Goal: Task Accomplishment & Management: Manage account settings

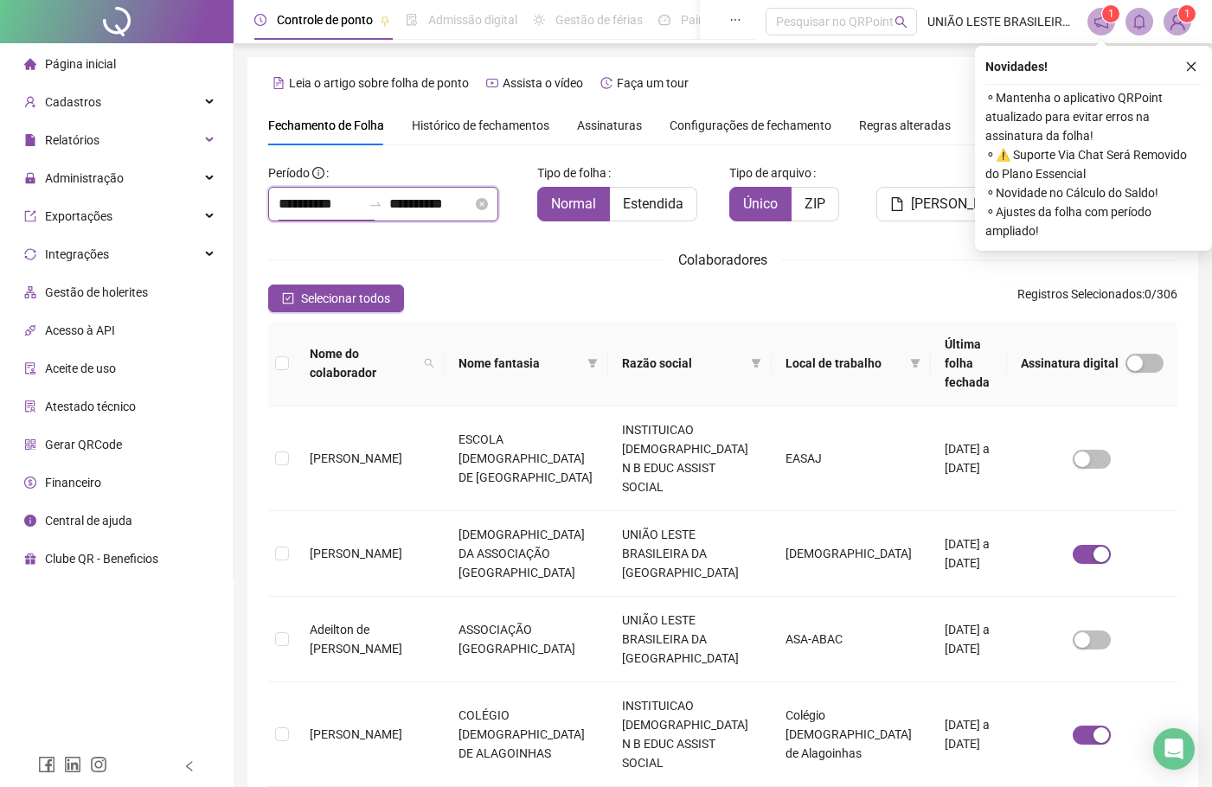
click at [333, 201] on input "**********" at bounding box center [320, 204] width 83 height 21
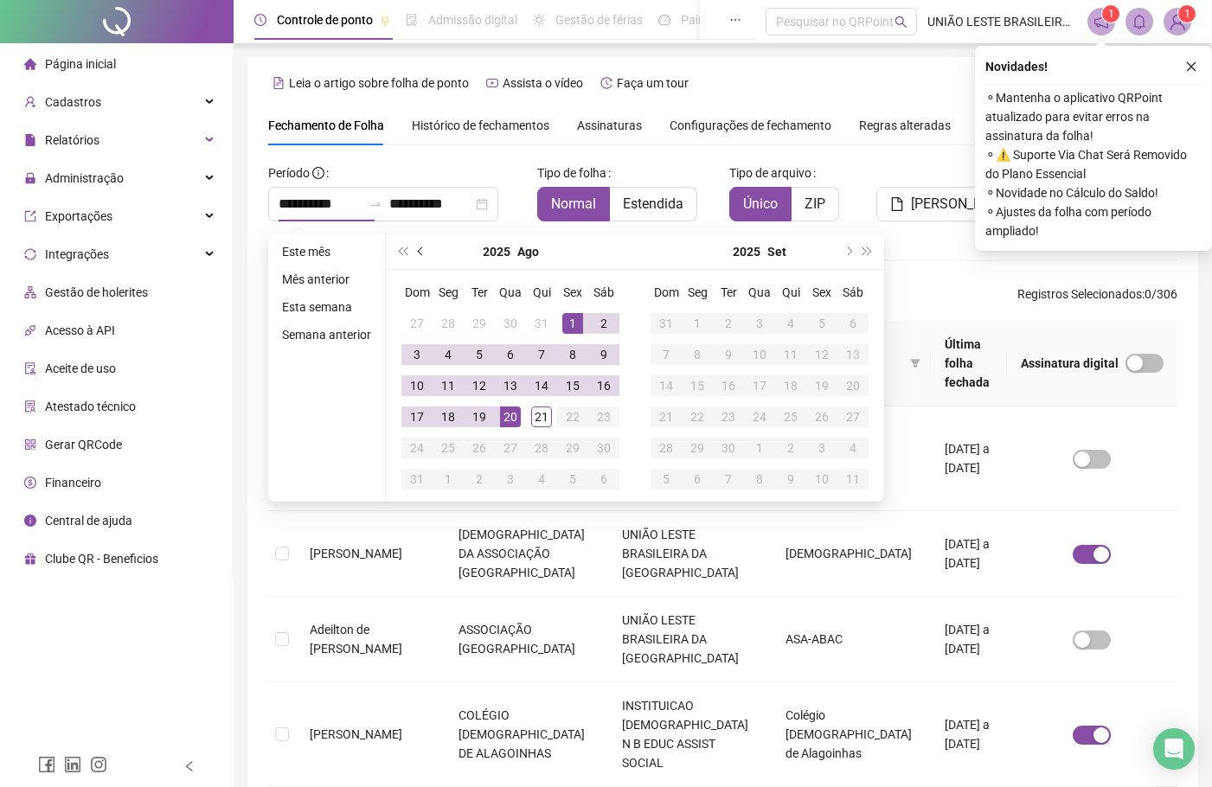
click at [413, 244] on button "prev-year" at bounding box center [421, 251] width 19 height 35
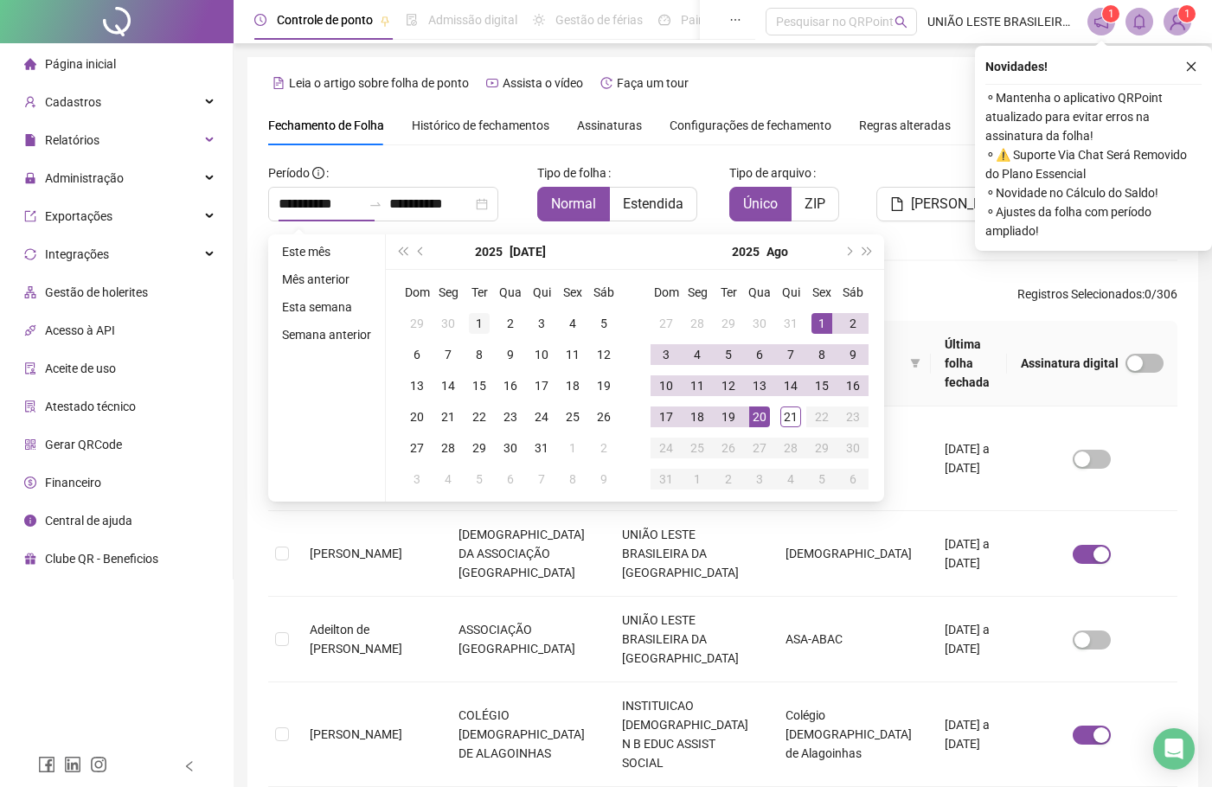
type input "**********"
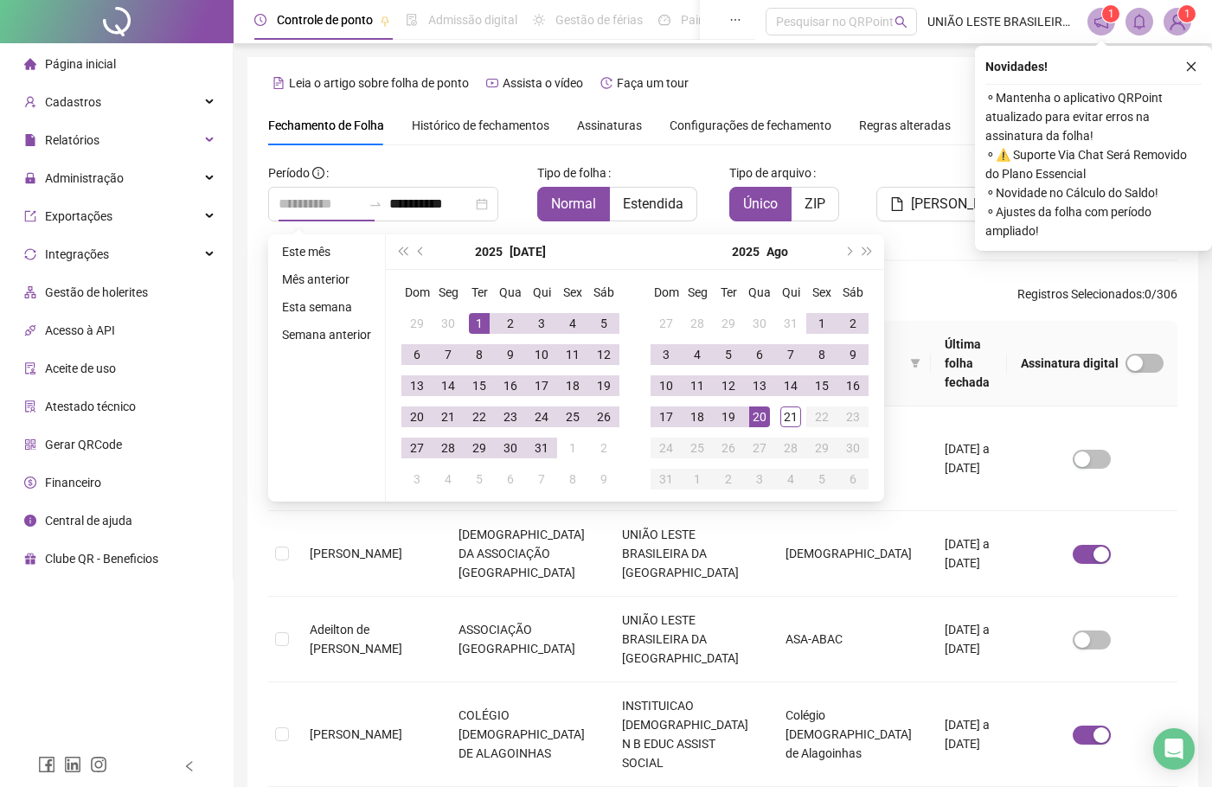
click at [484, 328] on div "1" at bounding box center [479, 323] width 21 height 21
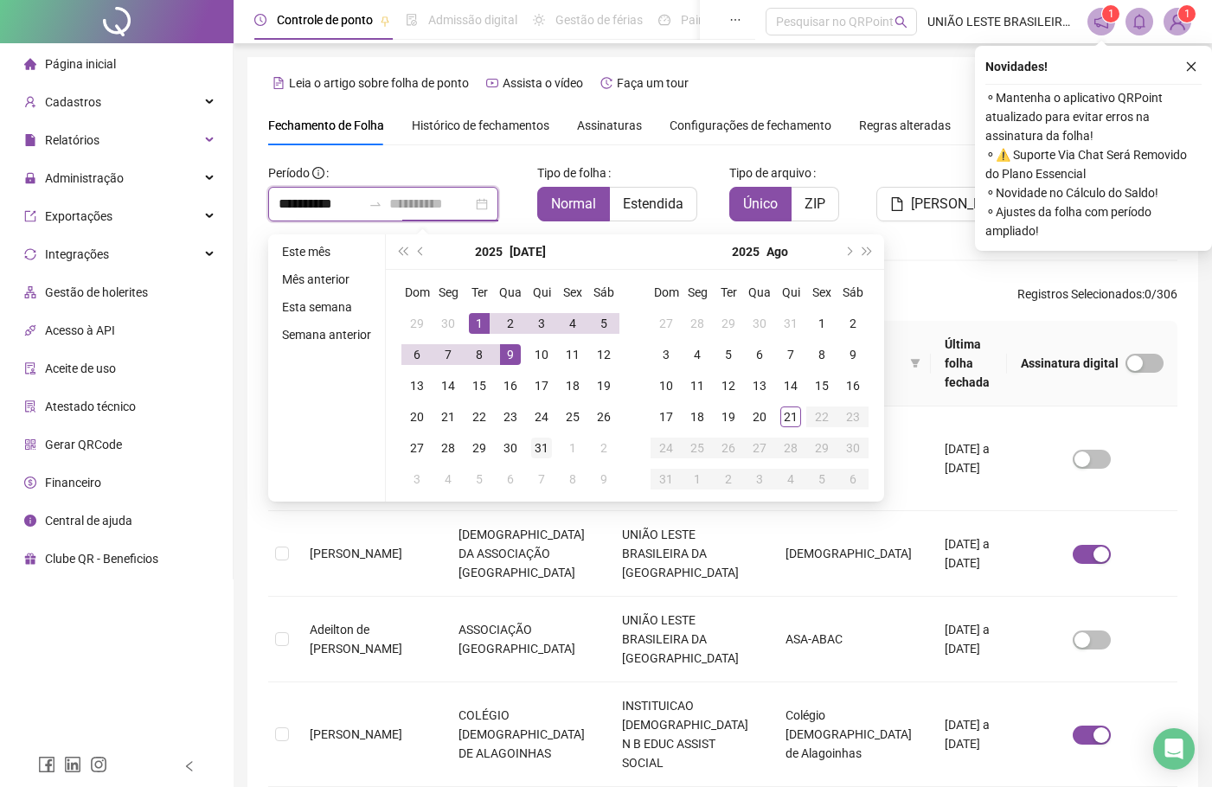
type input "**********"
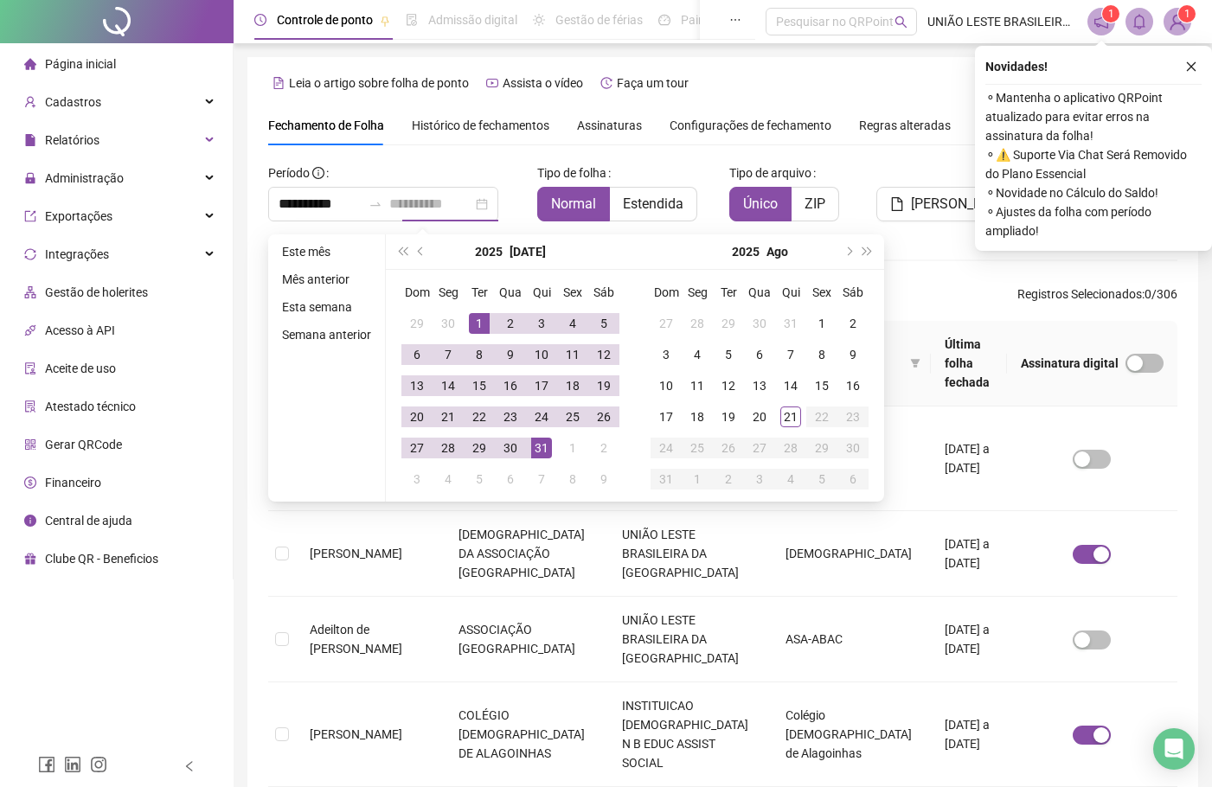
click at [543, 447] on div "31" at bounding box center [541, 448] width 21 height 21
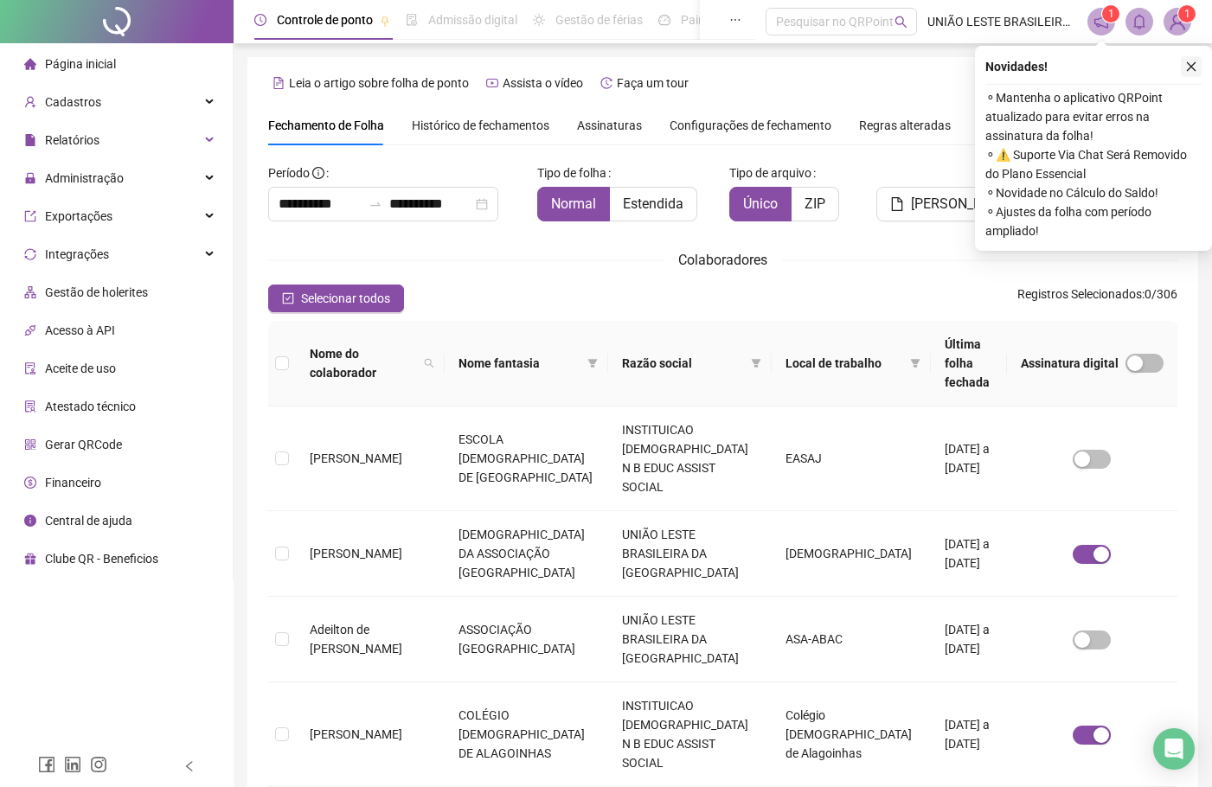
click at [1195, 68] on icon "close" at bounding box center [1191, 67] width 12 height 12
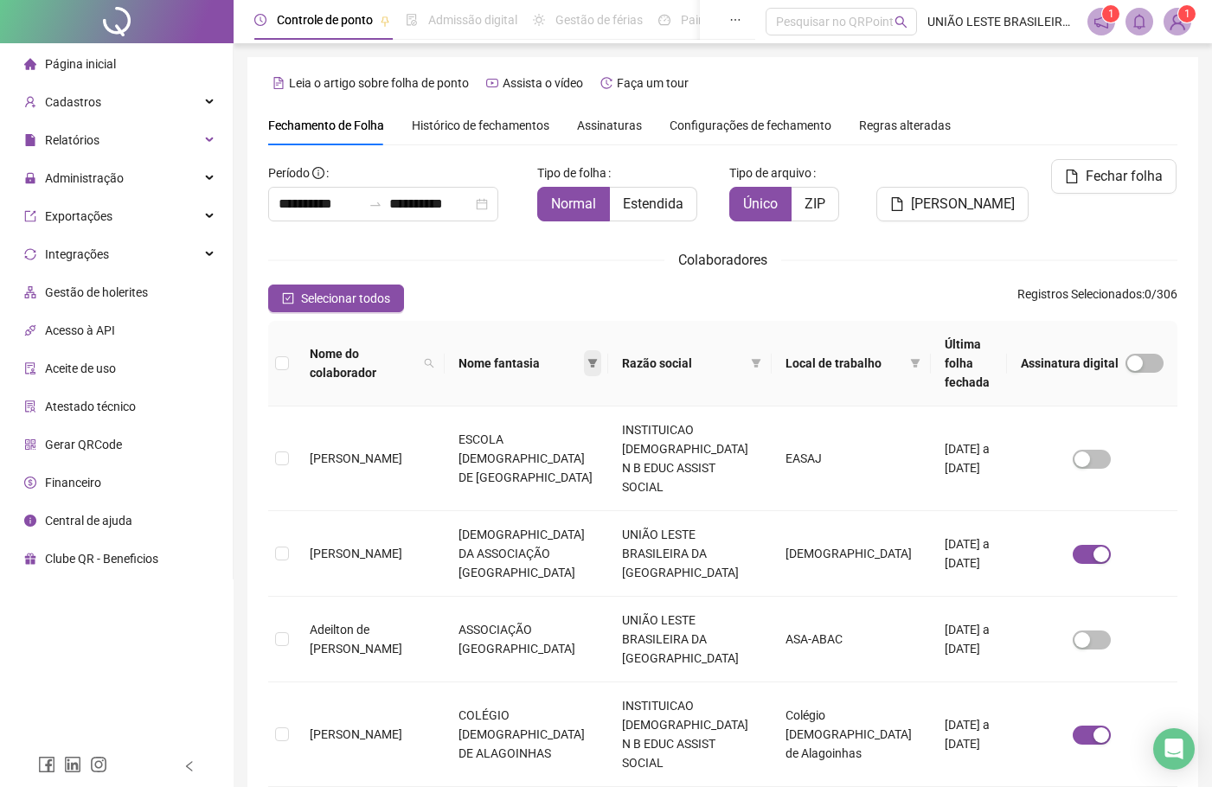
click at [601, 362] on span at bounding box center [592, 363] width 17 height 26
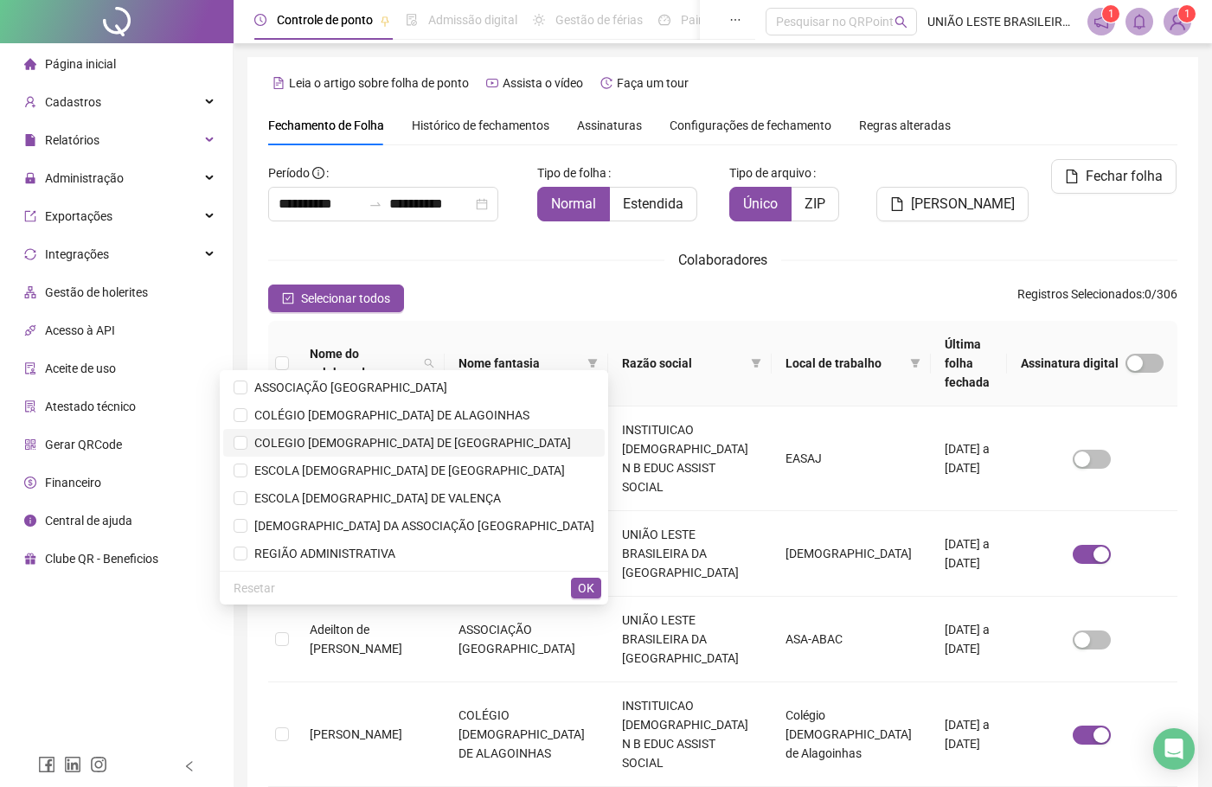
click at [539, 446] on span "COLEGIO [DEMOGRAPHIC_DATA] DE [GEOGRAPHIC_DATA]" at bounding box center [409, 443] width 324 height 14
click at [588, 596] on span "OK" at bounding box center [586, 588] width 16 height 19
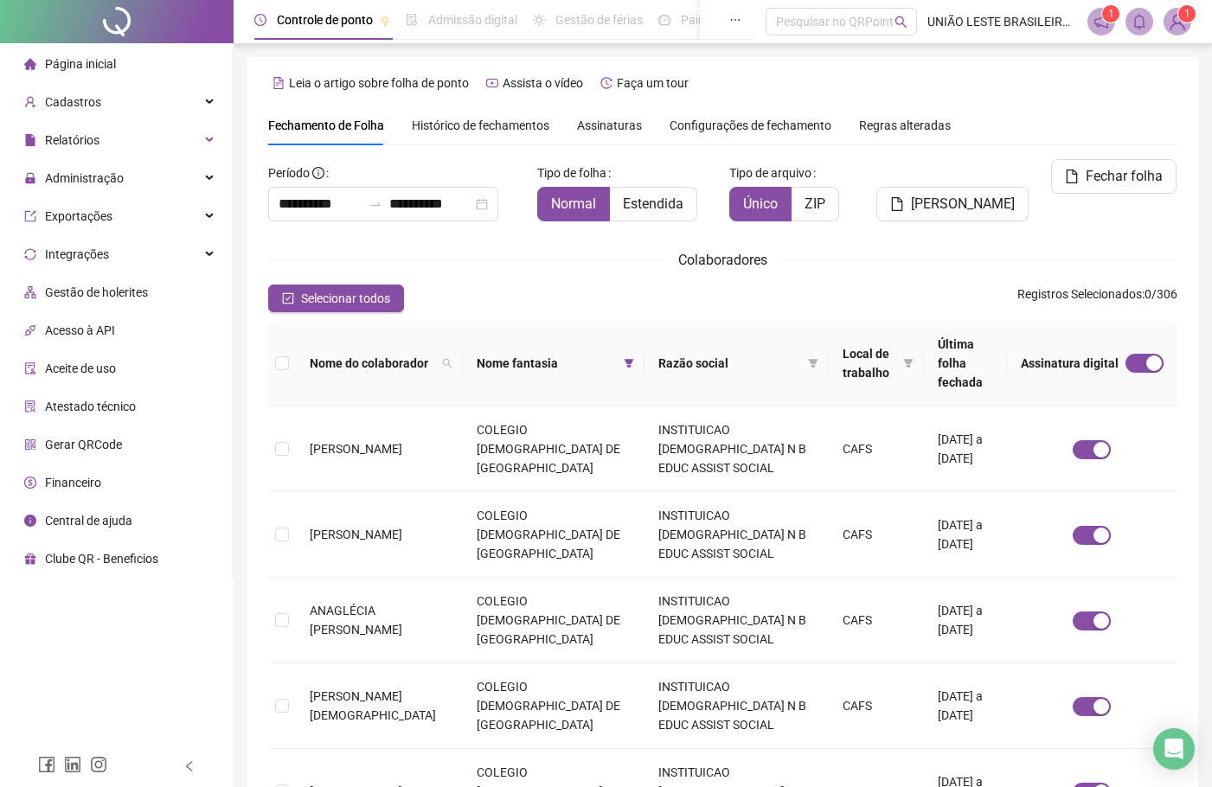
click at [289, 349] on th at bounding box center [282, 364] width 28 height 86
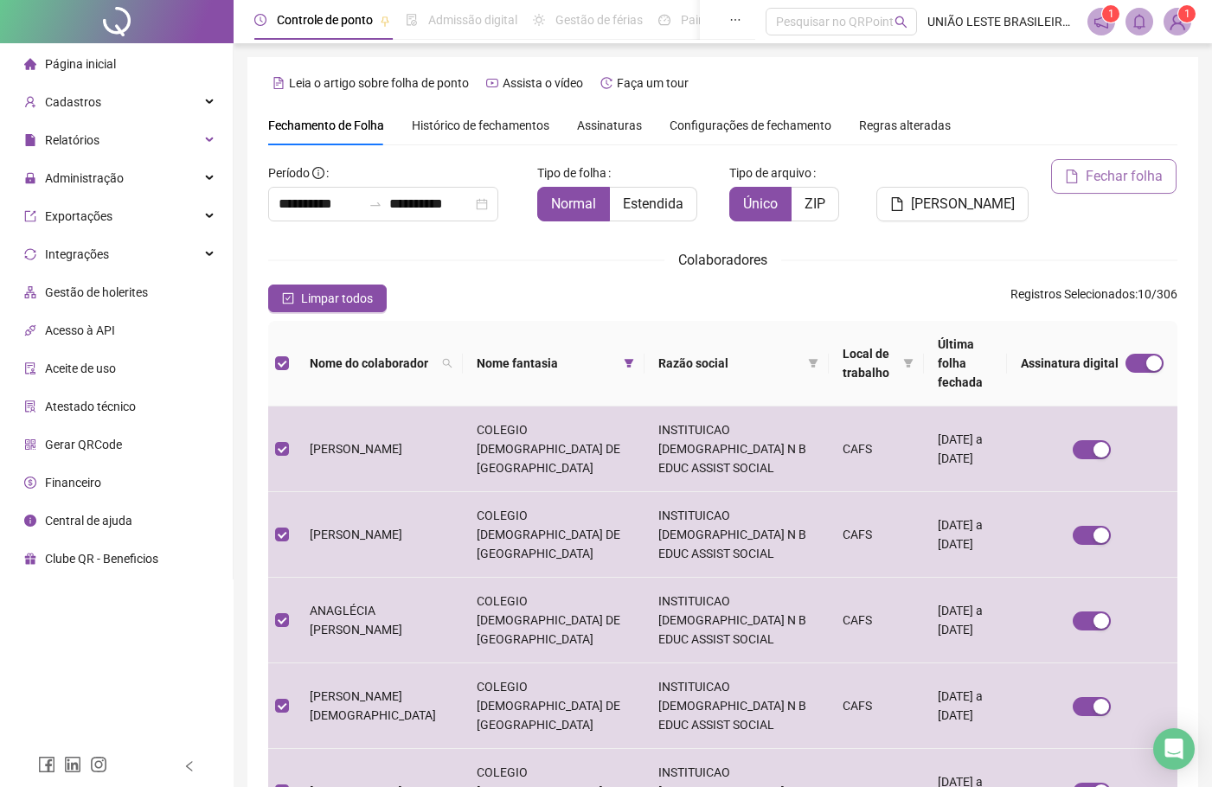
click at [1126, 186] on span "Fechar folha" at bounding box center [1124, 176] width 77 height 21
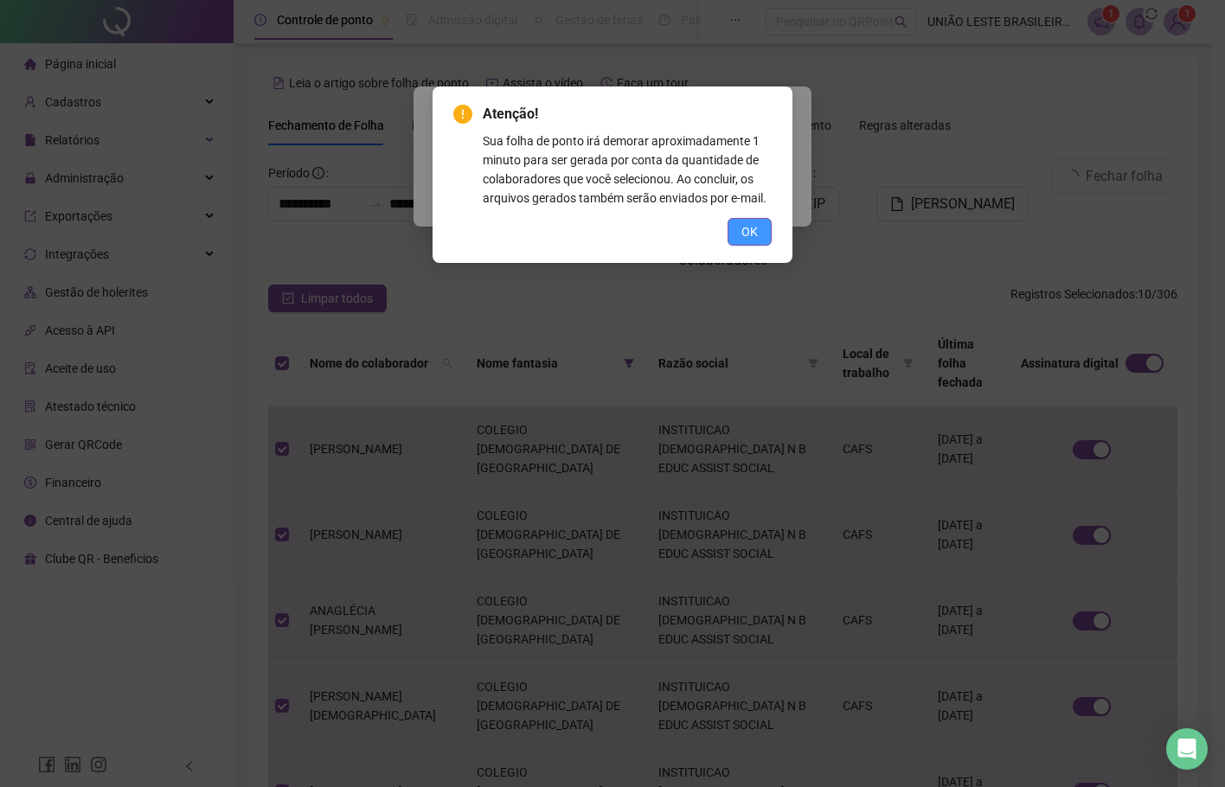
click at [750, 233] on span "OK" at bounding box center [749, 231] width 16 height 19
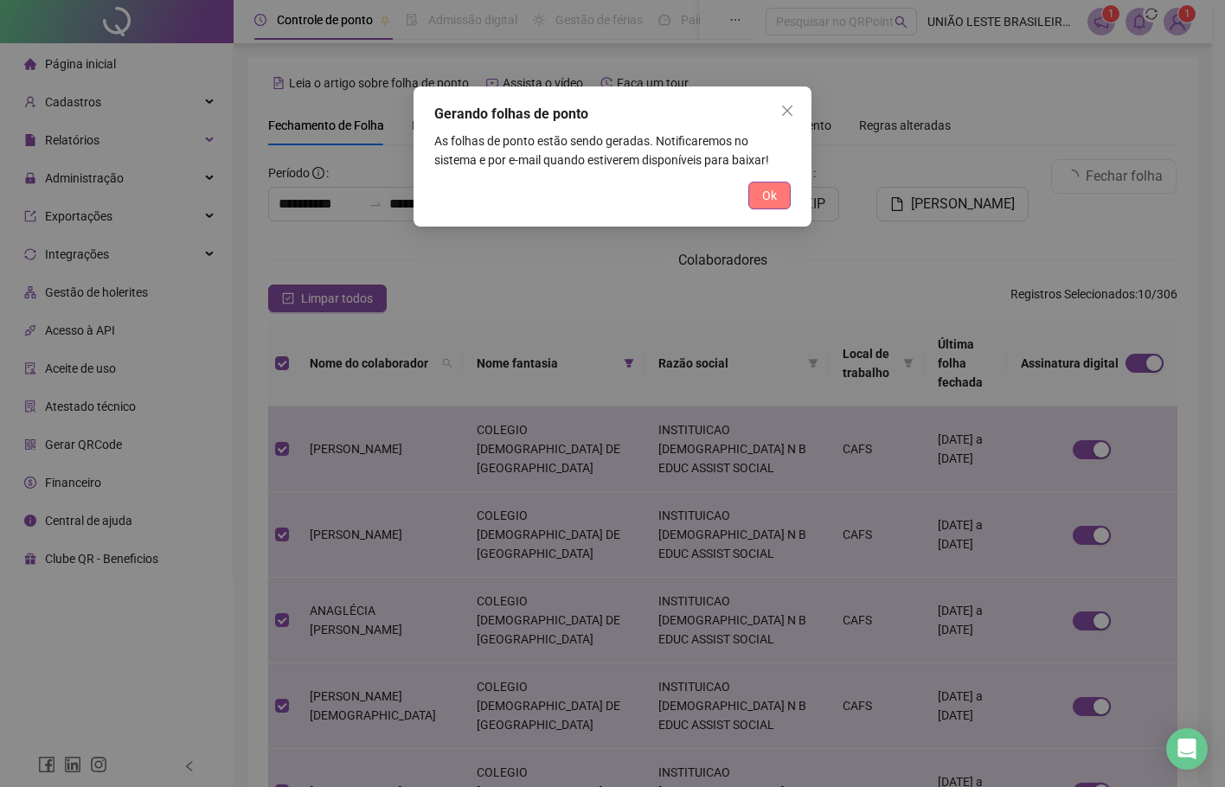
click at [766, 202] on span "Ok" at bounding box center [769, 195] width 15 height 19
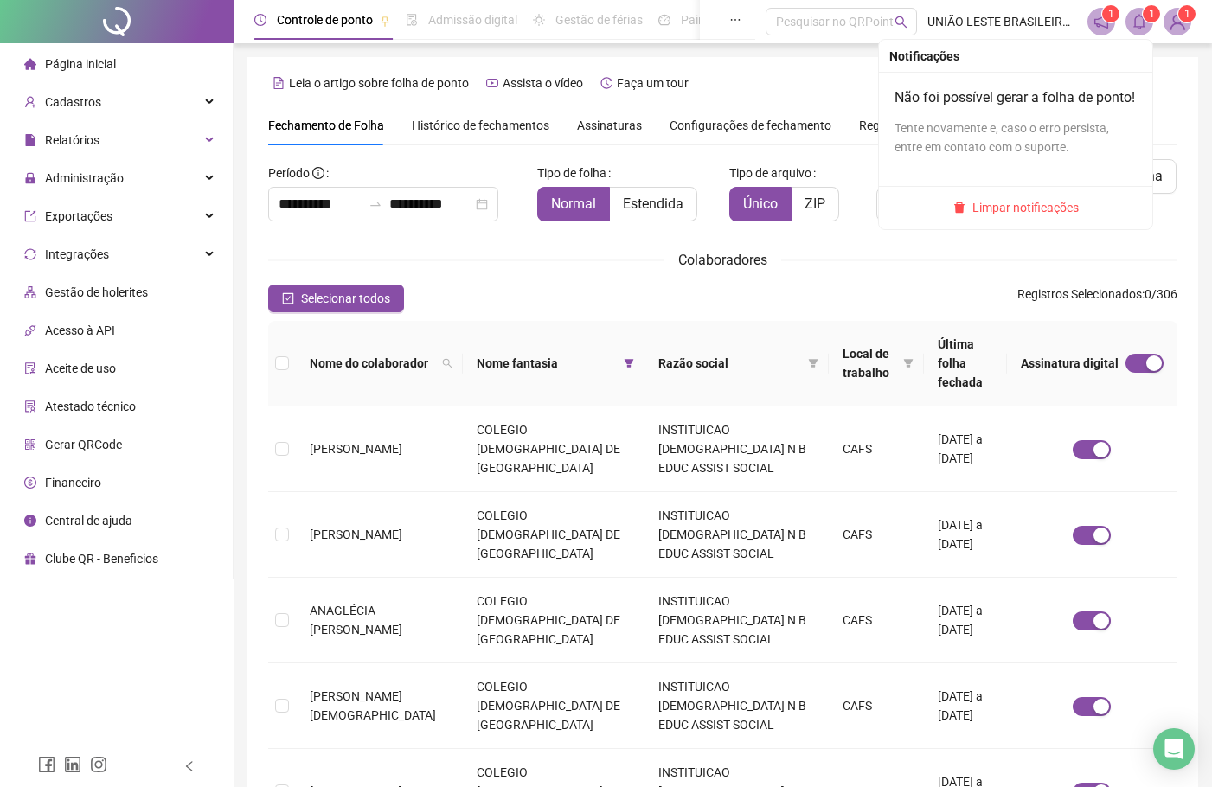
click at [1144, 29] on span at bounding box center [1139, 22] width 28 height 28
click at [1136, 19] on icon "bell" at bounding box center [1139, 22] width 12 height 16
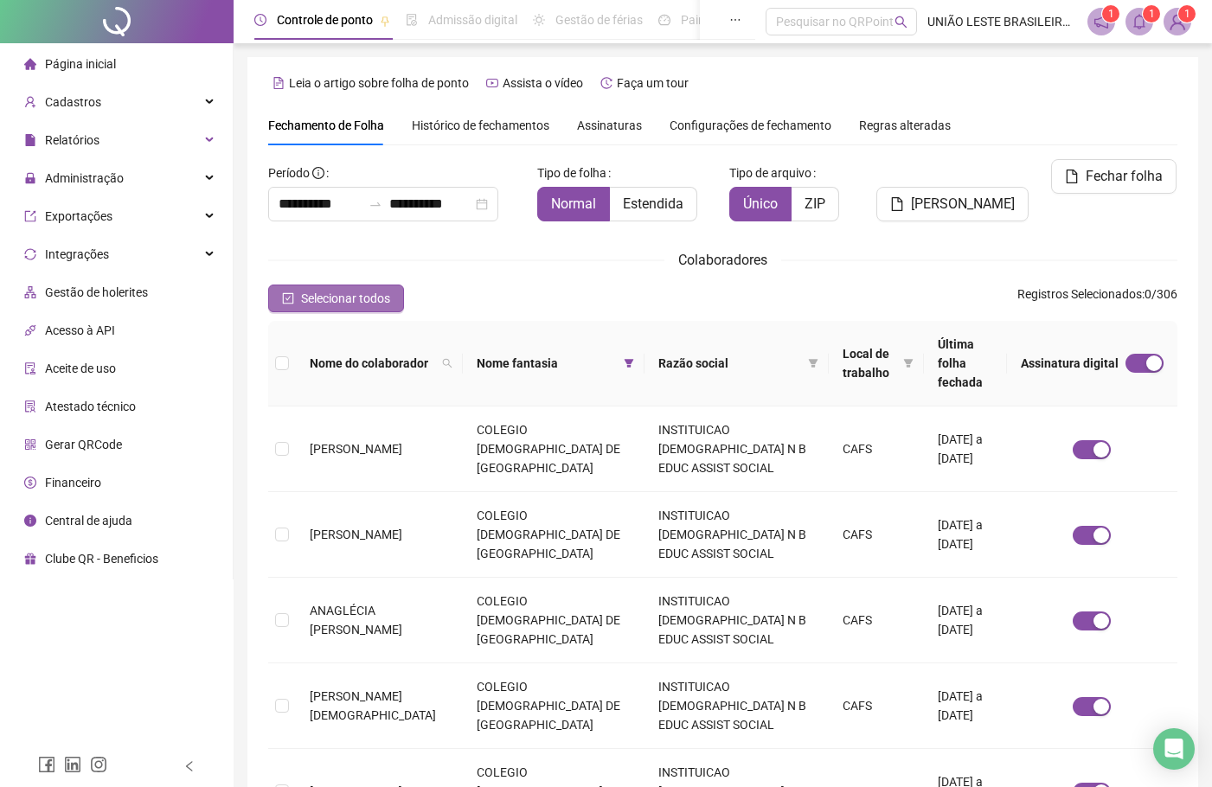
click at [319, 289] on span "Selecionar todos" at bounding box center [345, 298] width 89 height 19
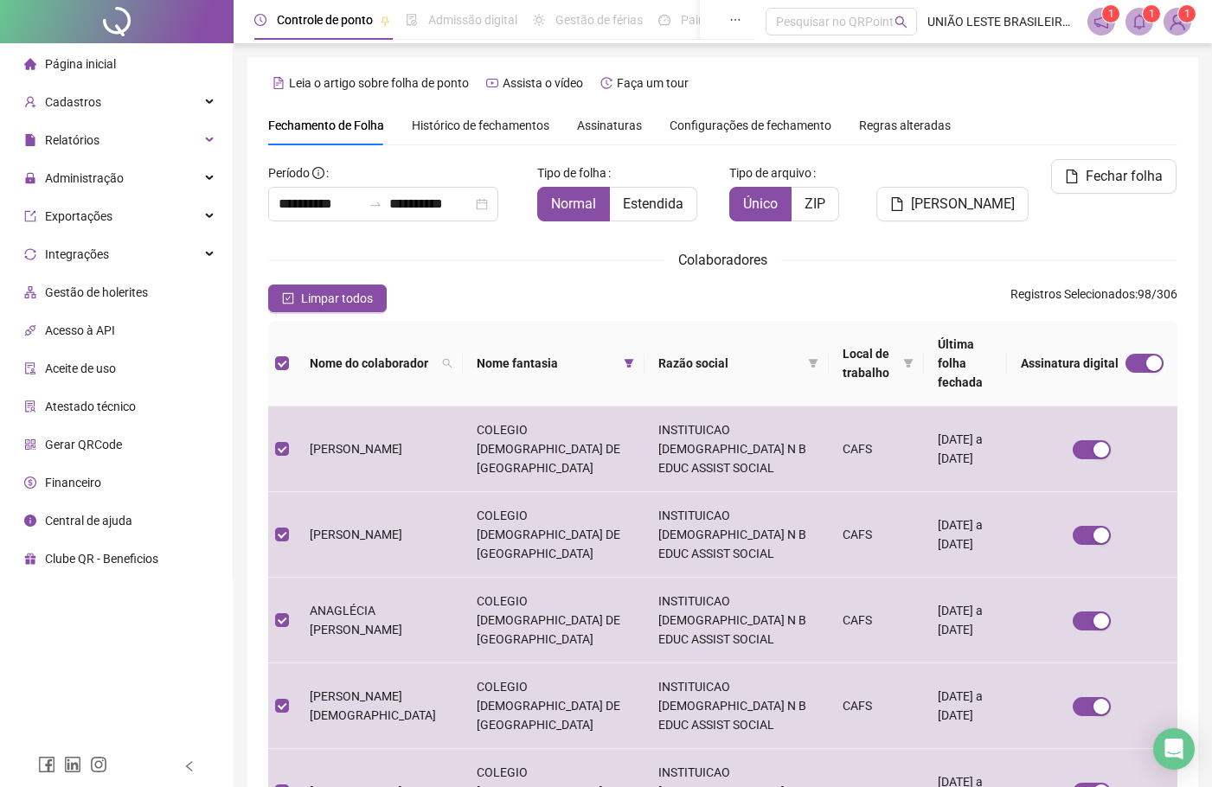
click at [607, 127] on span "Assinaturas" at bounding box center [609, 125] width 65 height 12
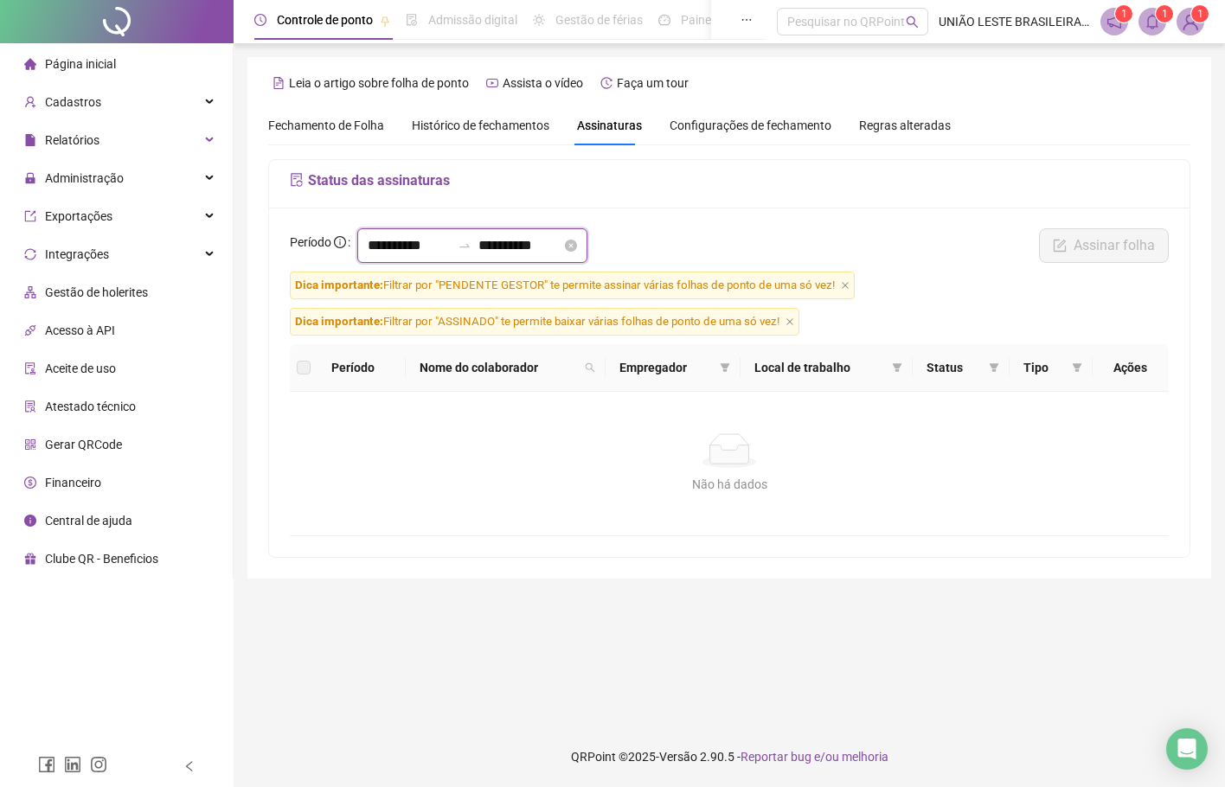
click at [386, 239] on input "**********" at bounding box center [409, 245] width 83 height 21
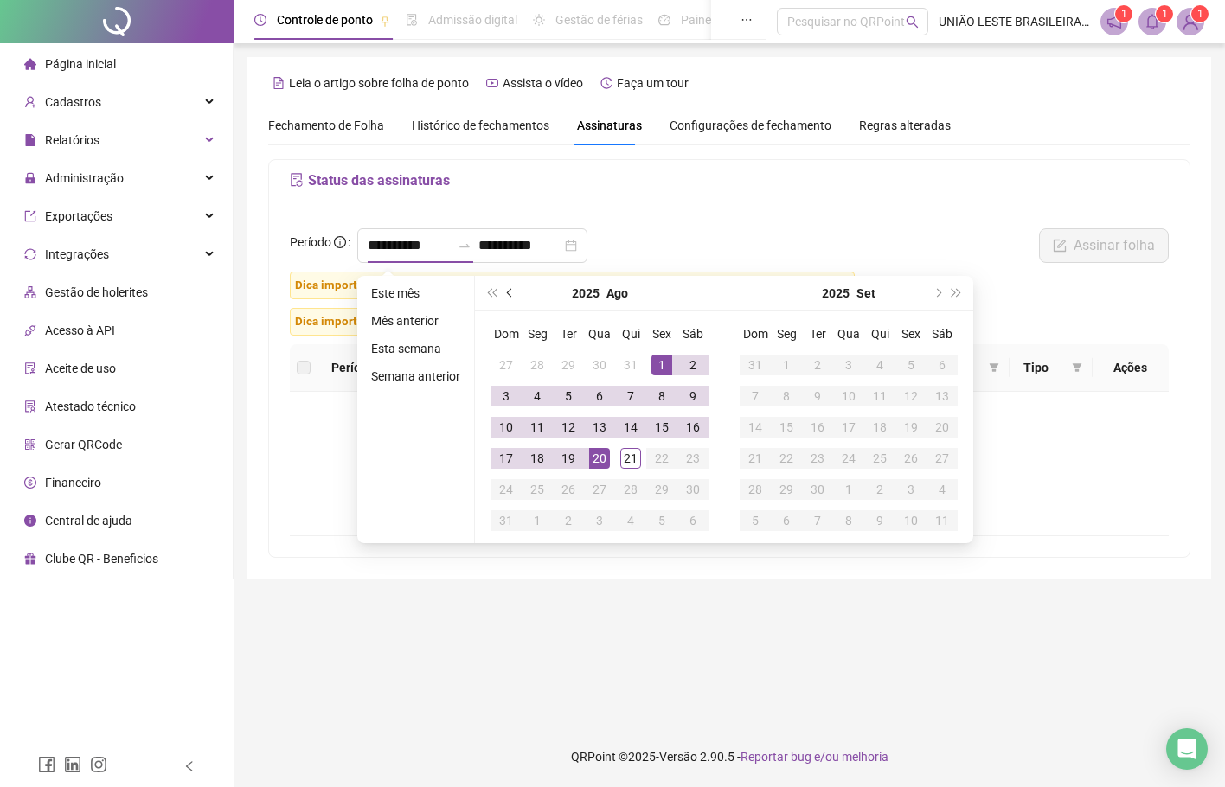
click at [513, 294] on button "prev-year" at bounding box center [510, 293] width 19 height 35
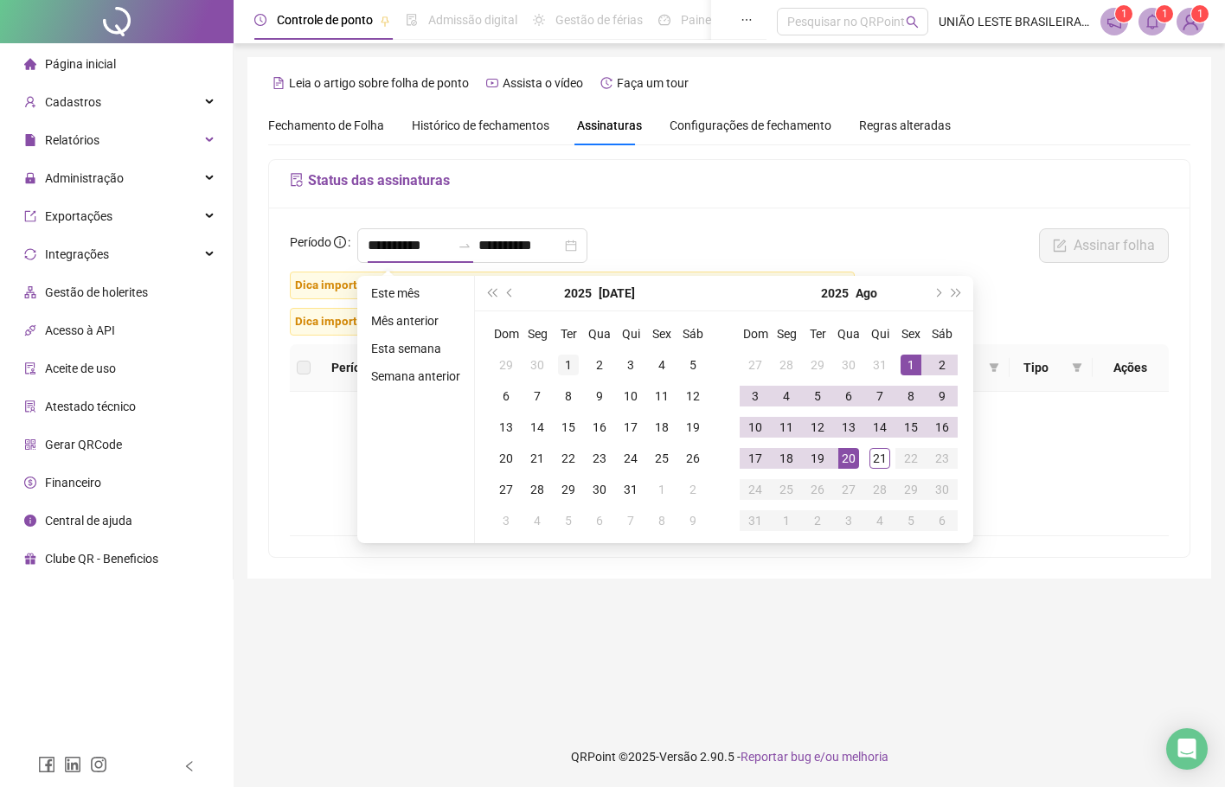
type input "**********"
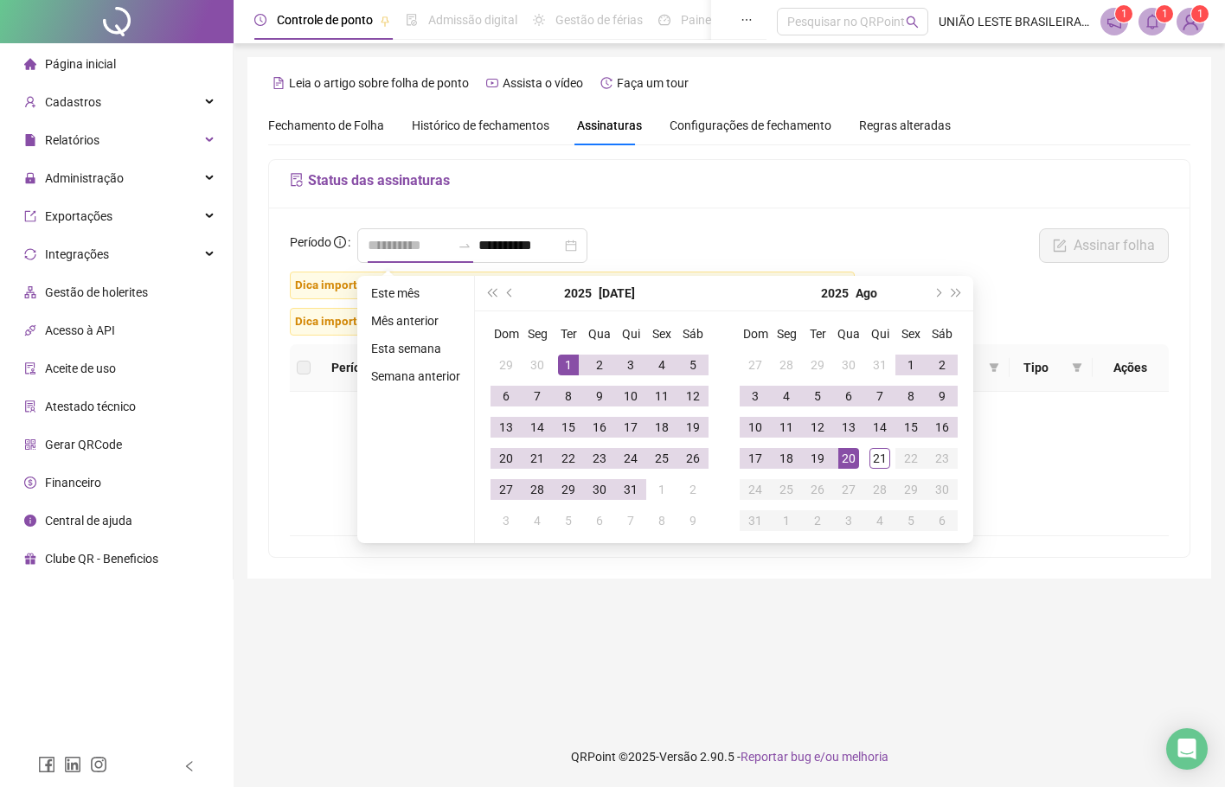
click at [567, 361] on div "1" at bounding box center [568, 365] width 21 height 21
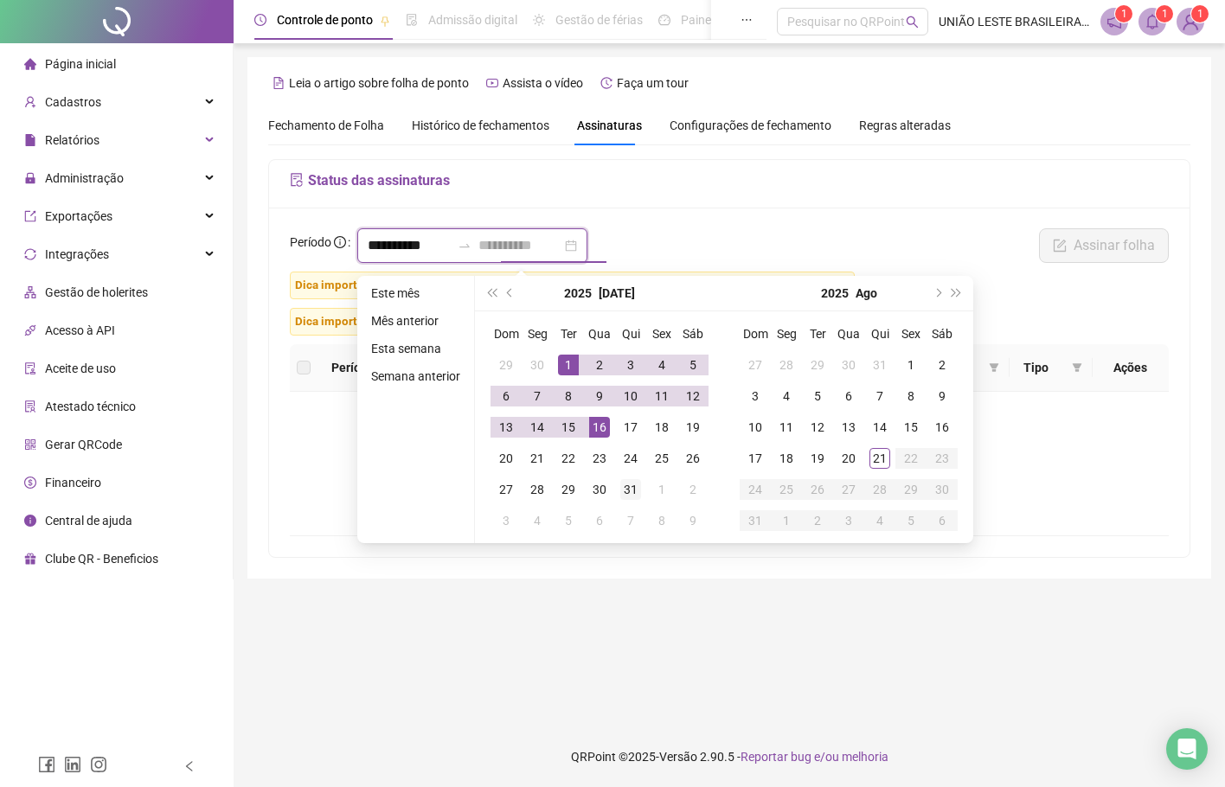
type input "**********"
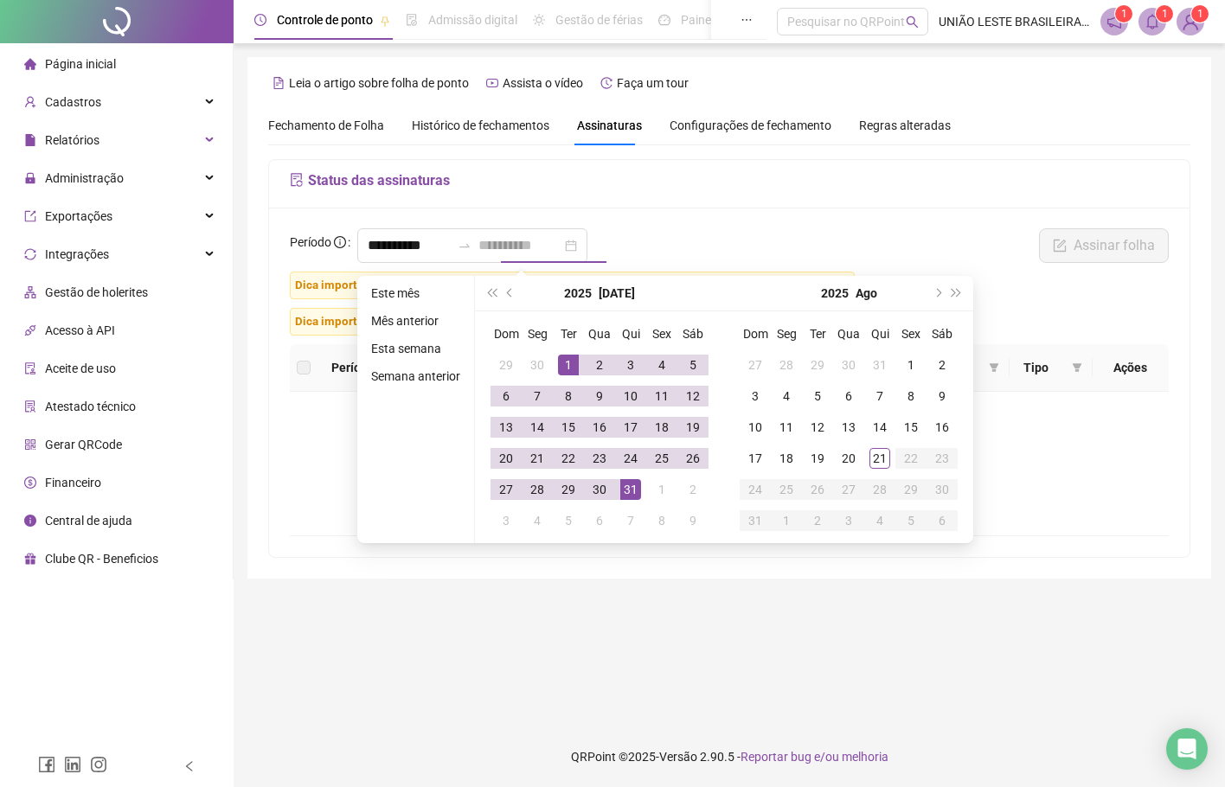
click at [638, 493] on div "31" at bounding box center [630, 489] width 21 height 21
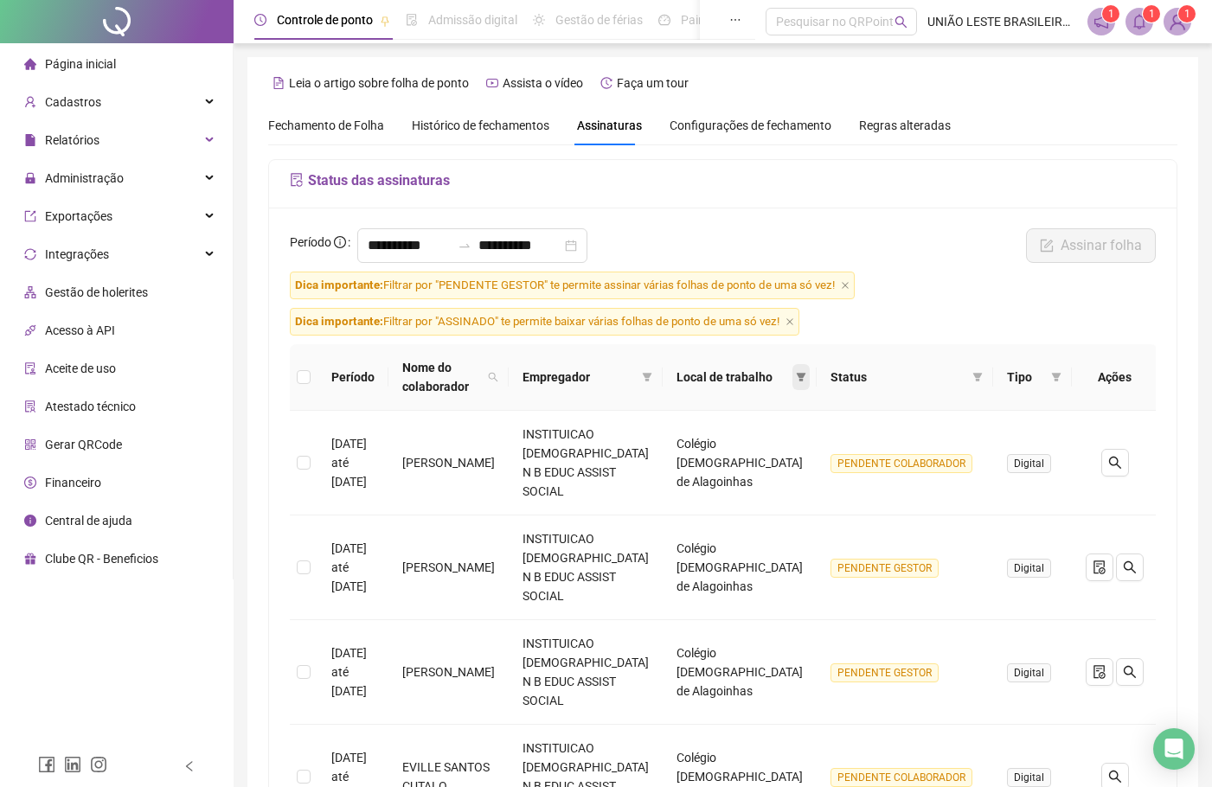
click at [796, 375] on icon "filter" at bounding box center [801, 377] width 10 height 10
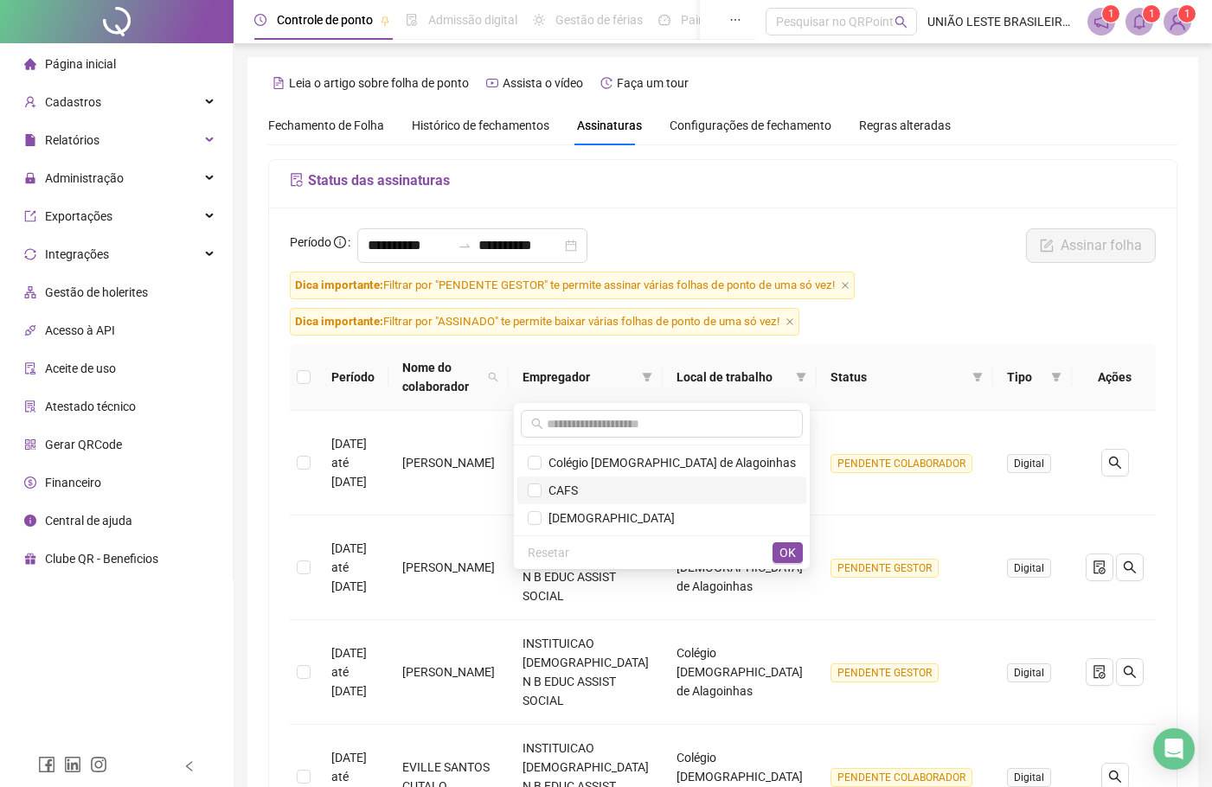
click at [578, 484] on span "CAFS" at bounding box center [559, 491] width 36 height 14
click at [783, 549] on span "OK" at bounding box center [787, 552] width 16 height 19
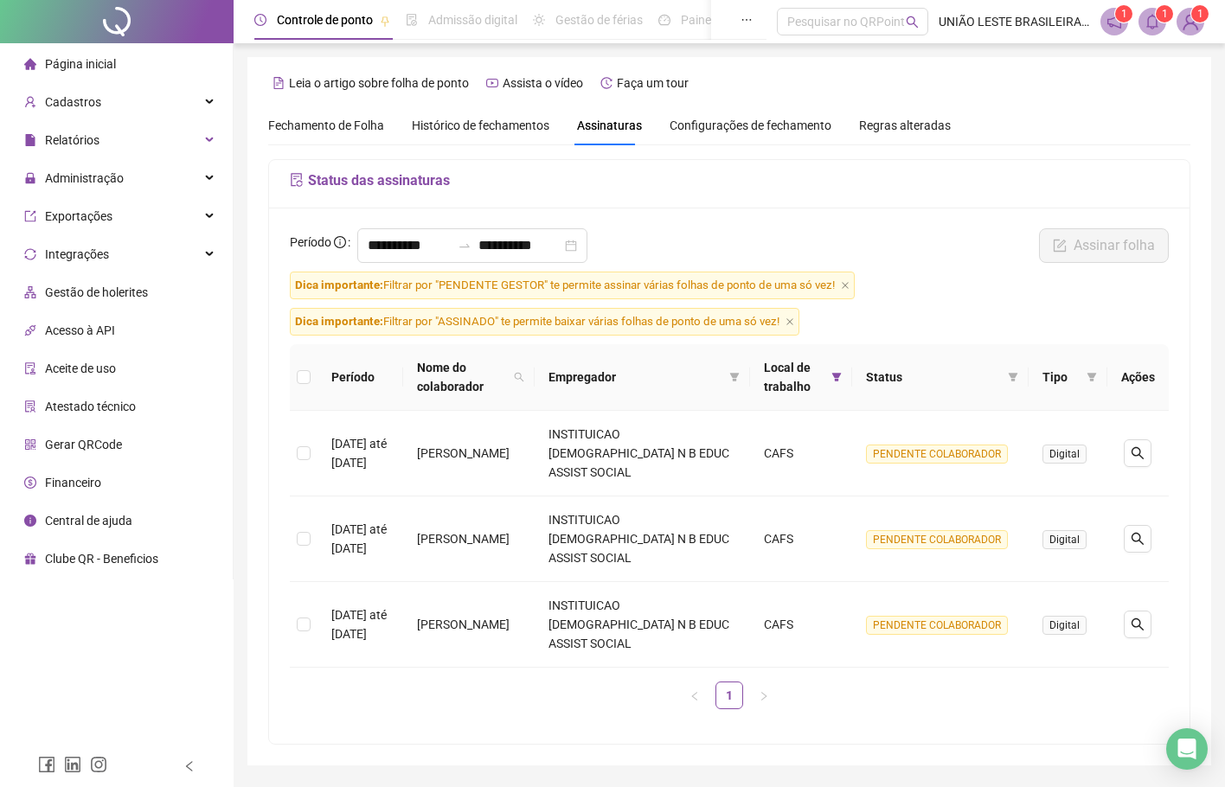
click at [343, 128] on span "Fechamento de Folha" at bounding box center [326, 126] width 116 height 14
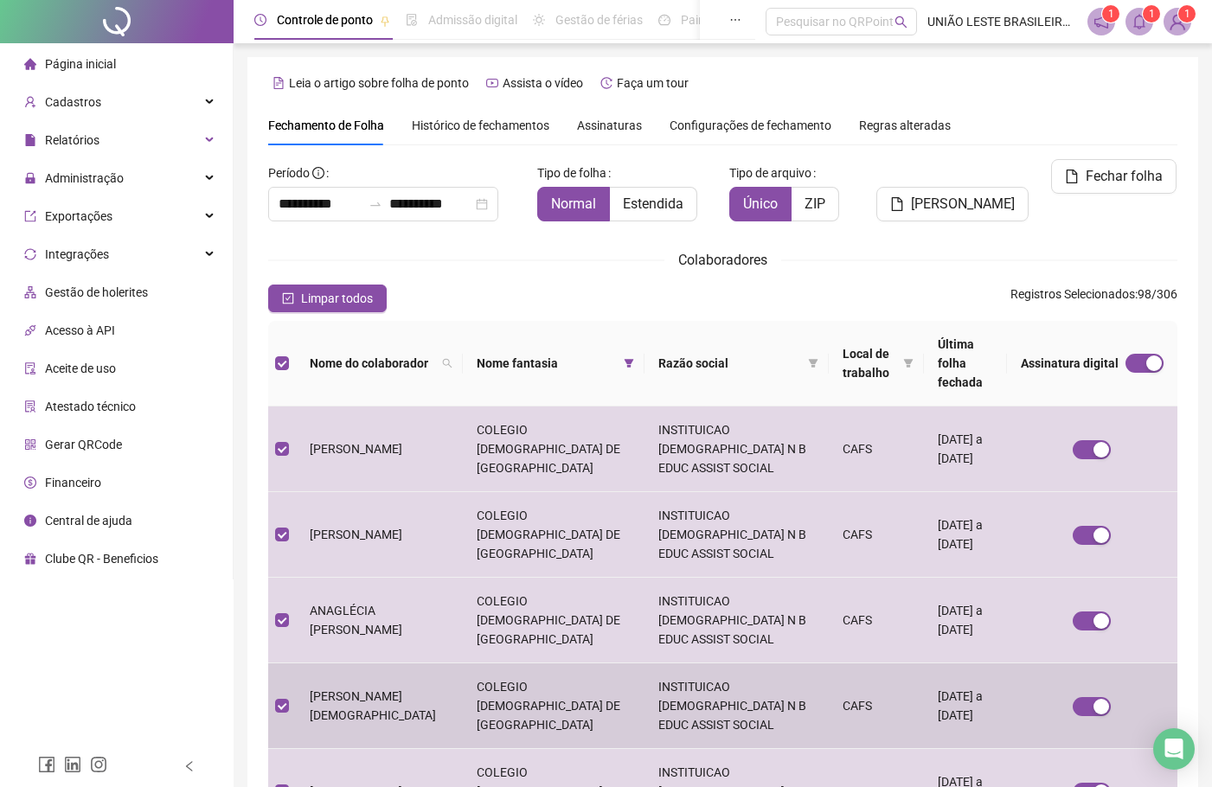
type input "**********"
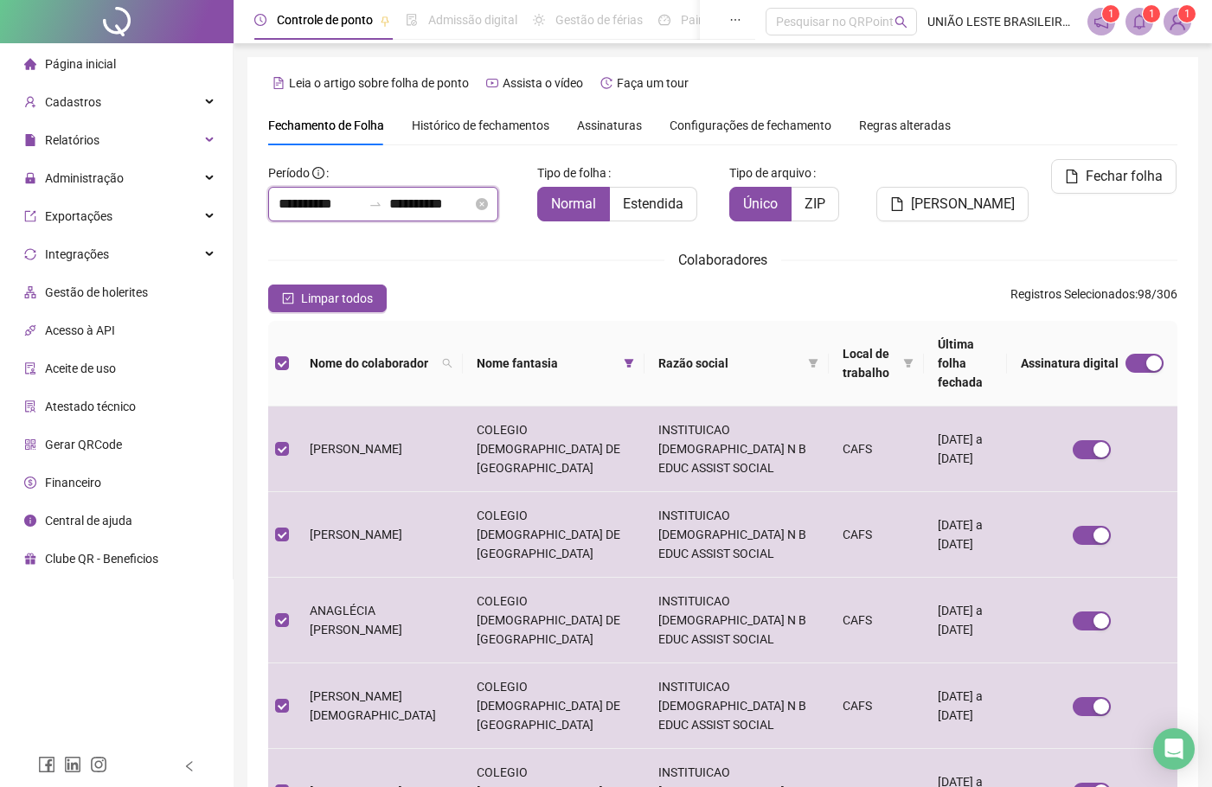
click at [313, 205] on input "**********" at bounding box center [320, 204] width 83 height 21
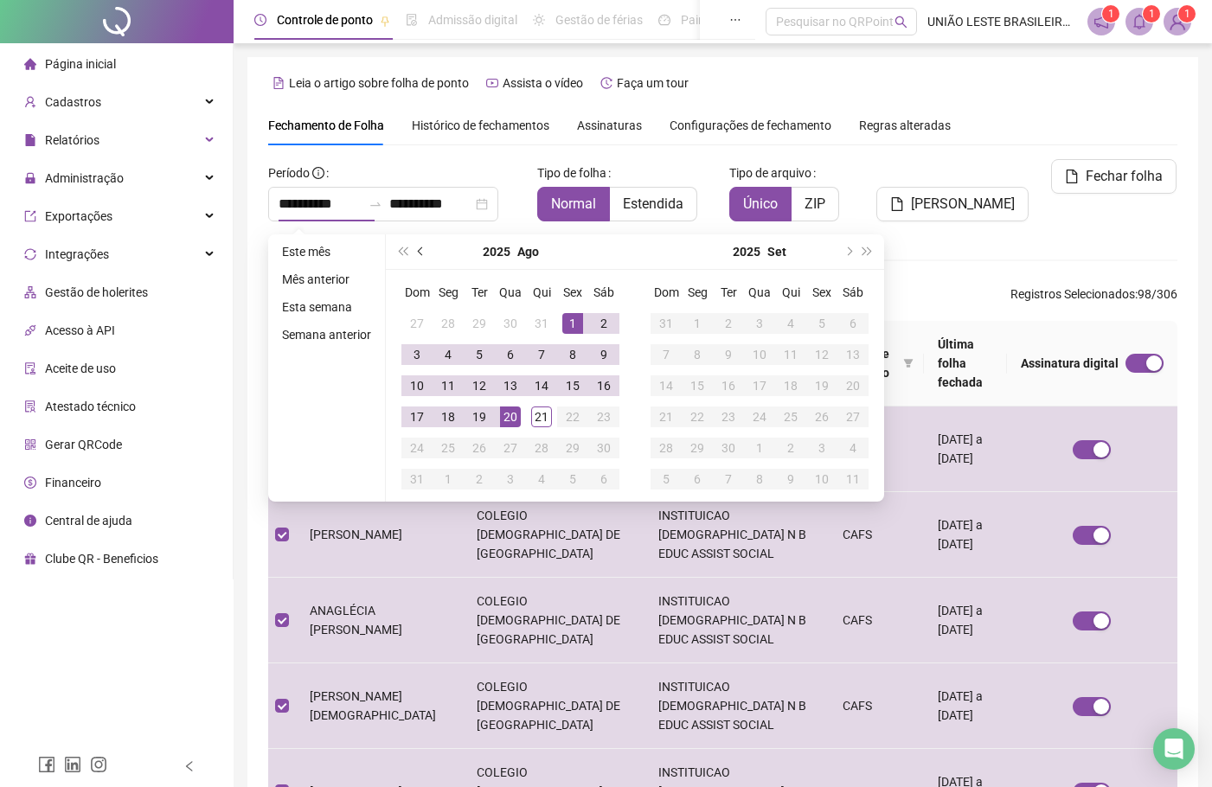
click at [426, 254] on button "prev-year" at bounding box center [421, 251] width 19 height 35
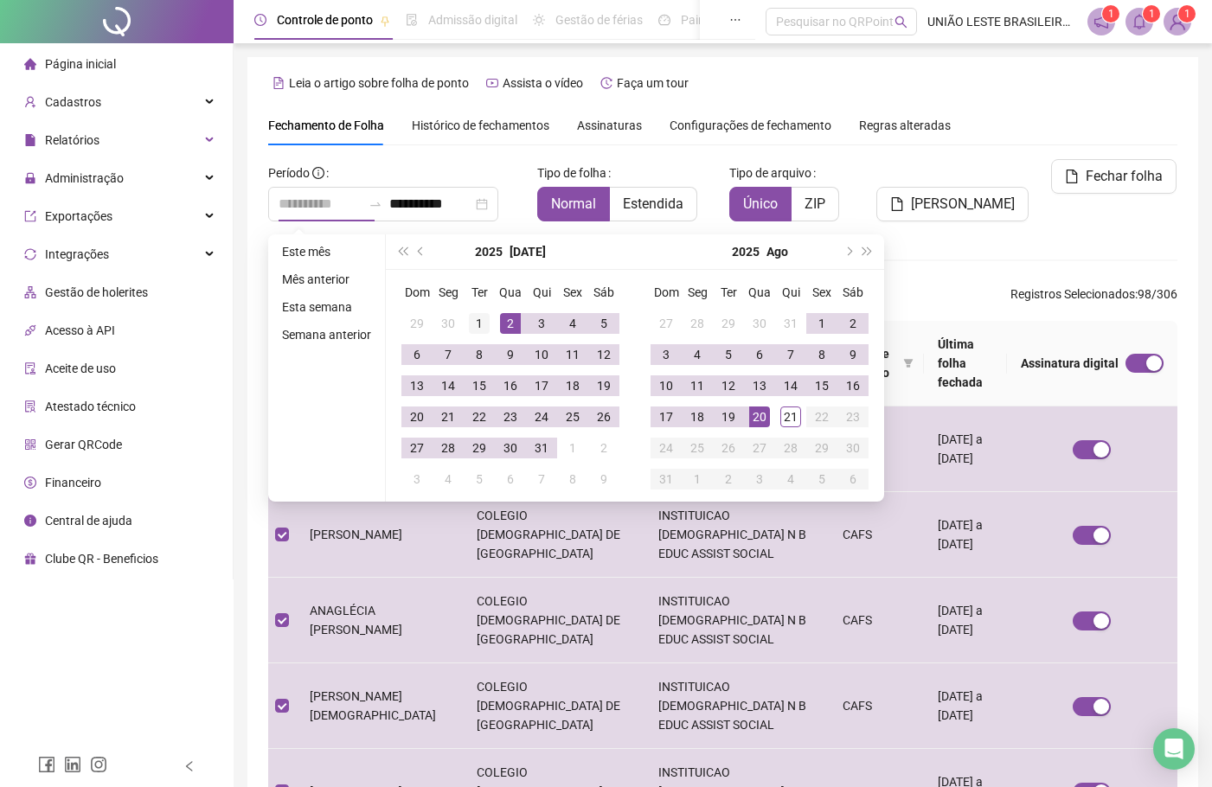
type input "**********"
click at [481, 324] on div "1" at bounding box center [479, 323] width 21 height 21
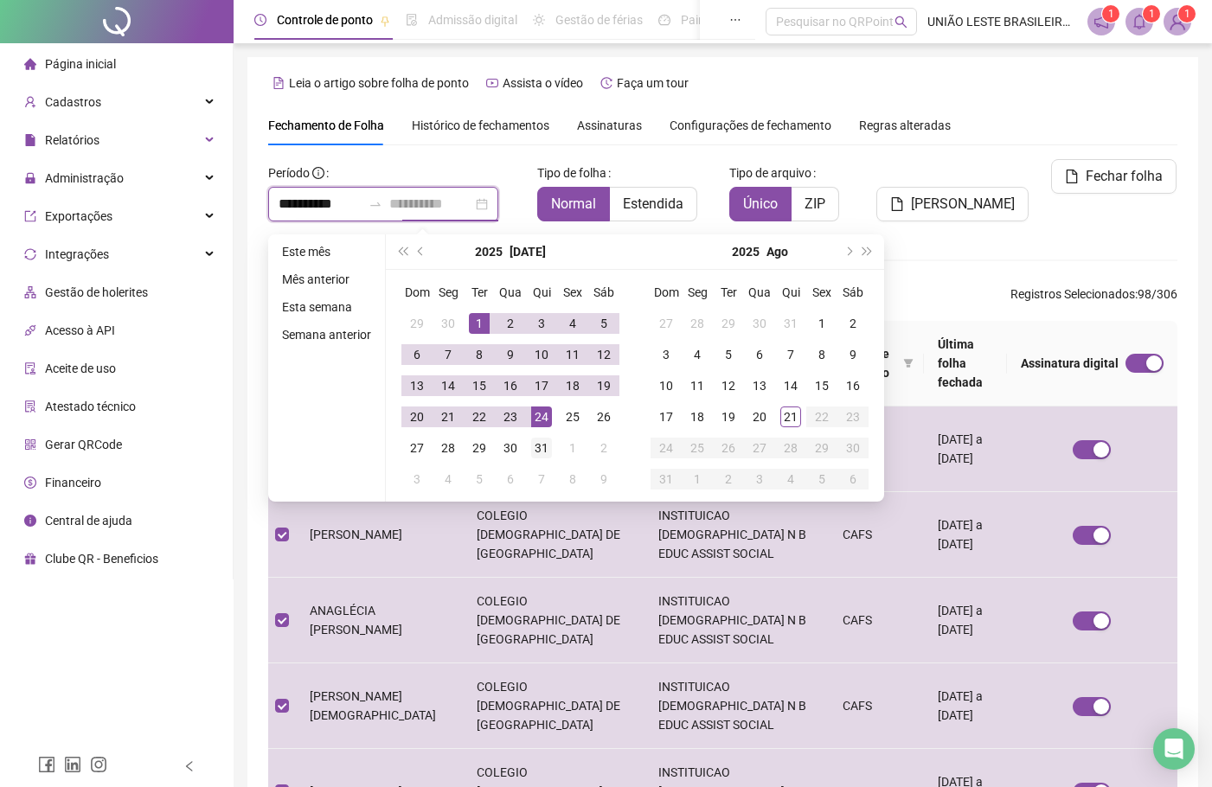
type input "**********"
click at [540, 447] on div "31" at bounding box center [541, 448] width 21 height 21
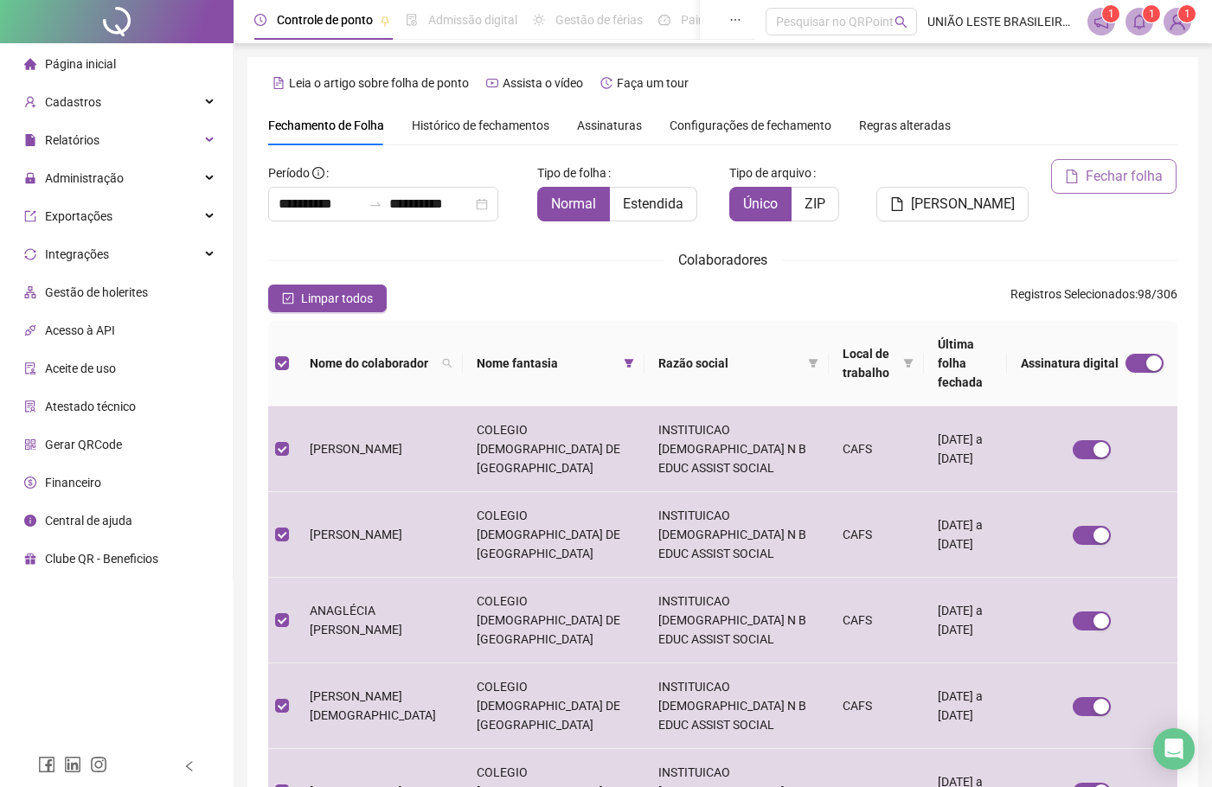
click at [1111, 183] on span "Fechar folha" at bounding box center [1124, 176] width 77 height 21
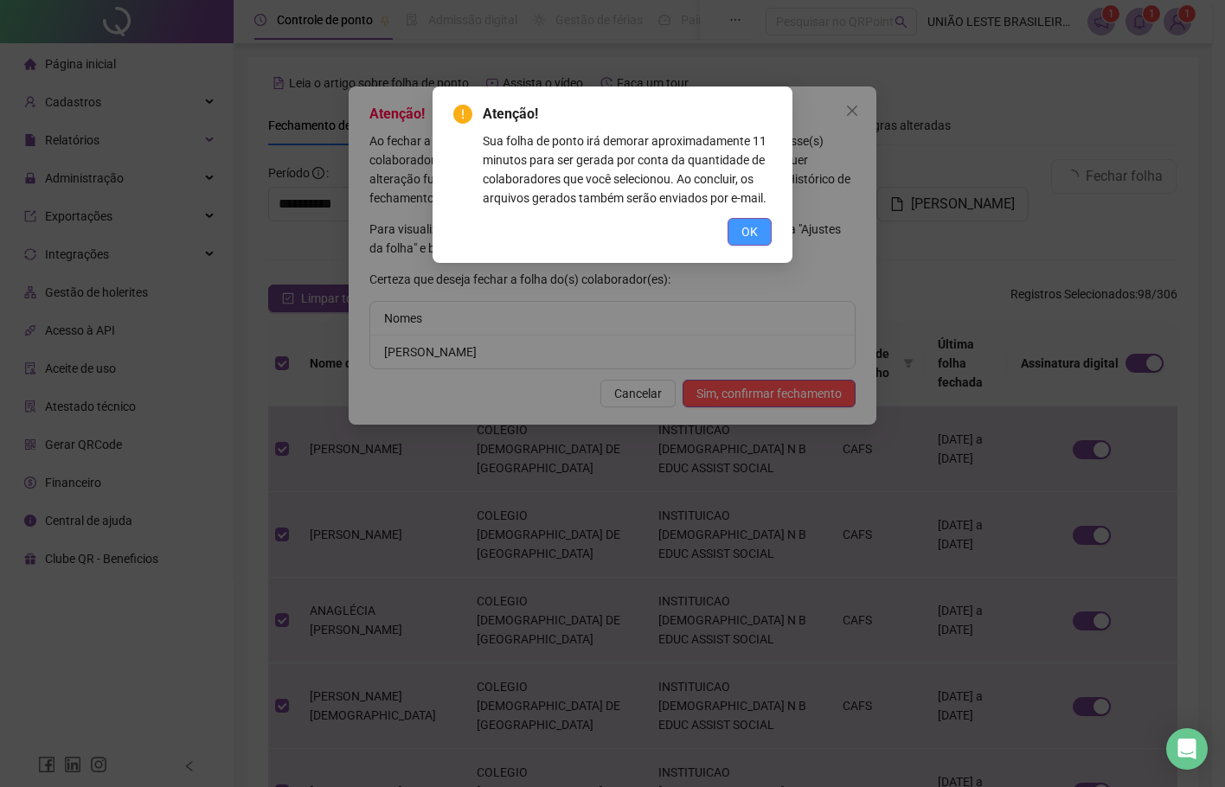
click at [748, 243] on button "OK" at bounding box center [749, 232] width 44 height 28
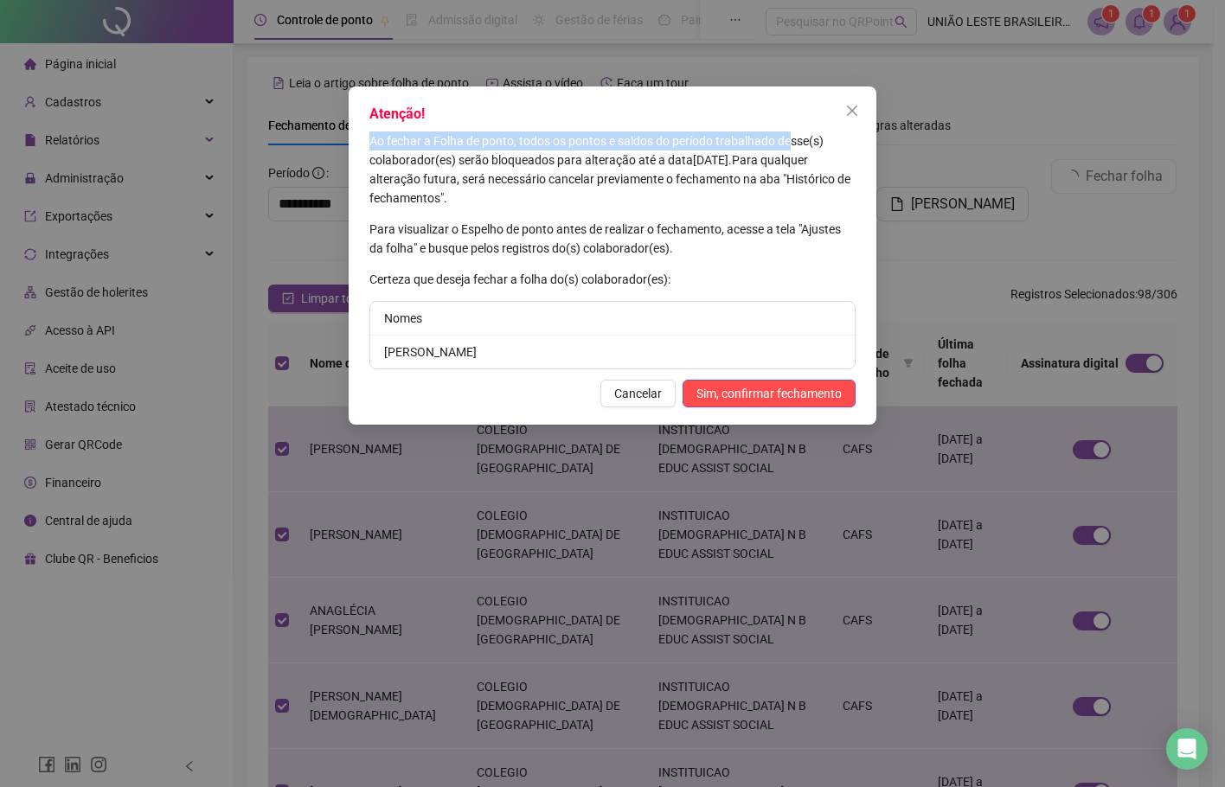
drag, startPoint x: 663, startPoint y: 86, endPoint x: 796, endPoint y: 145, distance: 144.8
click at [796, 145] on div "Atenção! Ao fechar a Folha de ponto, todos os pontos e saldos do período trabal…" at bounding box center [613, 255] width 528 height 338
click at [851, 107] on icon "close" at bounding box center [852, 111] width 14 height 14
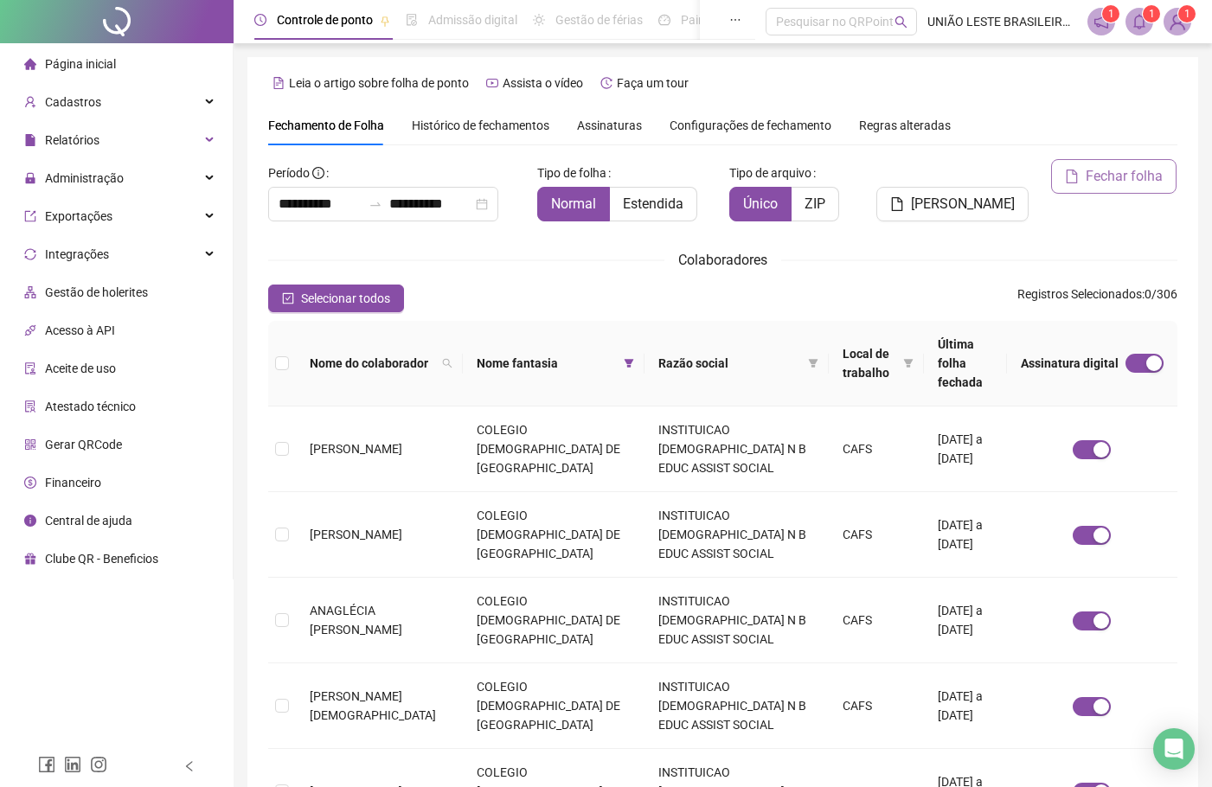
click at [1088, 179] on span "Fechar folha" at bounding box center [1124, 176] width 77 height 21
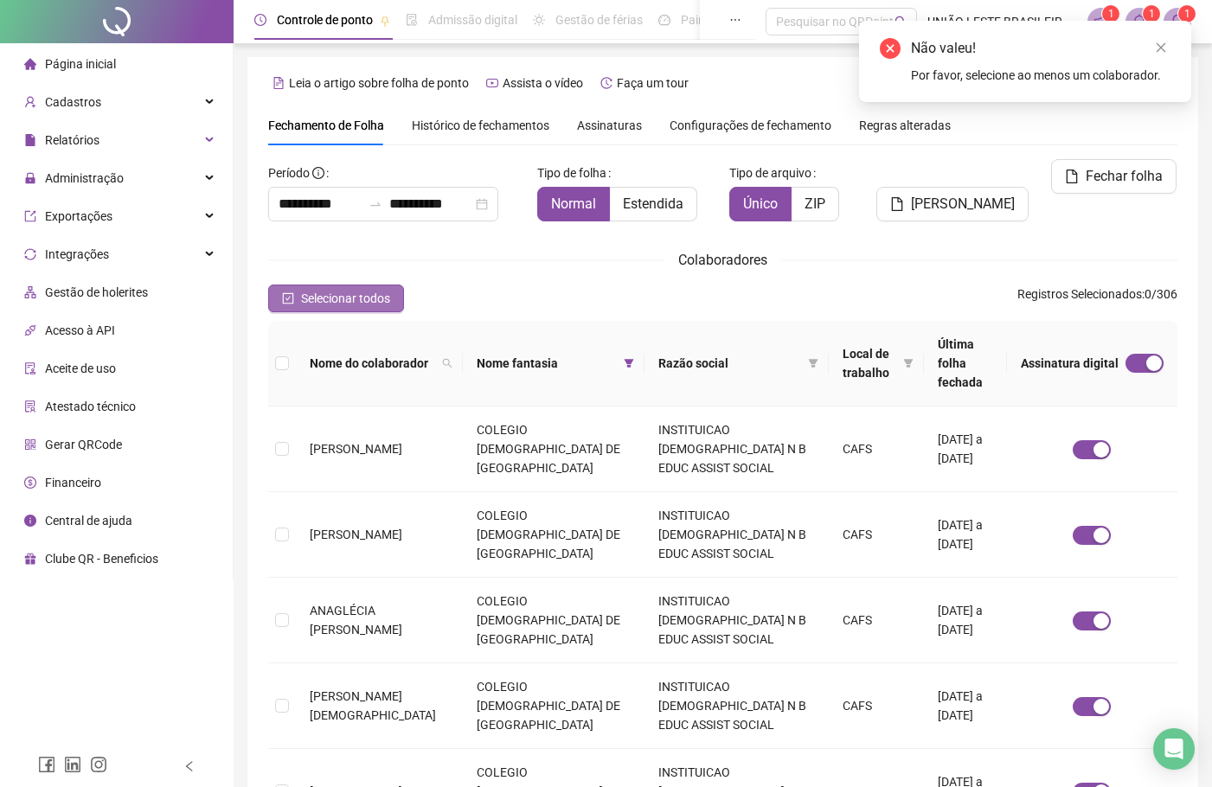
click at [307, 291] on span "Selecionar todos" at bounding box center [345, 298] width 89 height 19
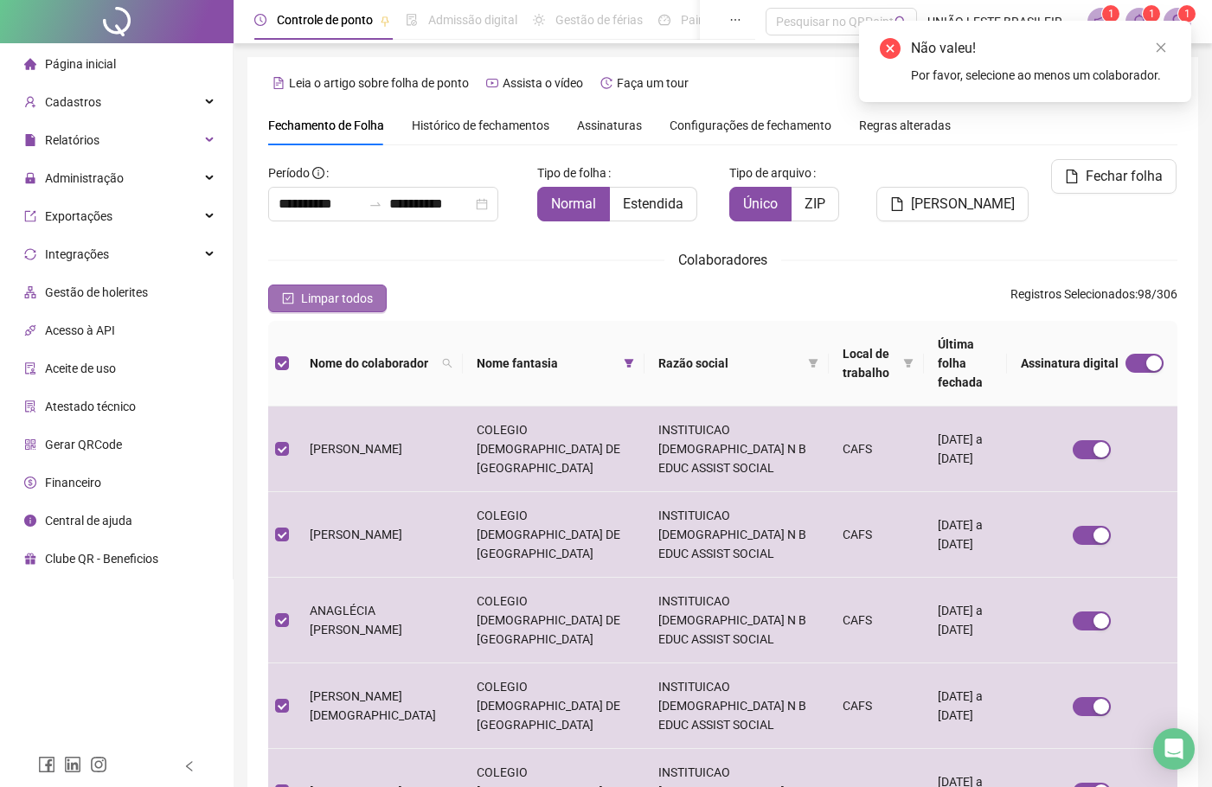
click at [307, 291] on span "Limpar todos" at bounding box center [337, 298] width 72 height 19
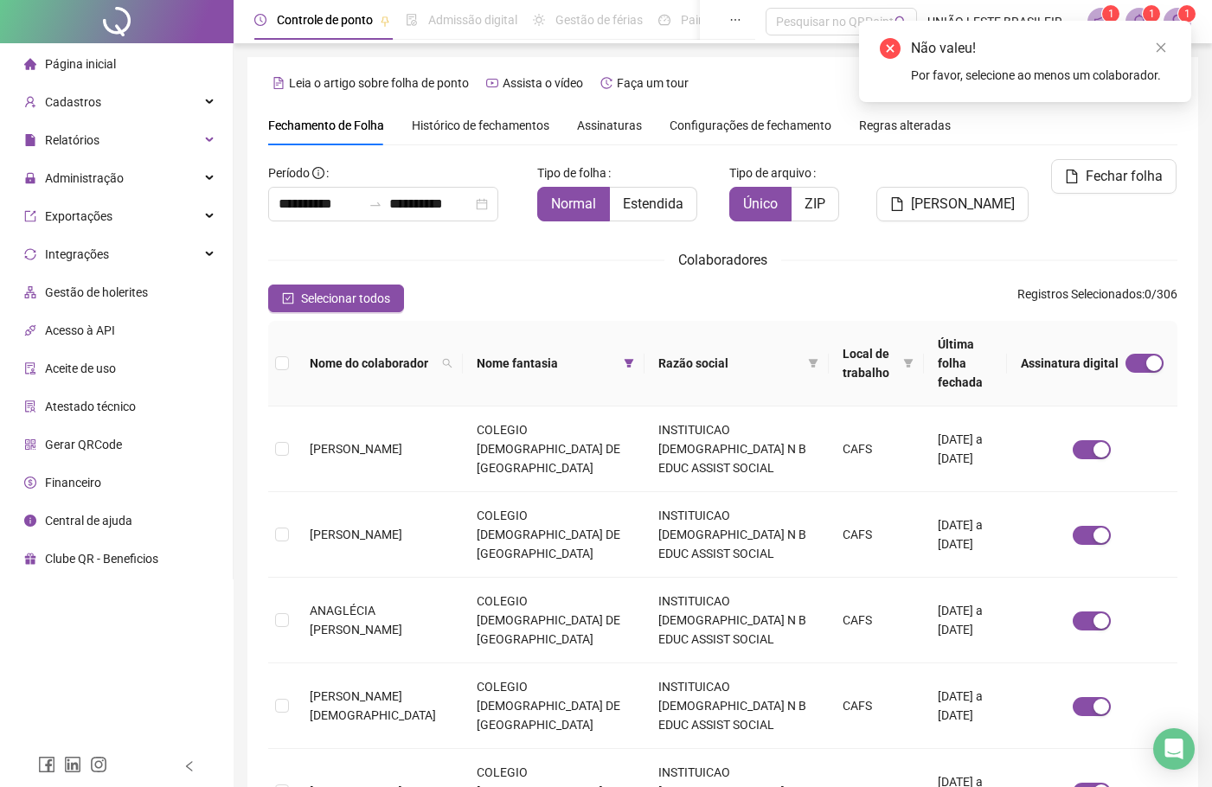
click at [332, 354] on span "Nome do colaborador" at bounding box center [372, 363] width 125 height 19
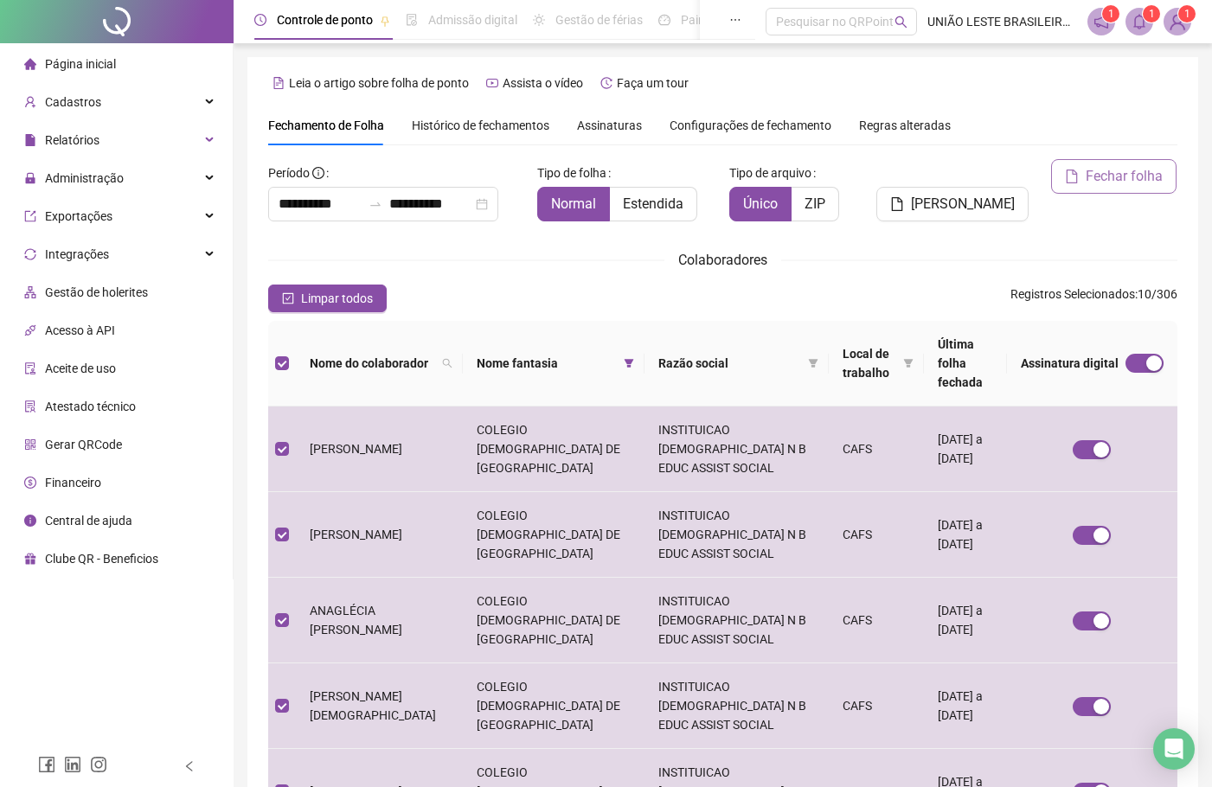
click at [1126, 184] on span "Fechar folha" at bounding box center [1124, 176] width 77 height 21
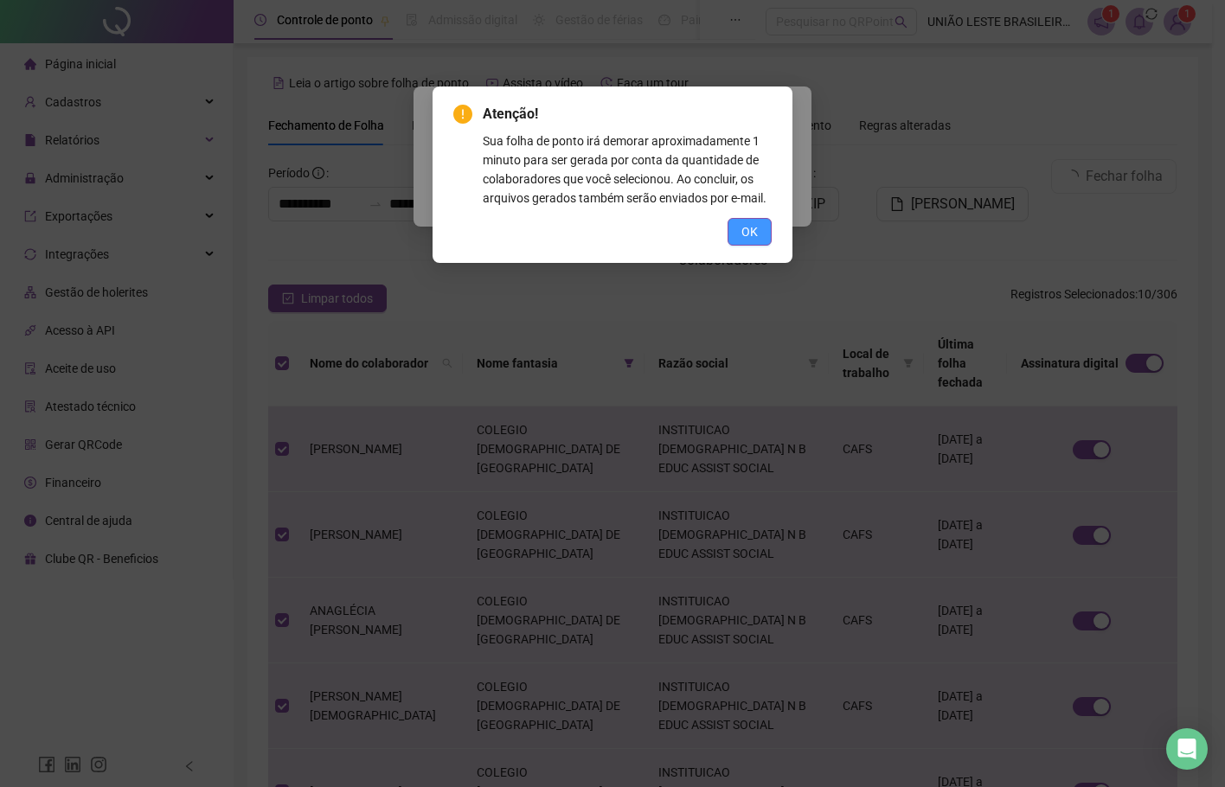
click at [732, 235] on button "OK" at bounding box center [749, 232] width 44 height 28
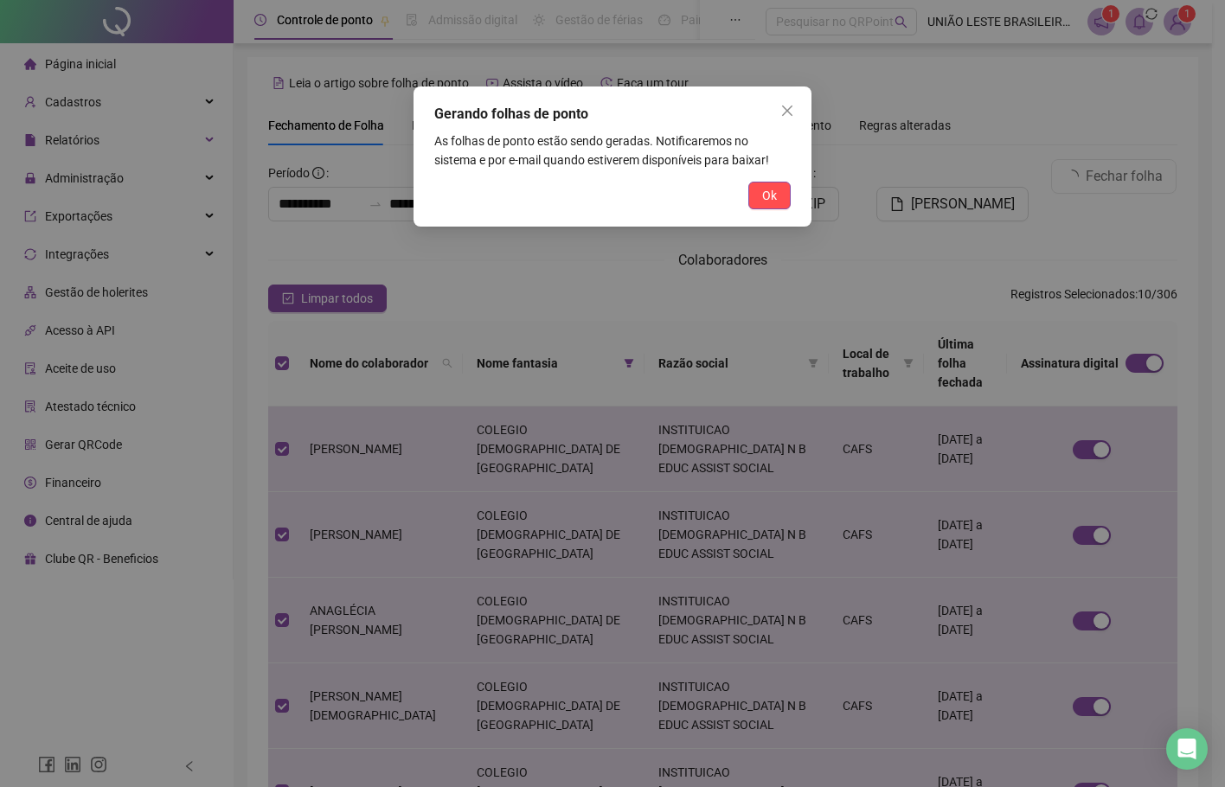
click at [791, 180] on div "Gerando folhas de ponto As folhas de ponto estão sendo geradas. Notificaremos n…" at bounding box center [612, 156] width 398 height 140
click at [769, 202] on span "Ok" at bounding box center [769, 195] width 15 height 19
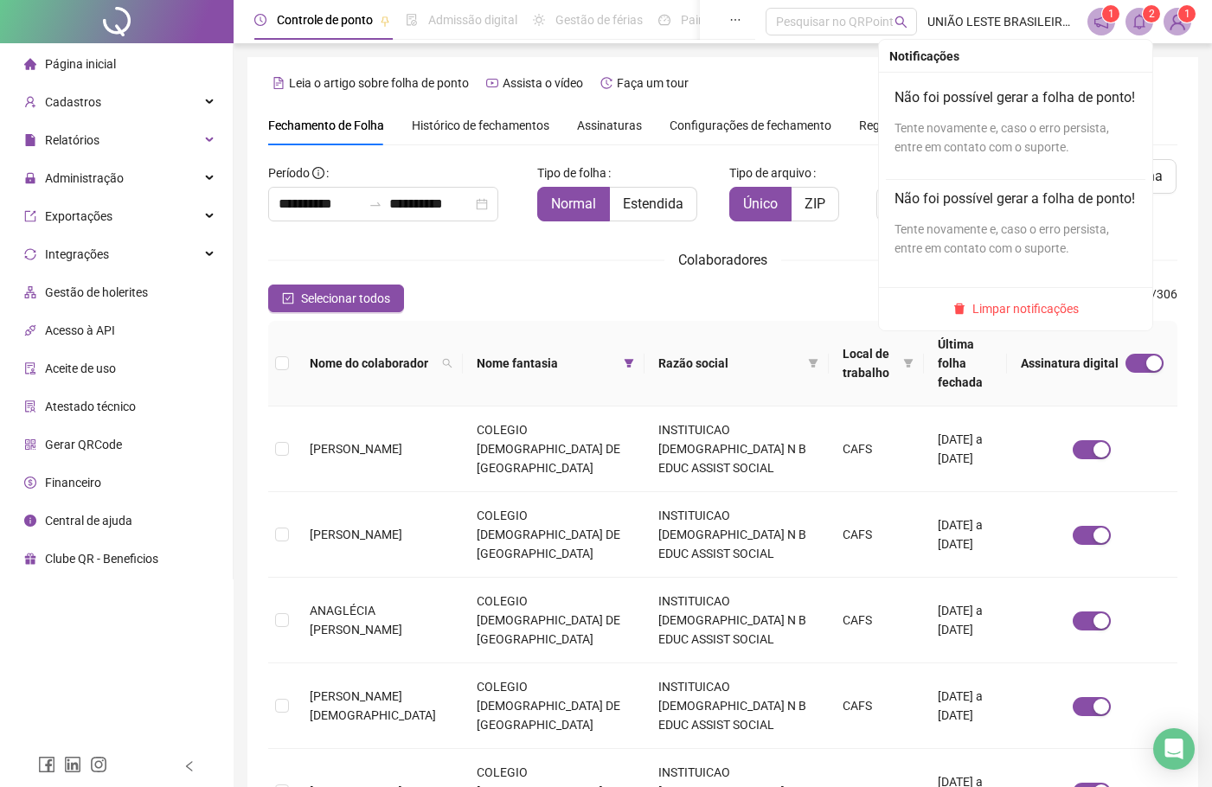
click at [1143, 23] on icon "bell" at bounding box center [1139, 22] width 16 height 16
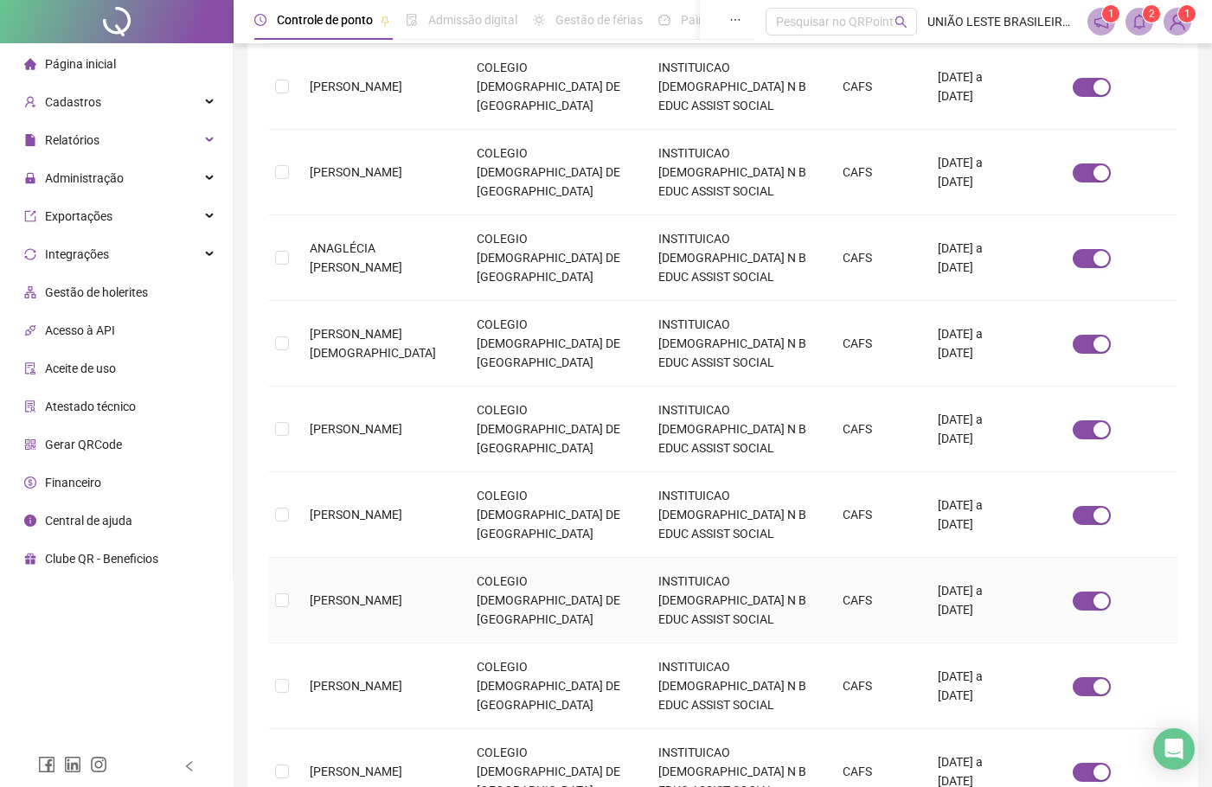
scroll to position [417, 0]
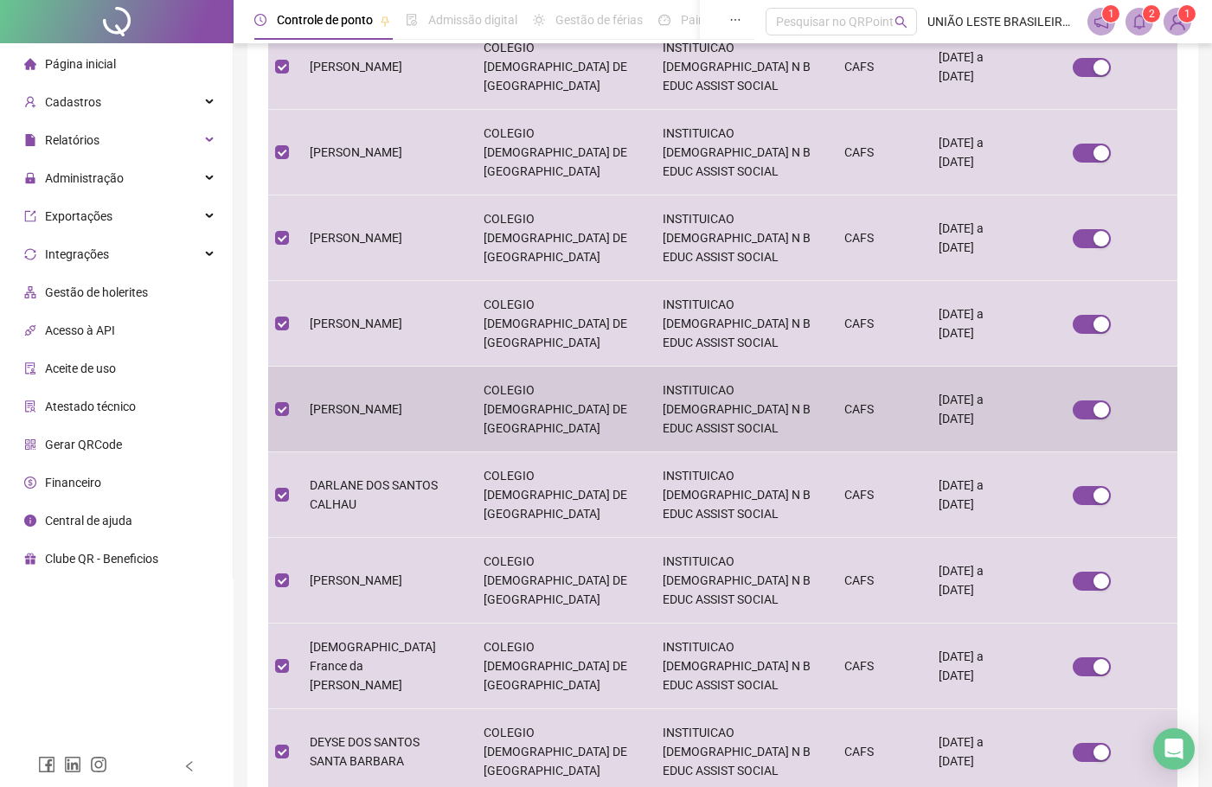
scroll to position [0, 0]
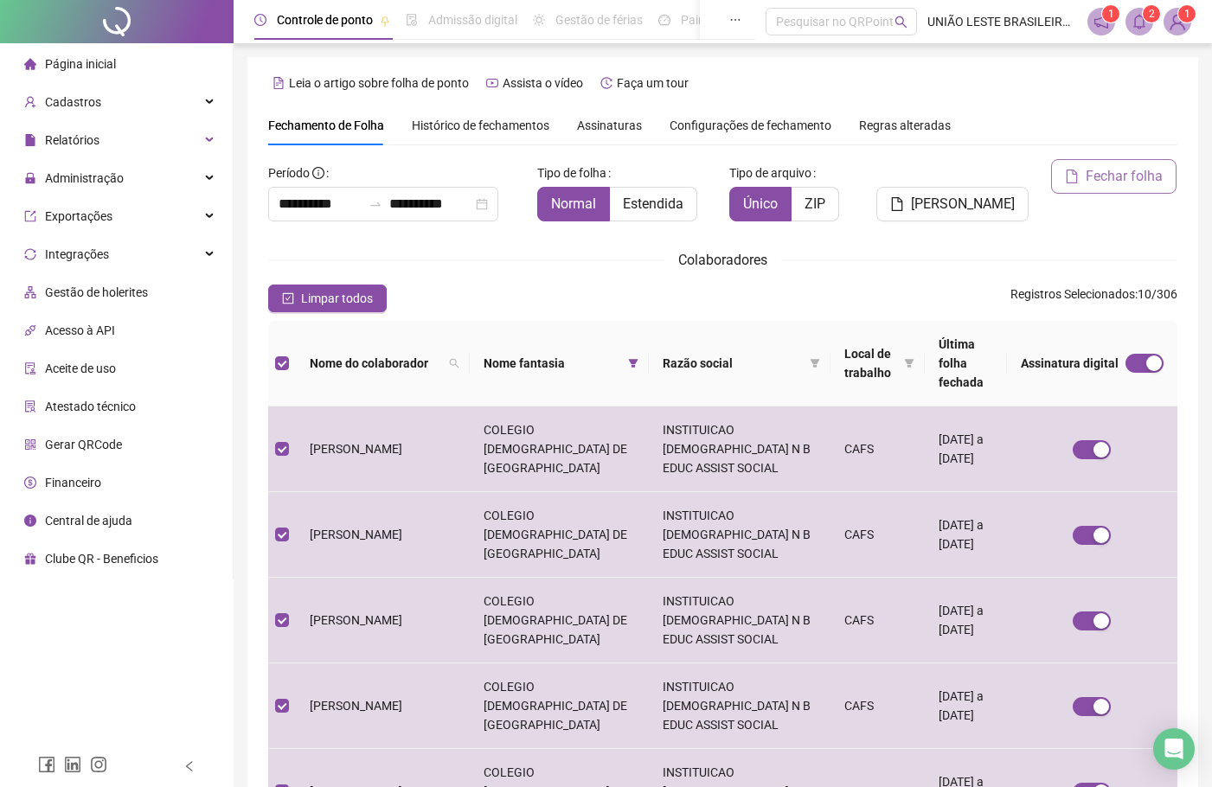
click at [1098, 180] on span "Fechar folha" at bounding box center [1124, 176] width 77 height 21
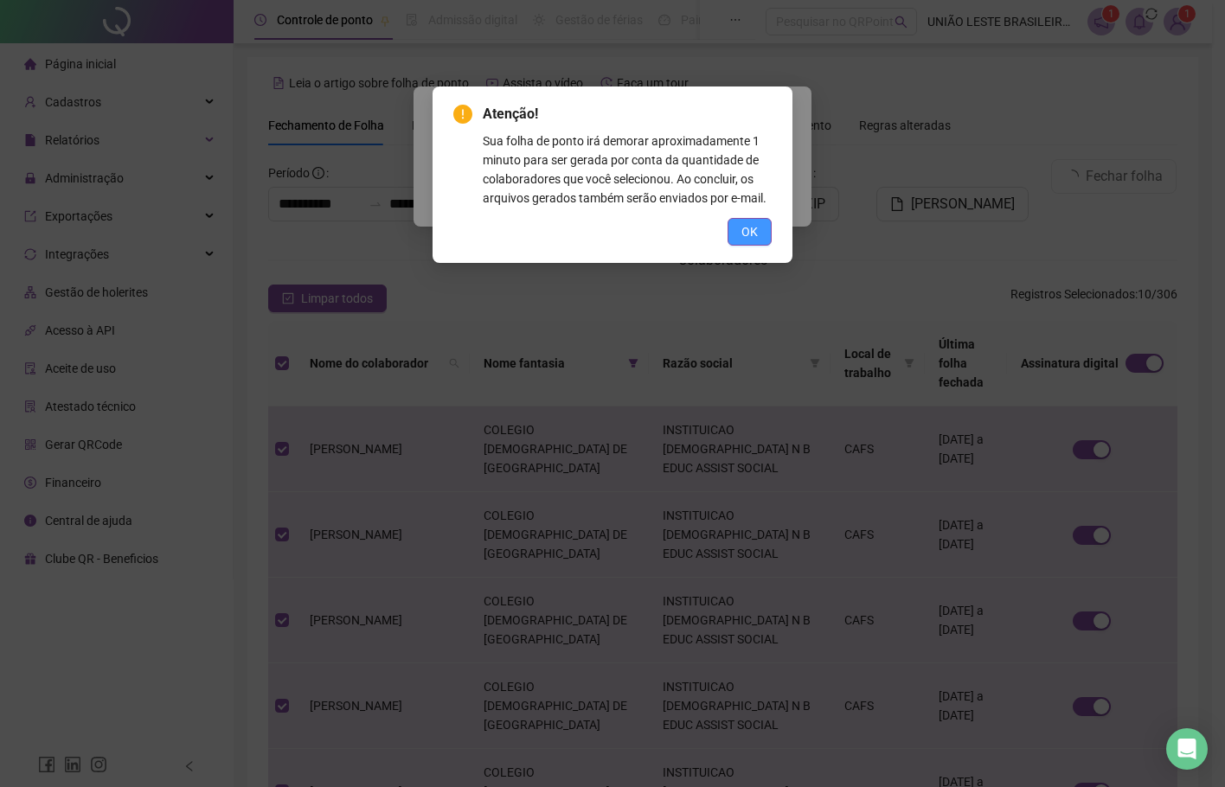
click at [736, 235] on button "OK" at bounding box center [749, 232] width 44 height 28
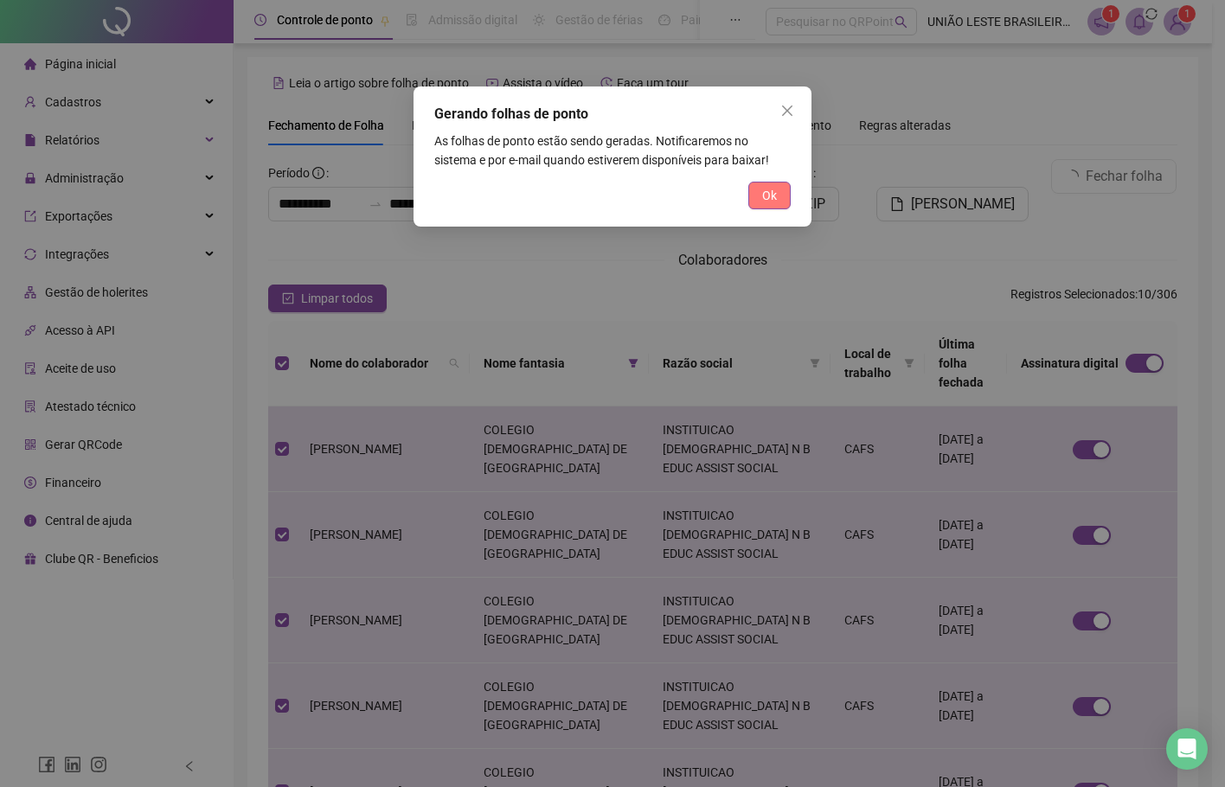
click at [771, 197] on span "Ok" at bounding box center [769, 195] width 15 height 19
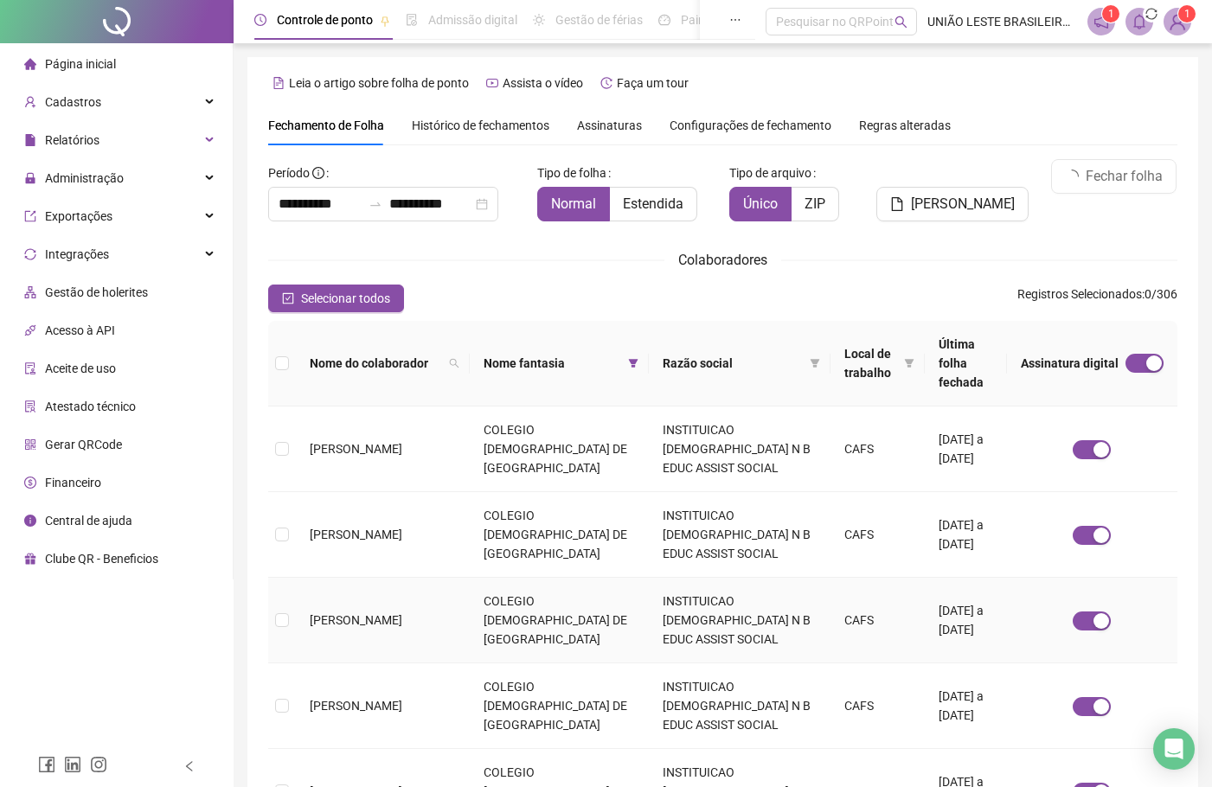
scroll to position [417, 0]
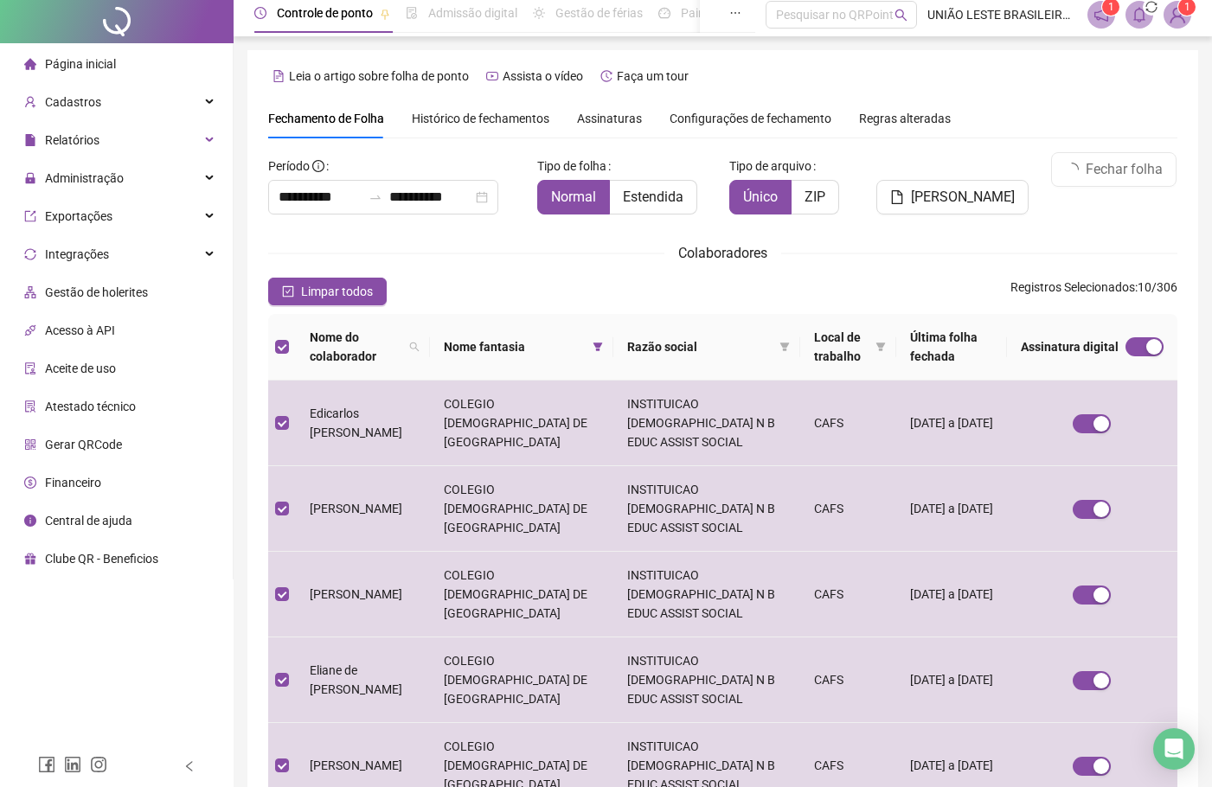
scroll to position [0, 0]
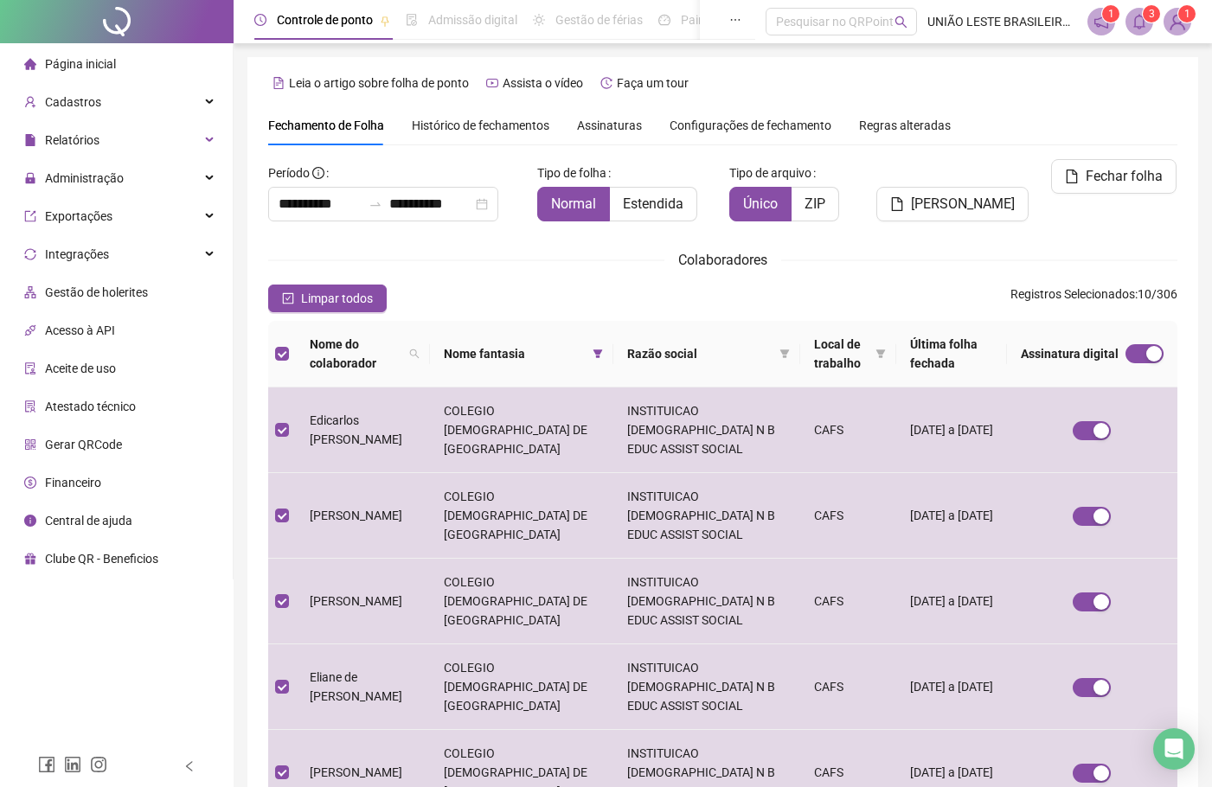
click at [1140, 30] on span at bounding box center [1139, 22] width 28 height 28
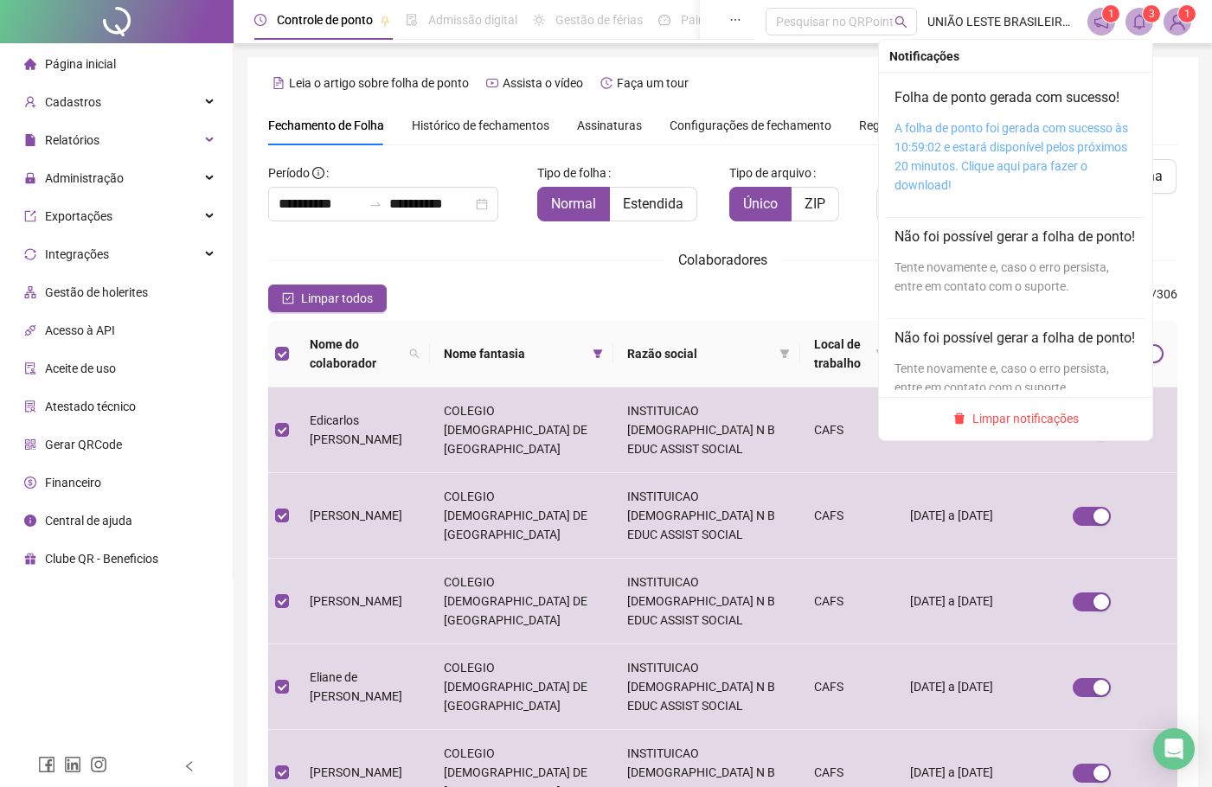
click at [1054, 143] on link "A folha de ponto foi gerada com sucesso às 10:59:02 e estará disponível pelos p…" at bounding box center [1011, 156] width 234 height 71
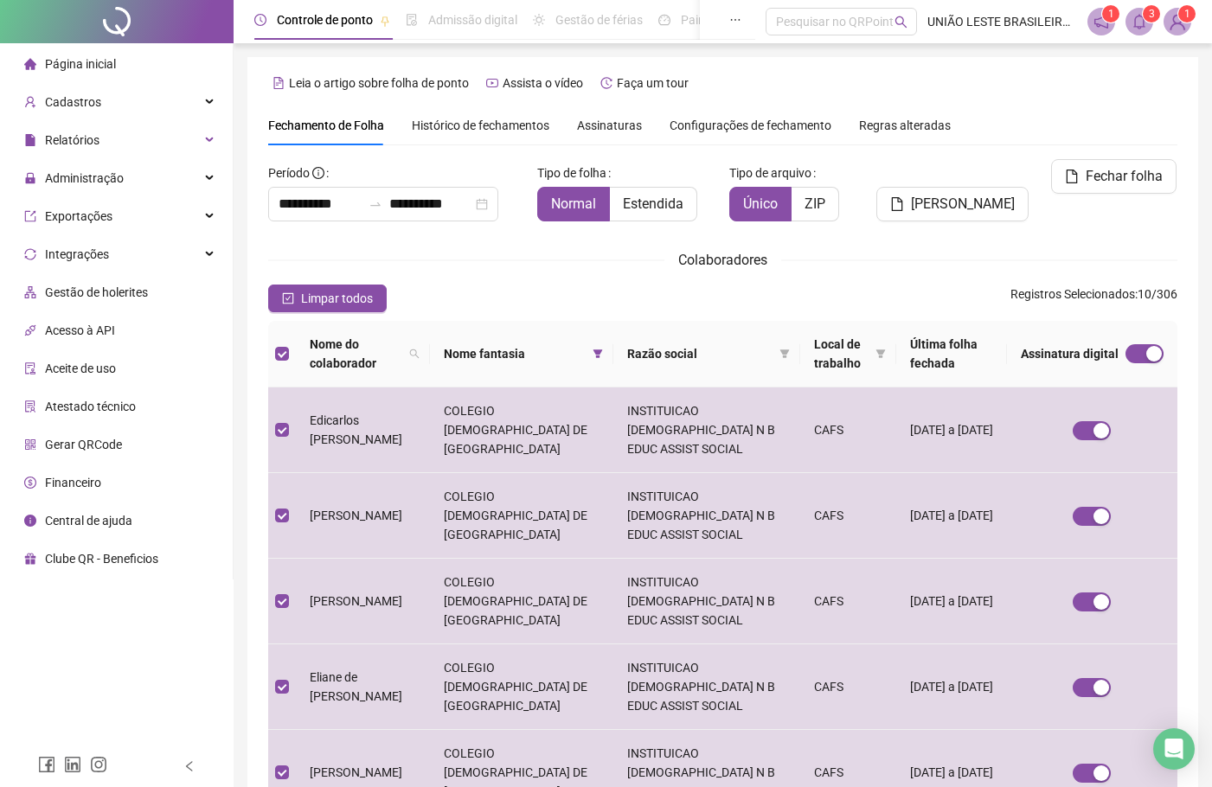
click at [1166, 227] on div "Fechar folha" at bounding box center [1107, 197] width 154 height 76
click at [1113, 177] on span "Fechar folha" at bounding box center [1124, 176] width 77 height 21
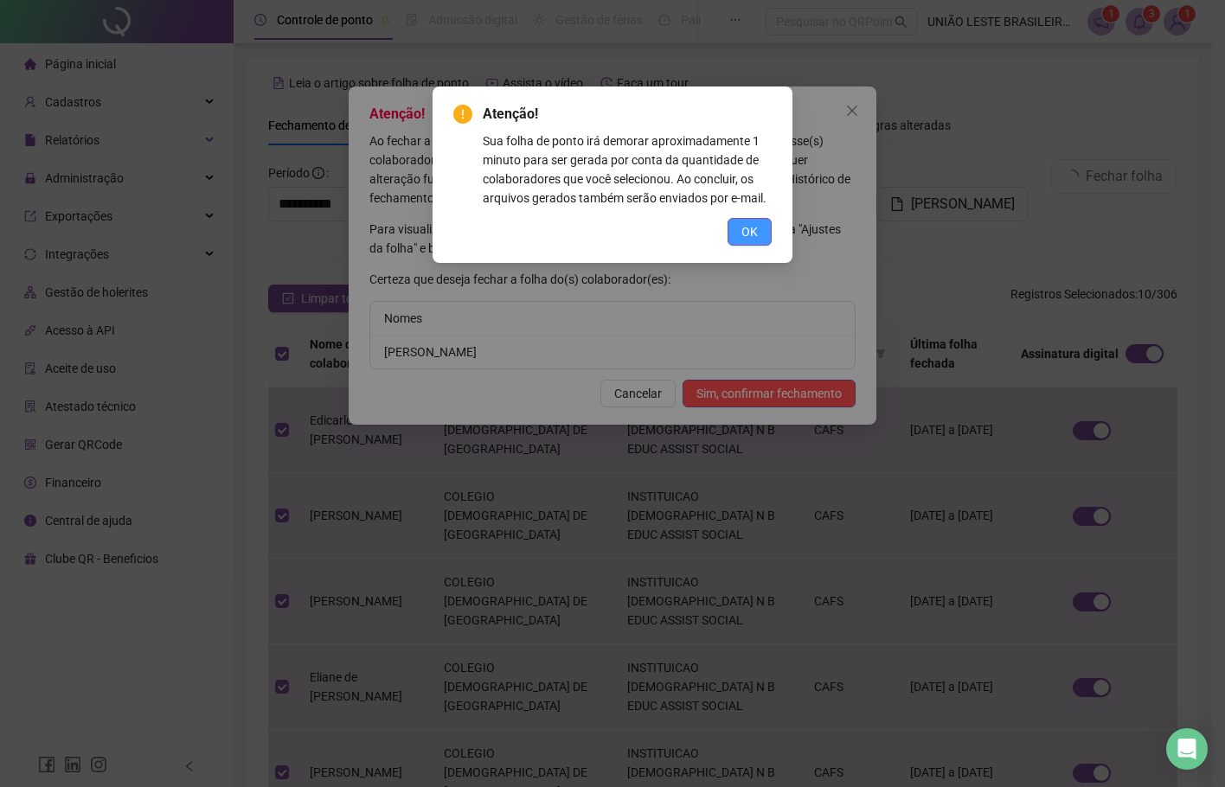
click at [760, 228] on button "OK" at bounding box center [749, 232] width 44 height 28
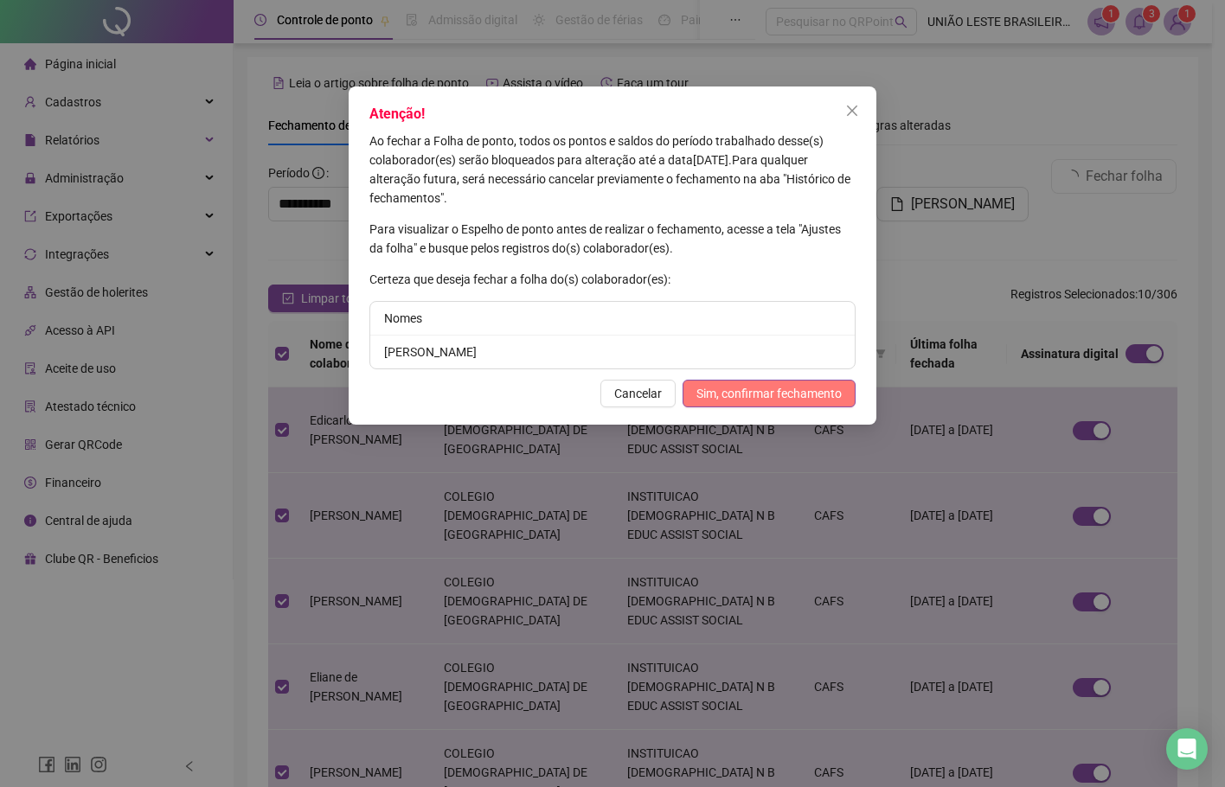
click at [810, 399] on span "Sim, confirmar fechamento" at bounding box center [768, 393] width 145 height 19
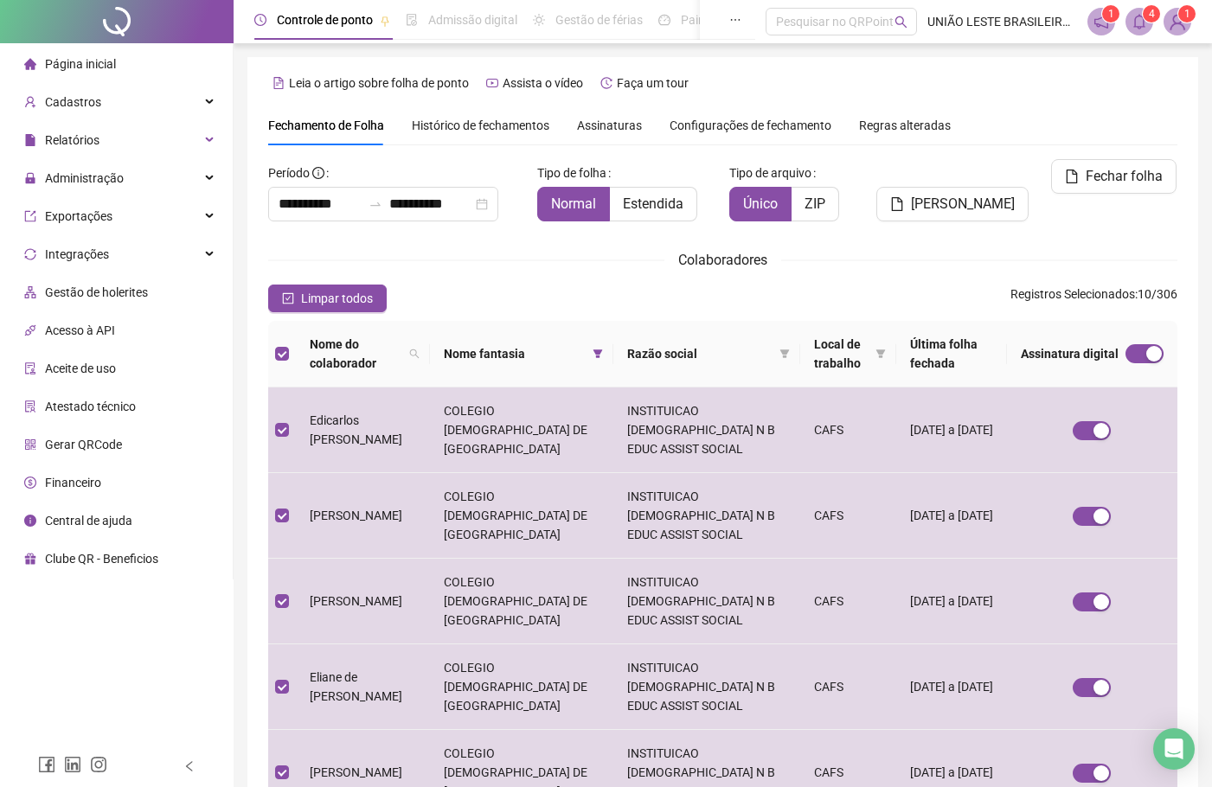
click at [1141, 15] on icon "bell" at bounding box center [1139, 22] width 16 height 16
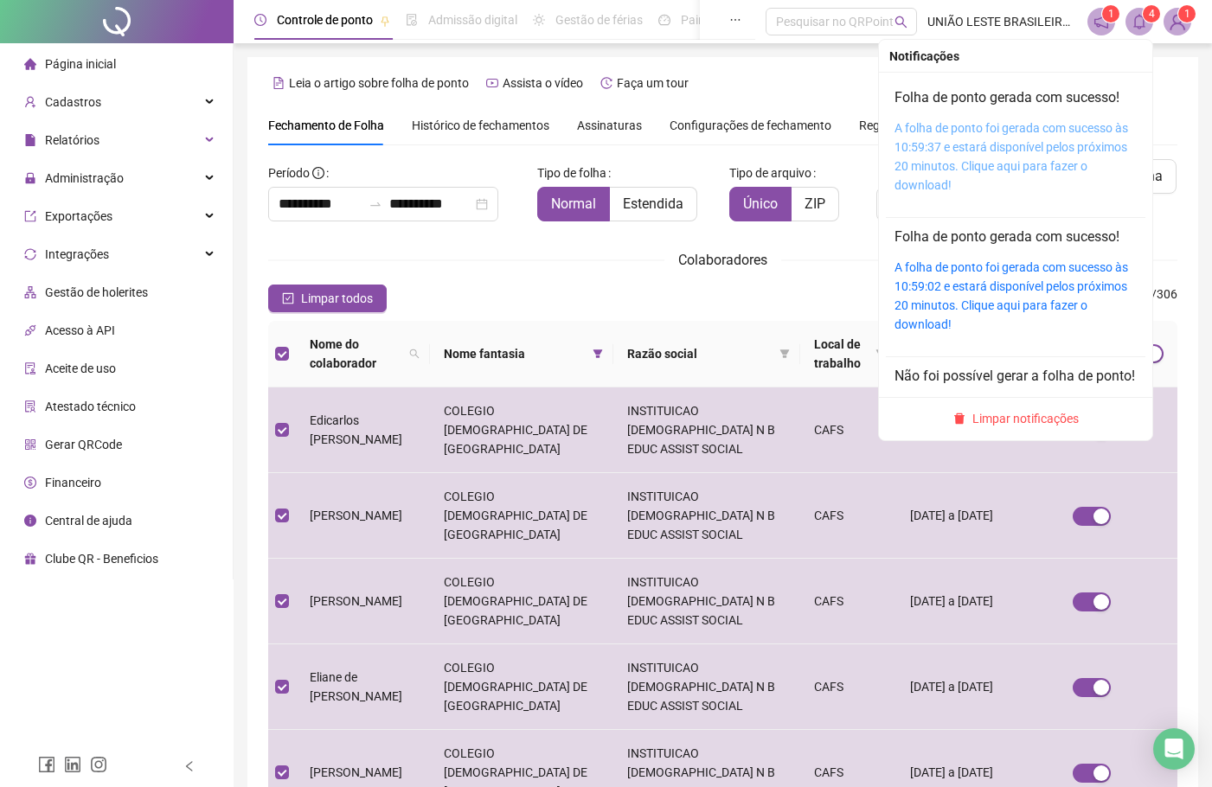
click at [1066, 134] on link "A folha de ponto foi gerada com sucesso às 10:59:37 e estará disponível pelos p…" at bounding box center [1011, 156] width 234 height 71
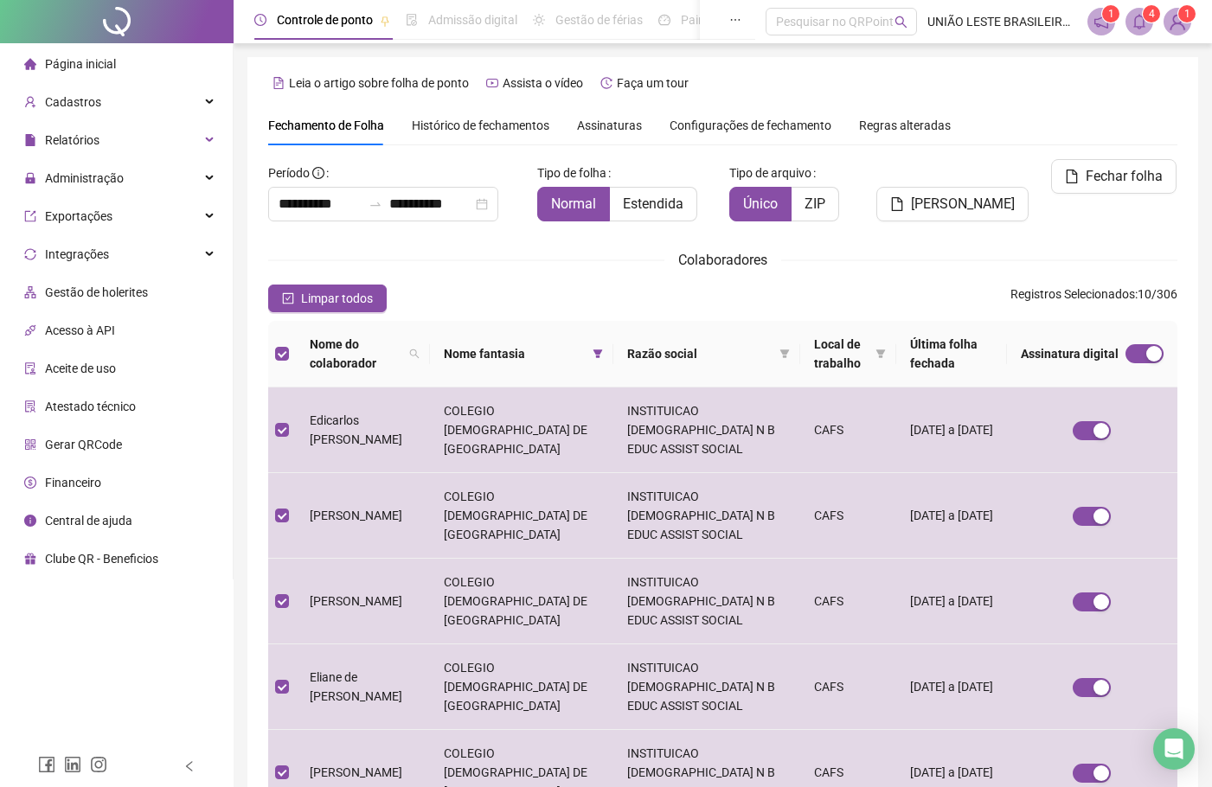
click at [1175, 234] on div "Fechar folha" at bounding box center [1107, 197] width 154 height 76
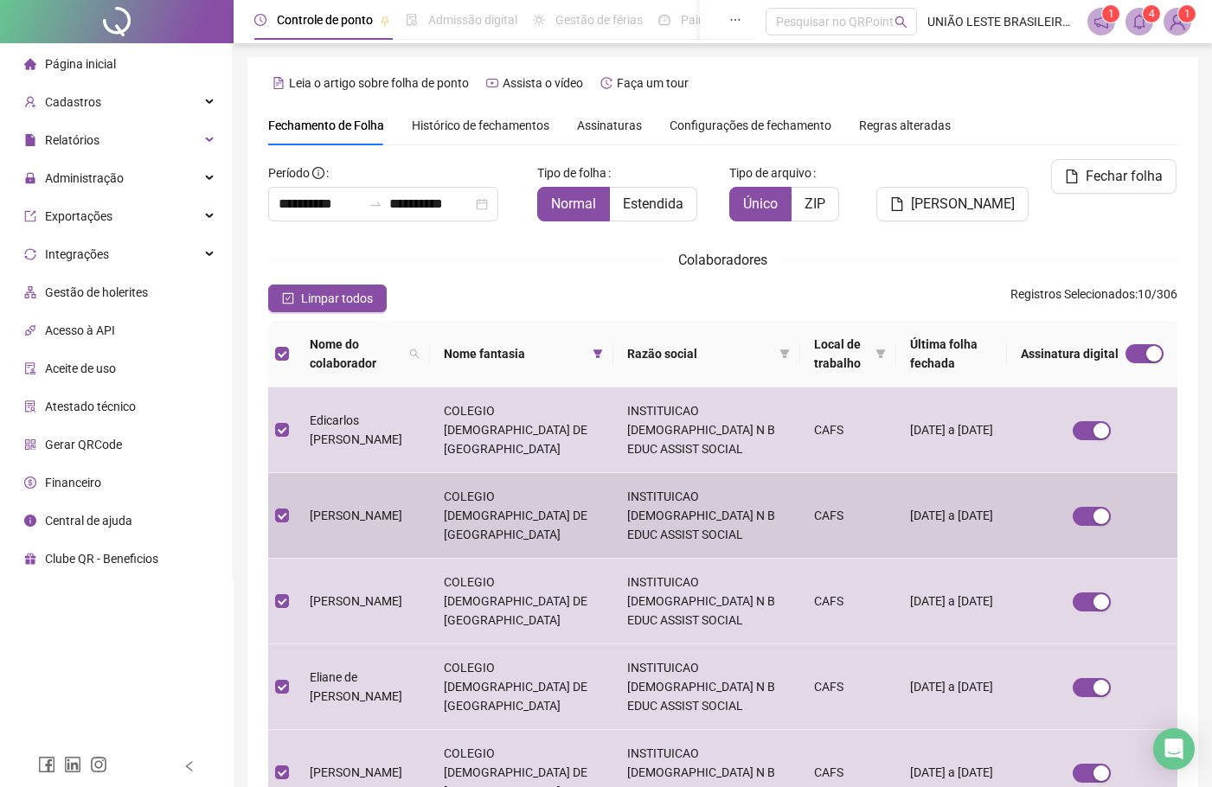
scroll to position [607, 0]
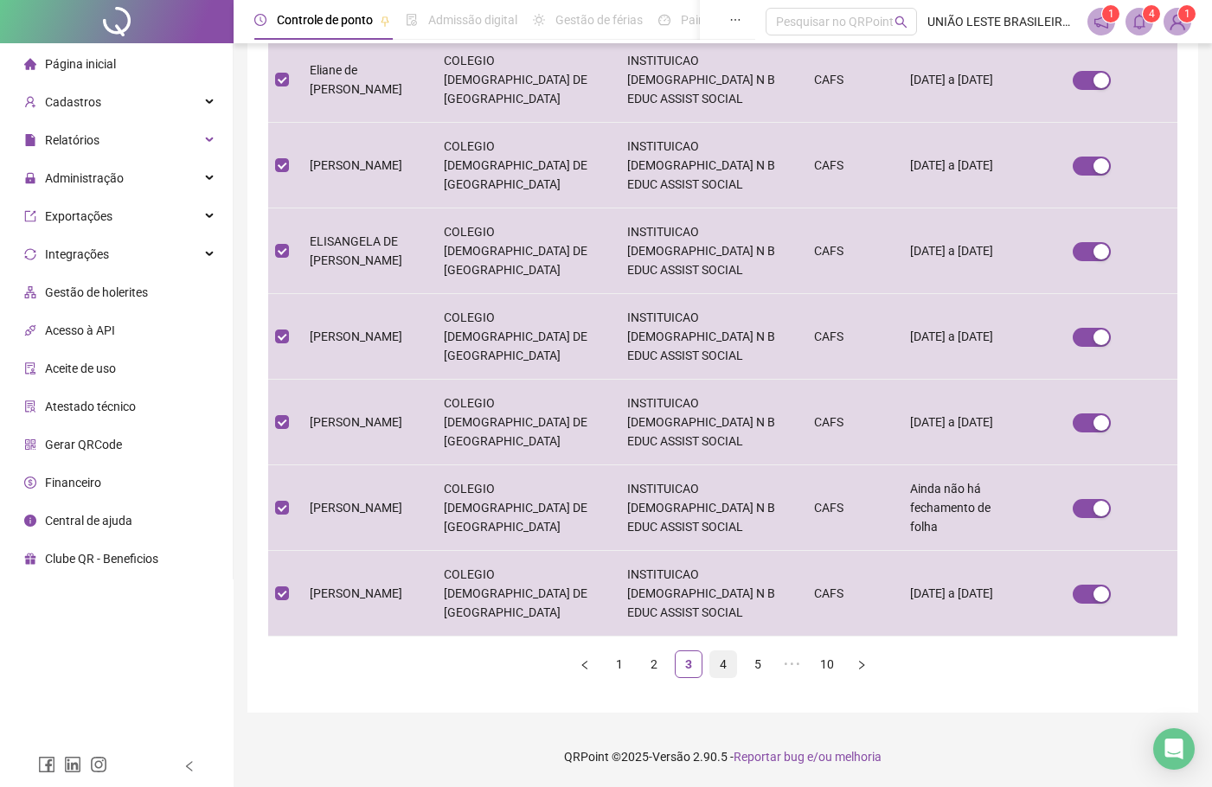
click at [725, 663] on link "4" at bounding box center [723, 664] width 26 height 26
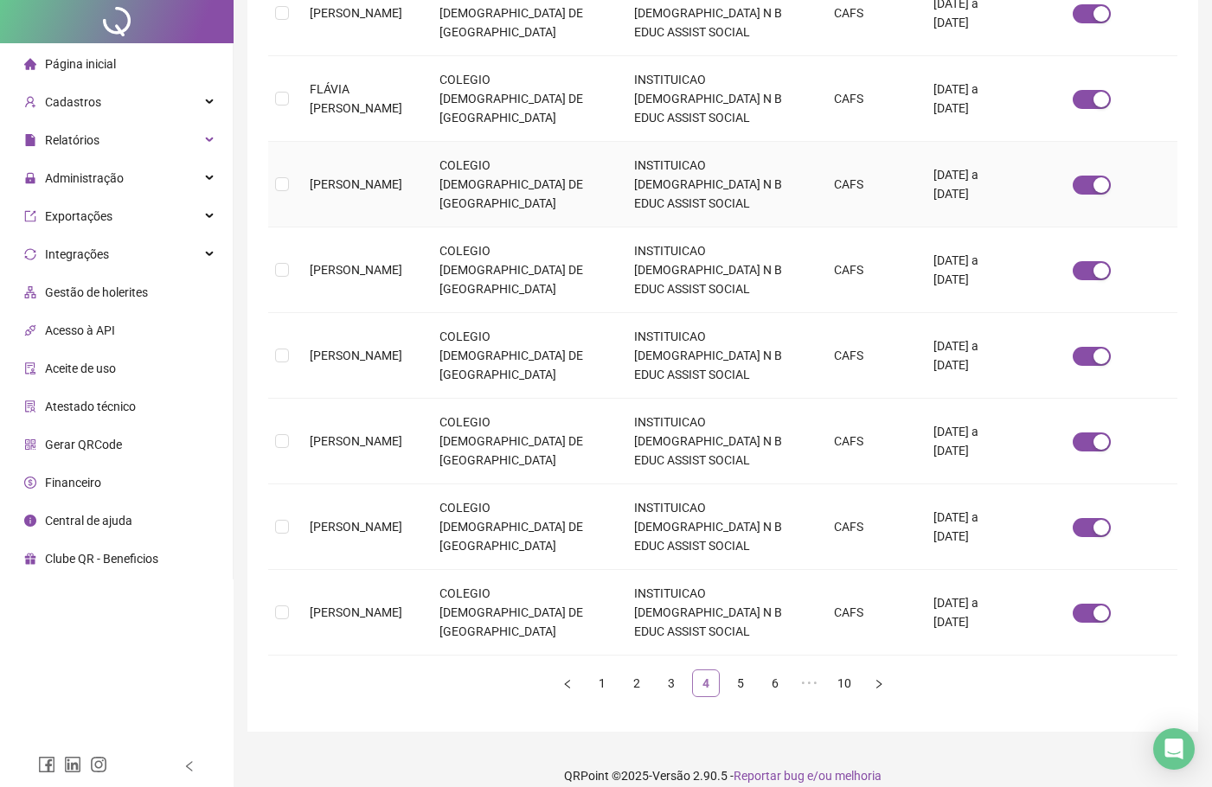
scroll to position [0, 0]
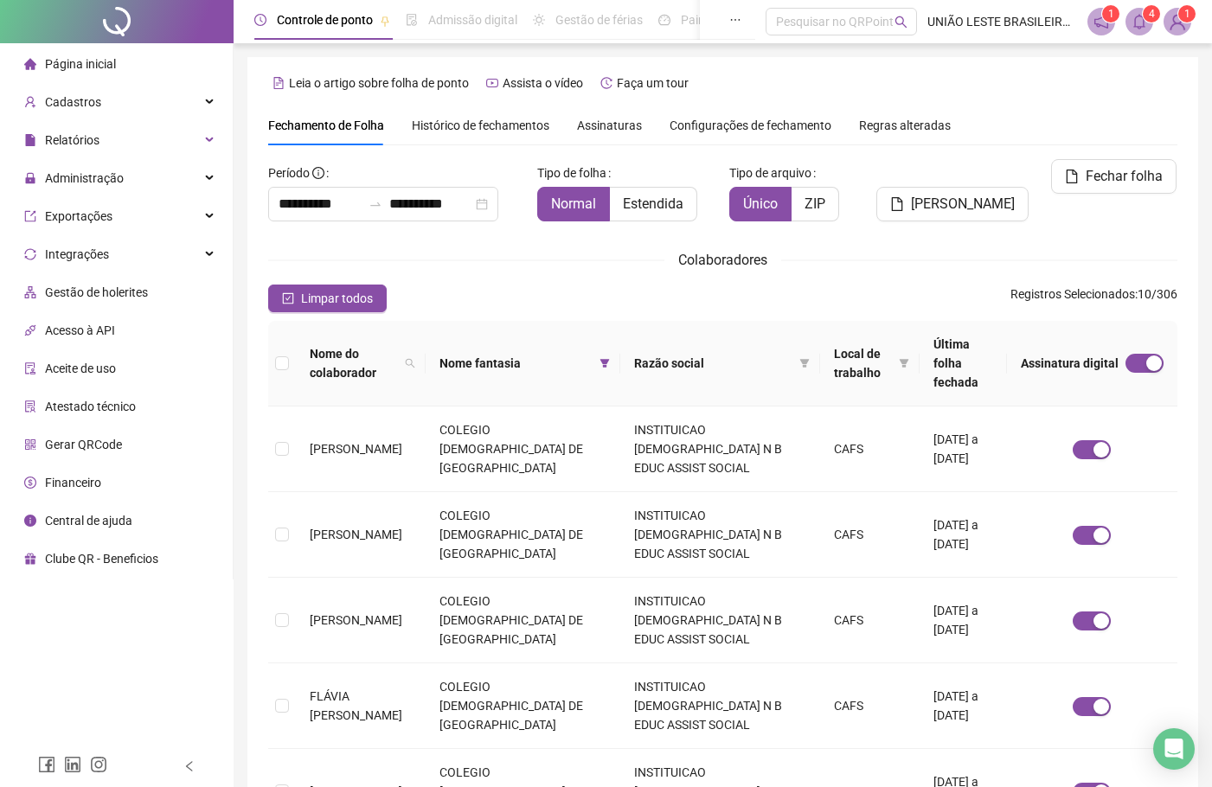
click at [303, 349] on th "Nome do colaborador" at bounding box center [361, 364] width 130 height 86
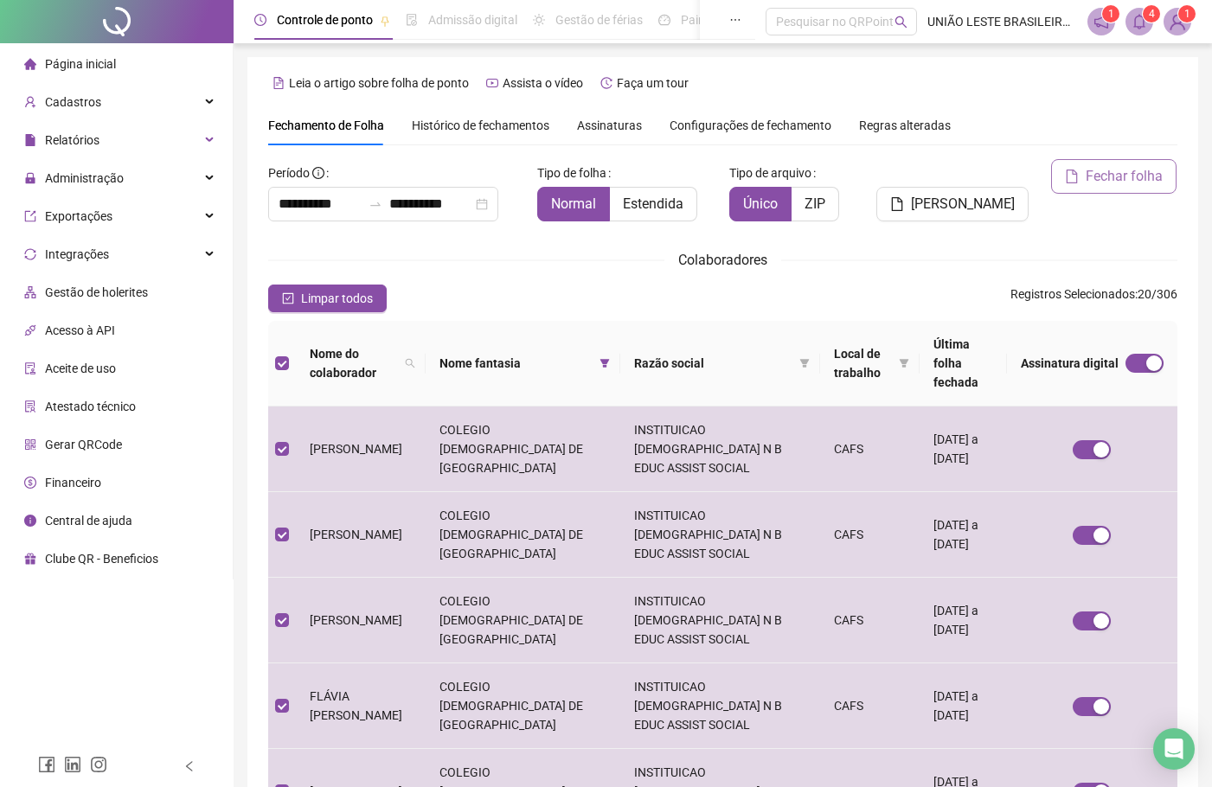
click at [1100, 187] on button "Fechar folha" at bounding box center [1113, 176] width 125 height 35
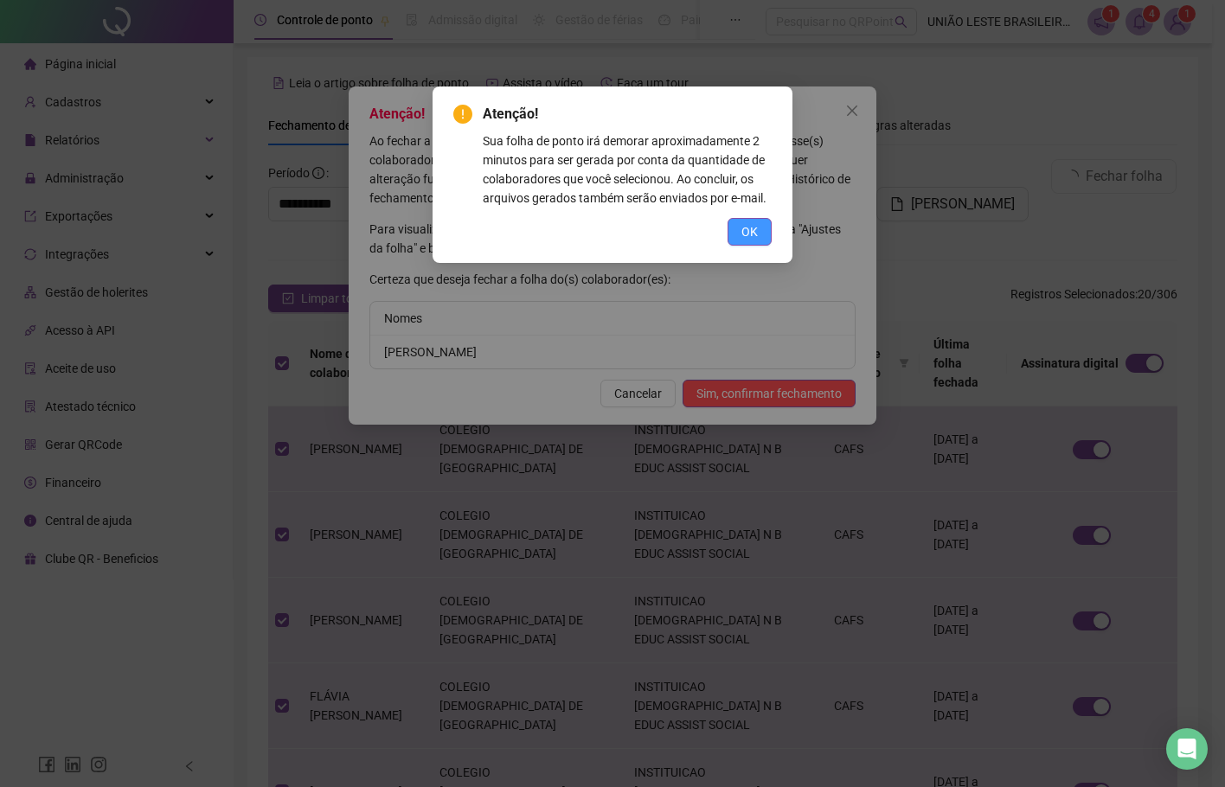
click at [747, 231] on span "OK" at bounding box center [749, 231] width 16 height 19
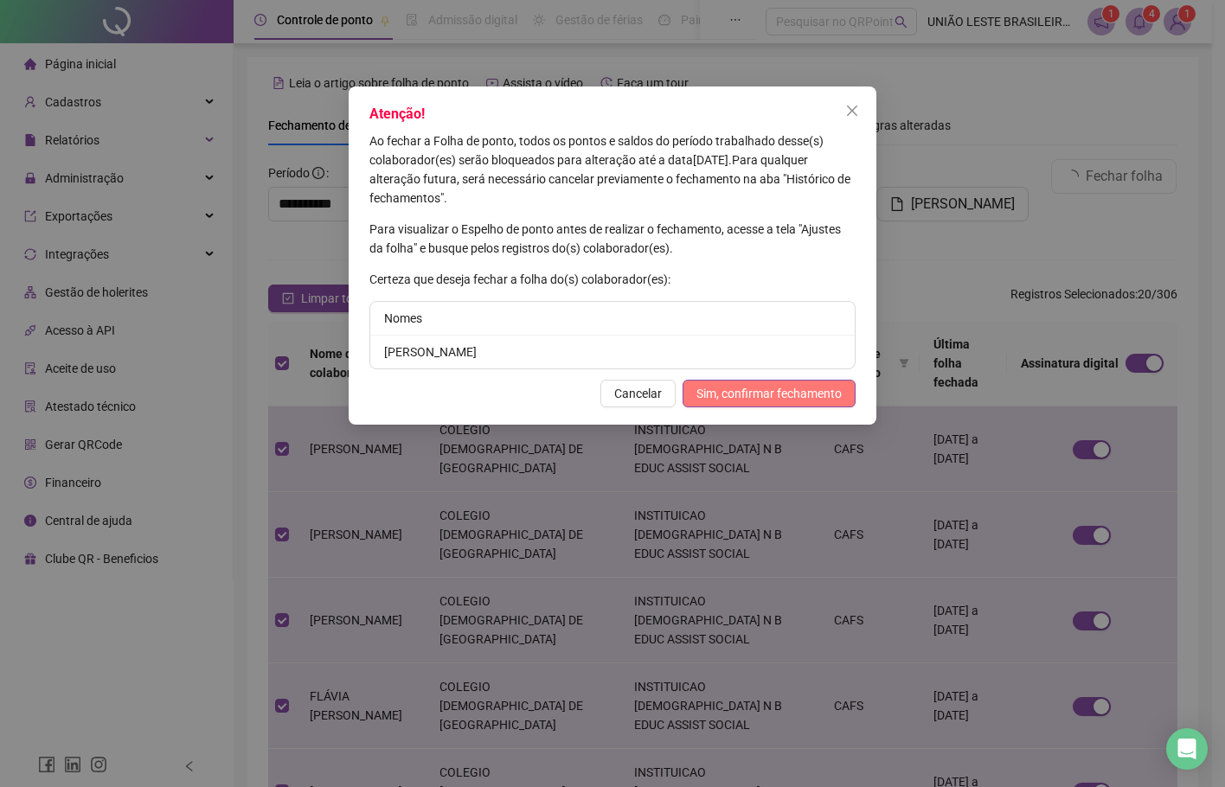
click at [786, 397] on span "Sim, confirmar fechamento" at bounding box center [768, 393] width 145 height 19
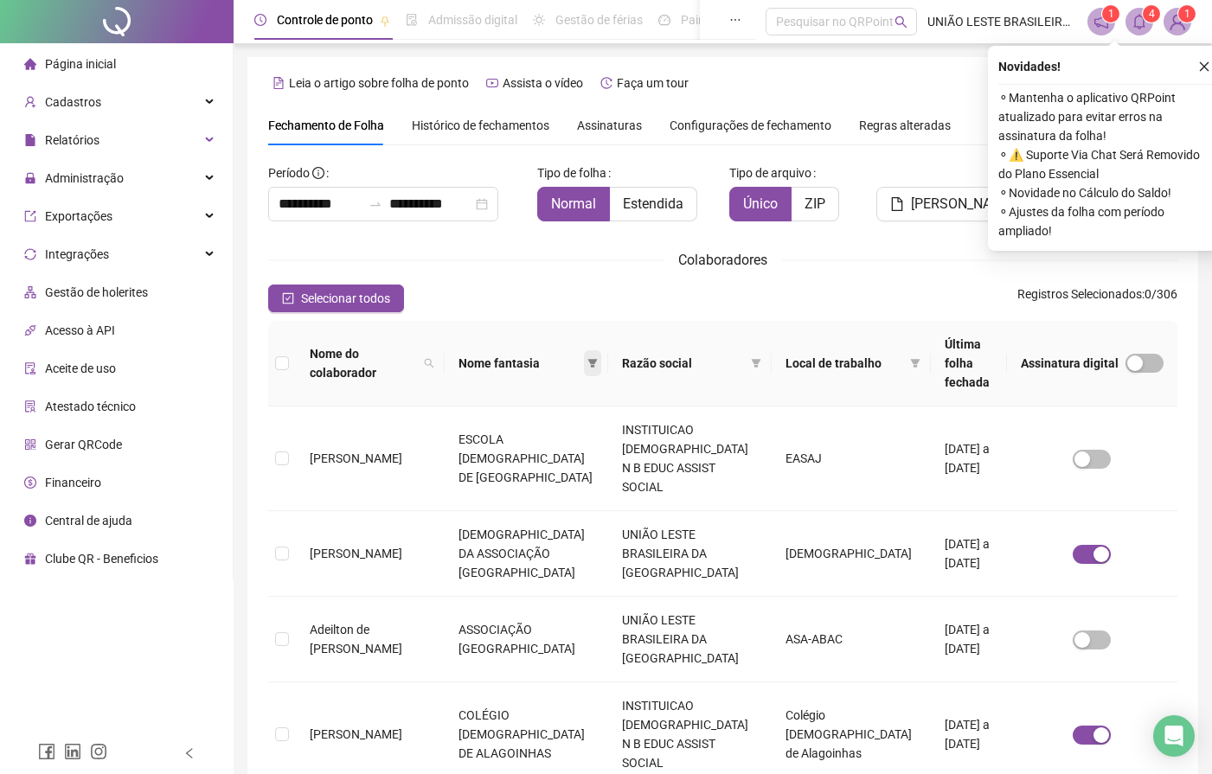
click at [593, 353] on span at bounding box center [592, 363] width 17 height 26
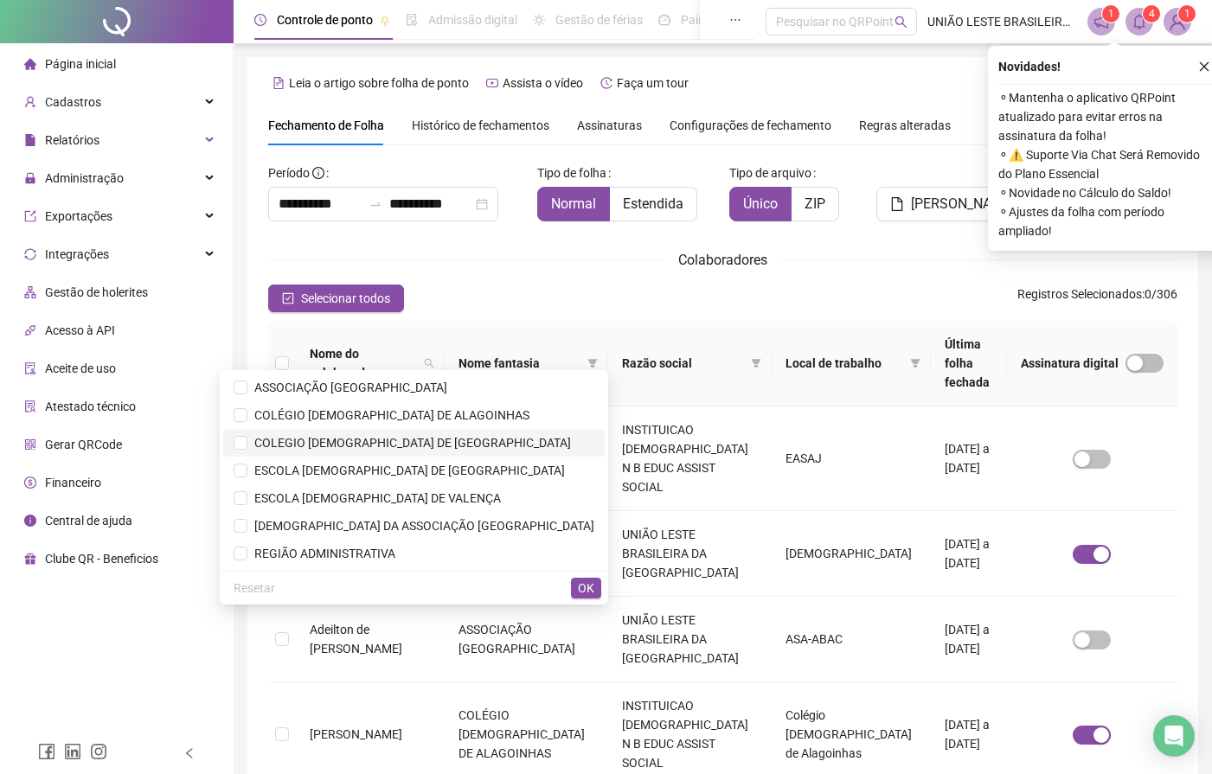
click at [492, 439] on span "COLEGIO [DEMOGRAPHIC_DATA] DE [GEOGRAPHIC_DATA]" at bounding box center [409, 443] width 324 height 14
click at [580, 583] on span "OK" at bounding box center [586, 588] width 16 height 19
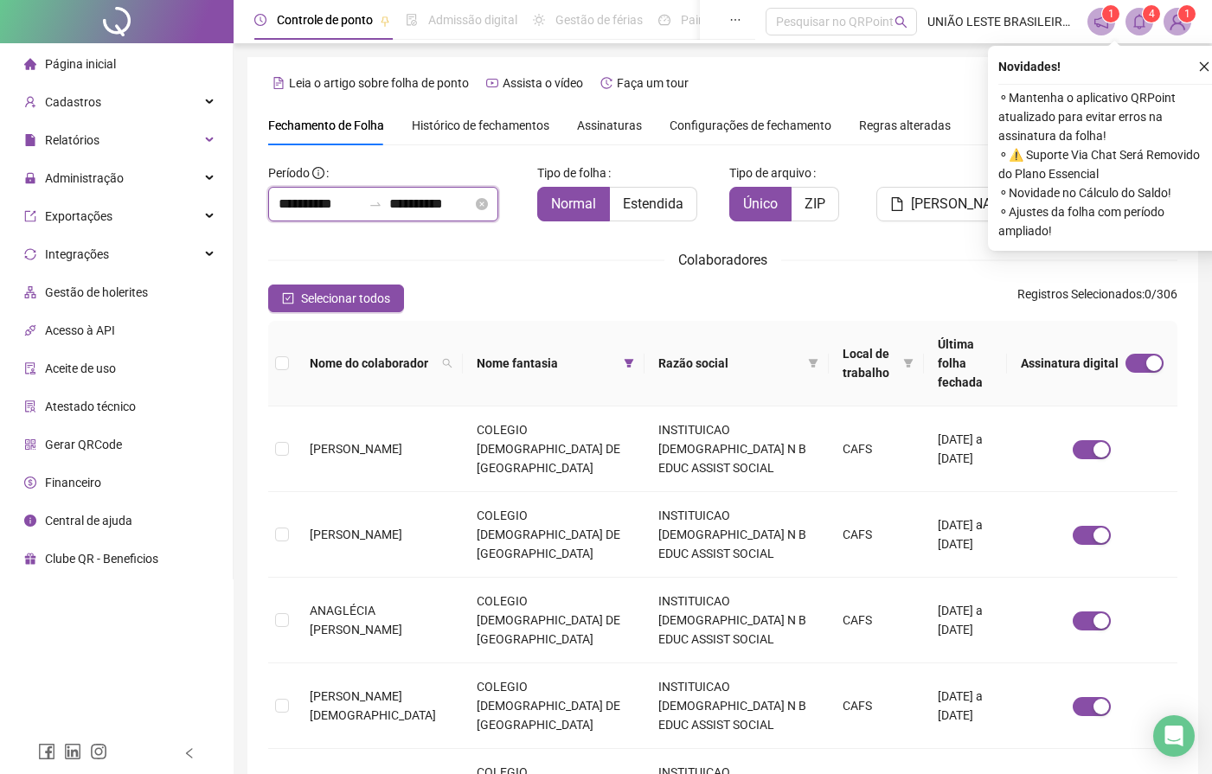
click at [339, 197] on input "**********" at bounding box center [320, 204] width 83 height 21
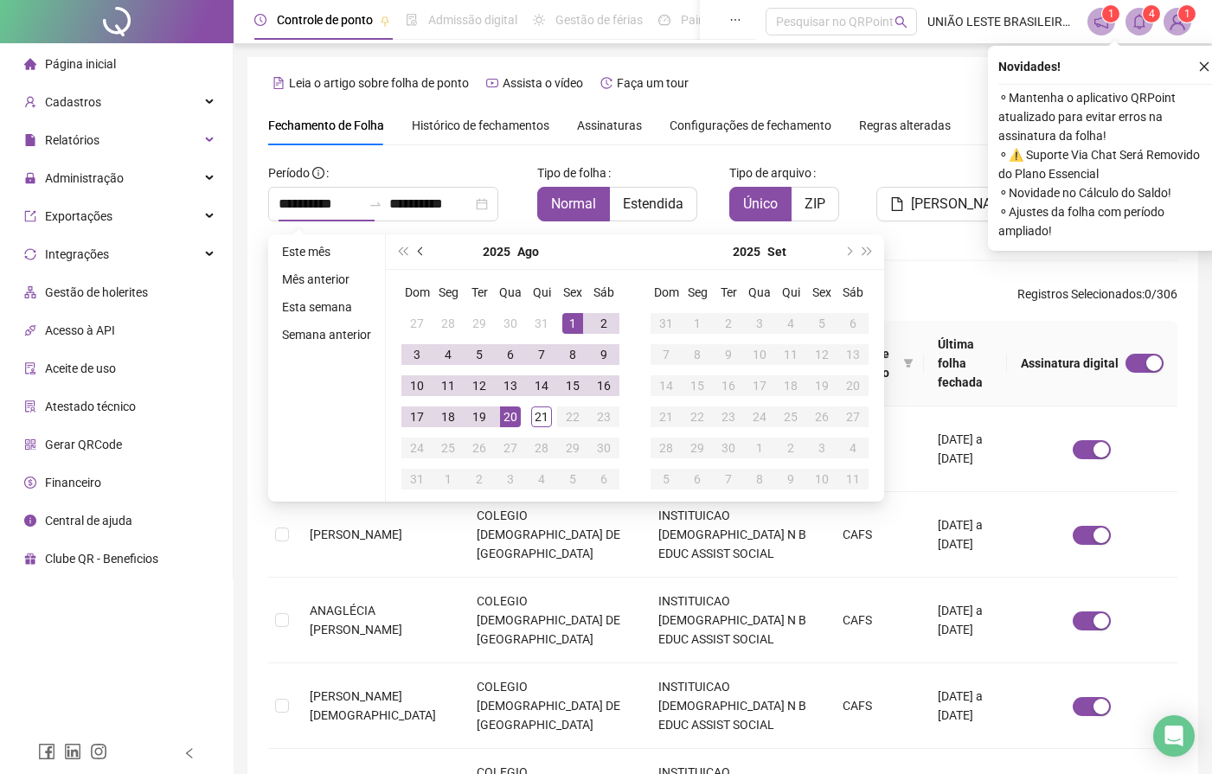
click at [418, 256] on button "prev-year" at bounding box center [421, 251] width 19 height 35
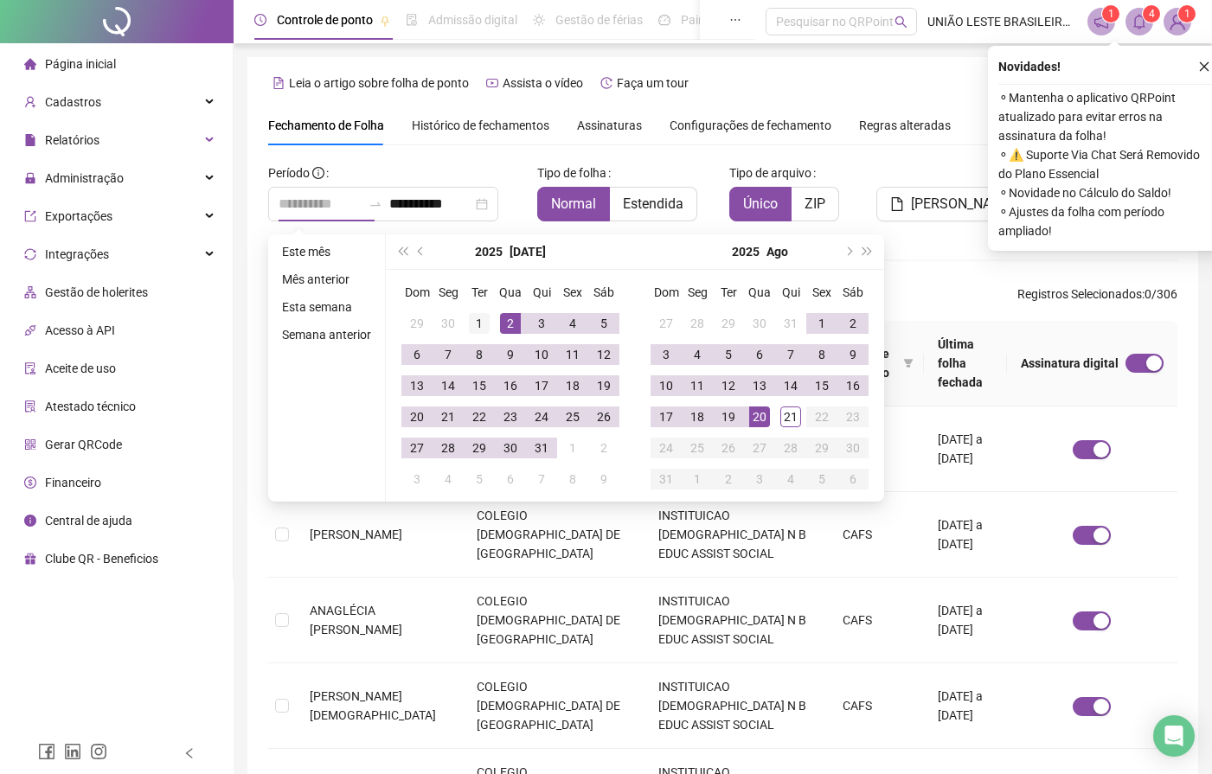
type input "**********"
click at [484, 328] on div "1" at bounding box center [479, 323] width 21 height 21
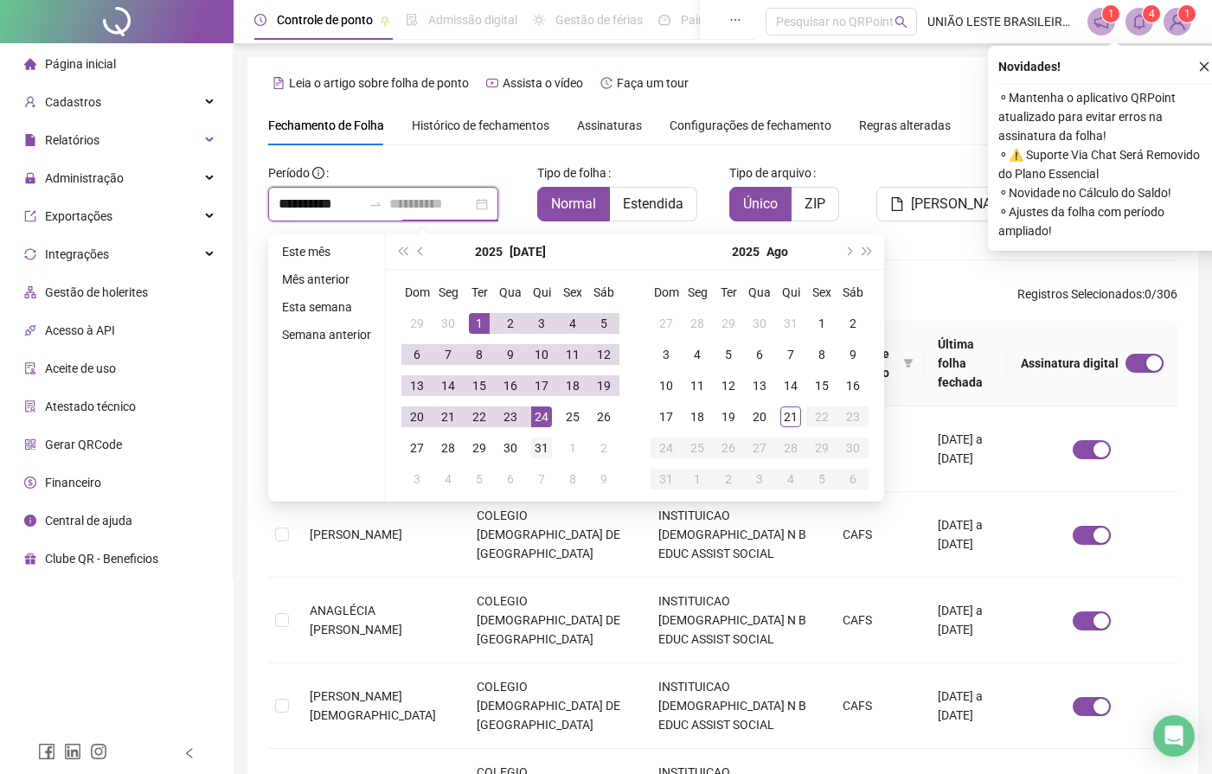
type input "**********"
click at [545, 453] on div "31" at bounding box center [541, 448] width 21 height 21
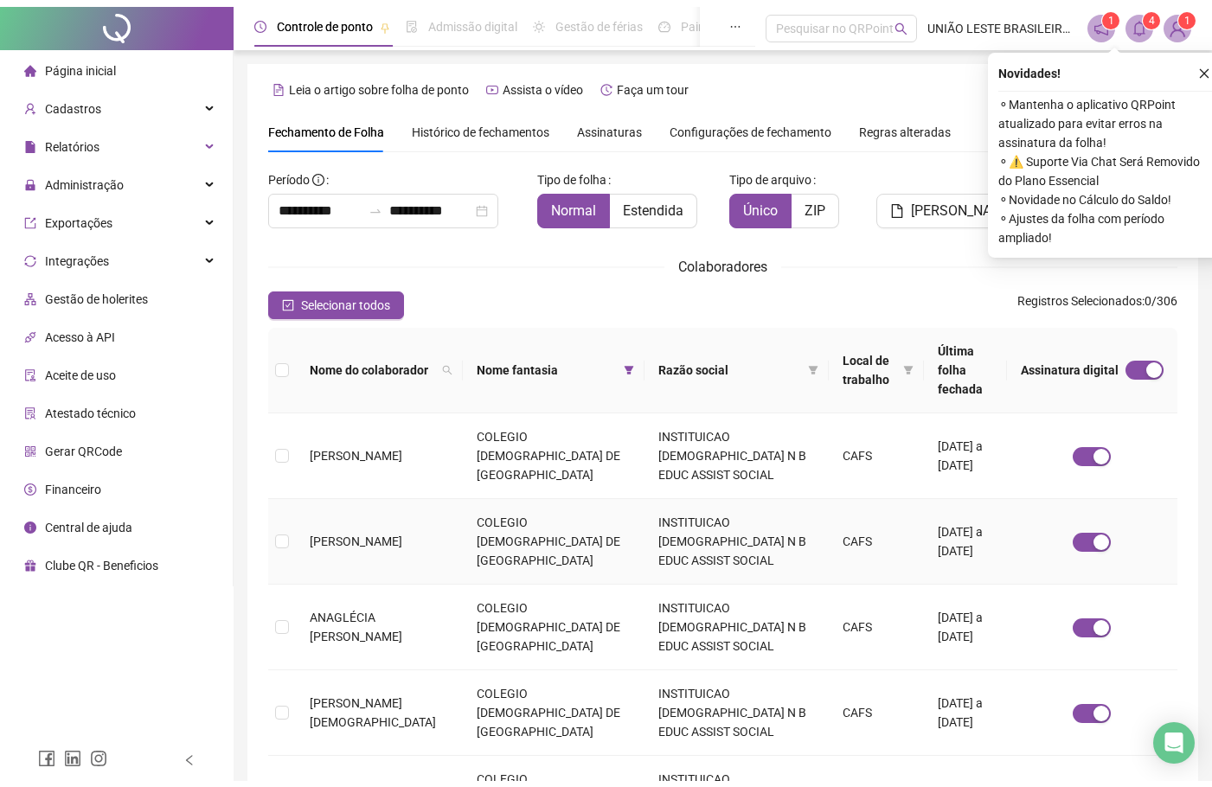
scroll to position [417, 0]
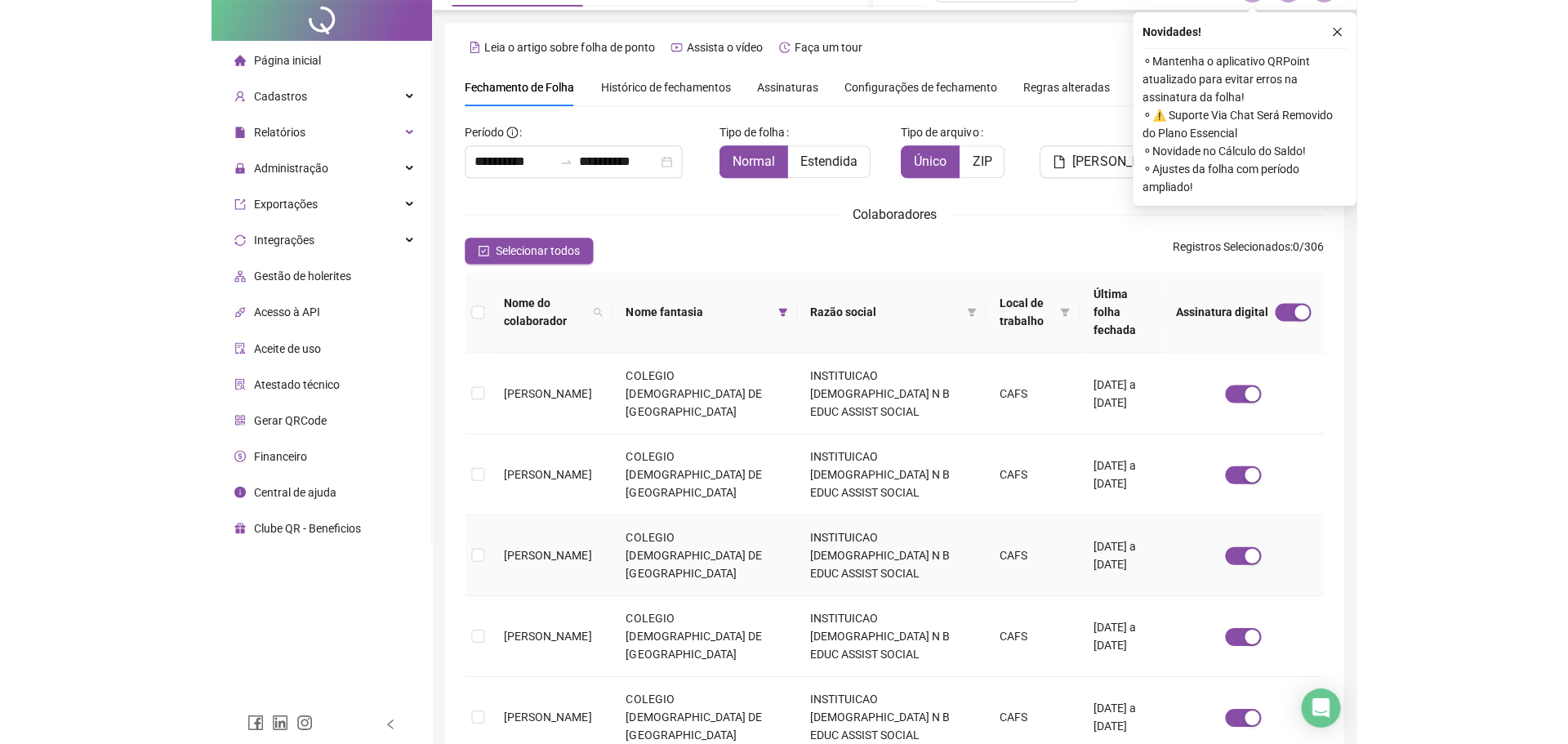
scroll to position [0, 0]
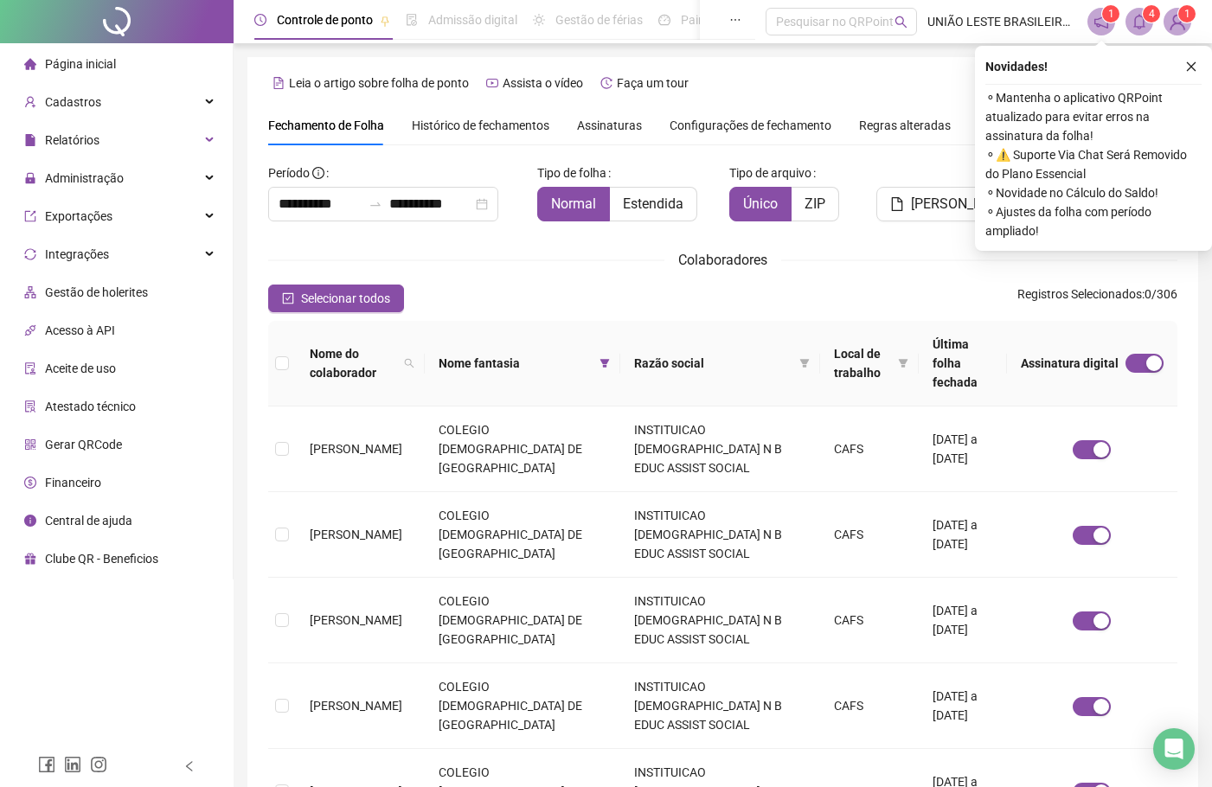
click at [585, 127] on span "Assinaturas" at bounding box center [609, 125] width 65 height 12
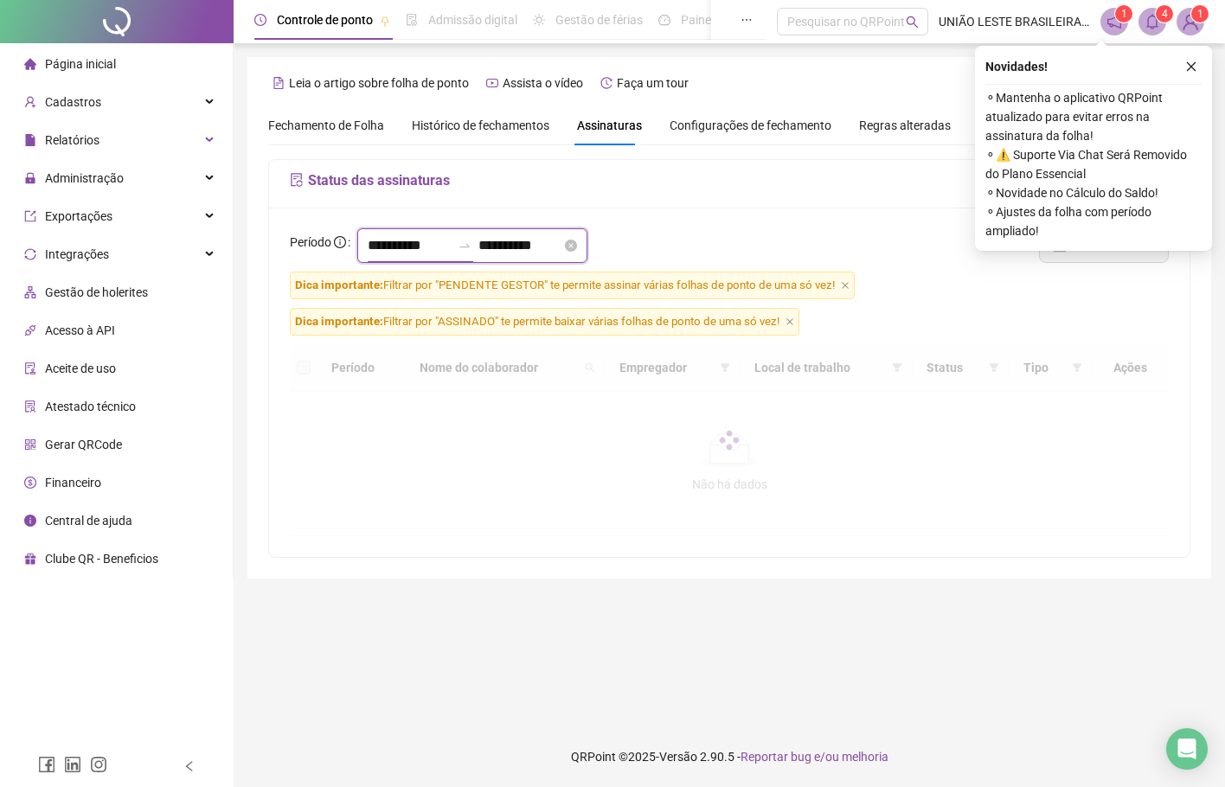
click at [437, 246] on input "**********" at bounding box center [409, 245] width 83 height 21
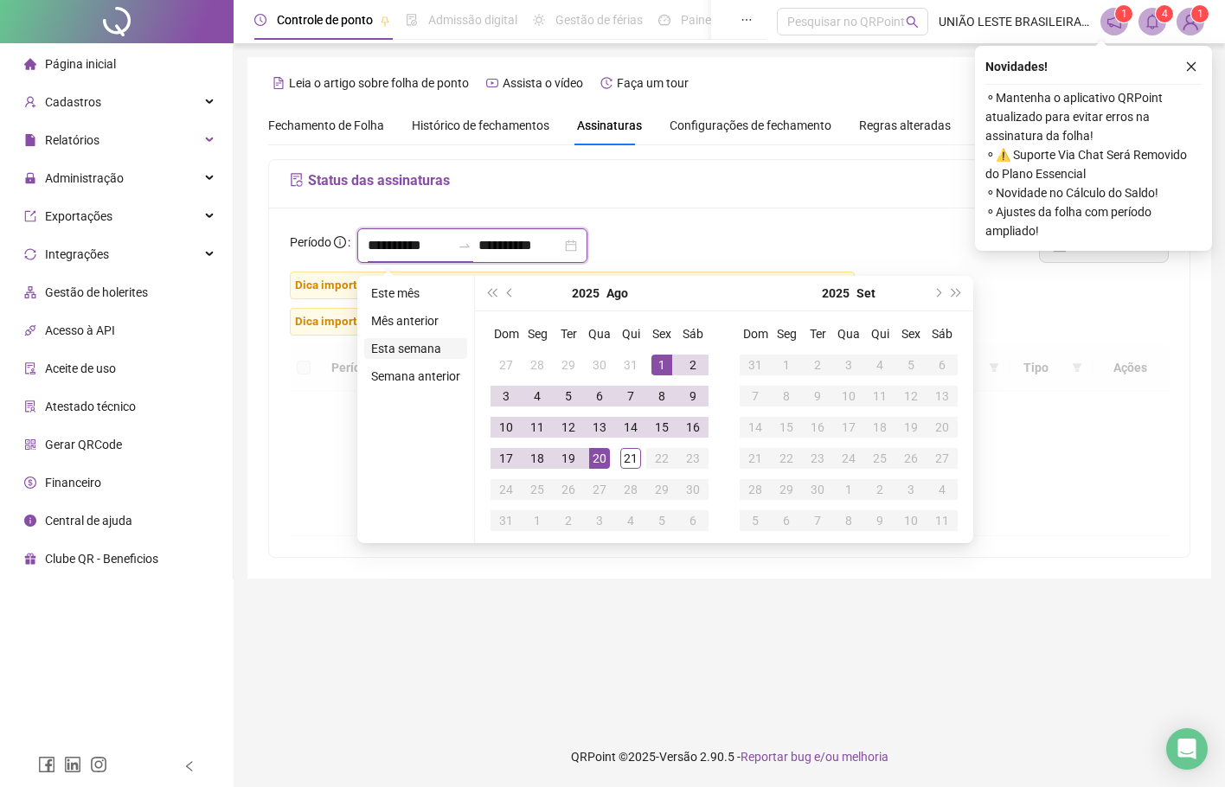
type input "**********"
click at [506, 290] on button "prev-year" at bounding box center [510, 293] width 19 height 35
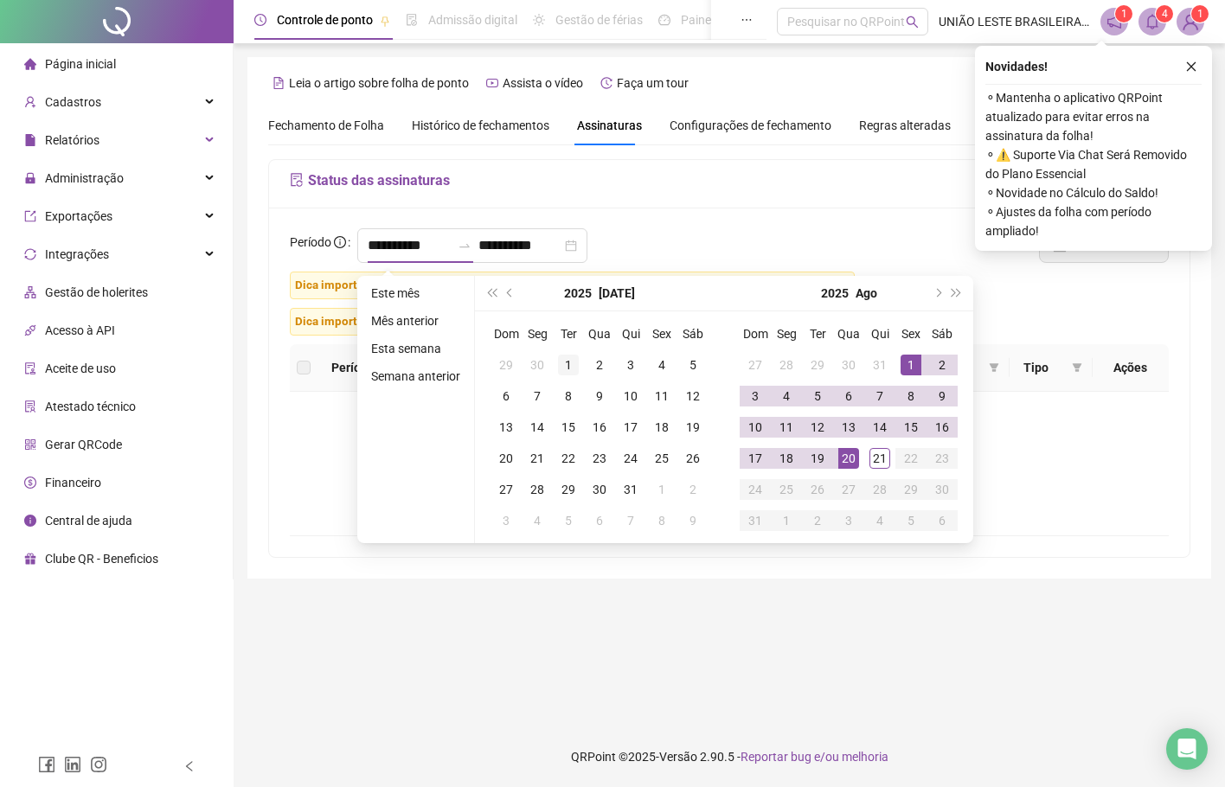
type input "**********"
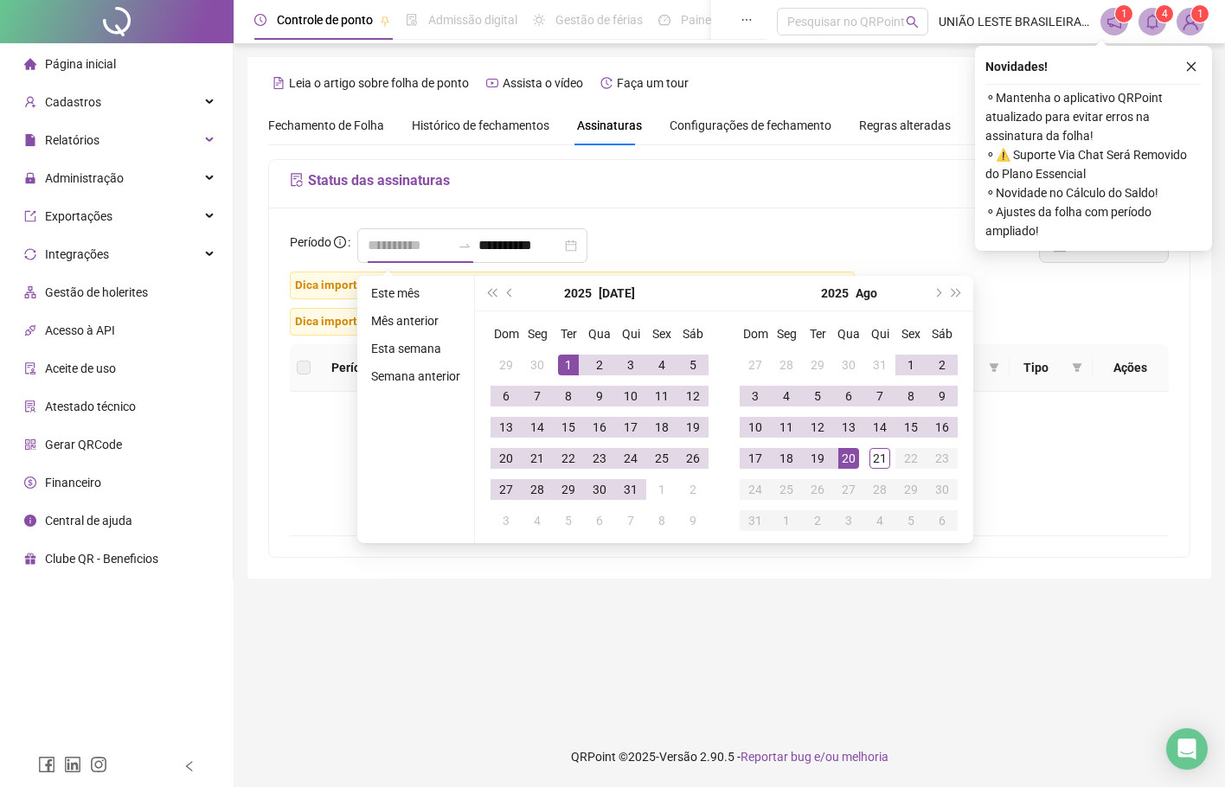
click at [561, 358] on div "1" at bounding box center [568, 365] width 21 height 21
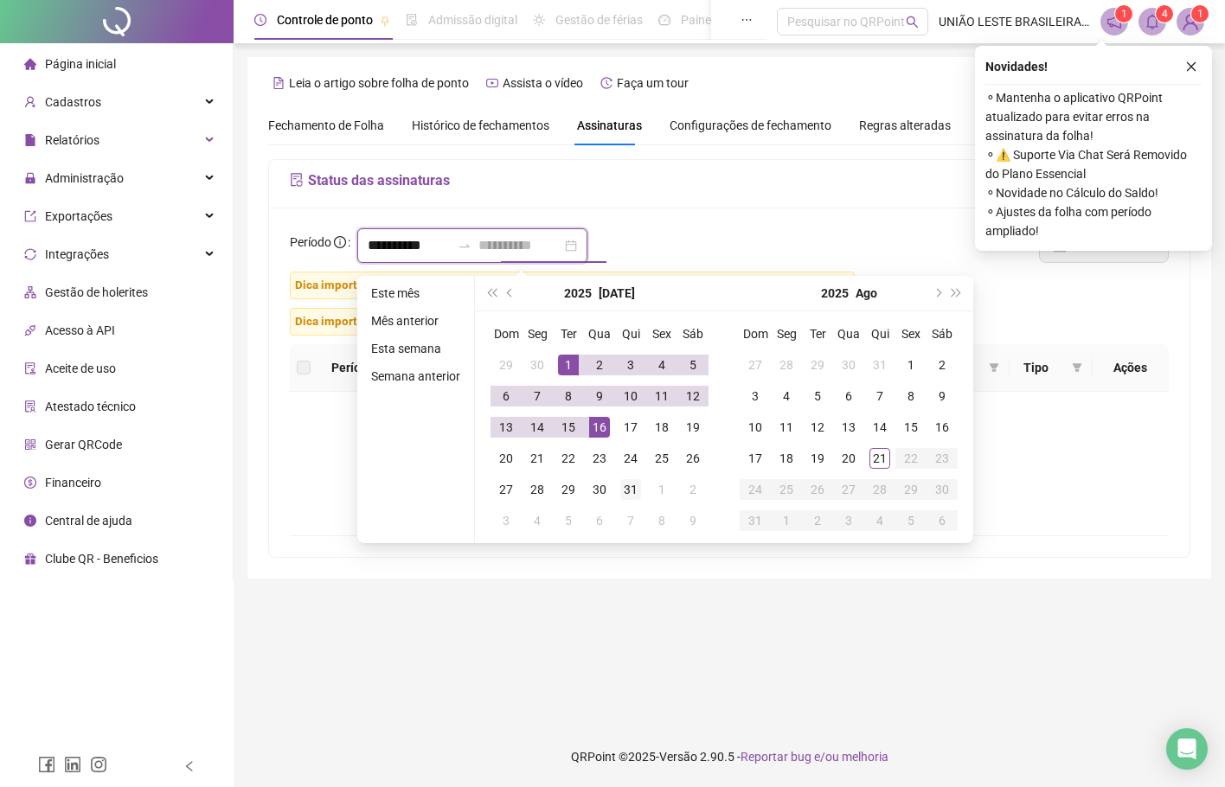
type input "**********"
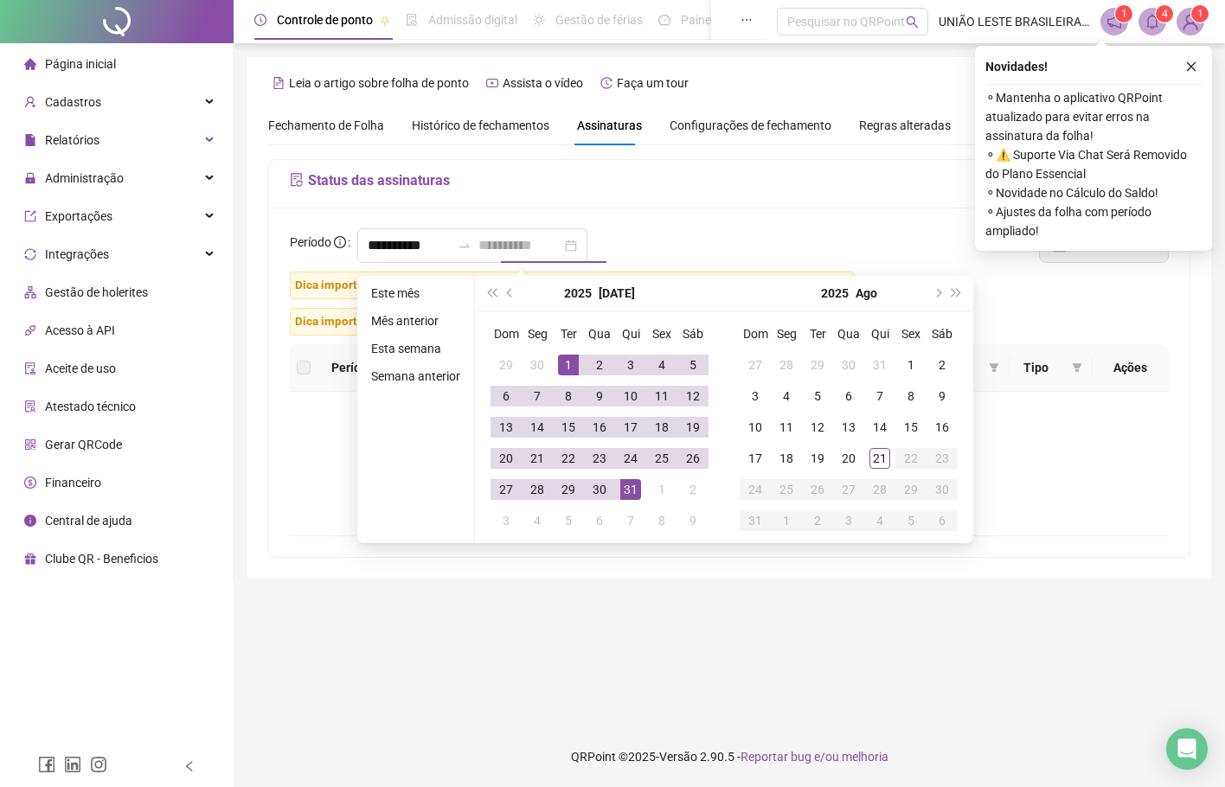
click at [634, 488] on div "31" at bounding box center [630, 489] width 21 height 21
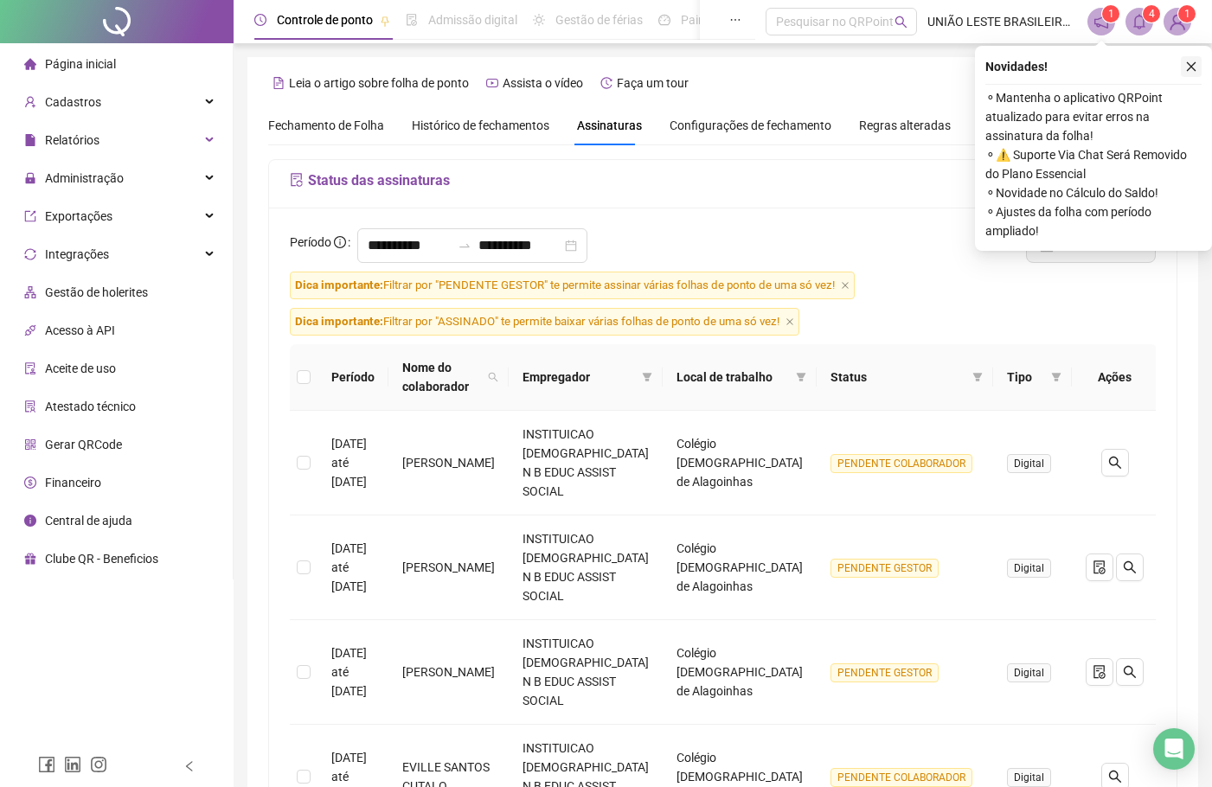
click at [1186, 68] on icon "close" at bounding box center [1191, 67] width 12 height 12
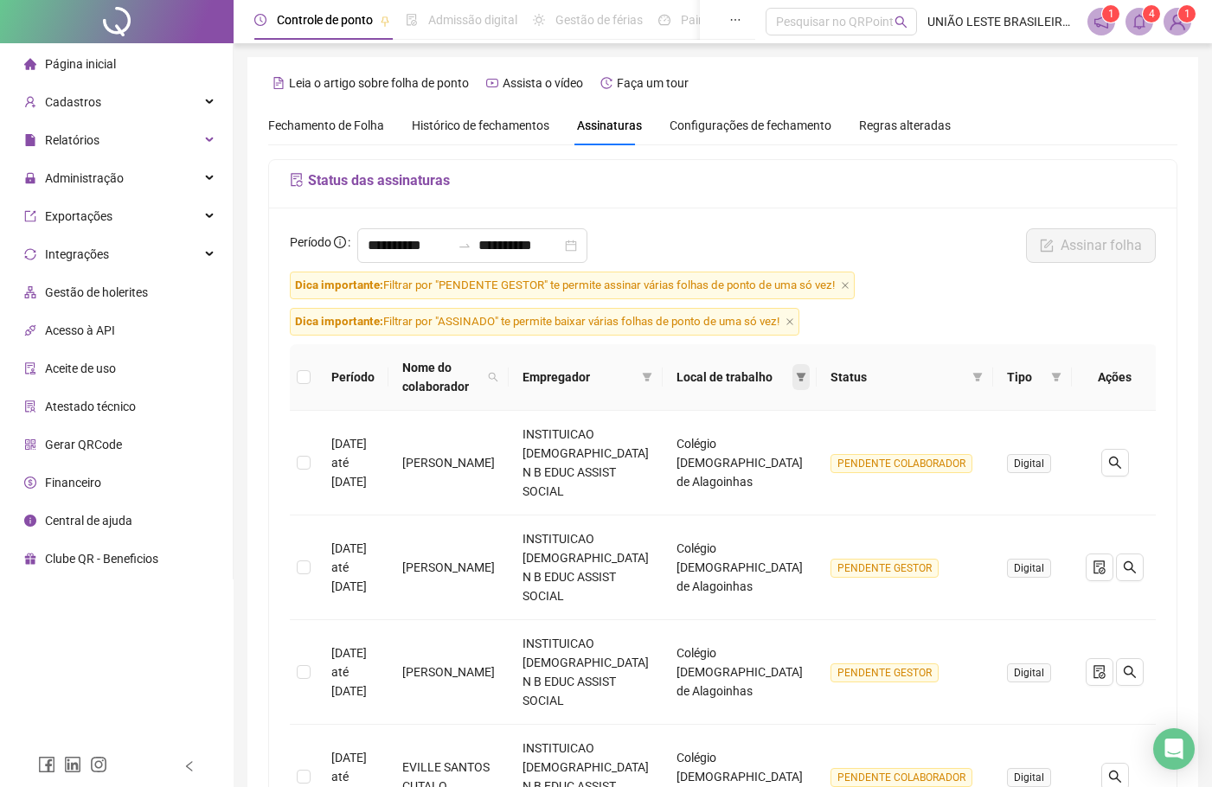
click at [799, 385] on span at bounding box center [800, 377] width 17 height 26
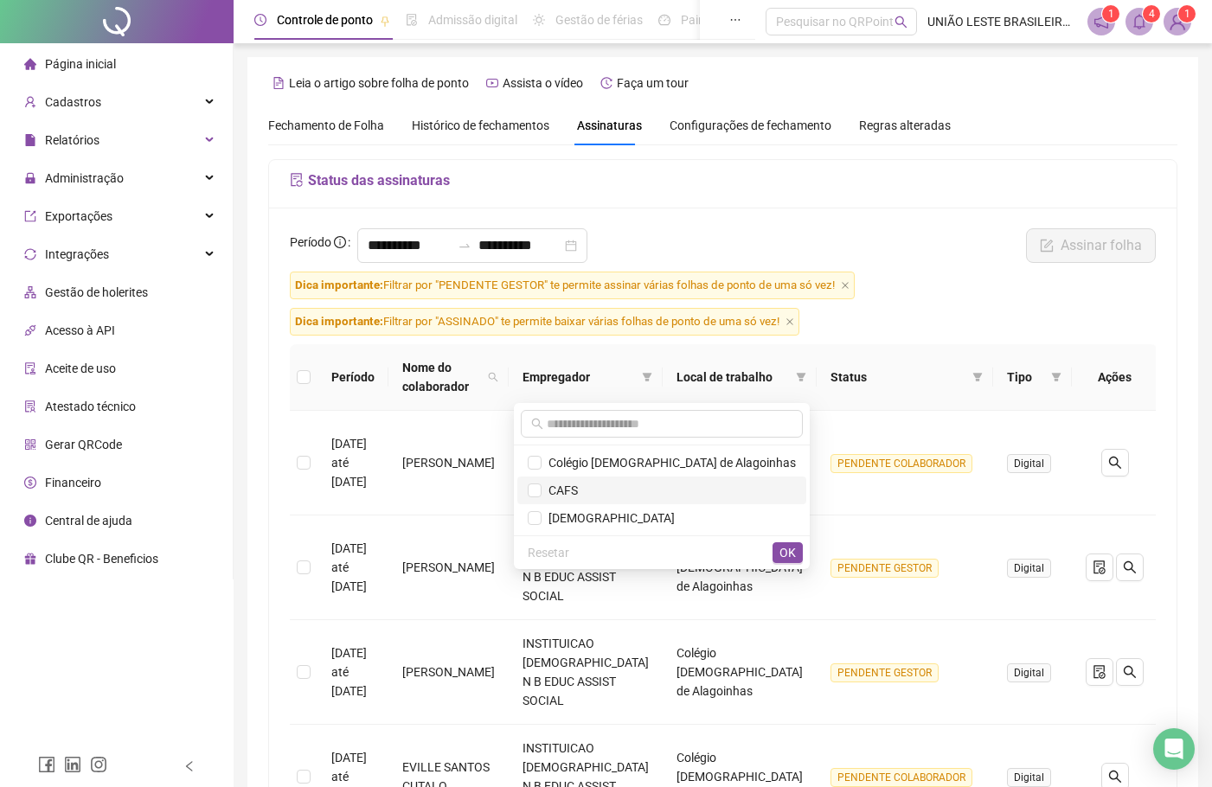
click at [649, 498] on span "CAFS" at bounding box center [662, 490] width 268 height 19
click at [787, 560] on span "OK" at bounding box center [787, 552] width 16 height 19
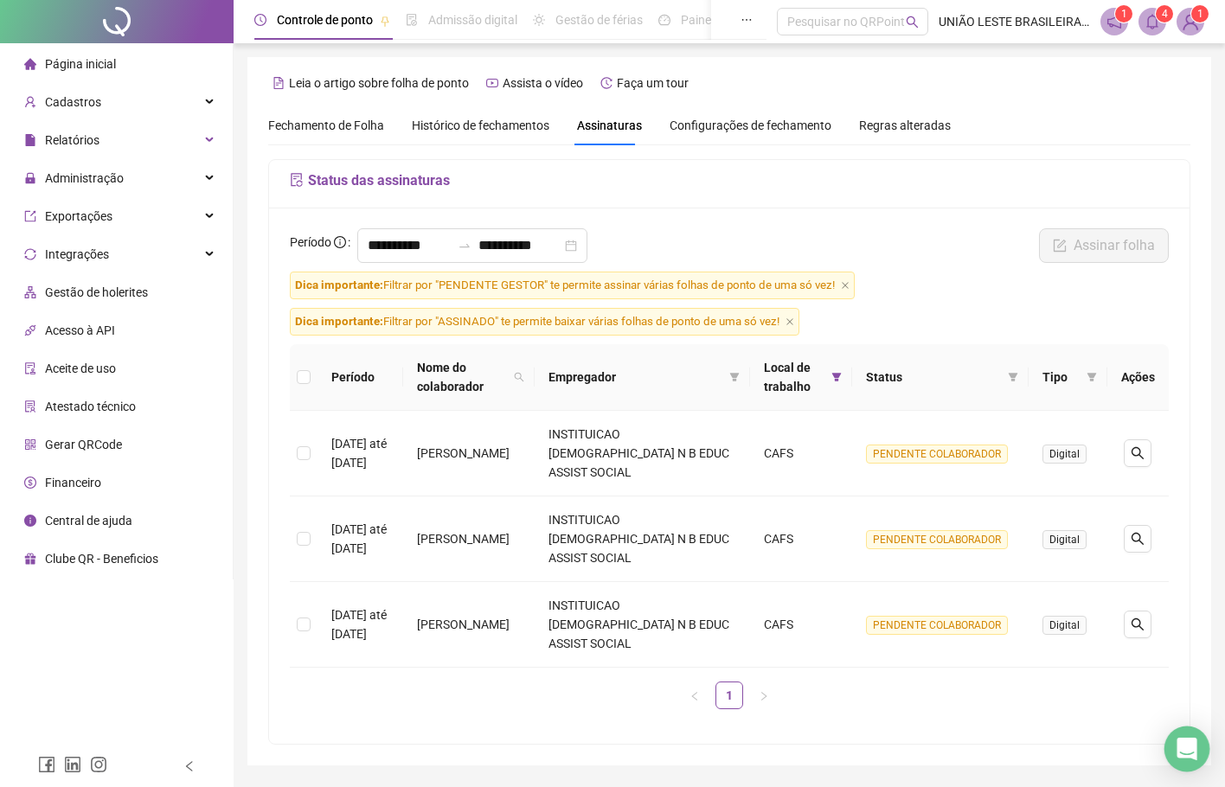
click at [1176, 738] on div "Open Intercom Messenger" at bounding box center [1187, 750] width 46 height 46
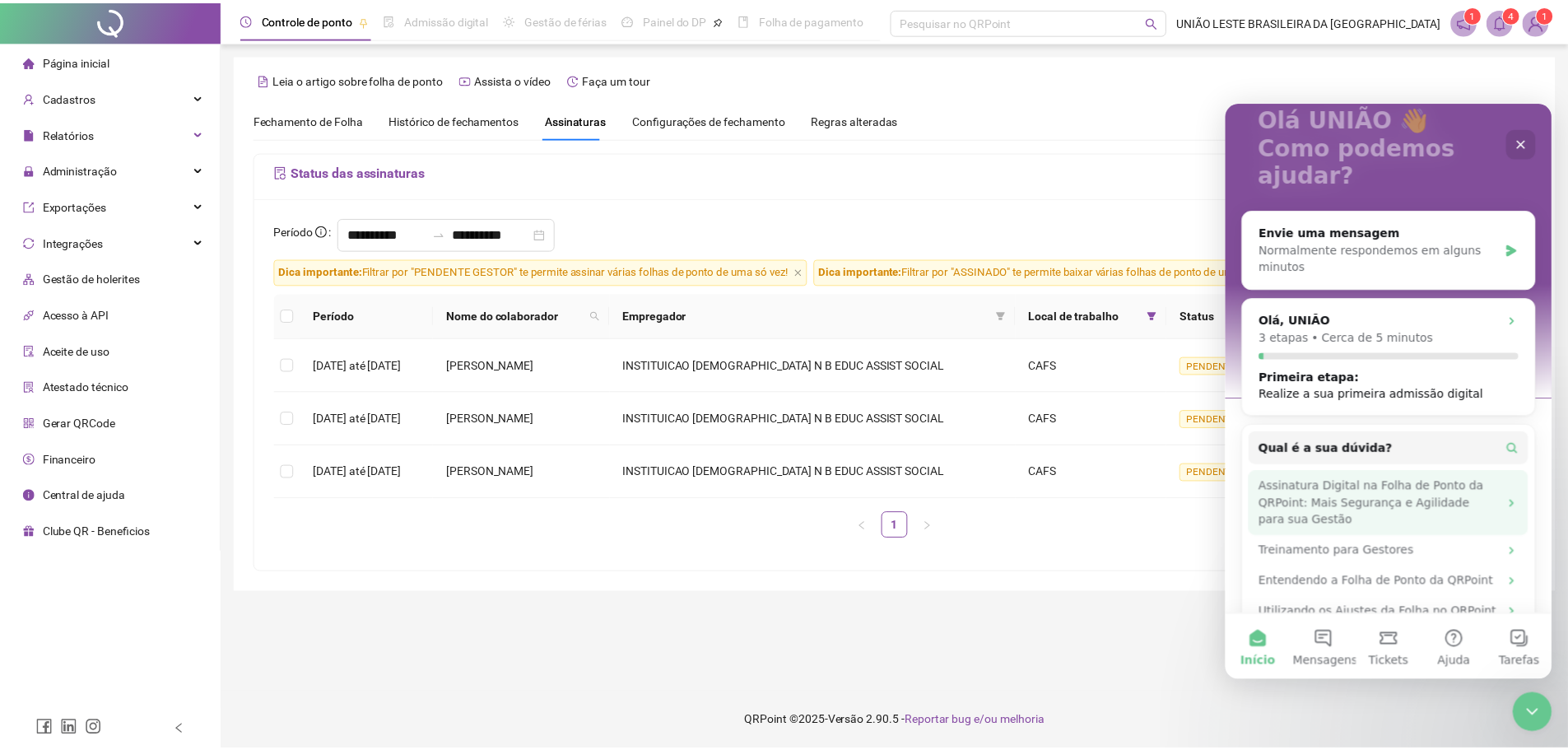
scroll to position [114, 0]
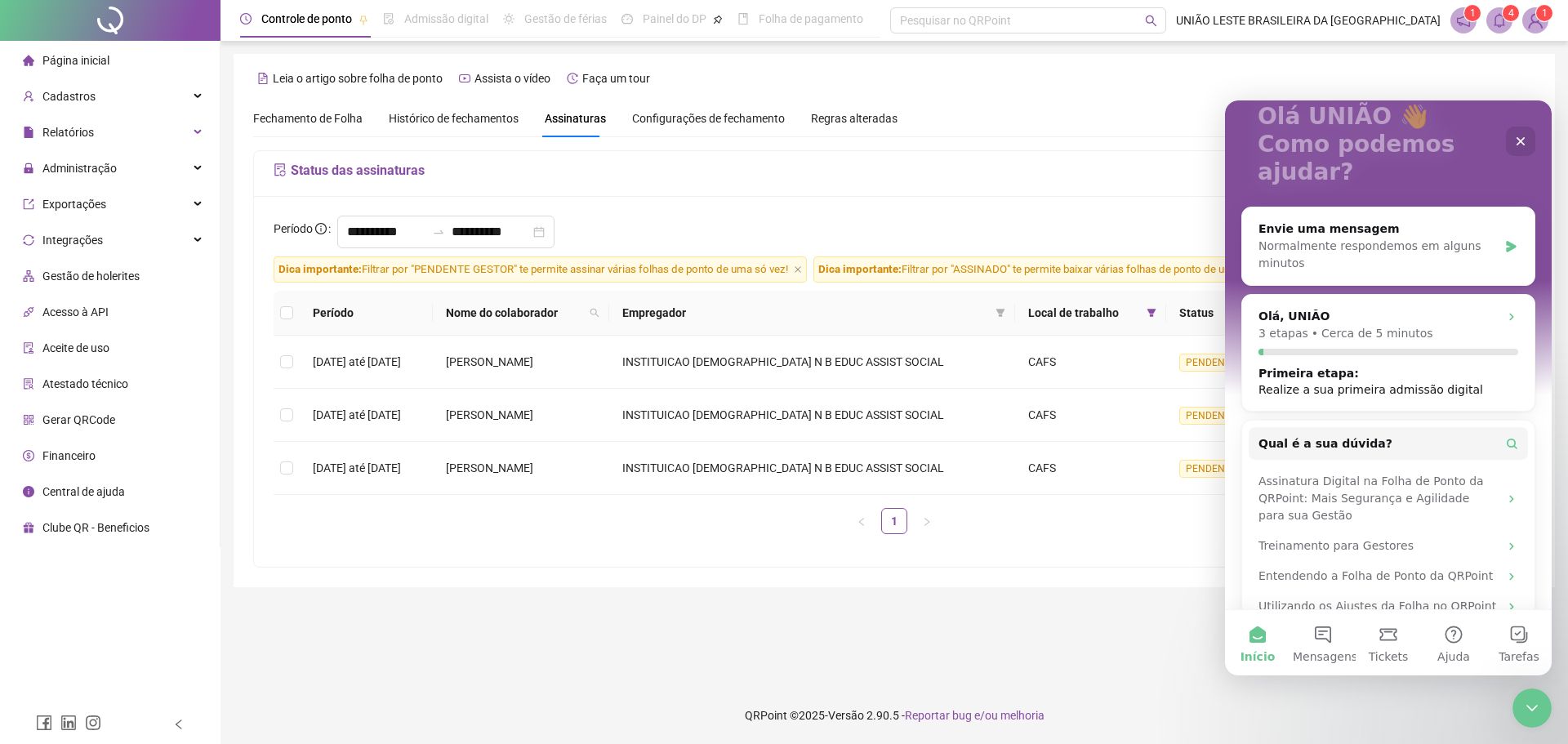
click at [1155, 15] on span at bounding box center [1463, 21] width 26 height 26
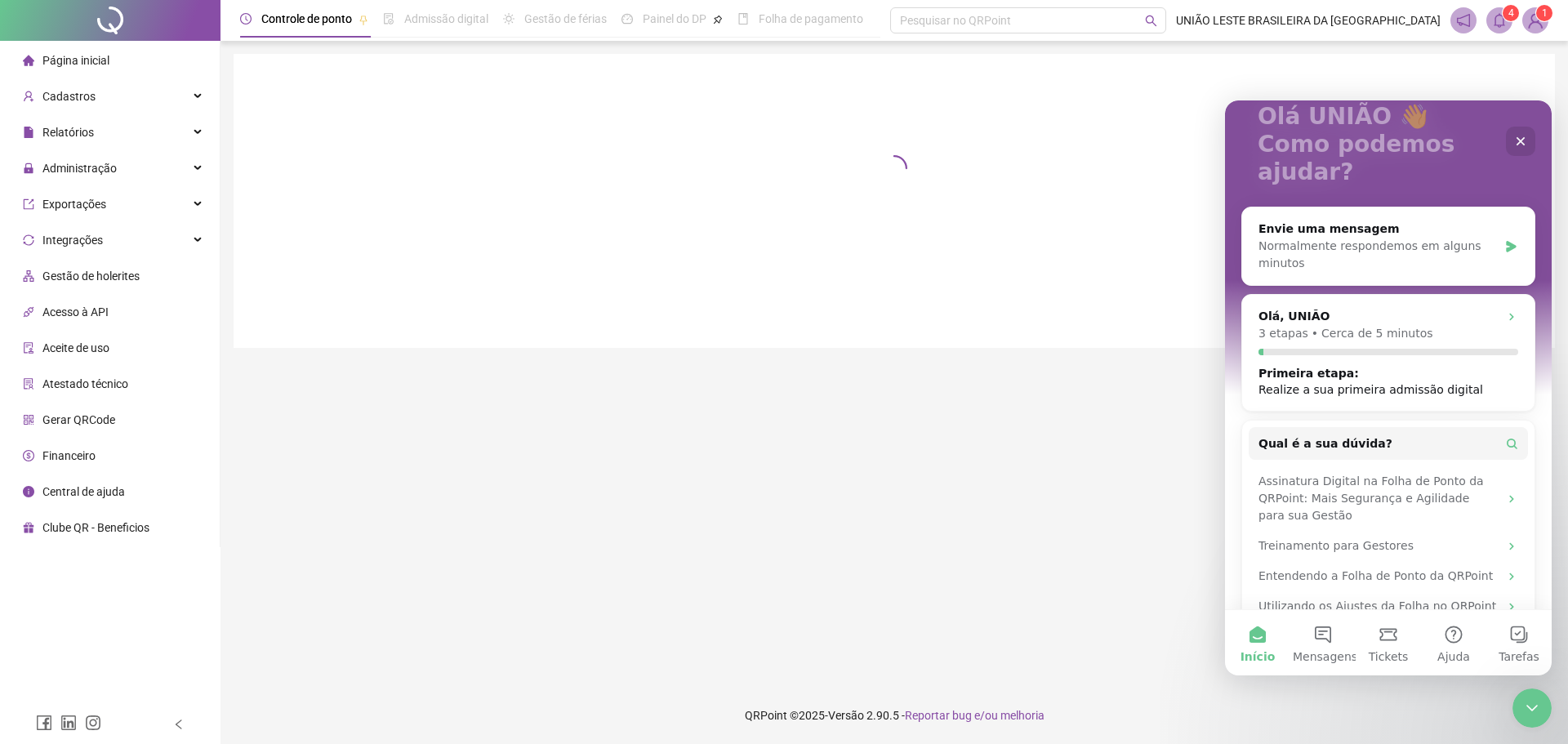
drag, startPoint x: 1451, startPoint y: 15, endPoint x: 1467, endPoint y: 26, distance: 19.4
click at [1155, 26] on span at bounding box center [1463, 21] width 26 height 26
click at [1155, 26] on icon "notification" at bounding box center [1463, 21] width 15 height 15
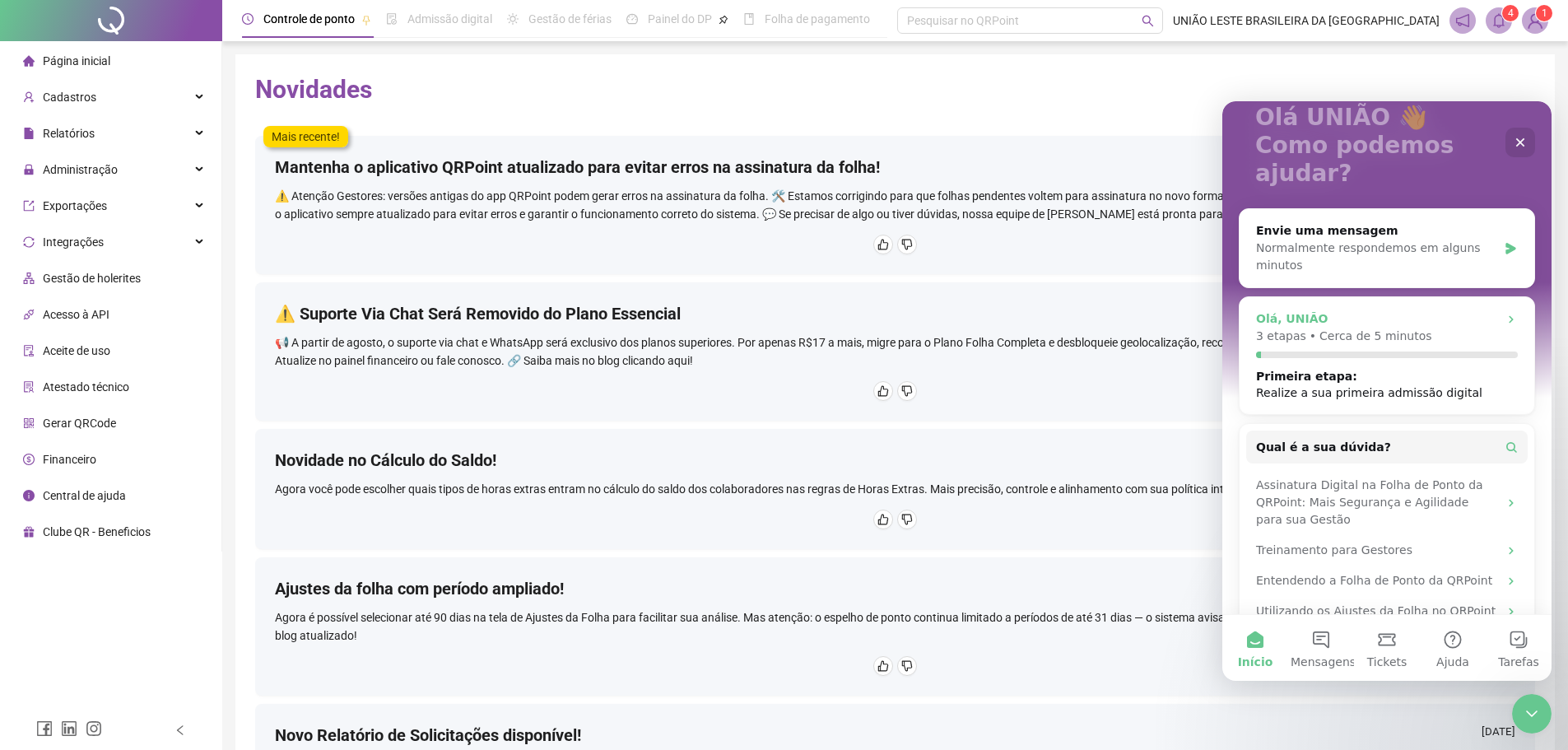
click at [1165, 376] on div "Olá, UNIÃO 3 etapas • Cerca de 5 minutos Primeira etapa : Realize a sua primeir…" at bounding box center [1386, 355] width 296 height 119
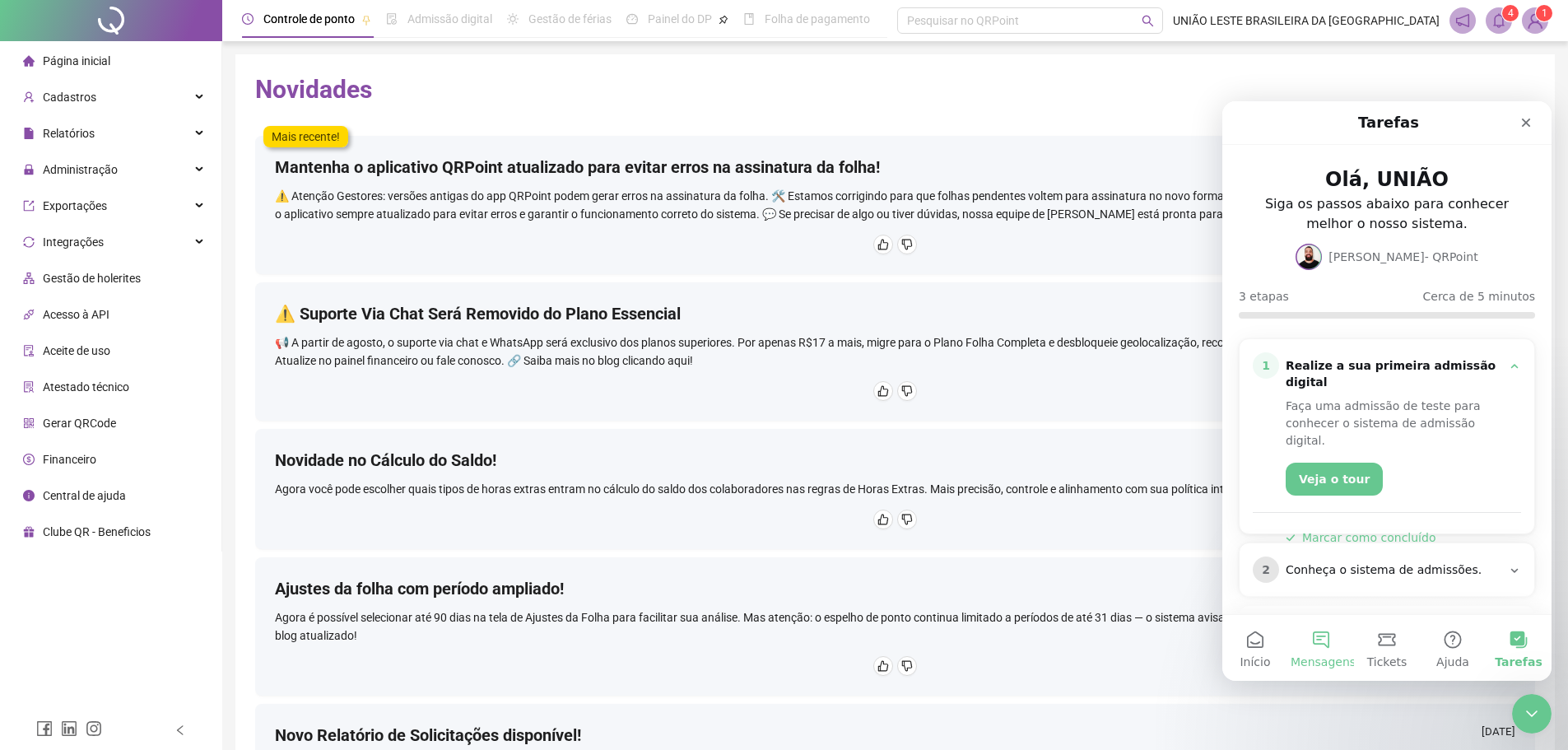
click at [1165, 658] on span "Mensagens" at bounding box center [1323, 661] width 65 height 11
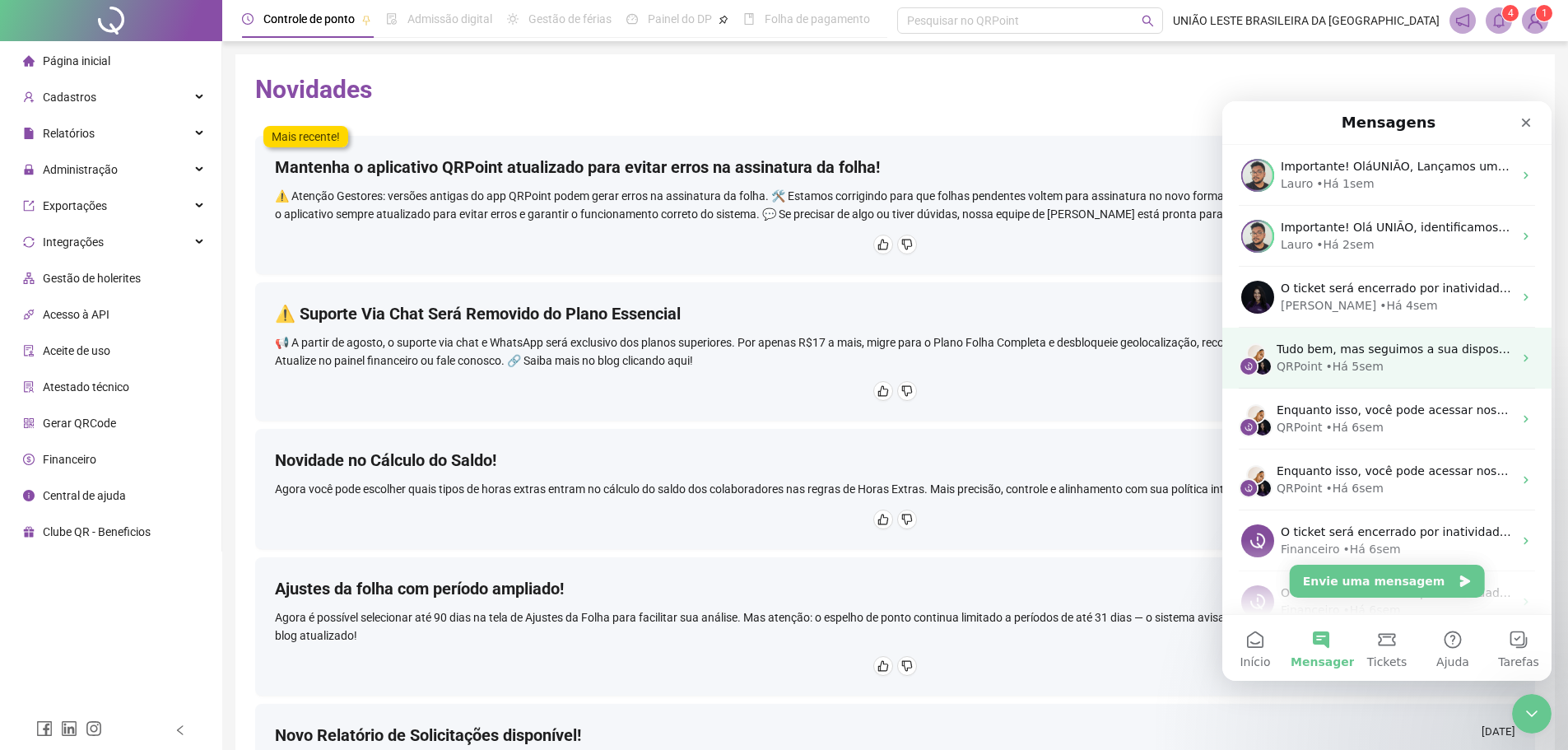
scroll to position [2, 0]
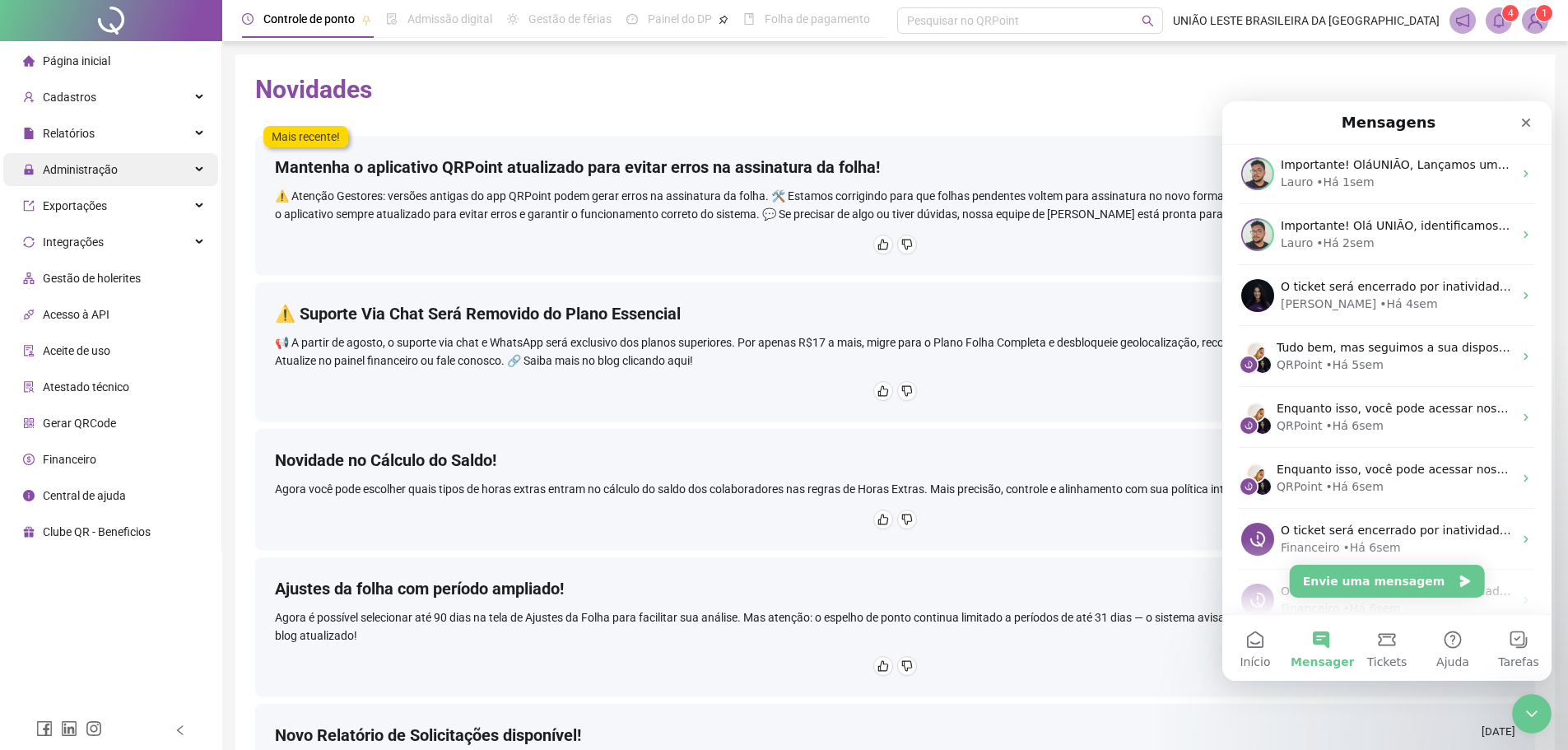
click at [147, 168] on div "Administração" at bounding box center [110, 169] width 215 height 33
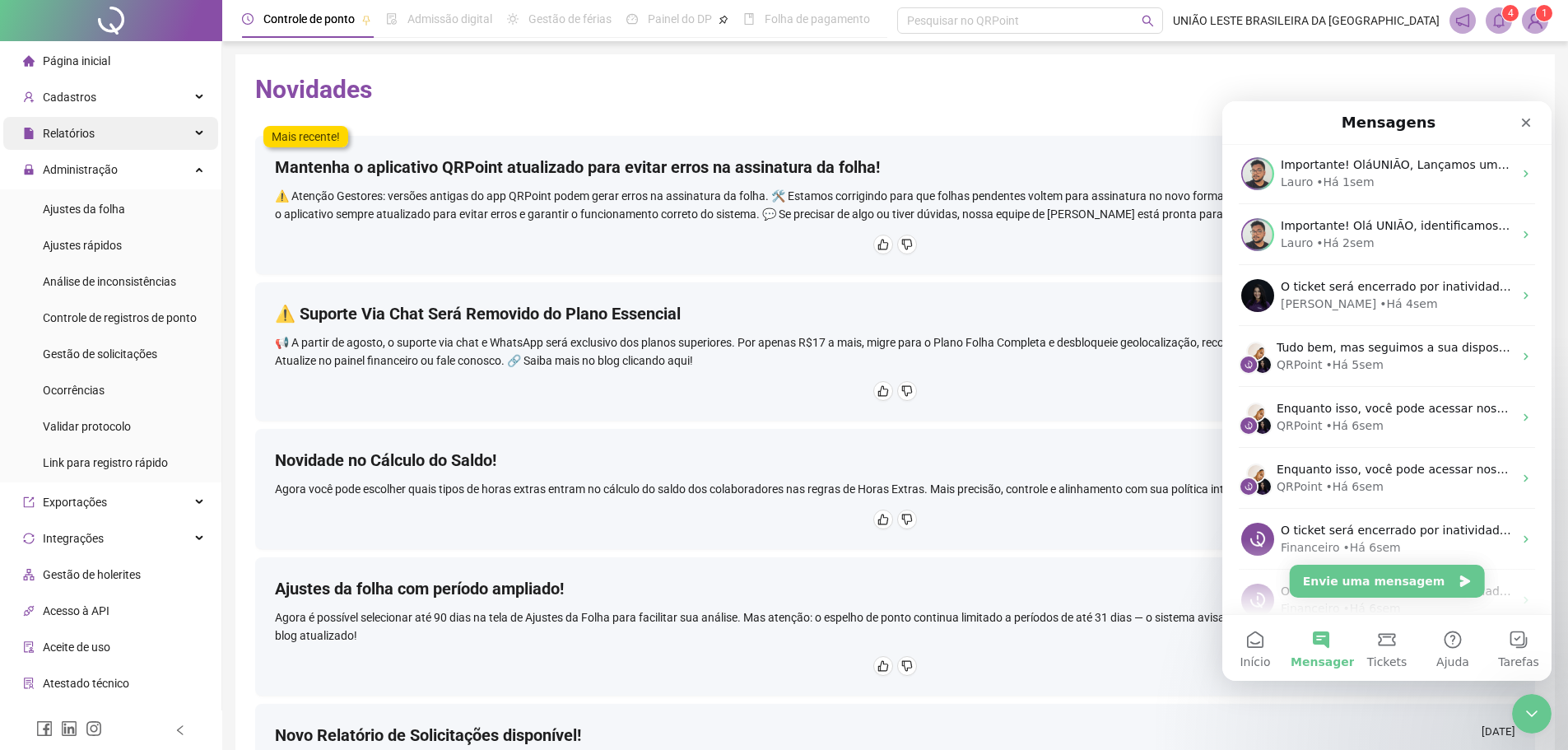
click at [142, 145] on div "Relatórios" at bounding box center [110, 133] width 215 height 33
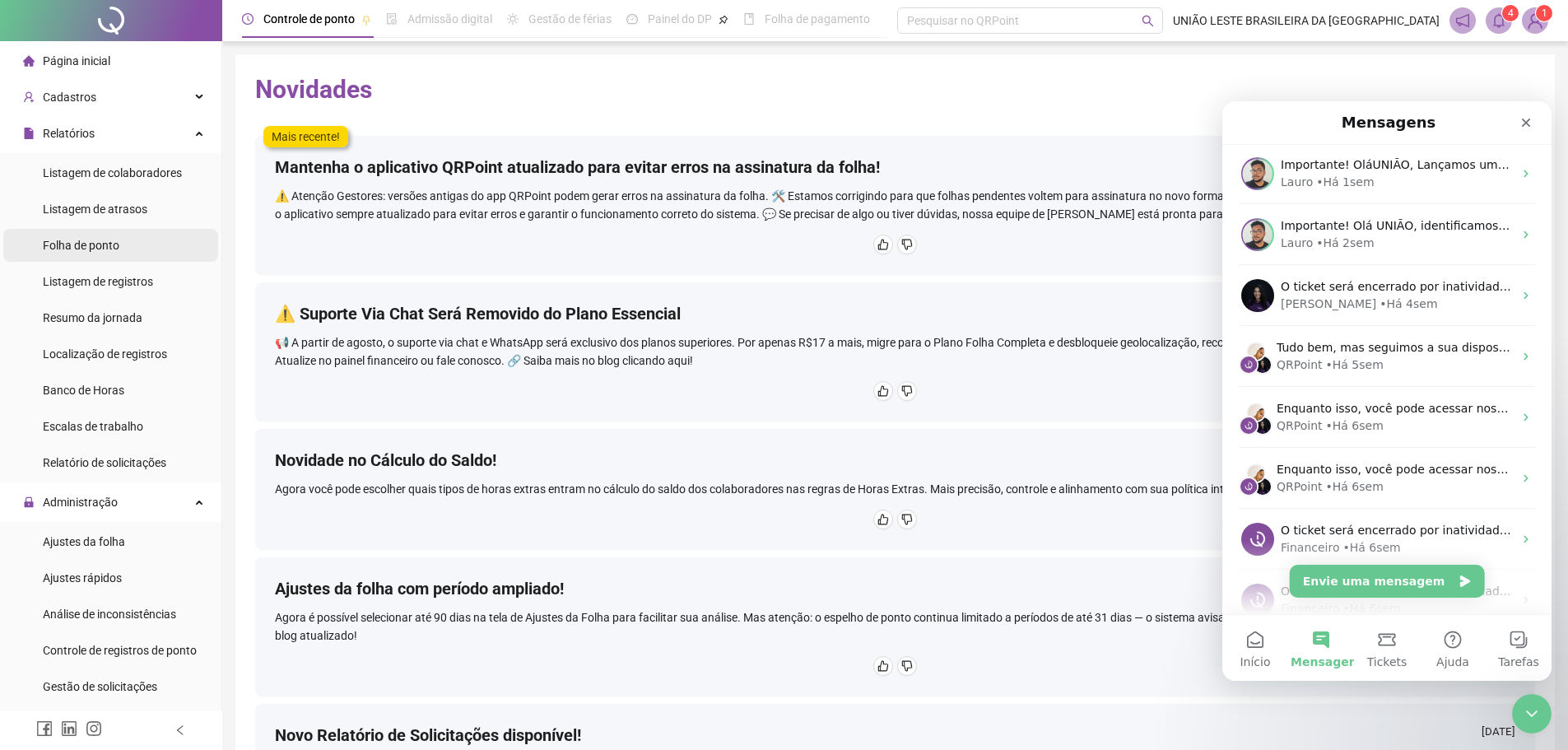
click at [127, 253] on li "Folha de ponto" at bounding box center [110, 245] width 215 height 33
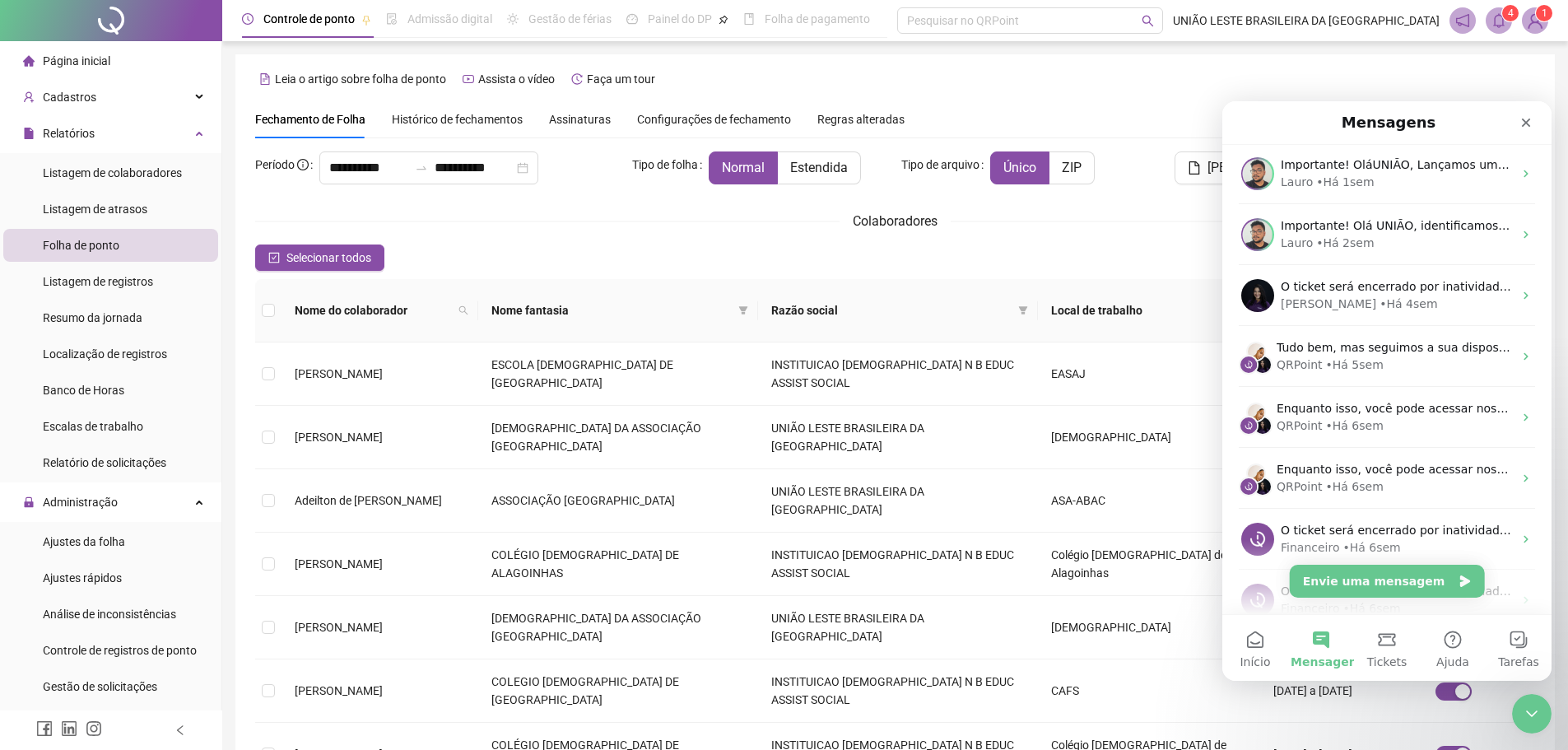
click at [575, 125] on span "Assinaturas" at bounding box center [579, 119] width 62 height 11
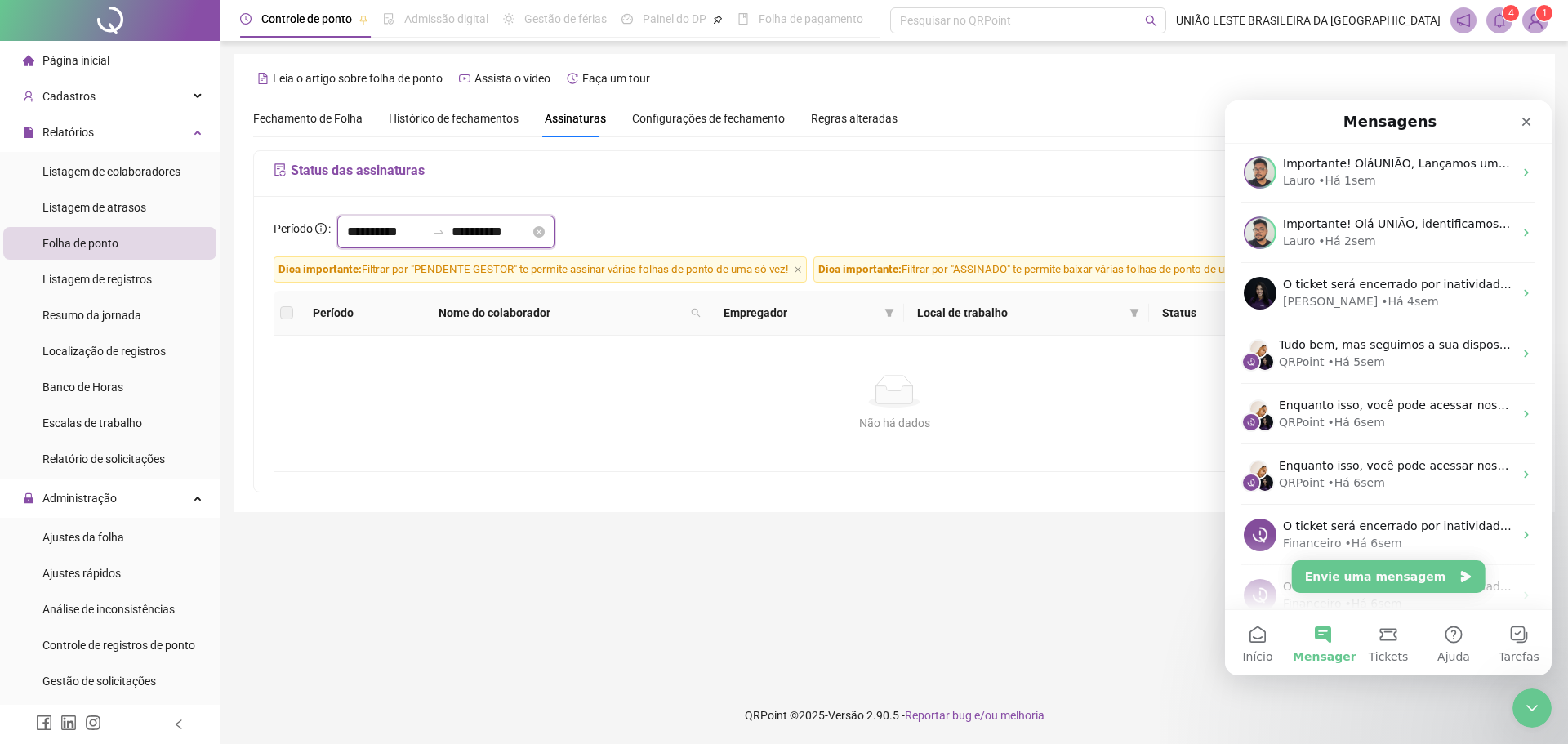
click at [372, 223] on input "**********" at bounding box center [386, 231] width 78 height 20
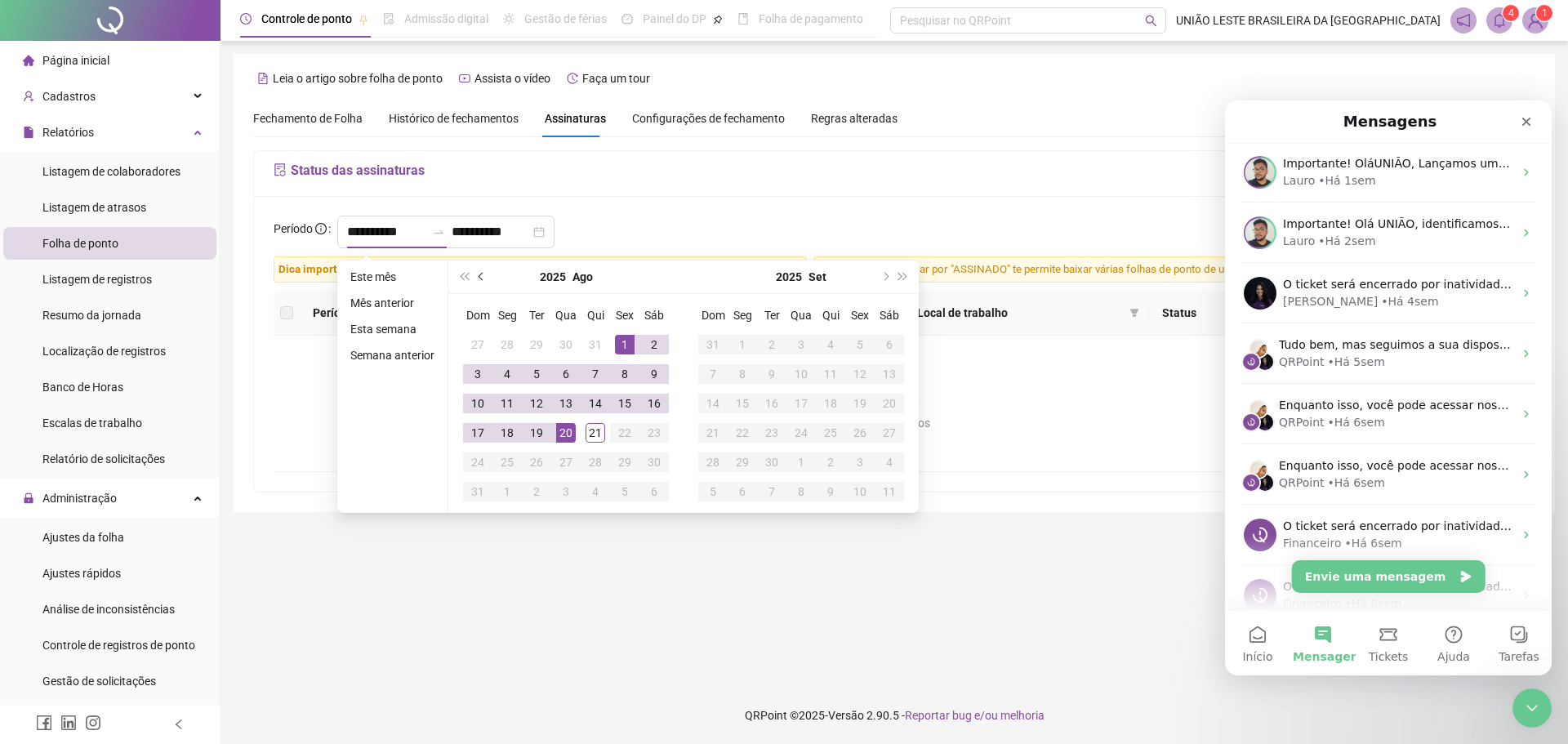
click at [481, 276] on span "prev-year" at bounding box center [482, 277] width 8 height 8
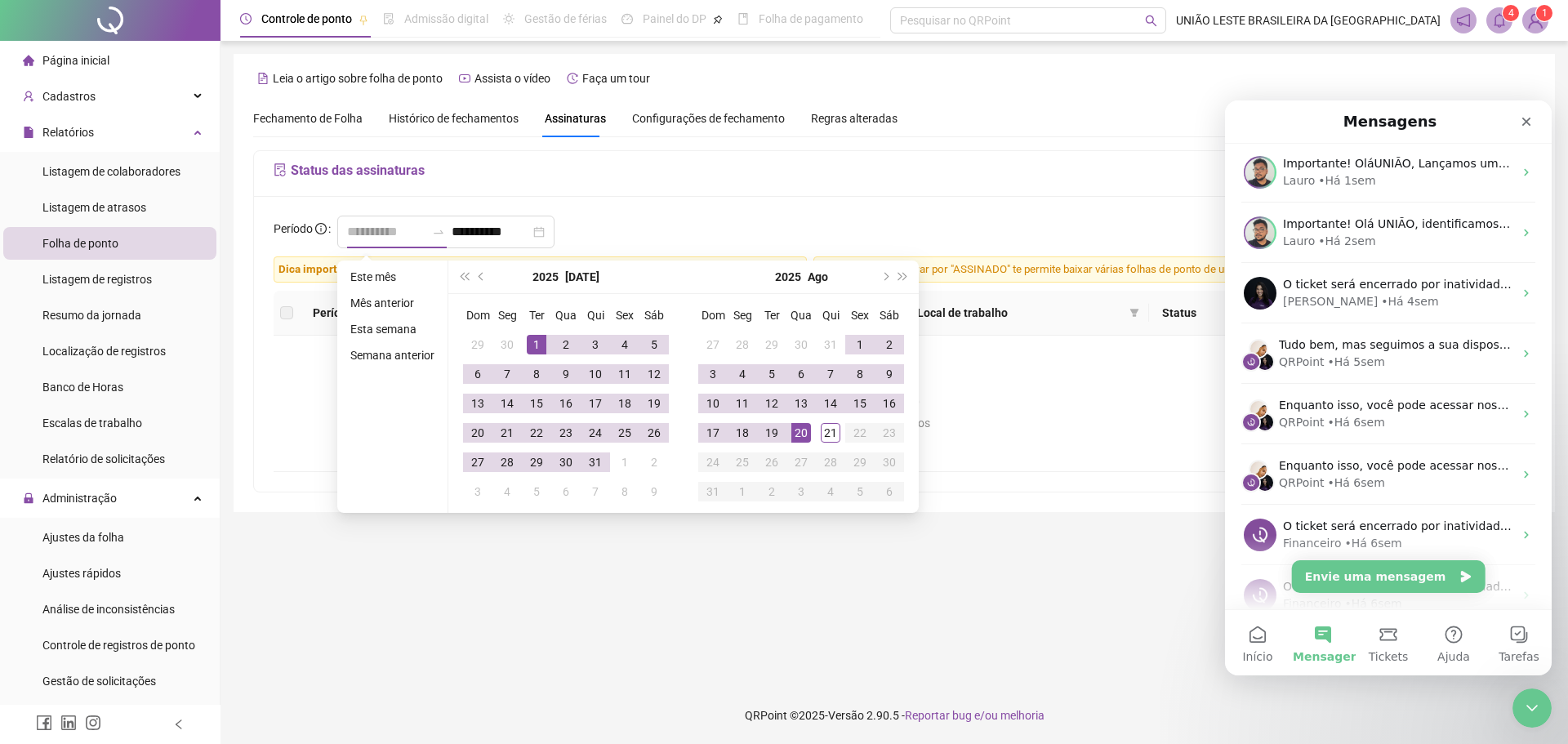
type input "**********"
click at [532, 337] on div "1" at bounding box center [536, 345] width 20 height 20
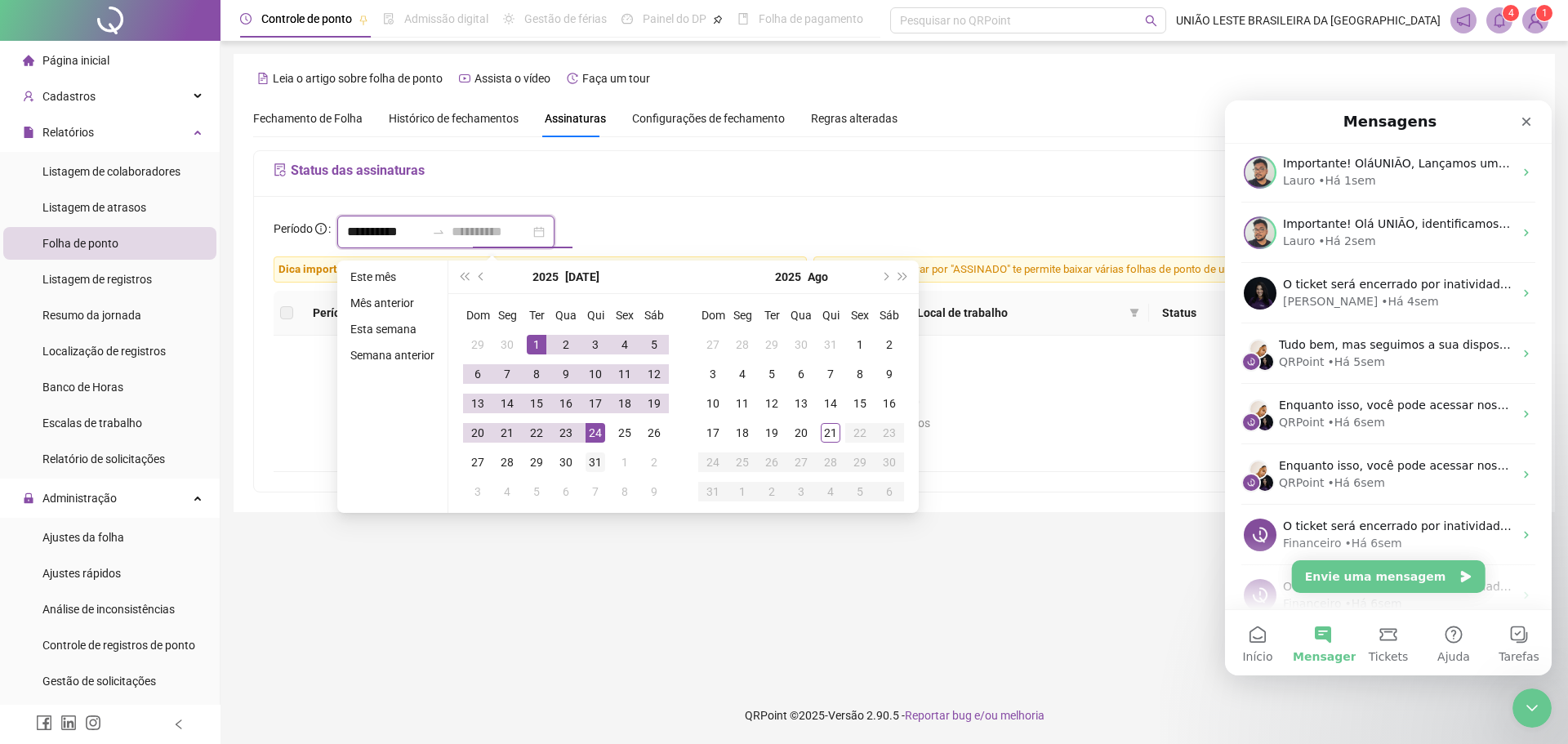
type input "**********"
click at [599, 463] on div "31" at bounding box center [595, 462] width 20 height 20
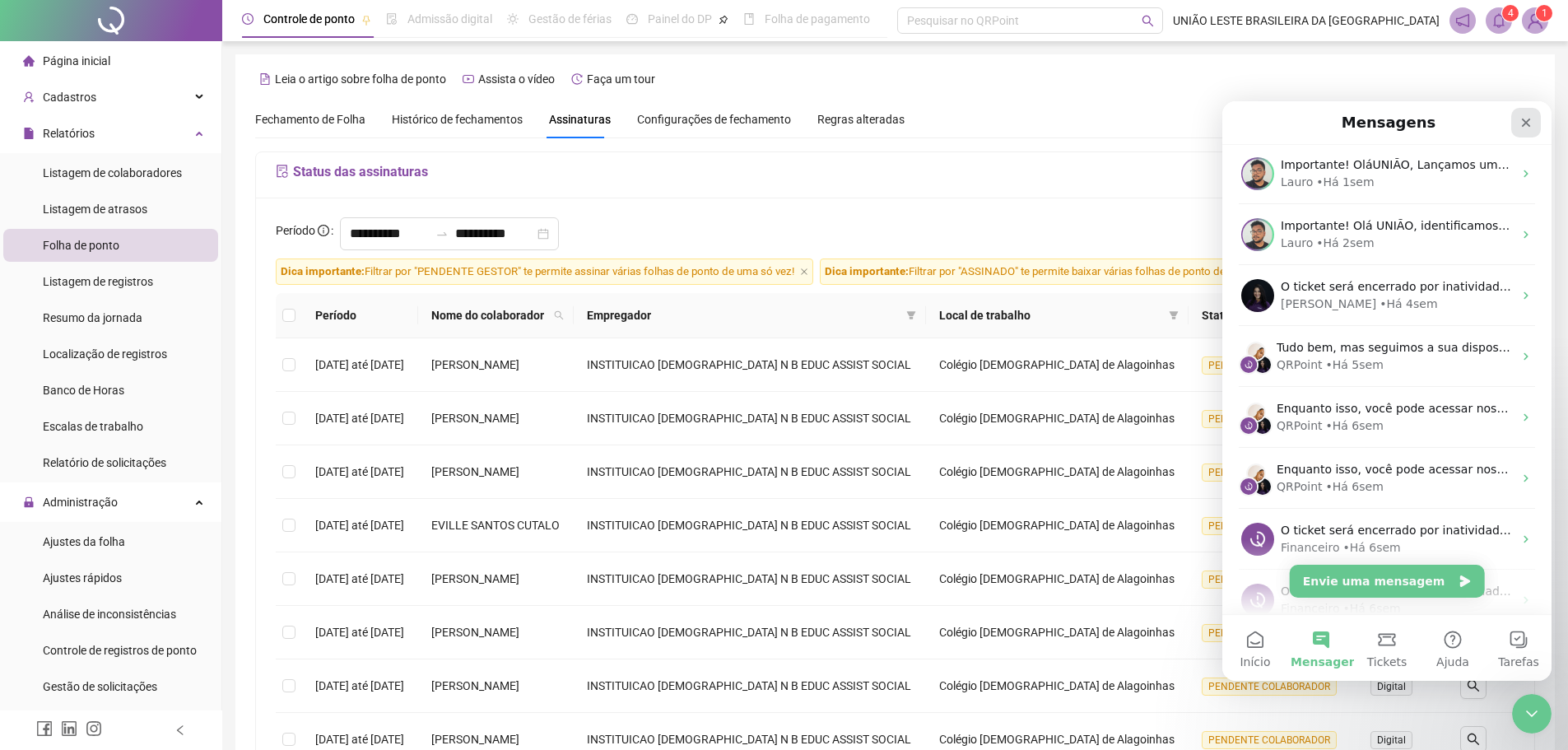
click at [1165, 121] on icon "Fechar" at bounding box center [1526, 123] width 13 height 13
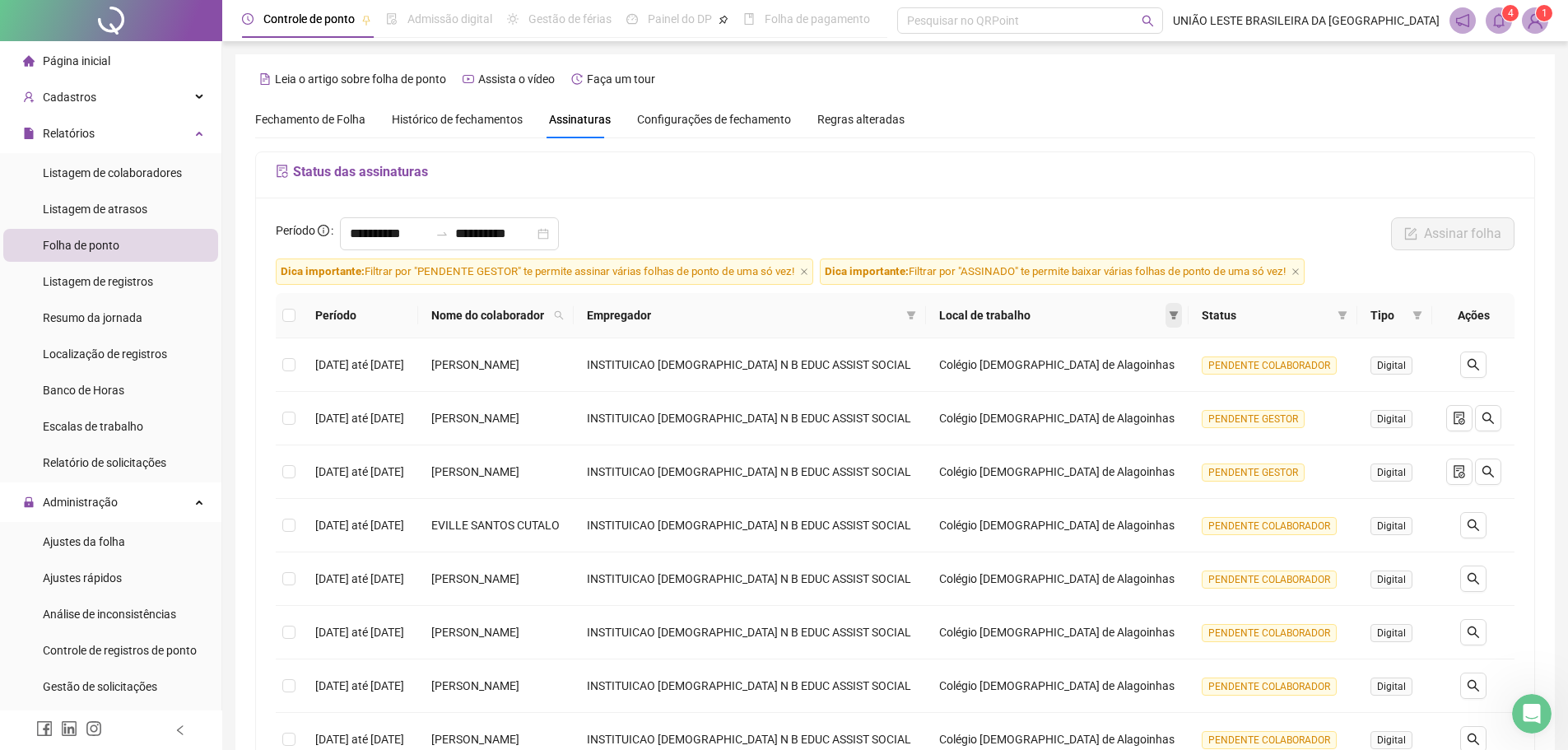
click at [1165, 314] on icon "filter" at bounding box center [1173, 315] width 10 height 10
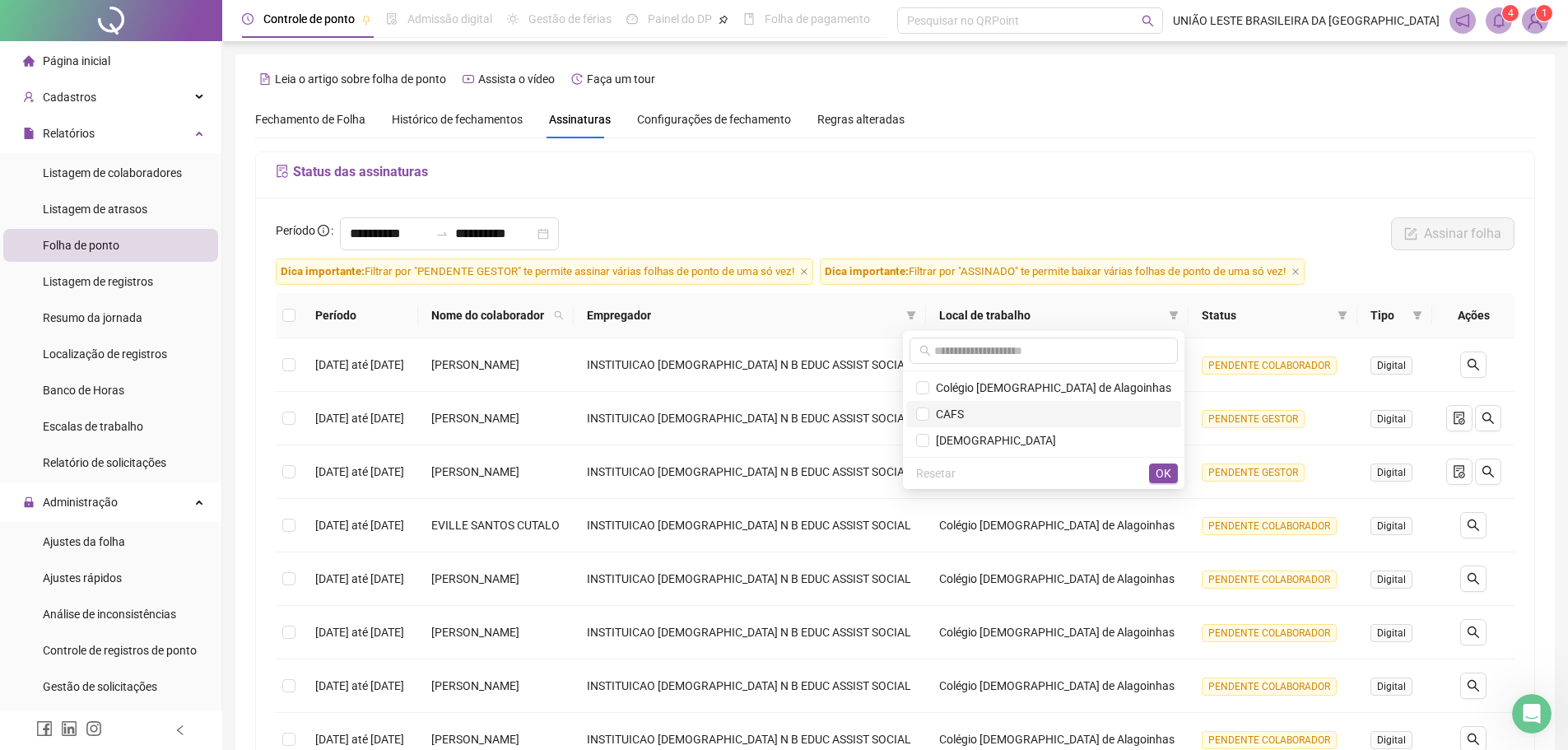
click at [1096, 418] on span "CAFS" at bounding box center [1044, 414] width 255 height 18
click at [1162, 473] on span "OK" at bounding box center [1163, 473] width 15 height 18
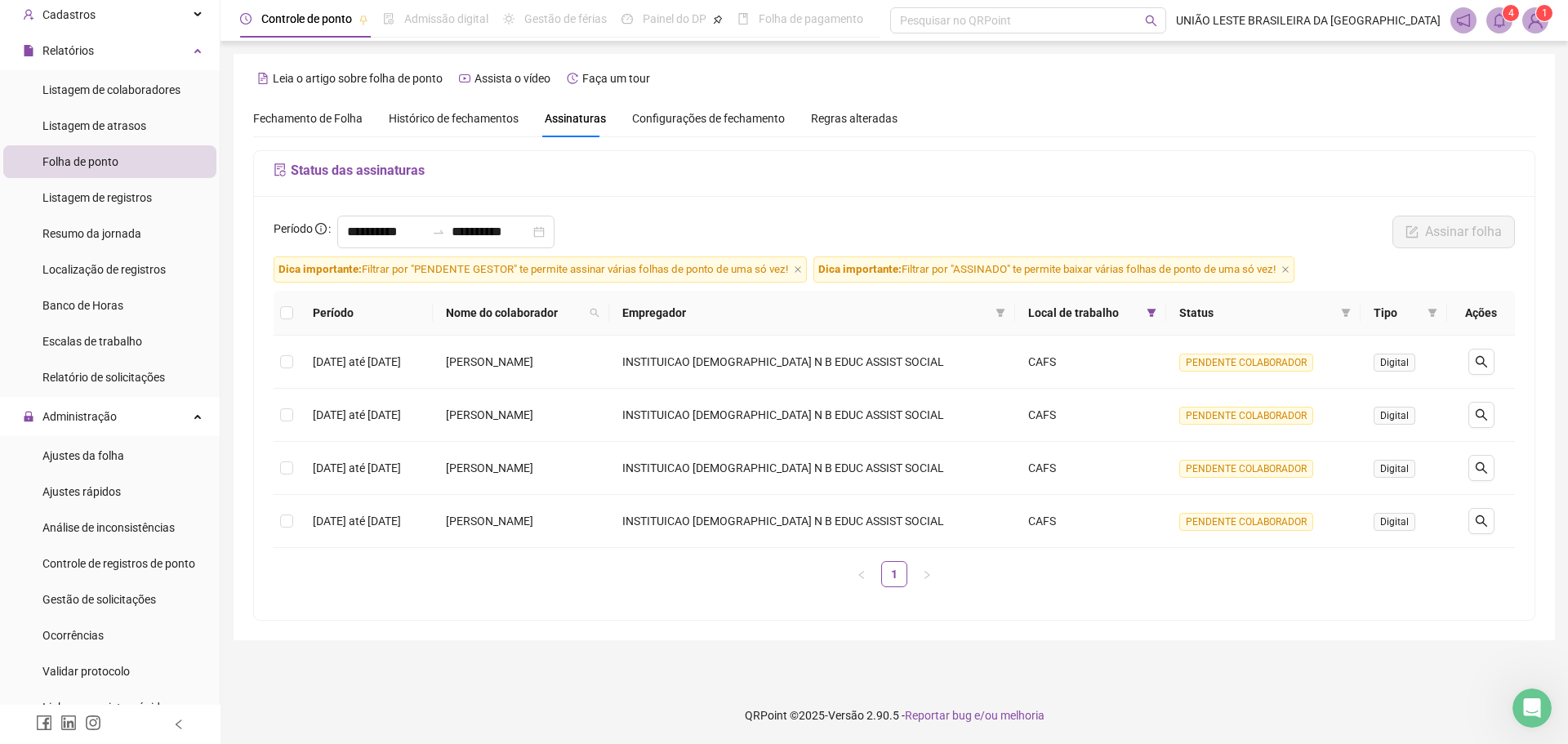
scroll to position [82, 0]
click at [128, 498] on li "Ajustes rápidos" at bounding box center [110, 491] width 213 height 33
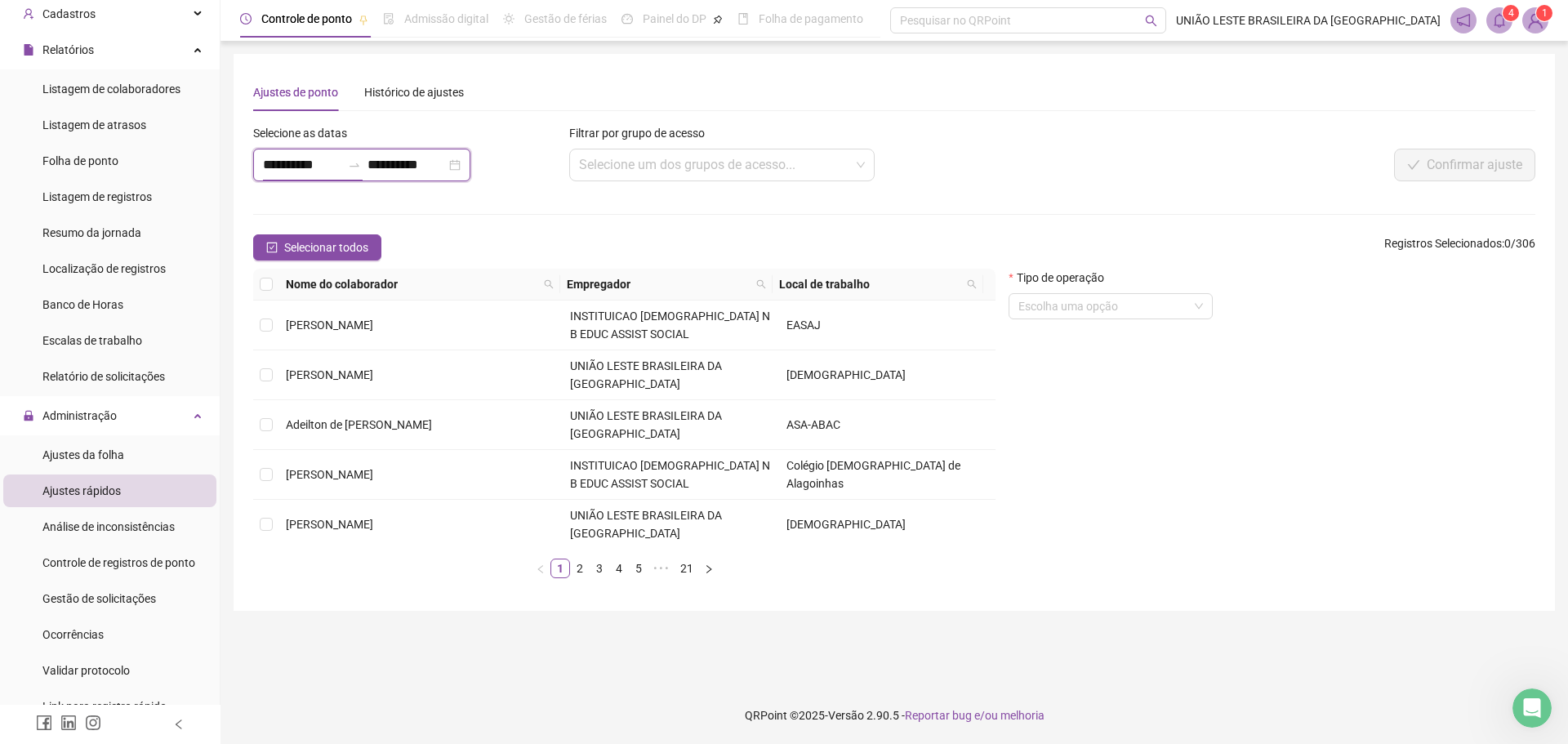
click at [320, 163] on input "**********" at bounding box center [302, 164] width 78 height 20
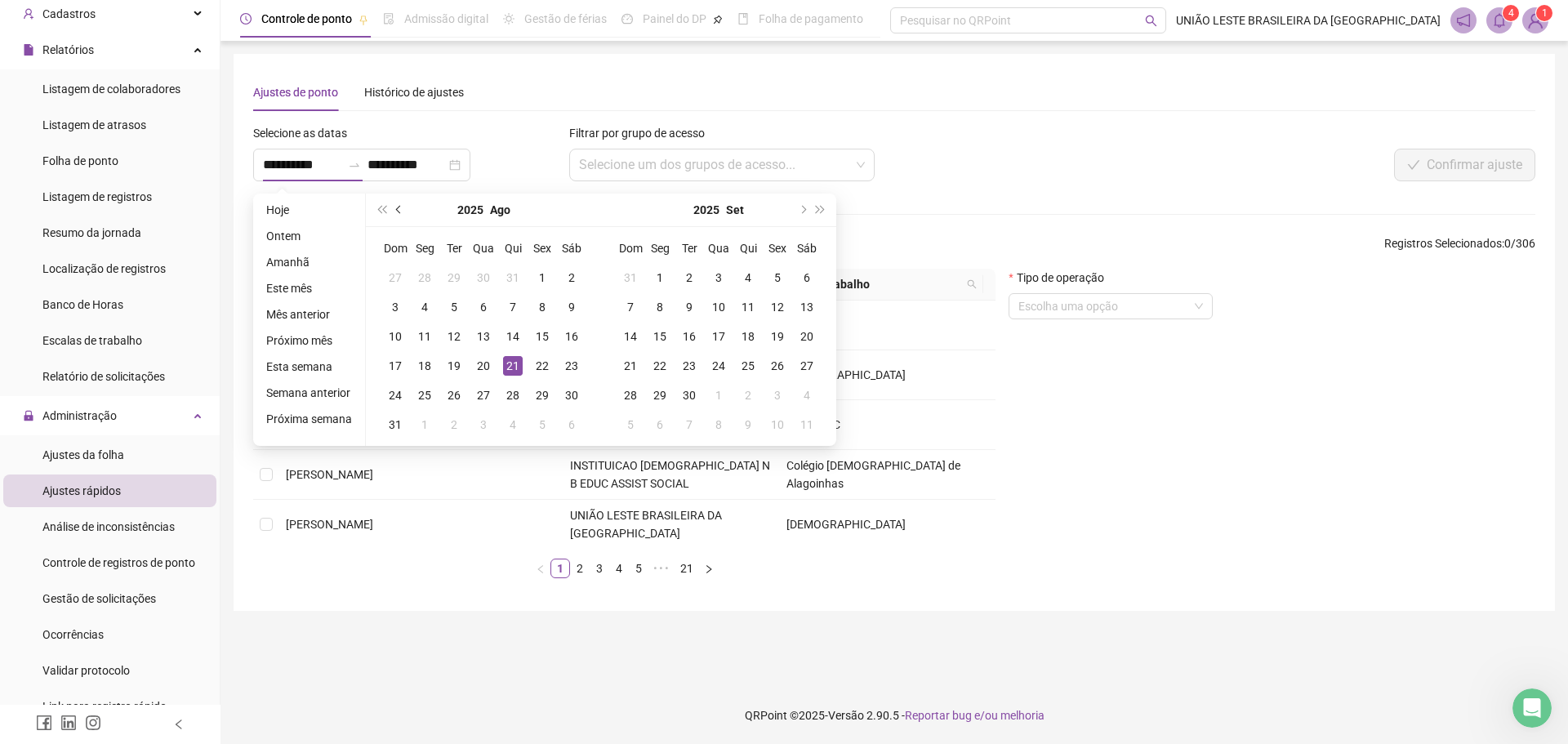
click at [403, 212] on button "prev-year" at bounding box center [398, 210] width 18 height 33
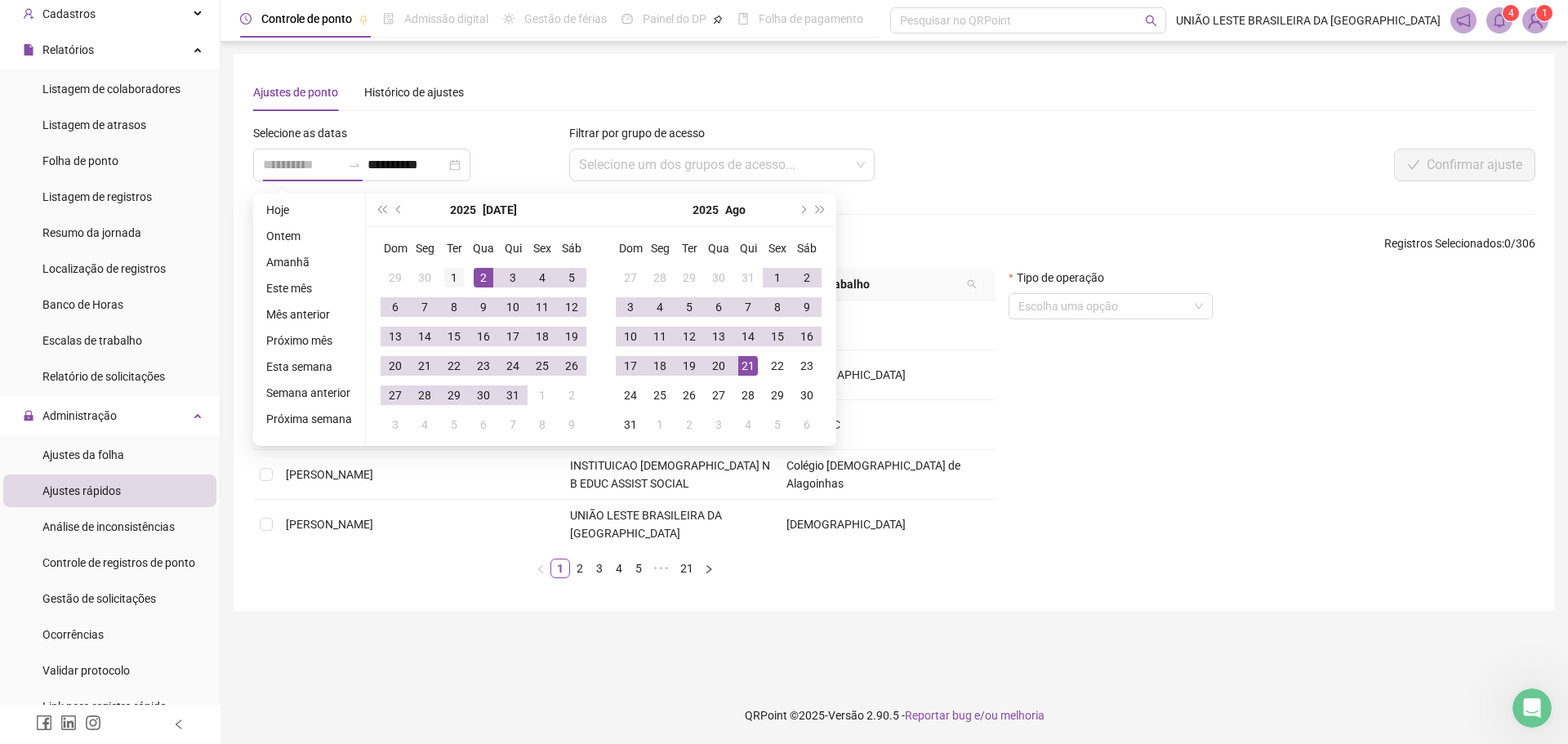
type input "**********"
click at [457, 280] on div "1" at bounding box center [454, 278] width 20 height 20
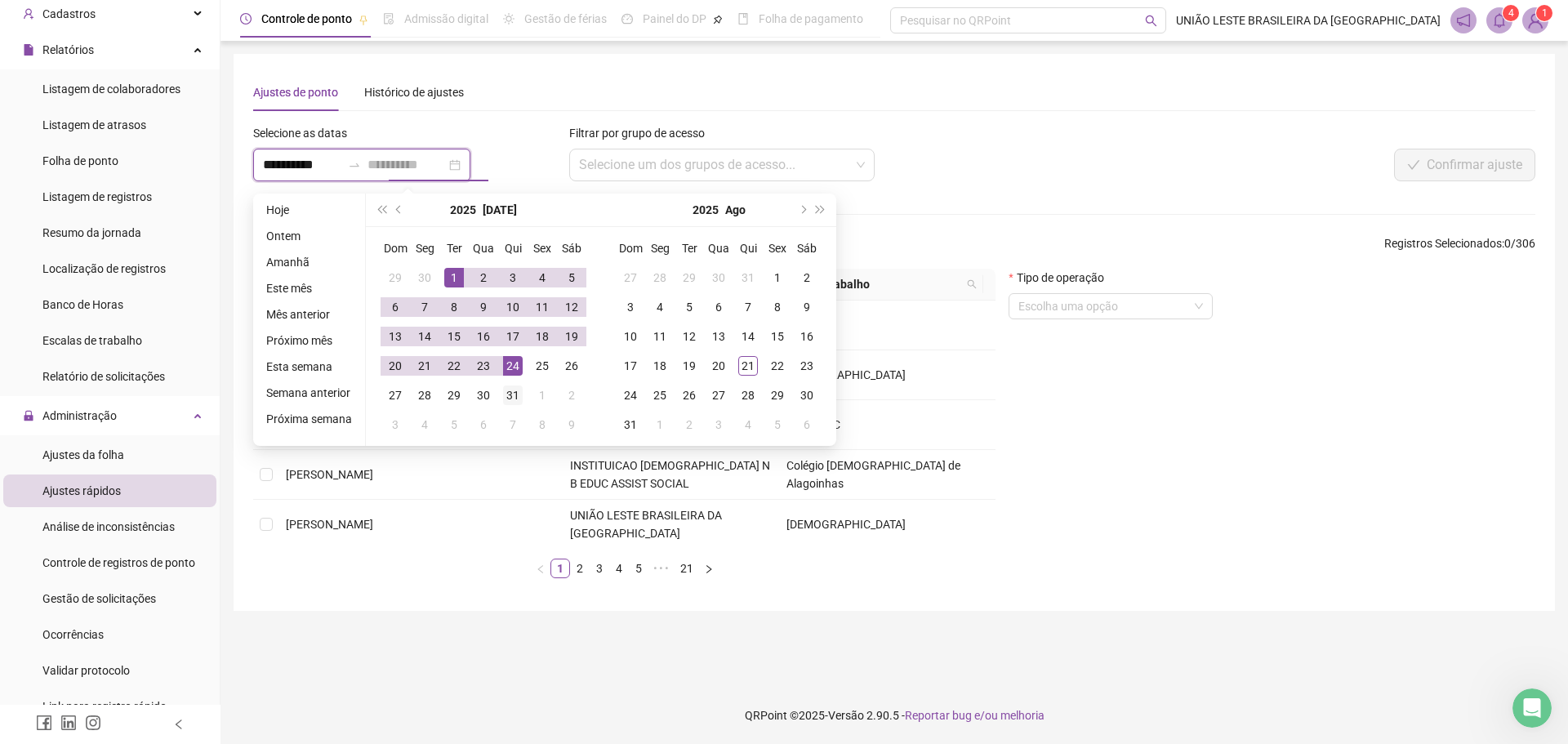
type input "**********"
click at [510, 393] on div "31" at bounding box center [513, 395] width 20 height 20
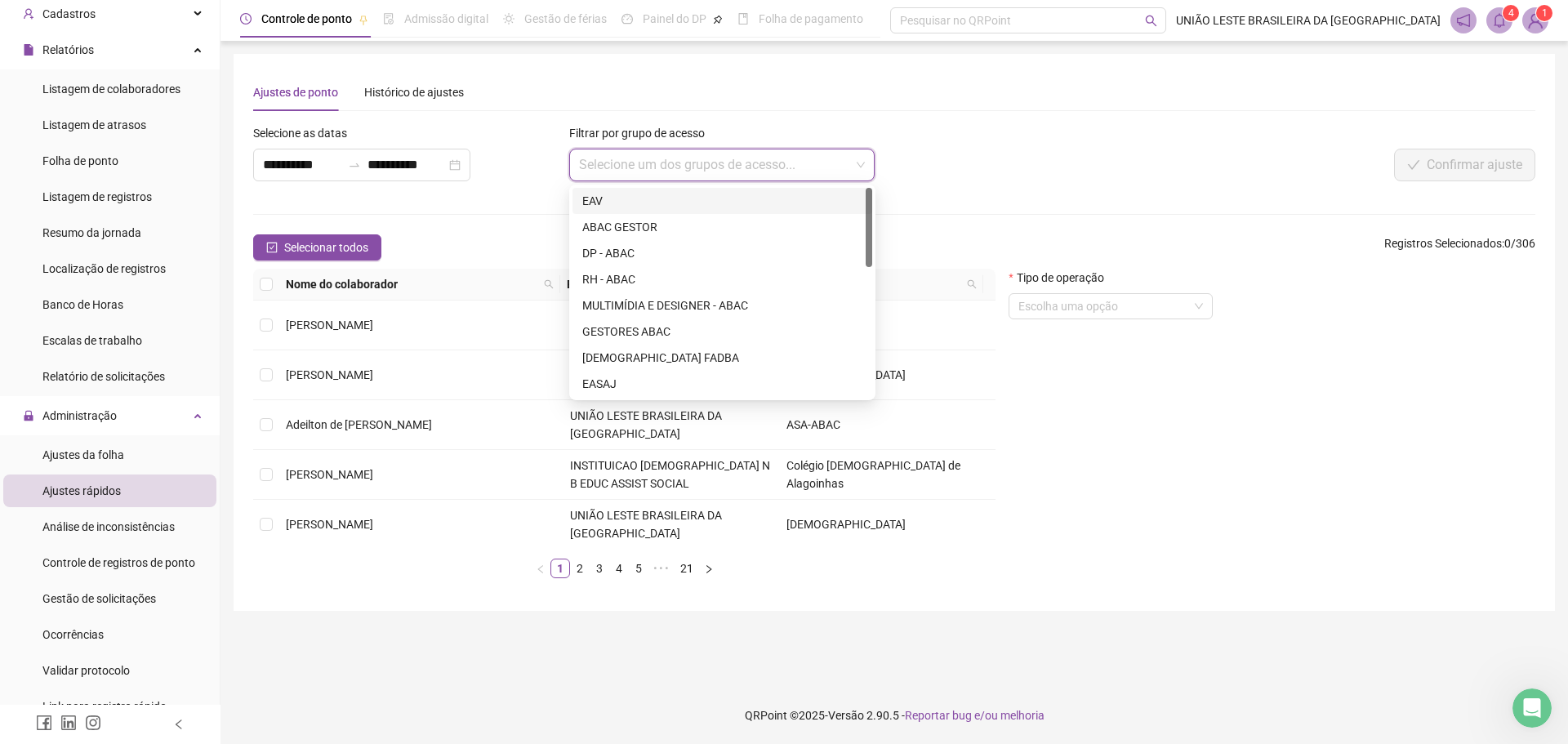
click at [643, 175] on input "search" at bounding box center [715, 164] width 272 height 31
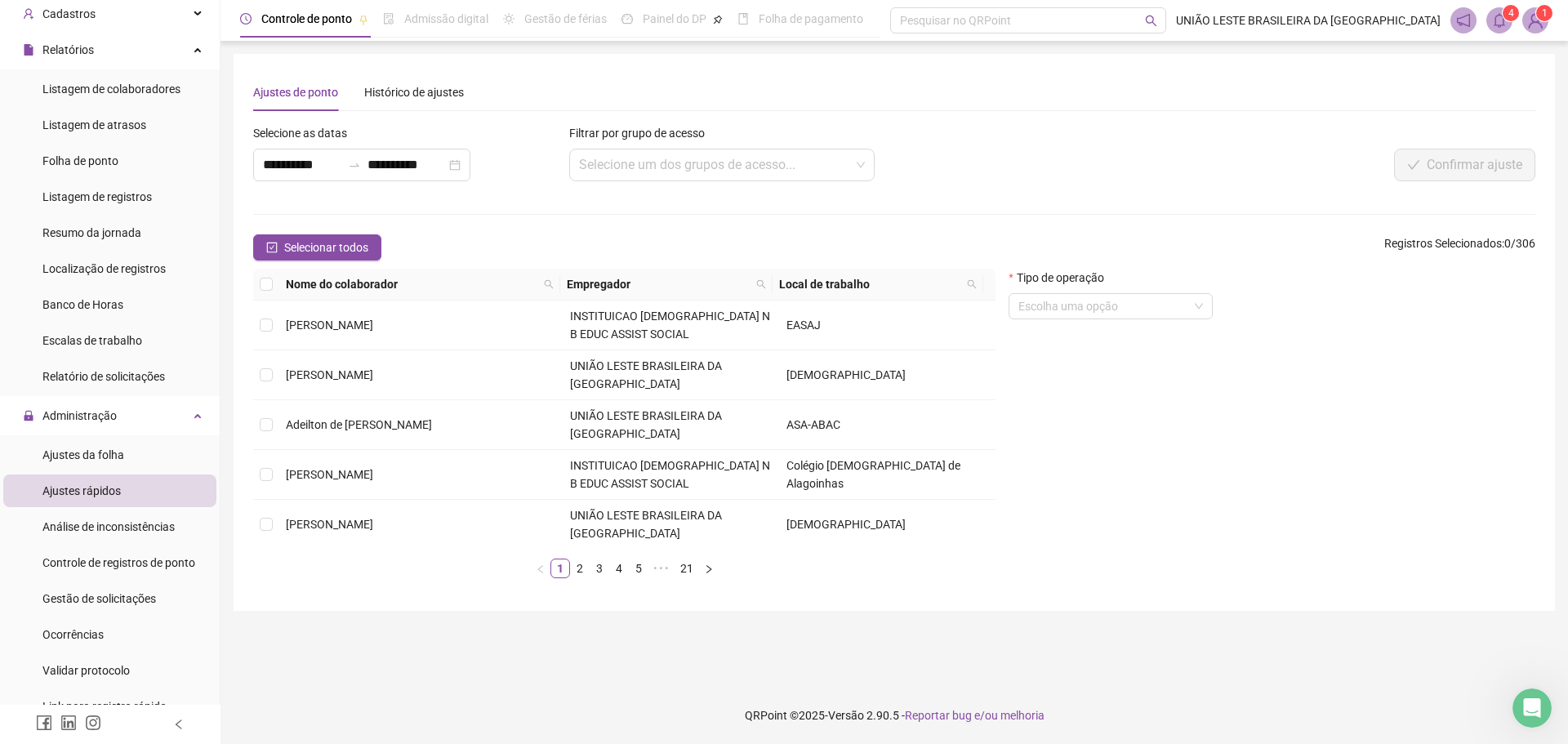
click at [532, 236] on div "Selecionar todos Registros Selecionados : 0 / 306" at bounding box center [894, 247] width 1282 height 26
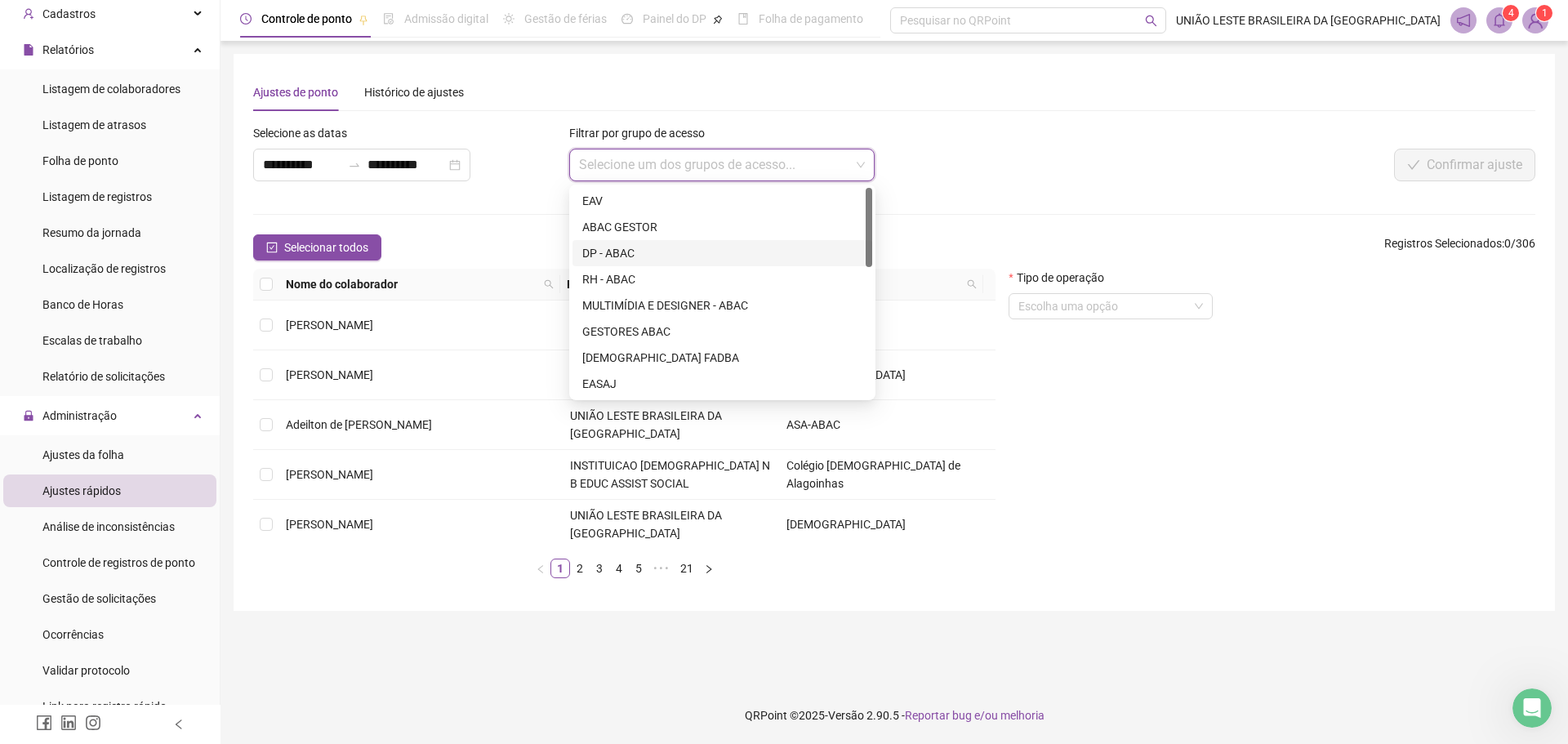
click at [632, 158] on input "search" at bounding box center [715, 164] width 272 height 31
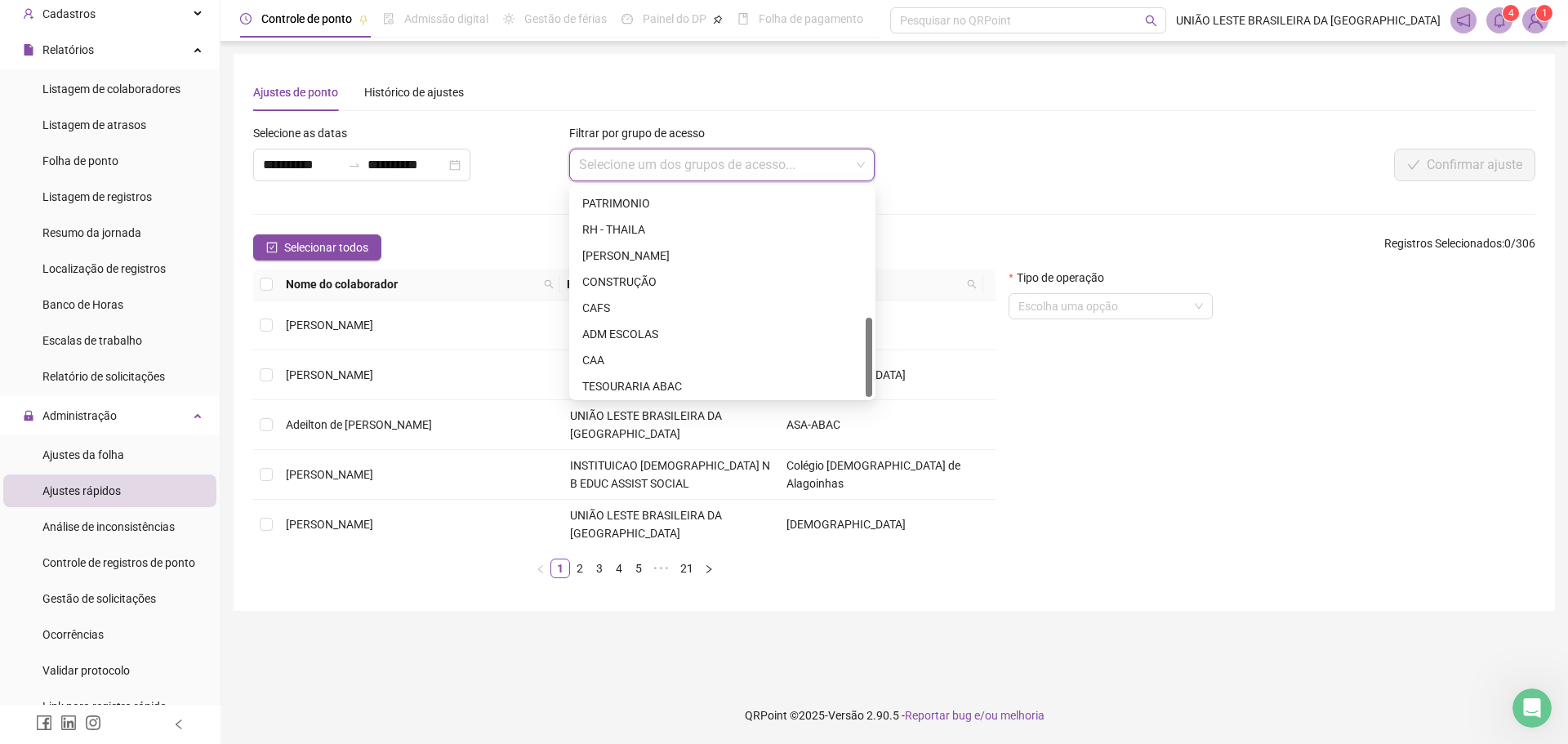
scroll to position [340, 0]
click at [633, 306] on div "CAFS" at bounding box center [722, 305] width 280 height 18
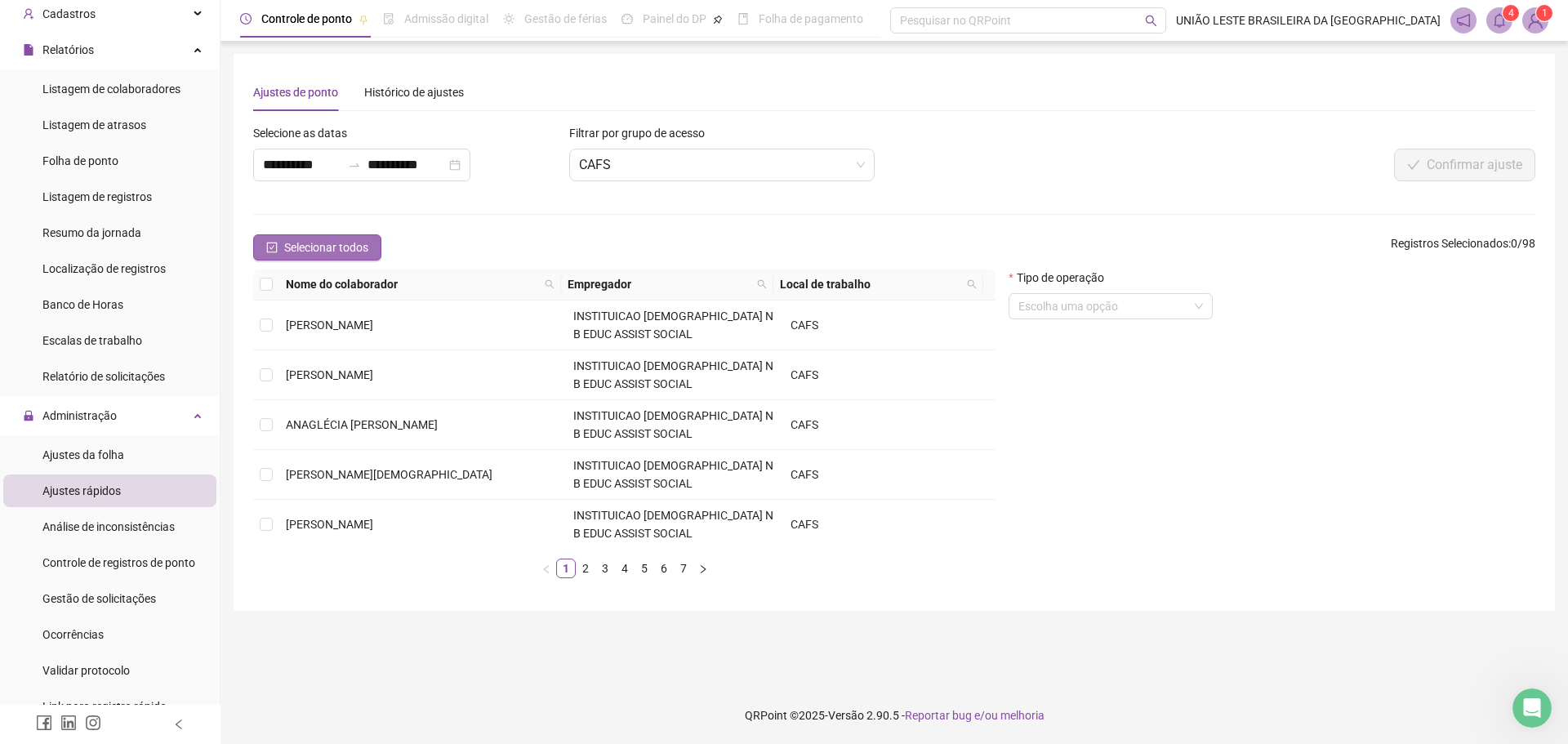
click at [348, 242] on span "Selecionar todos" at bounding box center [326, 247] width 84 height 18
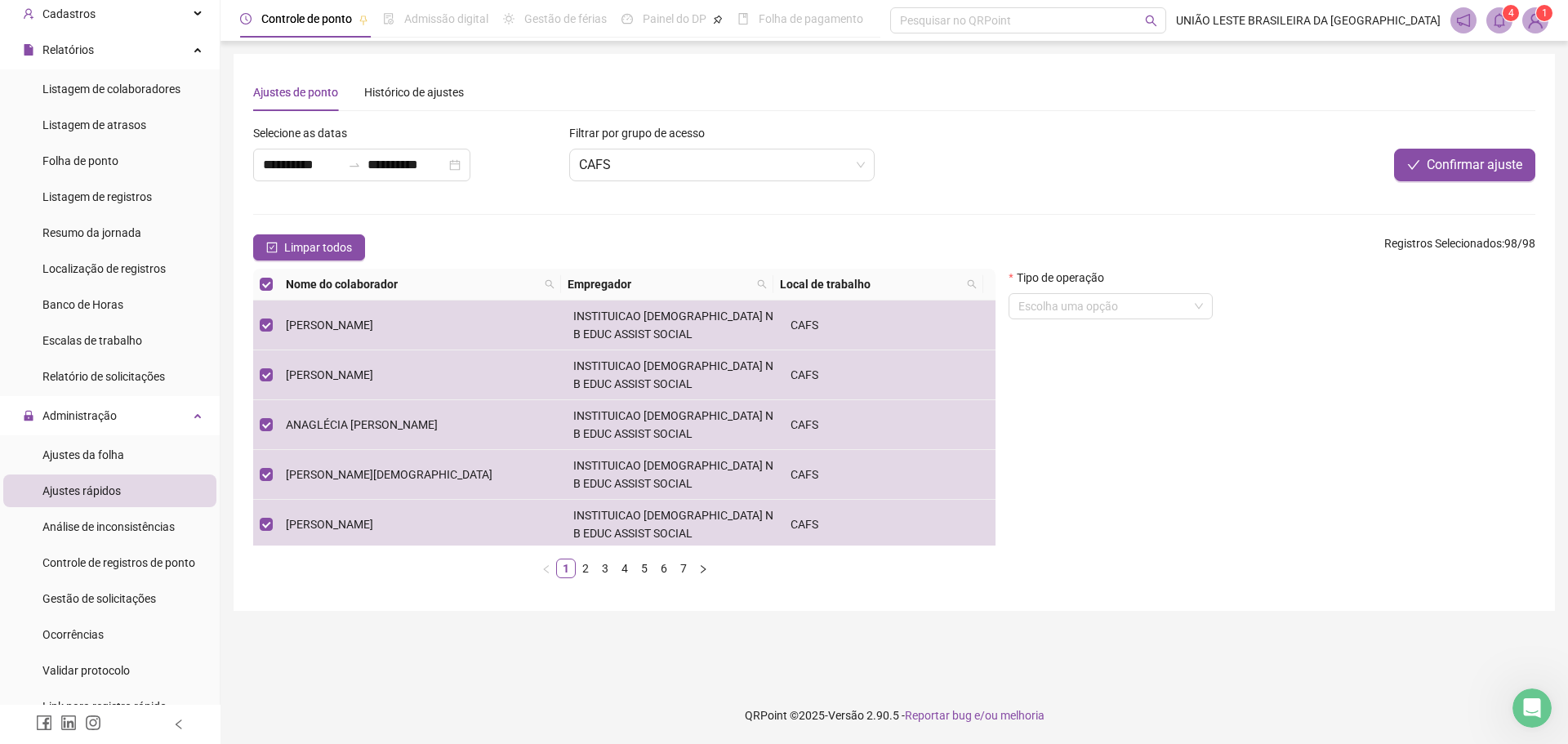
click at [1123, 320] on form "Tipo de operação Escolha uma opção" at bounding box center [1110, 300] width 204 height 63
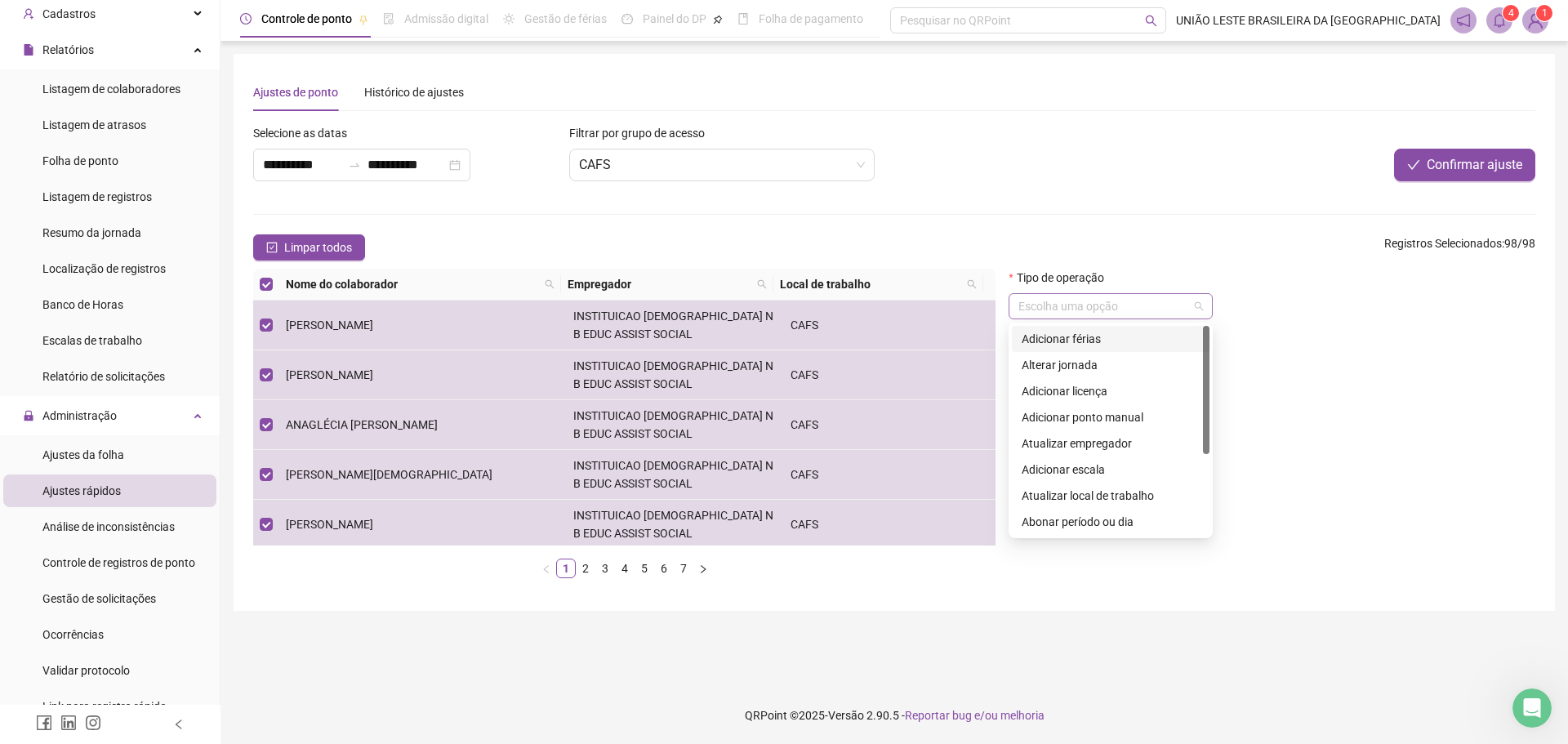
click at [1155, 306] on span at bounding box center [1110, 306] width 184 height 25
click at [1124, 490] on div "Cancelar fechamento da folha" at bounding box center [1110, 496] width 178 height 18
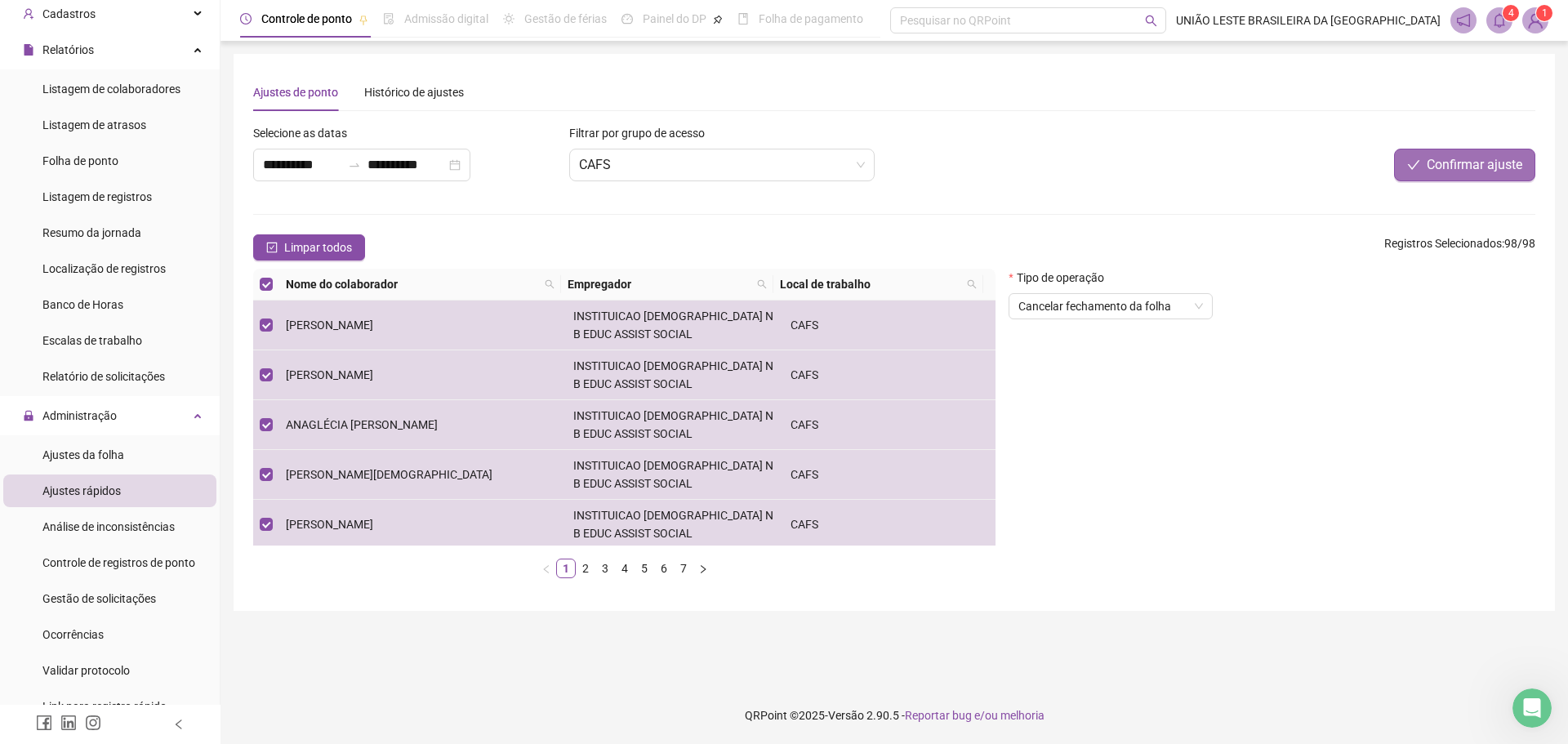
click at [1155, 154] on button "Confirmar ajuste" at bounding box center [1465, 164] width 142 height 33
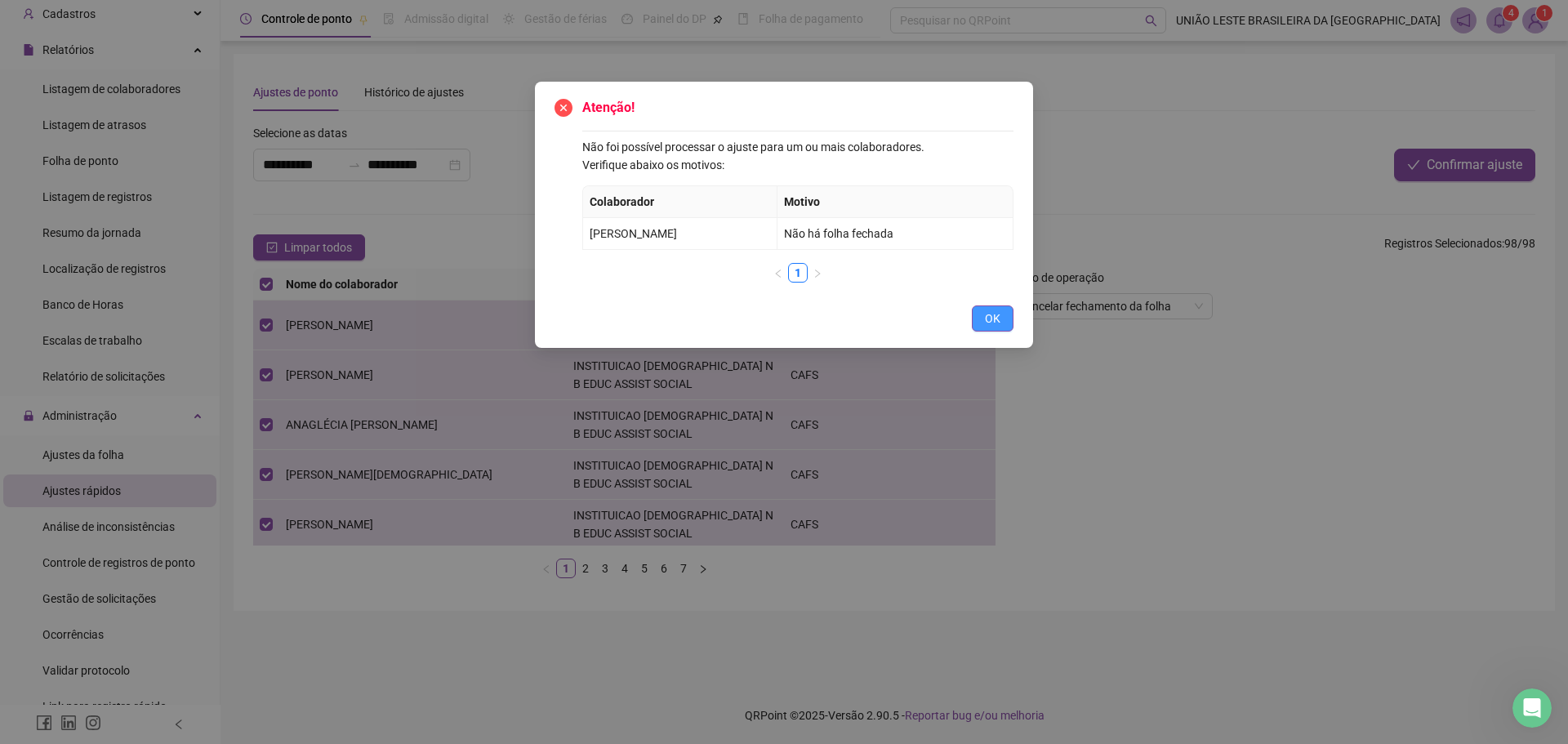
click at [998, 308] on button "OK" at bounding box center [992, 319] width 42 height 26
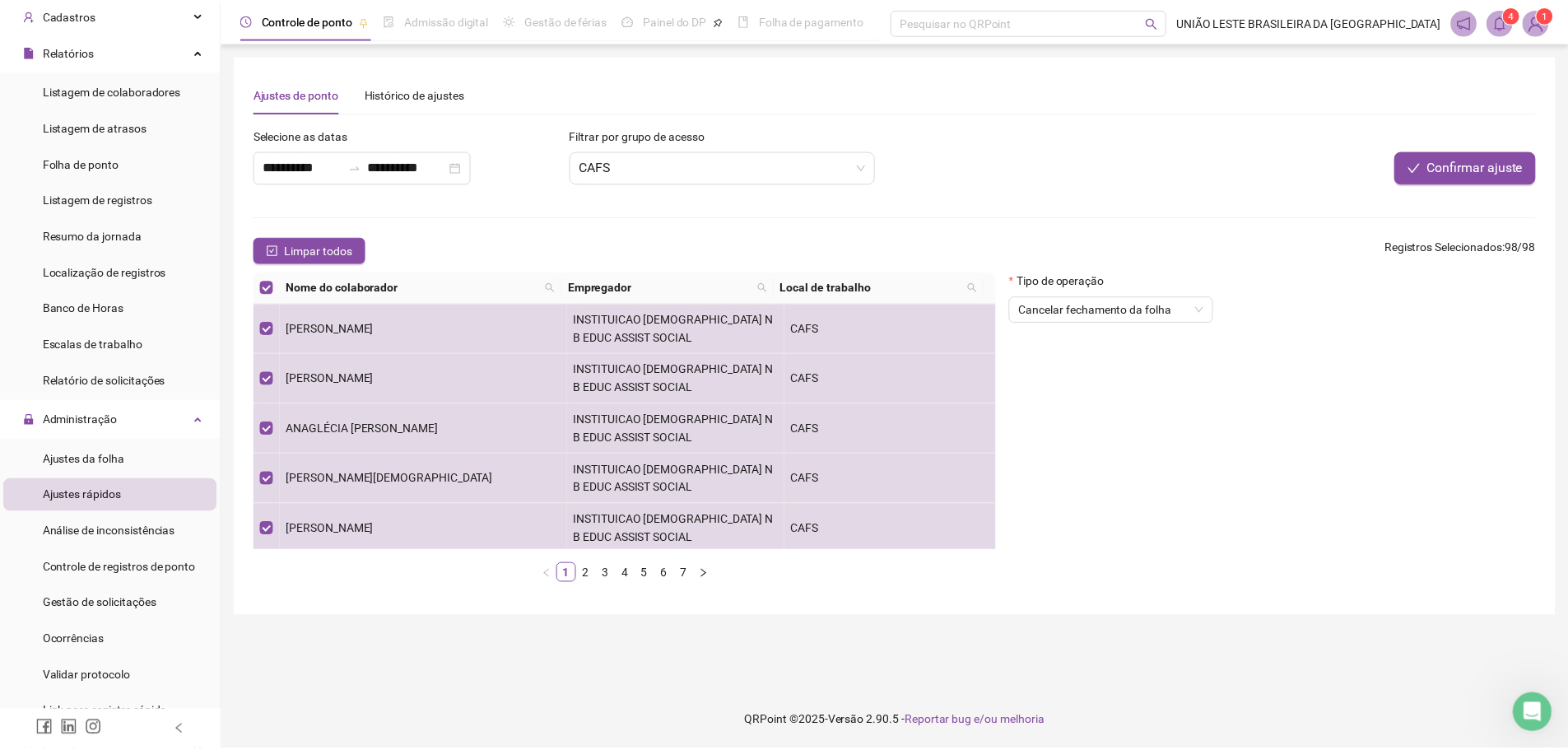
scroll to position [0, 0]
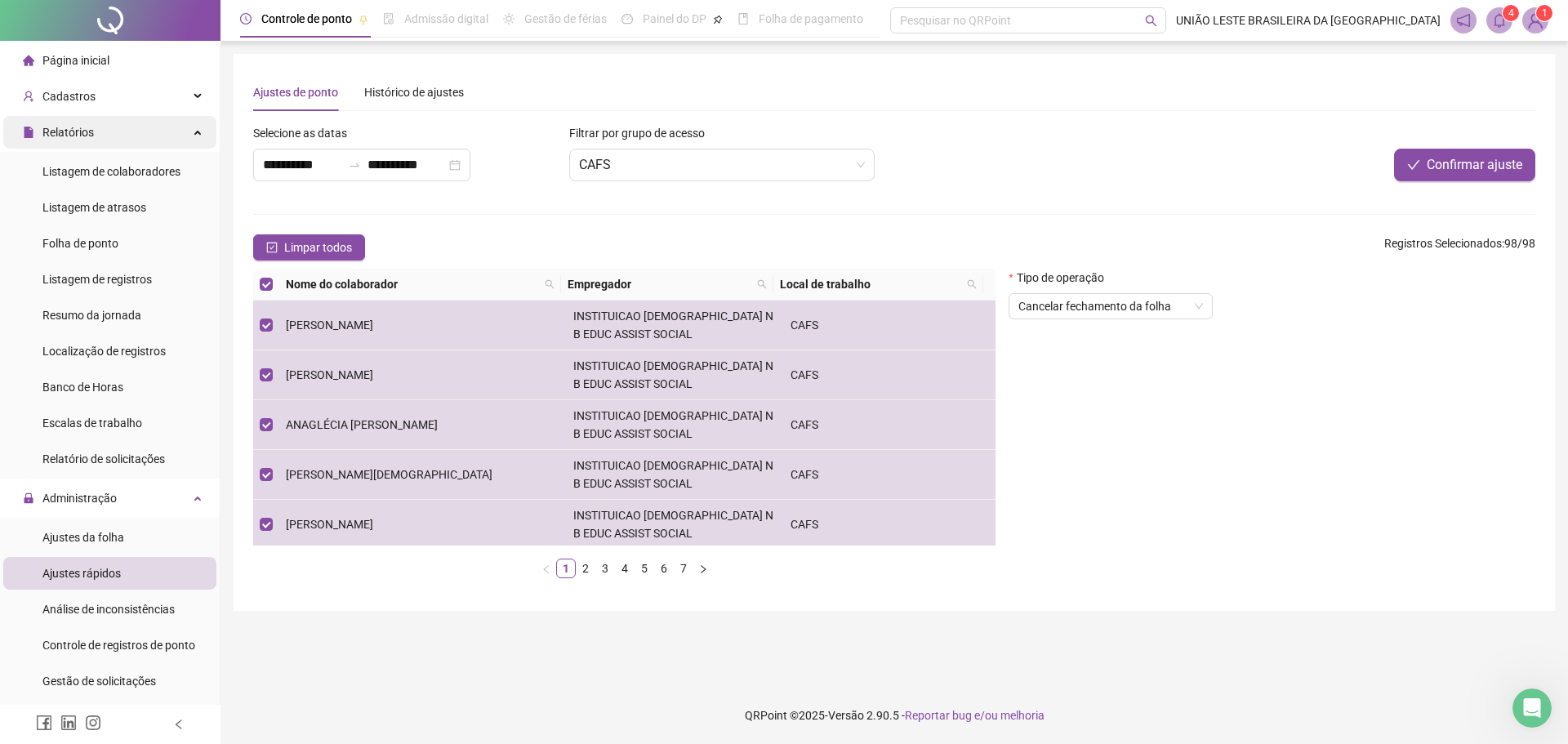
click at [108, 146] on div "Relatórios" at bounding box center [110, 132] width 213 height 33
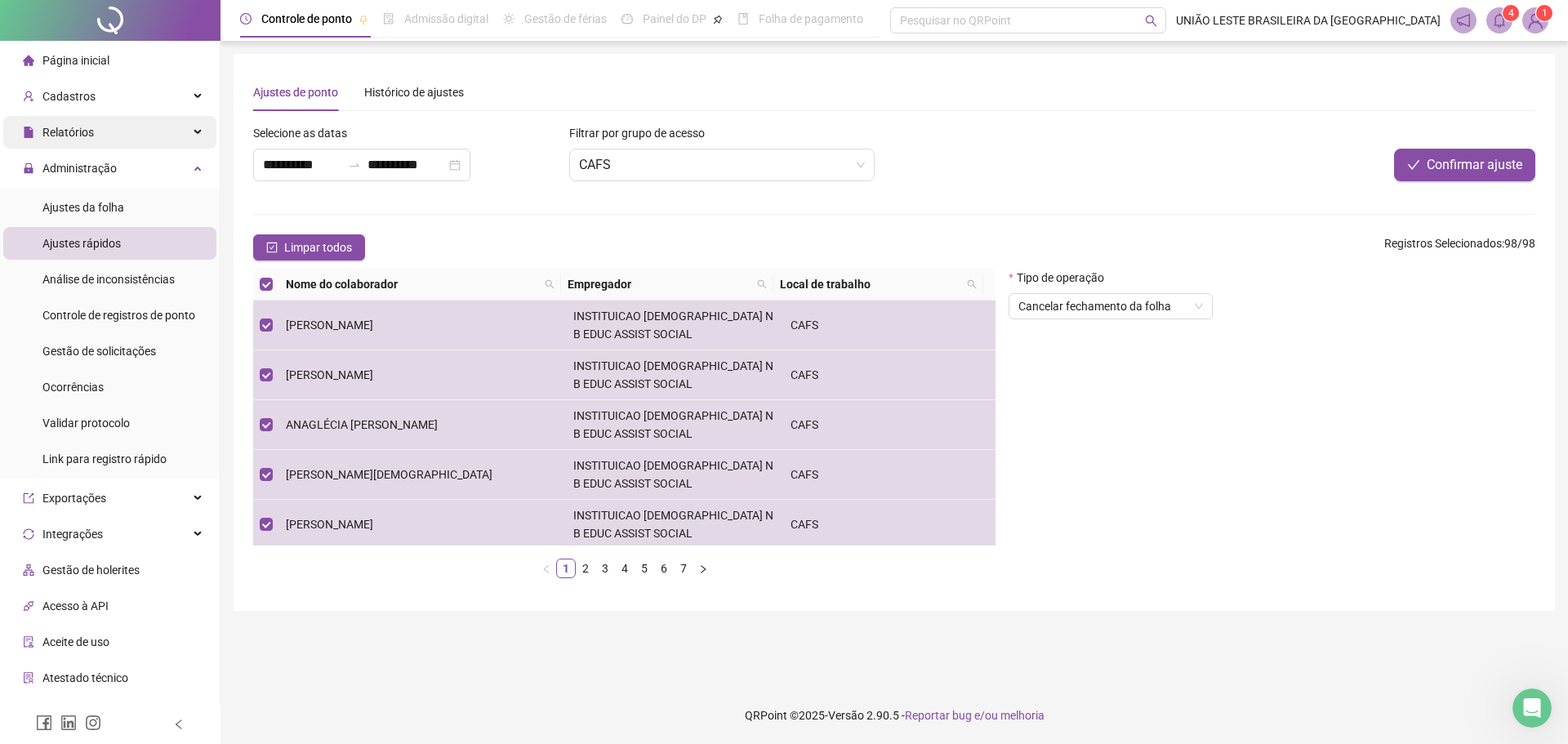
click at [130, 133] on div "Relatórios" at bounding box center [110, 132] width 213 height 33
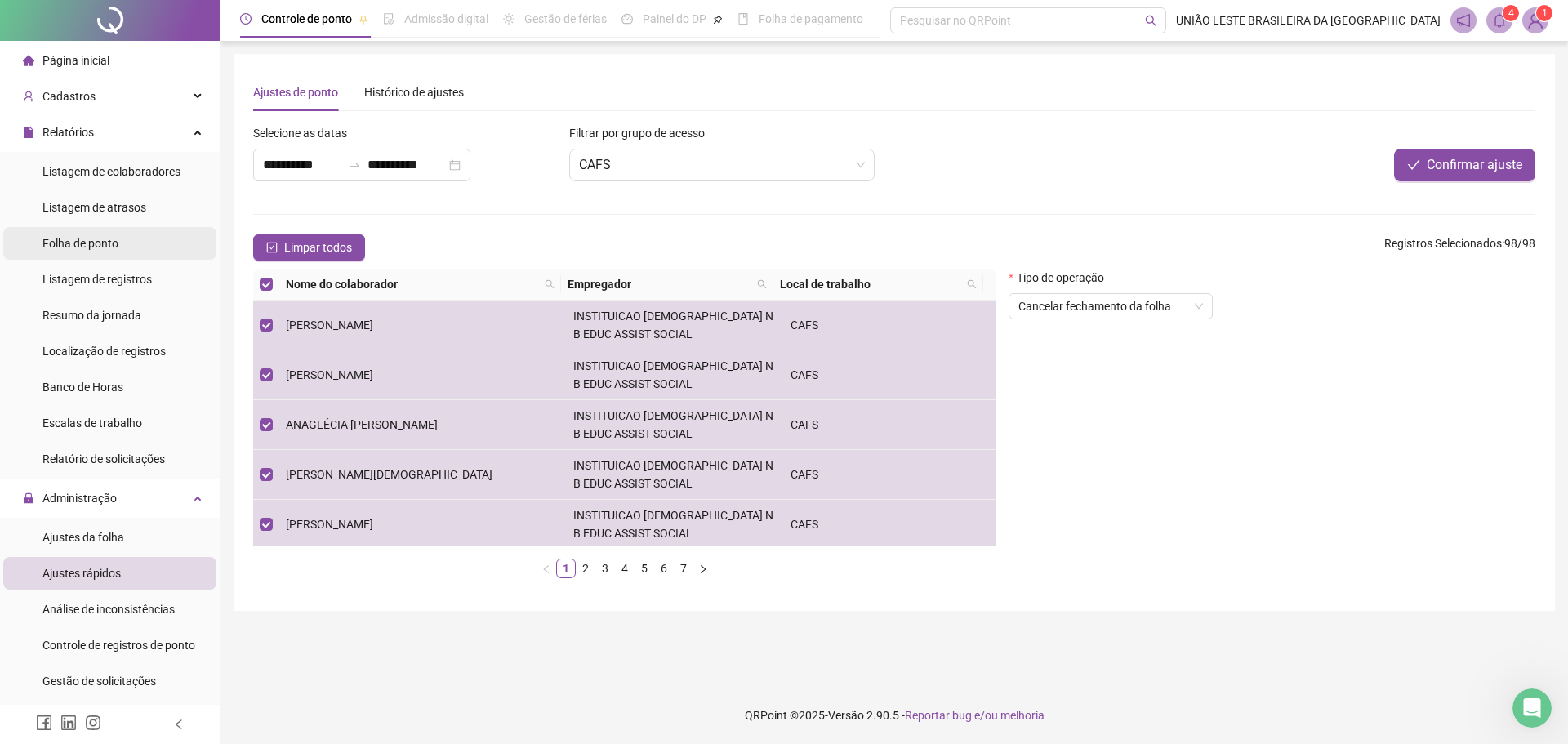
click at [115, 250] on span "Folha de ponto" at bounding box center [80, 244] width 76 height 13
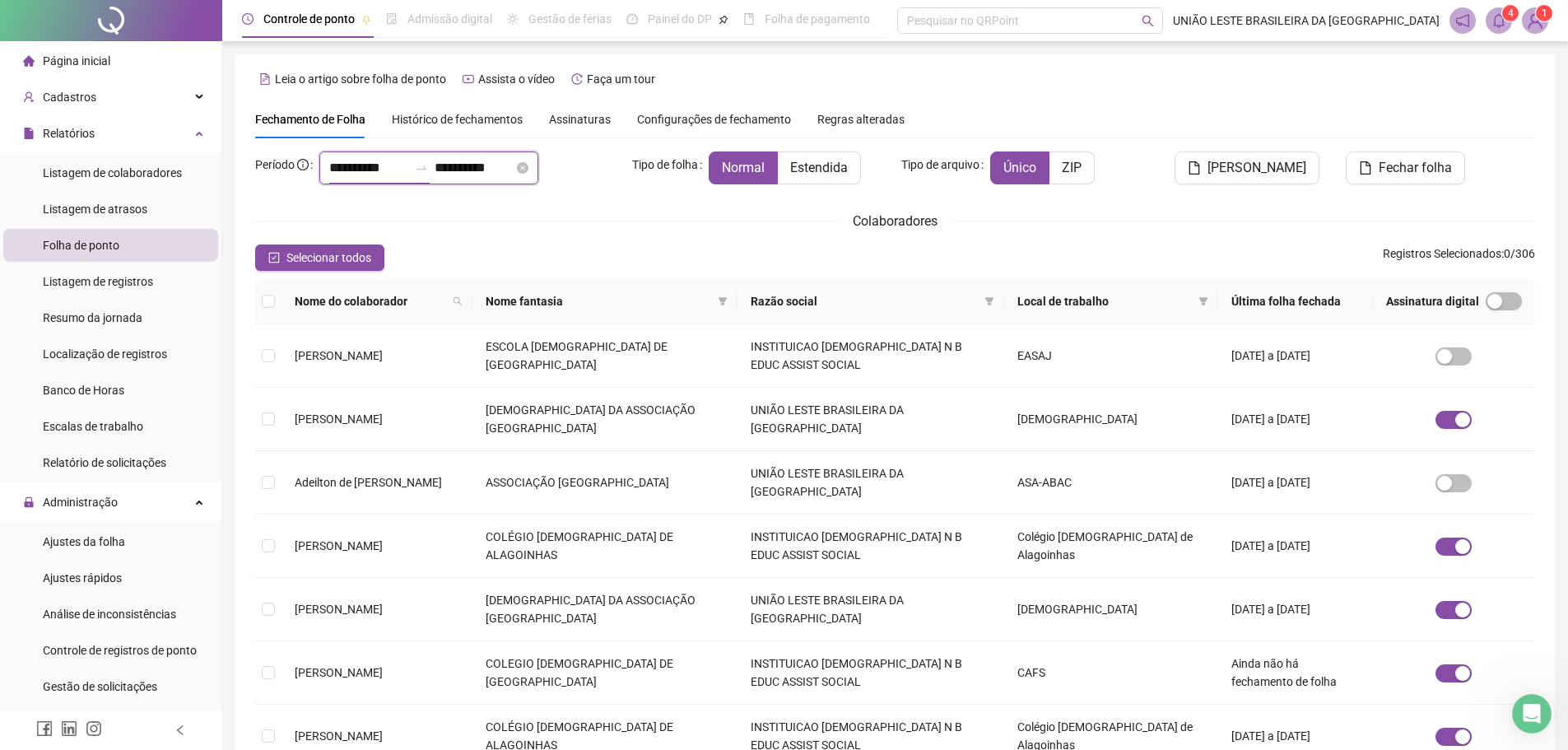
click at [391, 164] on input "**********" at bounding box center [368, 168] width 79 height 20
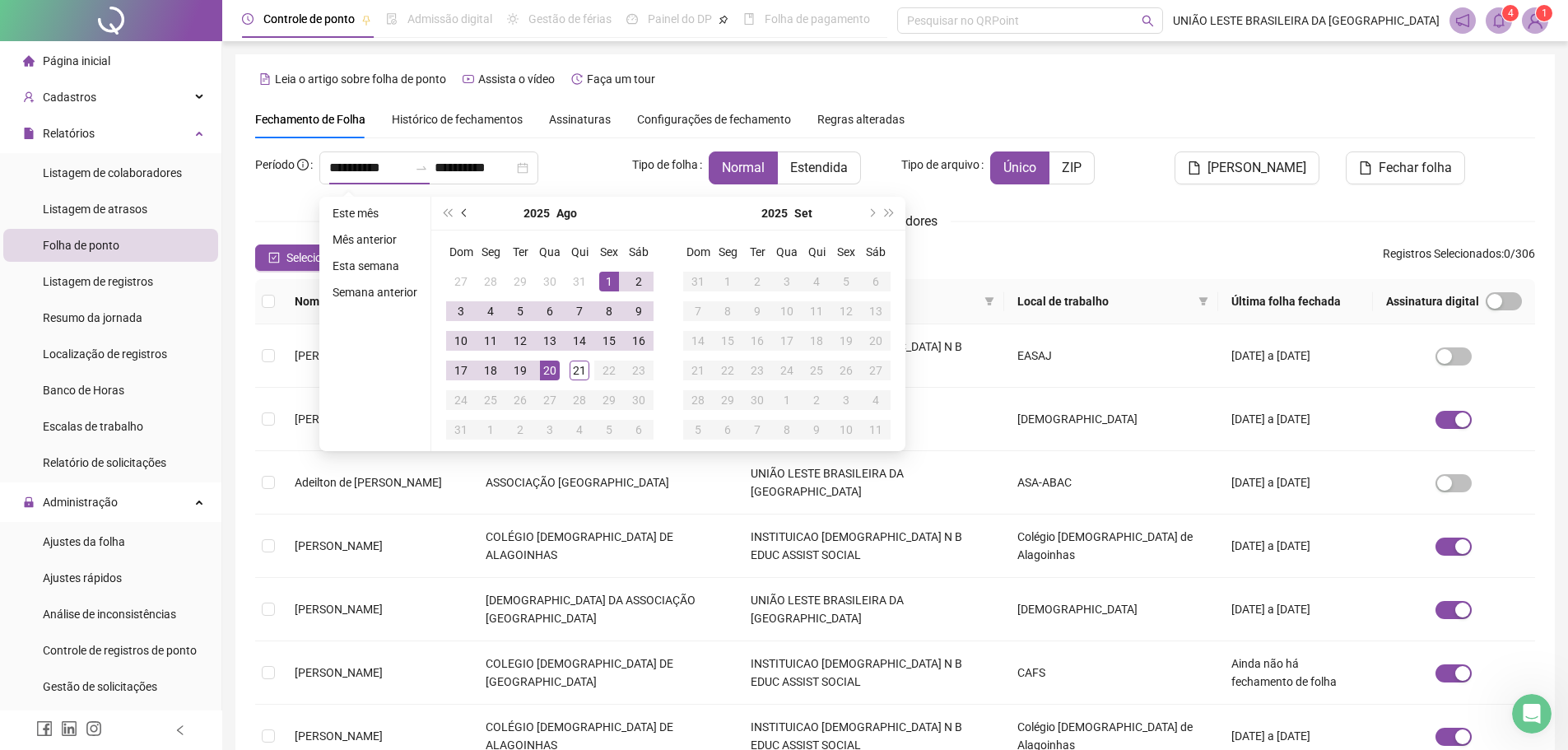
click at [461, 212] on span "prev-year" at bounding box center [465, 213] width 9 height 9
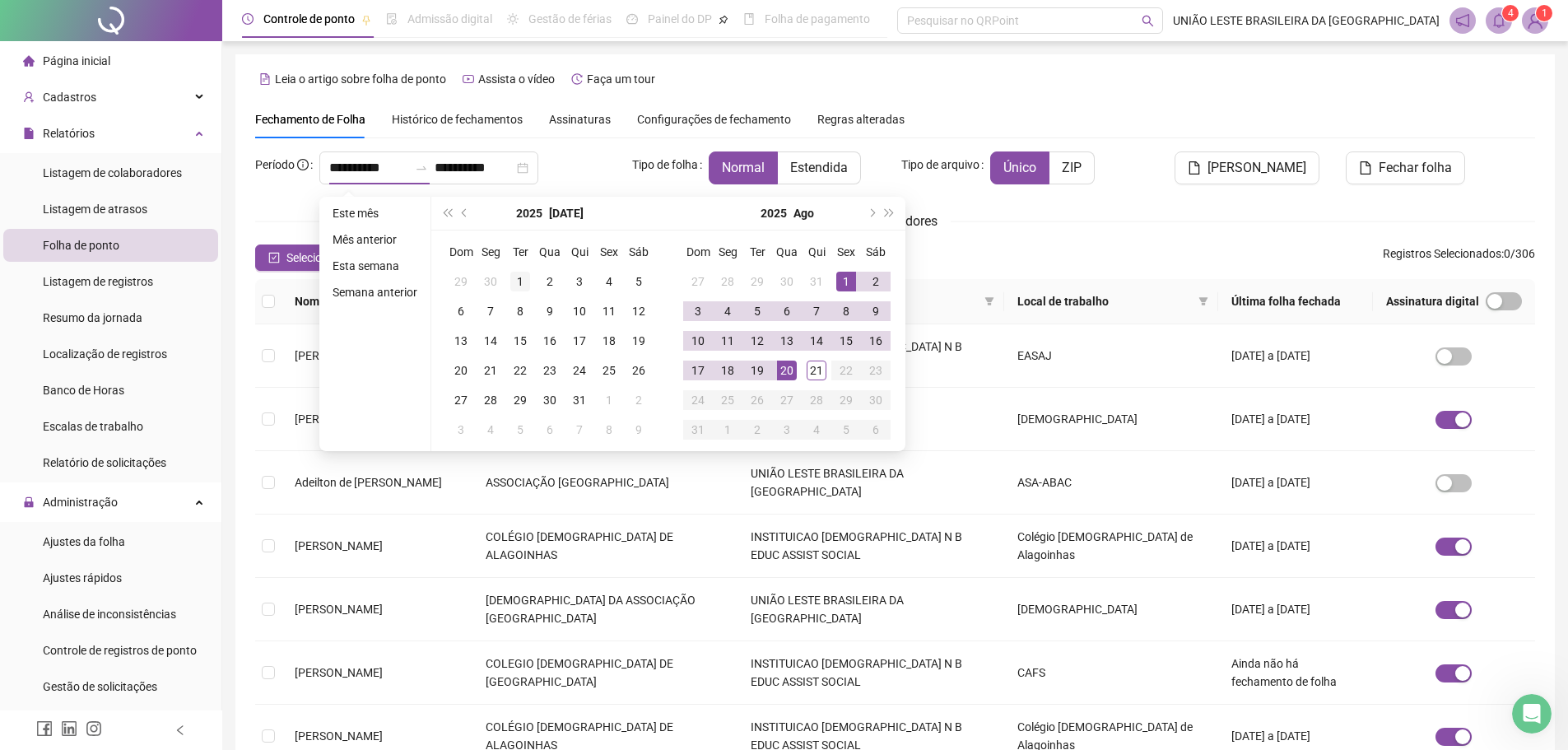
type input "**********"
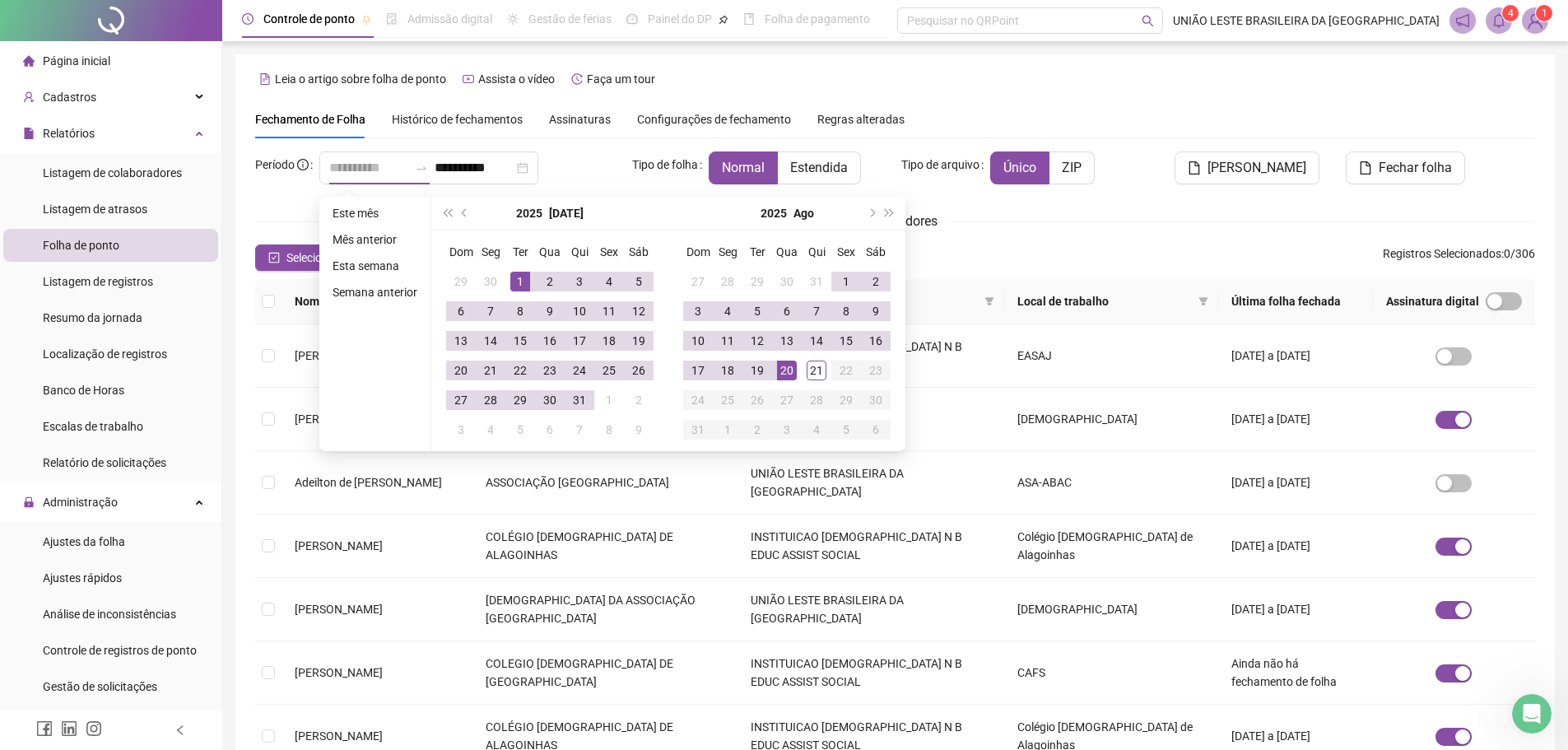
click at [517, 282] on div "1" at bounding box center [519, 281] width 20 height 20
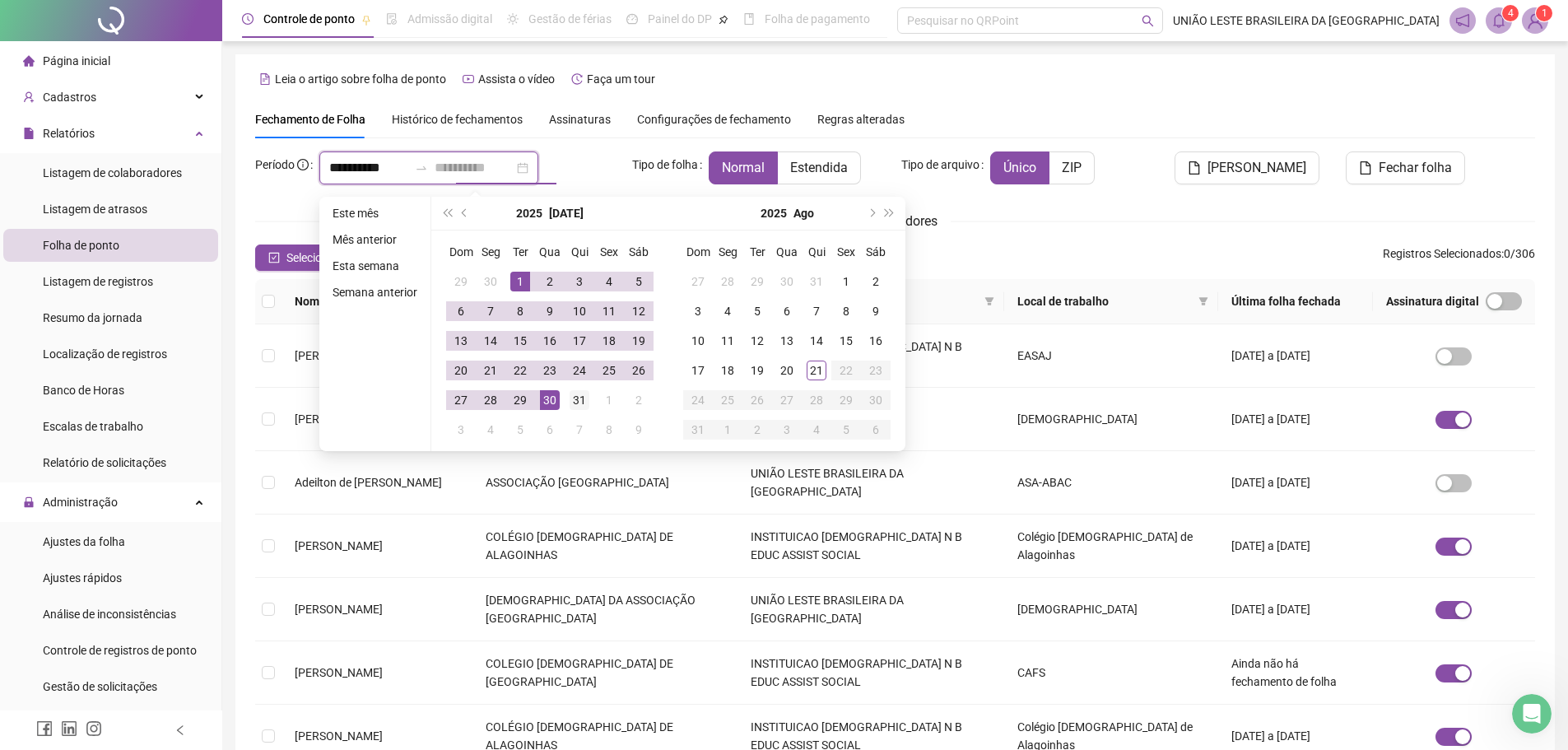
type input "**********"
click at [585, 405] on div "31" at bounding box center [579, 400] width 20 height 20
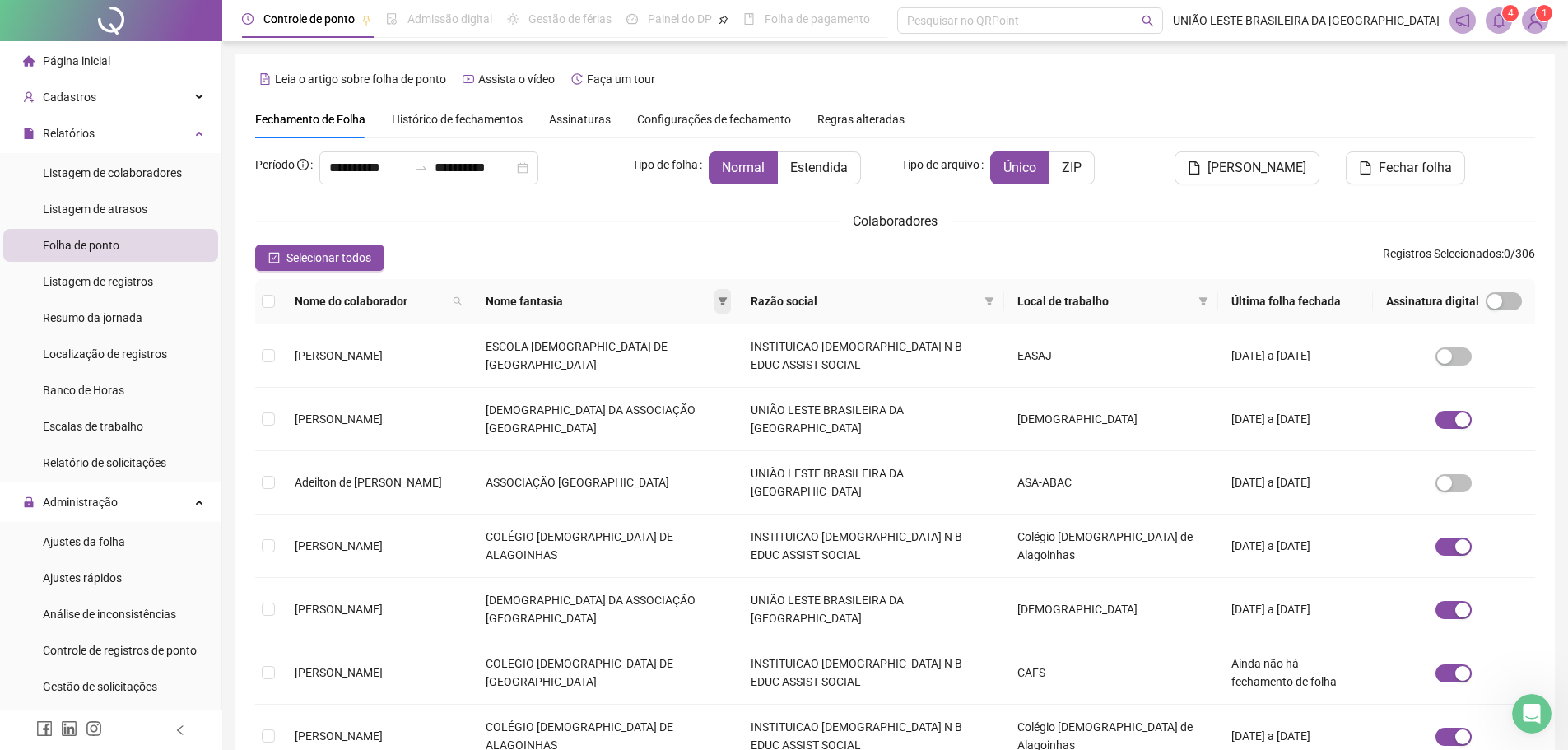
click at [728, 296] on icon "filter" at bounding box center [722, 301] width 10 height 10
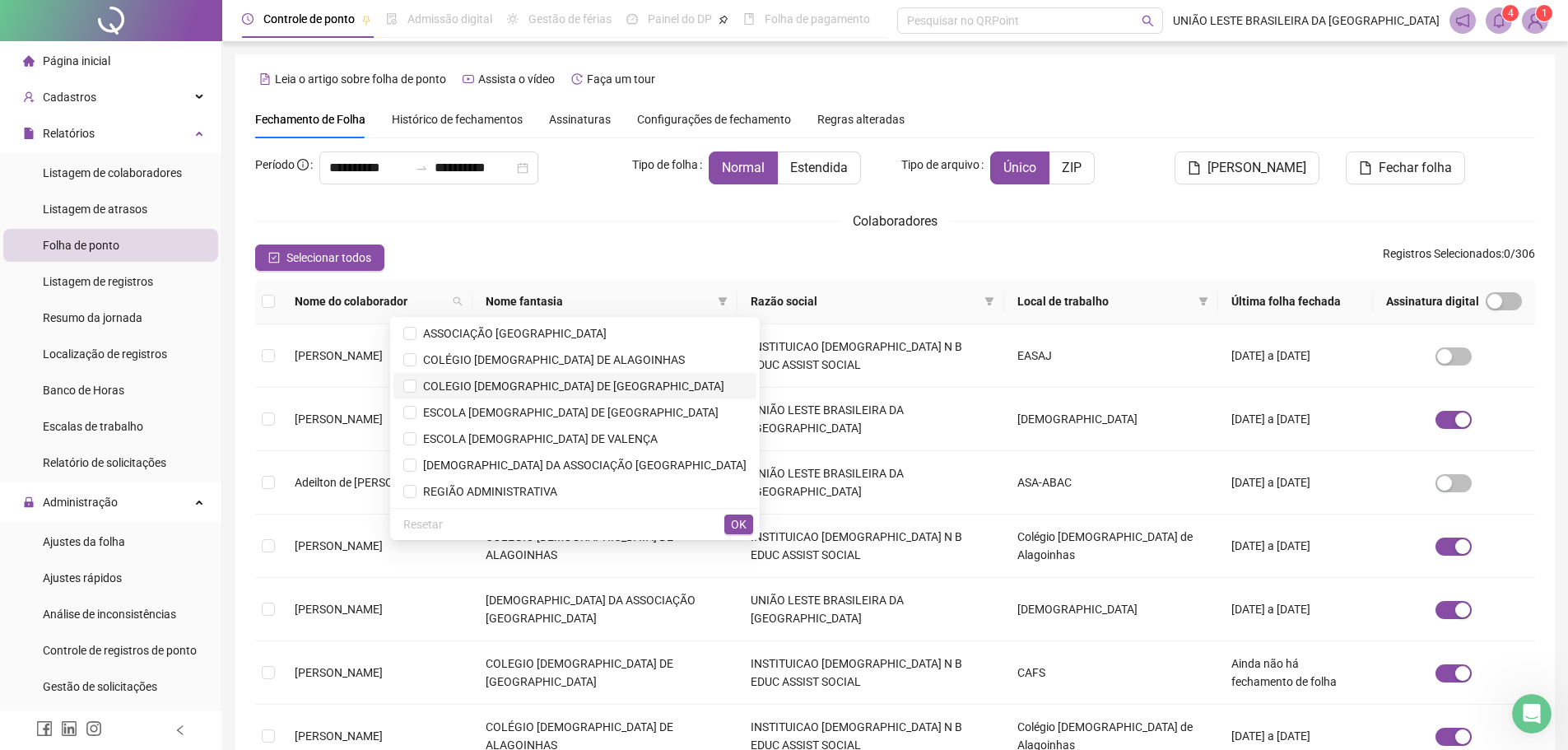
click at [637, 387] on span "COLEGIO [DEMOGRAPHIC_DATA] DE [GEOGRAPHIC_DATA]" at bounding box center [571, 386] width 308 height 13
click at [738, 529] on span "OK" at bounding box center [738, 523] width 15 height 18
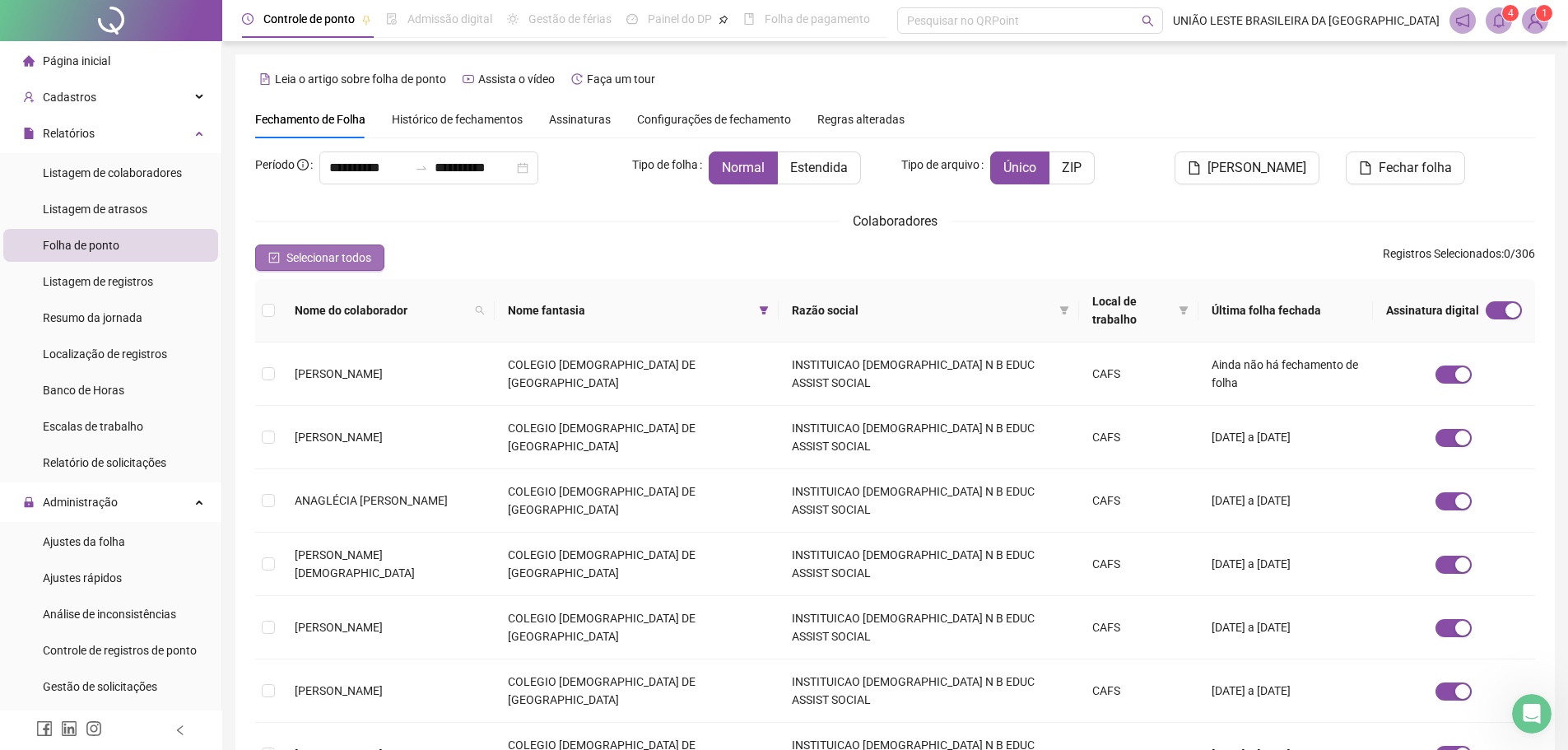
click at [282, 259] on button "Selecionar todos" at bounding box center [320, 258] width 129 height 27
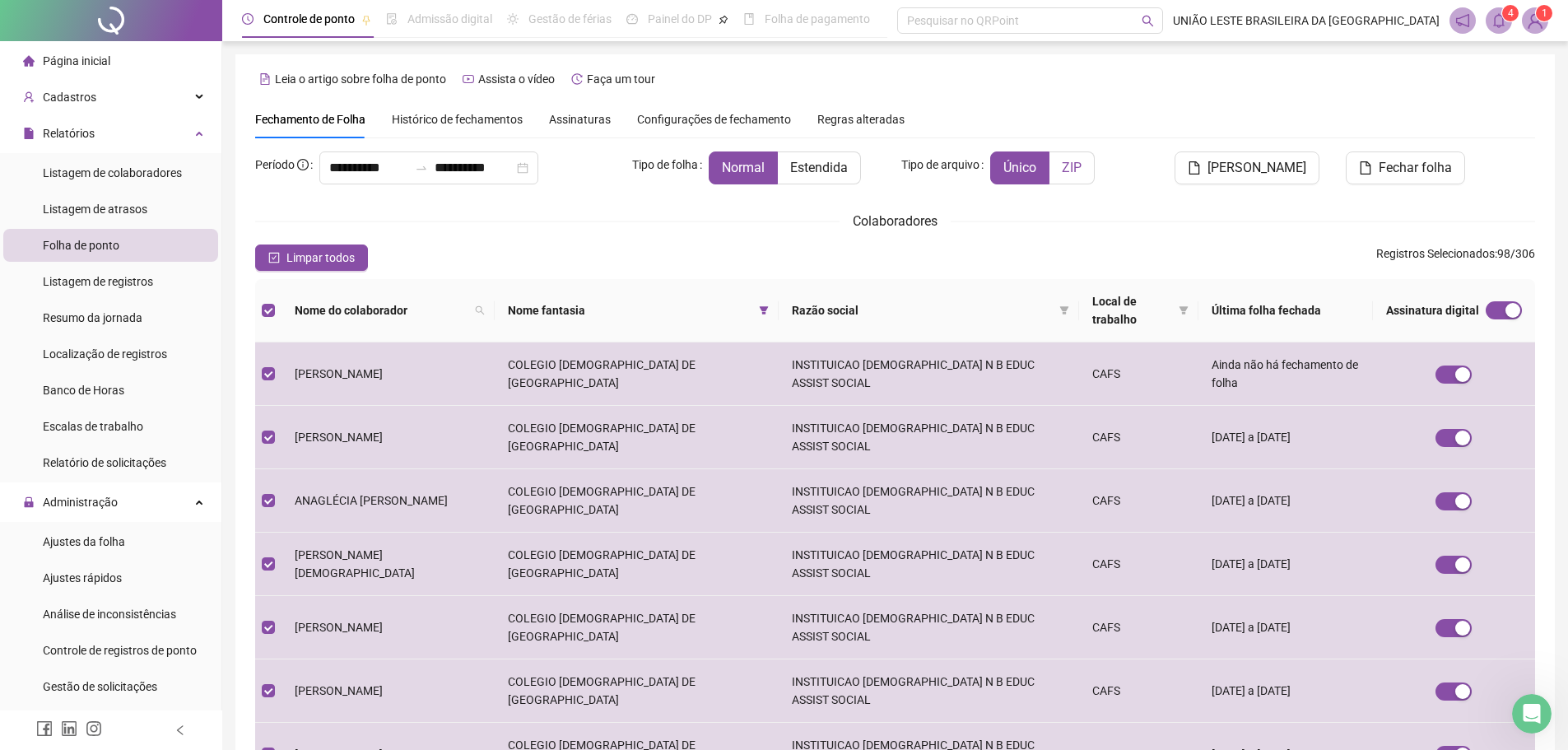
click at [1077, 168] on span "ZIP" at bounding box center [1071, 168] width 20 height 15
click at [1165, 173] on span "[PERSON_NAME]" at bounding box center [1257, 168] width 99 height 20
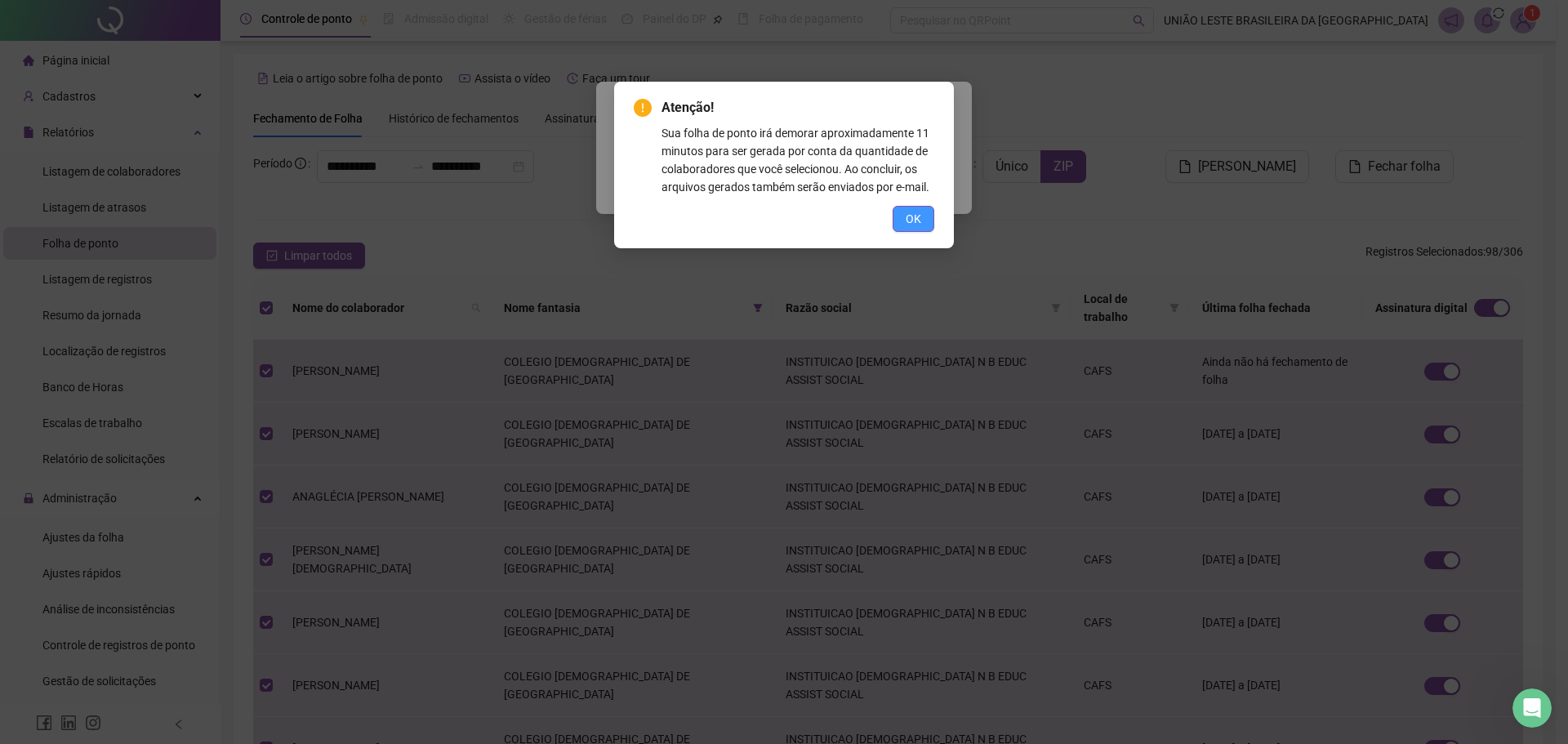
click at [910, 226] on span "OK" at bounding box center [913, 218] width 15 height 18
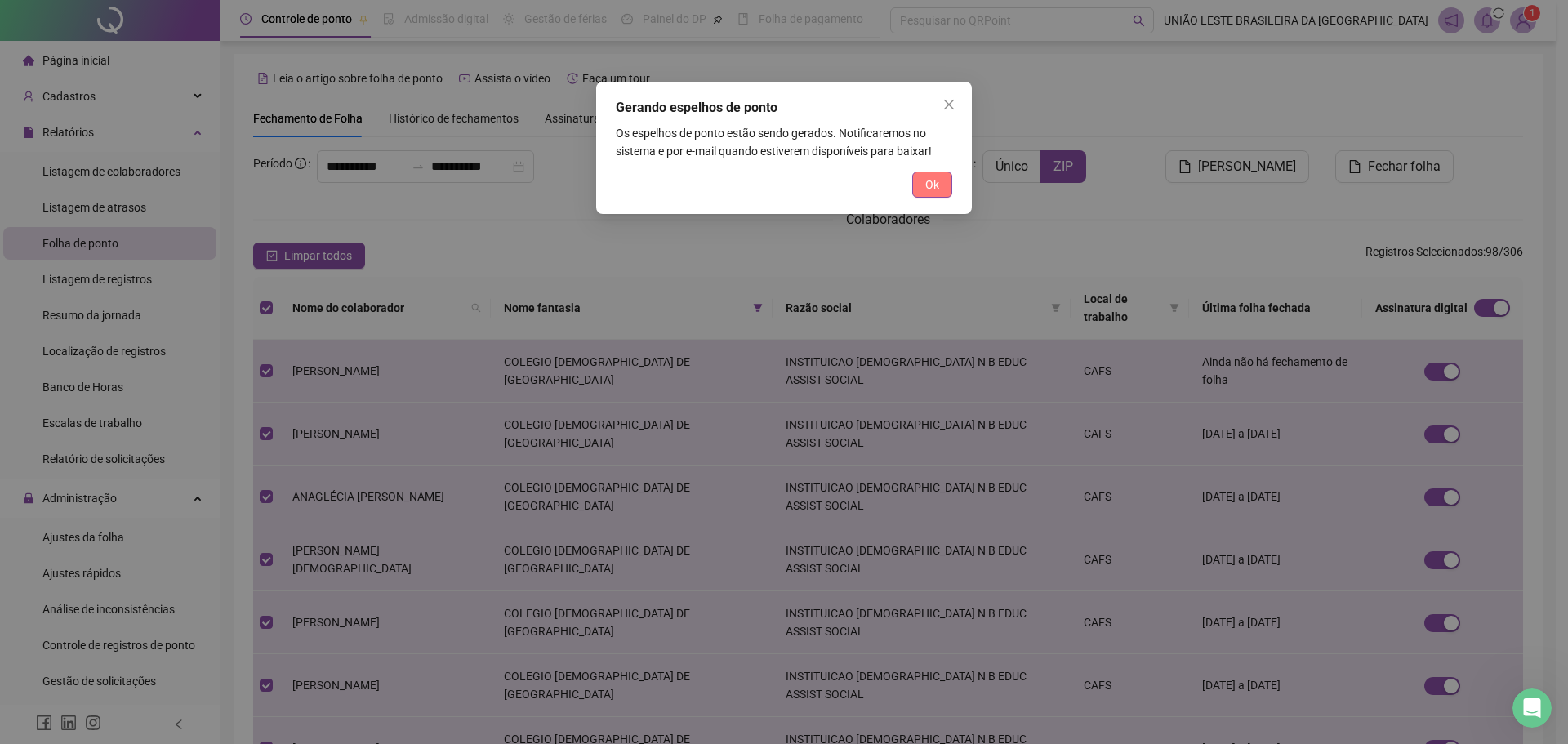
click at [935, 190] on span "Ok" at bounding box center [932, 184] width 14 height 18
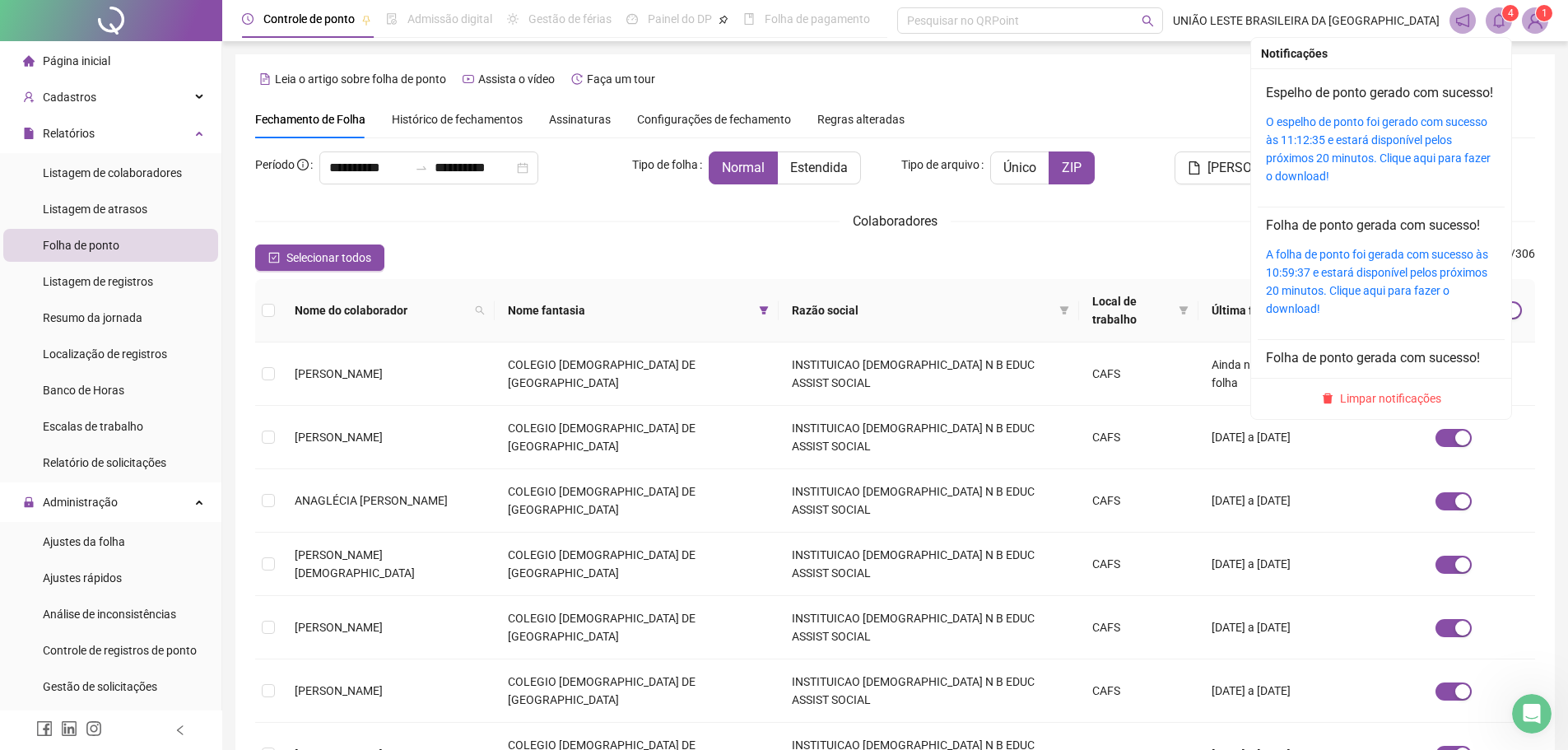
click at [1165, 21] on icon "bell" at bounding box center [1499, 21] width 15 height 15
click at [1165, 157] on link "O espelho de ponto foi gerado com sucesso às 11:12:35 e estará disponível pelos…" at bounding box center [1378, 148] width 225 height 68
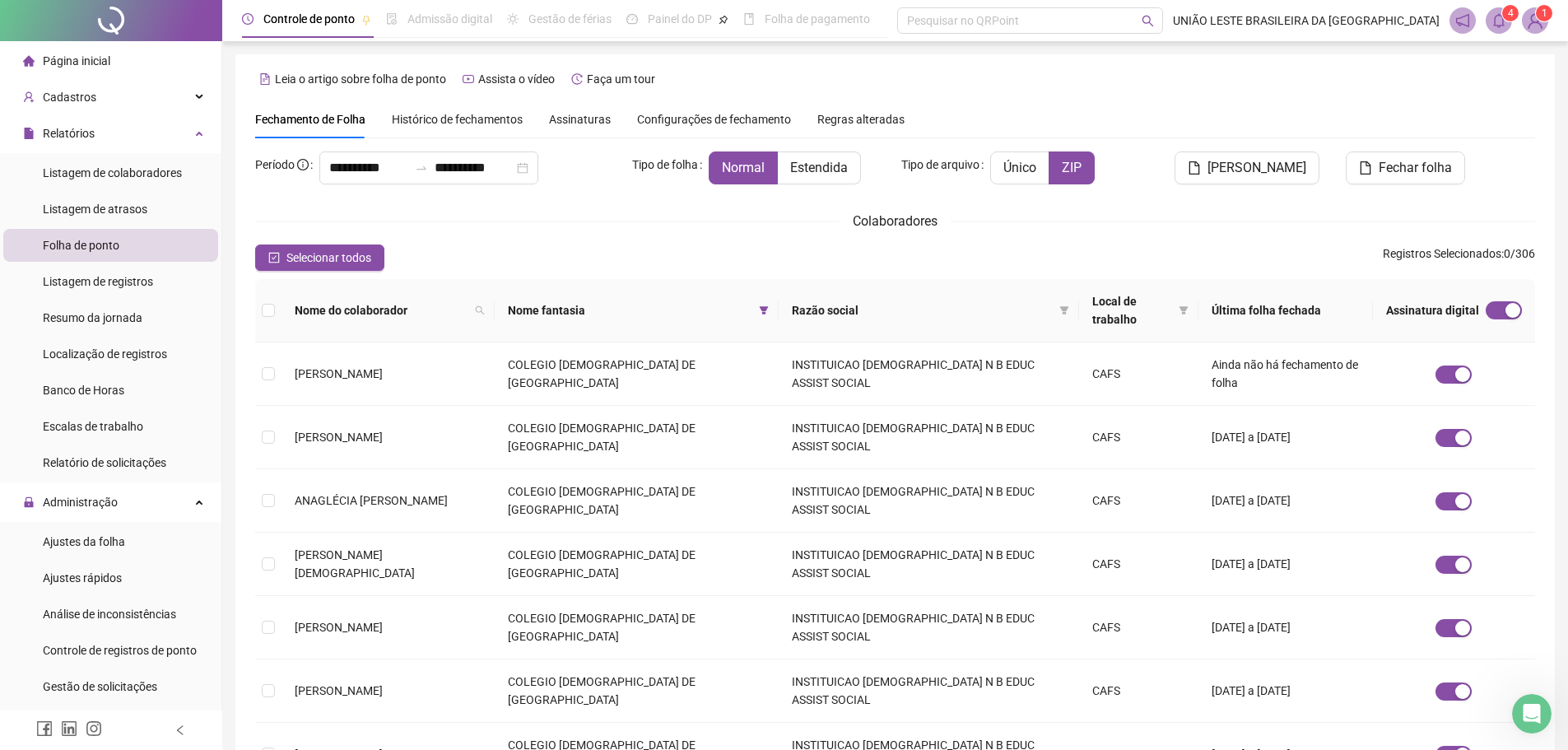
click at [485, 113] on span "Histórico de fechamentos" at bounding box center [458, 120] width 131 height 13
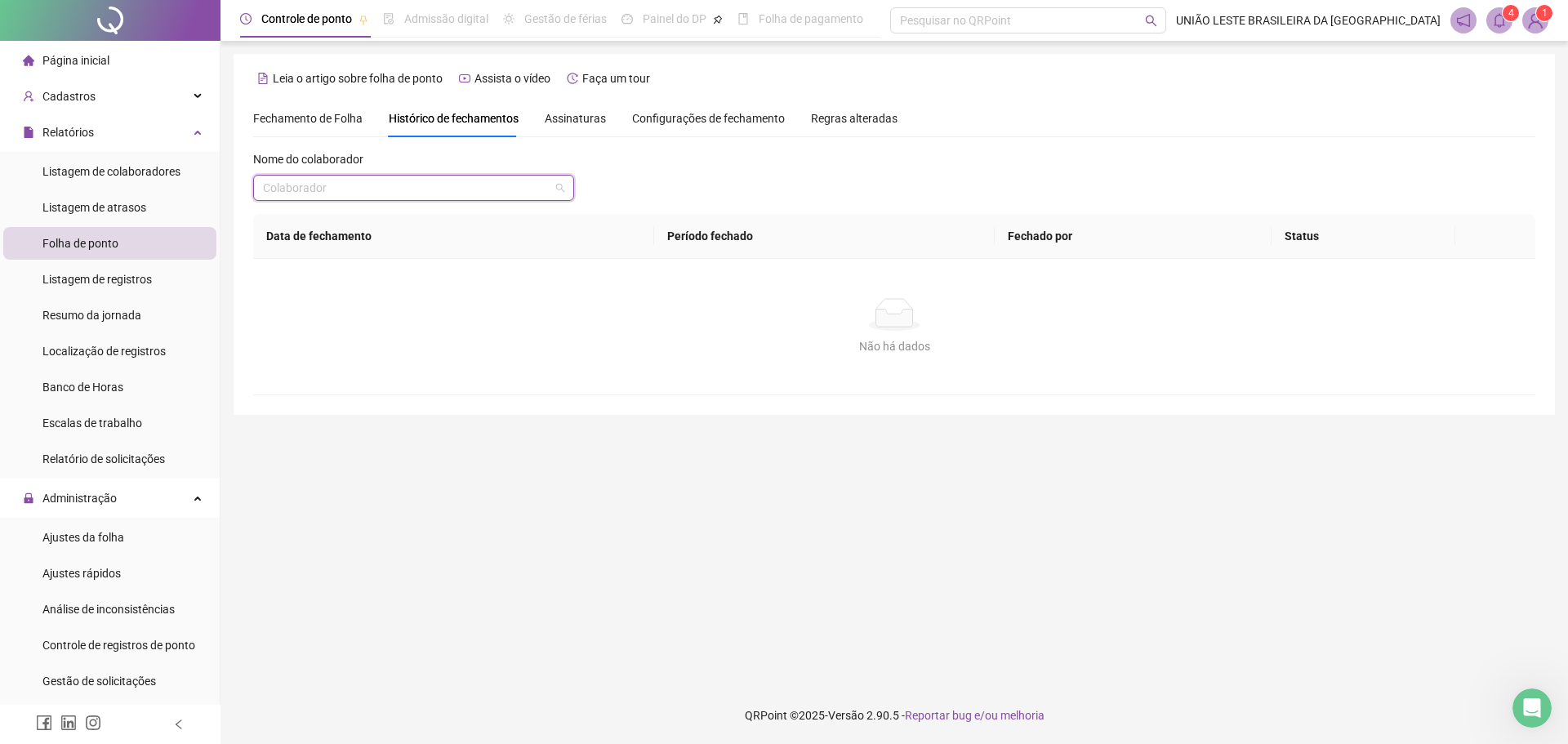
click at [539, 182] on input "search" at bounding box center [407, 188] width 287 height 25
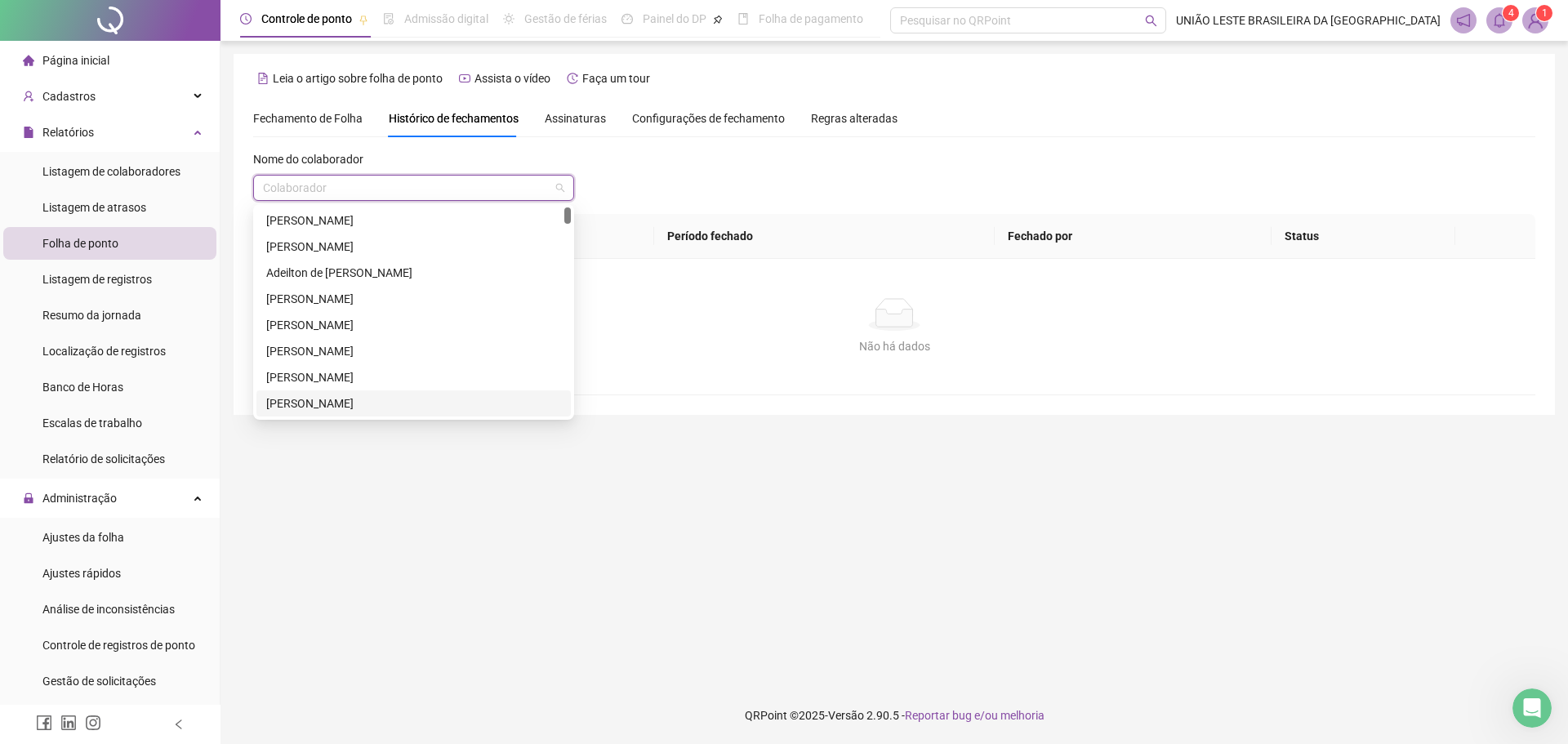
click at [401, 399] on div "[PERSON_NAME]" at bounding box center [413, 403] width 295 height 18
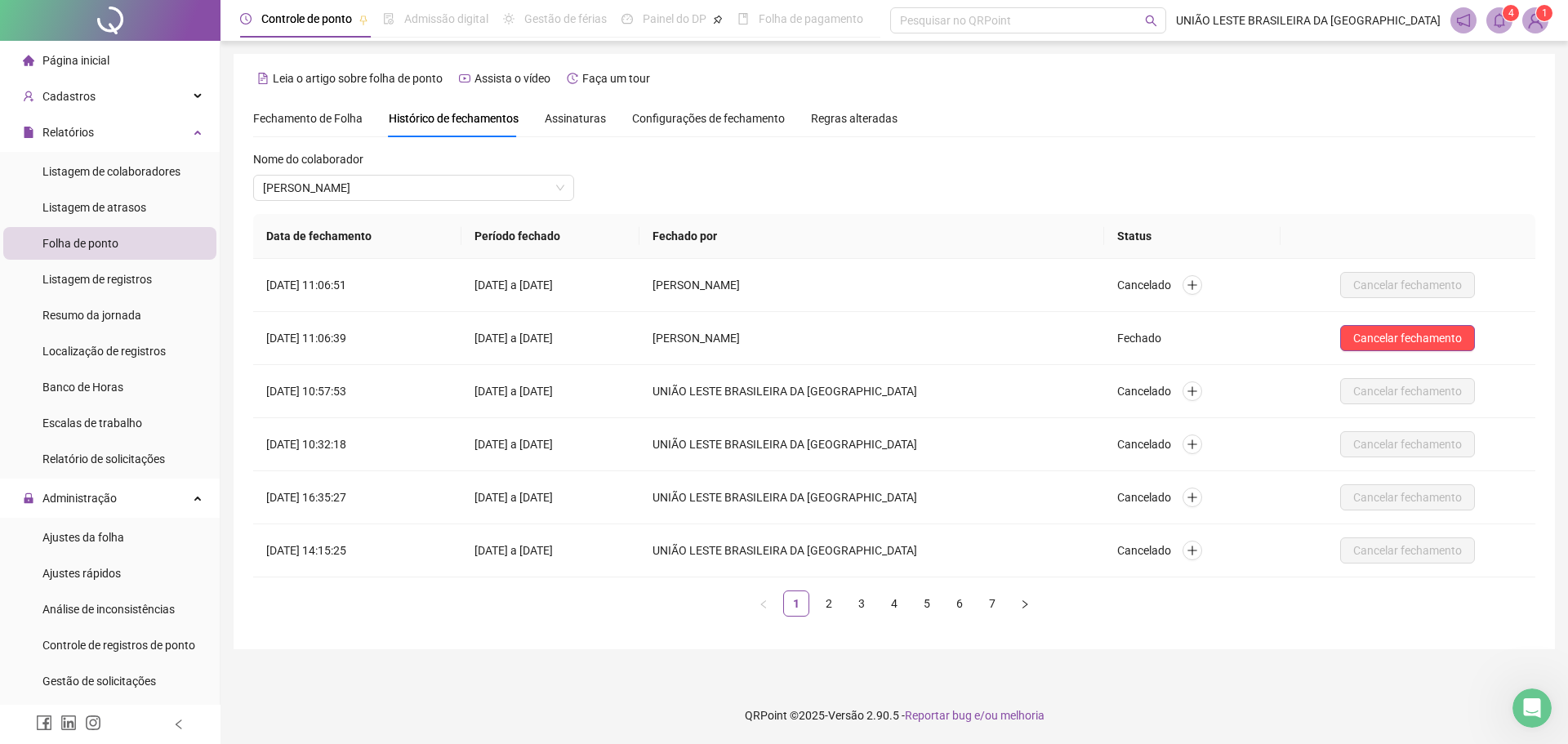
click at [326, 132] on div "Fechamento de Folha" at bounding box center [308, 119] width 110 height 38
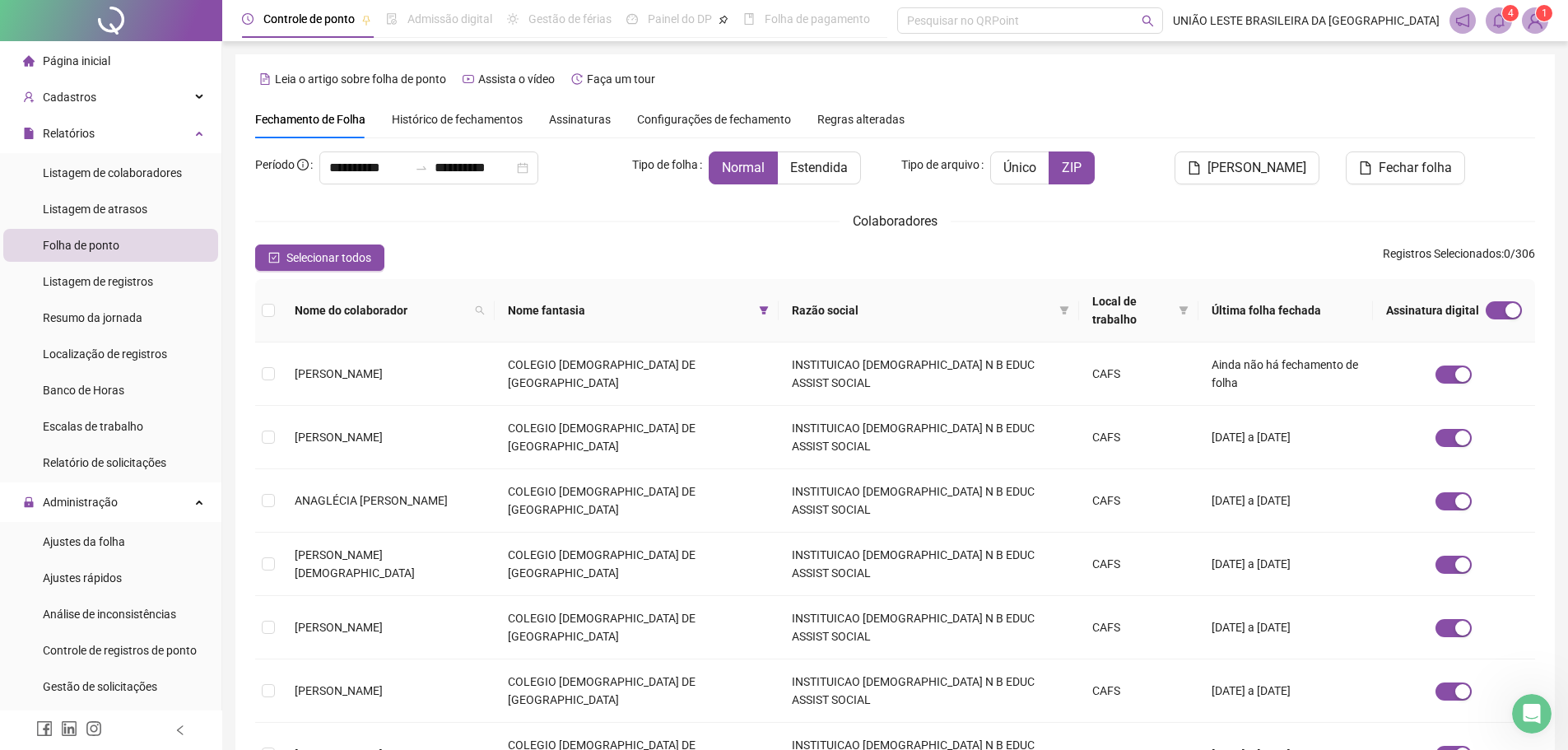
type input "**********"
click at [764, 309] on span at bounding box center [763, 310] width 16 height 25
click at [864, 254] on div "Selecionar todos Registros Selecionados : 0 / 306" at bounding box center [894, 258] width 1280 height 27
click at [600, 127] on div "Assinaturas" at bounding box center [579, 119] width 62 height 18
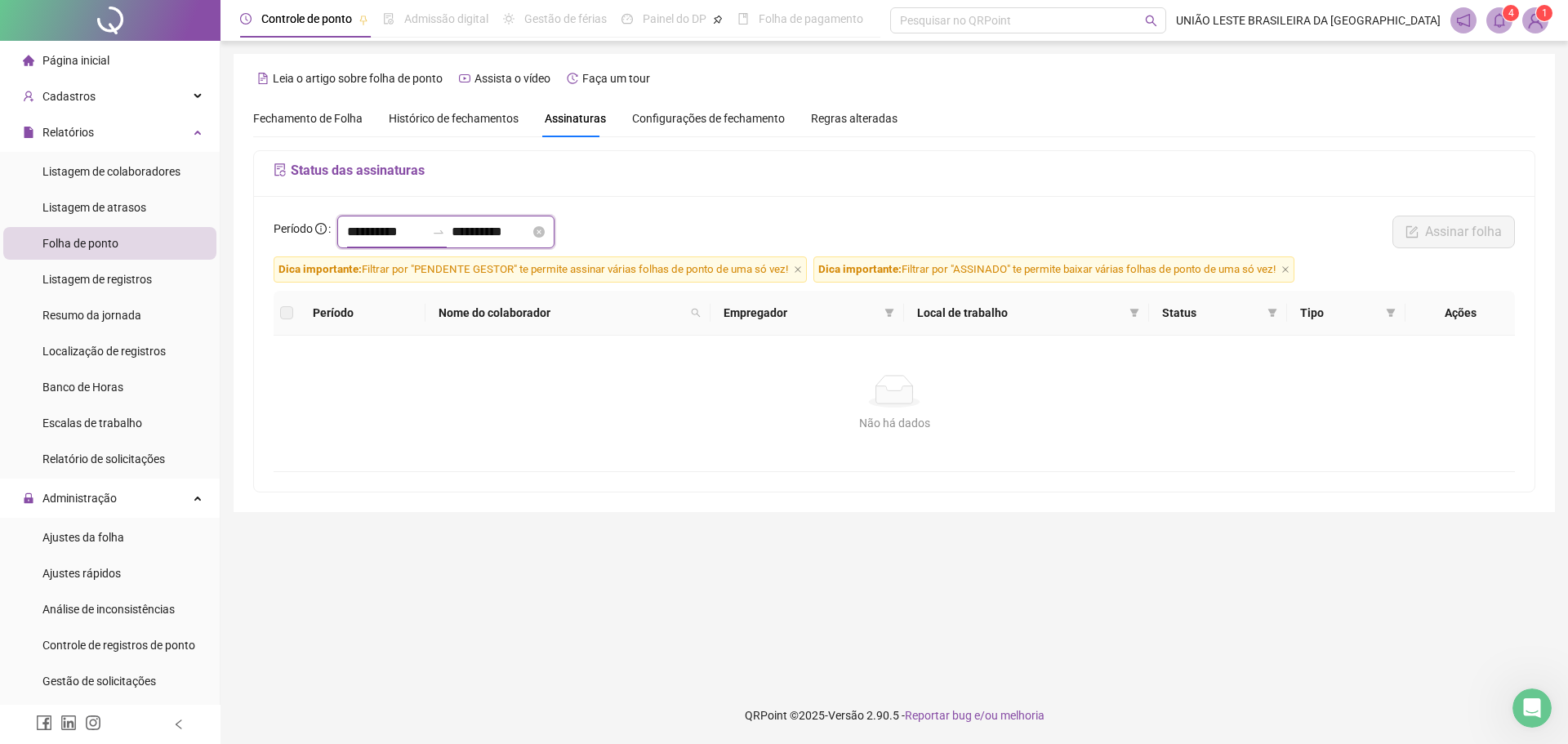
click at [371, 225] on input "**********" at bounding box center [386, 231] width 78 height 20
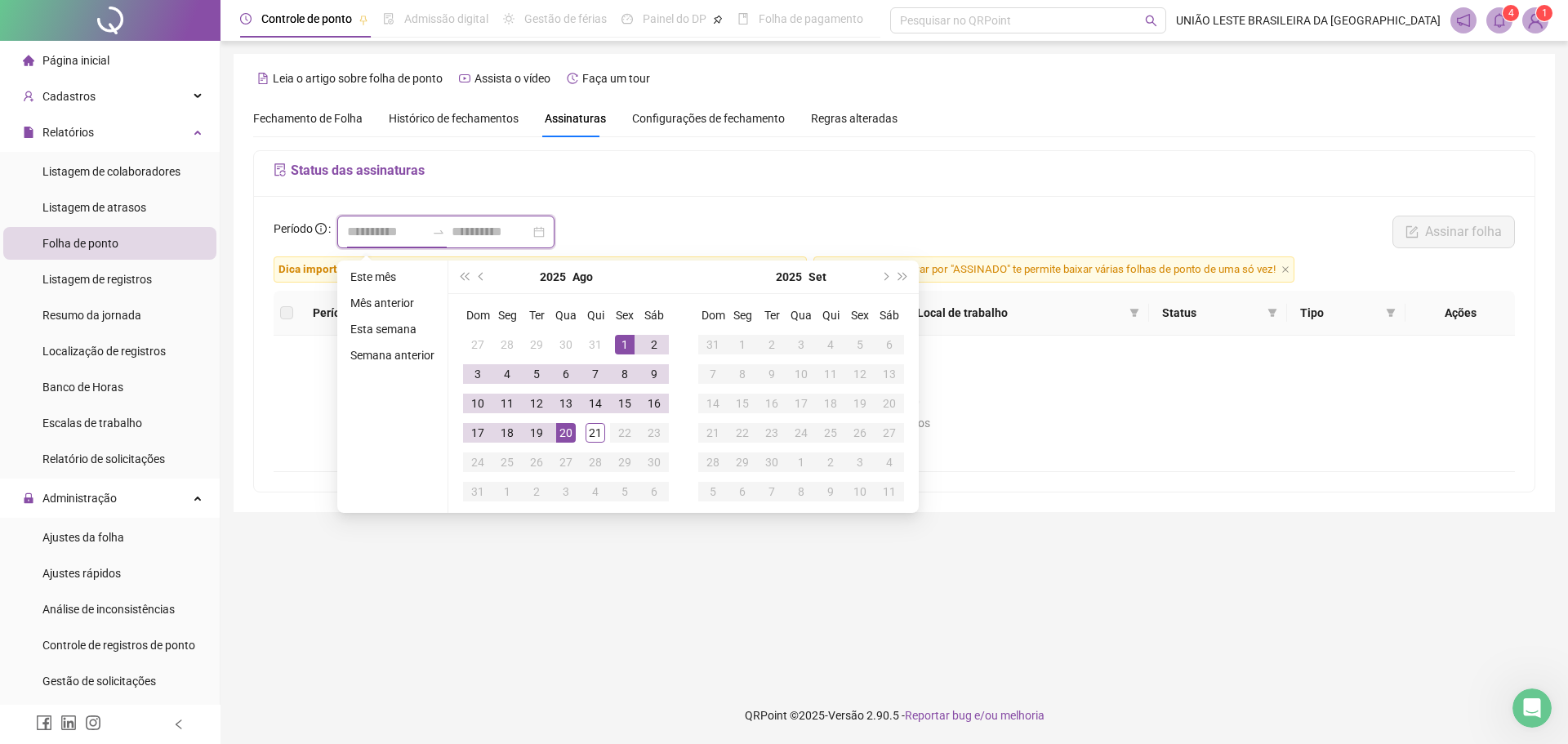
type input "**********"
click at [487, 277] on button "prev-year" at bounding box center [481, 277] width 18 height 33
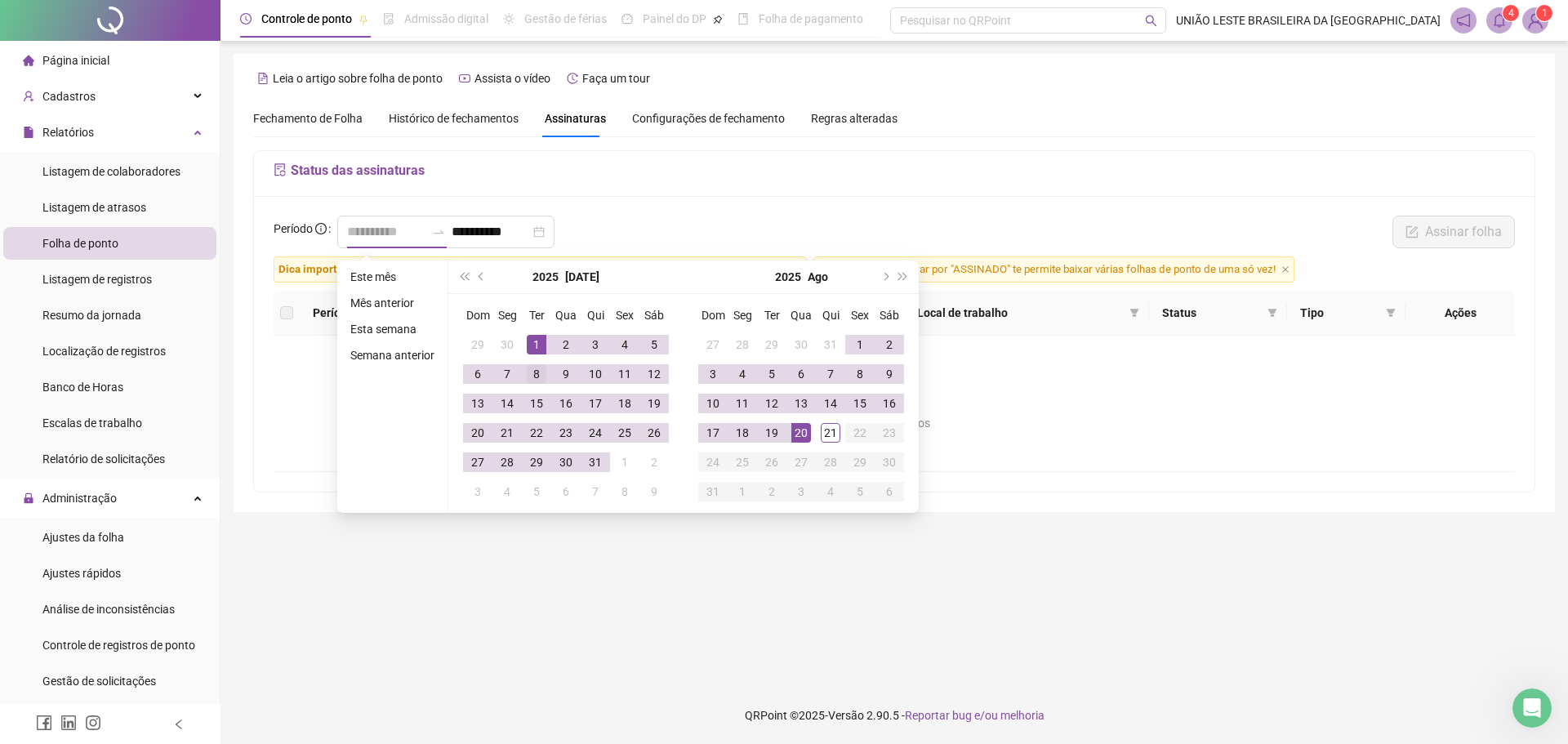
type input "**********"
click at [532, 360] on td "8" at bounding box center [536, 374] width 29 height 29
type input "**********"
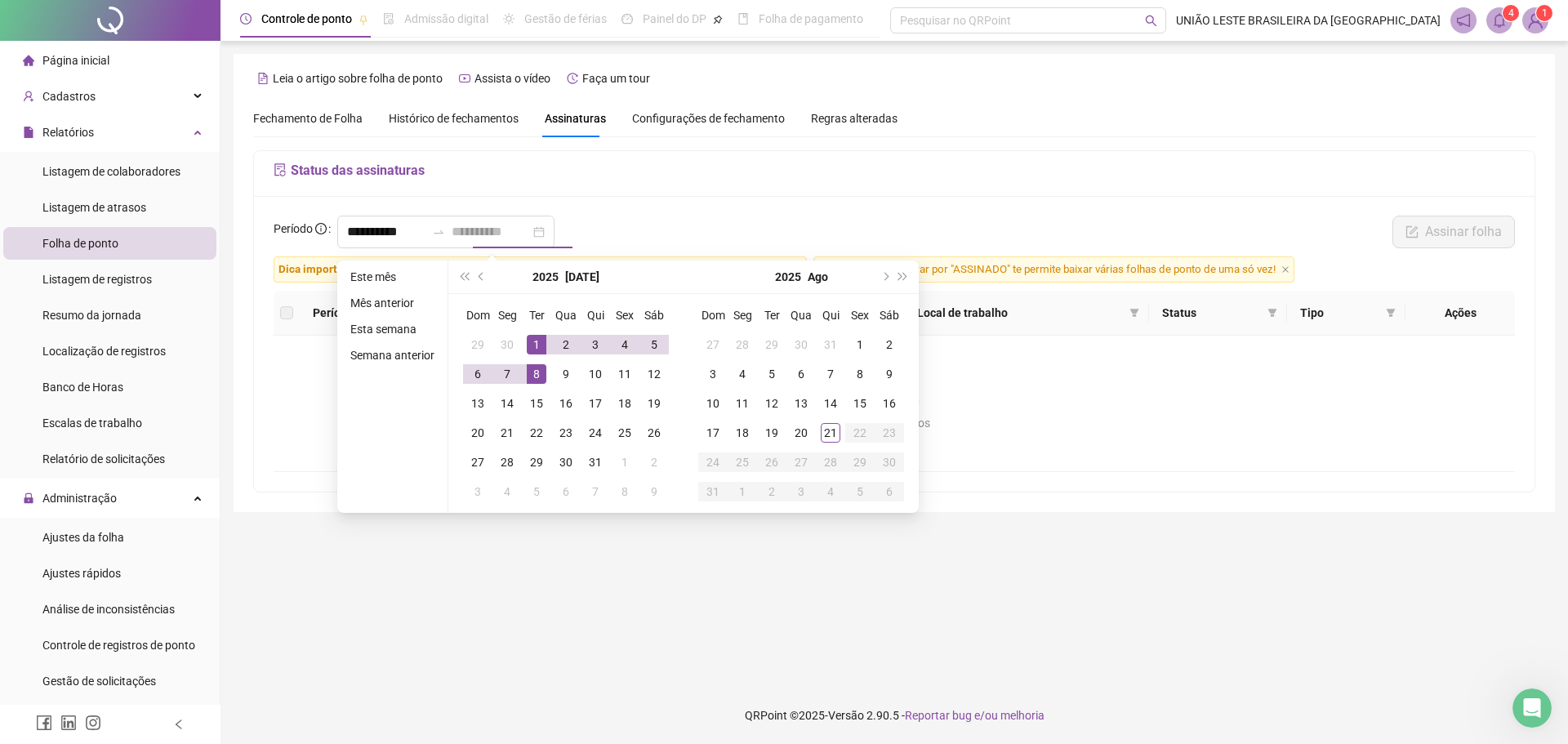
click at [535, 345] on div "1" at bounding box center [536, 345] width 20 height 20
type input "**********"
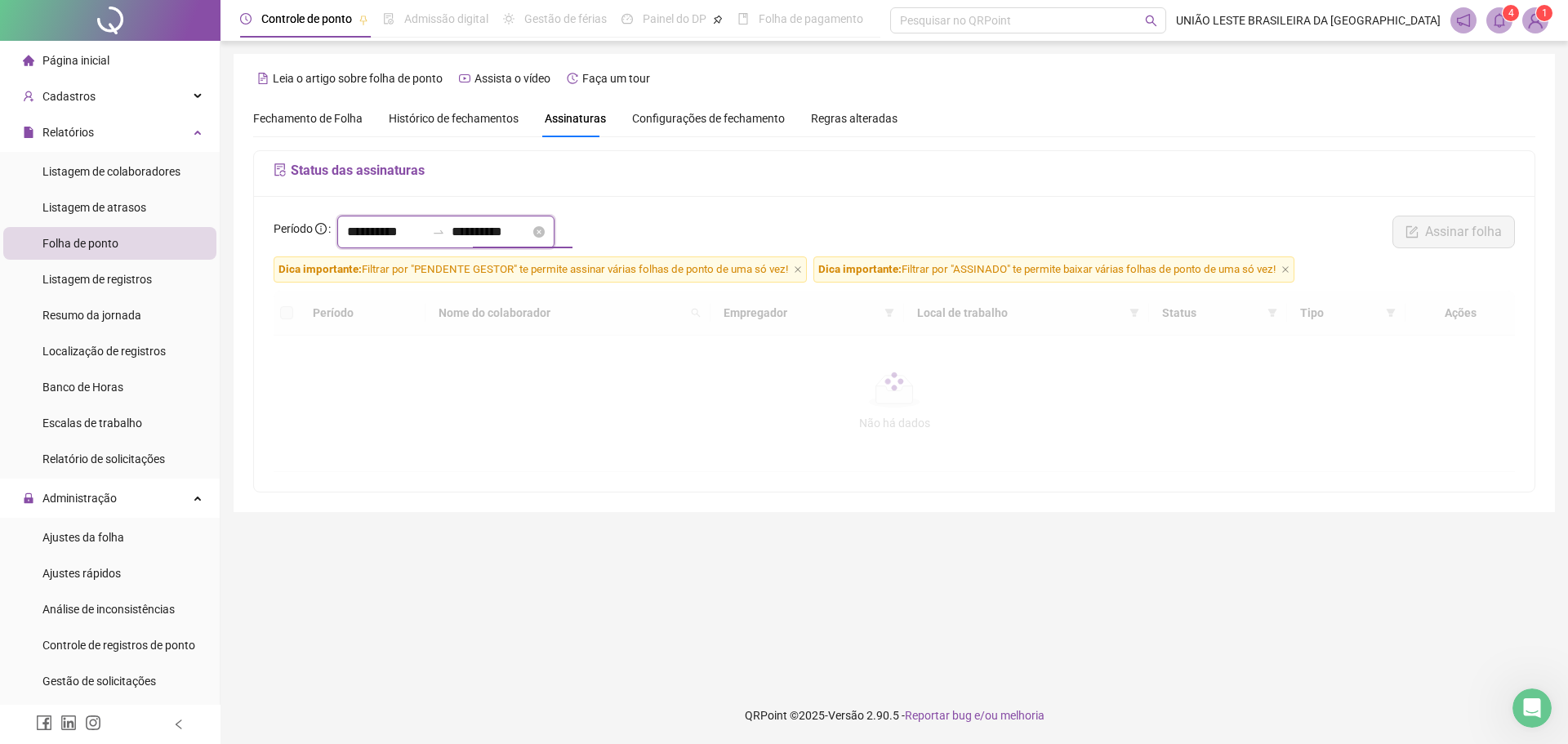
click at [475, 232] on input "**********" at bounding box center [490, 231] width 78 height 20
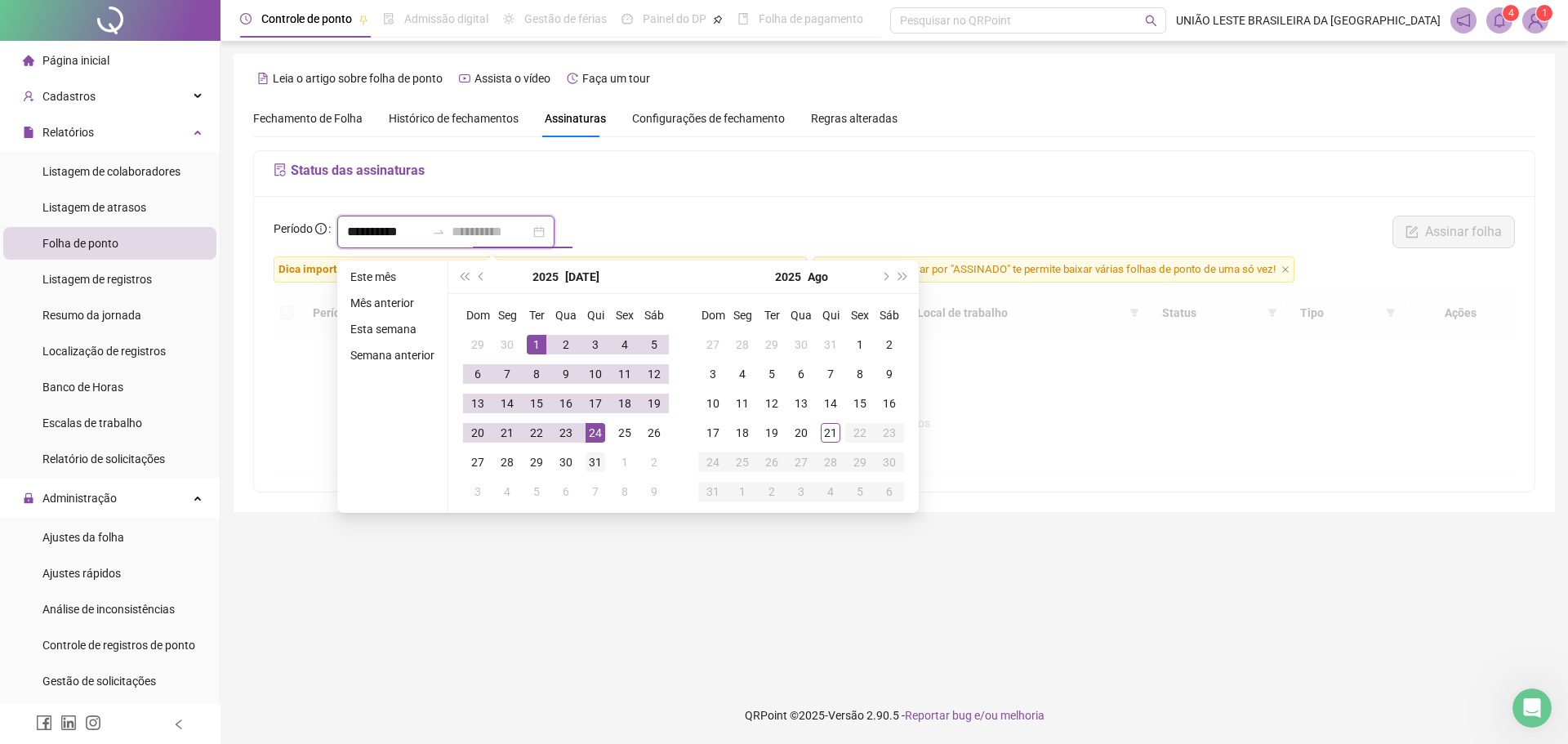
type input "**********"
click at [592, 455] on div "31" at bounding box center [595, 462] width 20 height 20
type input "**********"
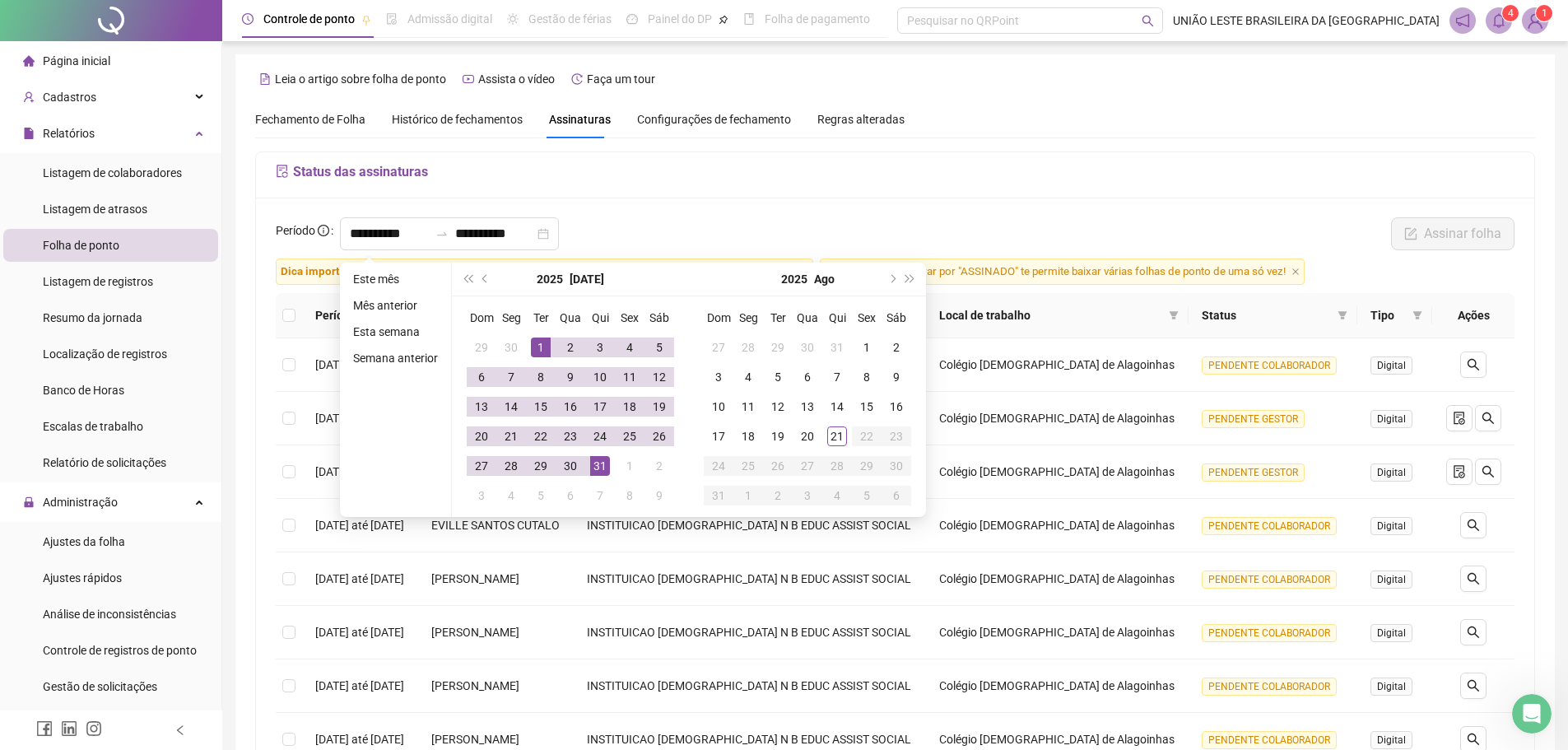
click at [1007, 168] on h5 "Status das assinaturas" at bounding box center [895, 171] width 1239 height 20
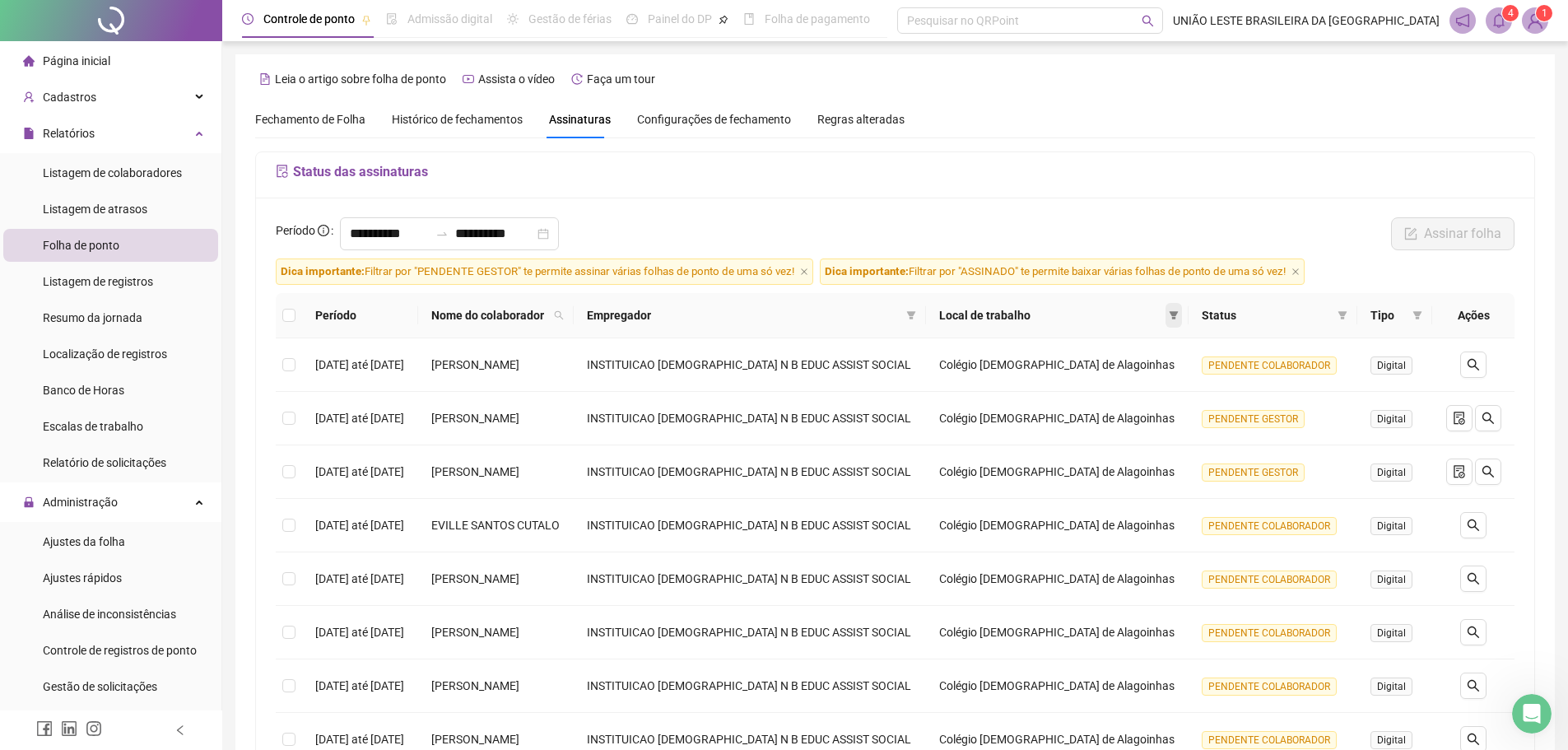
drag, startPoint x: 1170, startPoint y: 330, endPoint x: 1173, endPoint y: 316, distance: 14.3
click at [1165, 316] on th "Local de trabalho" at bounding box center [1057, 316] width 264 height 46
click at [1165, 316] on icon "filter" at bounding box center [1173, 315] width 10 height 10
click at [1158, 263] on span "Dica importante: Filtrar por "ASSINADO" te permite baixar várias folhas de pont…" at bounding box center [1062, 272] width 484 height 27
click at [356, 121] on span "Fechamento de Folha" at bounding box center [310, 120] width 110 height 13
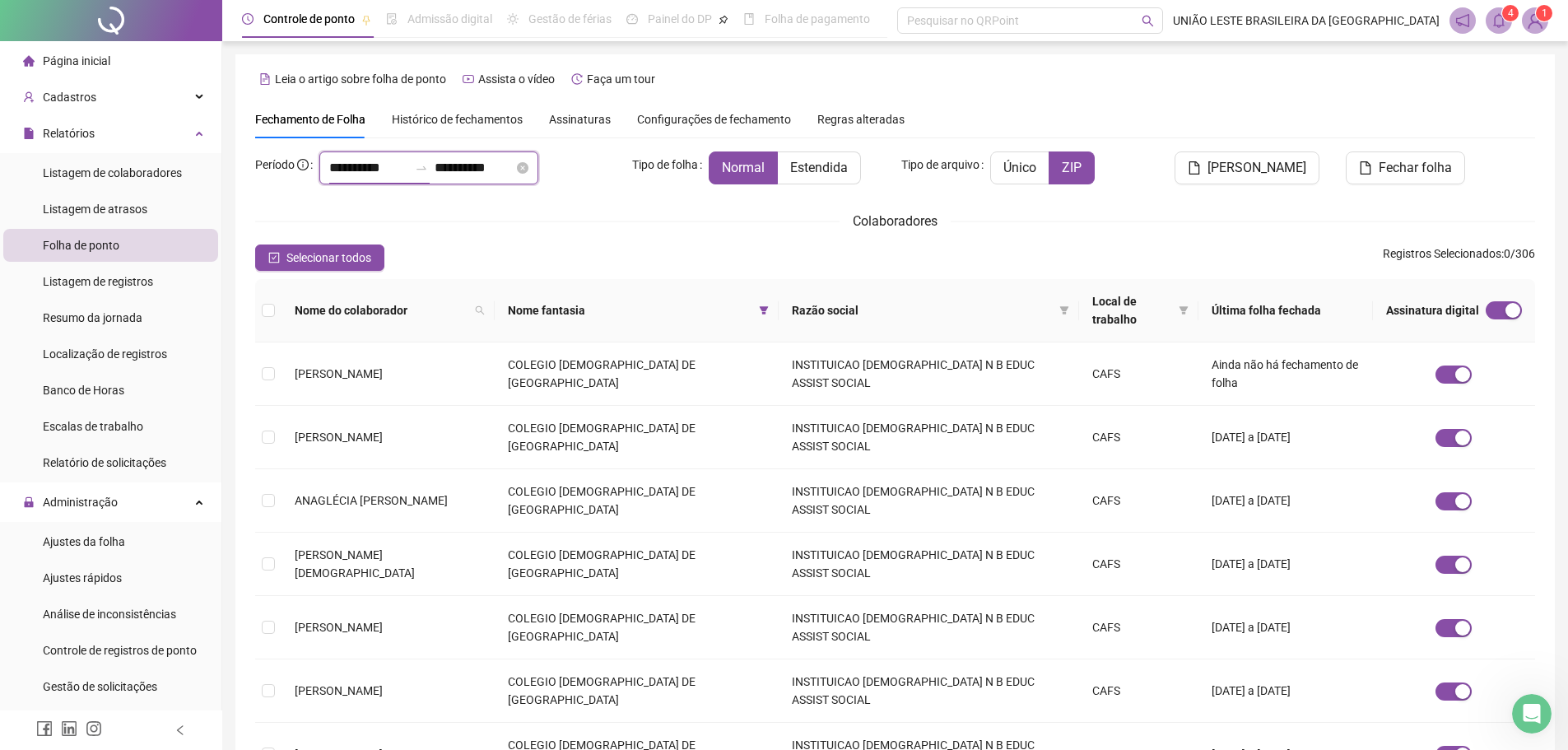
click at [368, 175] on input "**********" at bounding box center [368, 168] width 79 height 20
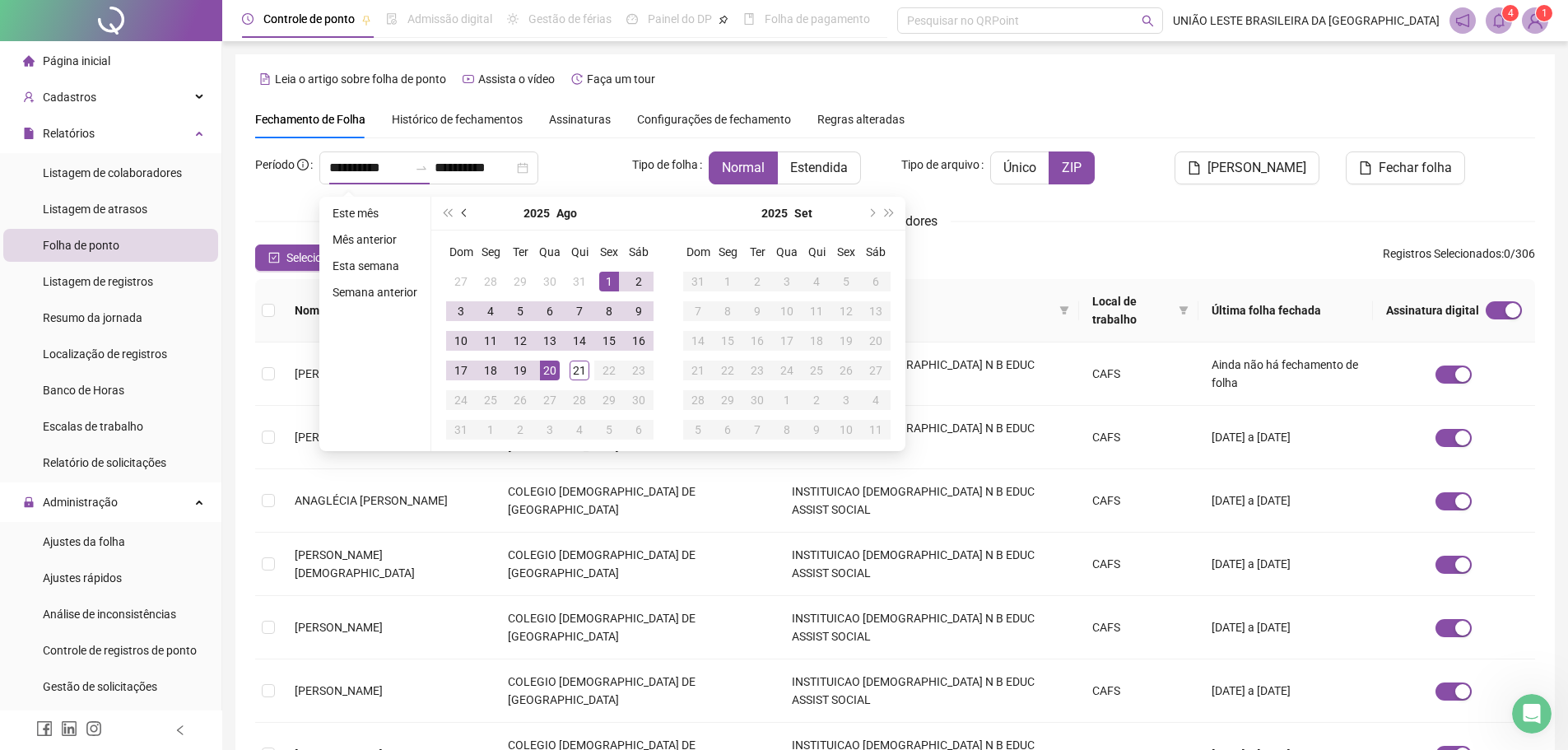
click at [468, 207] on button "prev-year" at bounding box center [464, 213] width 18 height 33
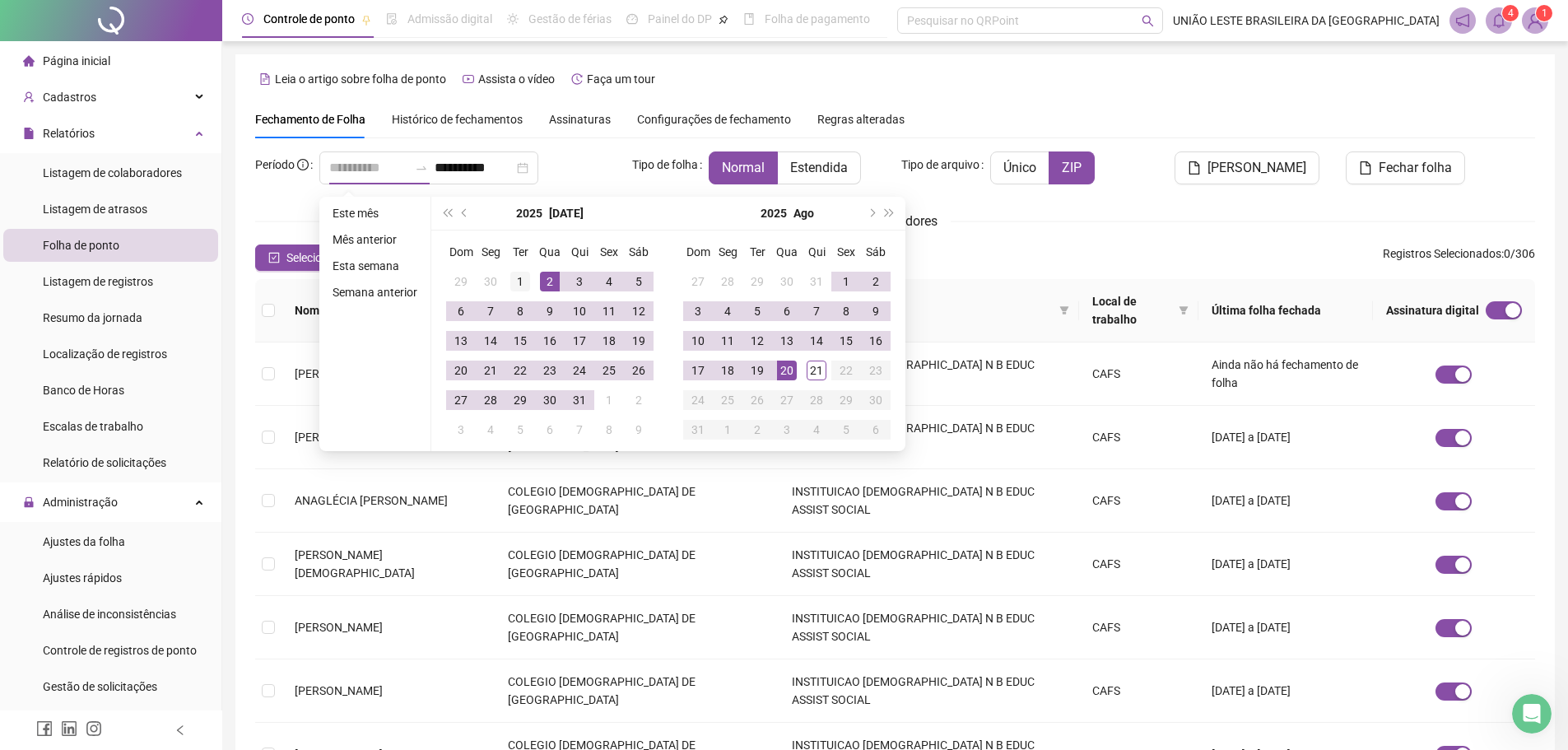
type input "**********"
click at [521, 284] on div "1" at bounding box center [519, 281] width 20 height 20
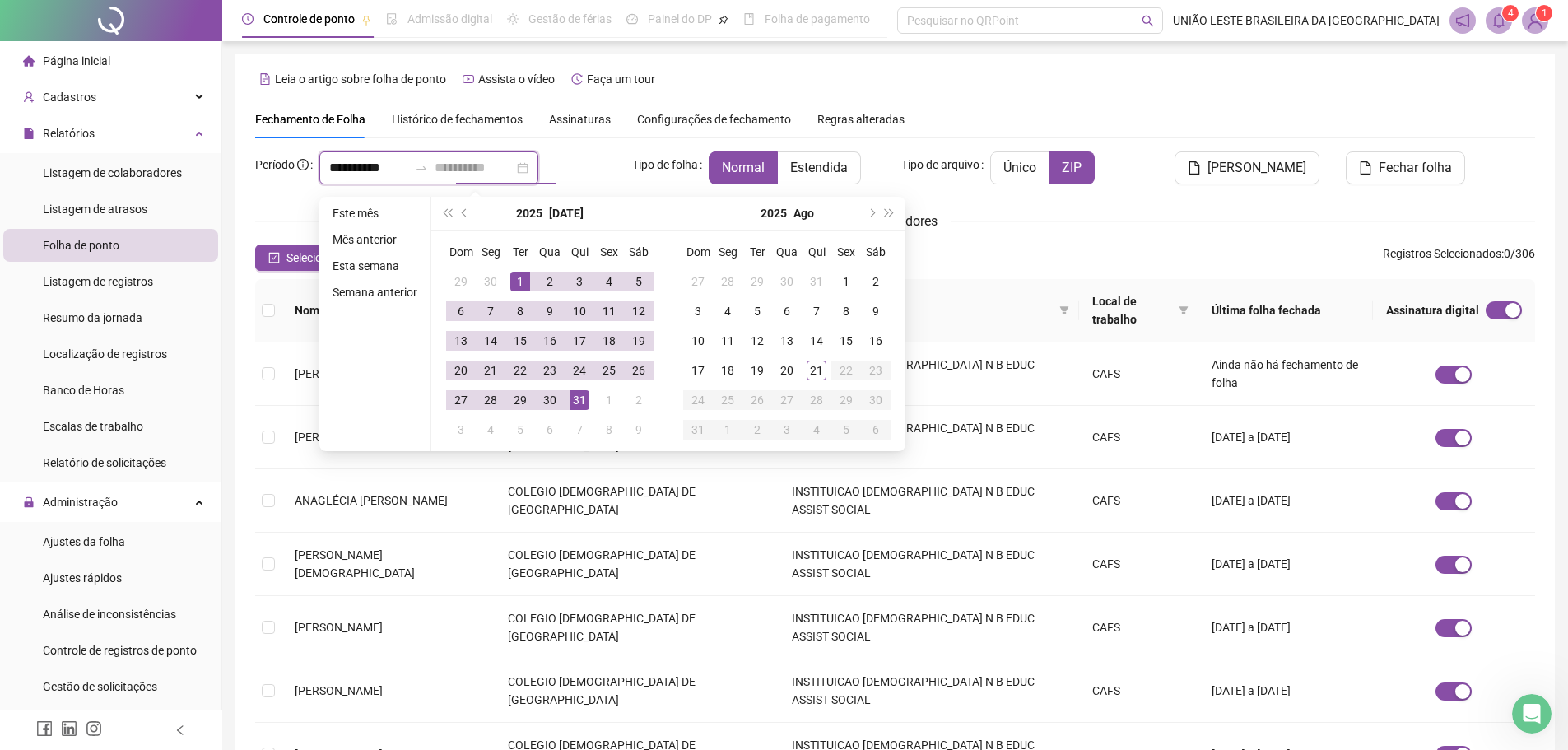
type input "**********"
click at [582, 401] on div "31" at bounding box center [579, 400] width 20 height 20
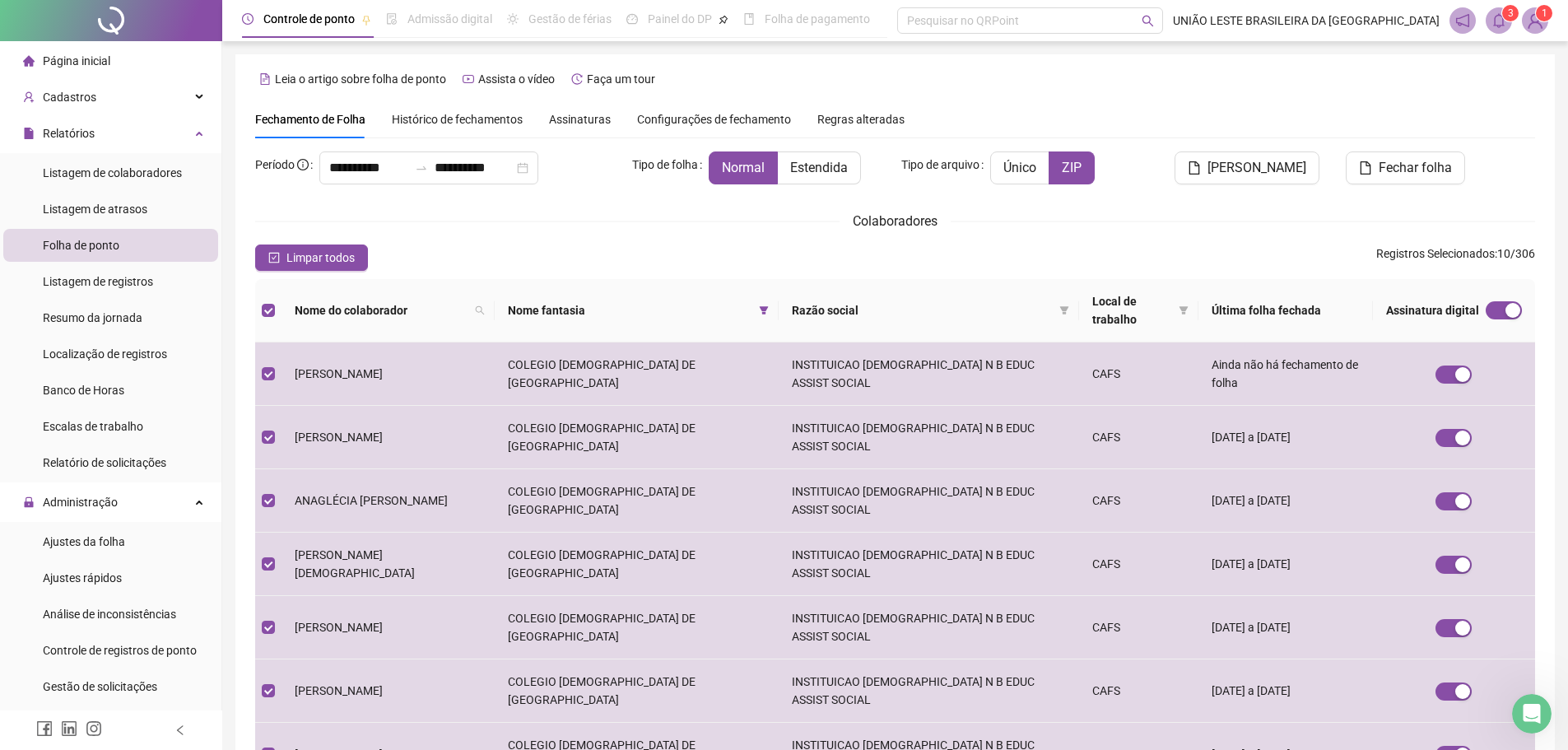
scroll to position [1, 0]
click at [1018, 153] on label "Único" at bounding box center [1020, 167] width 59 height 33
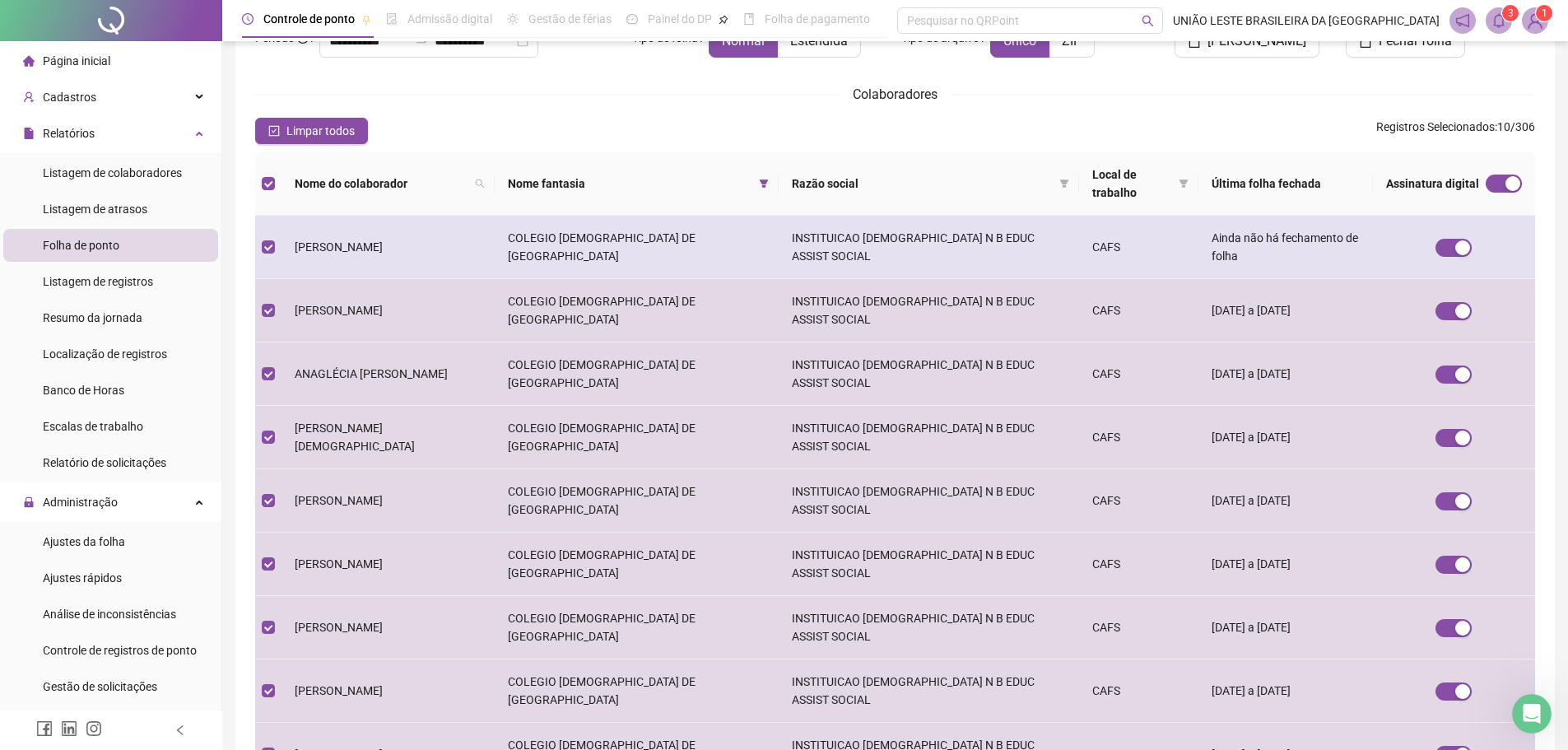
scroll to position [0, 0]
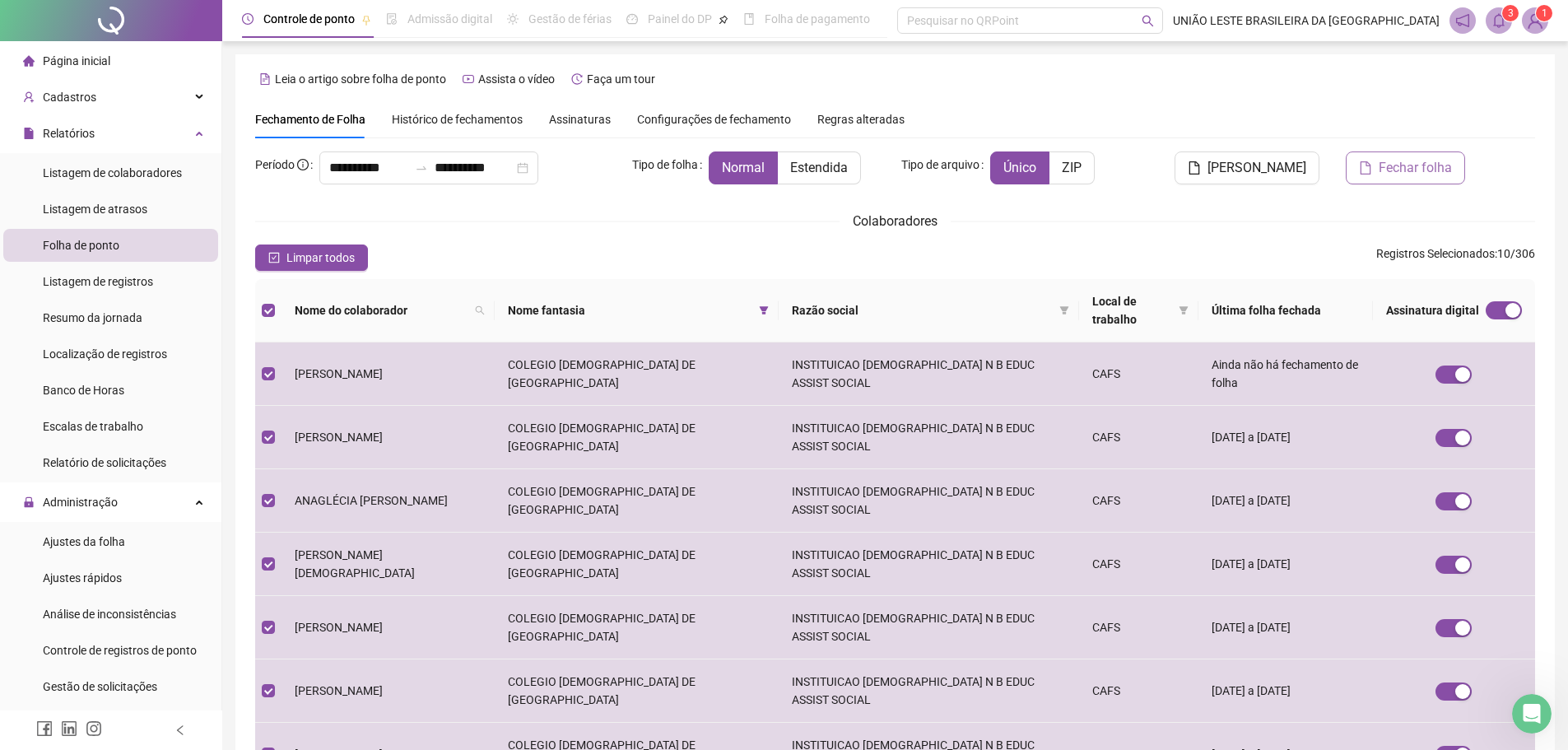
click at [1165, 169] on span "Fechar folha" at bounding box center [1415, 168] width 73 height 20
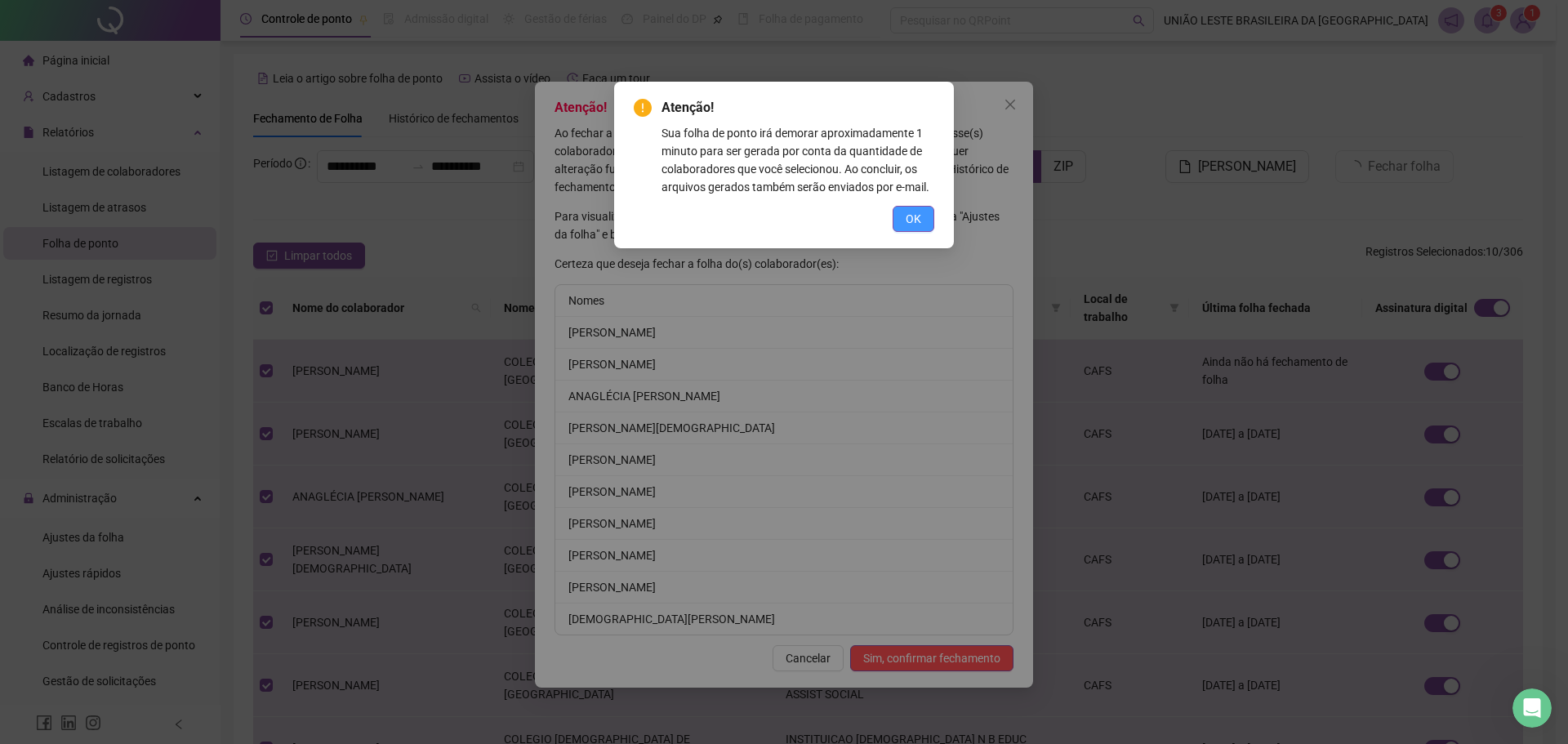
click at [918, 225] on span "OK" at bounding box center [913, 218] width 15 height 18
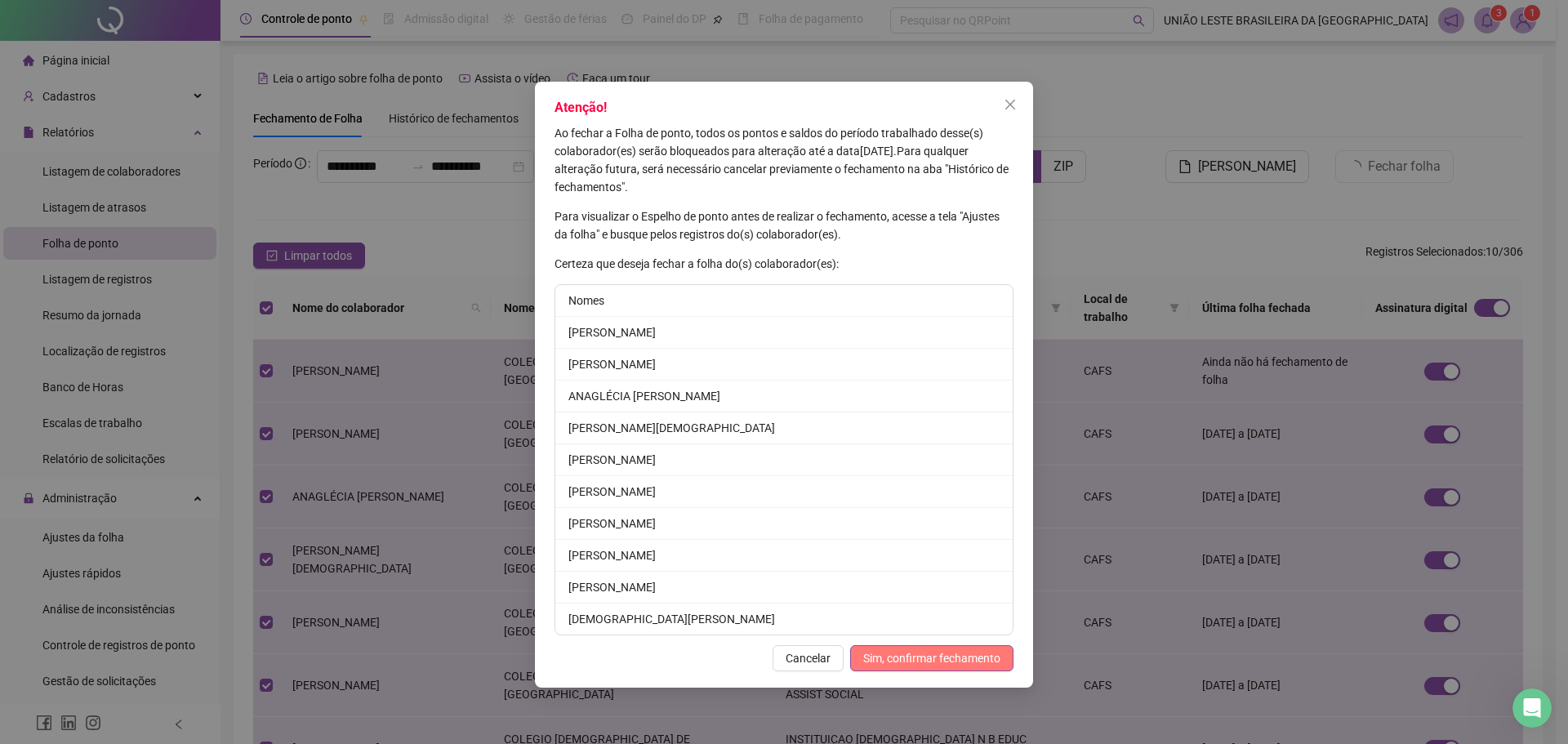
click at [945, 645] on button "Sim, confirmar fechamento" at bounding box center [931, 658] width 163 height 26
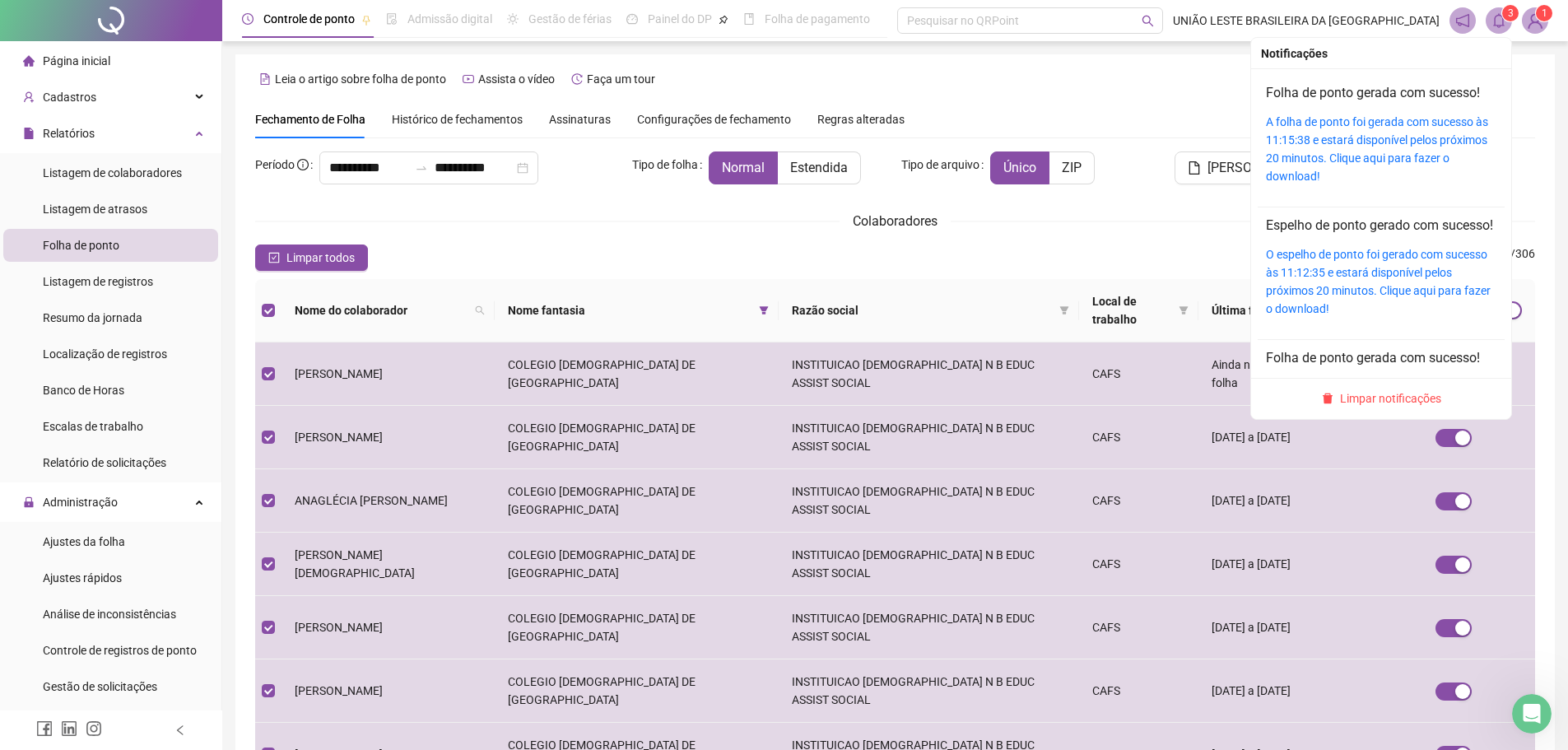
click at [1165, 14] on icon "bell" at bounding box center [1499, 21] width 15 height 15
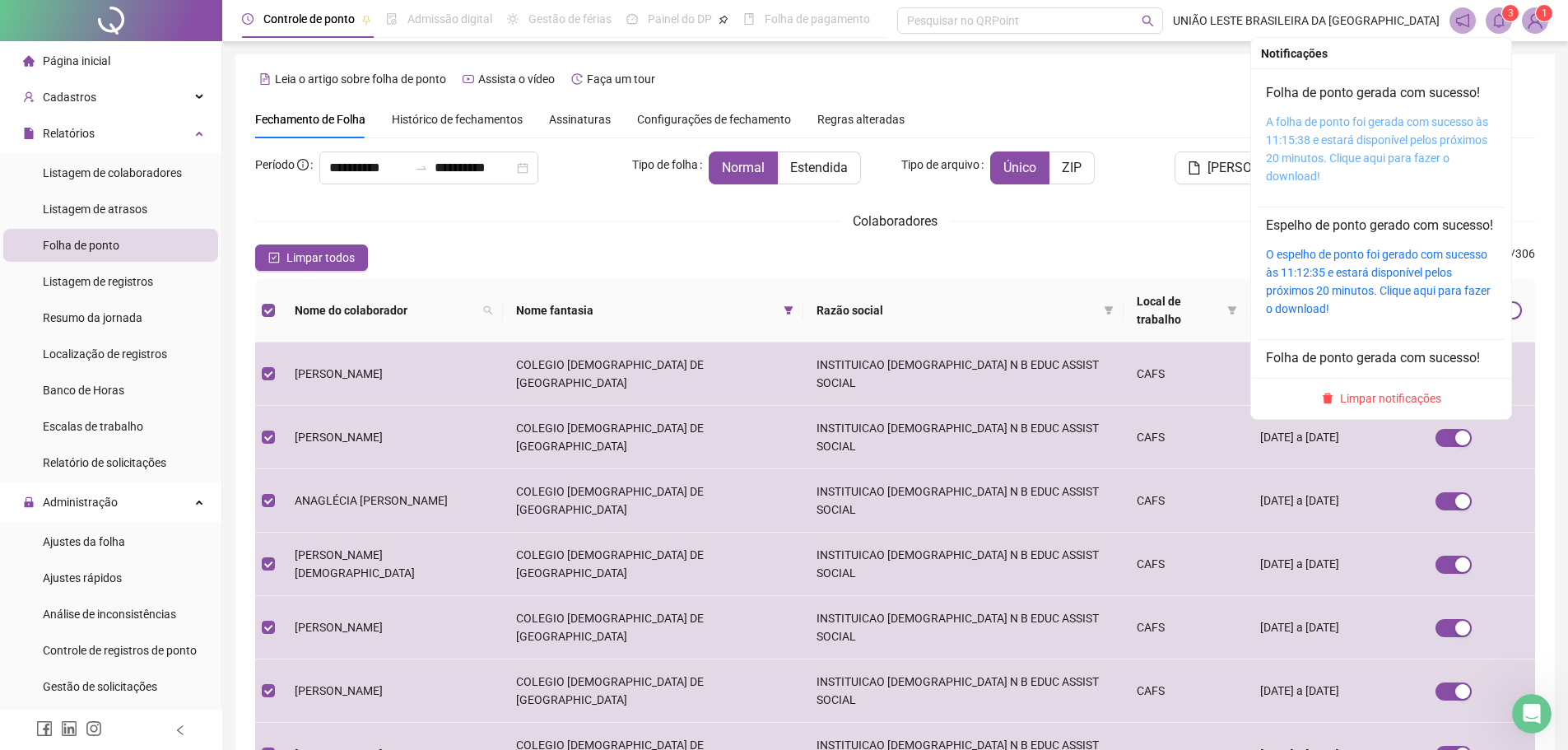
click at [1165, 150] on link "A folha de ponto foi gerada com sucesso às 11:15:38 e estará disponível pelos p…" at bounding box center [1377, 148] width 223 height 68
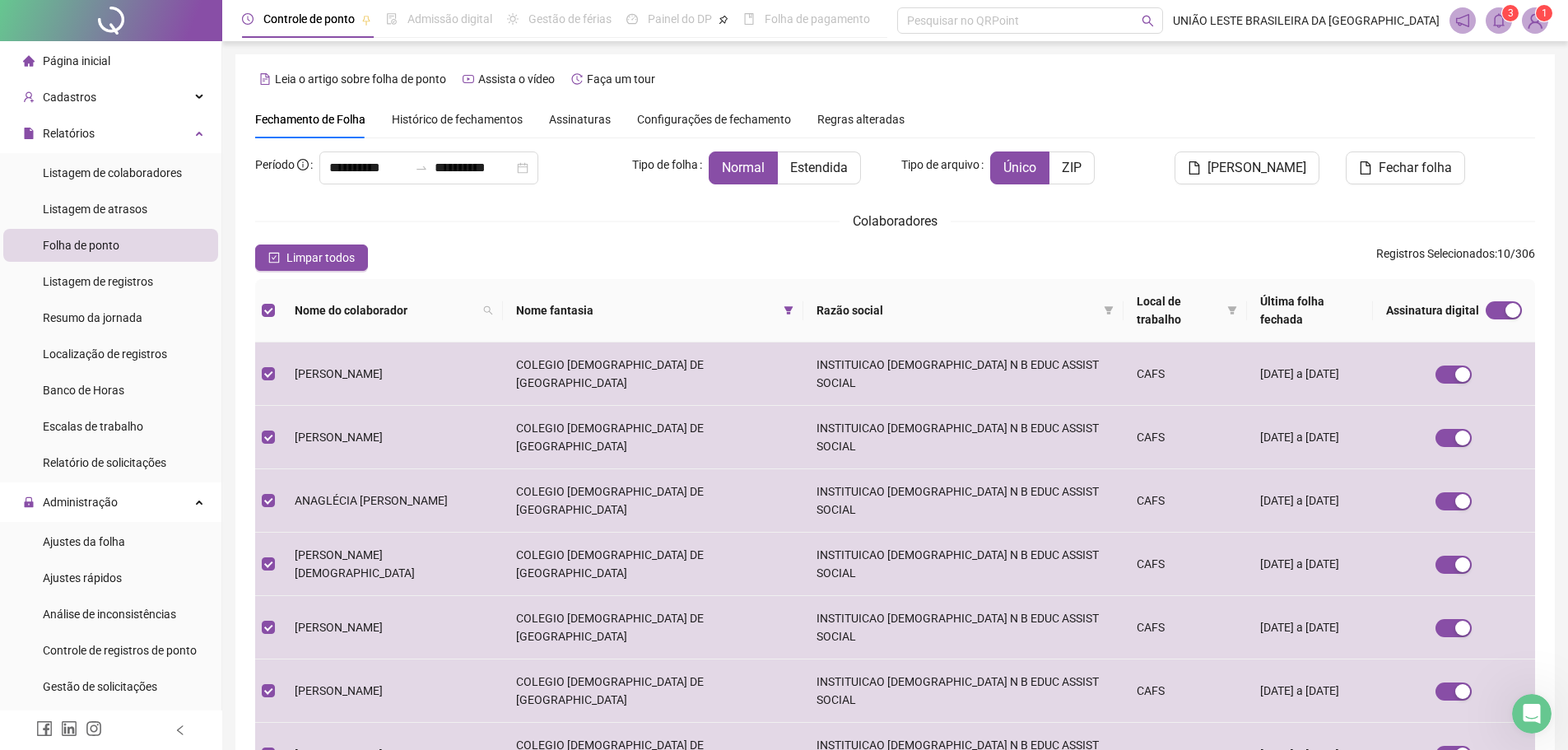
click at [1165, 195] on div "**********" at bounding box center [894, 551] width 1320 height 995
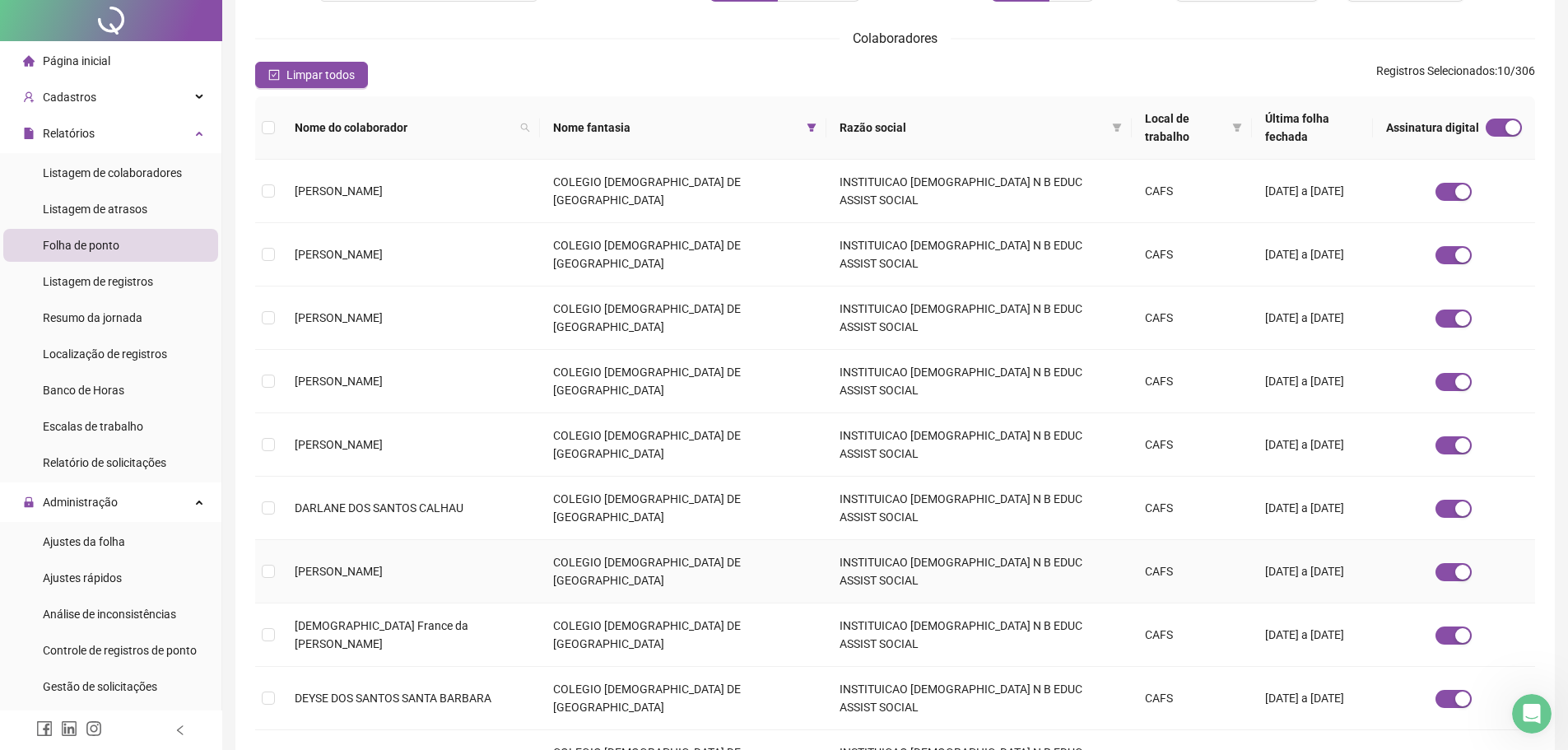
scroll to position [0, 0]
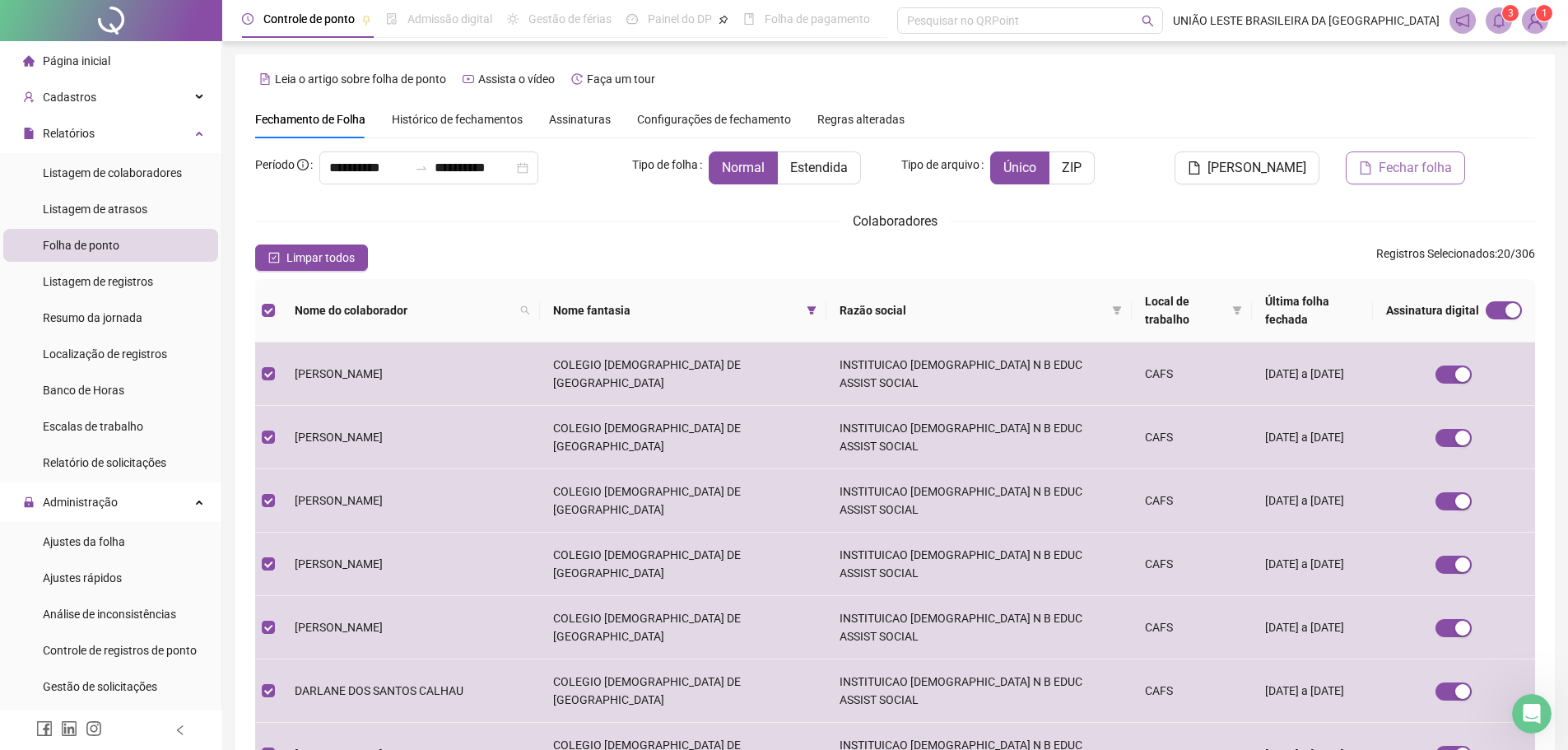
click at [1165, 174] on span "Fechar folha" at bounding box center [1415, 168] width 73 height 20
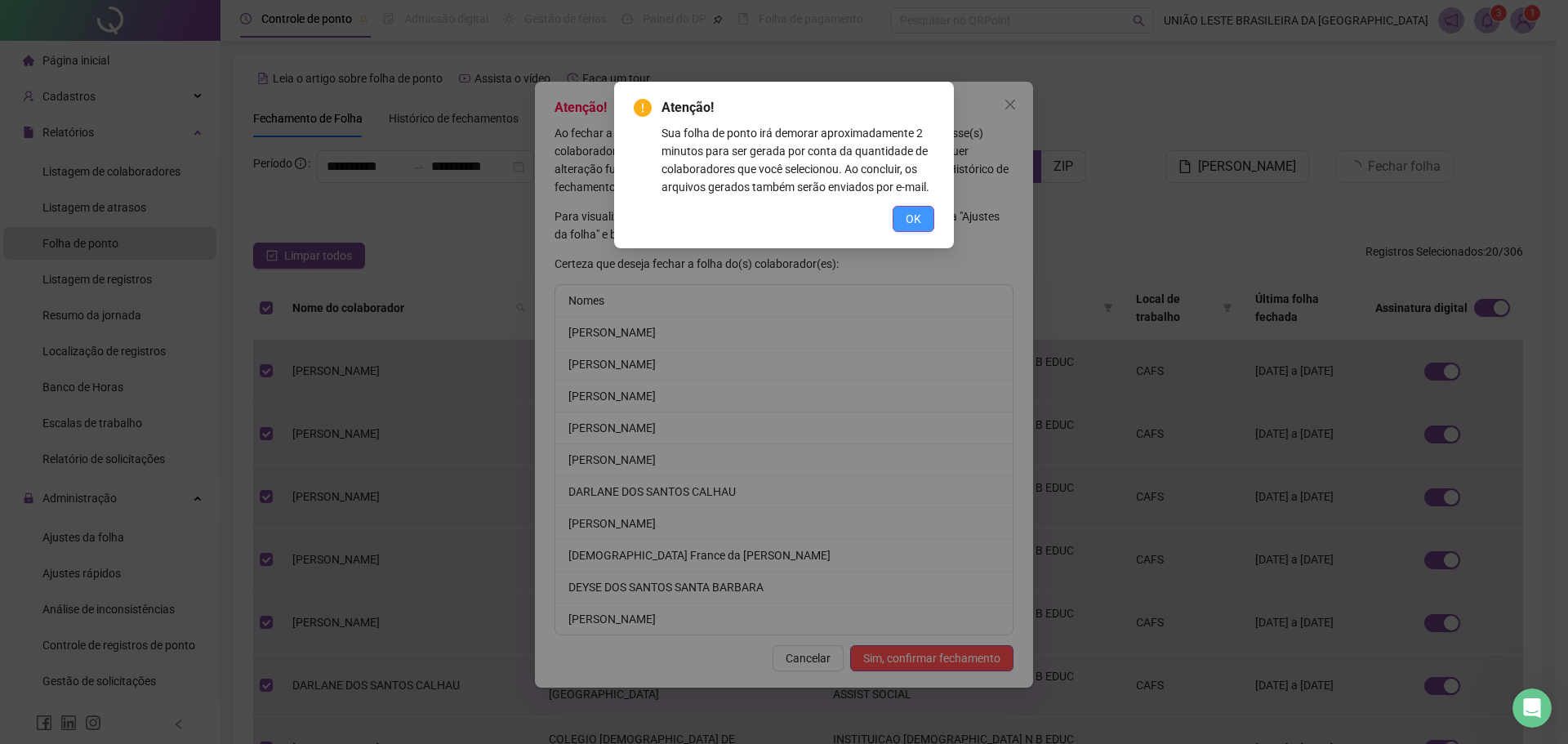
click at [908, 227] on span "OK" at bounding box center [913, 218] width 15 height 18
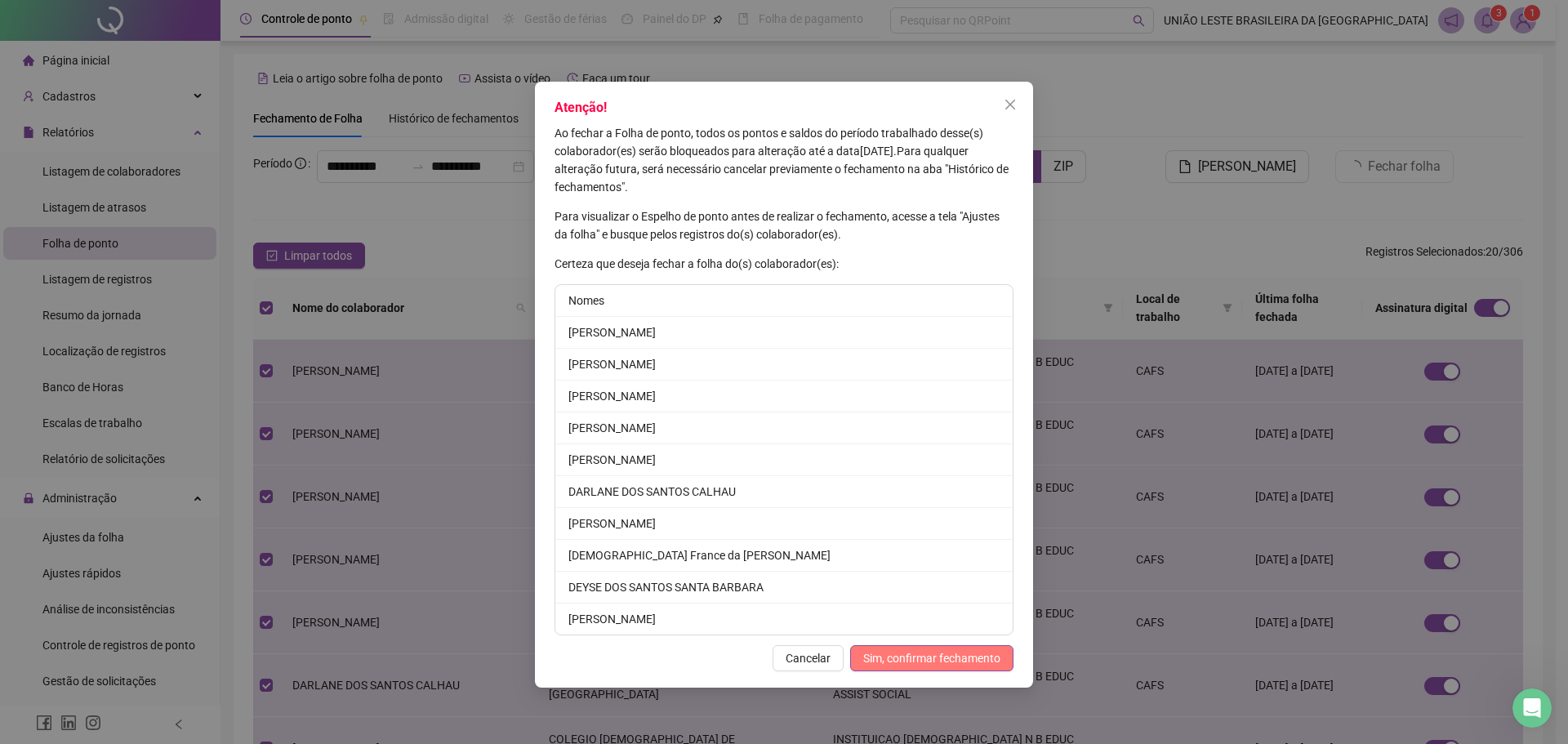
click at [940, 656] on span "Sim, confirmar fechamento" at bounding box center [931, 658] width 137 height 18
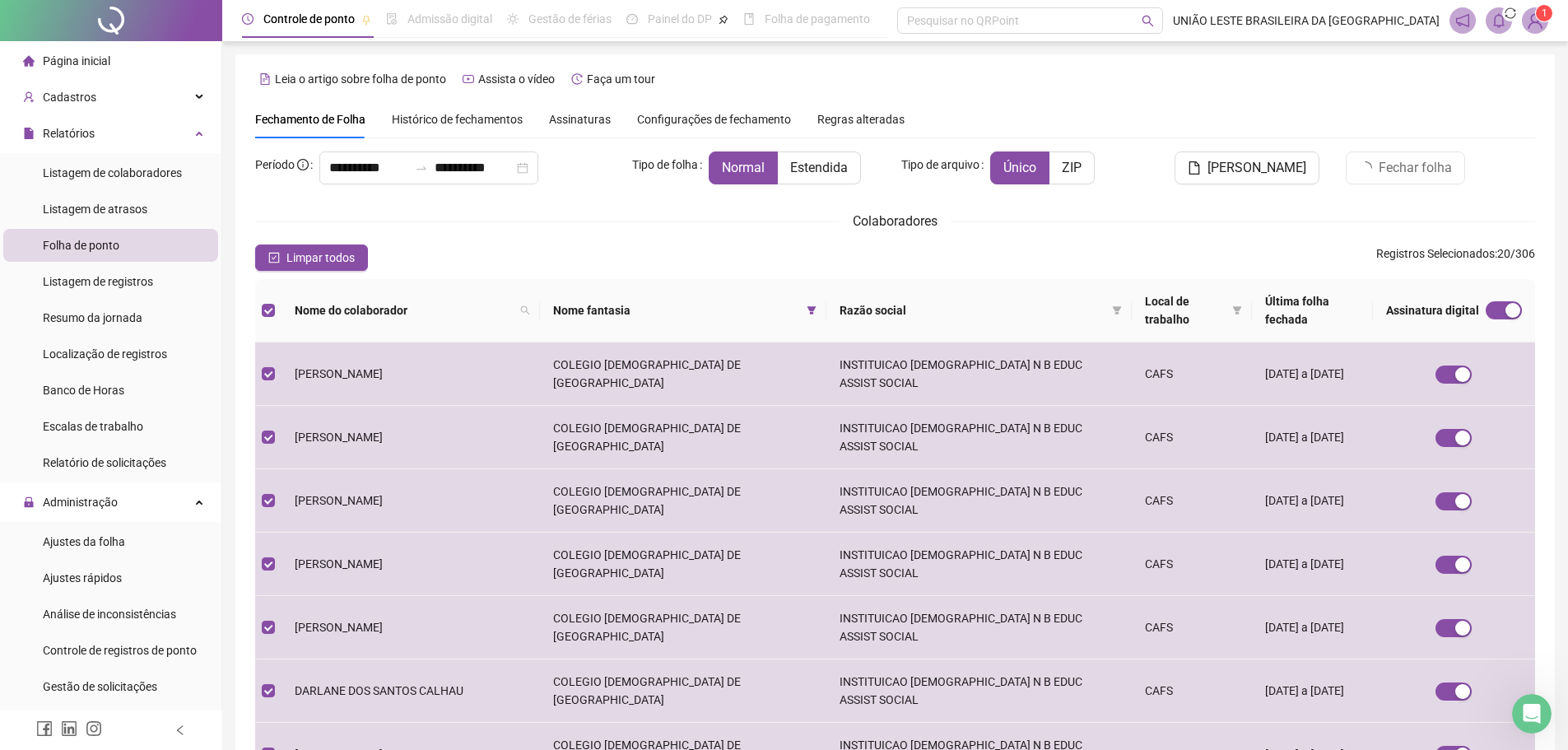
click at [1165, 163] on div "Fechar folha" at bounding box center [1440, 168] width 189 height 33
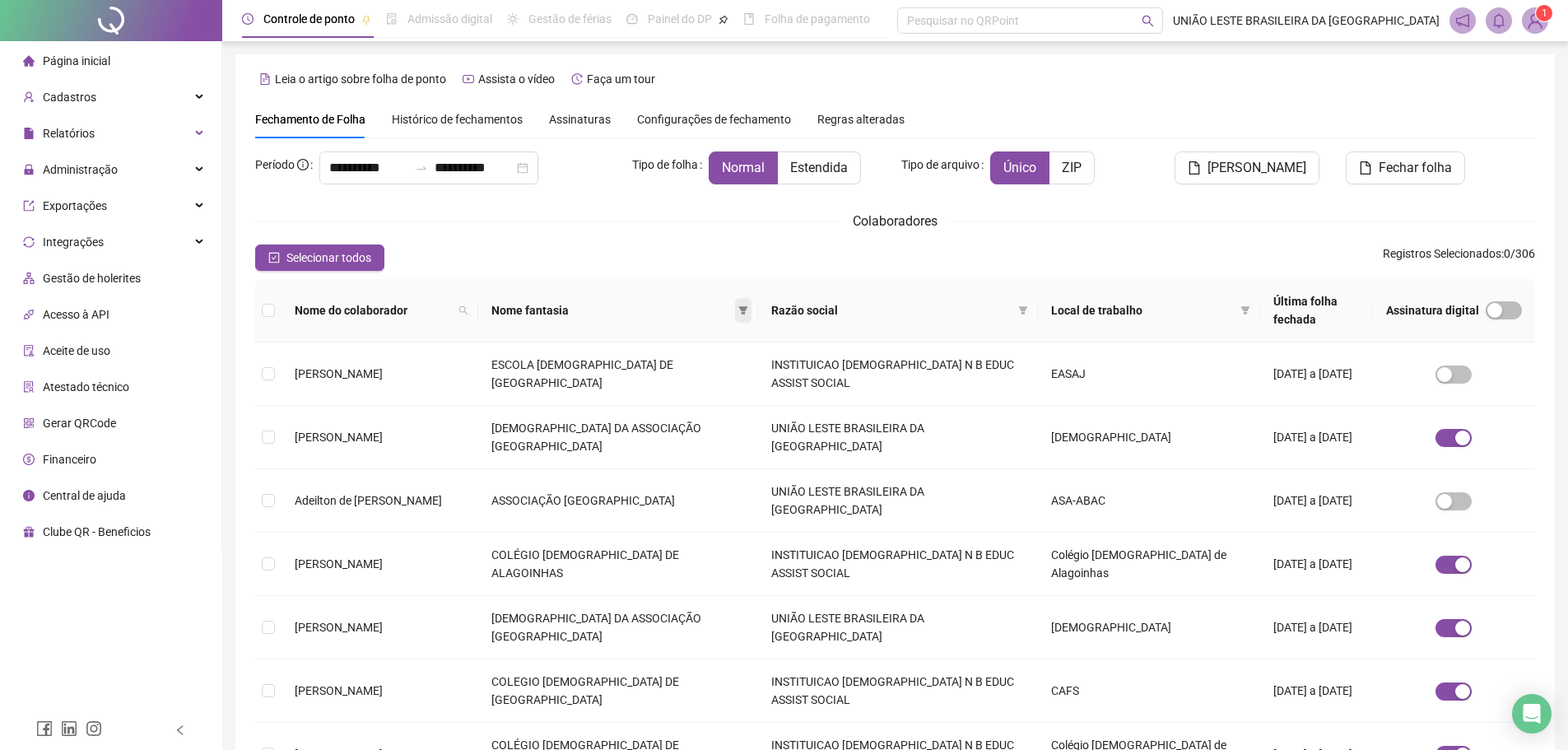
click at [748, 306] on icon "filter" at bounding box center [743, 310] width 10 height 10
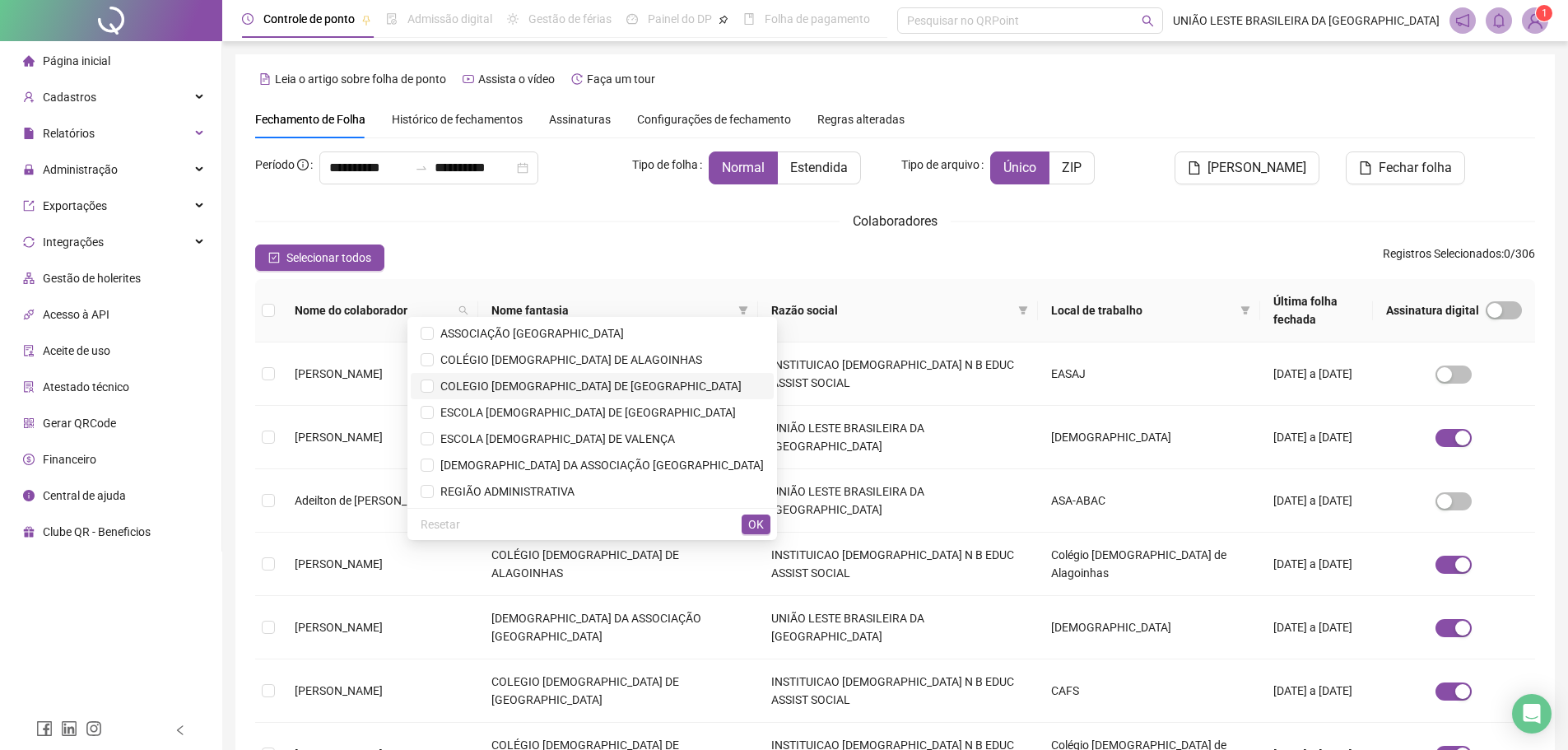
click at [678, 381] on span "COLEGIO [DEMOGRAPHIC_DATA] DE [GEOGRAPHIC_DATA]" at bounding box center [588, 386] width 308 height 13
click at [759, 522] on span "OK" at bounding box center [755, 523] width 15 height 18
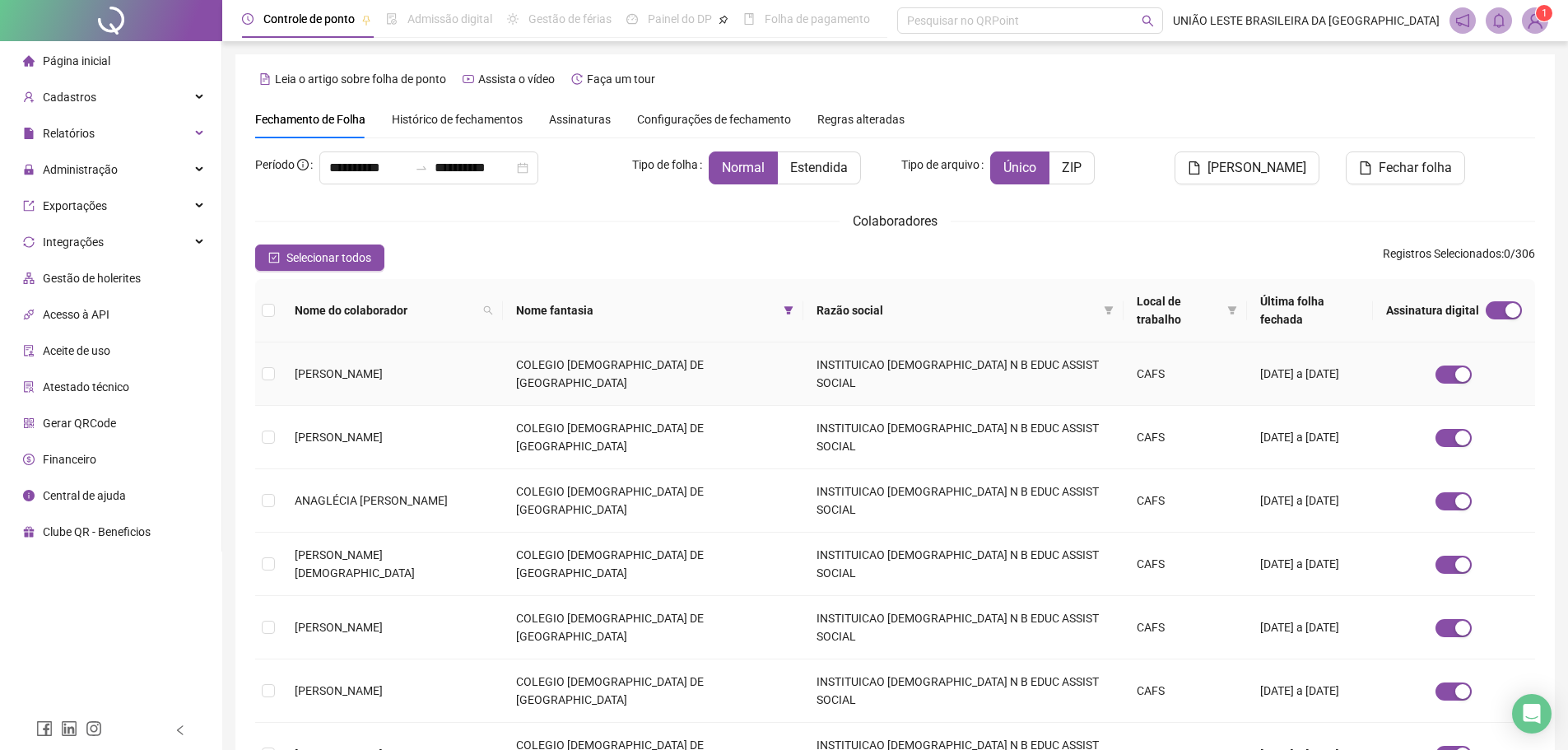
scroll to position [183, 0]
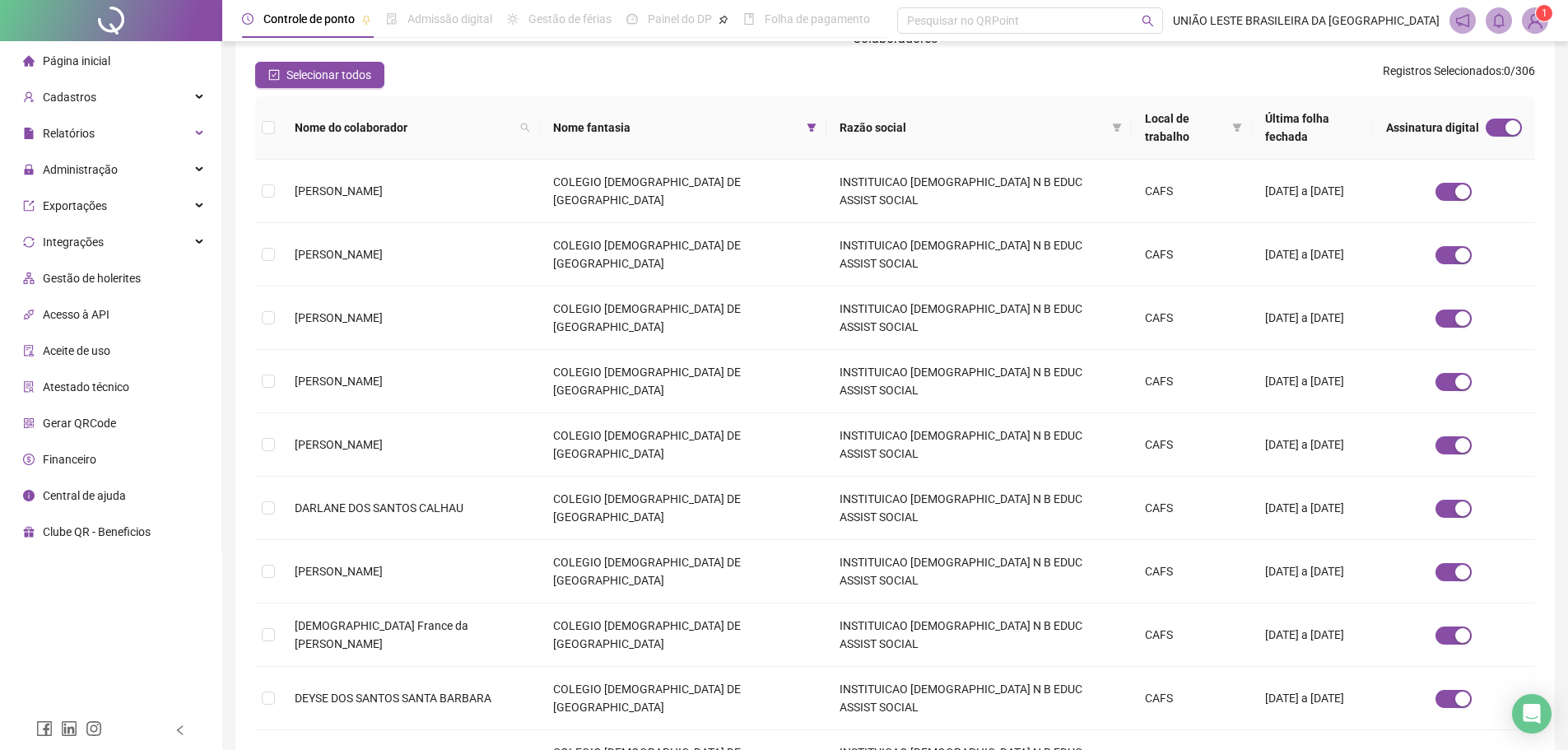
scroll to position [0, 0]
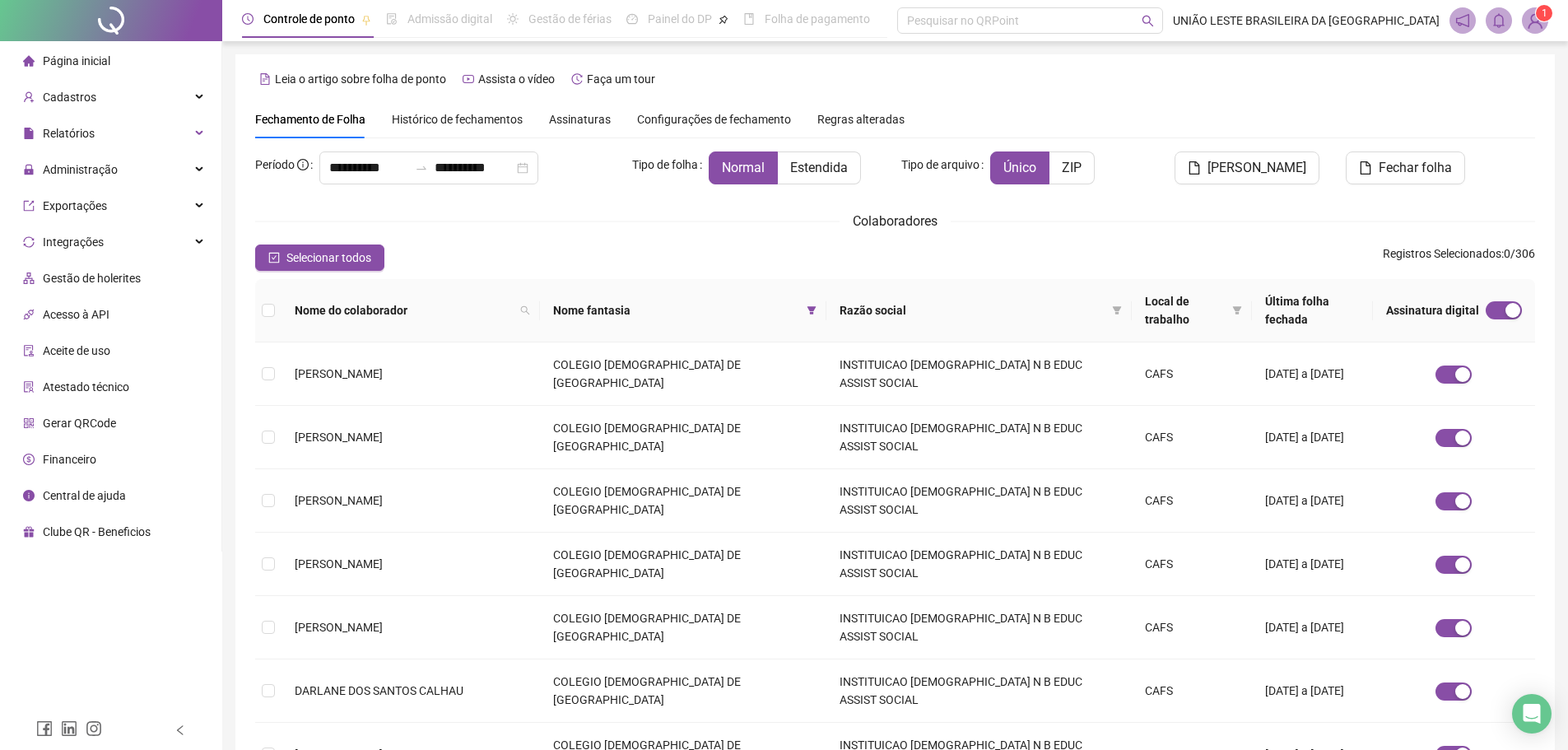
click at [580, 113] on span "Assinaturas" at bounding box center [579, 119] width 62 height 11
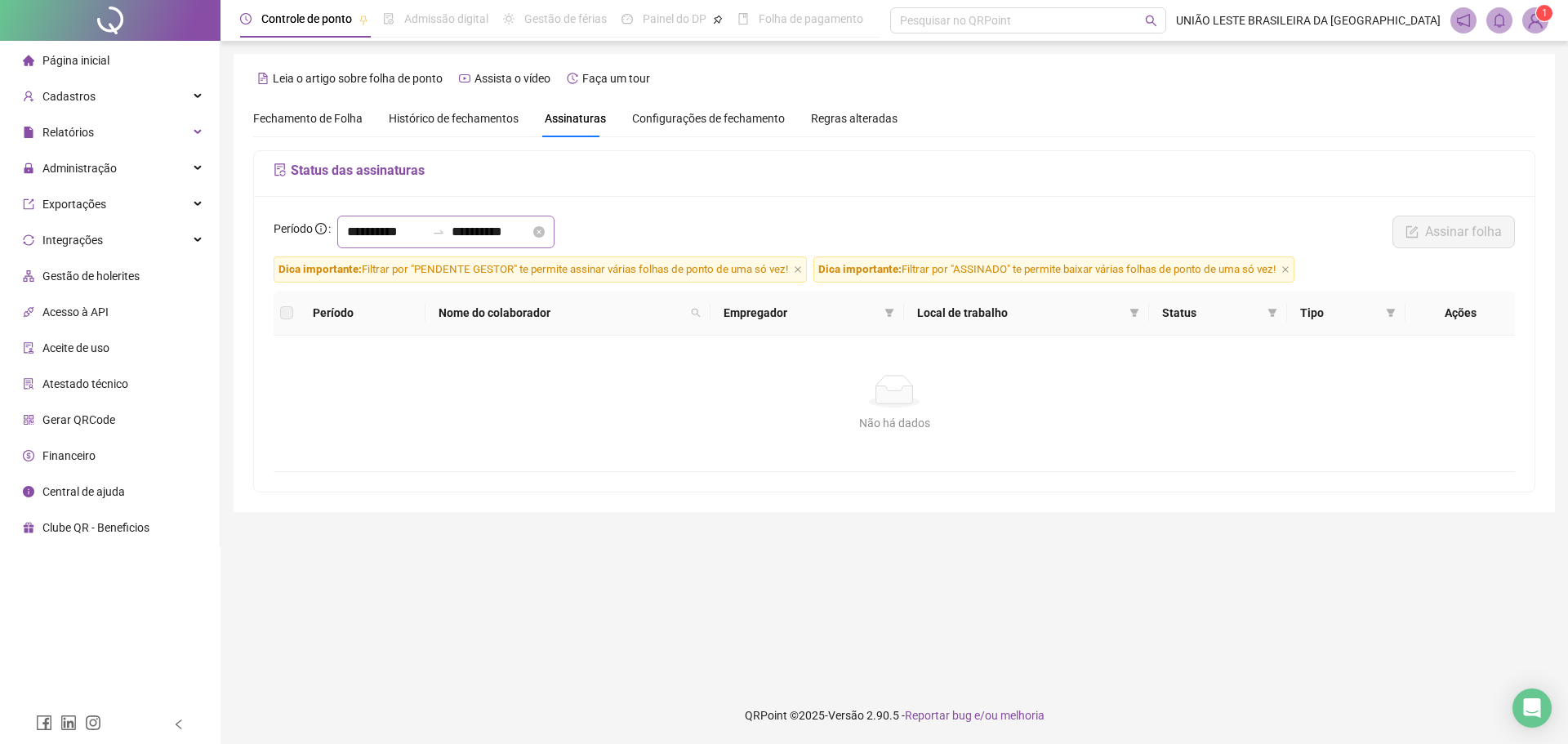
drag, startPoint x: 408, startPoint y: 211, endPoint x: 402, endPoint y: 230, distance: 19.9
click at [402, 230] on div "**********" at bounding box center [894, 344] width 1280 height 296
click at [402, 230] on input "**********" at bounding box center [386, 231] width 78 height 20
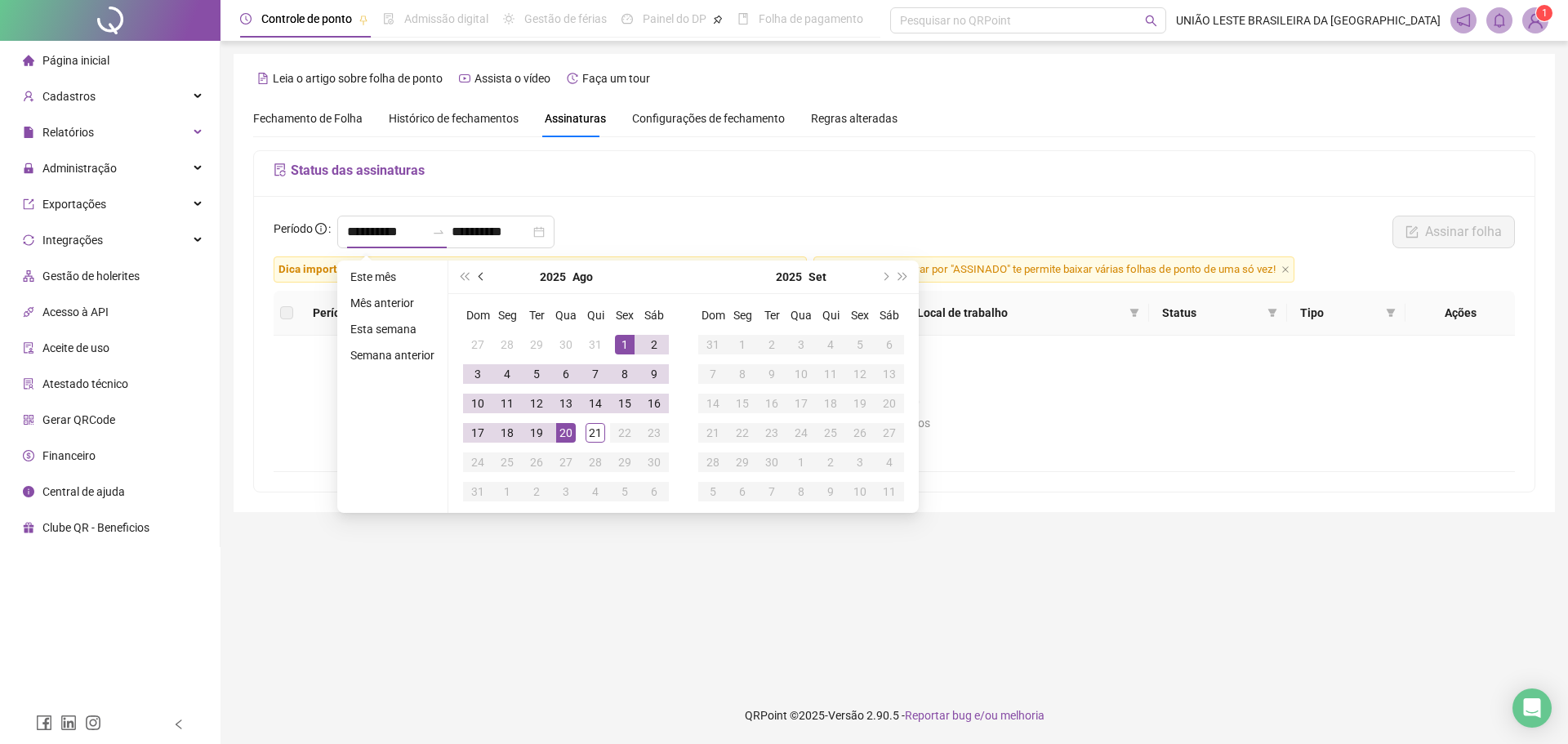
click at [484, 281] on button "prev-year" at bounding box center [481, 277] width 18 height 33
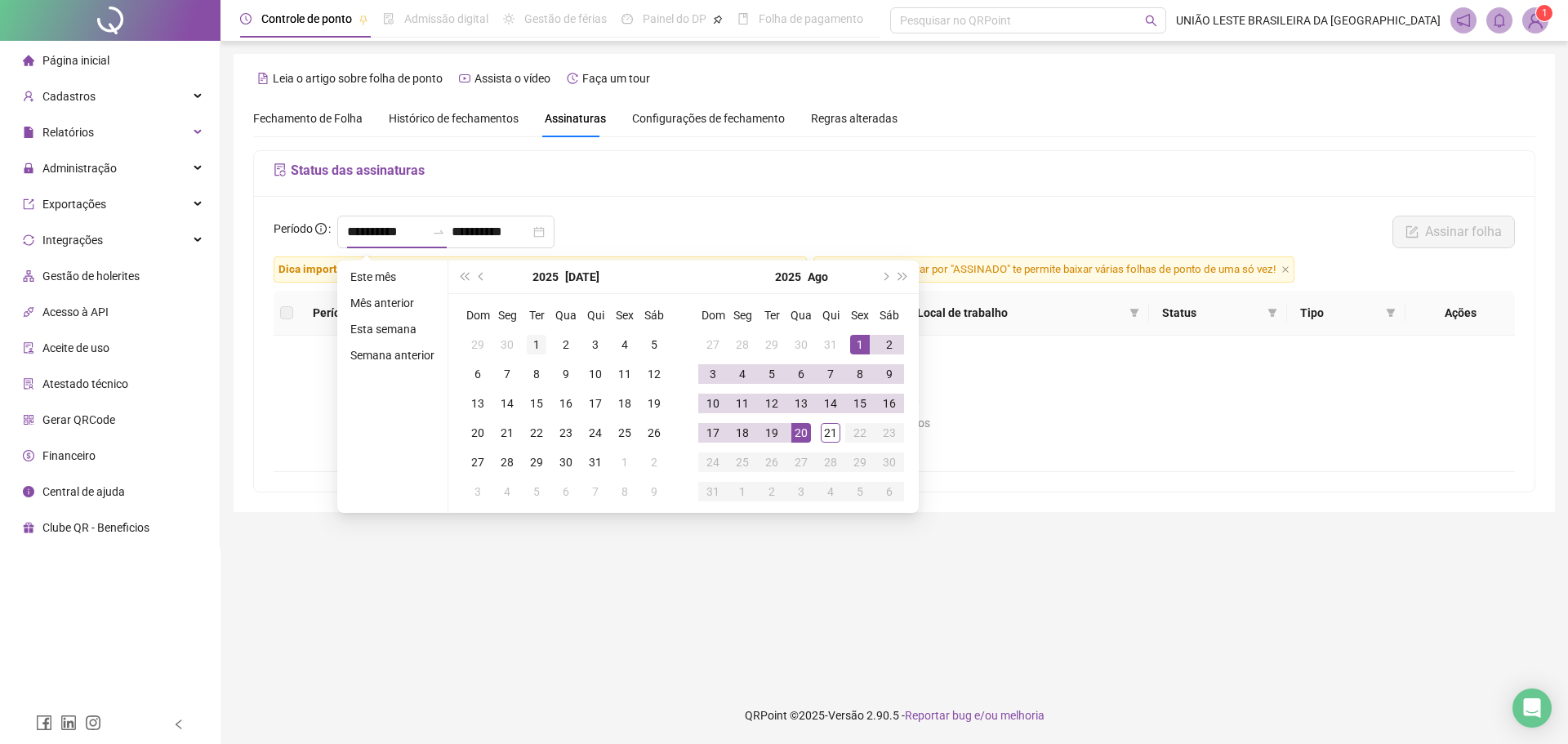
type input "**********"
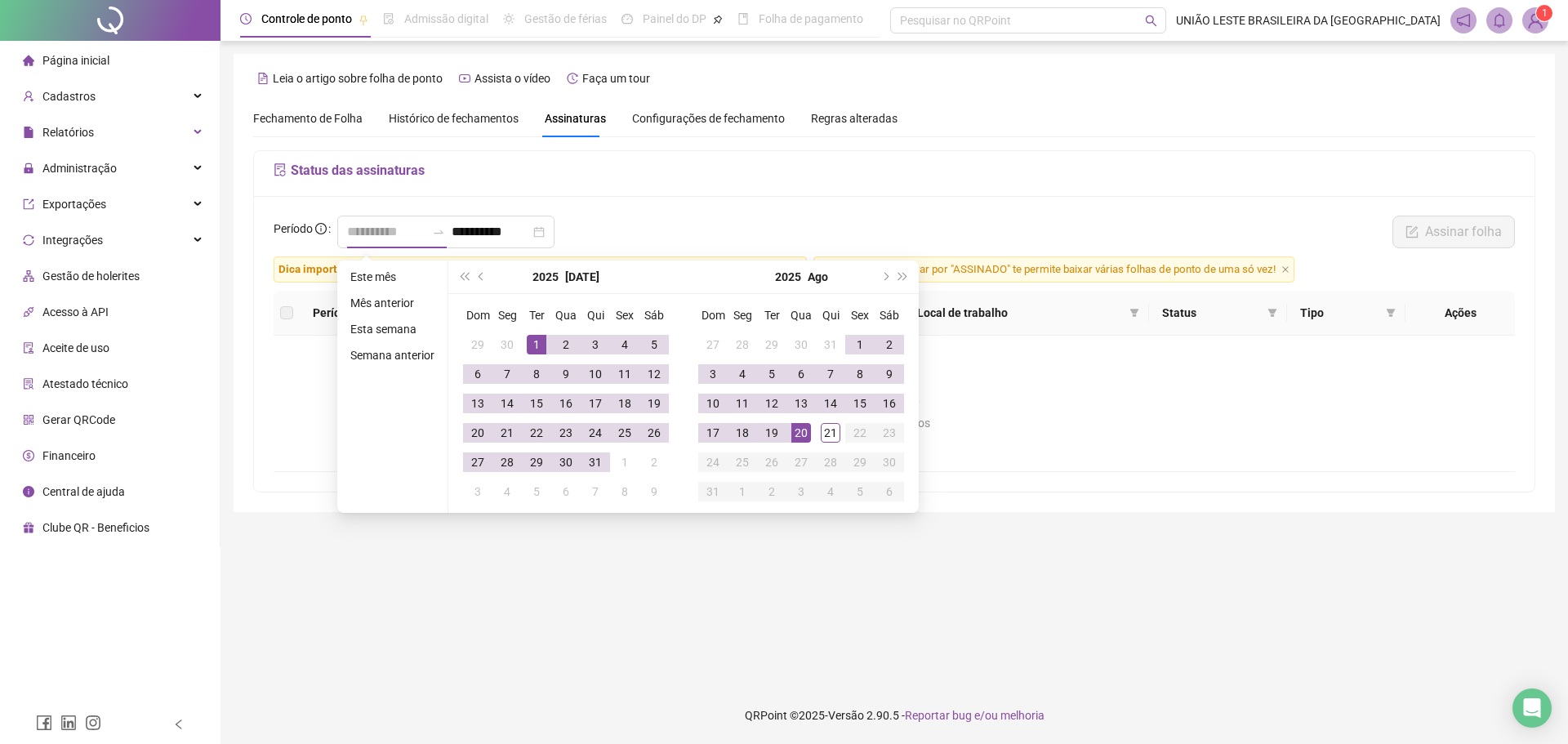
click at [544, 349] on div "1" at bounding box center [536, 345] width 20 height 20
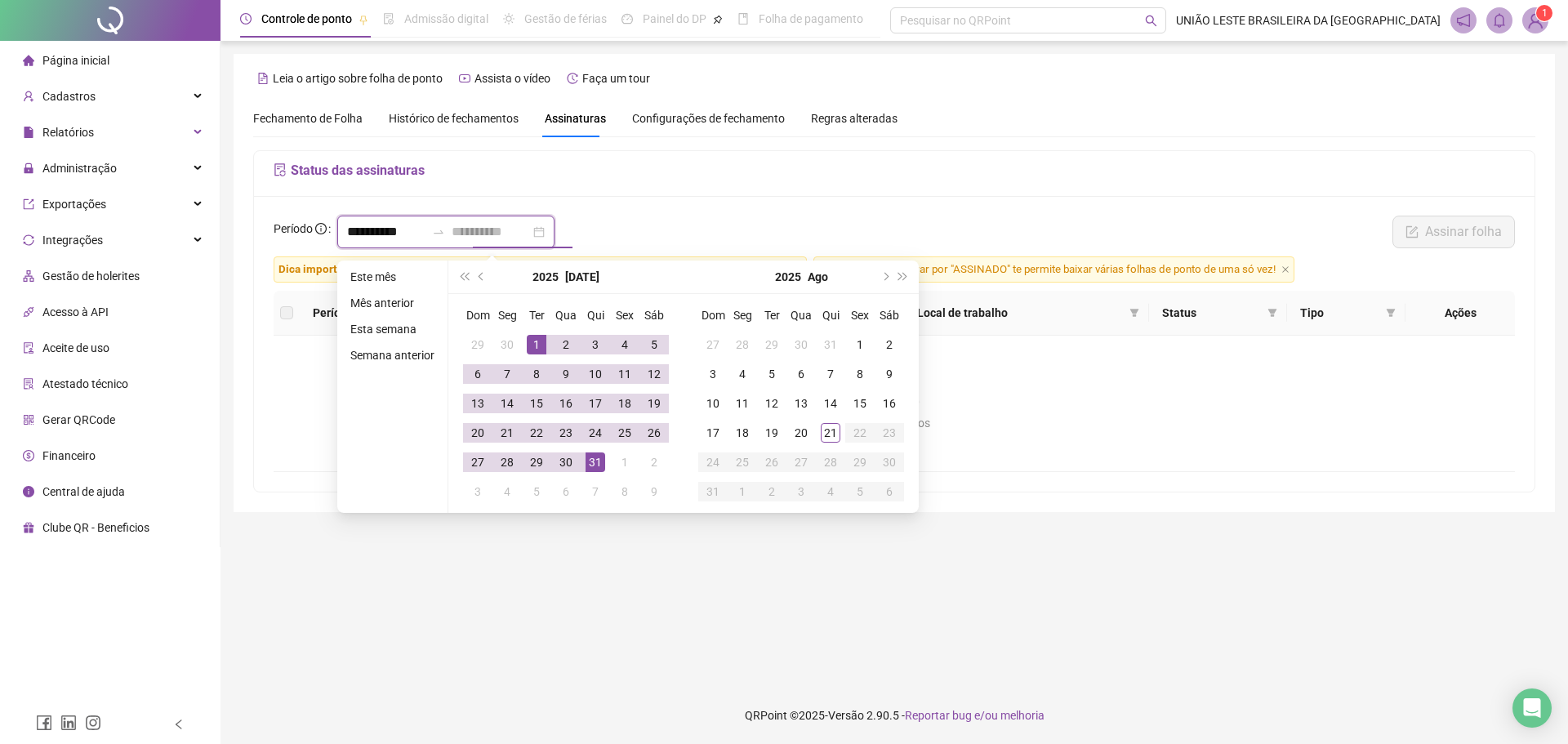
type input "**********"
click at [598, 465] on div "31" at bounding box center [595, 462] width 20 height 20
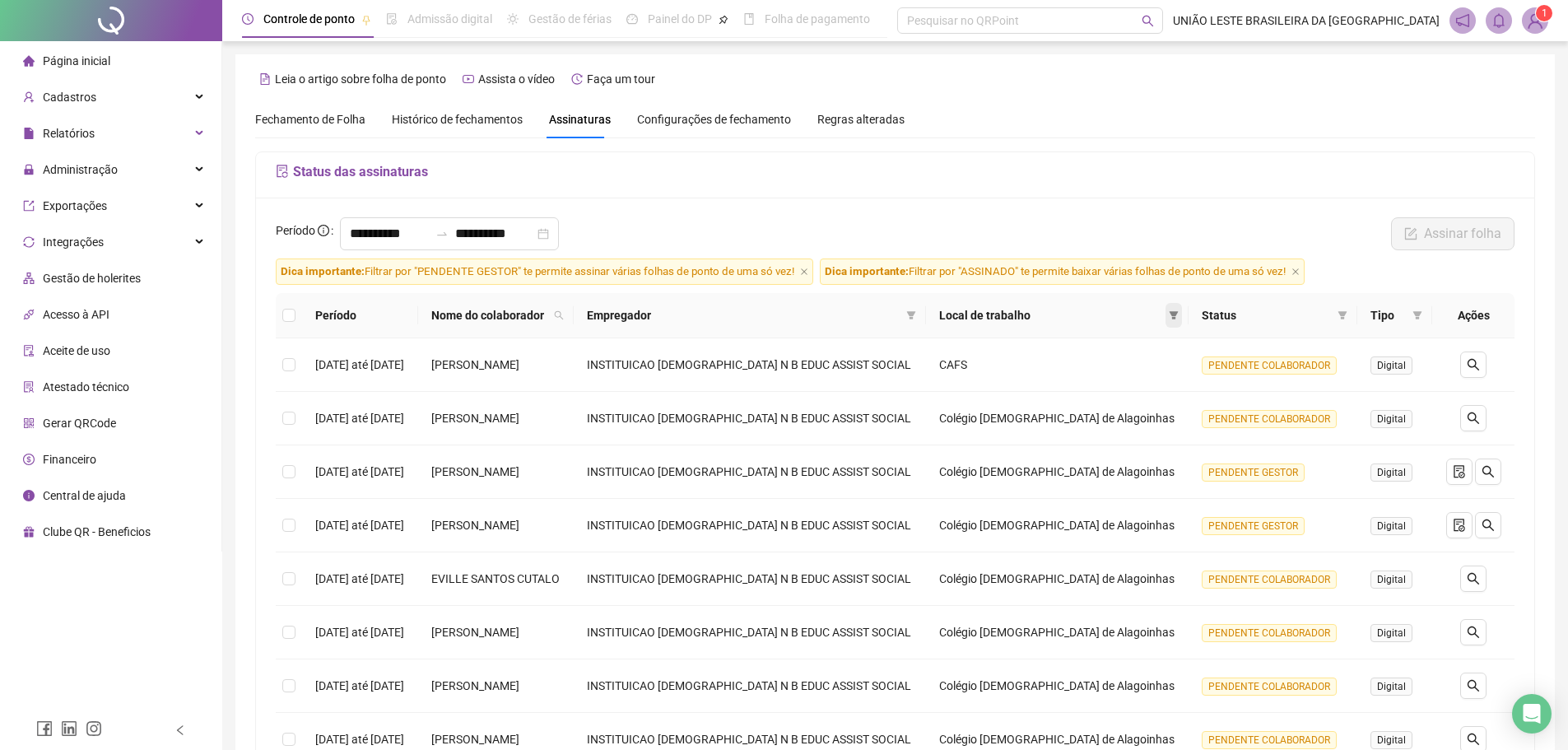
click at [1179, 313] on icon "filter" at bounding box center [1173, 315] width 10 height 10
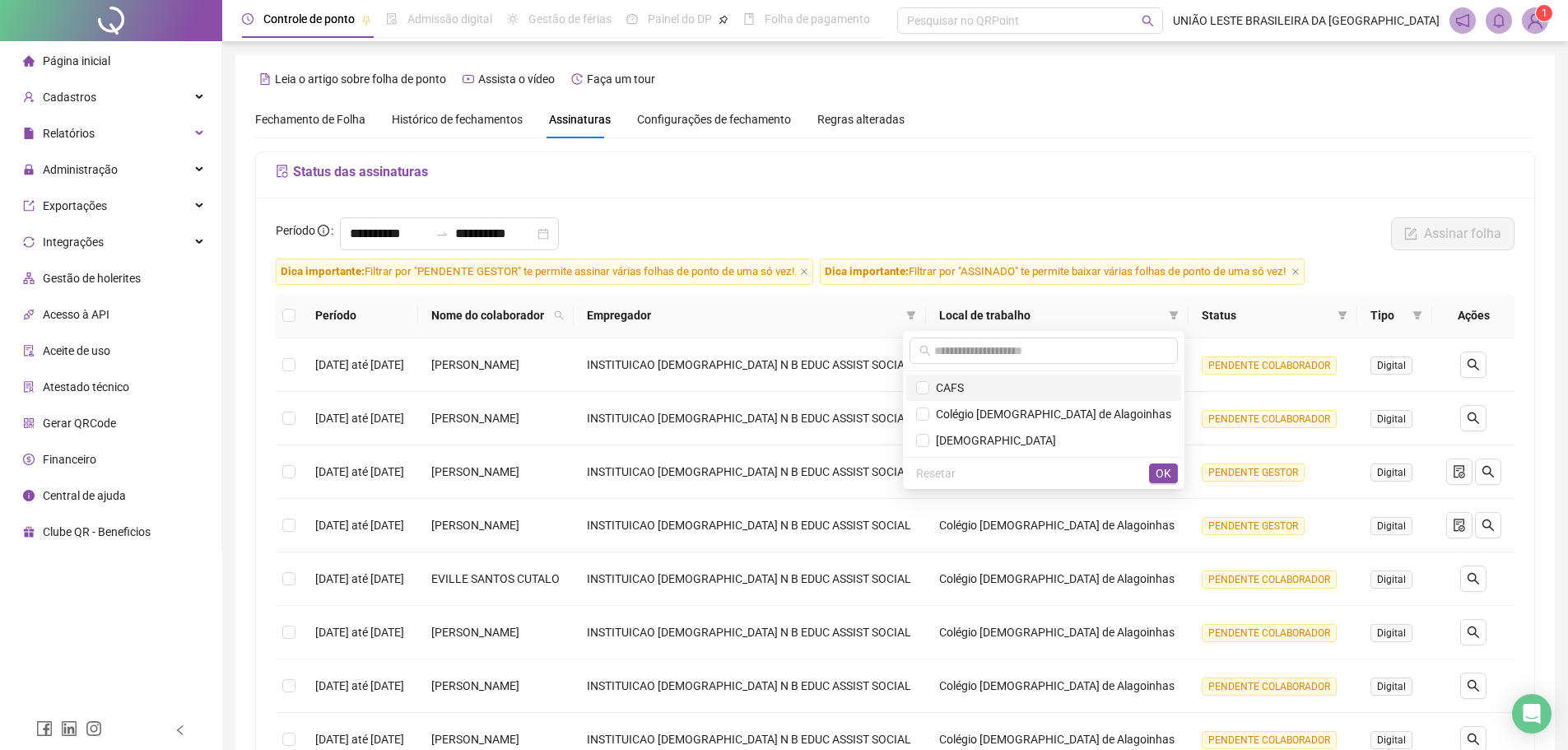
click at [964, 381] on span "CAFS" at bounding box center [947, 387] width 34 height 13
click at [1161, 474] on span "OK" at bounding box center [1163, 473] width 15 height 18
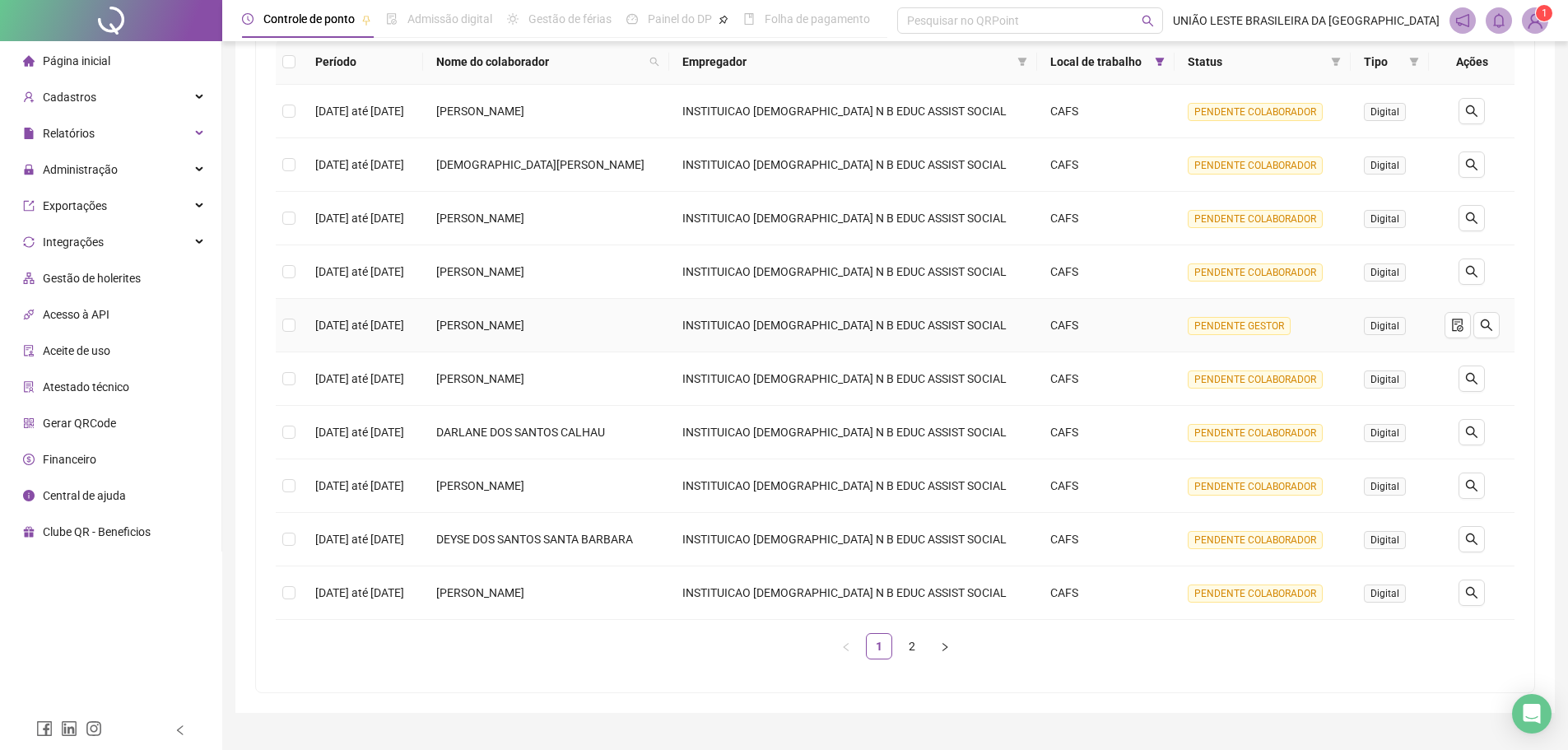
scroll to position [287, 0]
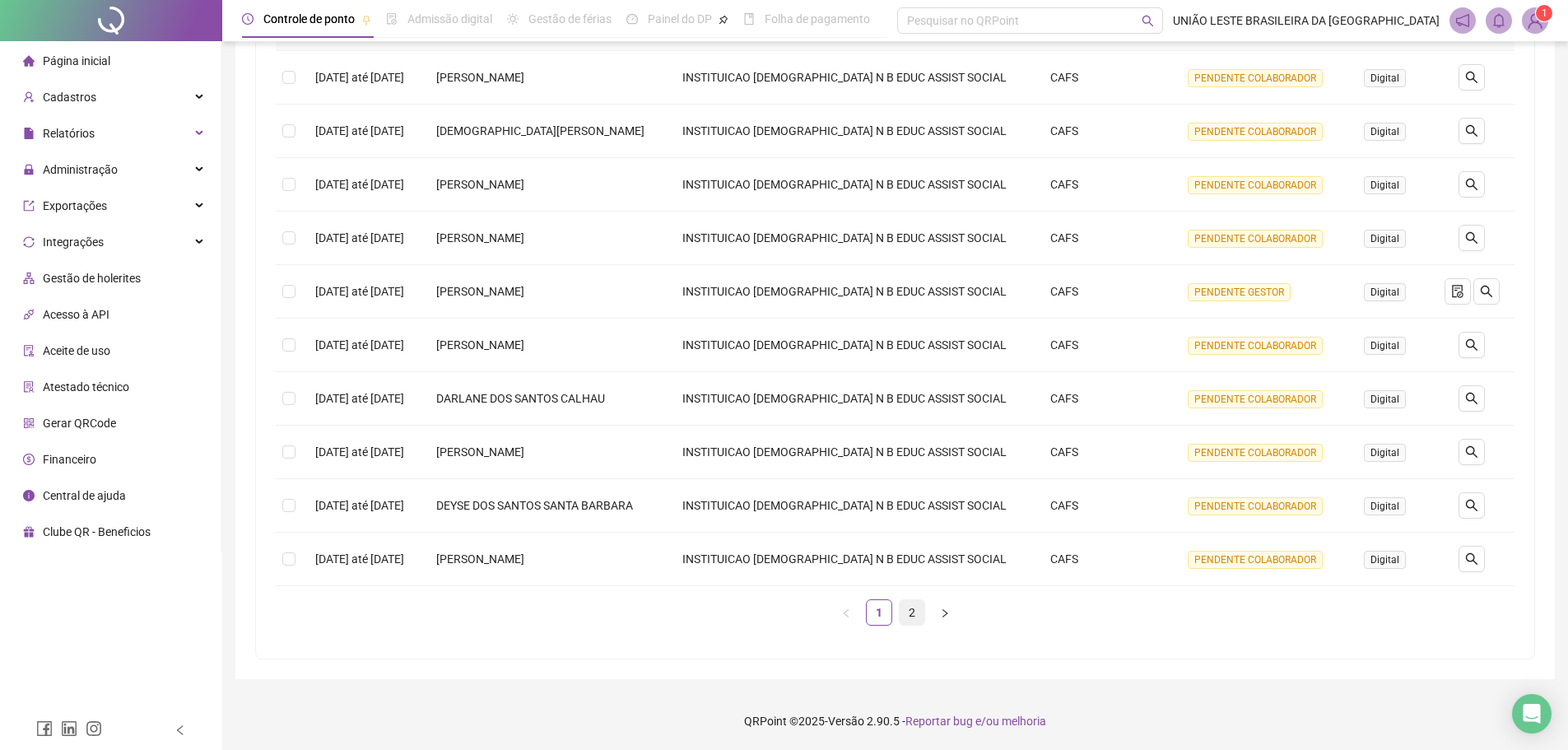
click at [911, 621] on link "2" at bounding box center [911, 613] width 25 height 25
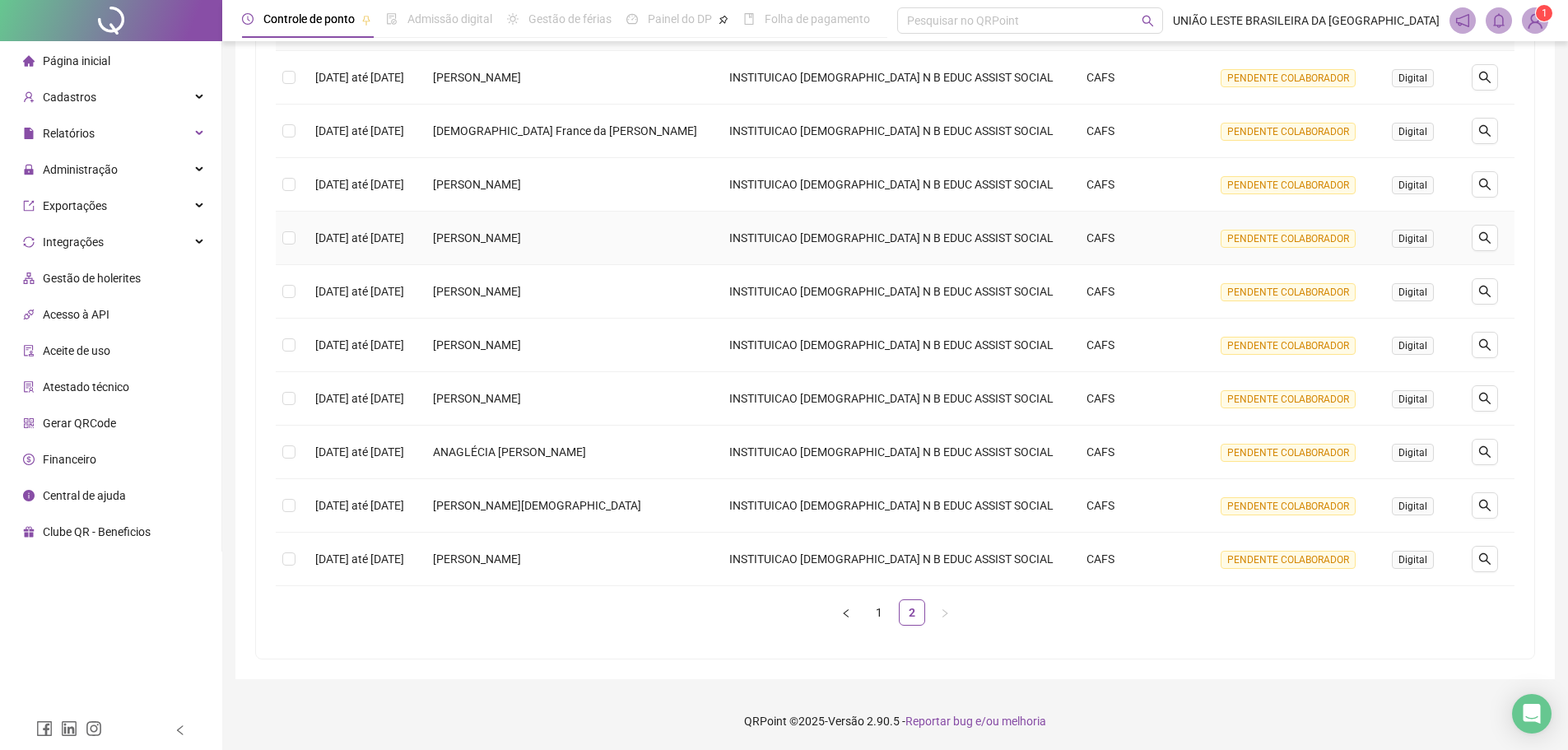
scroll to position [0, 0]
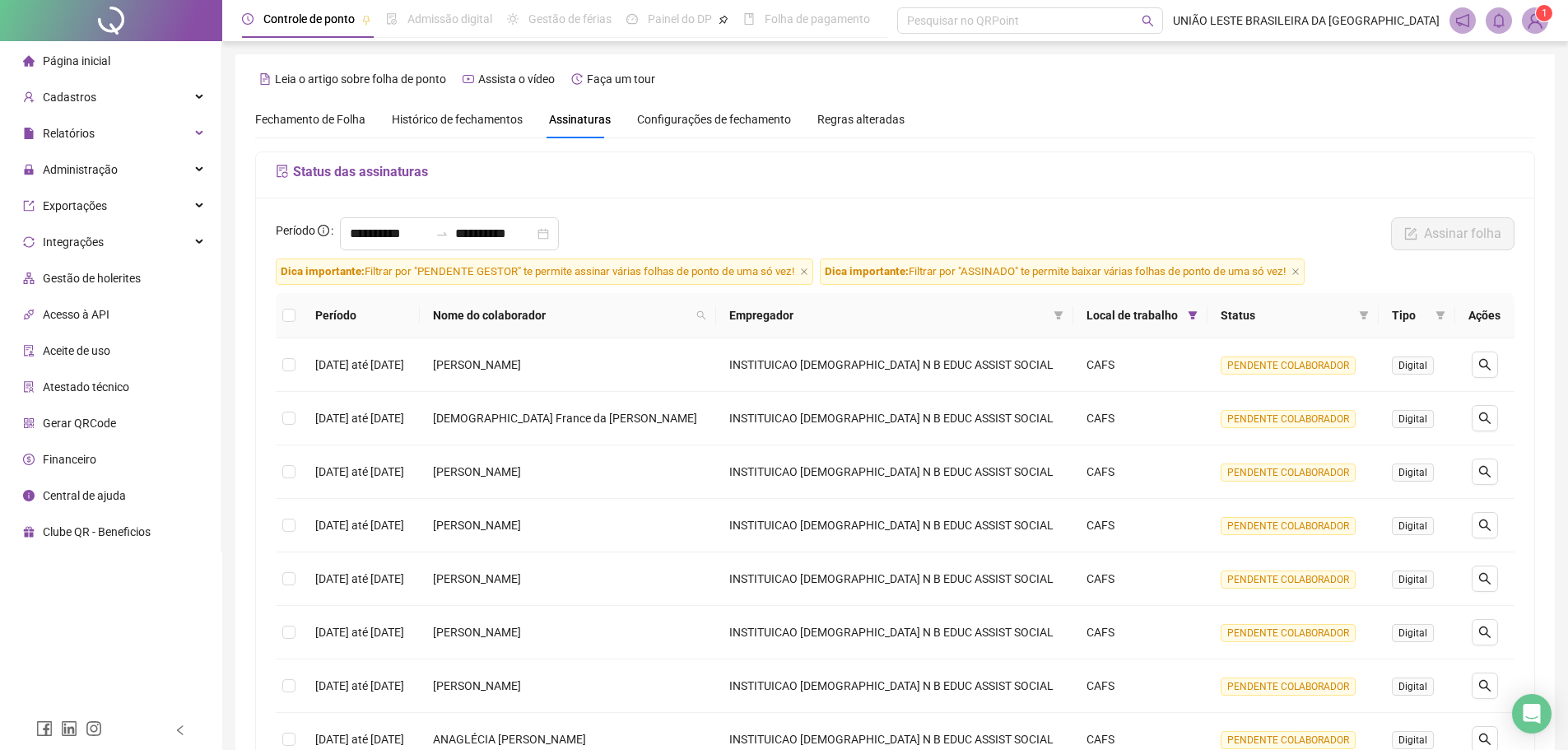
click at [454, 119] on span "Histórico de fechamentos" at bounding box center [458, 120] width 131 height 13
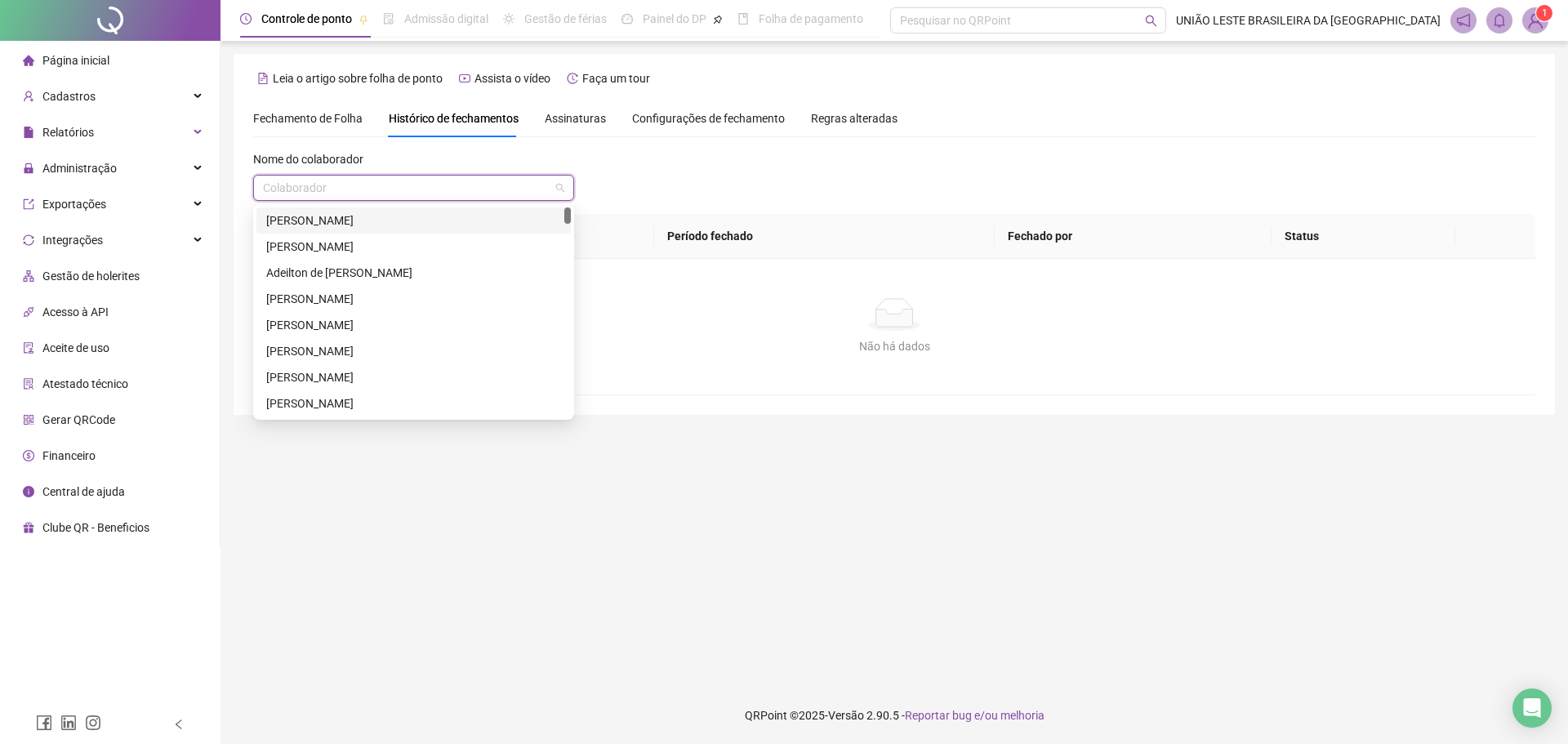
click at [358, 184] on input "search" at bounding box center [407, 188] width 287 height 25
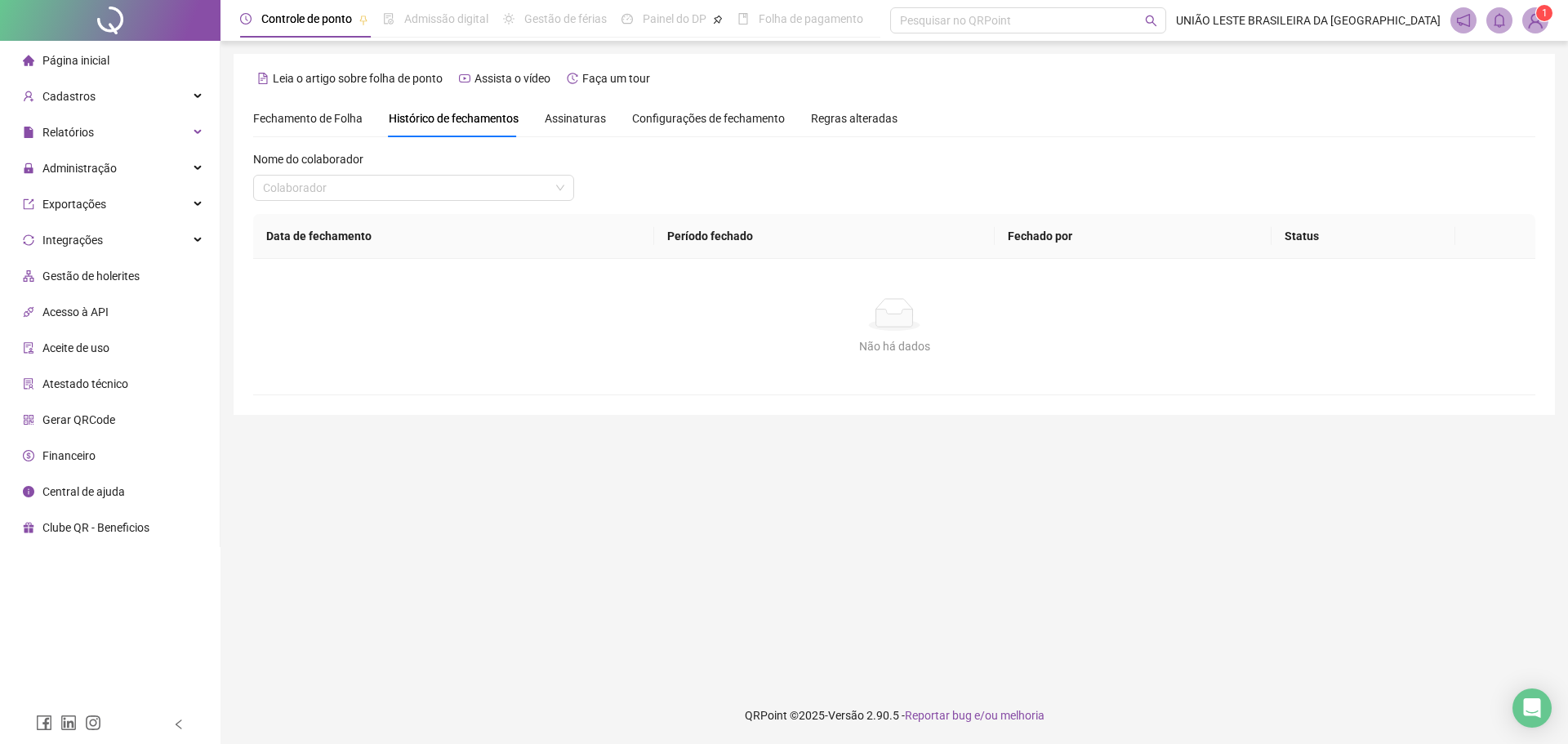
click at [327, 115] on span "Fechamento de Folha" at bounding box center [308, 119] width 110 height 13
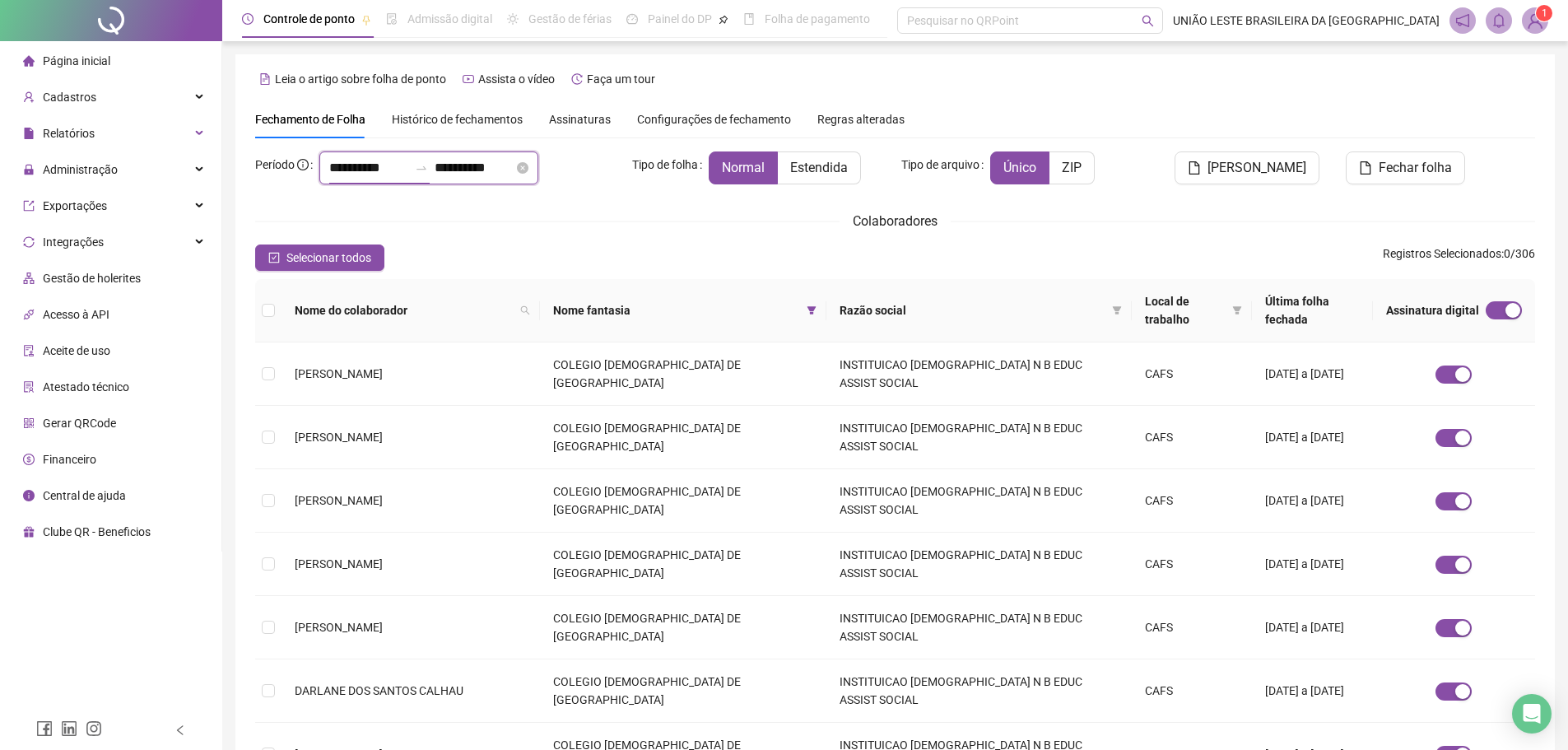
click at [395, 170] on input "**********" at bounding box center [368, 168] width 79 height 20
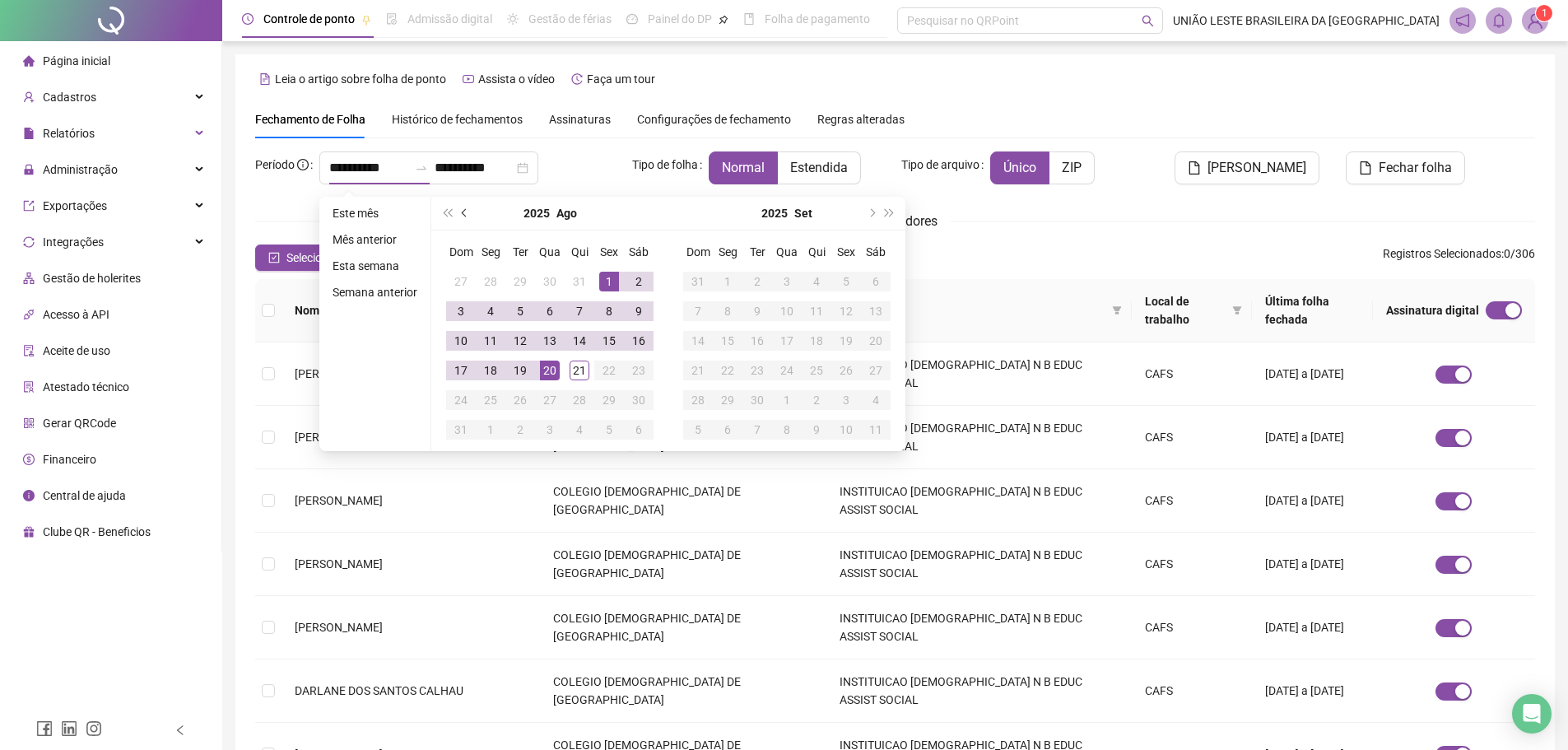
click at [461, 211] on span "prev-year" at bounding box center [465, 213] width 9 height 9
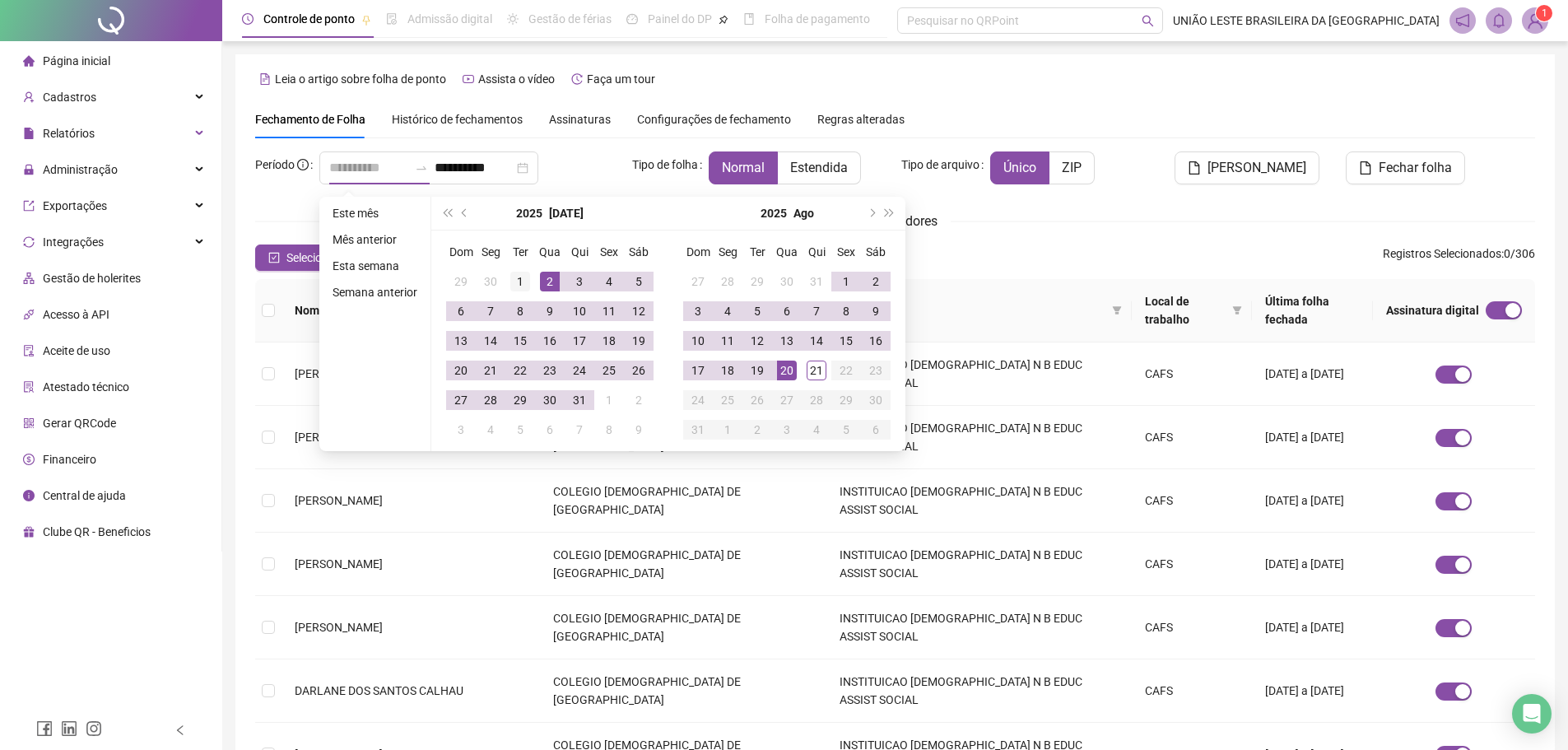
type input "**********"
click at [515, 277] on div "1" at bounding box center [519, 281] width 20 height 20
type input "**********"
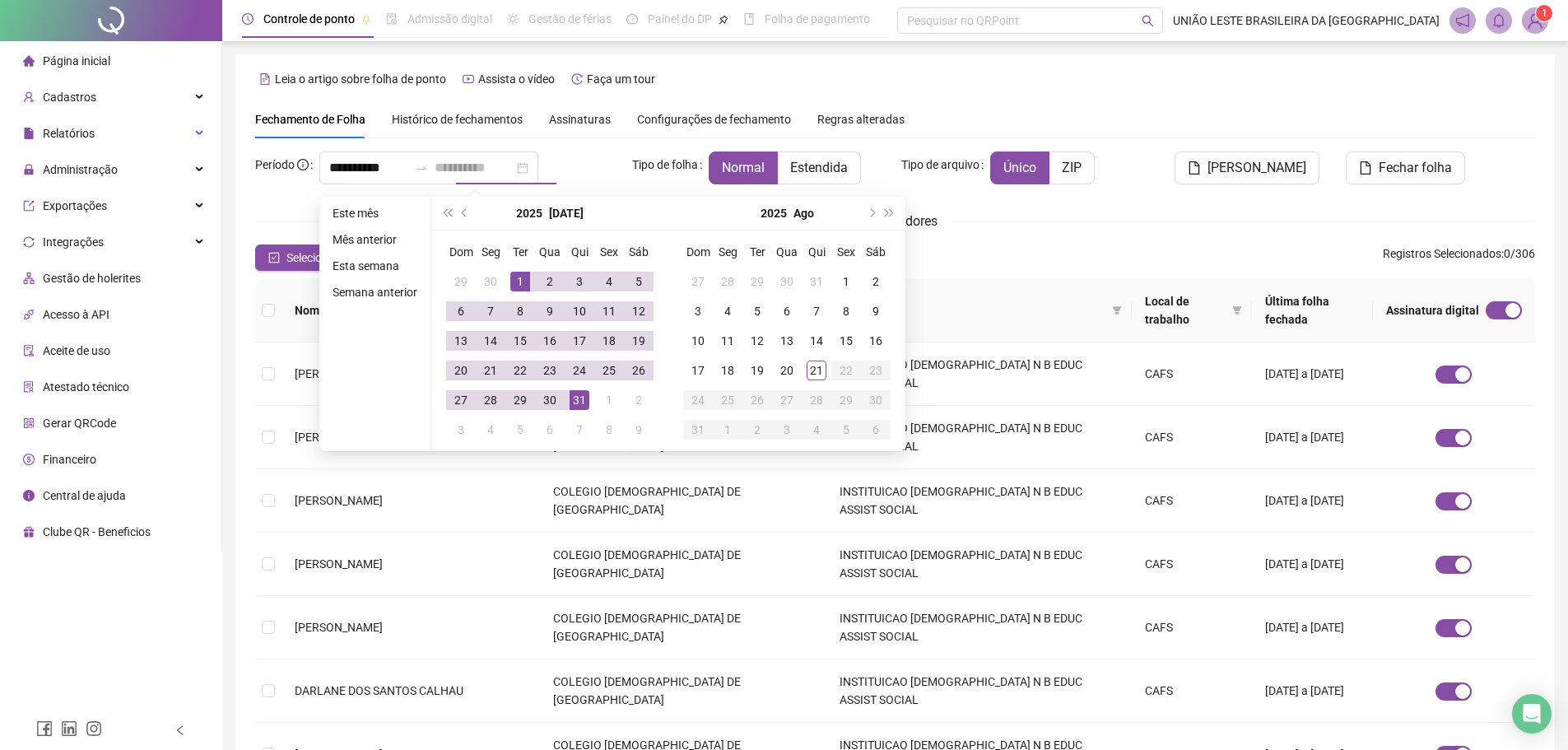
click at [579, 407] on div "31" at bounding box center [579, 400] width 20 height 20
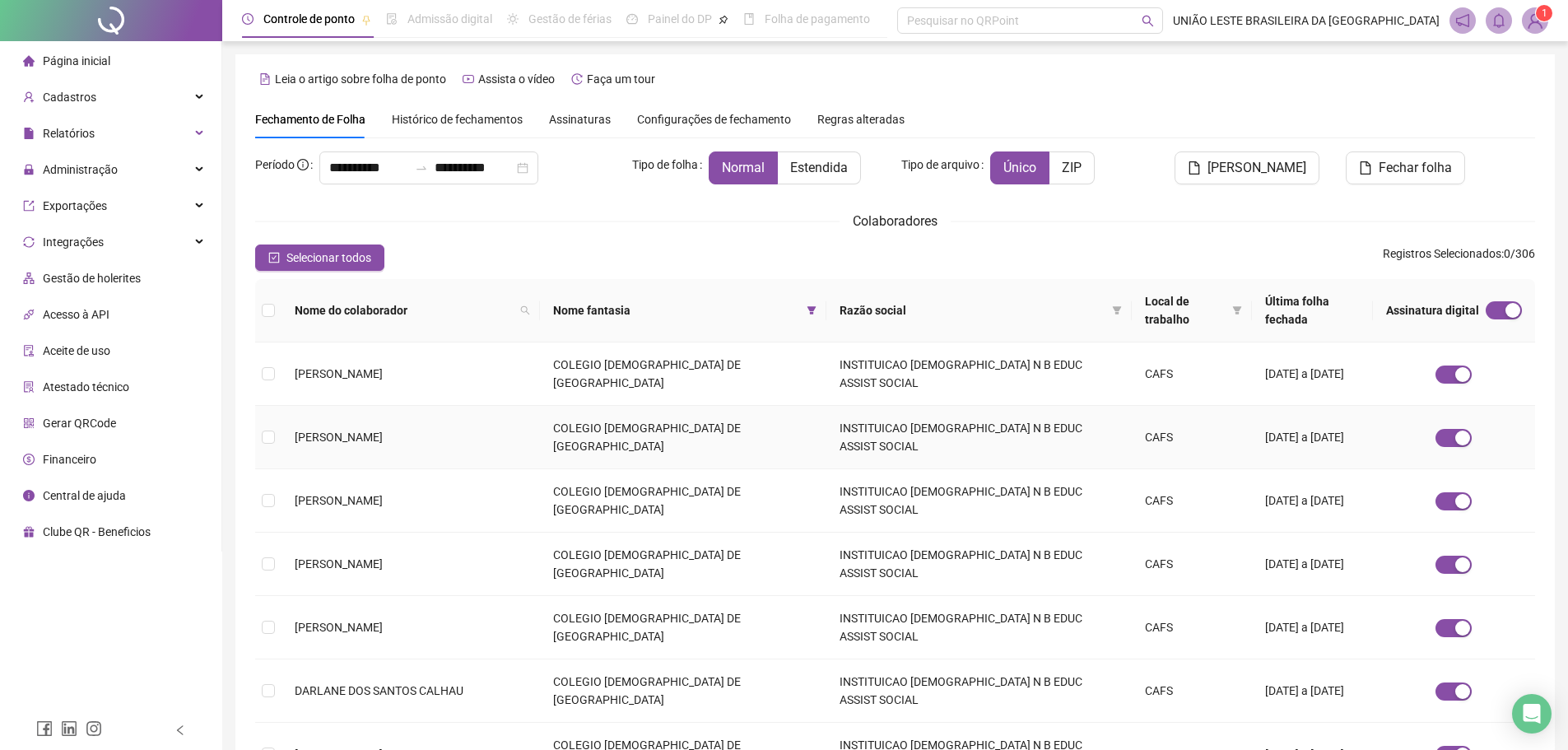
scroll to position [183, 0]
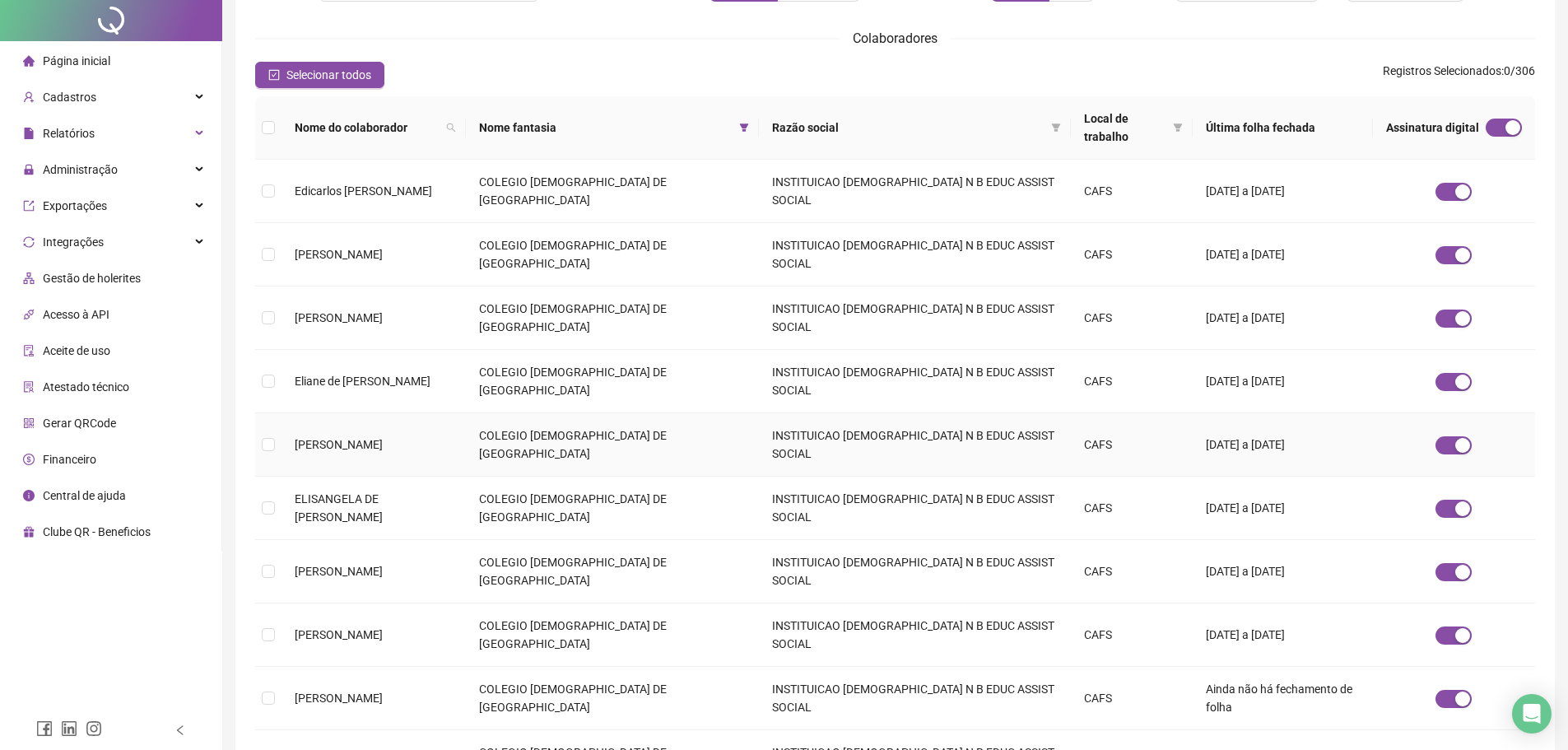
scroll to position [0, 0]
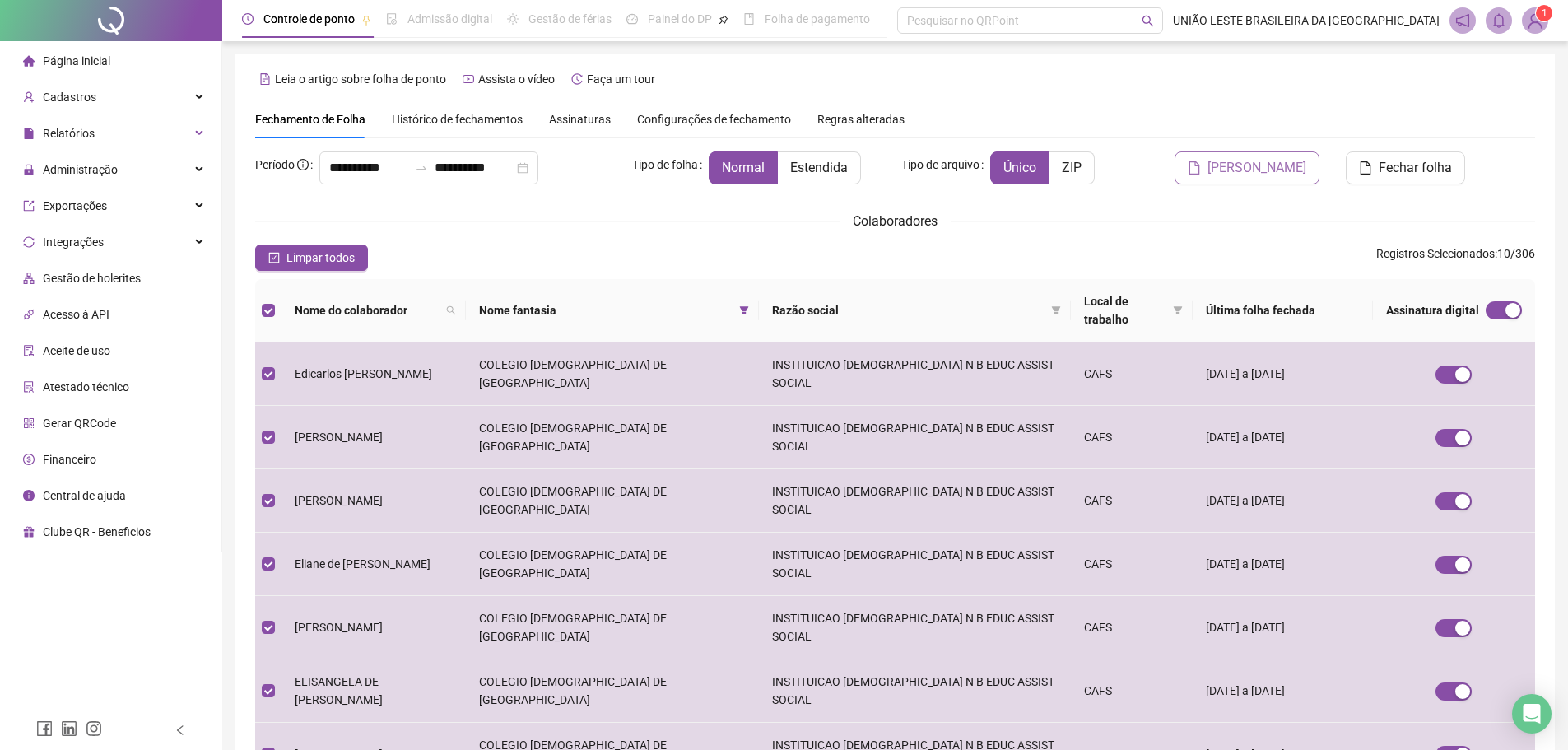
click at [1286, 174] on span "[PERSON_NAME]" at bounding box center [1257, 168] width 99 height 20
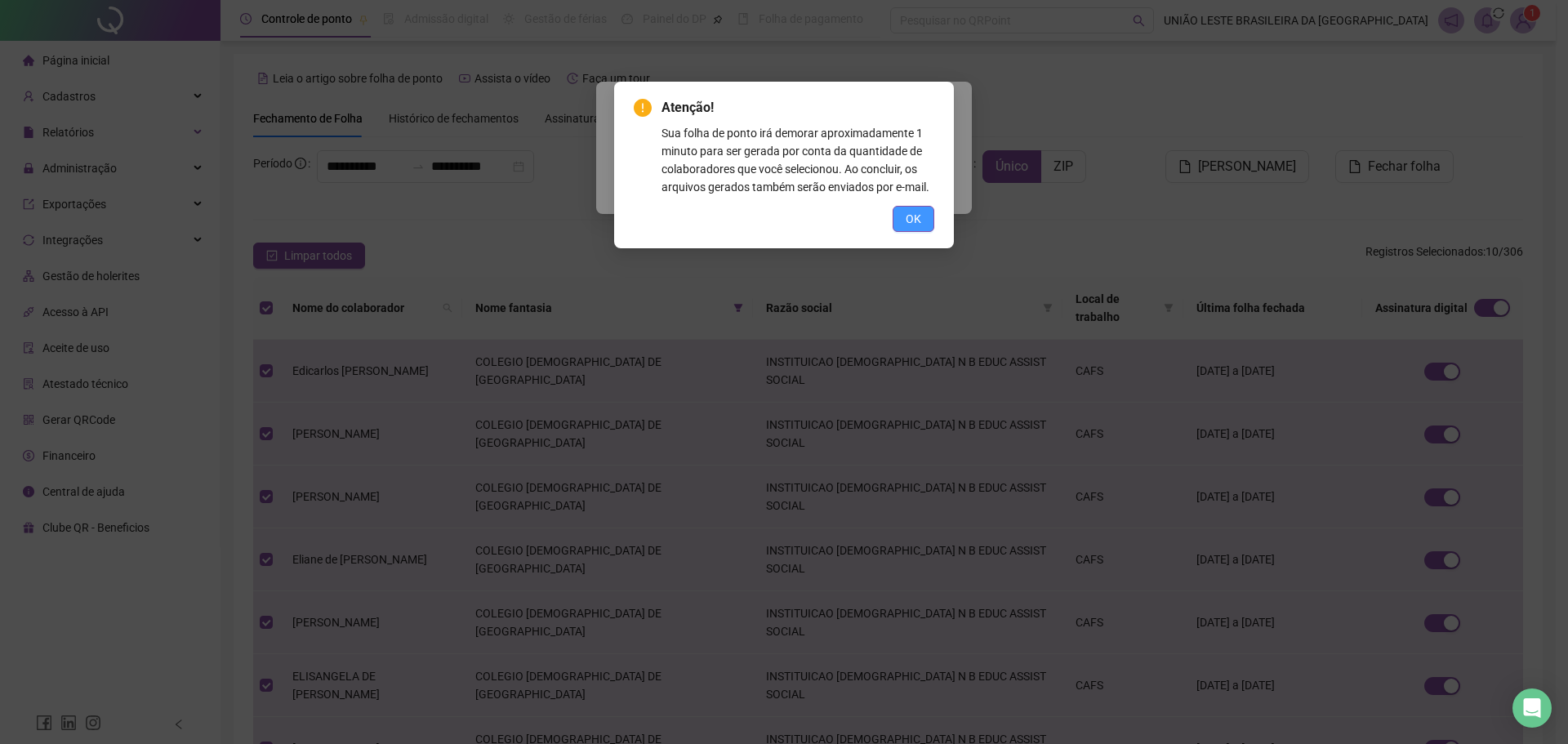
click at [916, 215] on span "OK" at bounding box center [913, 218] width 15 height 18
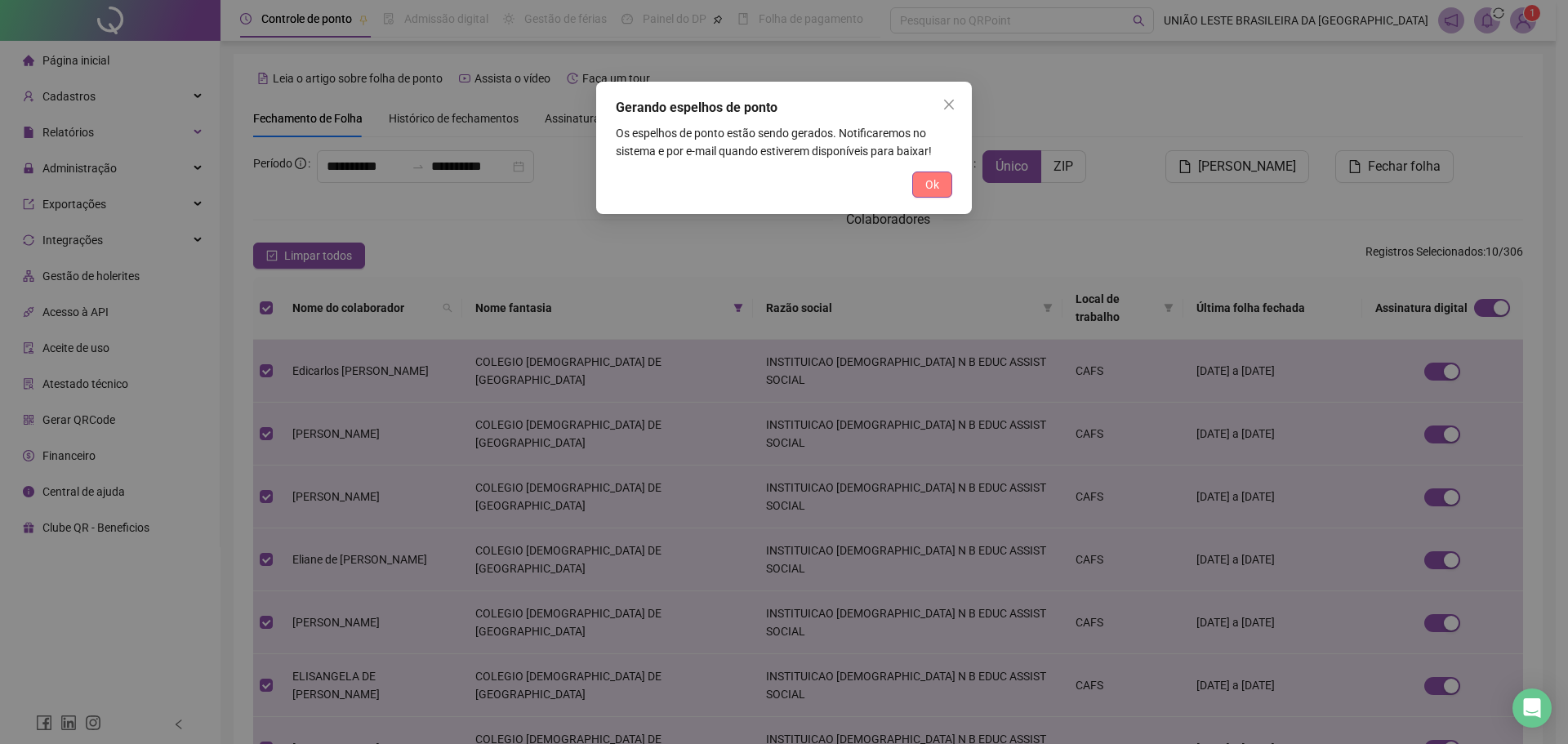
click at [940, 195] on button "Ok" at bounding box center [932, 185] width 40 height 26
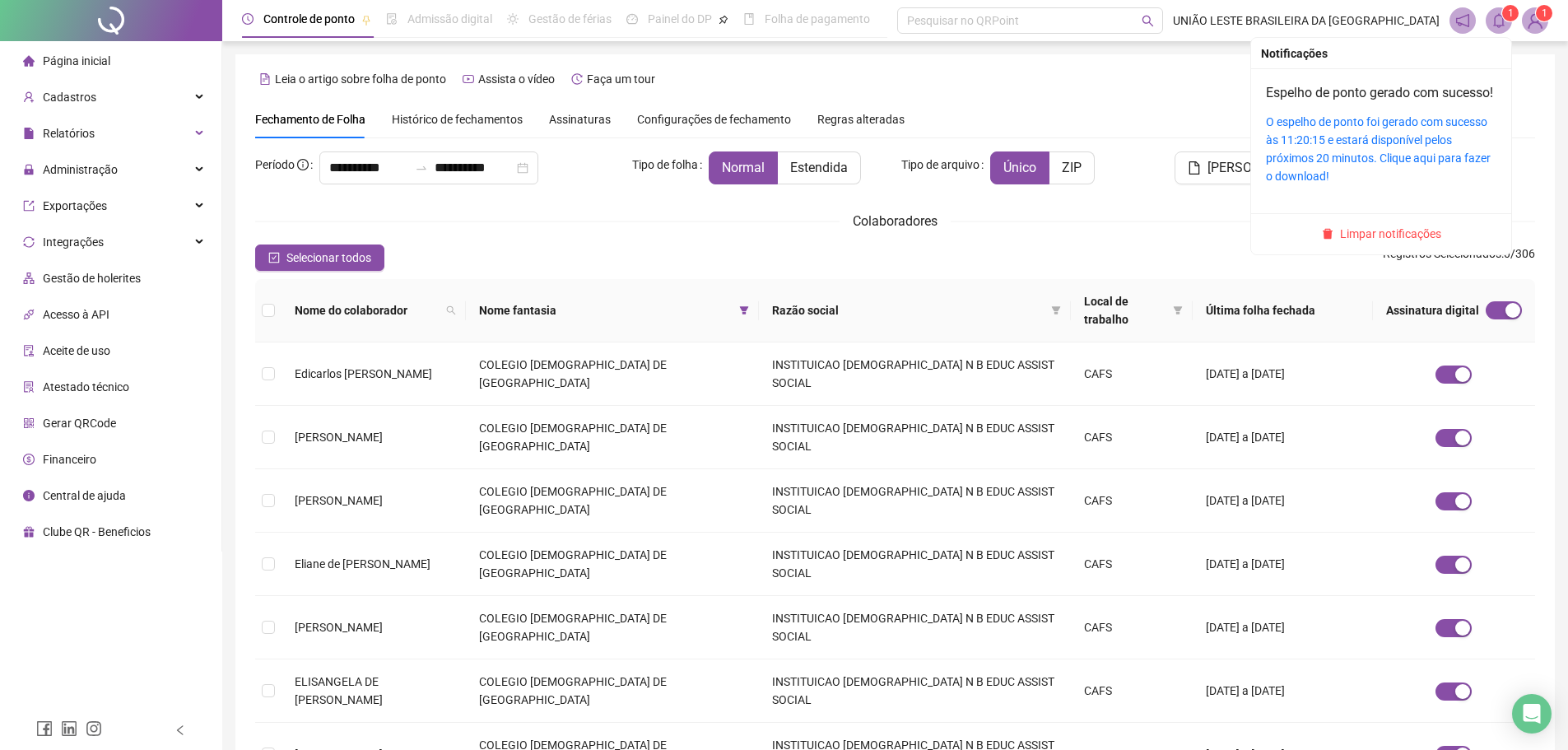
click at [1502, 30] on span at bounding box center [1499, 21] width 27 height 27
click at [1377, 158] on link "O espelho de ponto foi gerado com sucesso às 11:20:15 e estará disponível pelos…" at bounding box center [1378, 148] width 225 height 68
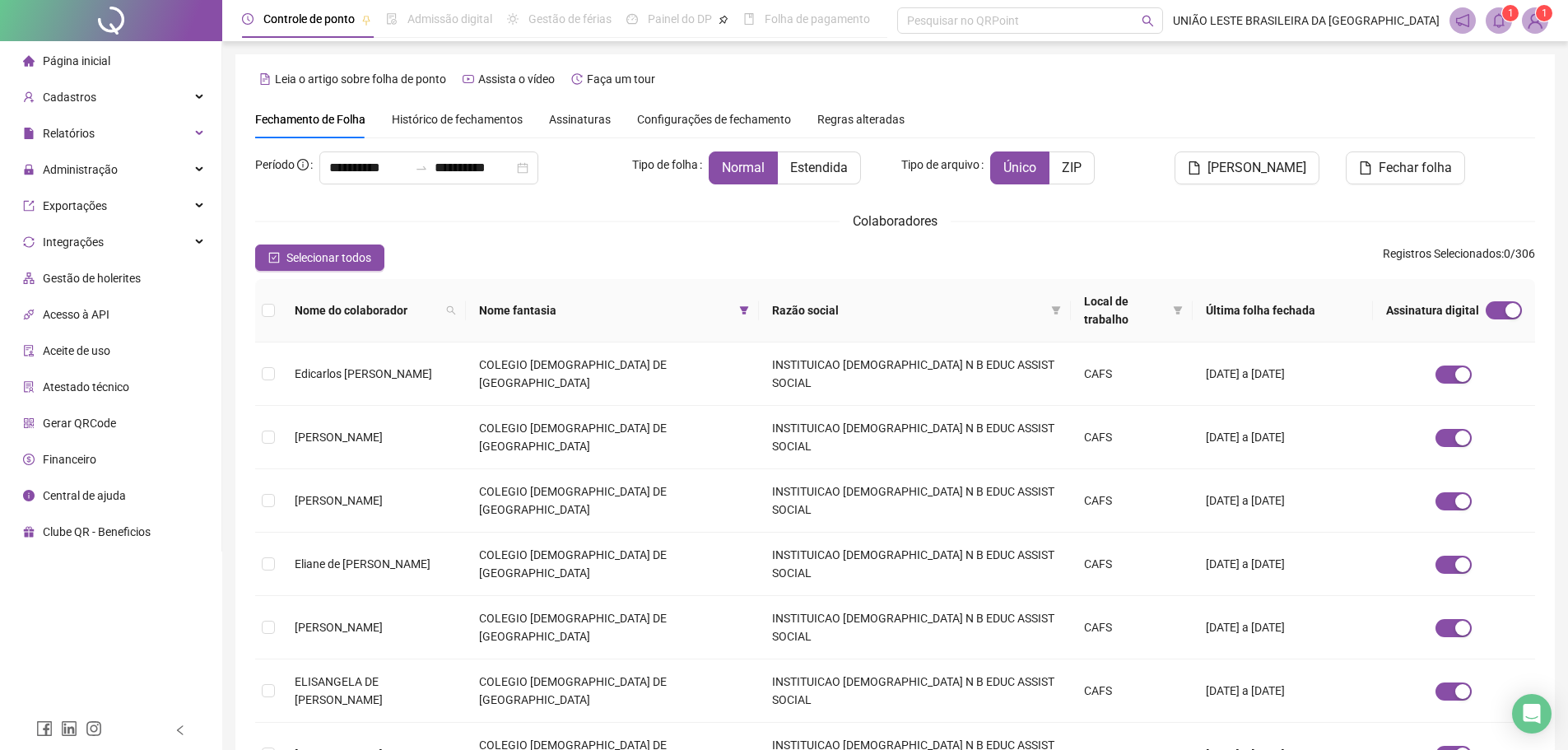
click at [1191, 227] on div "Colaboradores" at bounding box center [894, 221] width 1280 height 21
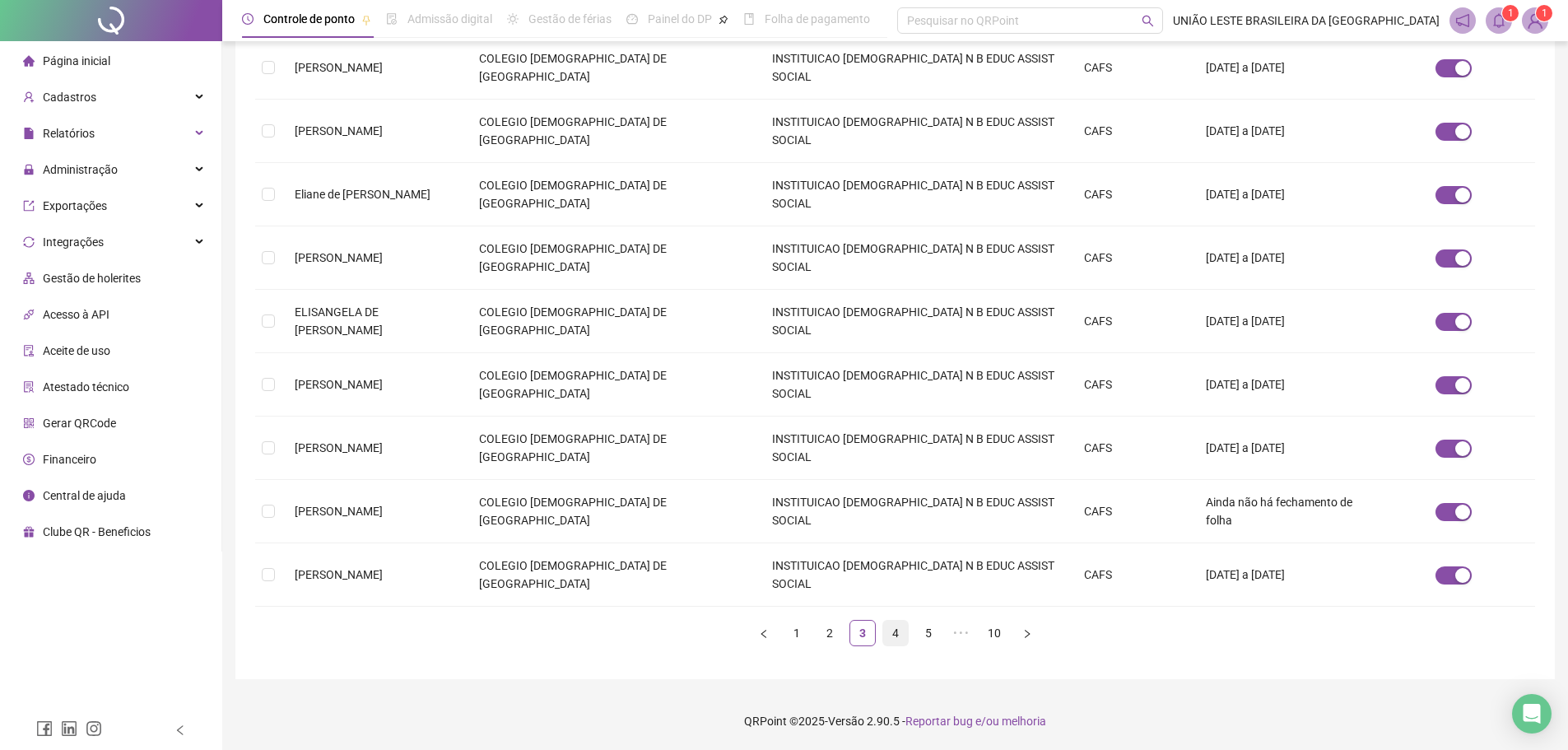
click at [900, 632] on link "4" at bounding box center [895, 633] width 25 height 25
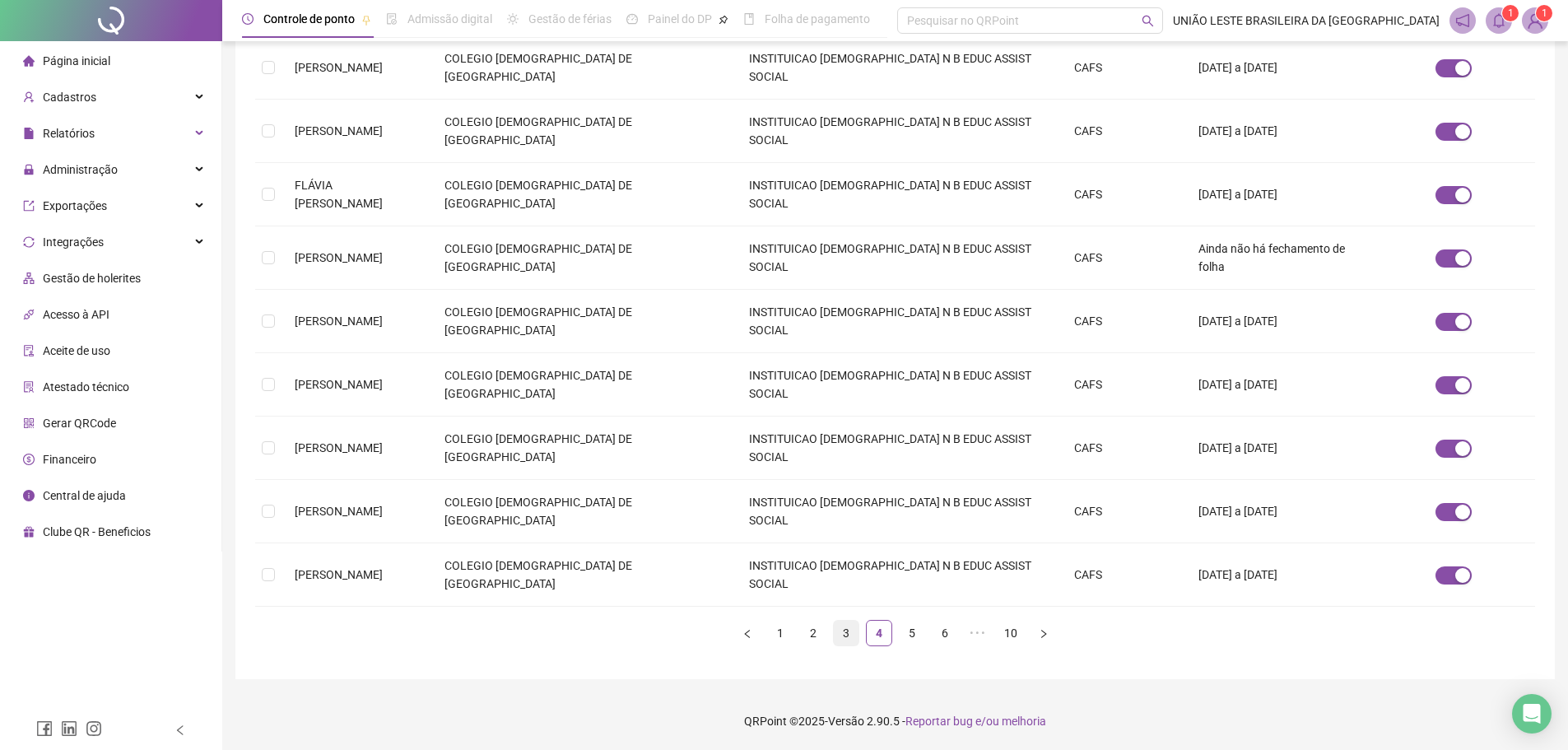
click at [845, 630] on link "3" at bounding box center [846, 633] width 25 height 25
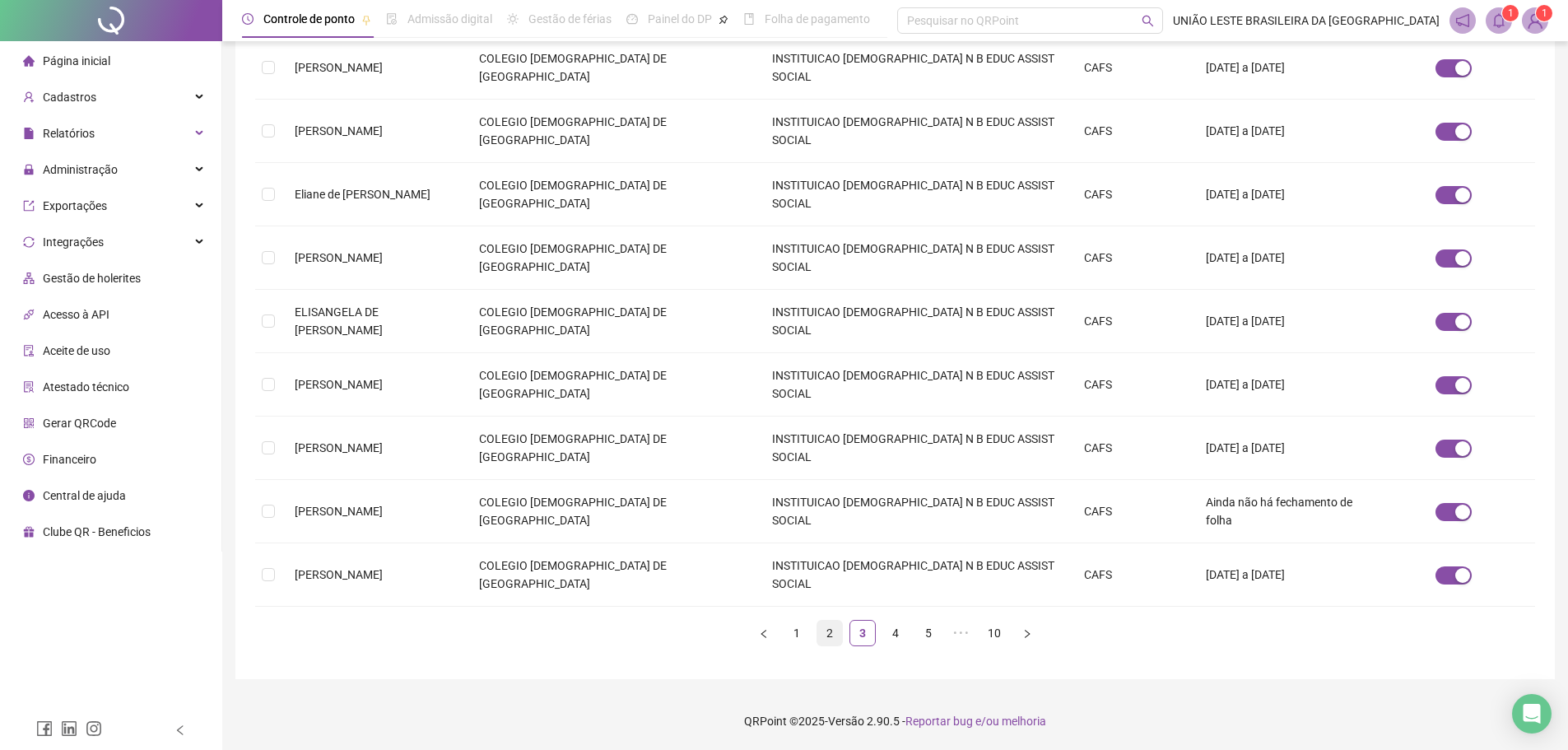
click at [825, 638] on link "2" at bounding box center [830, 633] width 25 height 25
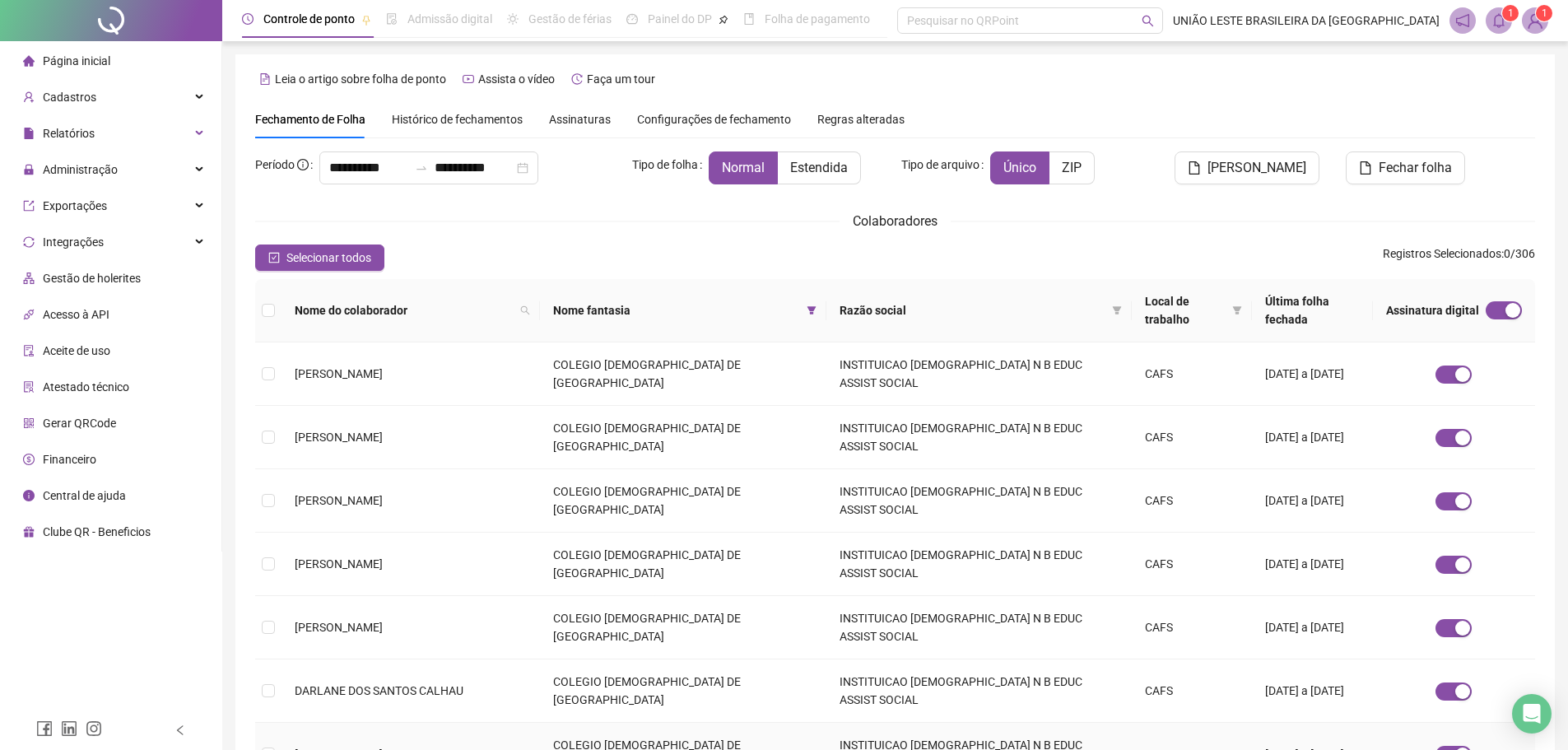
scroll to position [183, 0]
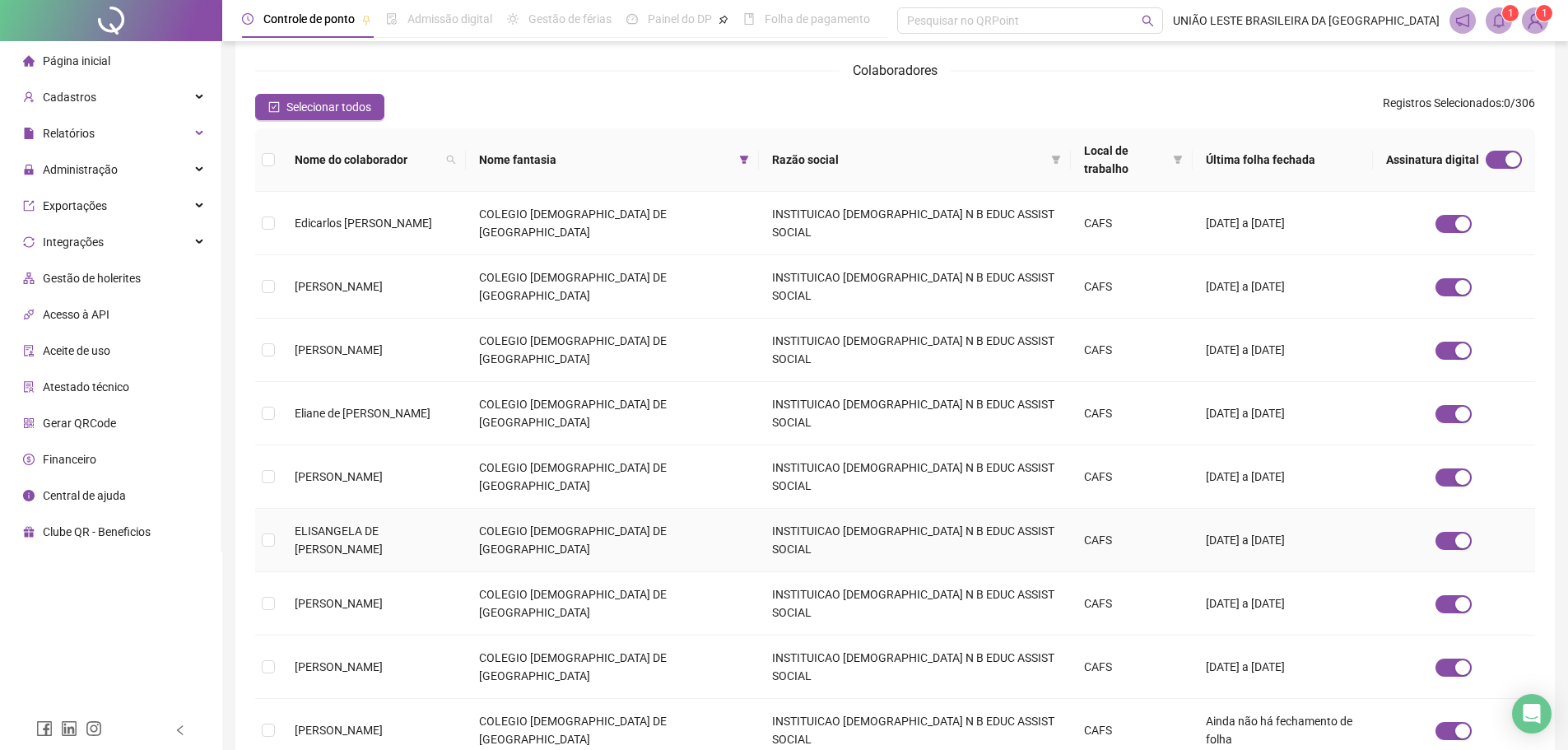
scroll to position [369, 0]
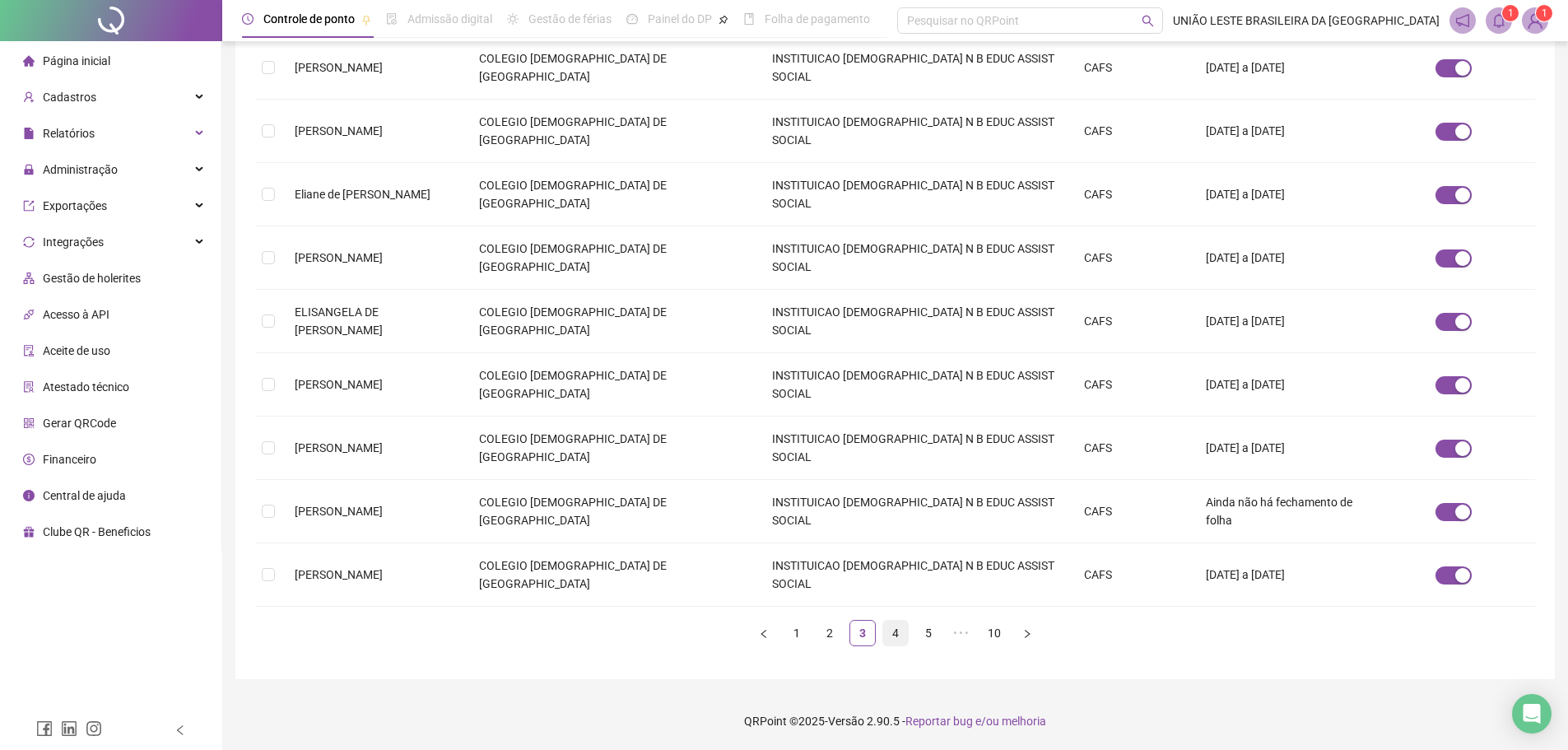
click at [894, 638] on link "4" at bounding box center [895, 633] width 25 height 25
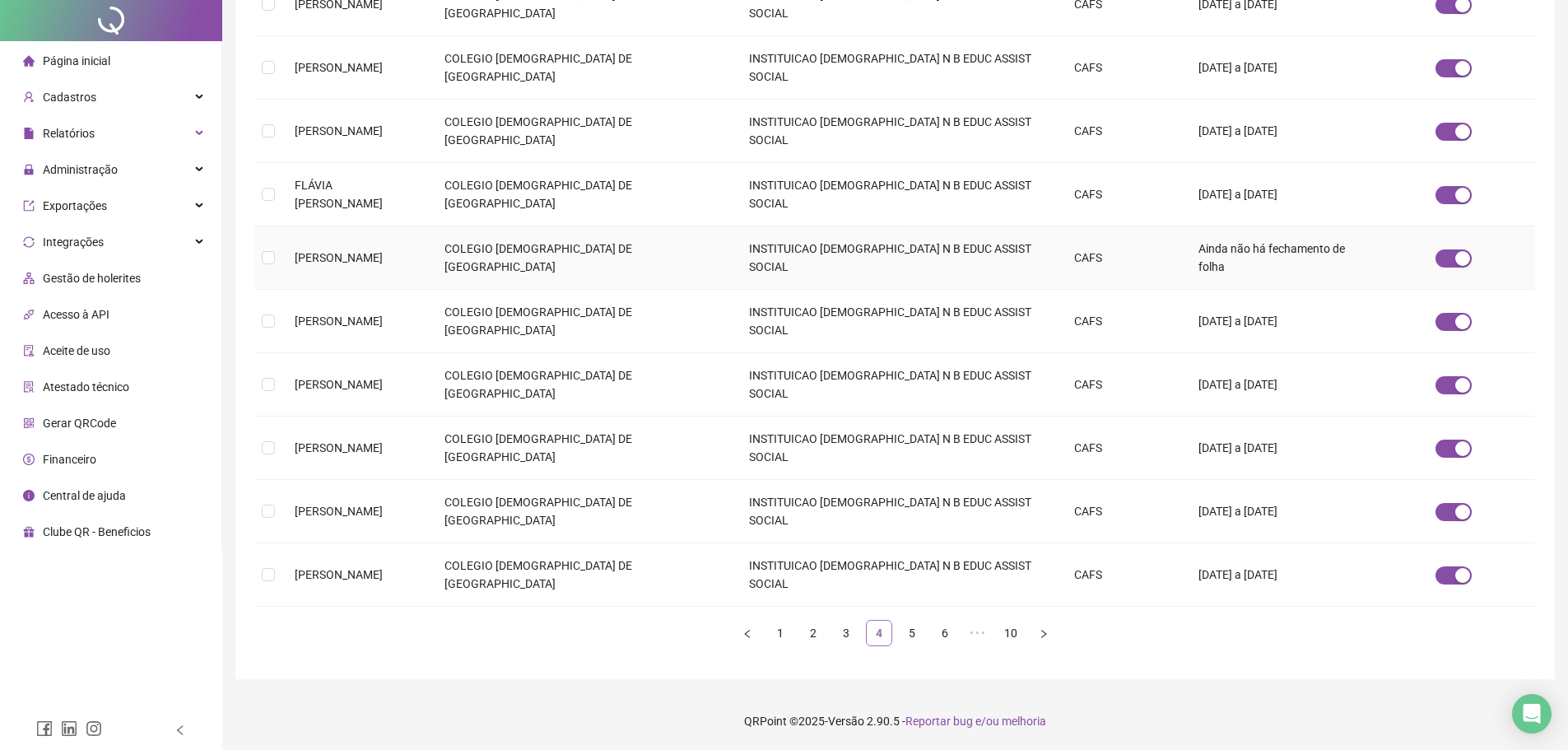
scroll to position [0, 0]
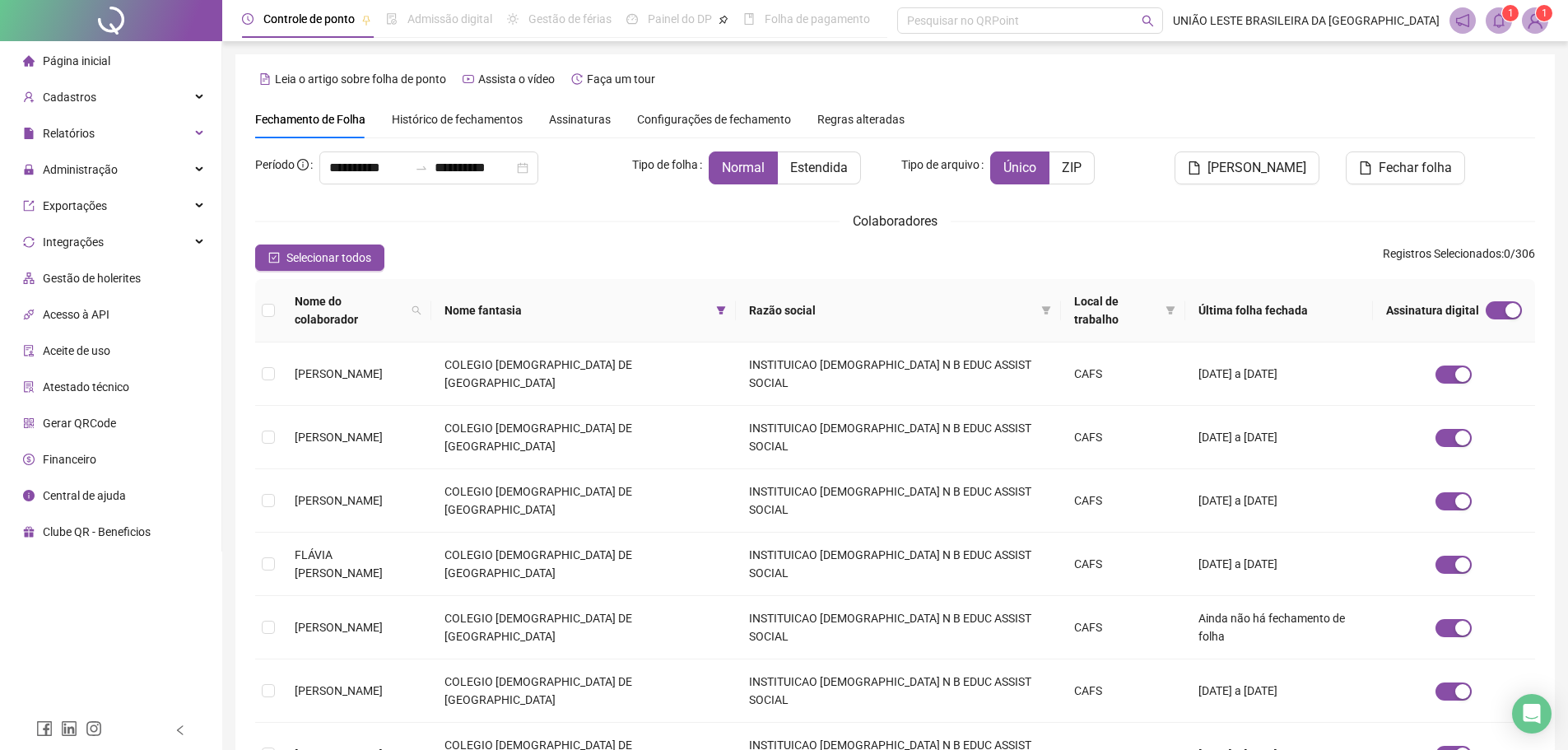
click at [363, 308] on span "Nome do colaborador" at bounding box center [350, 310] width 110 height 36
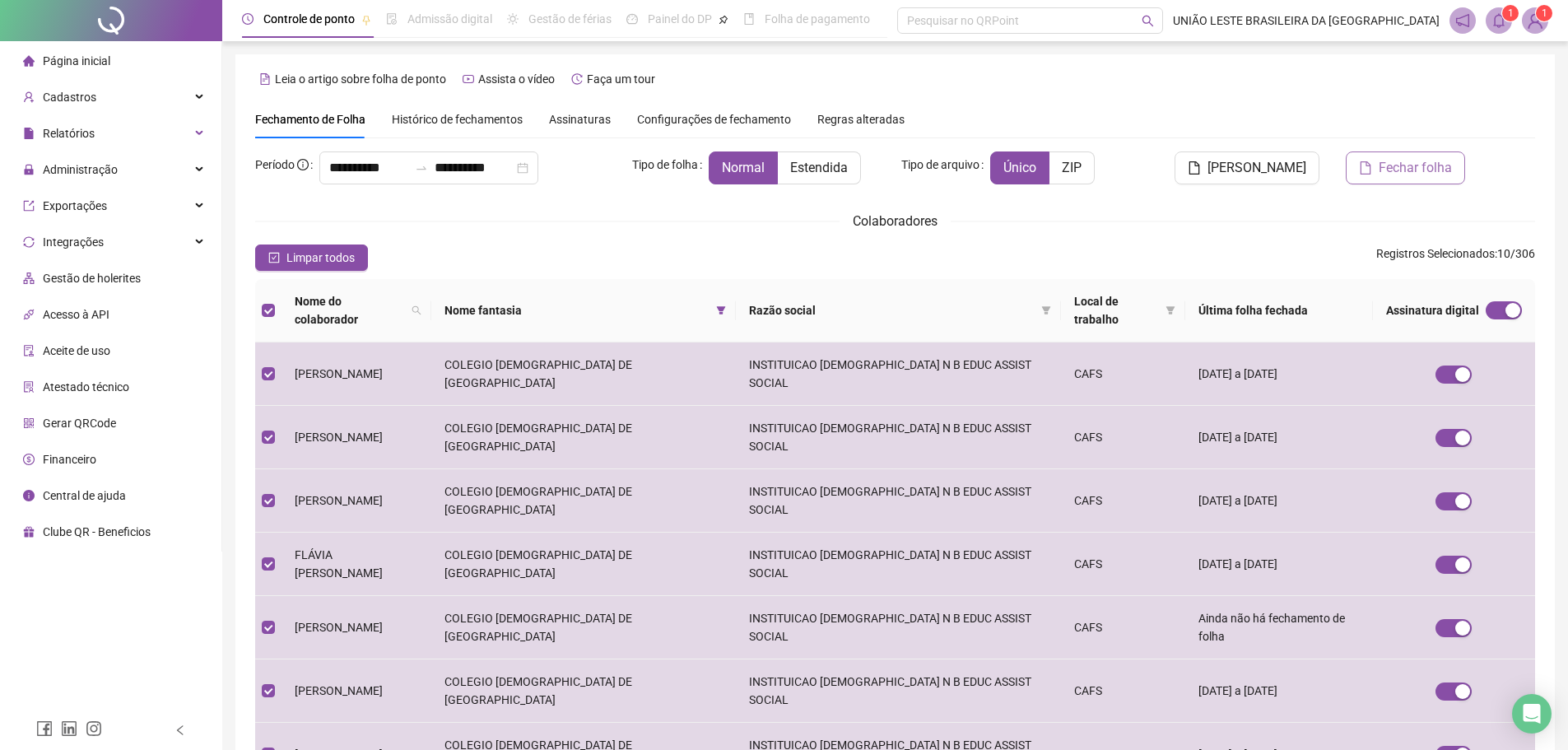
click at [1390, 168] on span "Fechar folha" at bounding box center [1415, 168] width 73 height 20
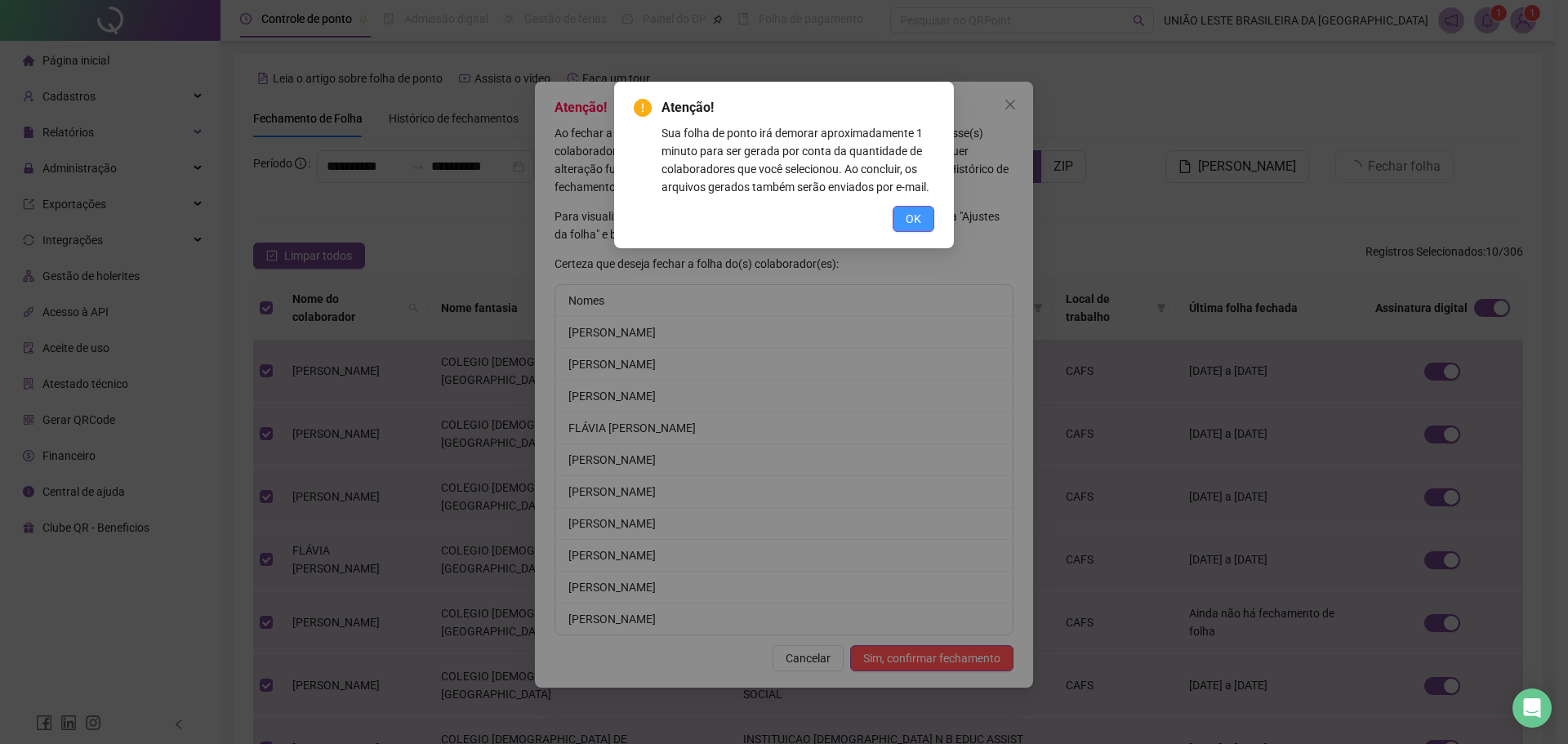
click at [905, 221] on span "OK" at bounding box center [913, 218] width 15 height 18
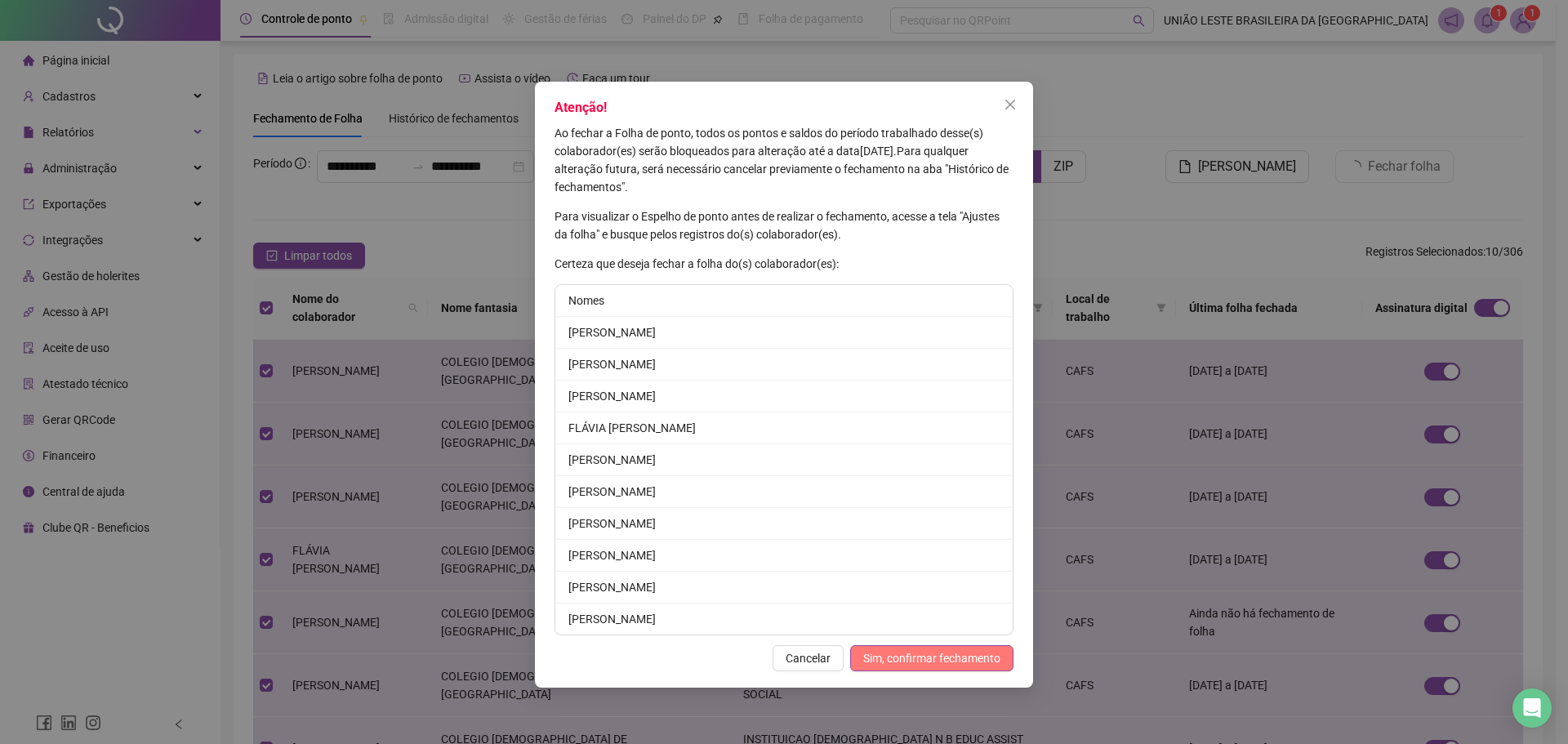
click at [946, 655] on span "Sim, confirmar fechamento" at bounding box center [931, 658] width 137 height 18
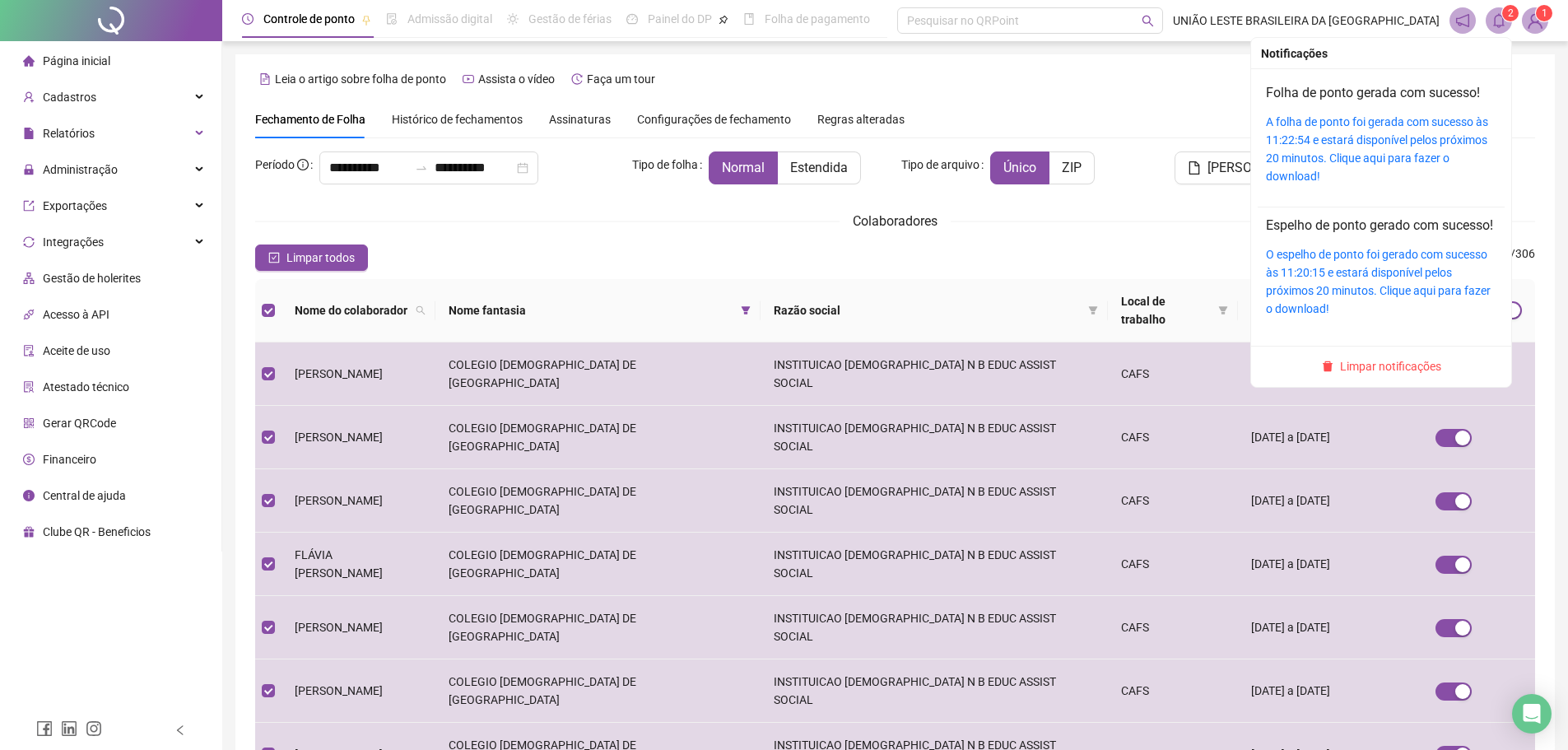
click at [1504, 24] on icon "bell" at bounding box center [1499, 21] width 15 height 15
click at [1423, 138] on link "A folha de ponto foi gerada com sucesso às 11:22:54 e estará disponível pelos p…" at bounding box center [1377, 148] width 223 height 68
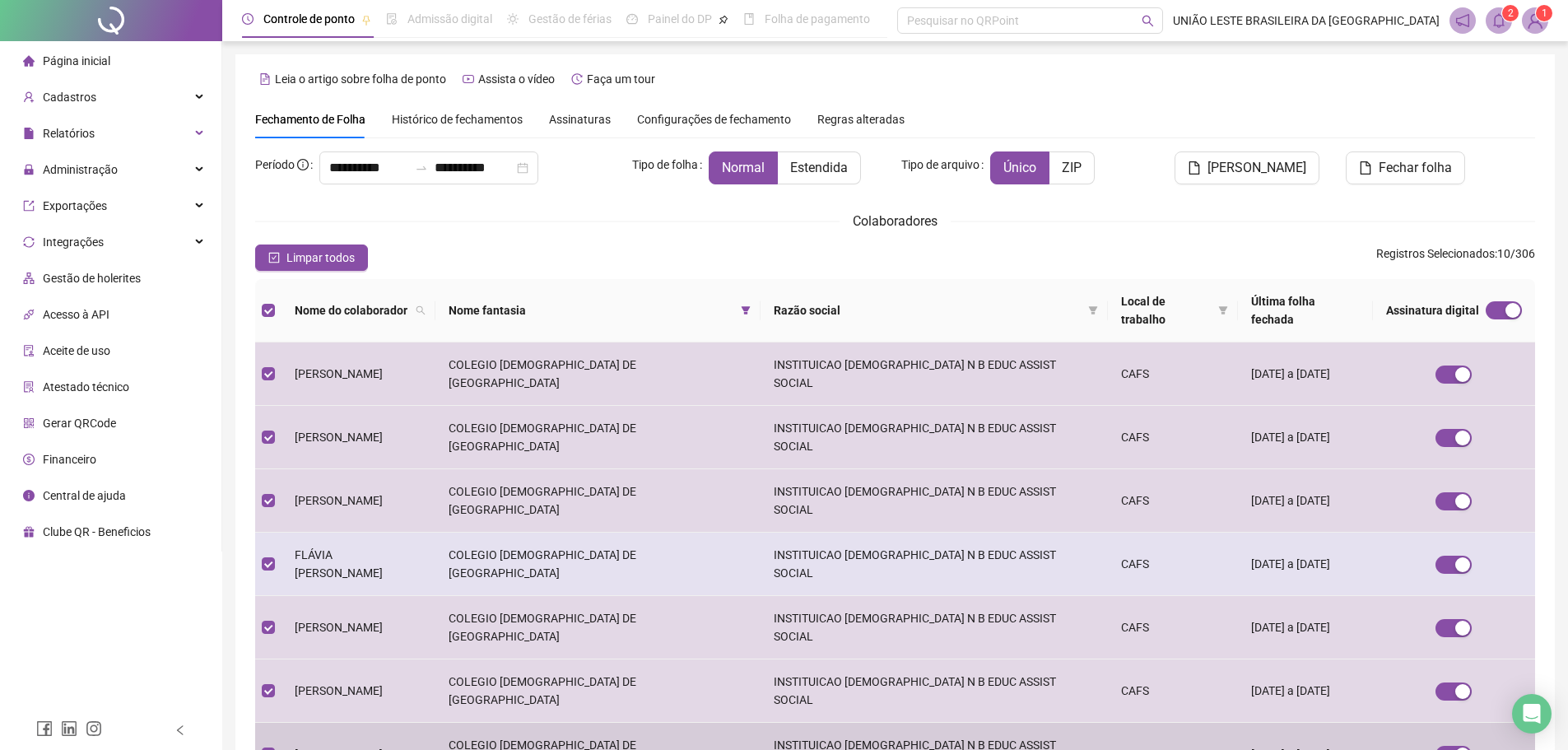
scroll to position [183, 0]
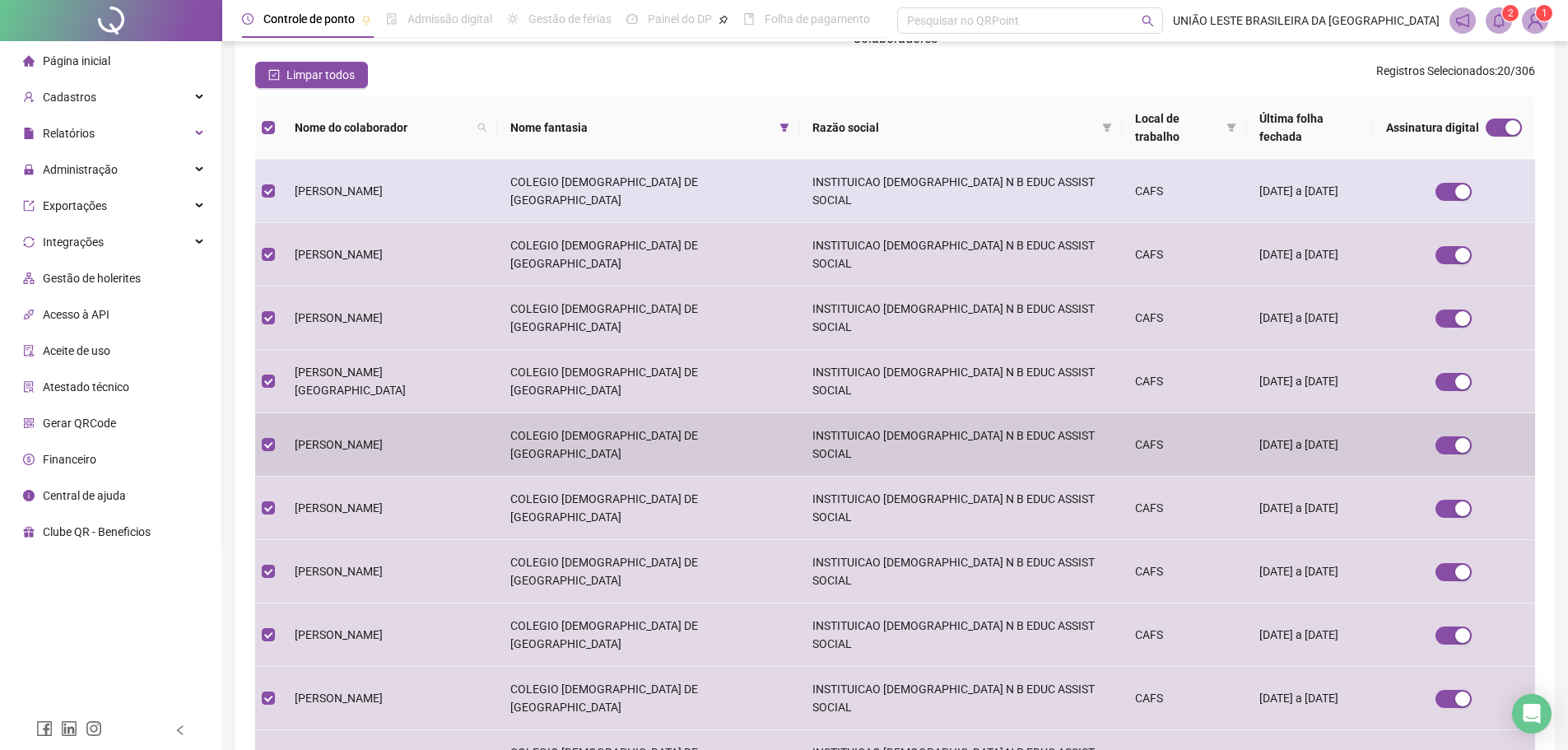
scroll to position [0, 0]
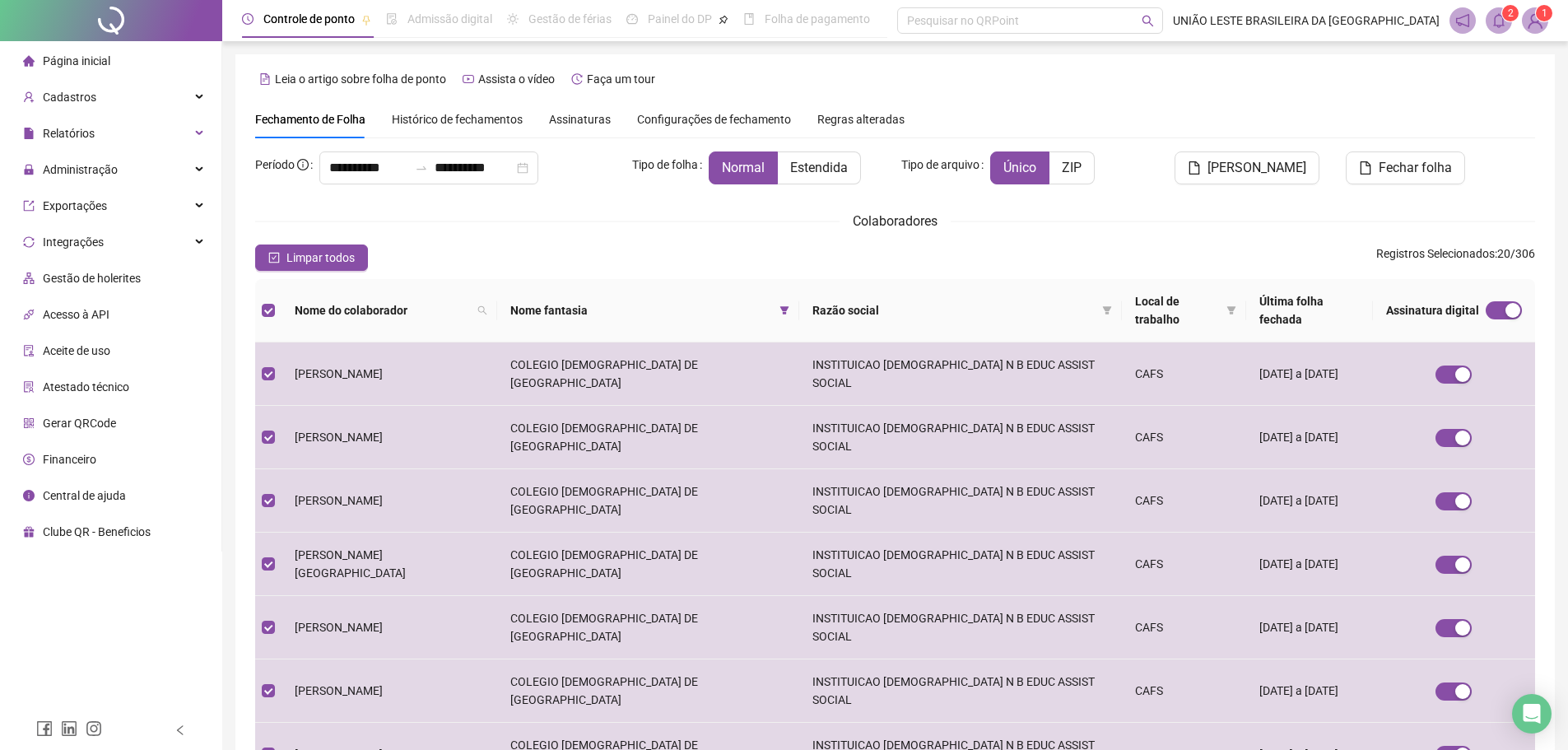
click at [1468, 216] on div "Colaboradores" at bounding box center [894, 221] width 1280 height 21
click at [1423, 162] on span "Fechar folha" at bounding box center [1415, 168] width 73 height 20
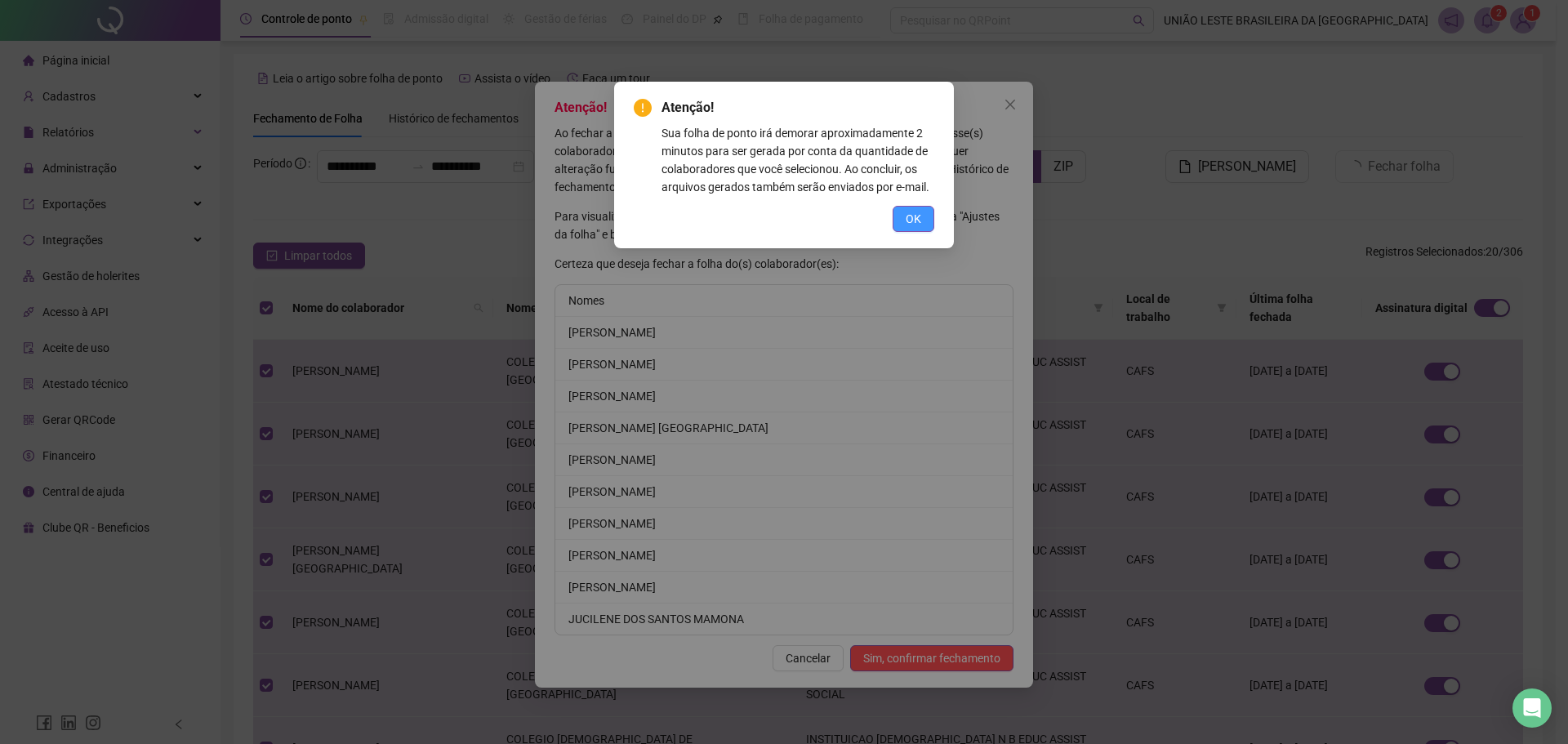
click at [914, 214] on span "OK" at bounding box center [913, 218] width 15 height 18
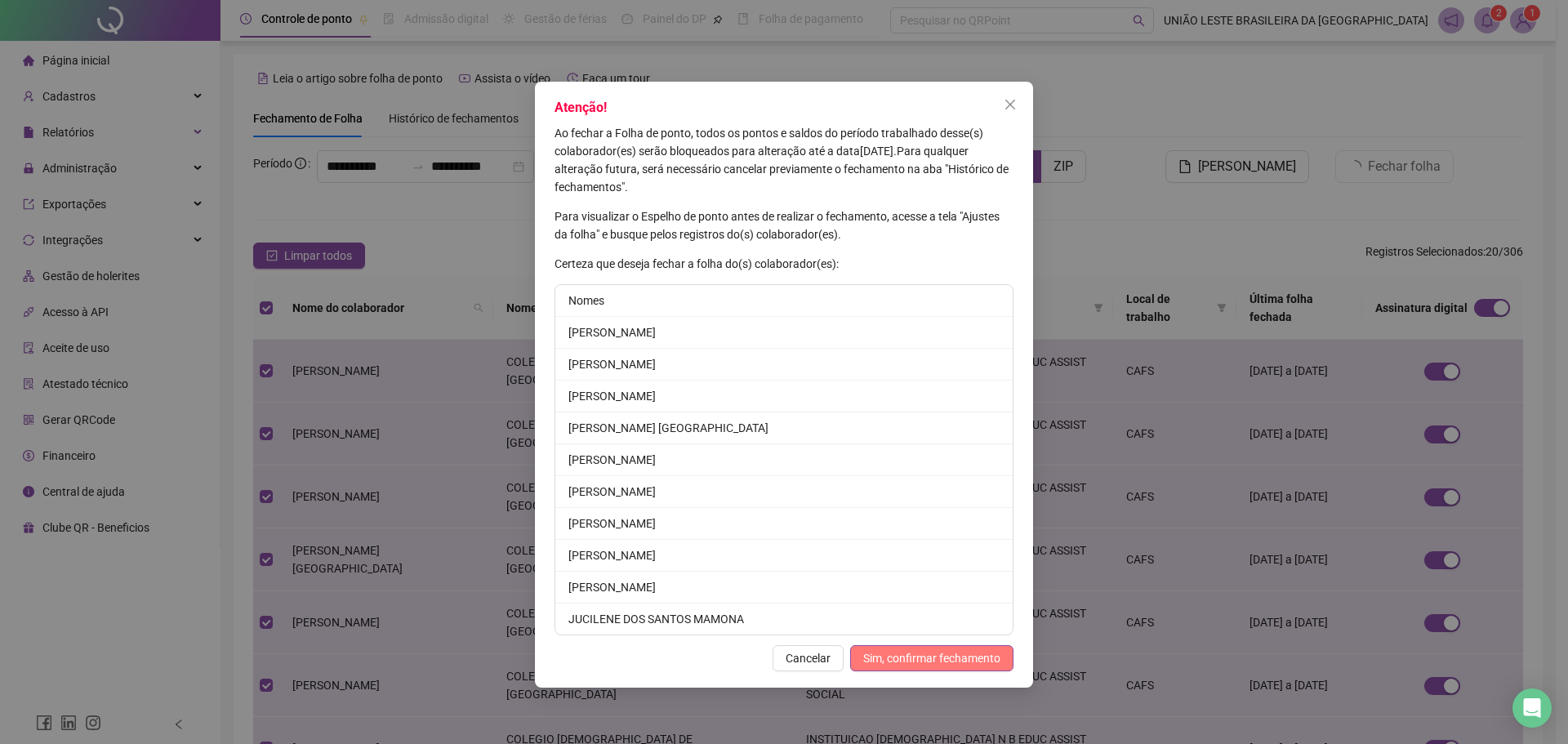
click at [953, 653] on span "Sim, confirmar fechamento" at bounding box center [931, 658] width 137 height 18
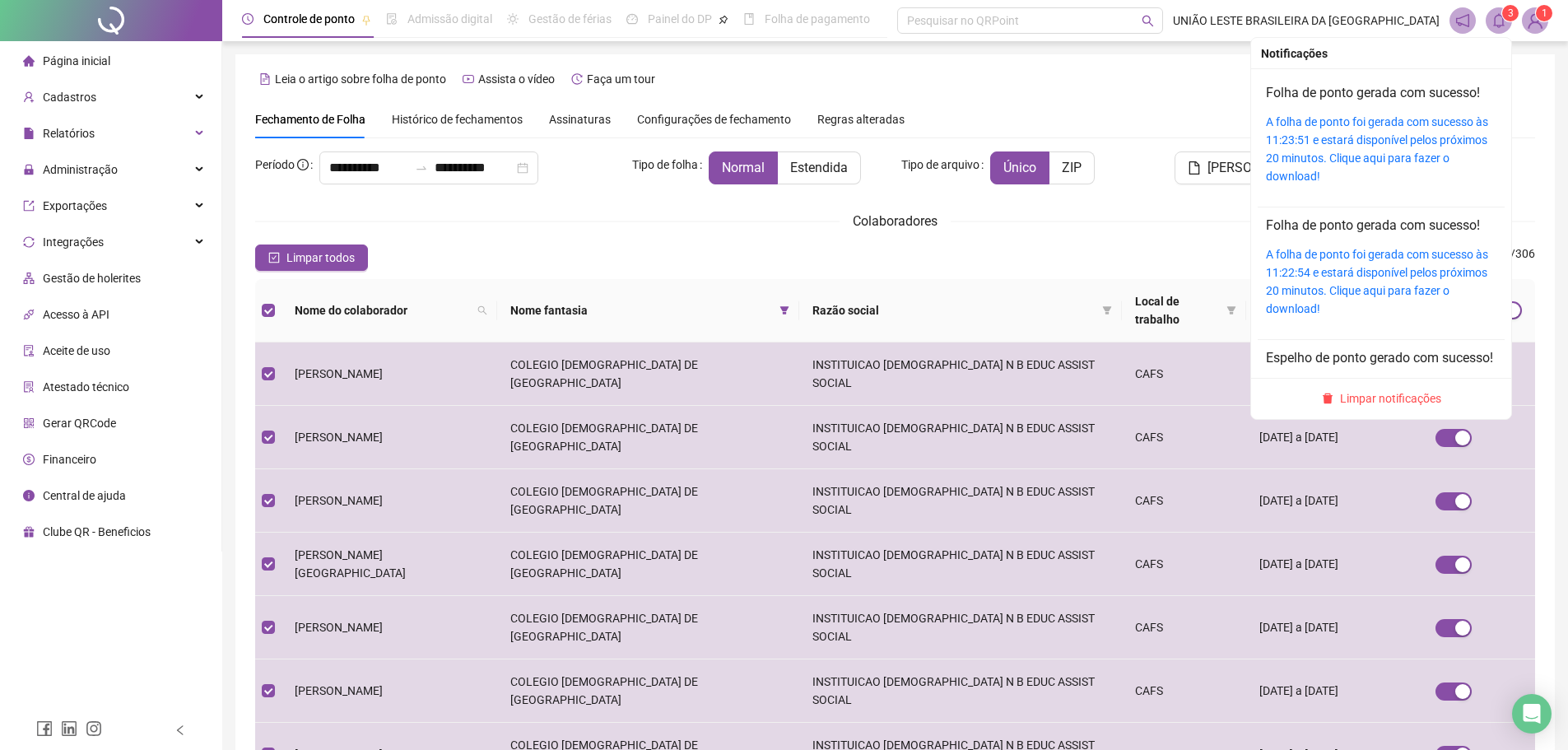
click at [1496, 32] on span at bounding box center [1499, 21] width 27 height 27
click at [1417, 125] on link "A folha de ponto foi gerada com sucesso às 11:23:51 e estará disponível pelos p…" at bounding box center [1377, 148] width 223 height 68
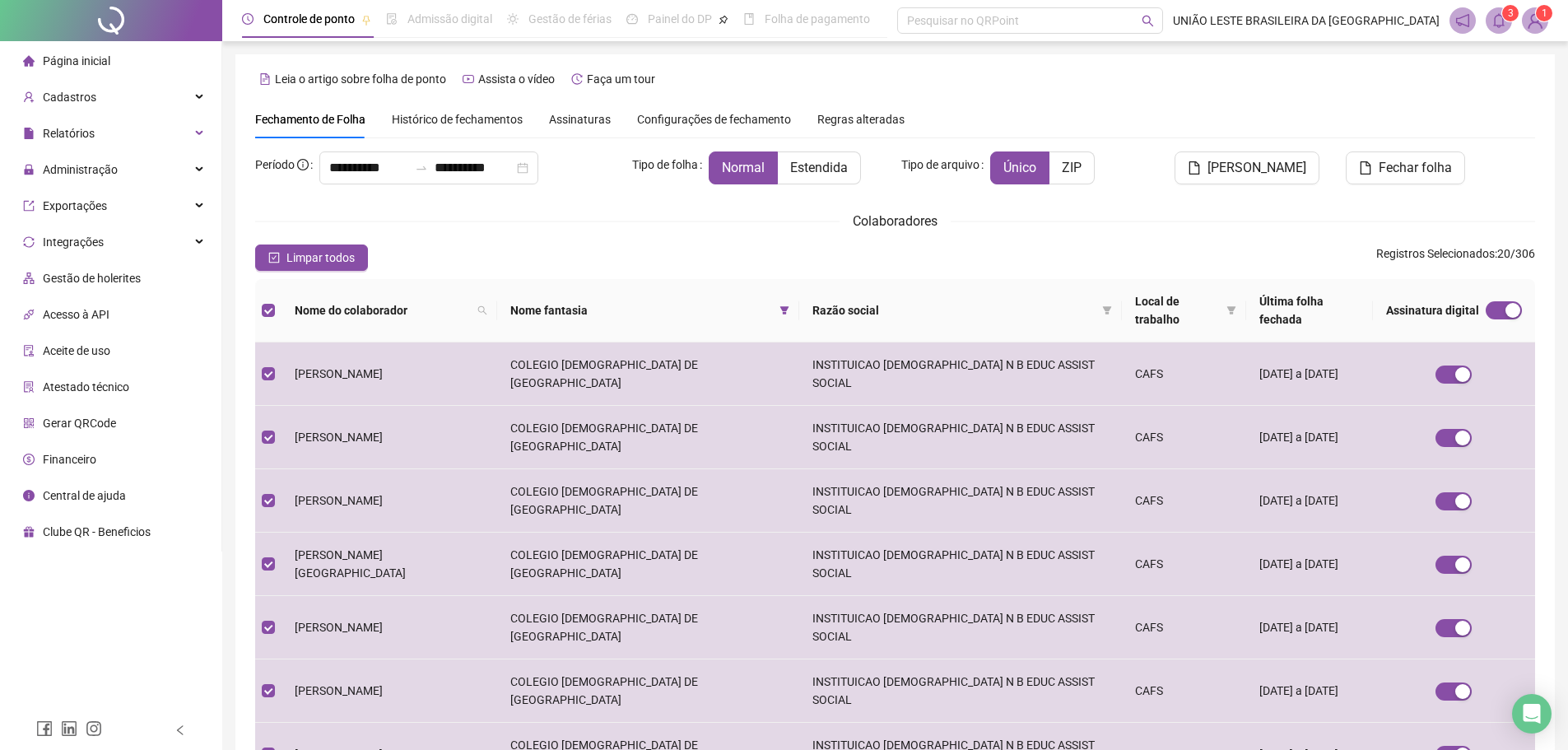
click at [1543, 191] on div "**********" at bounding box center [894, 551] width 1320 height 995
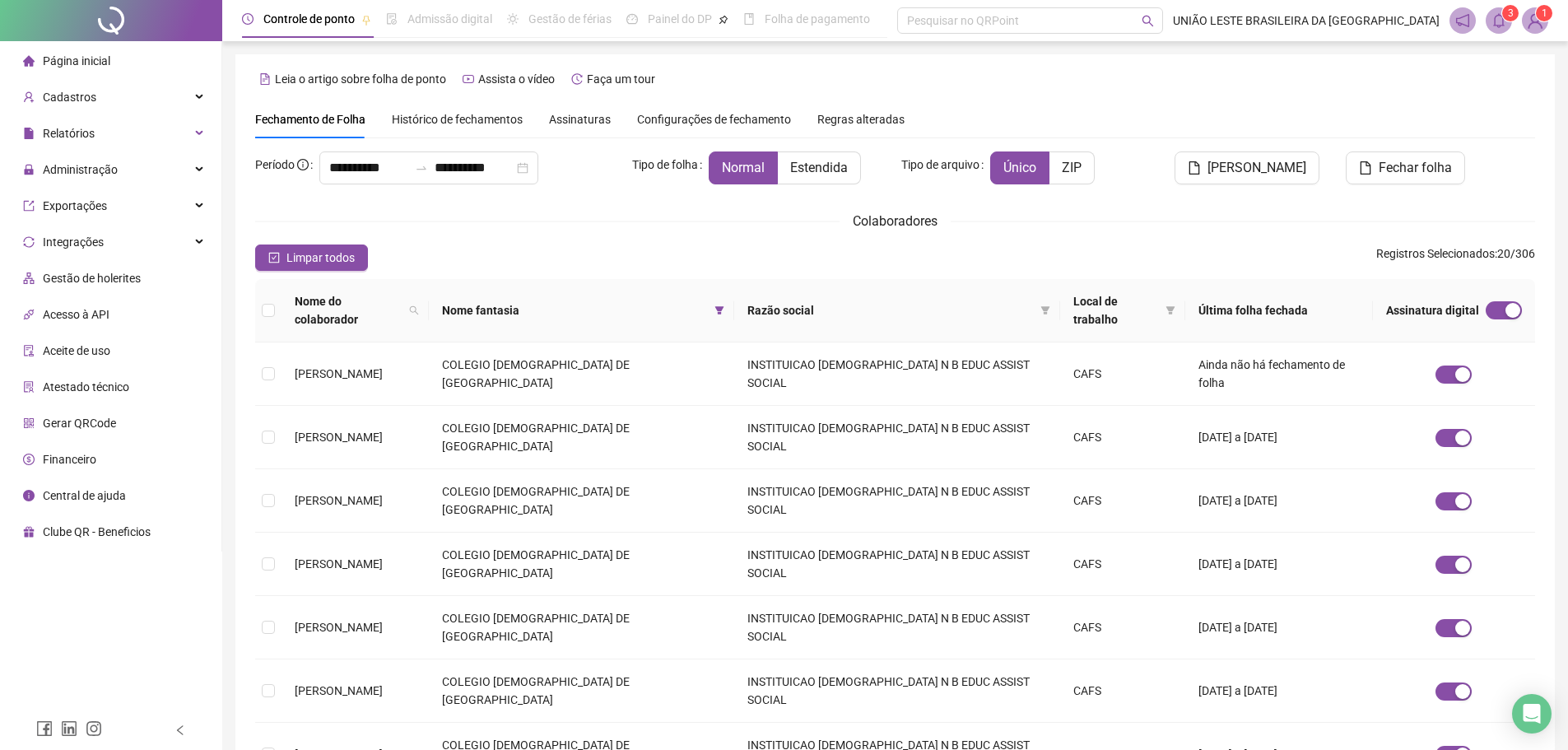
click at [384, 315] on span "Nome do colaborador" at bounding box center [348, 310] width 108 height 36
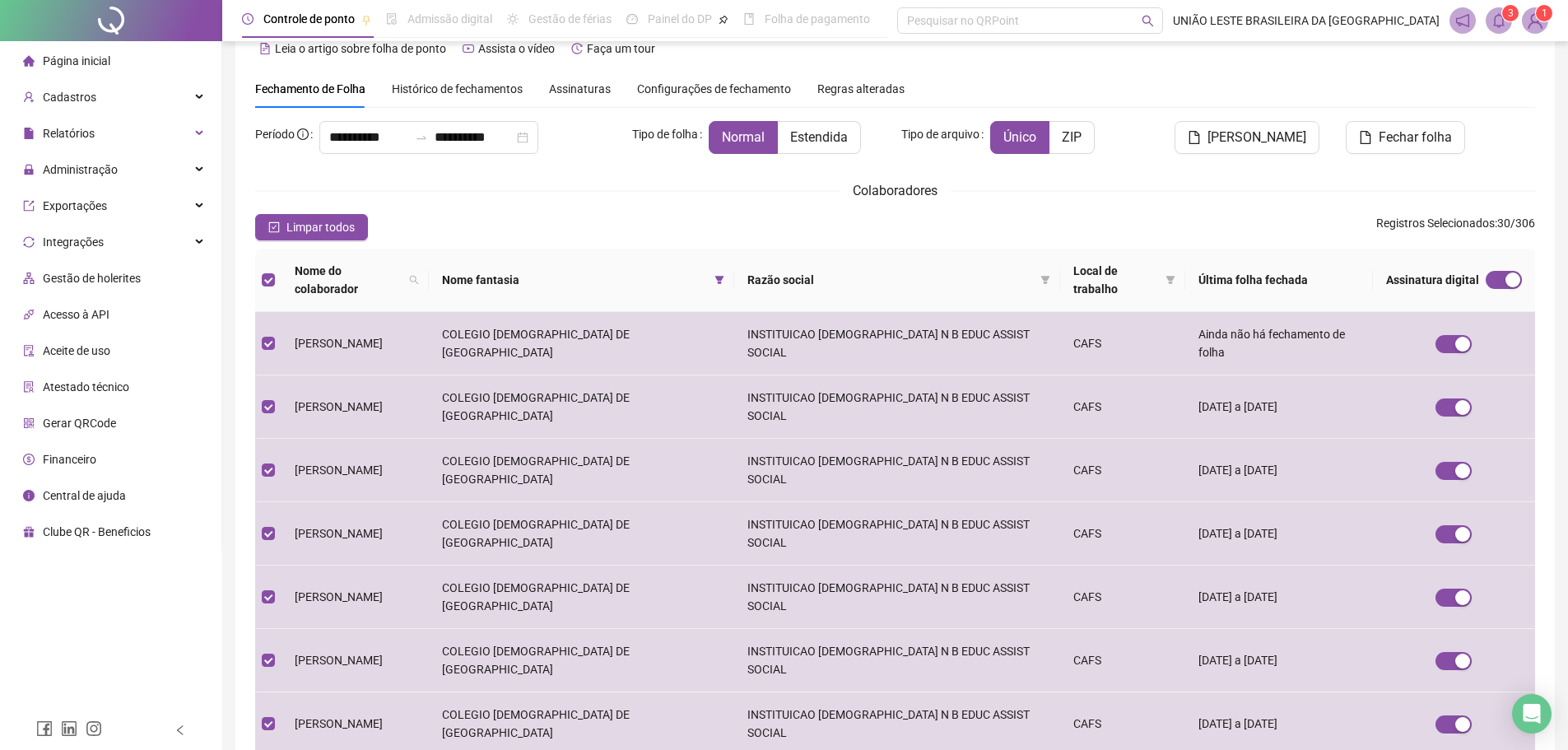
scroll to position [29, 0]
click at [1385, 128] on button "Fechar folha" at bounding box center [1404, 139] width 119 height 33
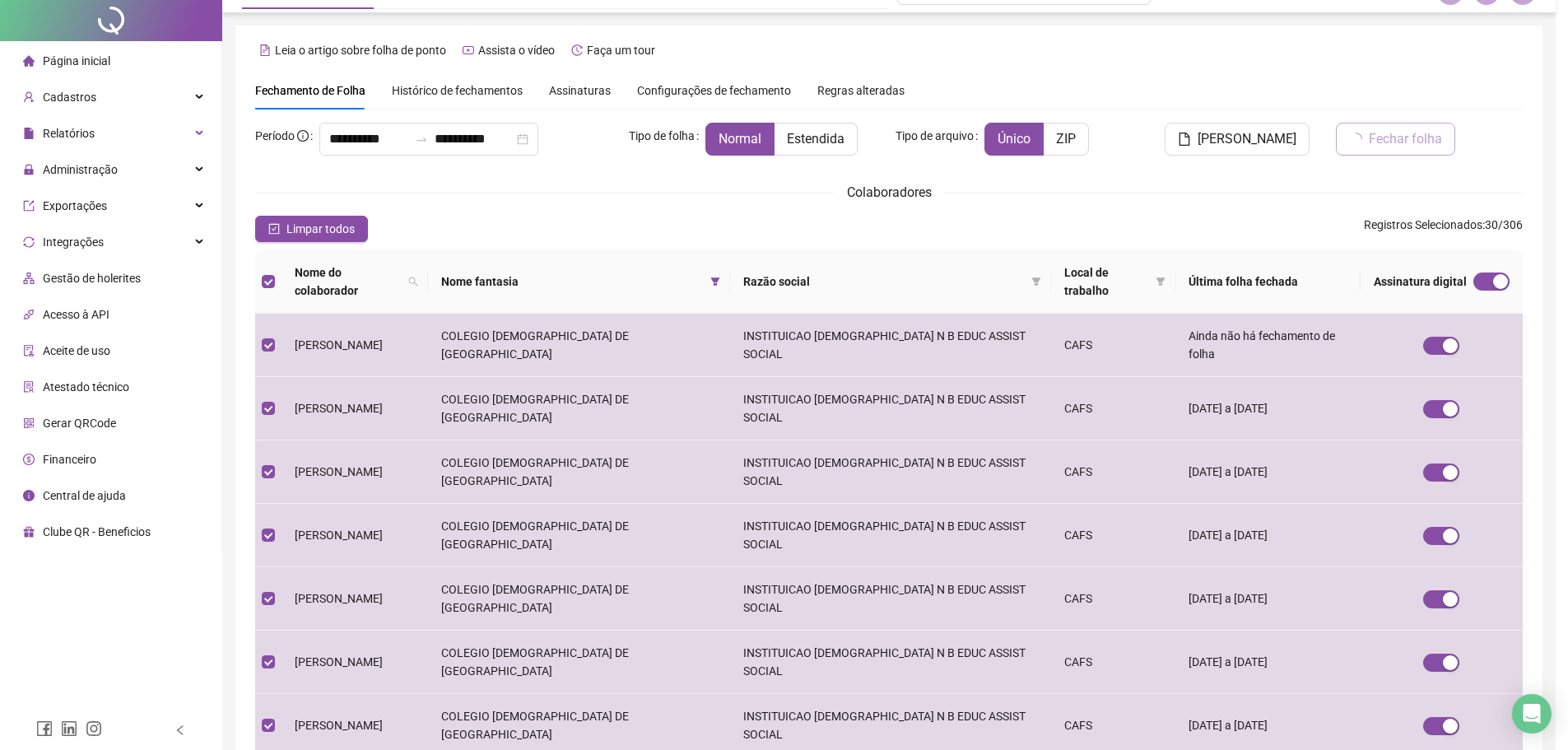
scroll to position [0, 0]
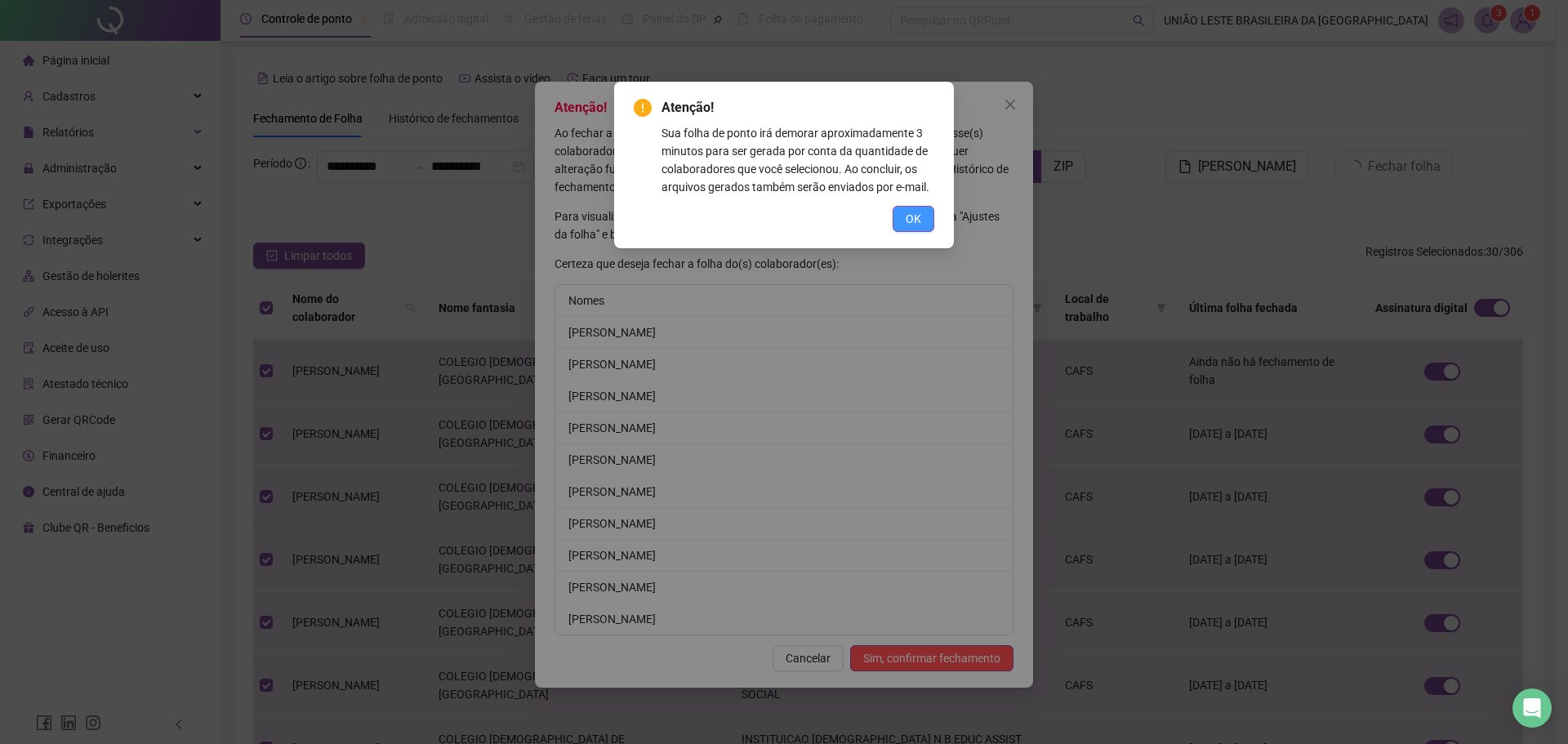
click at [904, 218] on button "OK" at bounding box center [913, 219] width 42 height 26
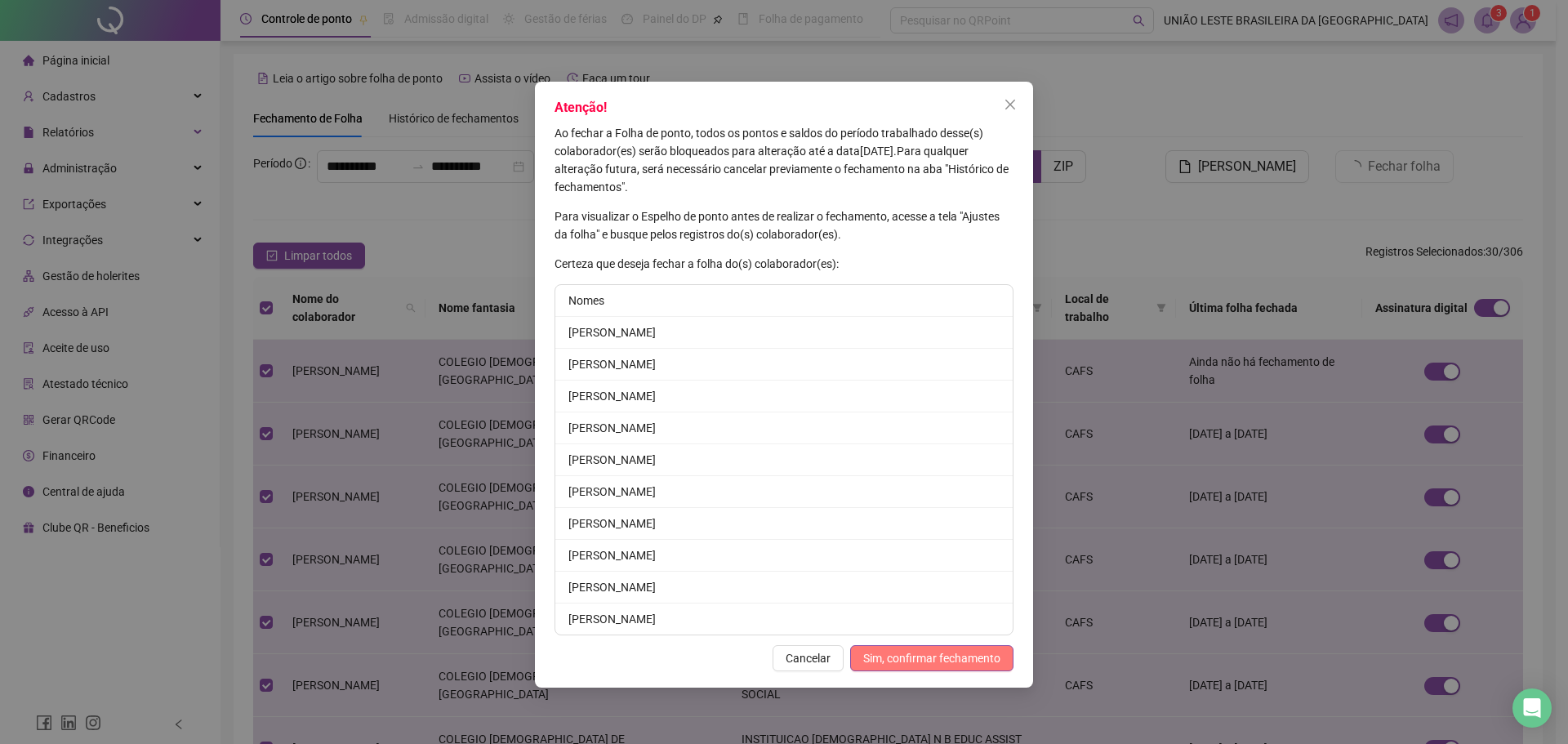
click at [928, 654] on span "Sim, confirmar fechamento" at bounding box center [931, 658] width 137 height 18
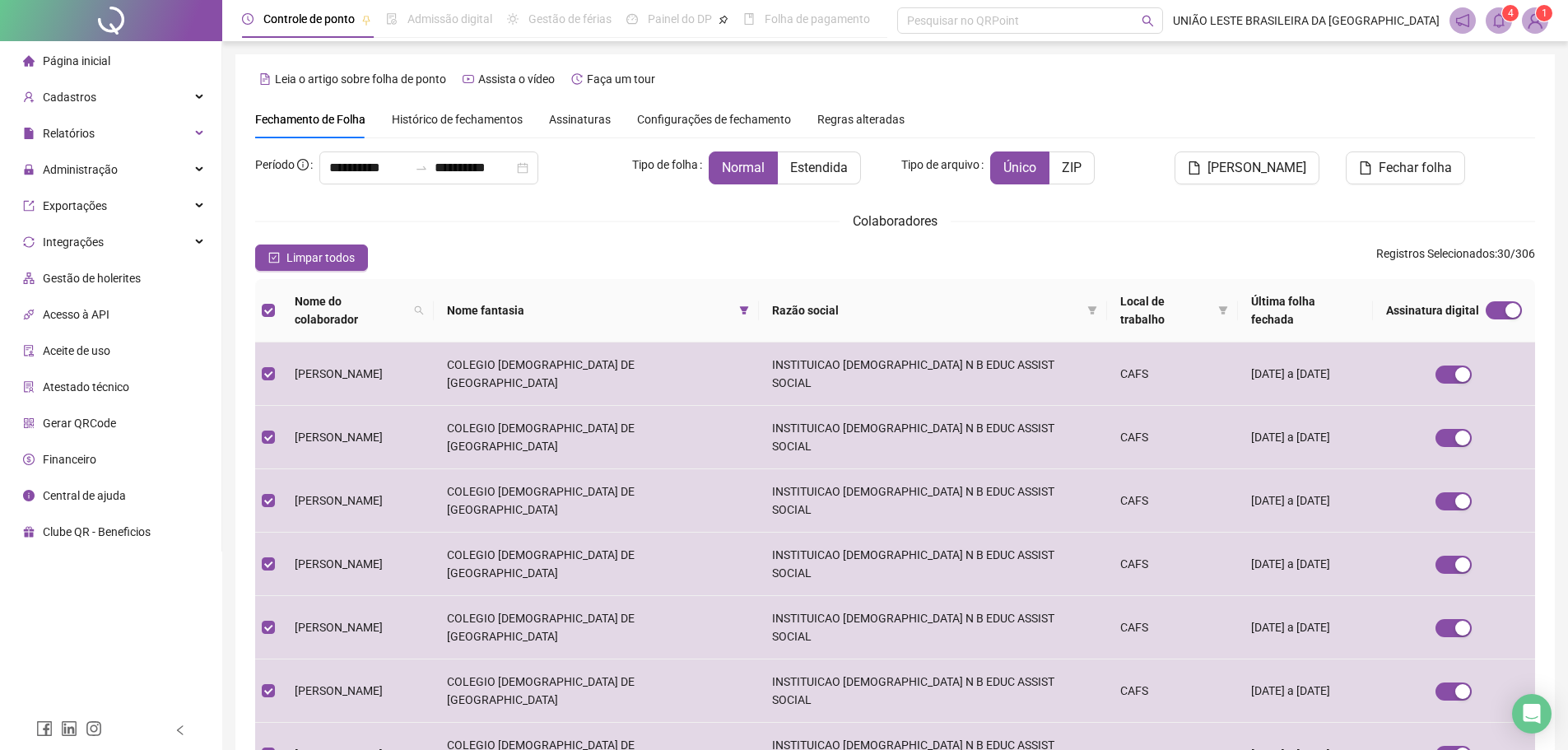
click at [1502, 22] on icon "bell" at bounding box center [1499, 21] width 15 height 15
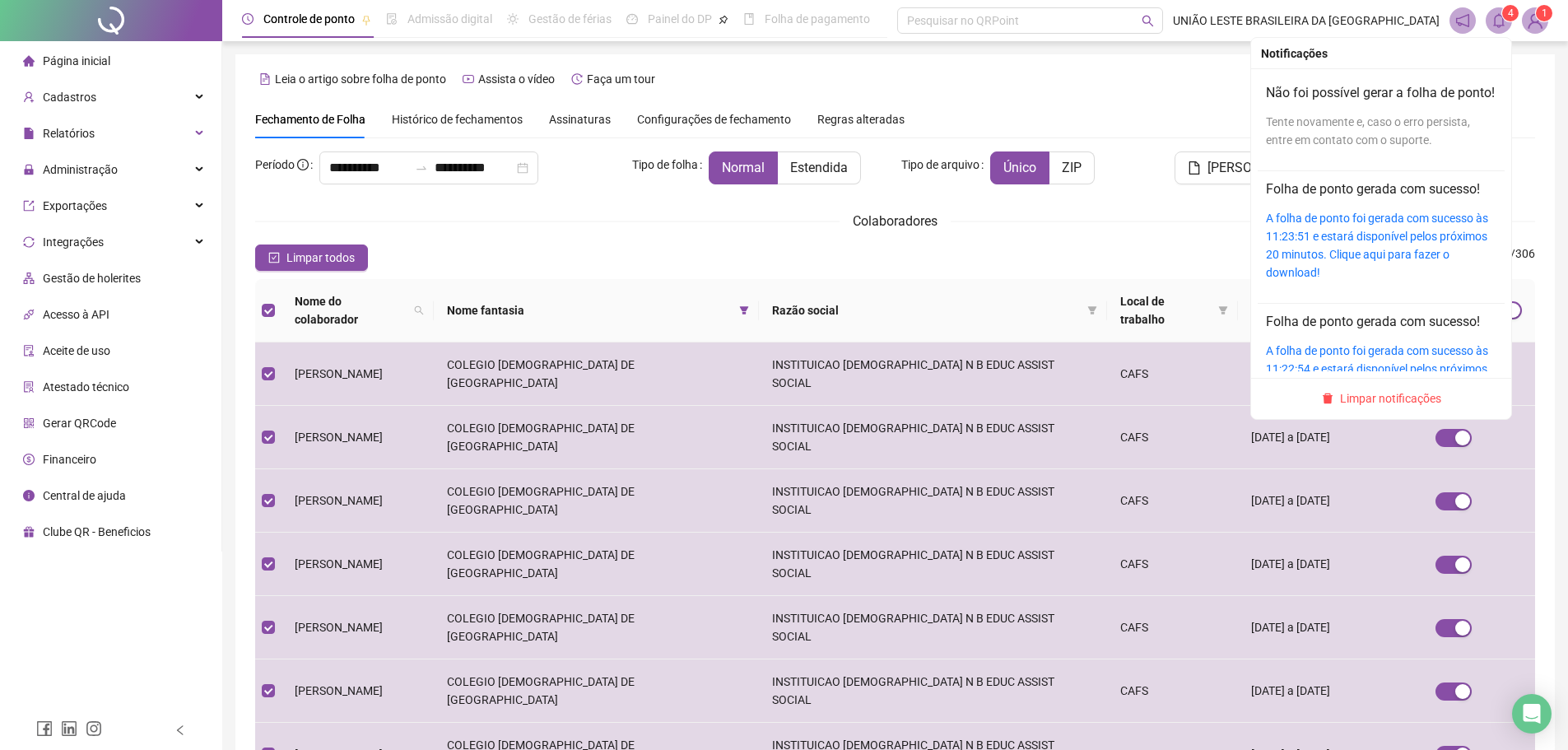
click at [1396, 265] on div "A folha de ponto foi gerada com sucesso às 11:23:51 e estará disponível pelos p…" at bounding box center [1381, 246] width 230 height 72
click at [1320, 277] on link "A folha de ponto foi gerada com sucesso às 11:23:51 e estará disponível pelos p…" at bounding box center [1377, 245] width 223 height 68
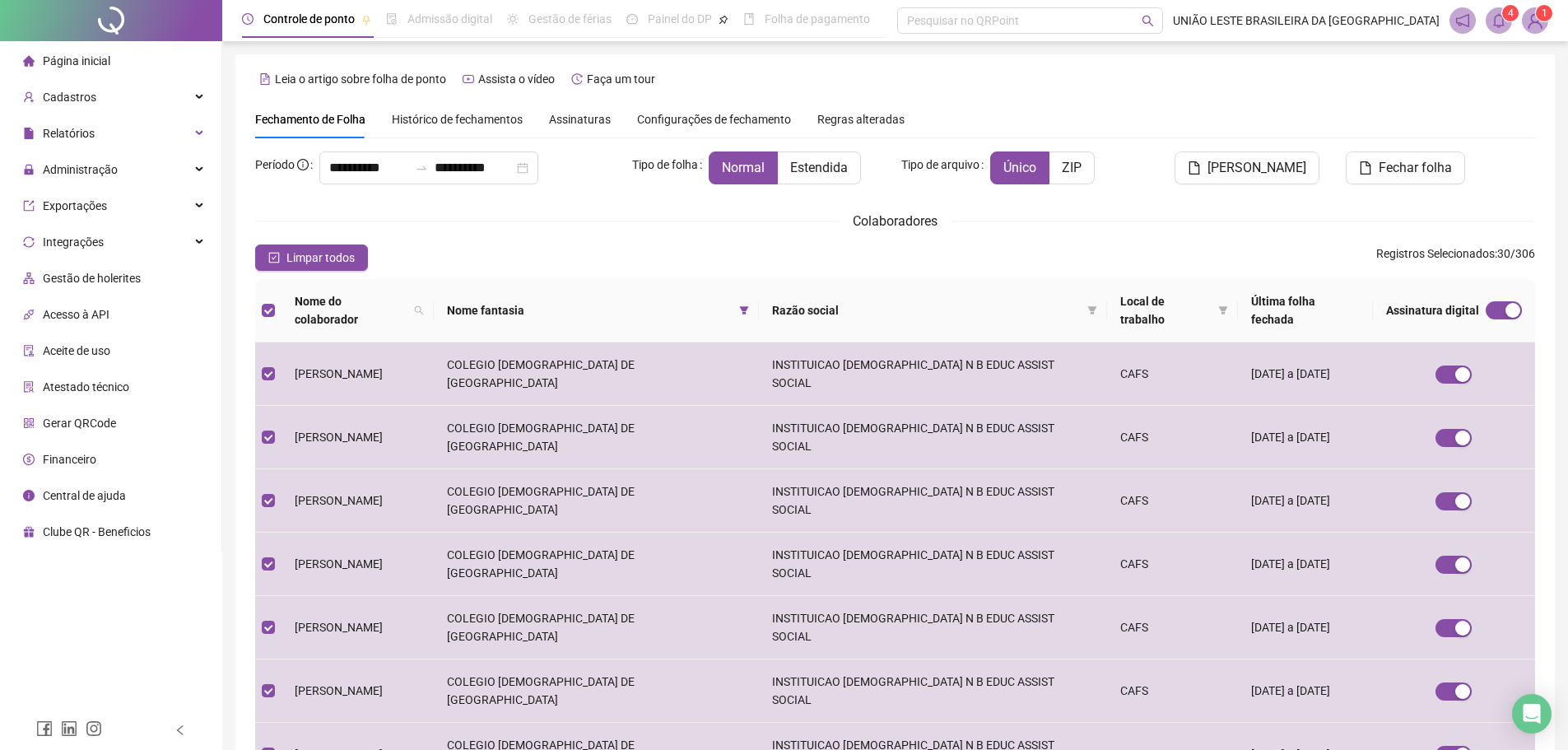
click at [1051, 239] on div "**********" at bounding box center [894, 590] width 1280 height 878
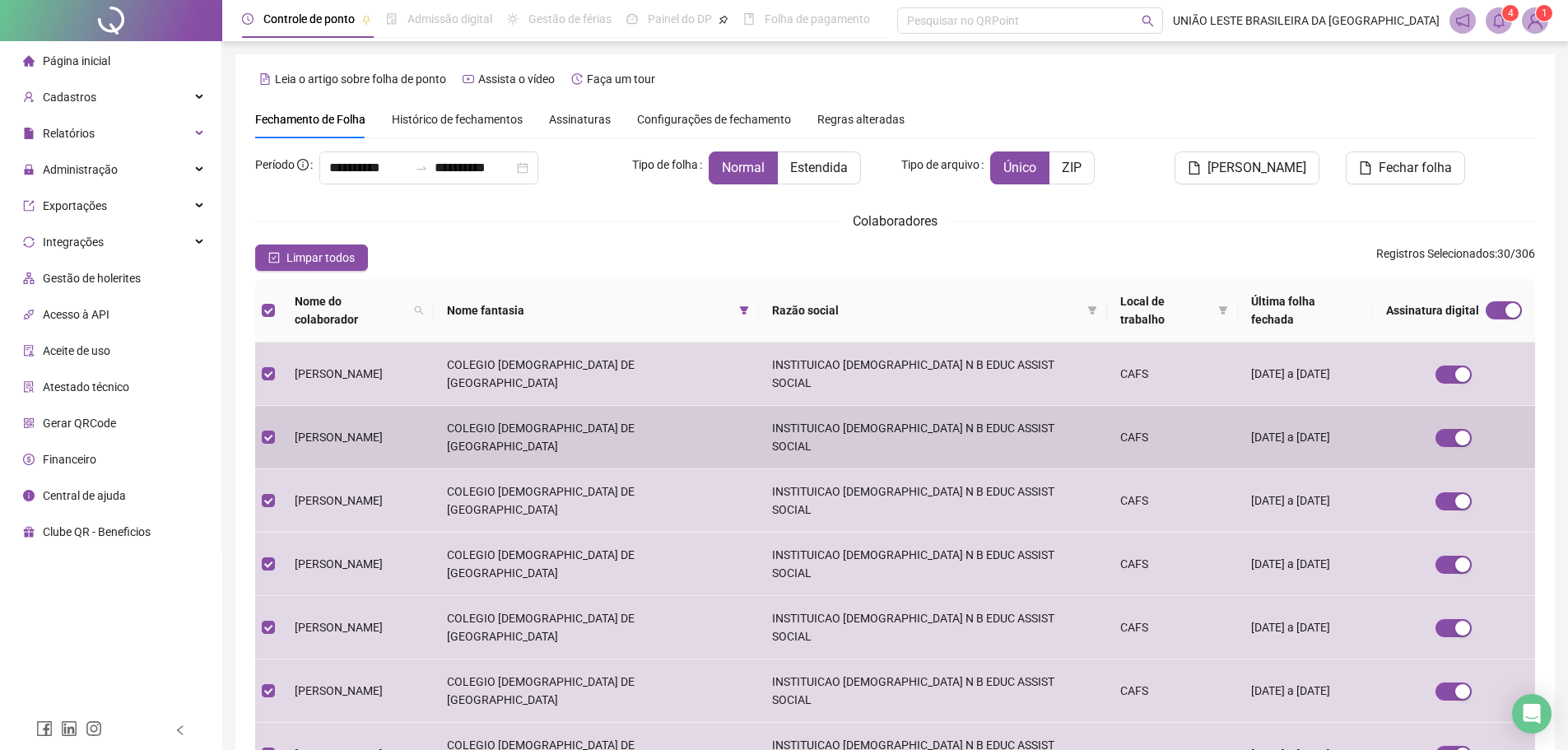
scroll to position [369, 0]
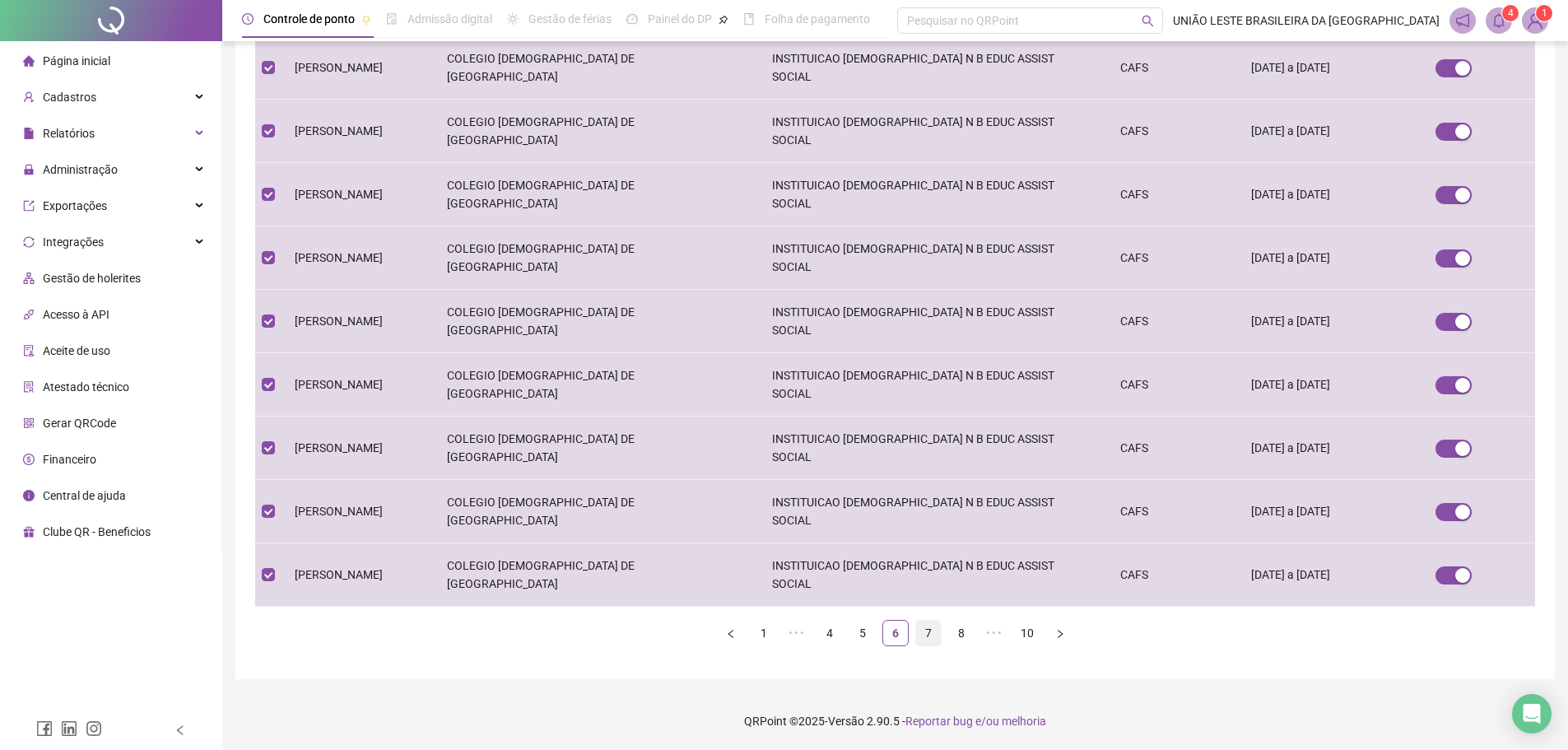
click at [924, 640] on link "7" at bounding box center [929, 633] width 25 height 25
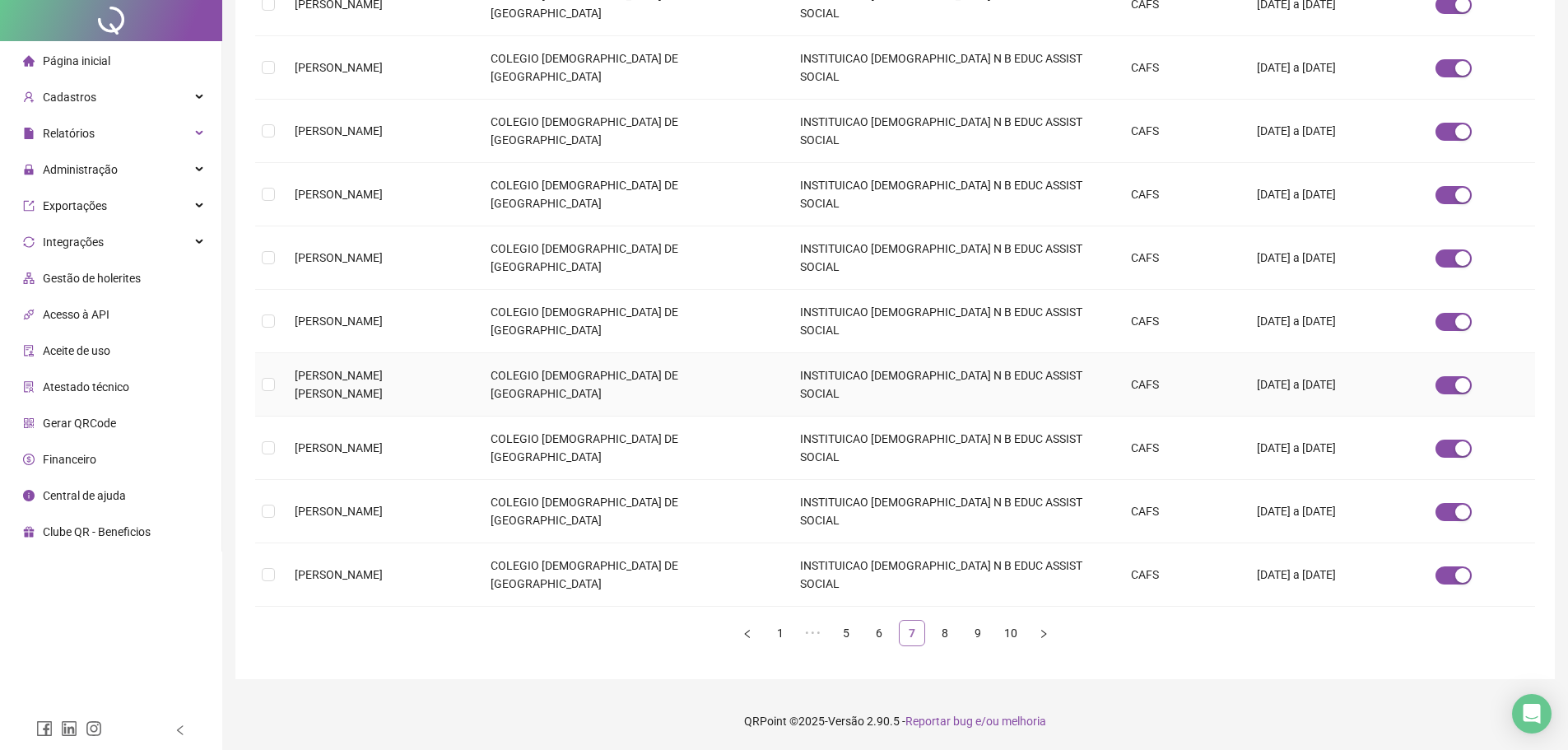
scroll to position [0, 0]
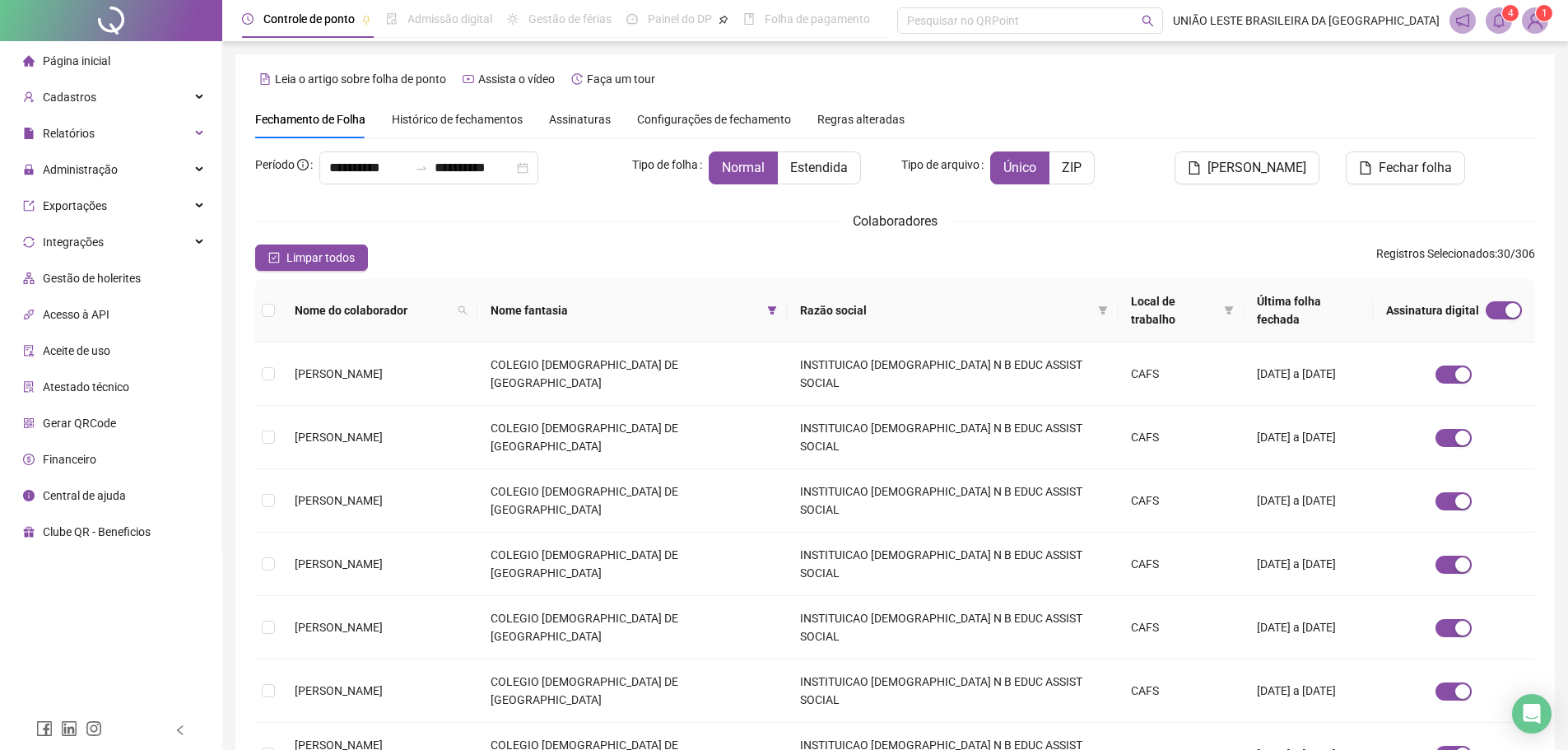
click at [296, 302] on span "Nome do colaborador" at bounding box center [373, 310] width 156 height 18
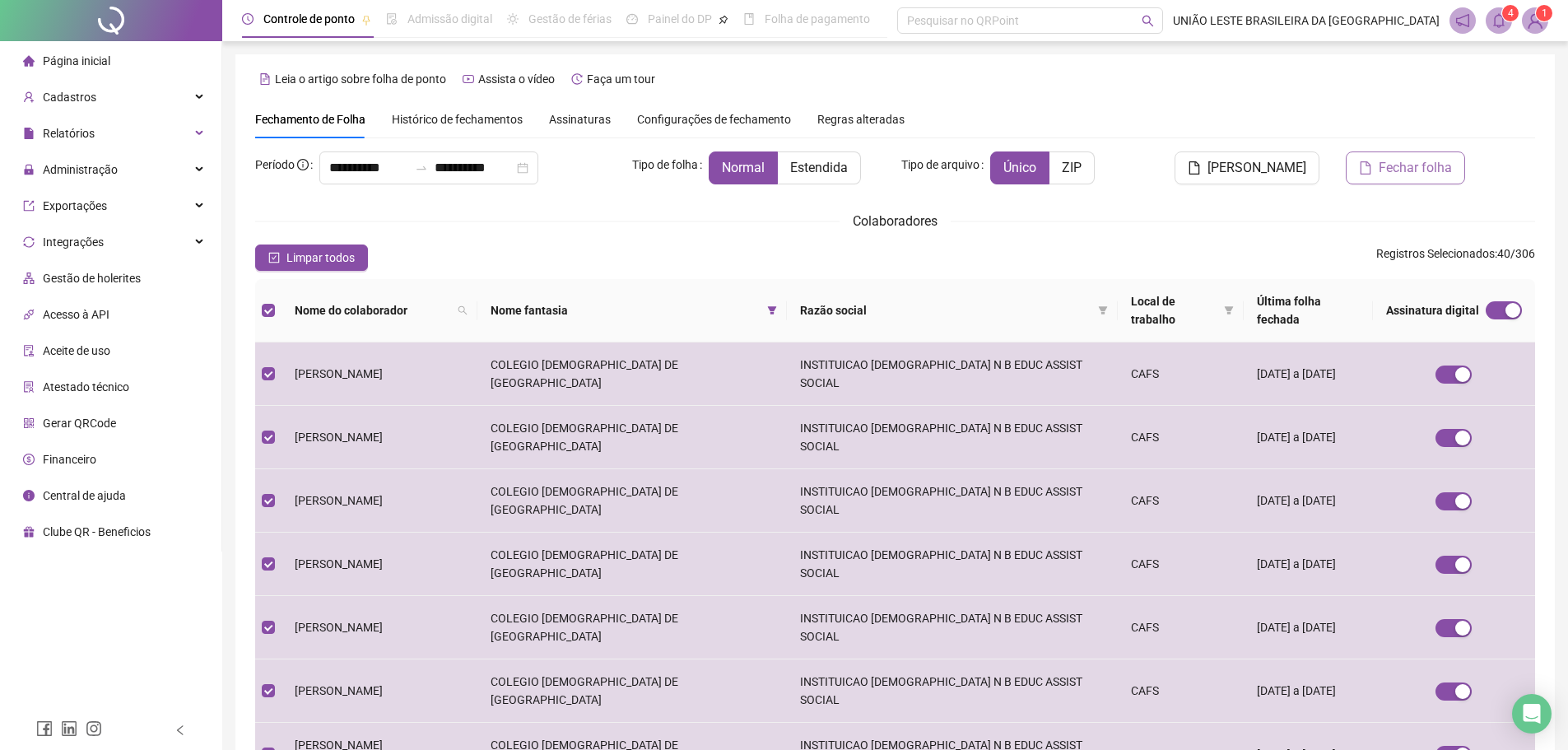
click at [1396, 169] on span "Fechar folha" at bounding box center [1415, 168] width 73 height 20
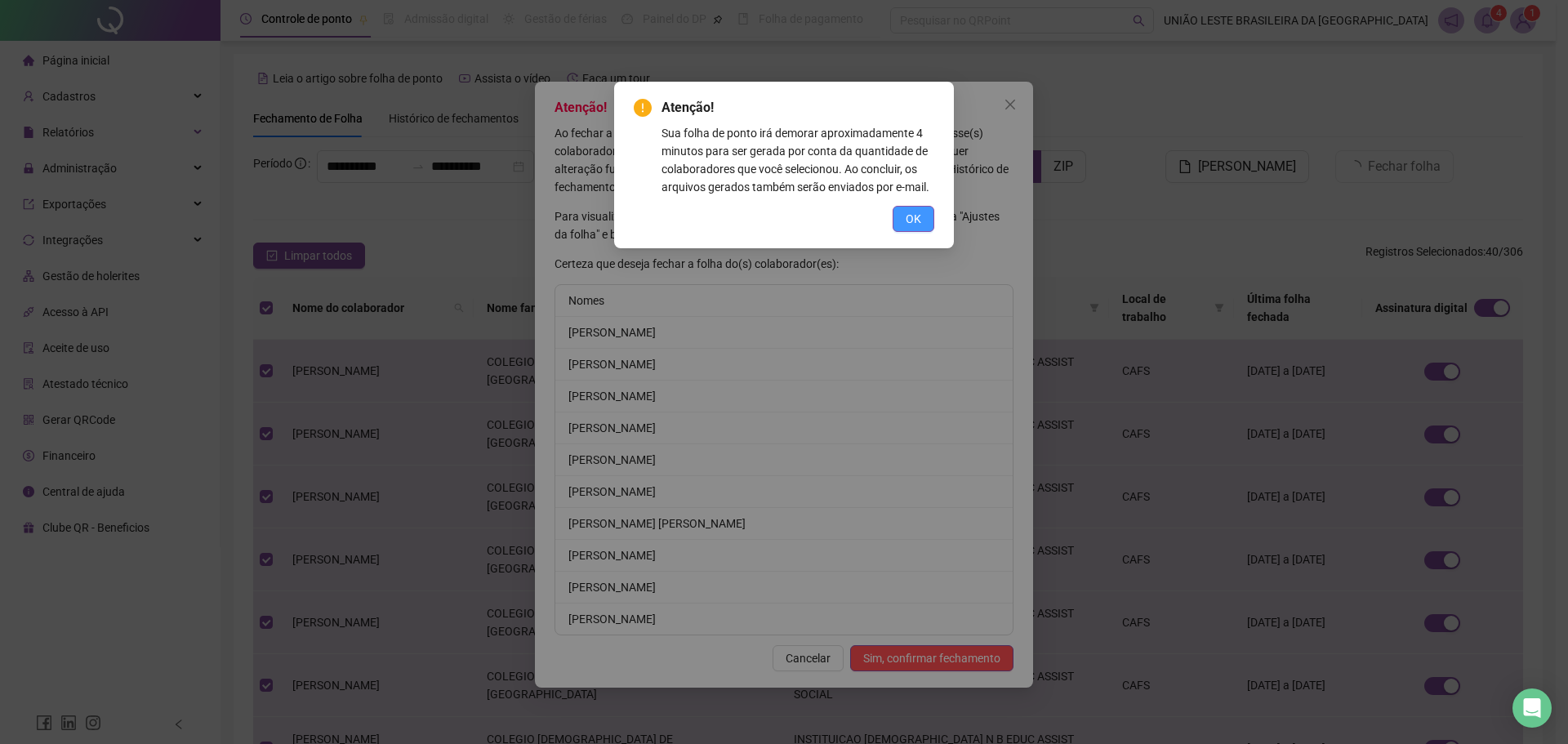
click at [908, 216] on span "OK" at bounding box center [913, 218] width 15 height 18
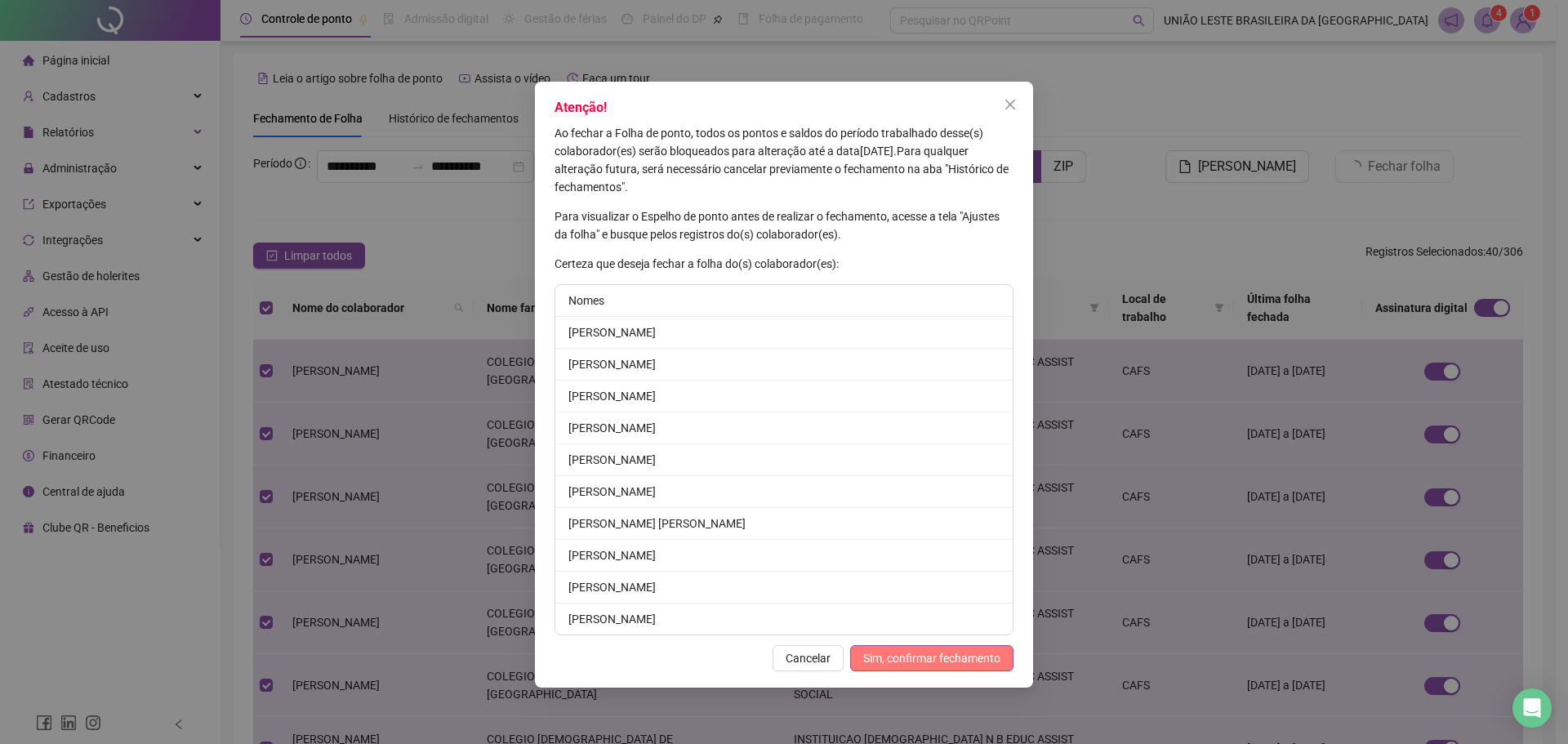
click at [960, 659] on span "Sim, confirmar fechamento" at bounding box center [931, 658] width 137 height 18
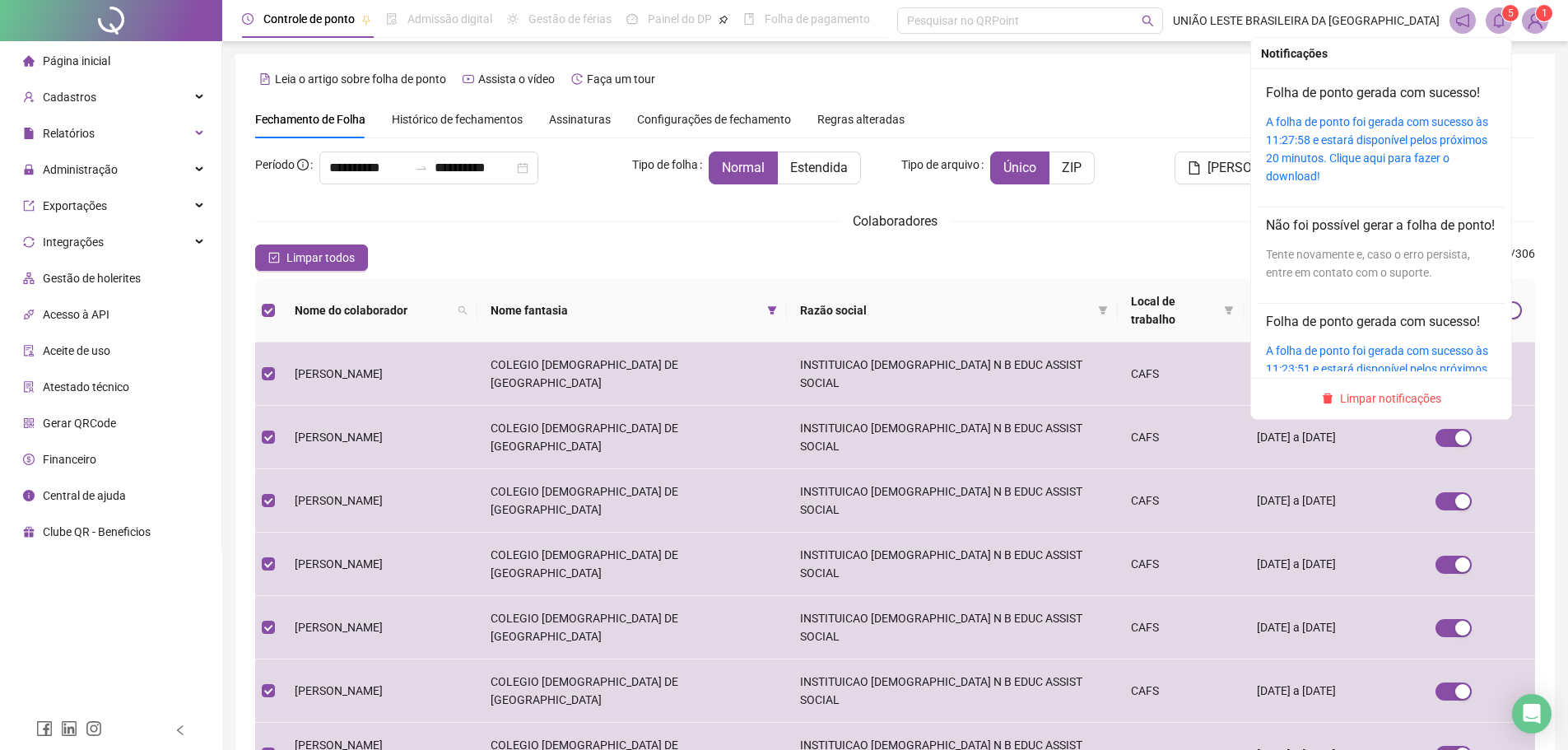
click at [1492, 27] on icon "bell" at bounding box center [1499, 21] width 15 height 15
click at [1423, 139] on link "A folha de ponto foi gerada com sucesso às 11:27:58 e estará disponível pelos p…" at bounding box center [1377, 148] width 223 height 68
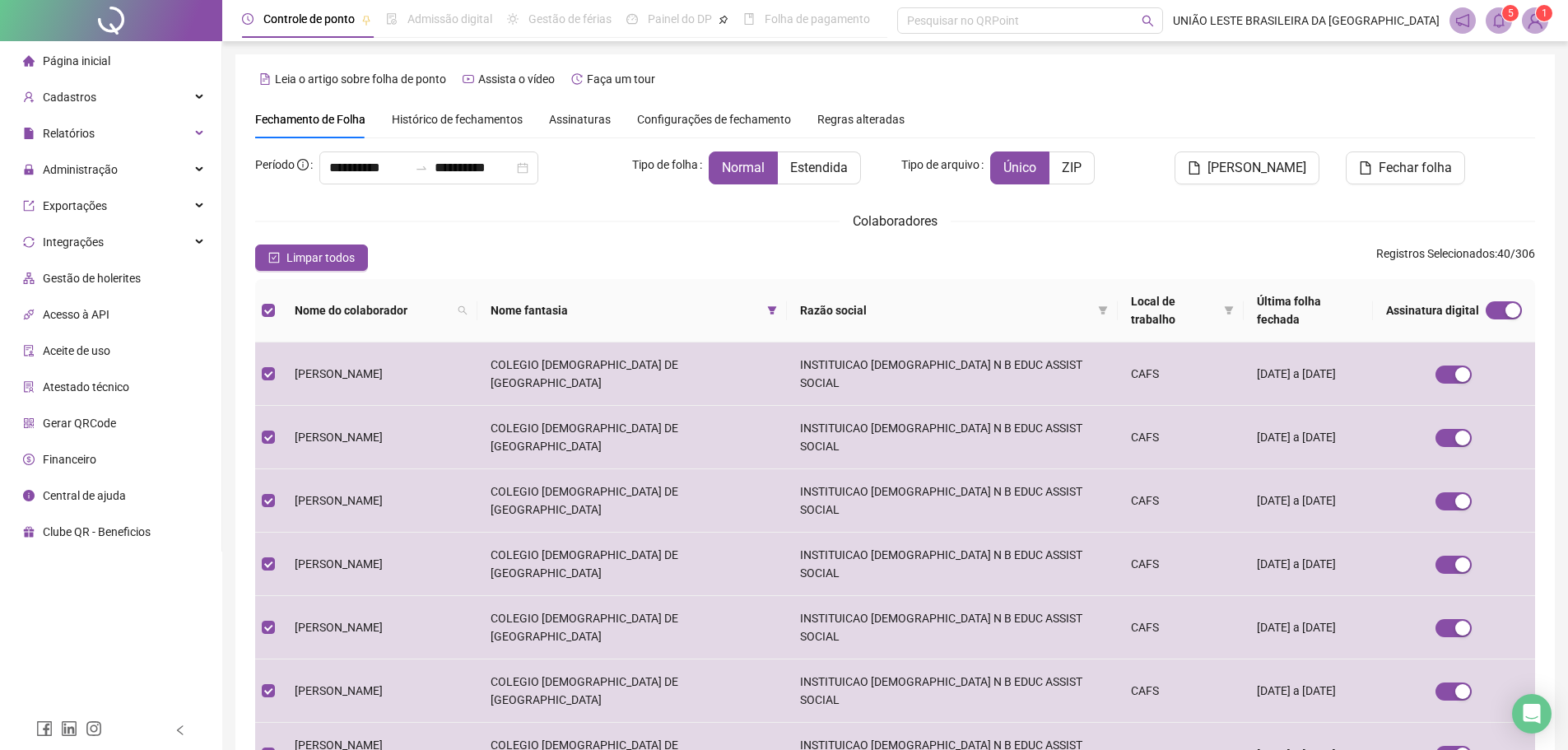
click at [1145, 244] on div "**********" at bounding box center [894, 590] width 1280 height 878
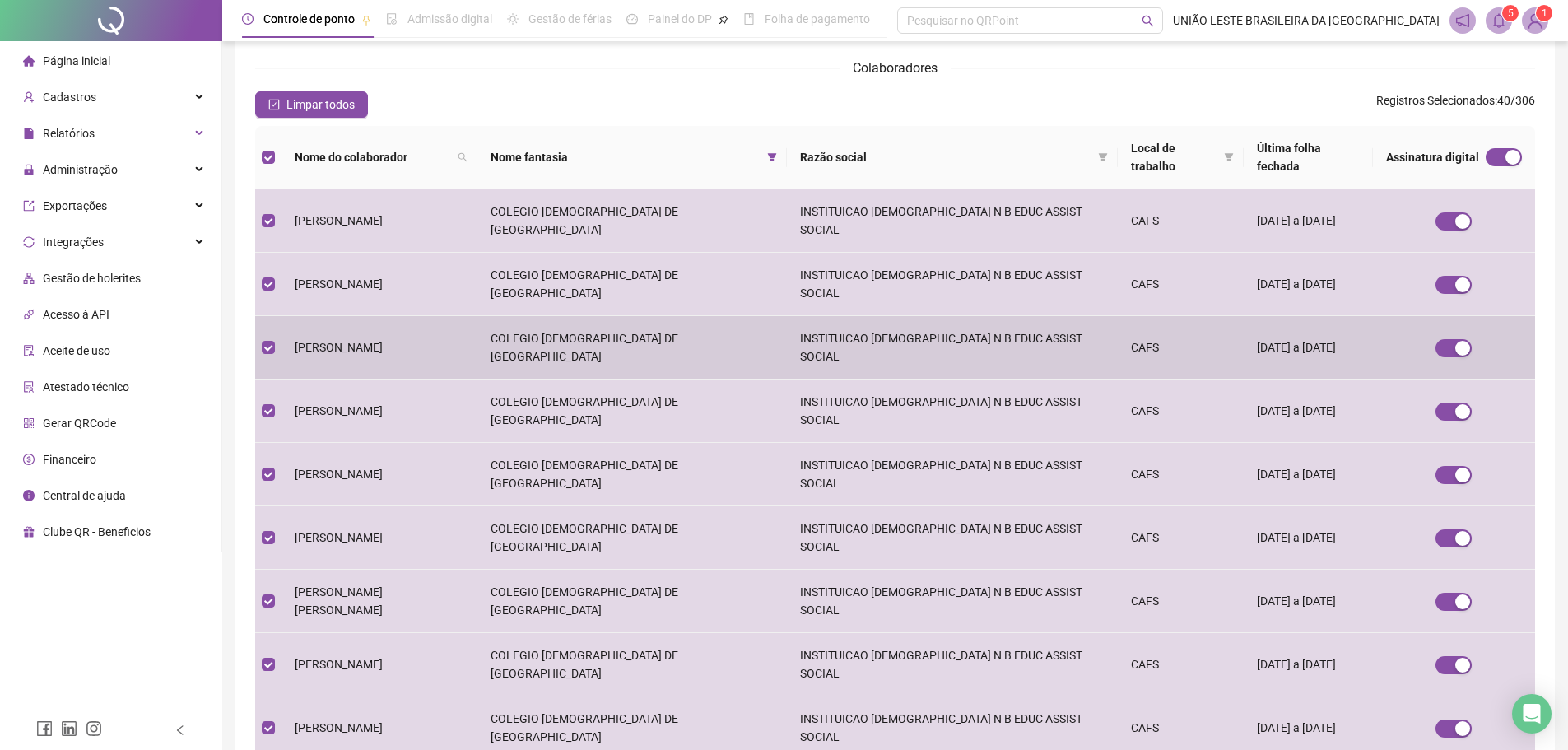
scroll to position [183, 0]
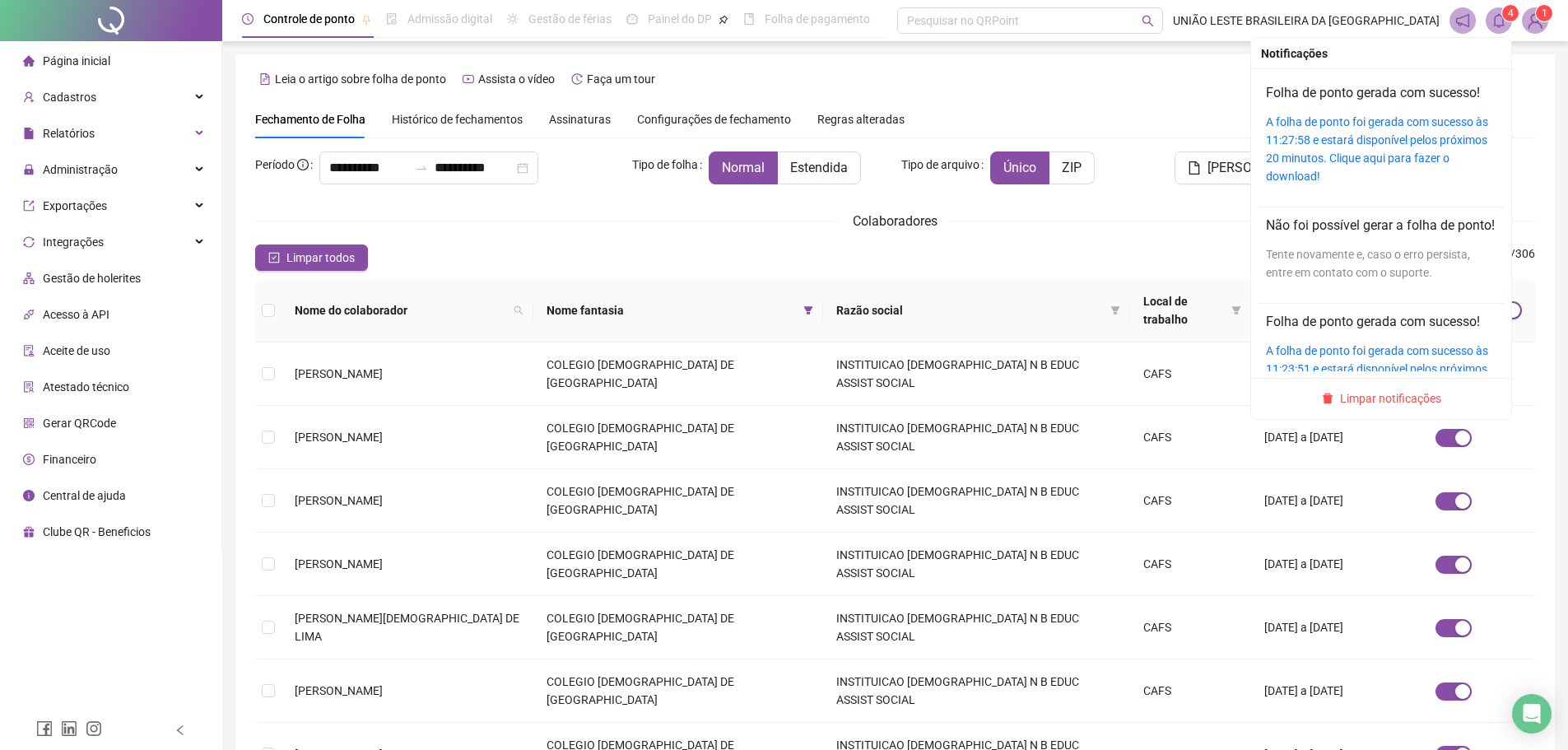
click at [1499, 22] on icon "bell" at bounding box center [1499, 21] width 15 height 15
click at [1364, 139] on link "A folha de ponto foi gerada com sucesso às 11:27:58 e estará disponível pelos p…" at bounding box center [1377, 148] width 223 height 68
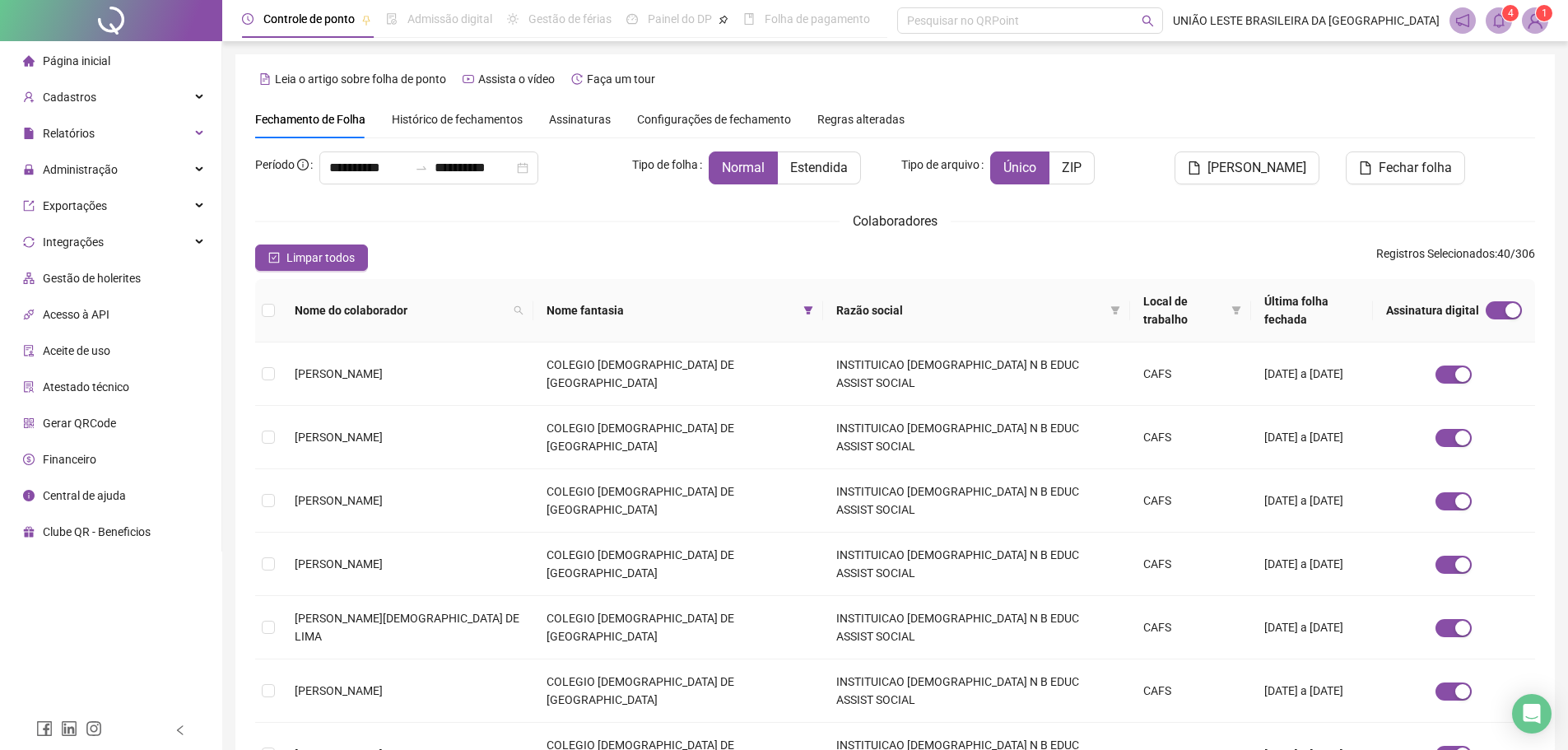
click at [338, 303] on span "Nome do colaborador" at bounding box center [401, 310] width 212 height 18
click at [276, 296] on th at bounding box center [268, 310] width 27 height 64
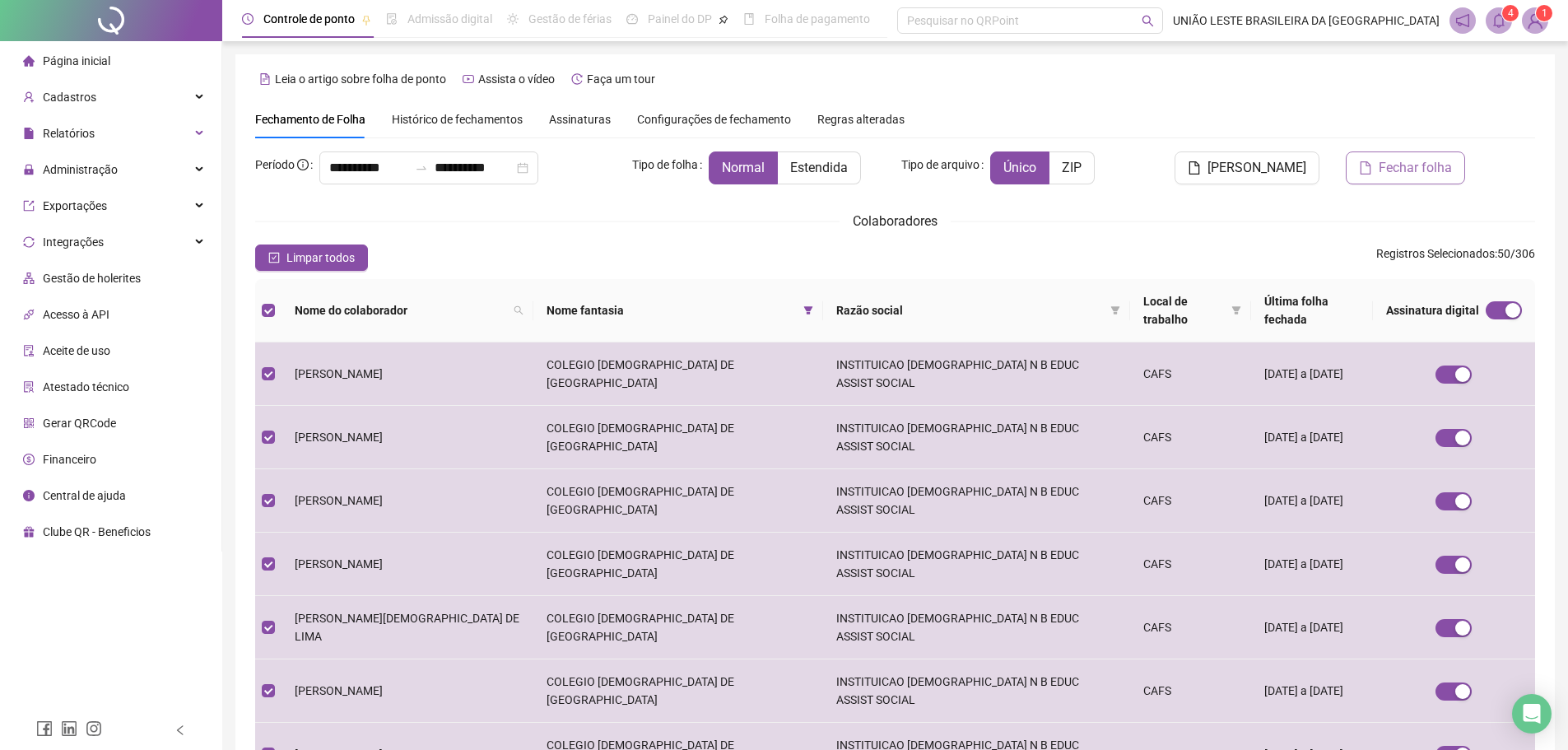
click at [1422, 163] on span "Fechar folha" at bounding box center [1415, 168] width 73 height 20
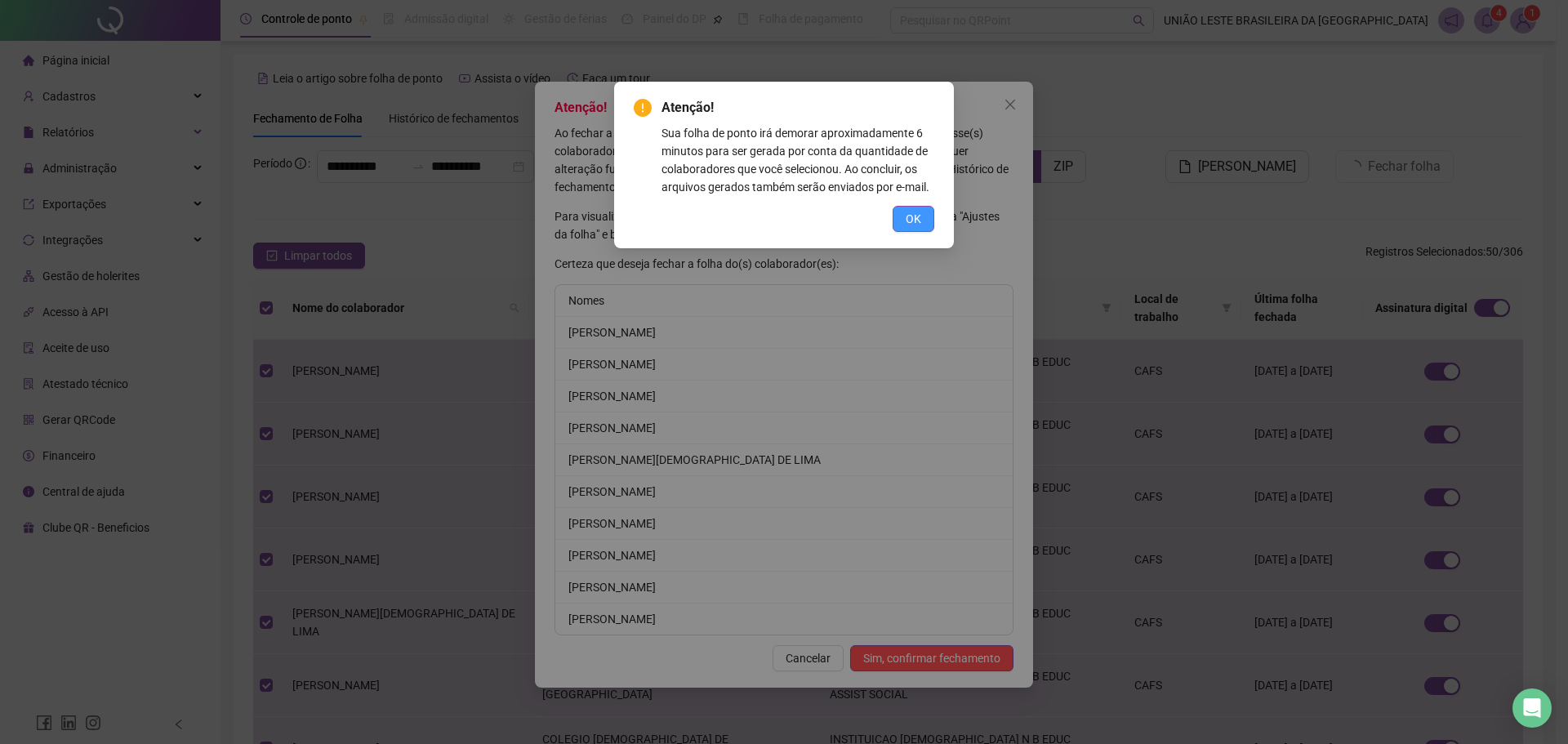
click at [903, 216] on button "OK" at bounding box center [913, 219] width 42 height 26
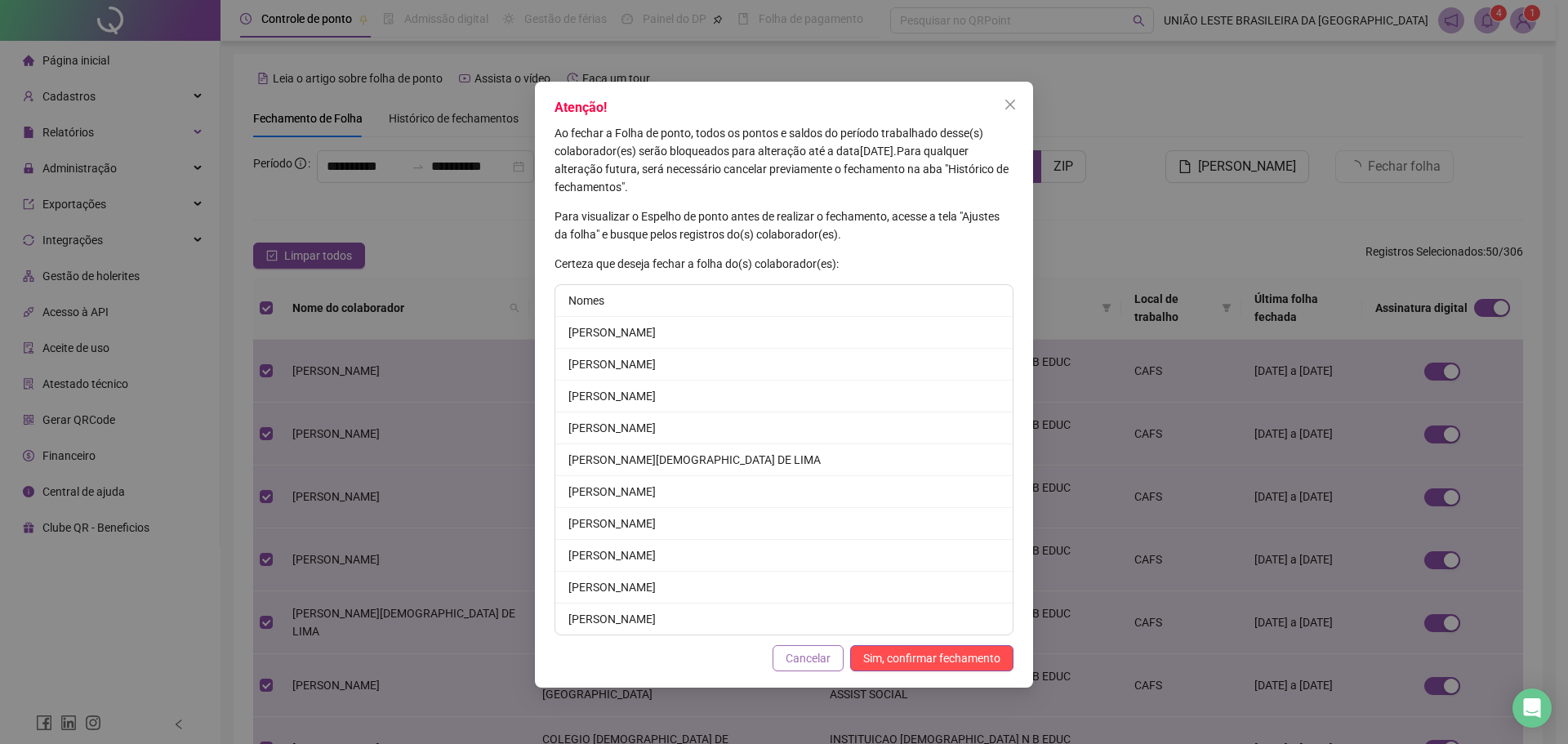
click at [800, 670] on button "Cancelar" at bounding box center [807, 658] width 71 height 26
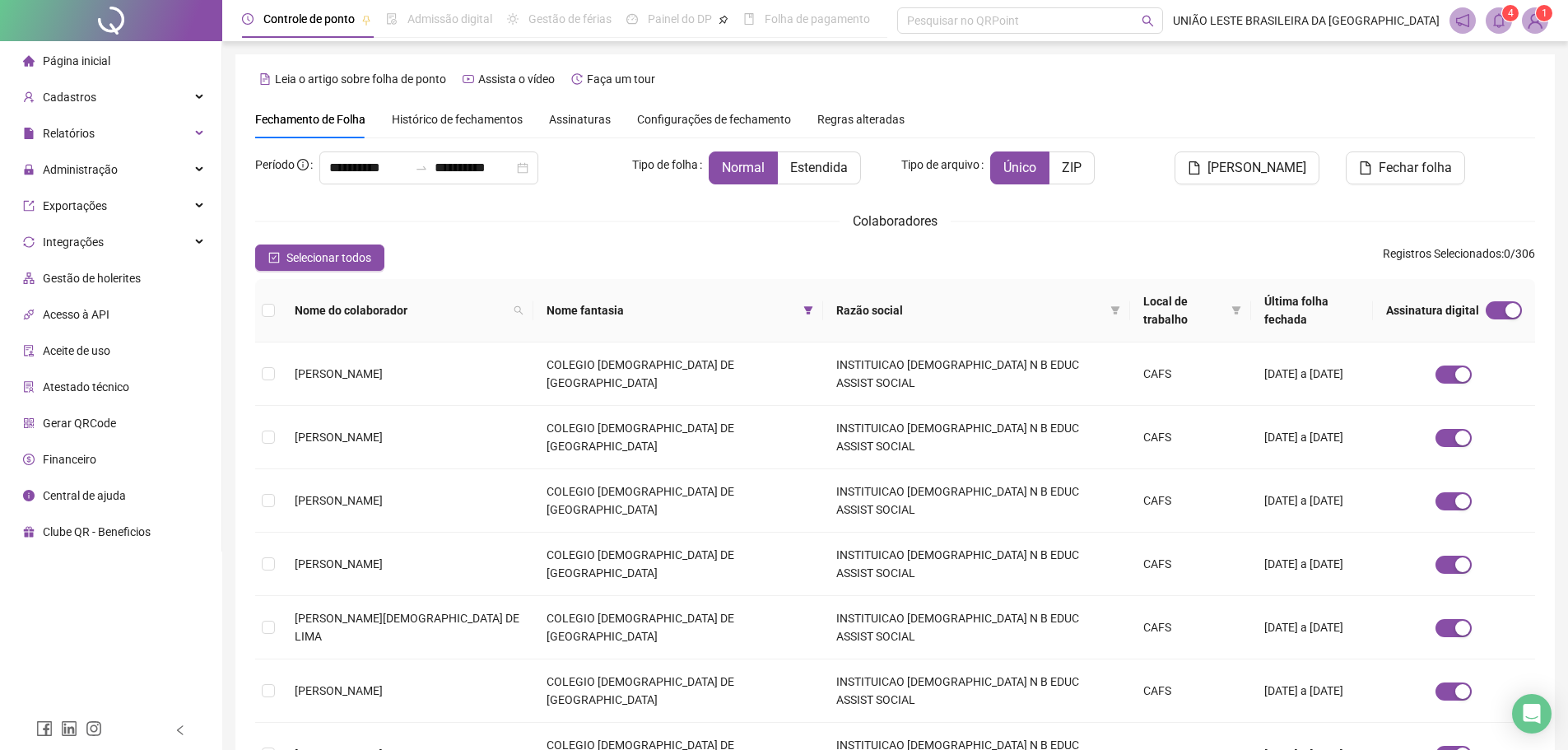
click at [332, 302] on span "Nome do colaborador" at bounding box center [401, 310] width 212 height 18
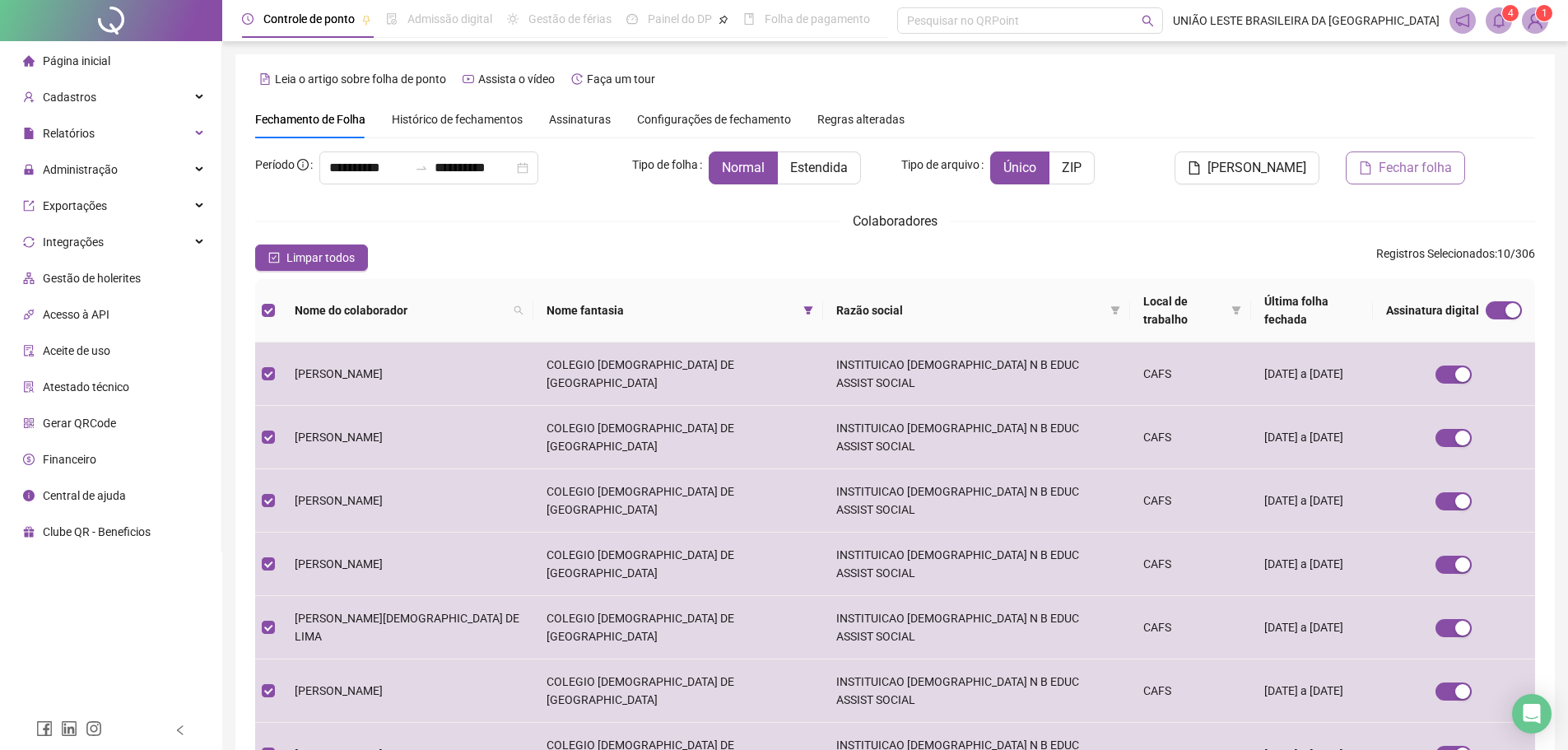
click at [1429, 180] on button "Fechar folha" at bounding box center [1404, 168] width 119 height 33
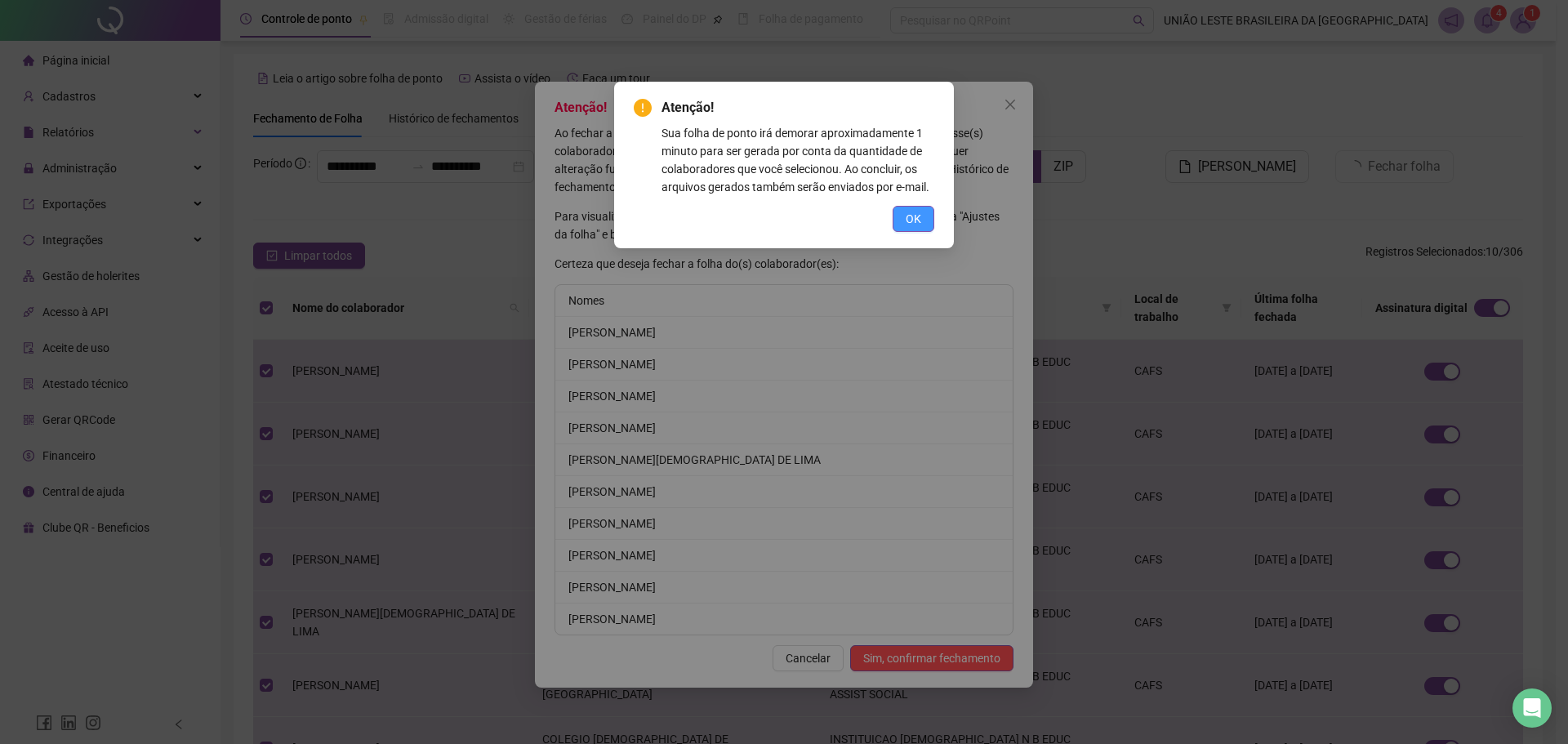
click at [920, 218] on span "OK" at bounding box center [913, 218] width 15 height 18
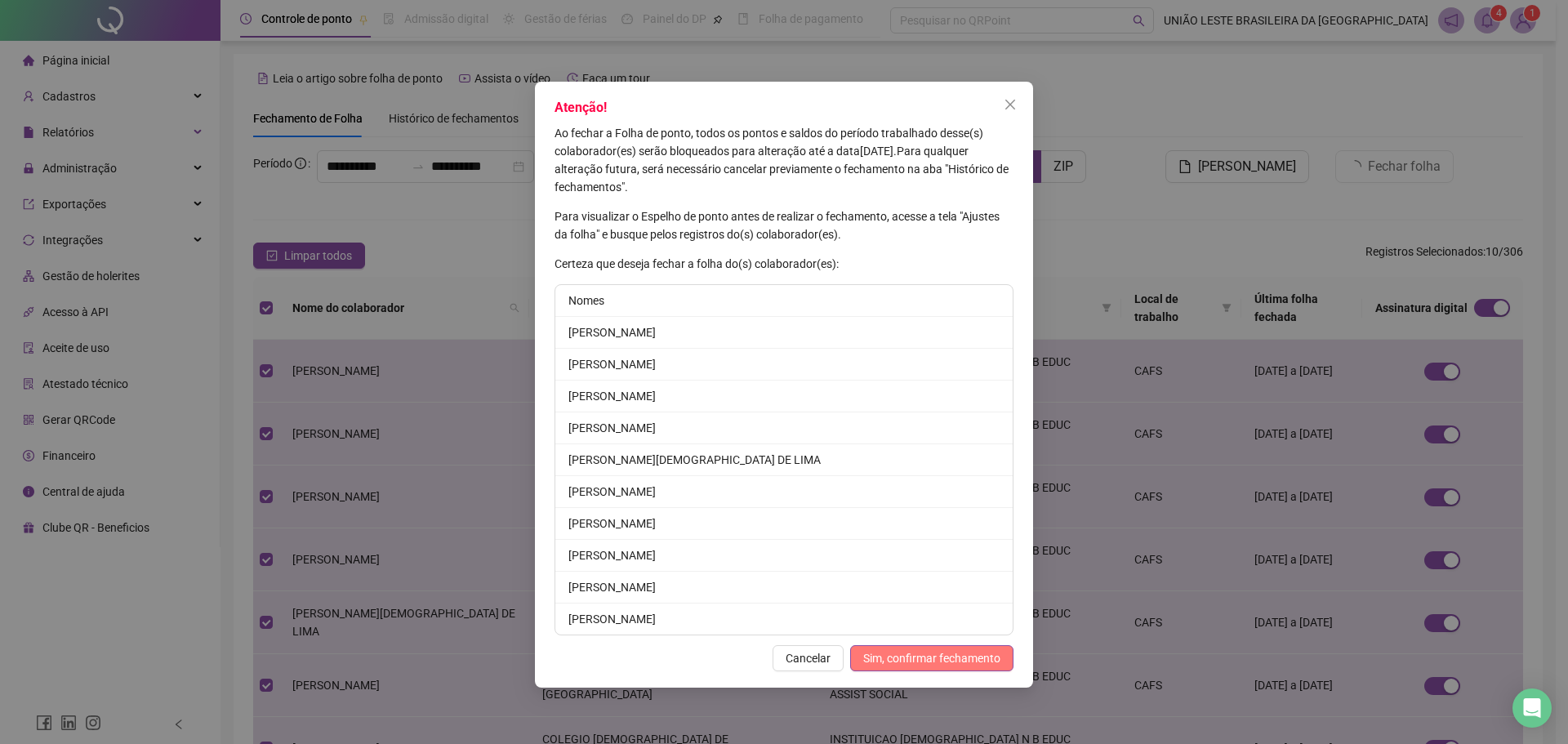
click at [897, 656] on span "Sim, confirmar fechamento" at bounding box center [931, 658] width 137 height 18
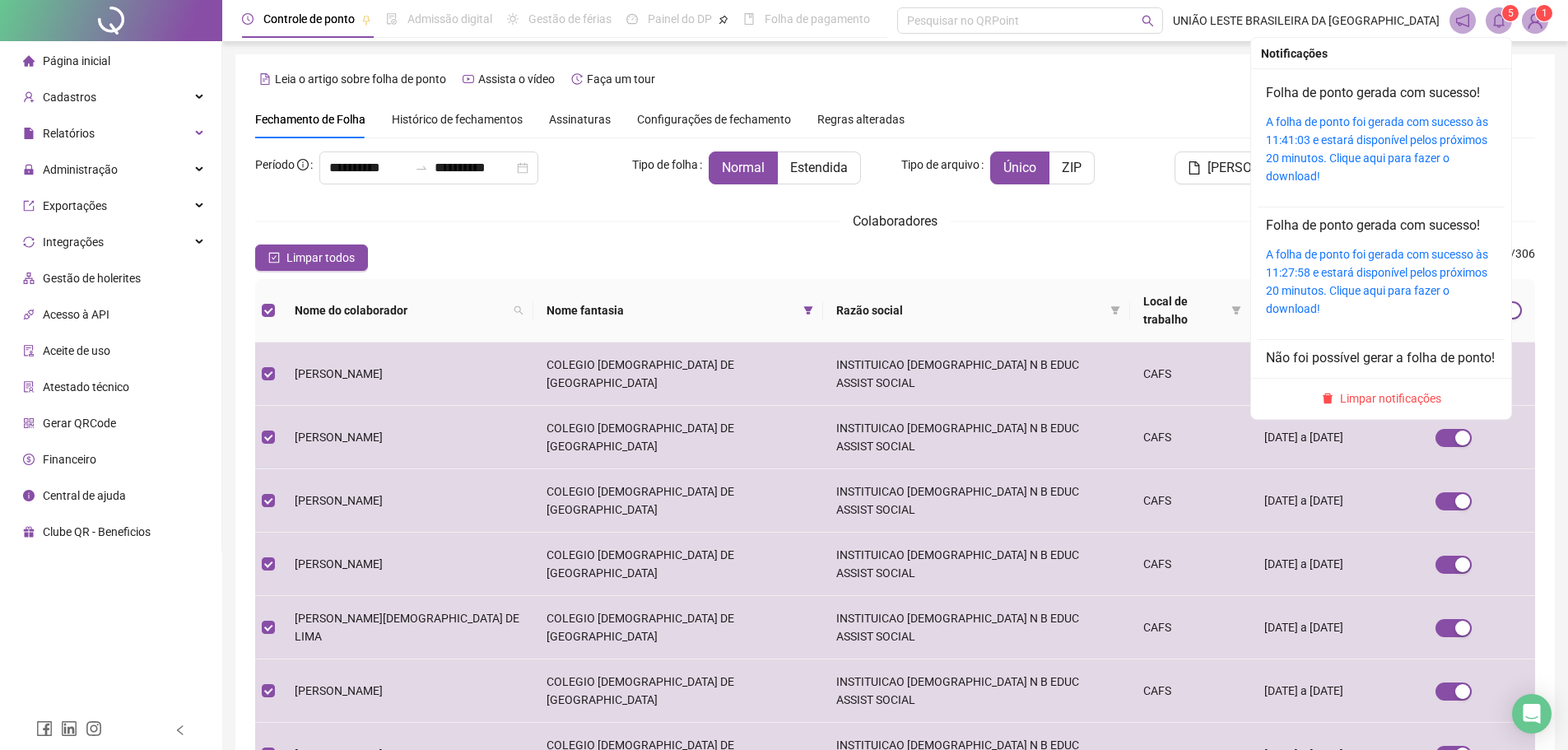
click at [1489, 19] on span at bounding box center [1499, 21] width 27 height 27
click at [1362, 143] on link "A folha de ponto foi gerada com sucesso às 11:41:03 e estará disponível pelos p…" at bounding box center [1377, 148] width 223 height 68
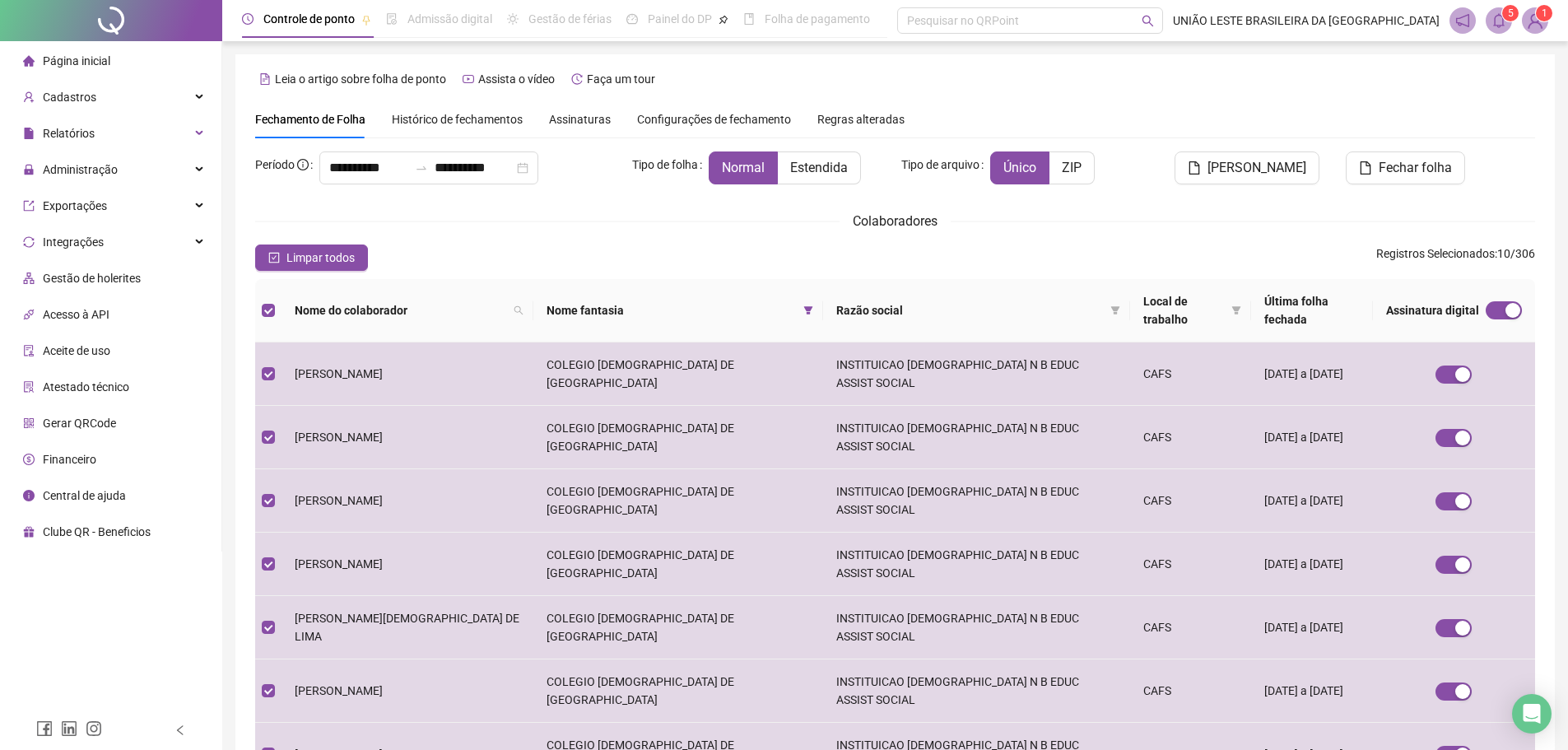
scroll to position [183, 0]
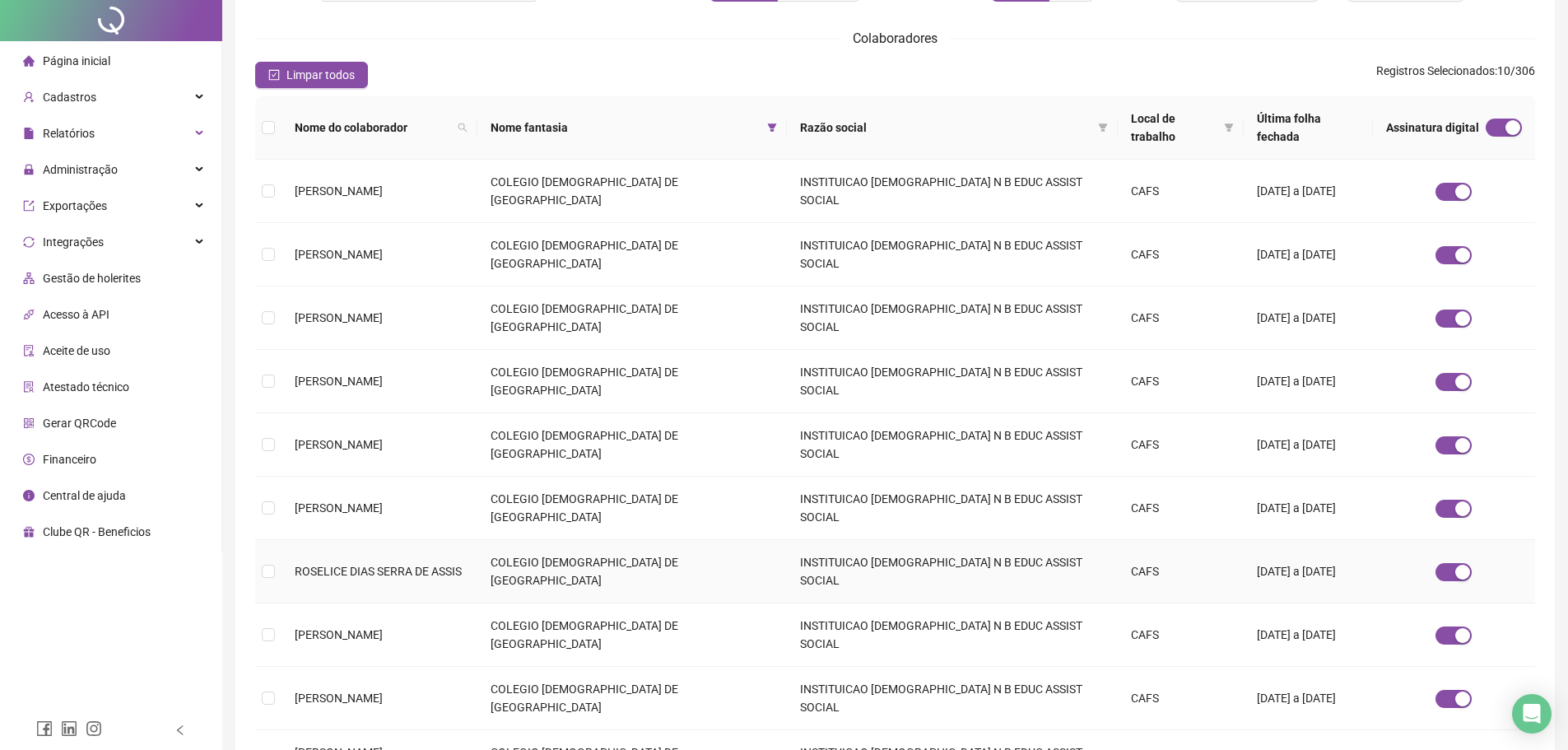
scroll to position [0, 0]
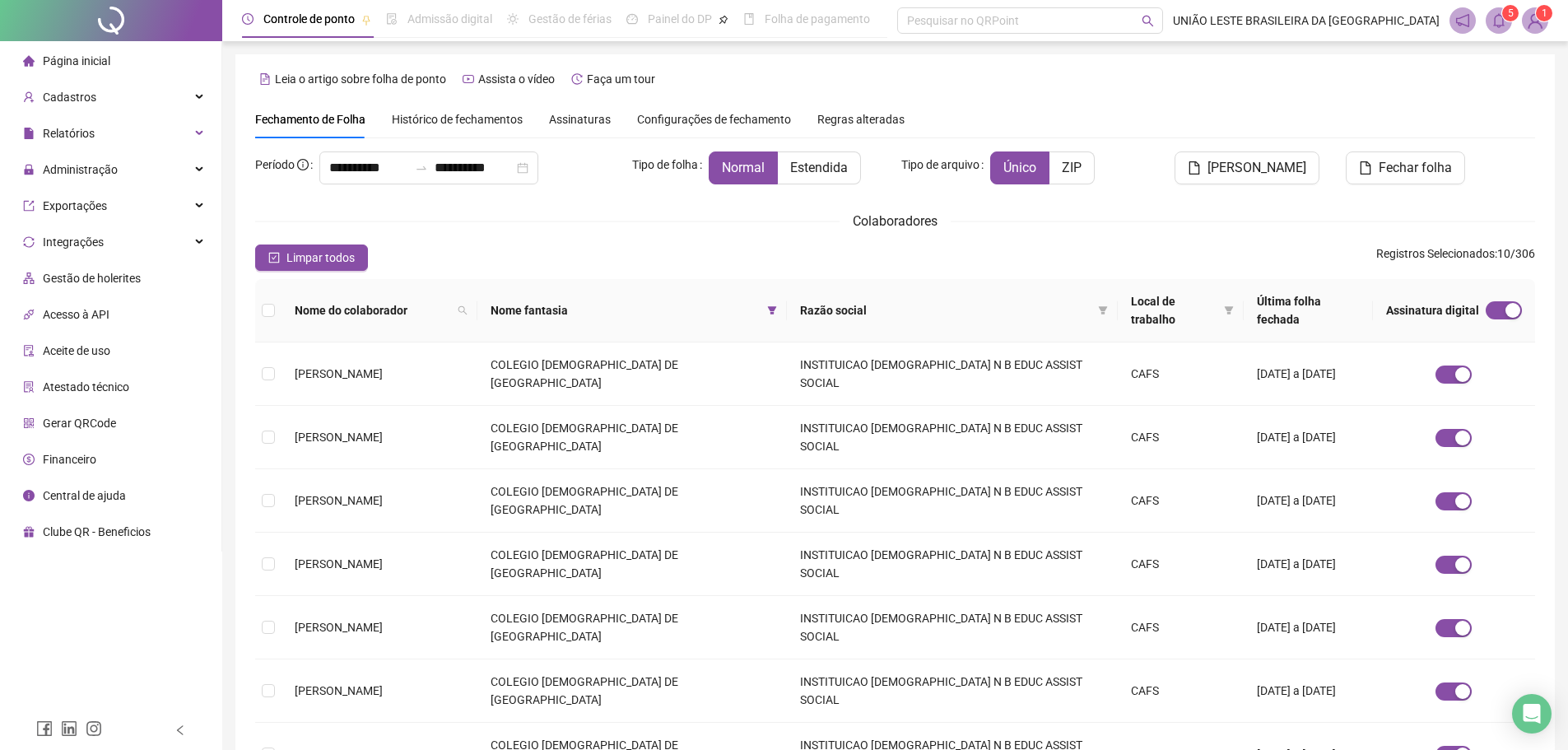
click at [297, 302] on span "Nome do colaborador" at bounding box center [373, 310] width 156 height 18
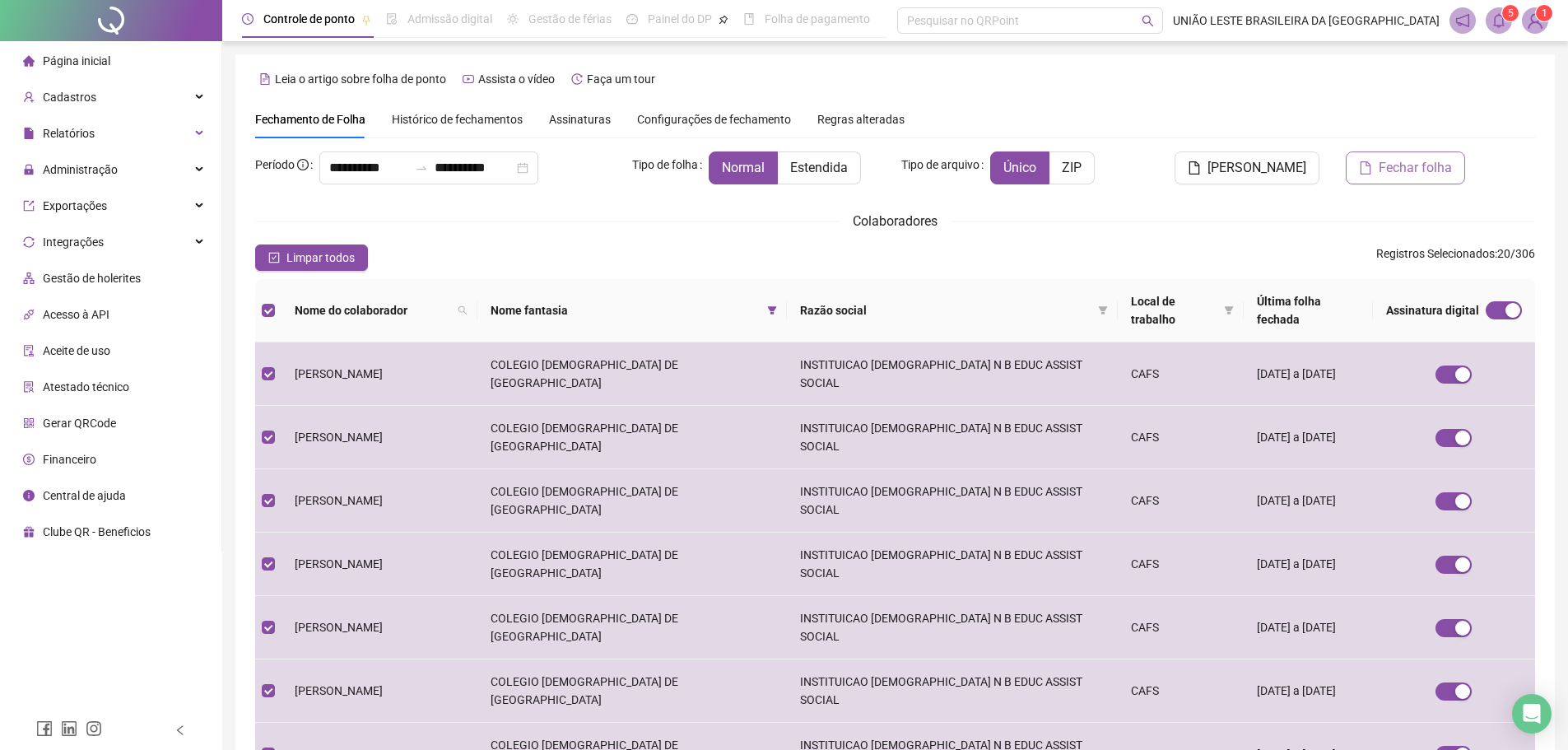
click at [1411, 176] on span "Fechar folha" at bounding box center [1415, 168] width 73 height 20
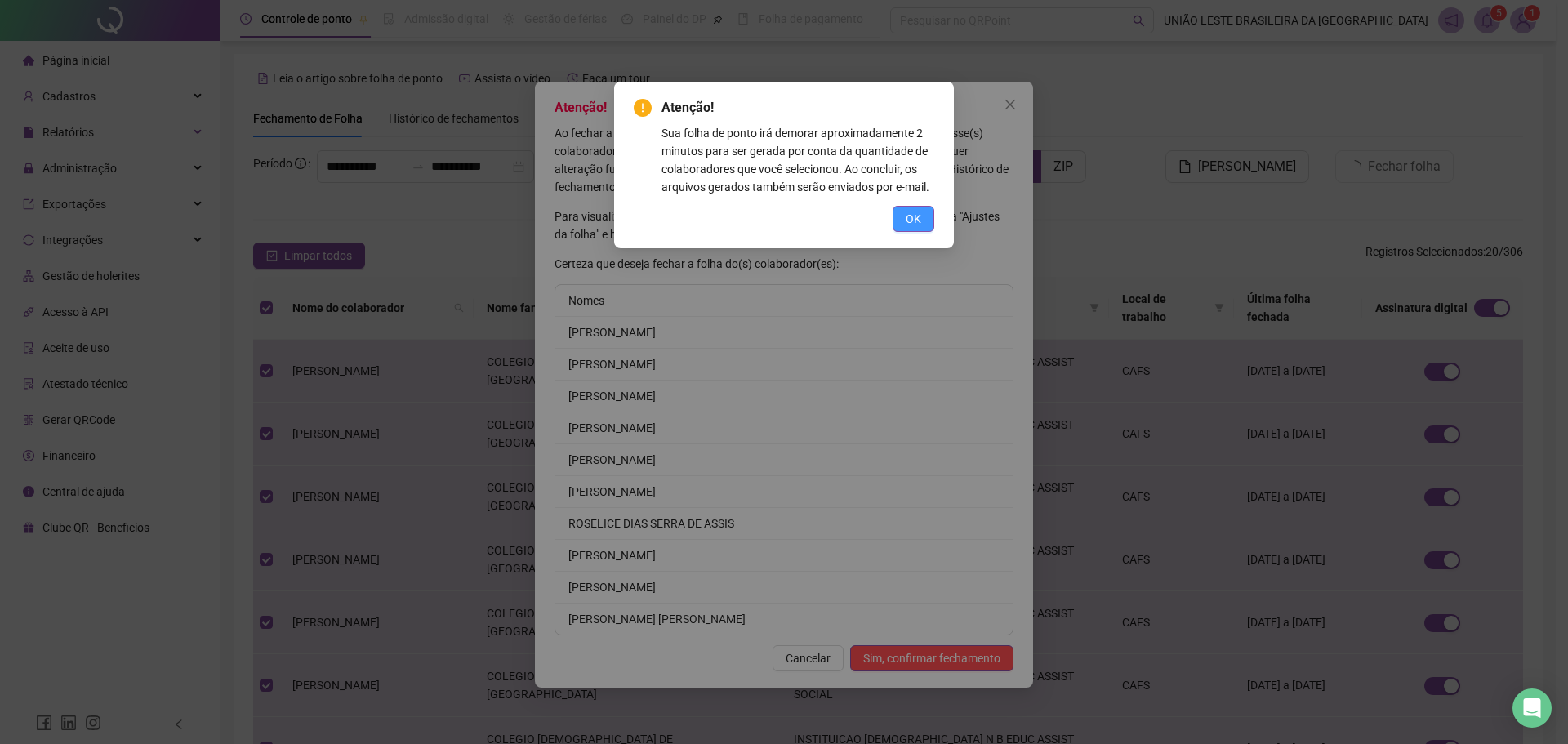
click at [904, 211] on button "OK" at bounding box center [913, 219] width 42 height 26
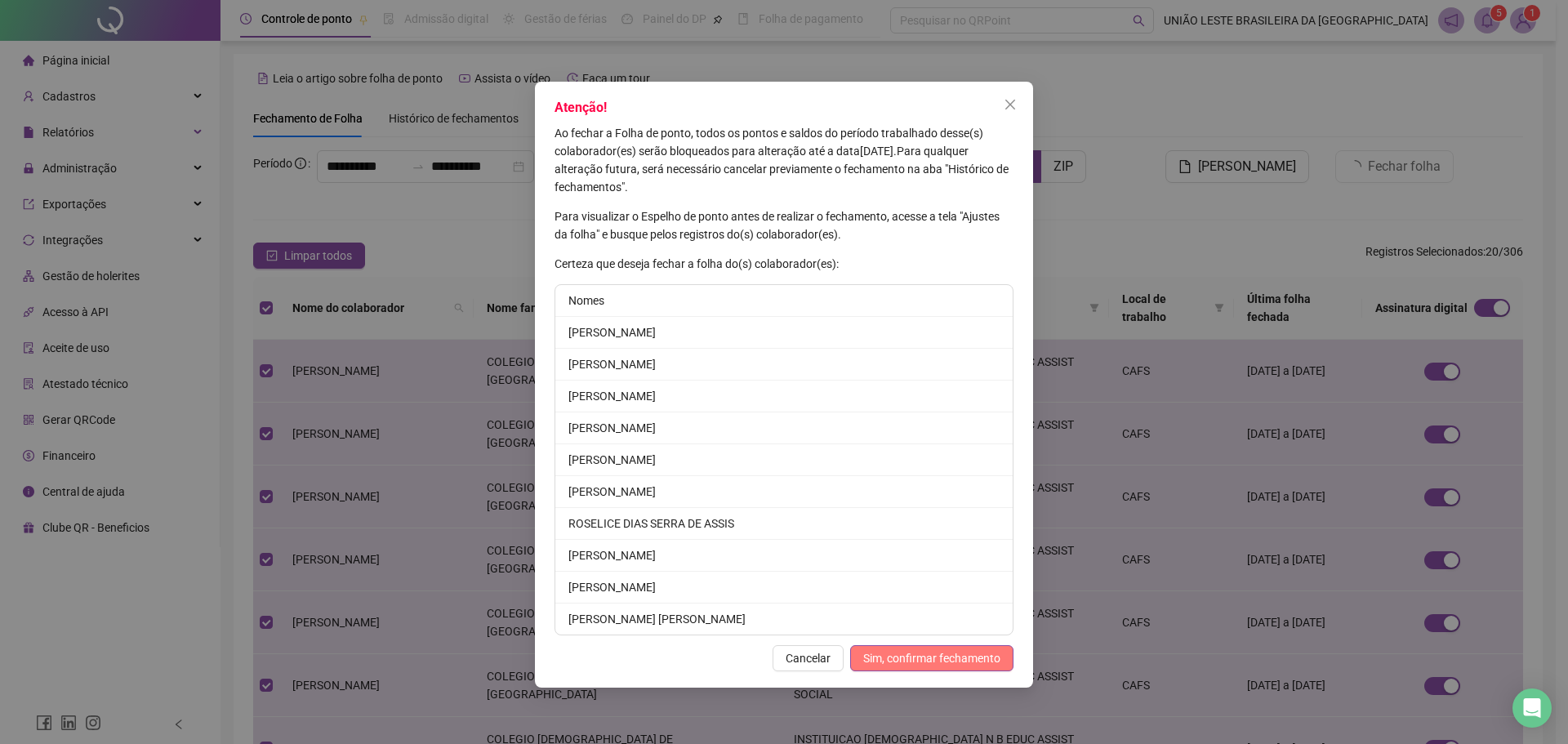
click at [940, 651] on span "Sim, confirmar fechamento" at bounding box center [931, 658] width 137 height 18
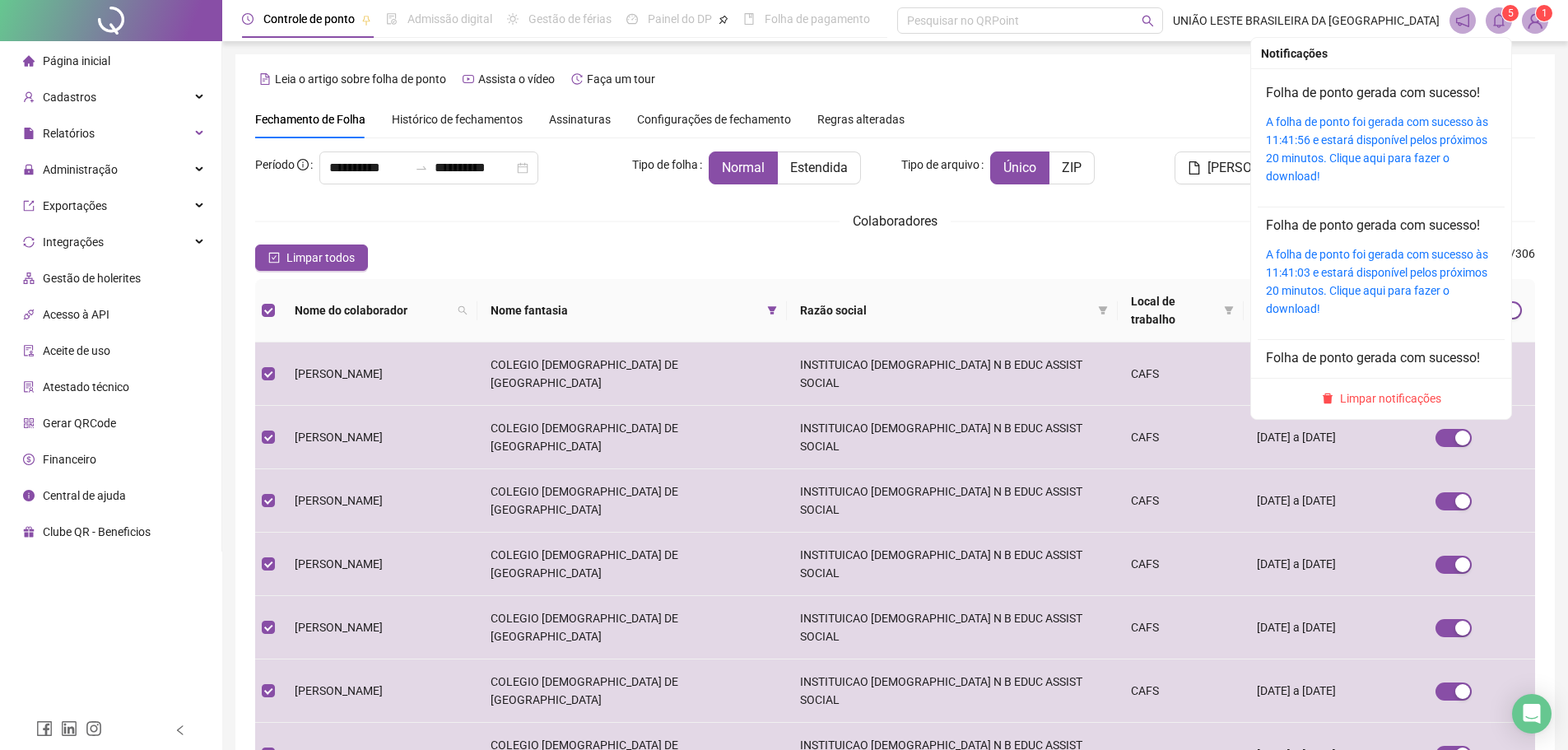
click at [1497, 32] on span at bounding box center [1499, 21] width 27 height 27
click at [1374, 110] on div "Folha de ponto gerada com sucesso! A folha de ponto foi gerada com sucesso às 1…" at bounding box center [1381, 133] width 230 height 102
click at [1370, 133] on link "A folha de ponto foi gerada com sucesso às 11:41:56 e estará disponível pelos p…" at bounding box center [1377, 148] width 223 height 68
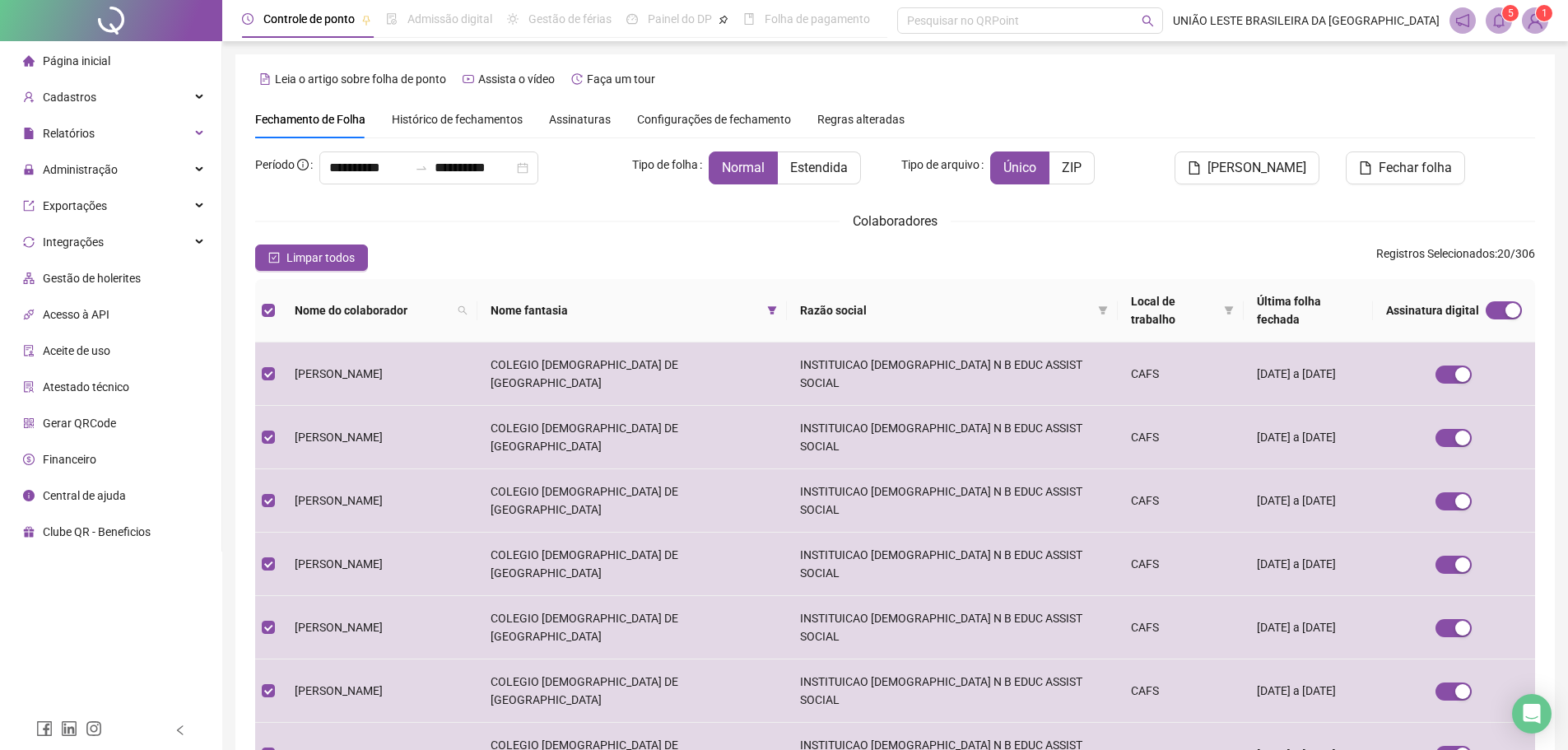
click at [1067, 249] on div "Limpar todos Registros Selecionados : 20 / 306" at bounding box center [894, 258] width 1280 height 27
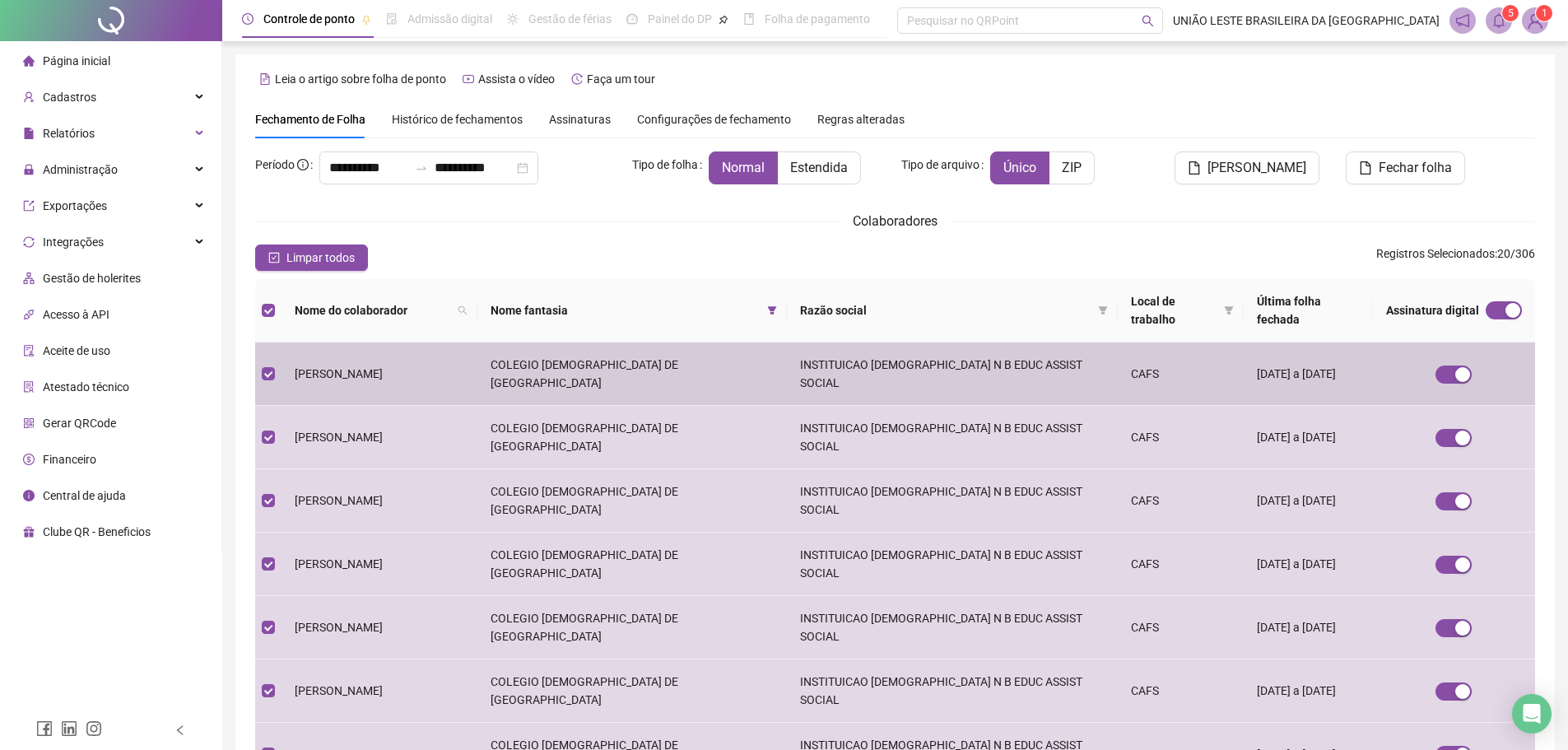
scroll to position [183, 0]
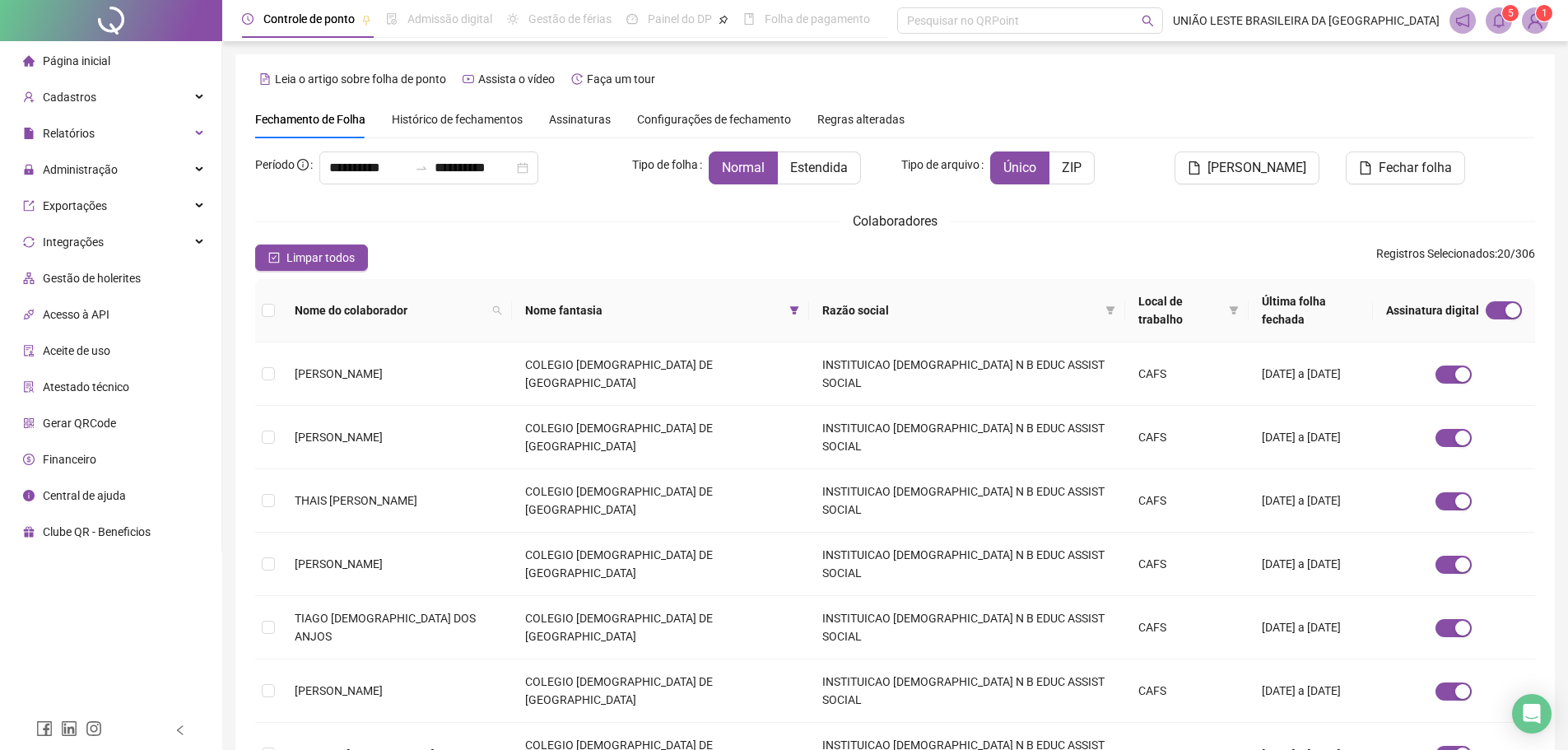
click at [380, 302] on span "Nome do colaborador" at bounding box center [390, 310] width 191 height 18
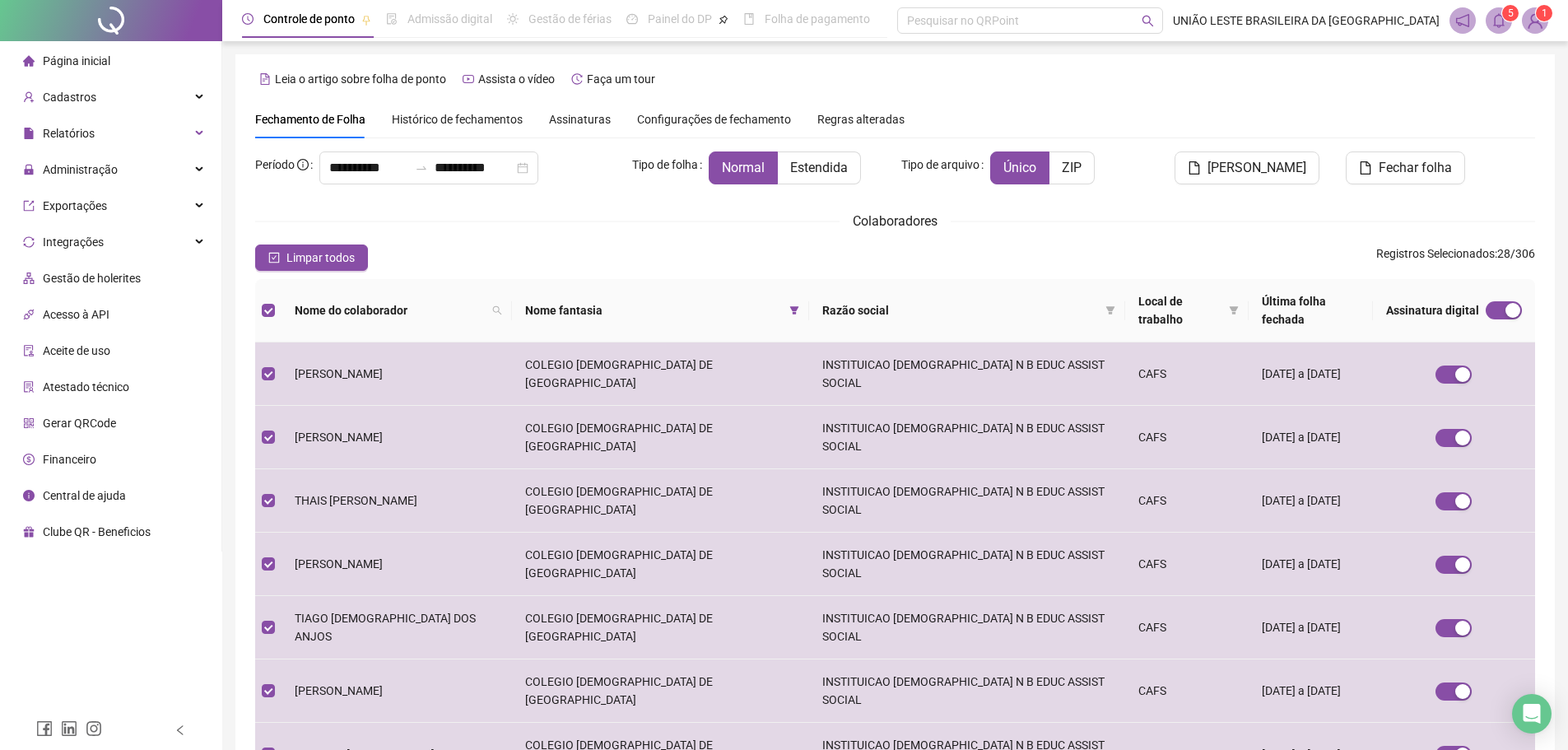
scroll to position [89, 0]
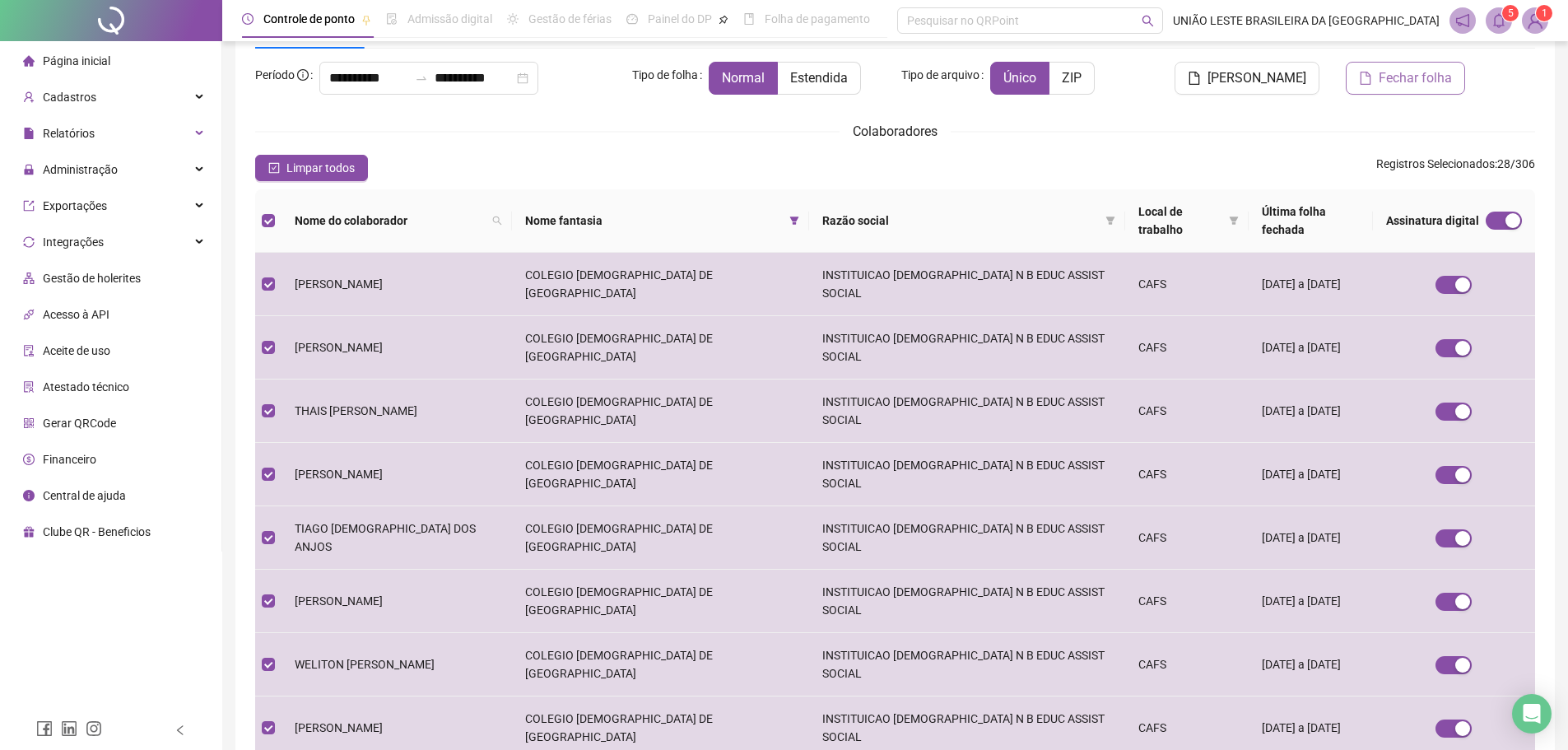
click at [1411, 89] on button "Fechar folha" at bounding box center [1404, 78] width 119 height 33
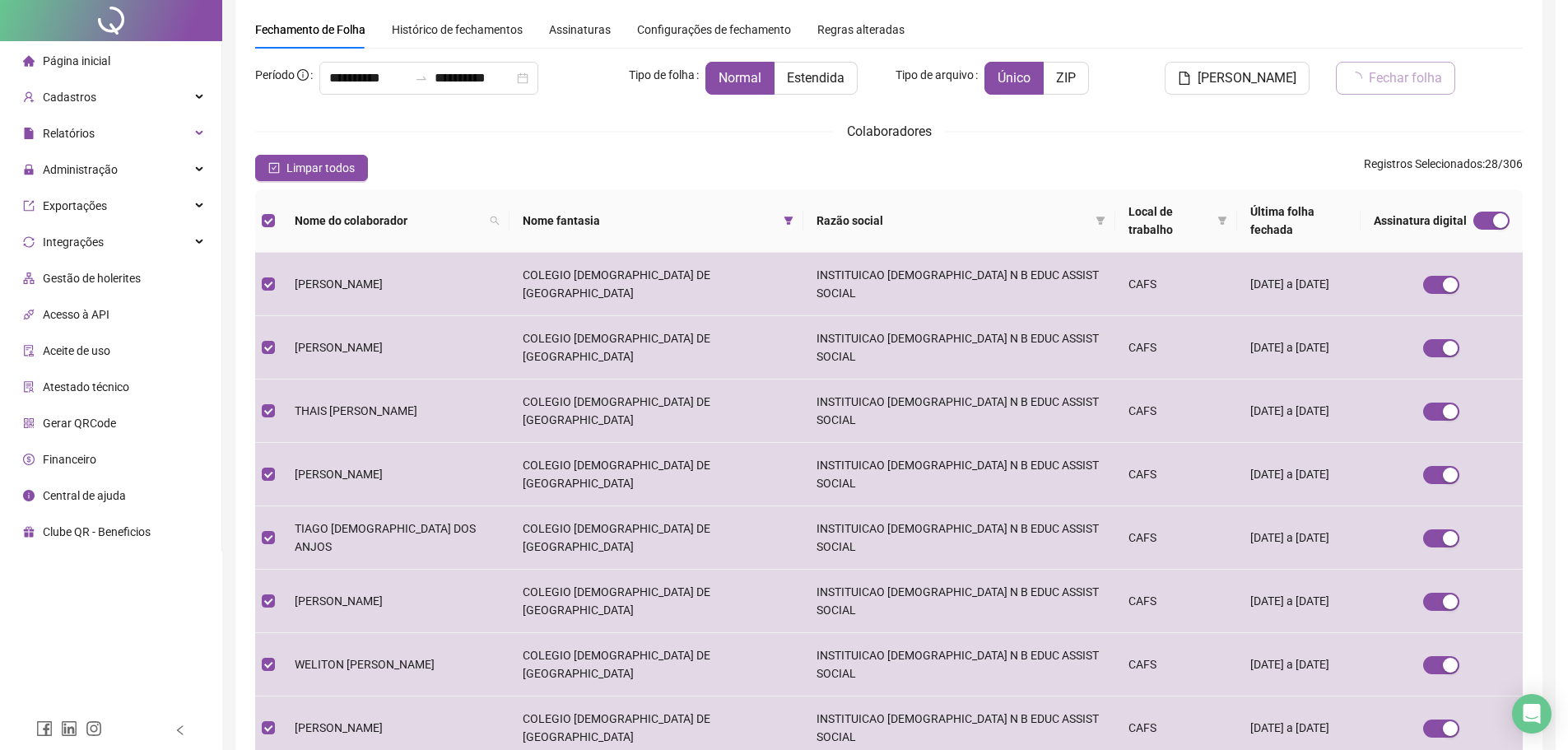
scroll to position [0, 0]
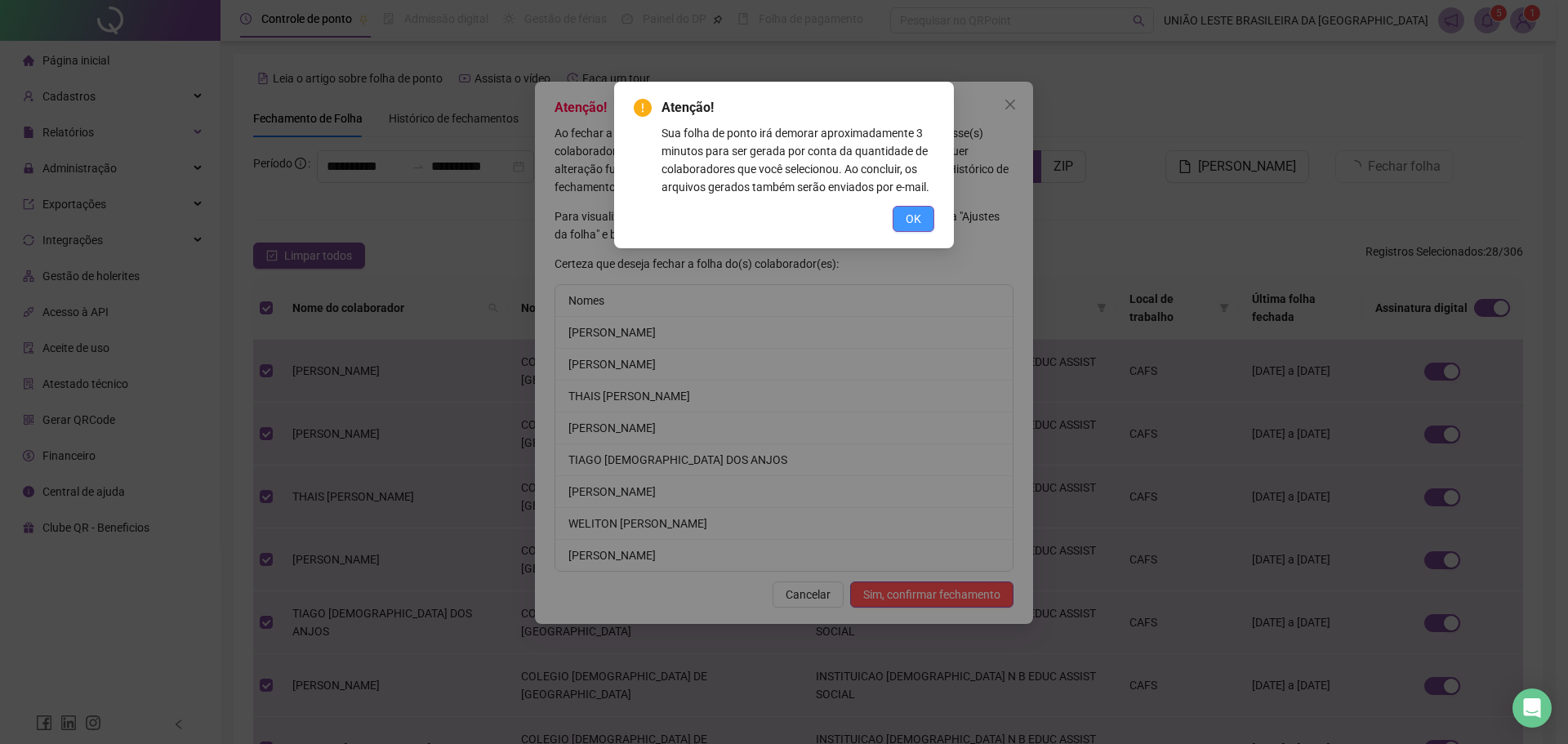
click at [924, 210] on button "OK" at bounding box center [913, 219] width 42 height 26
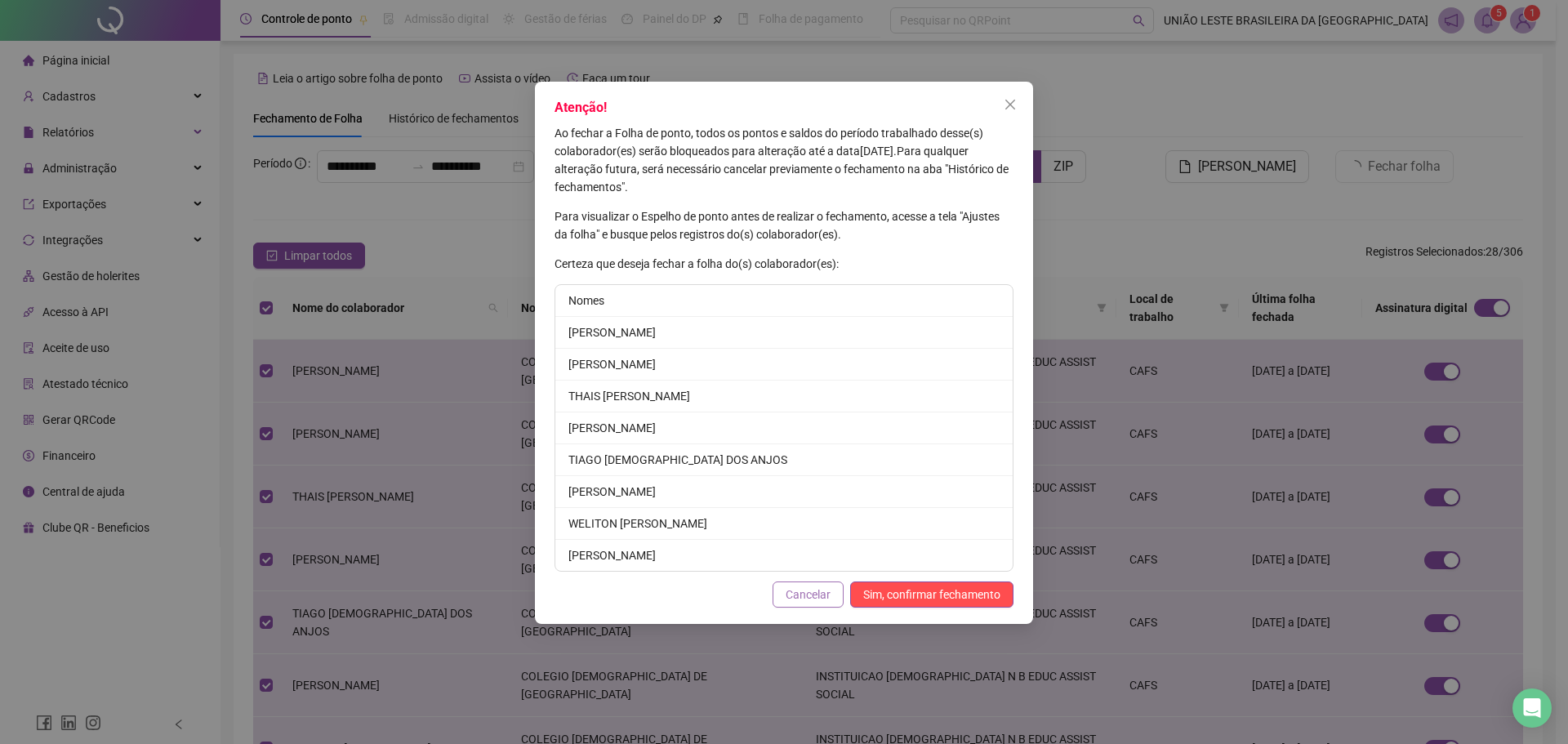
click at [819, 595] on span "Cancelar" at bounding box center [808, 594] width 45 height 18
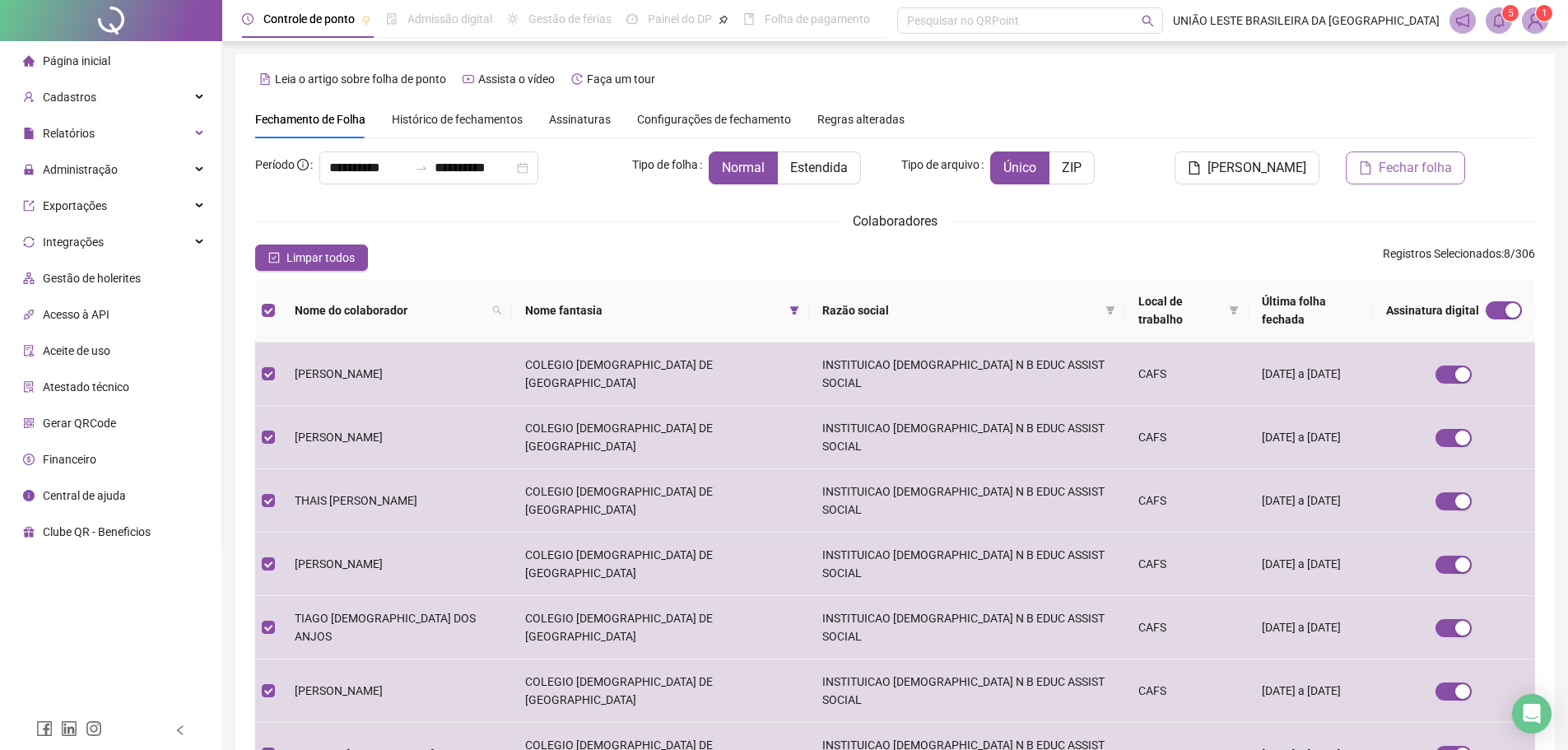
click at [1400, 171] on span "Fechar folha" at bounding box center [1415, 168] width 73 height 20
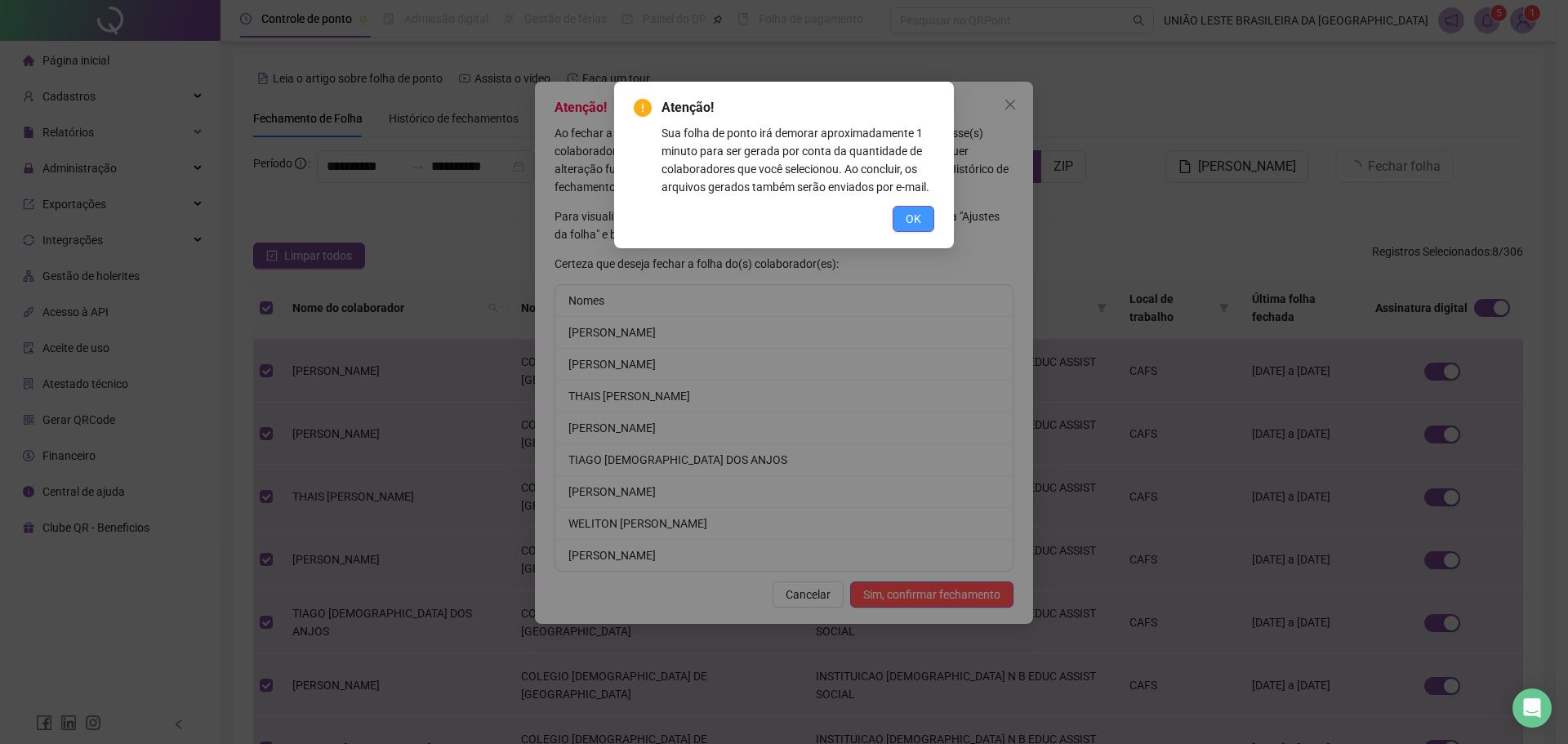
click at [929, 224] on button "OK" at bounding box center [913, 219] width 42 height 26
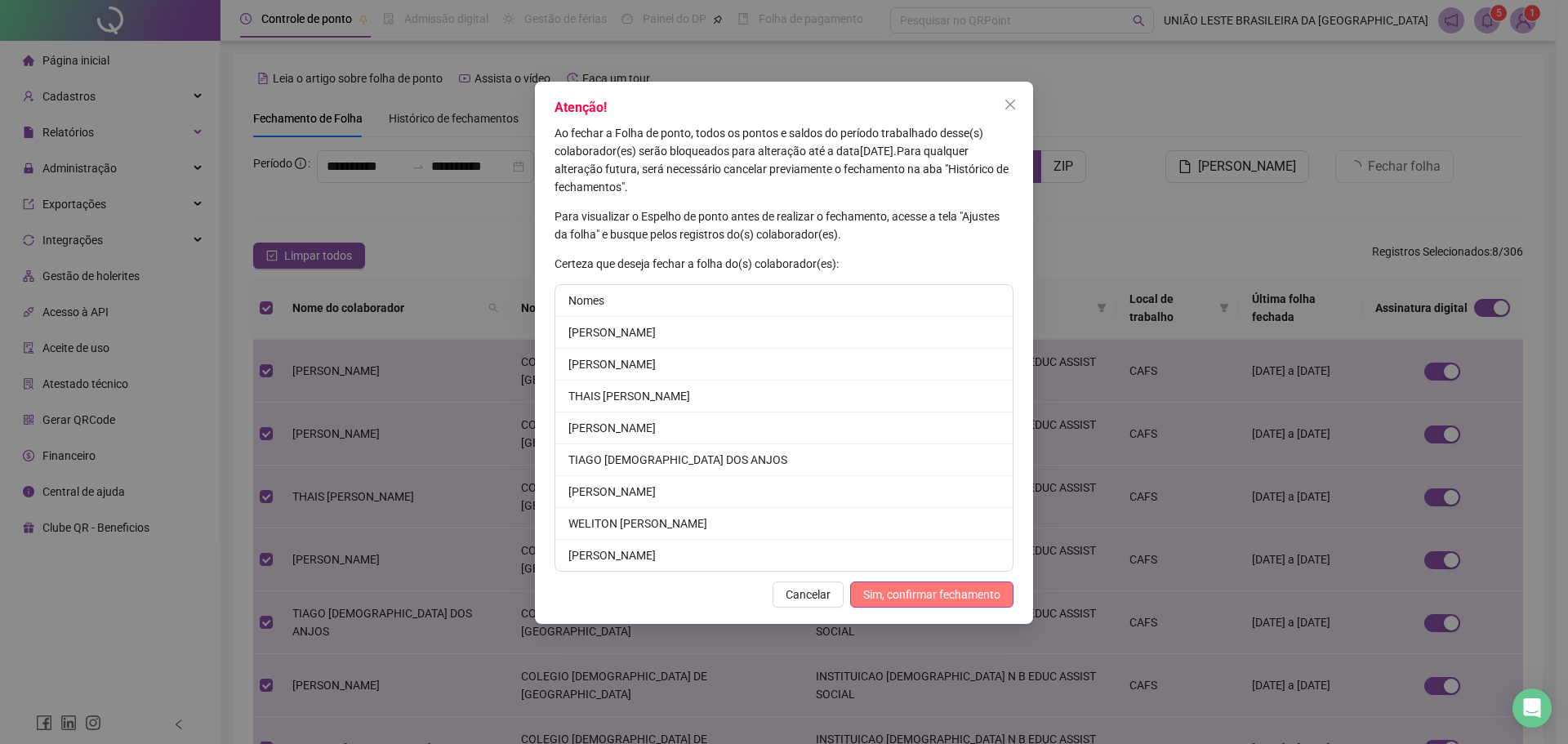
click at [953, 594] on span "Sim, confirmar fechamento" at bounding box center [931, 594] width 137 height 18
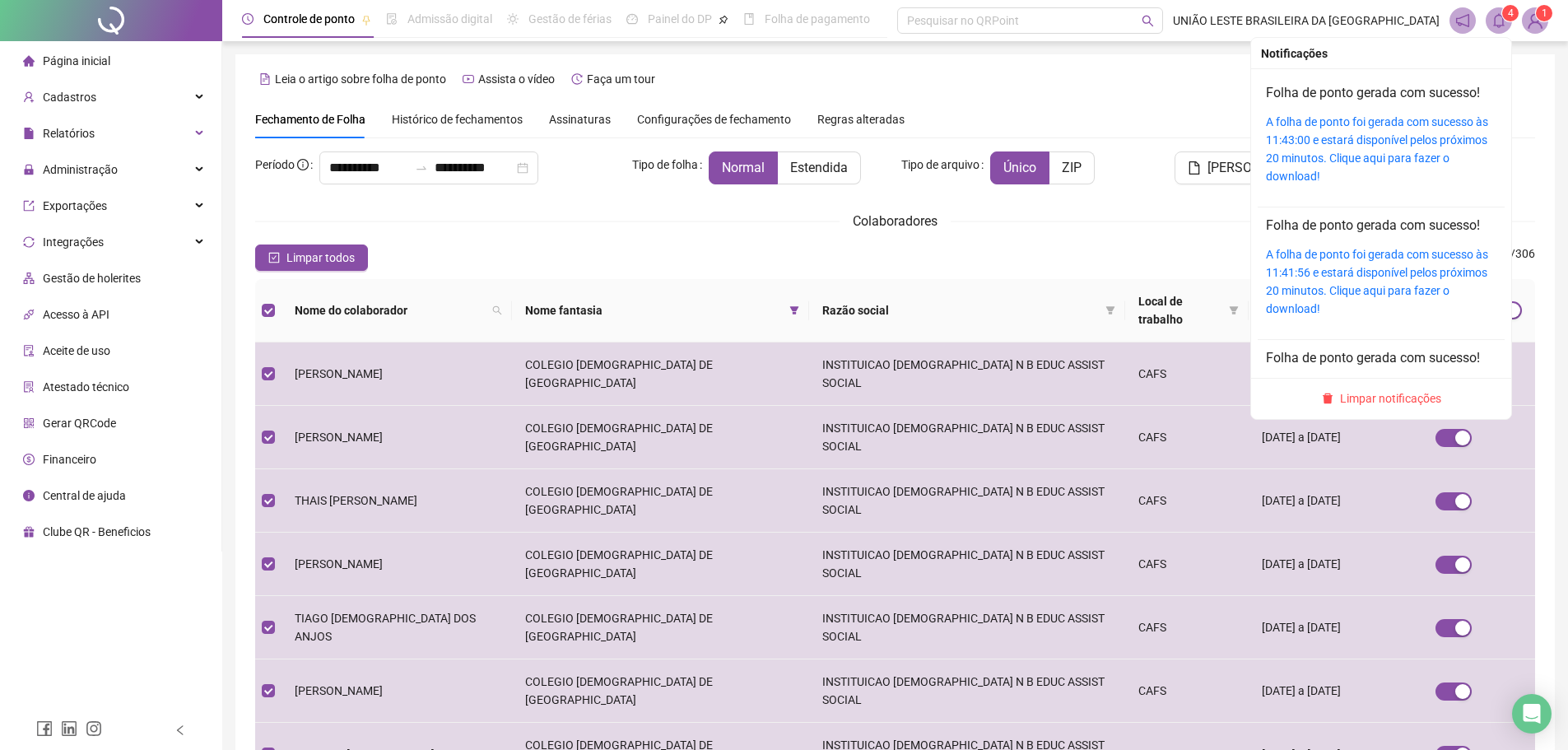
click at [1500, 28] on icon "bell" at bounding box center [1499, 21] width 15 height 15
click at [1382, 154] on link "A folha de ponto foi gerada com sucesso às 11:43:00 e estará disponível pelos p…" at bounding box center [1377, 148] width 223 height 68
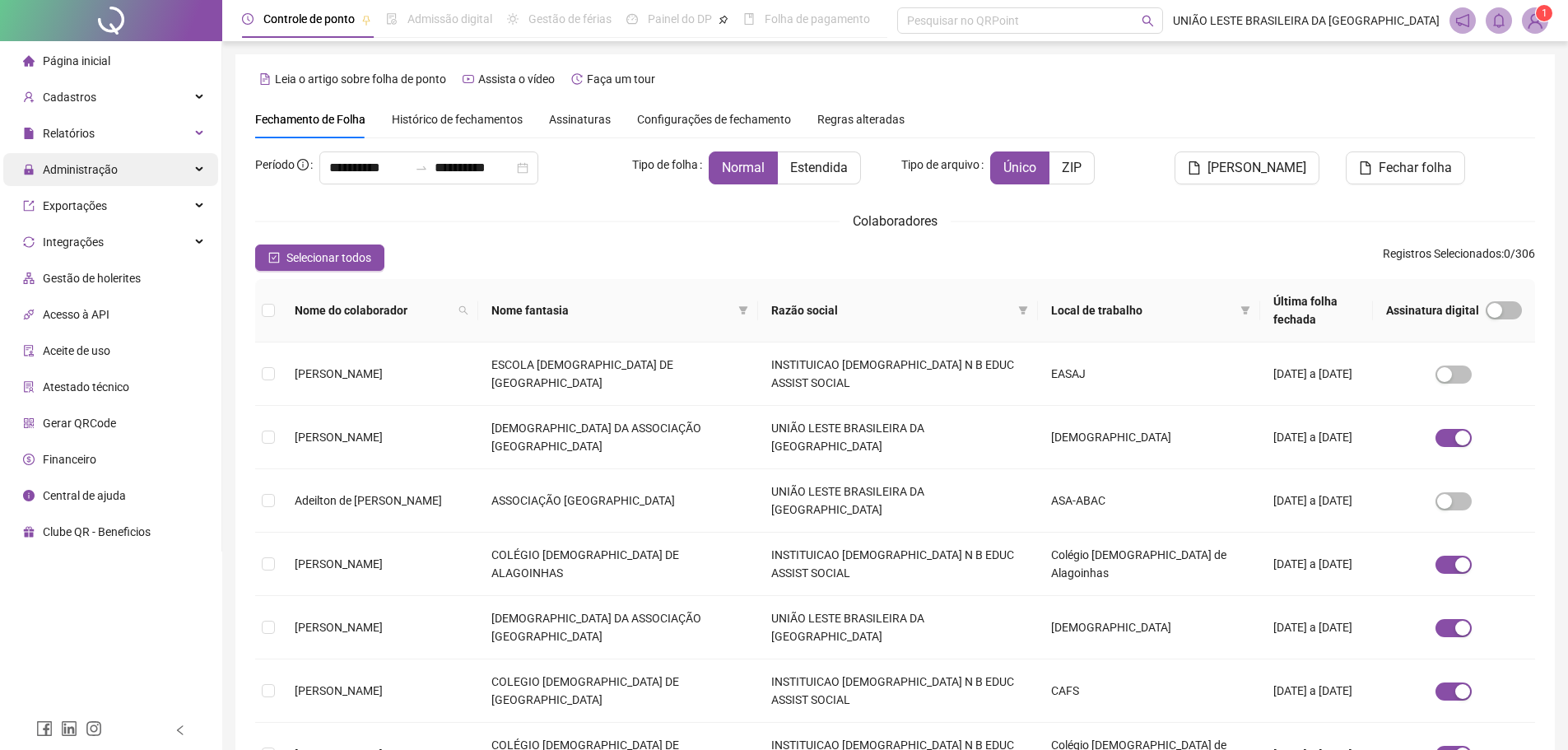
click at [155, 168] on div "Administração" at bounding box center [110, 169] width 215 height 33
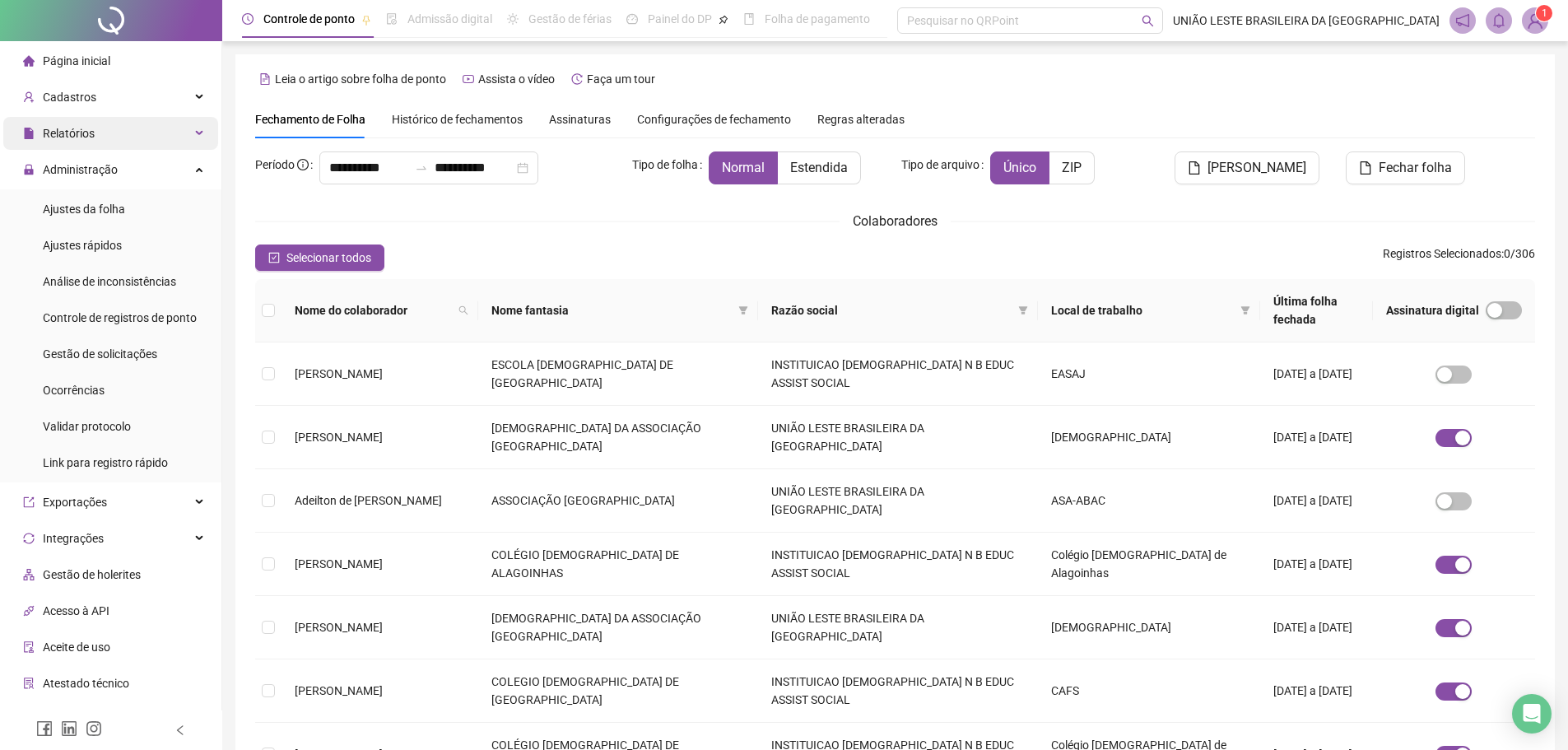
click at [197, 133] on icon at bounding box center [201, 133] width 9 height 0
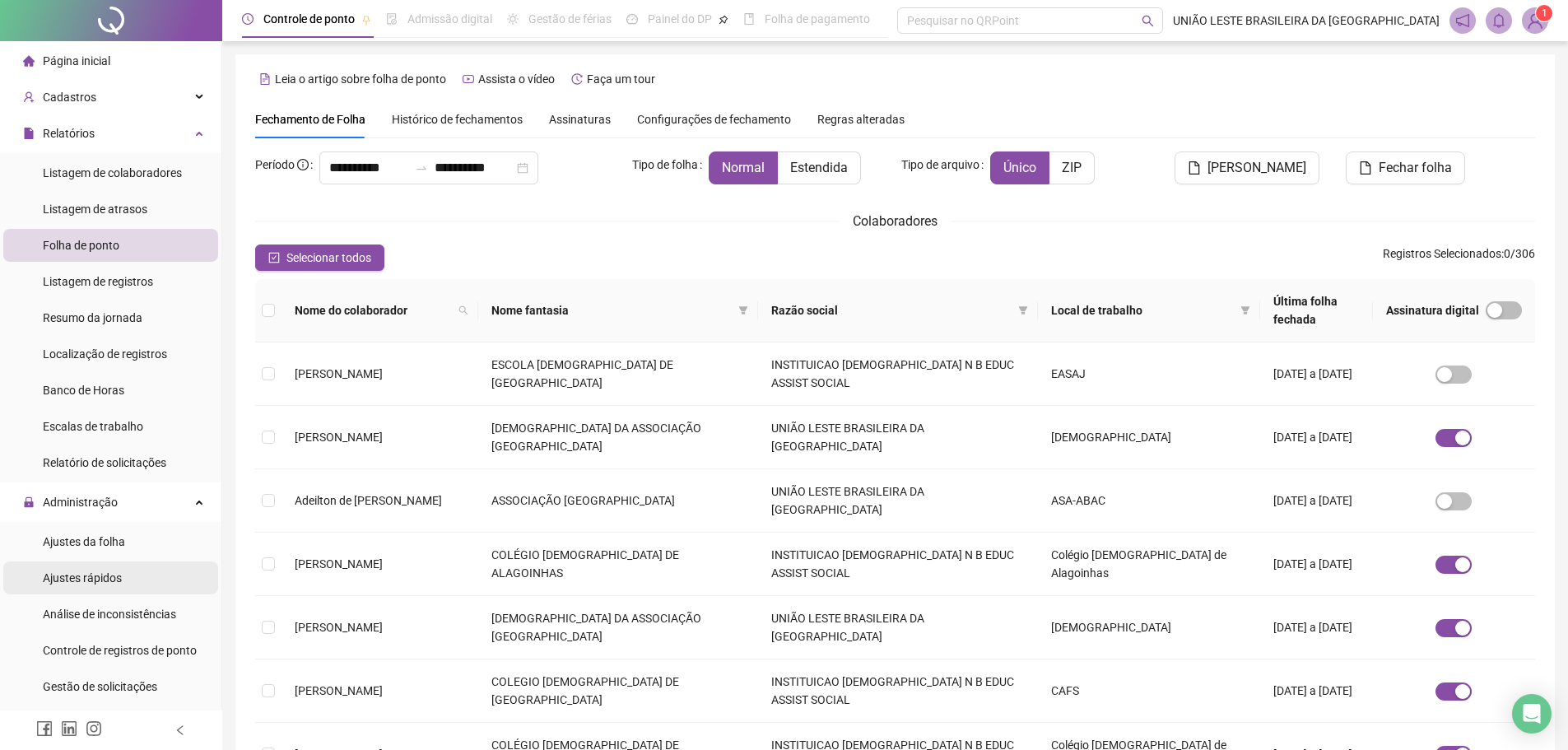
click at [147, 576] on li "Ajustes rápidos" at bounding box center [110, 578] width 215 height 33
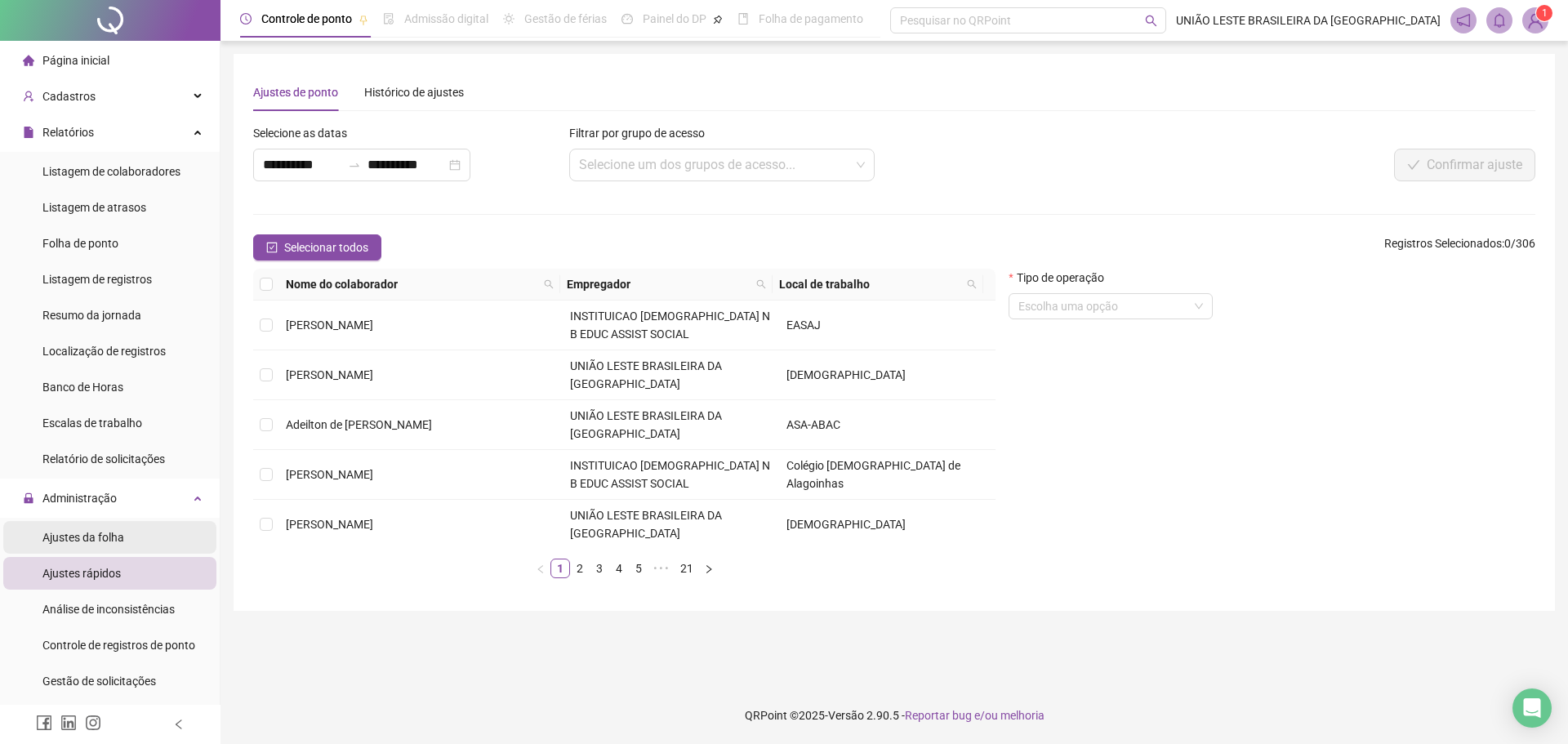
click at [153, 540] on li "Ajustes da folha" at bounding box center [110, 537] width 213 height 33
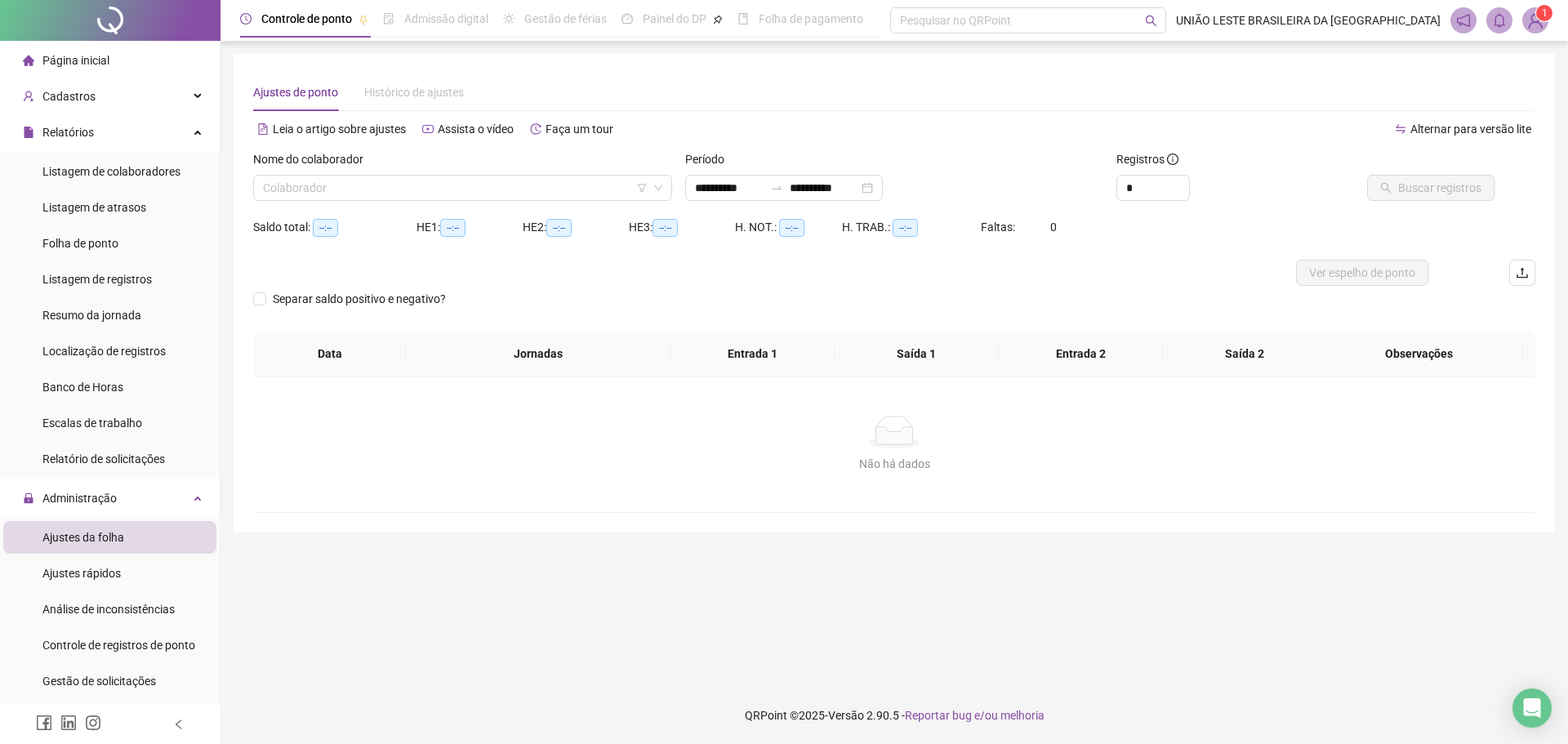
type input "**********"
click at [413, 186] on input "search" at bounding box center [455, 188] width 384 height 25
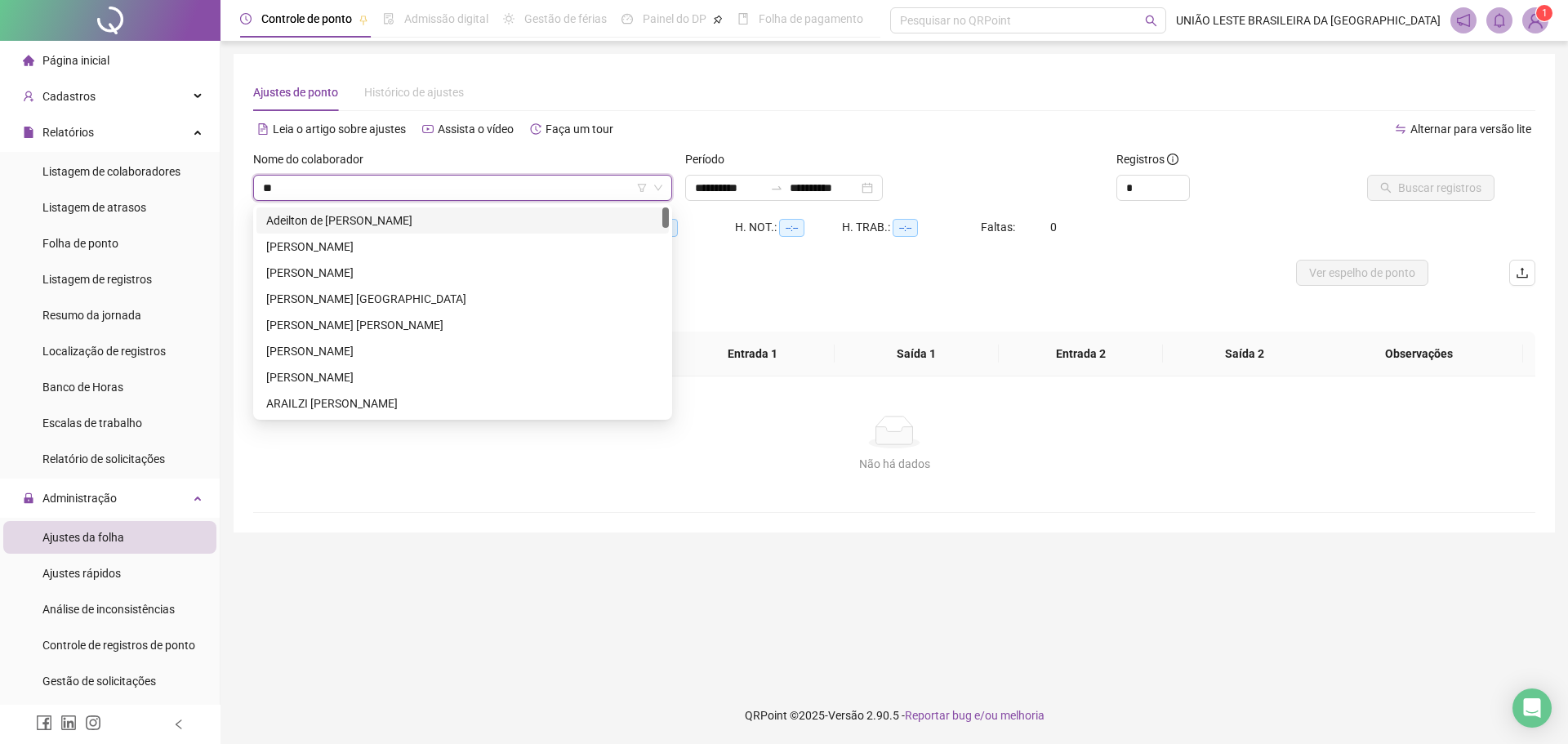
type input "*"
type input "***"
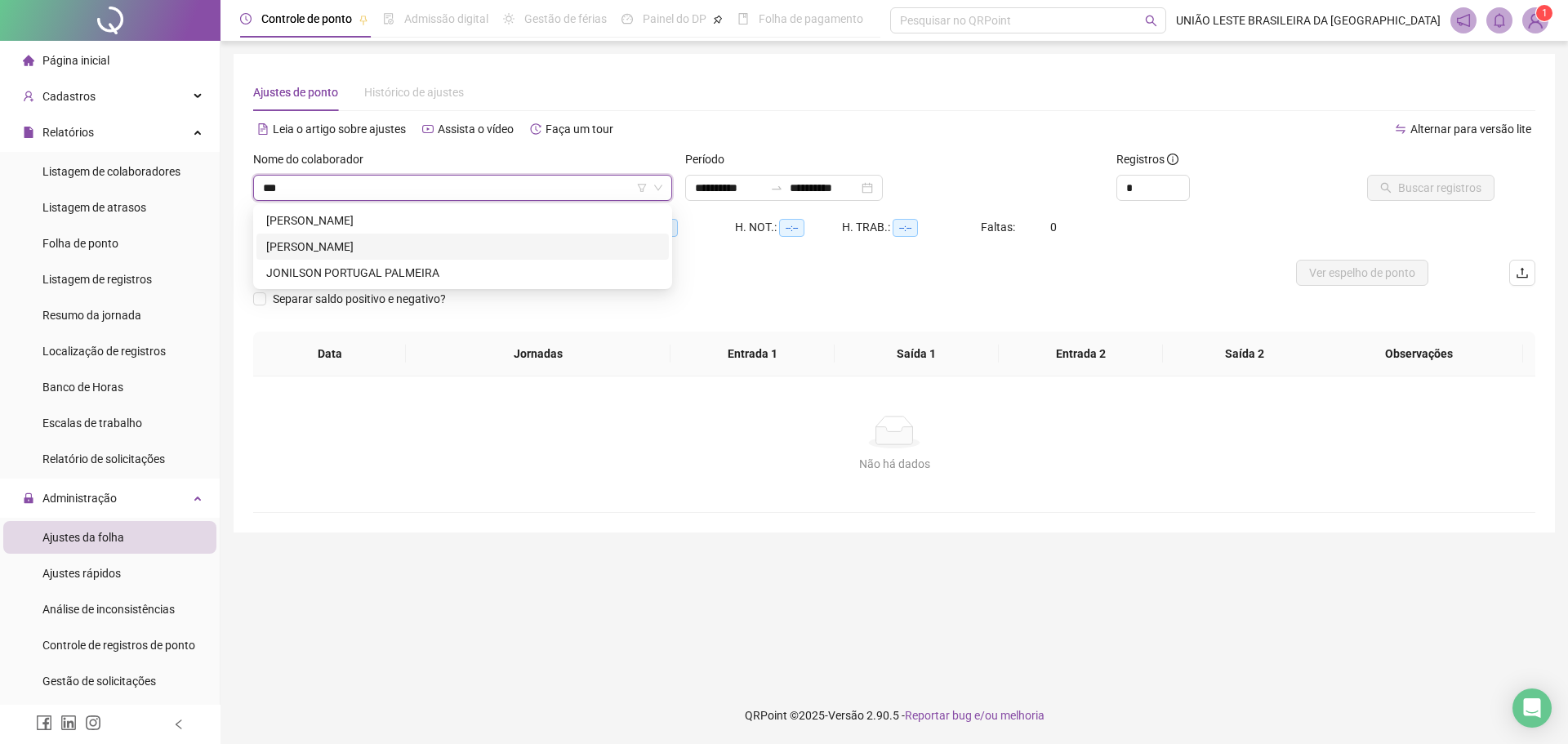
click at [407, 251] on div "Jonathas Maycon dos Reis Almeida" at bounding box center [463, 246] width 393 height 18
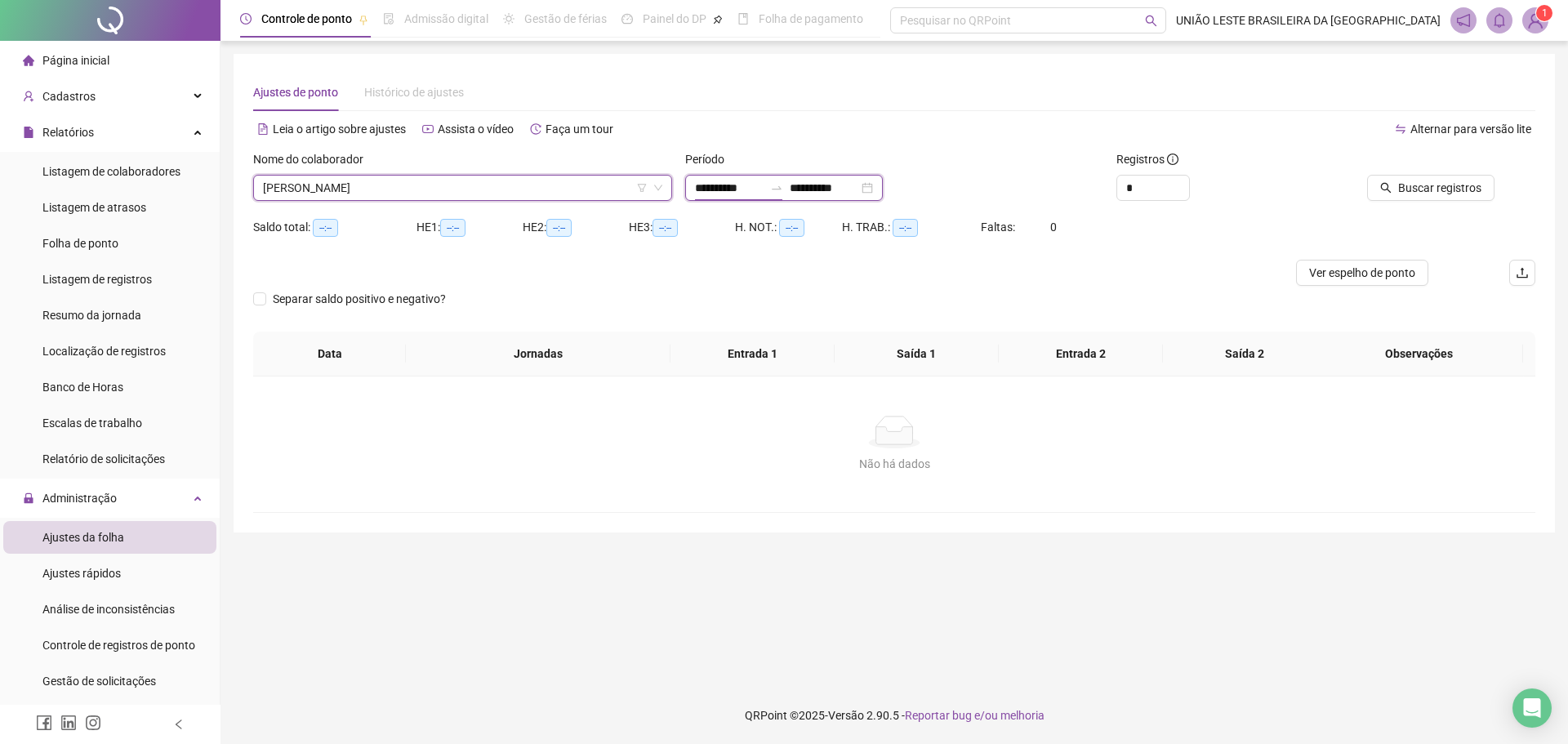
click at [718, 188] on input "**********" at bounding box center [729, 187] width 69 height 18
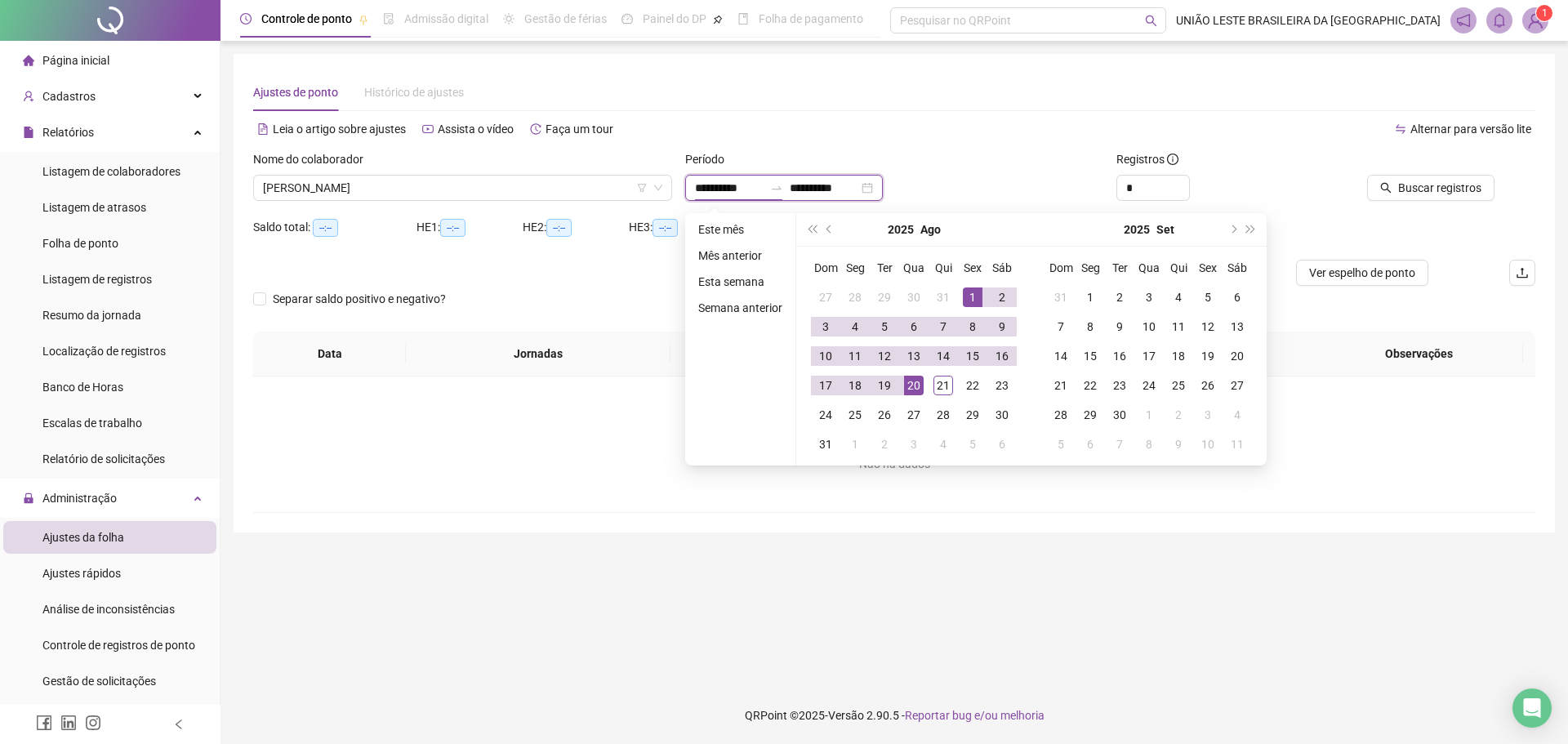
type input "**********"
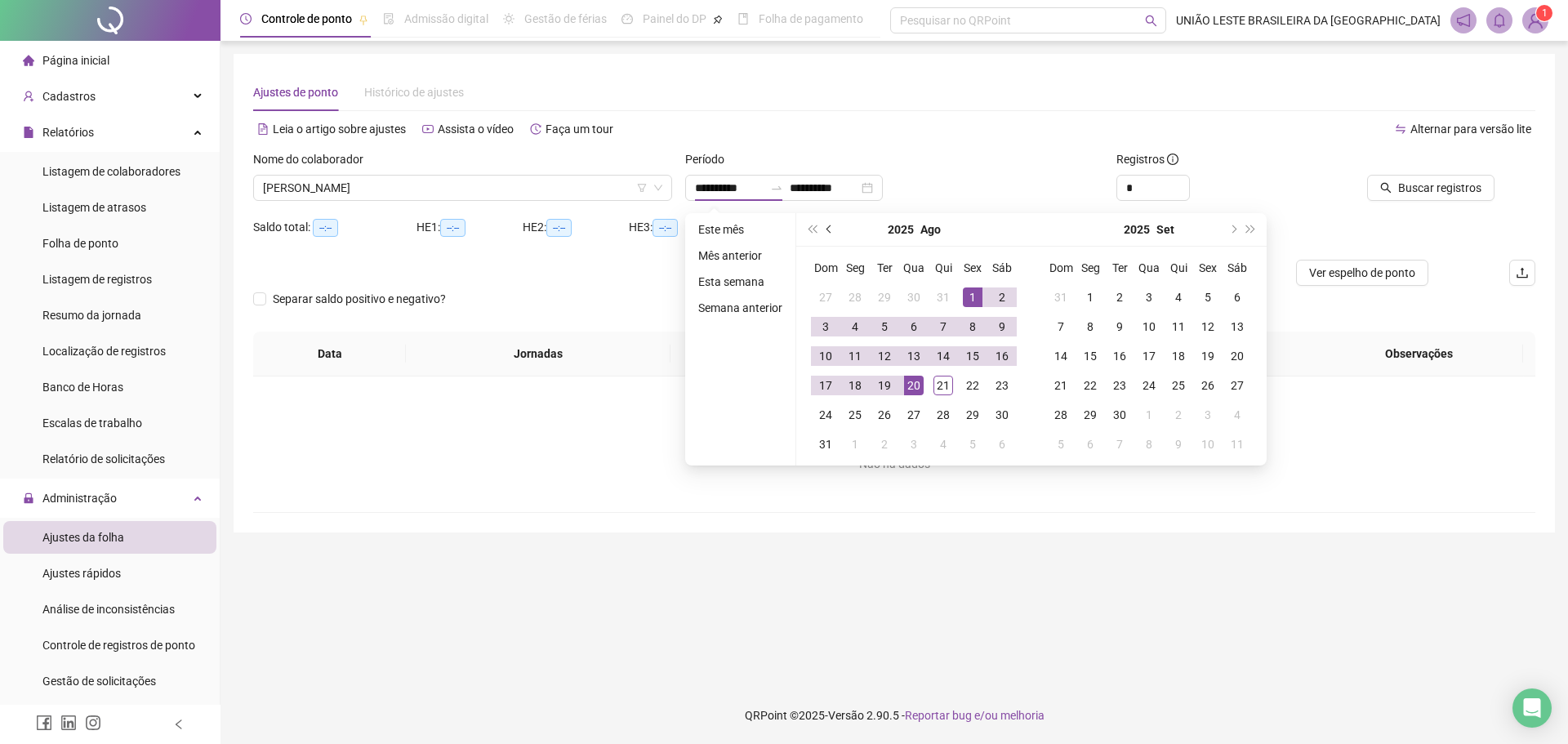
click at [830, 229] on span "prev-year" at bounding box center [830, 229] width 8 height 8
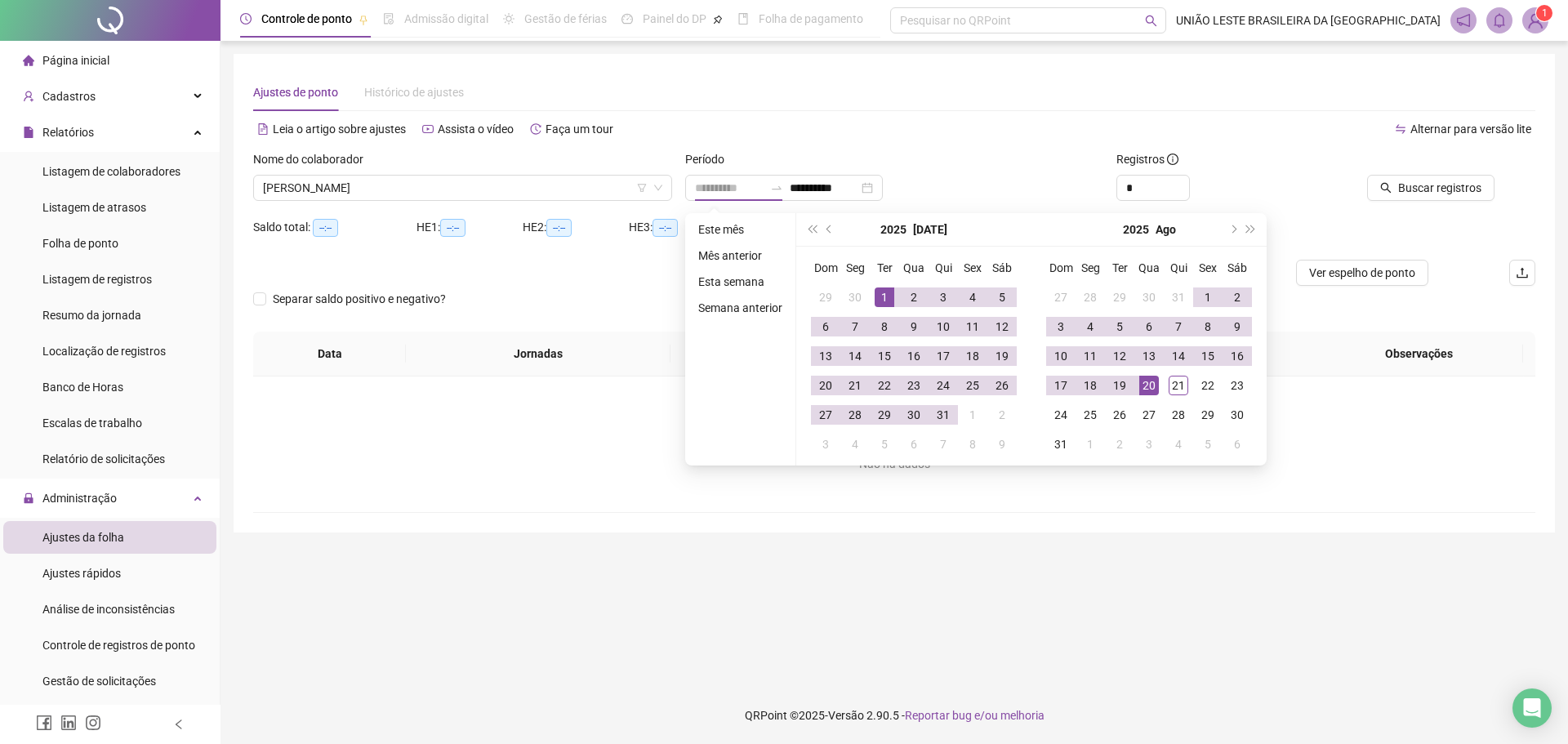
type input "**********"
click at [887, 293] on div "1" at bounding box center [884, 296] width 20 height 20
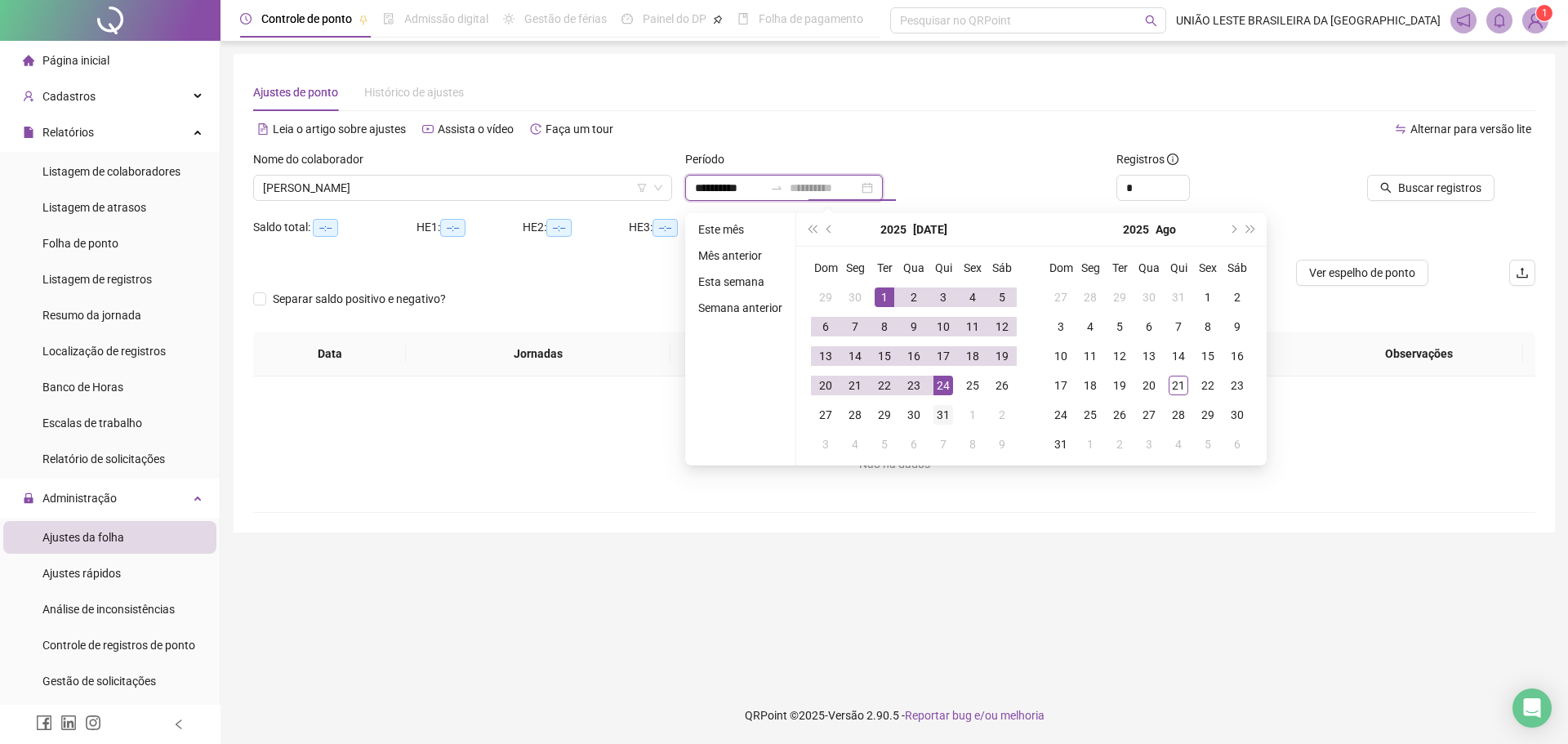
type input "**********"
click at [938, 413] on div "31" at bounding box center [943, 414] width 20 height 20
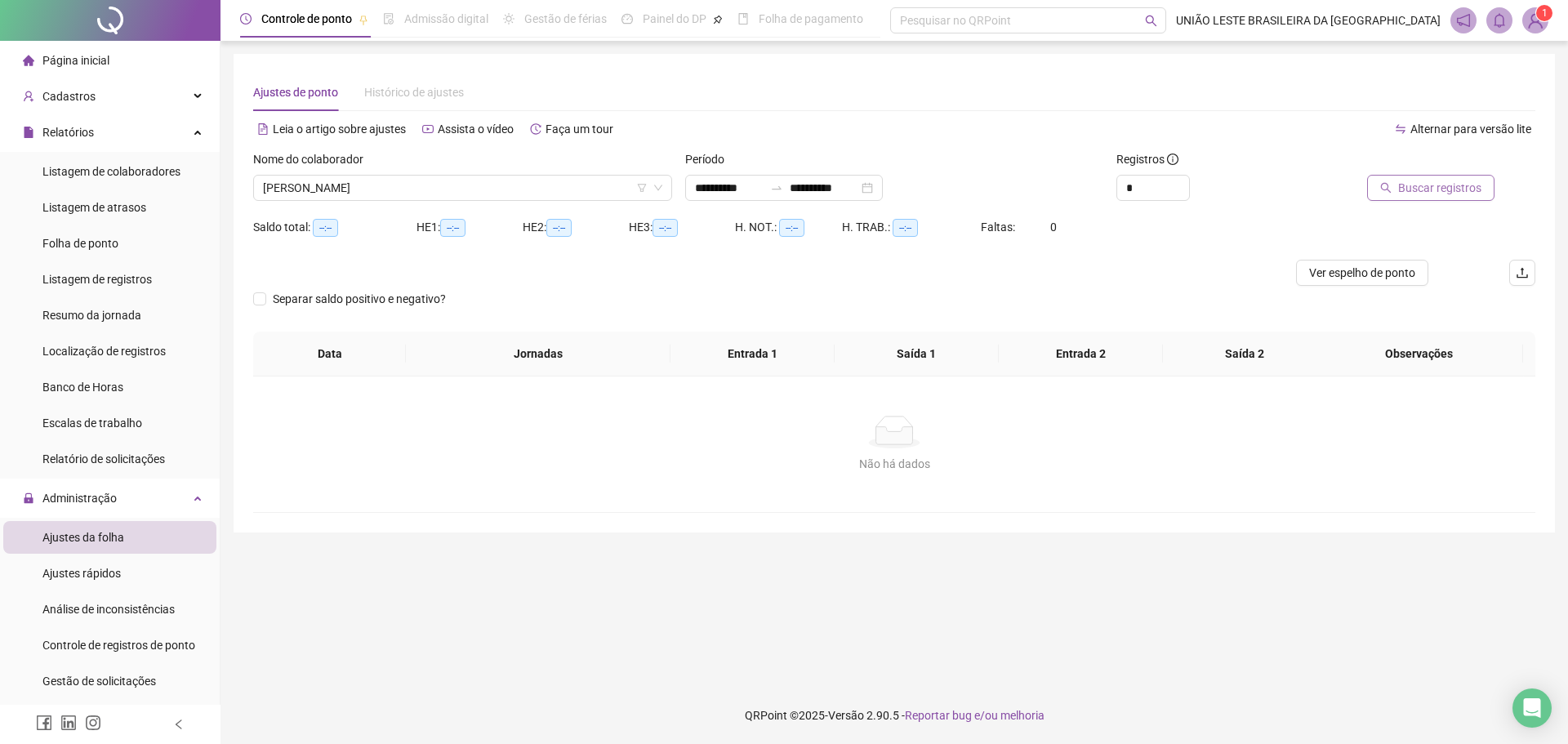
click at [1467, 193] on span "Buscar registros" at bounding box center [1440, 187] width 83 height 18
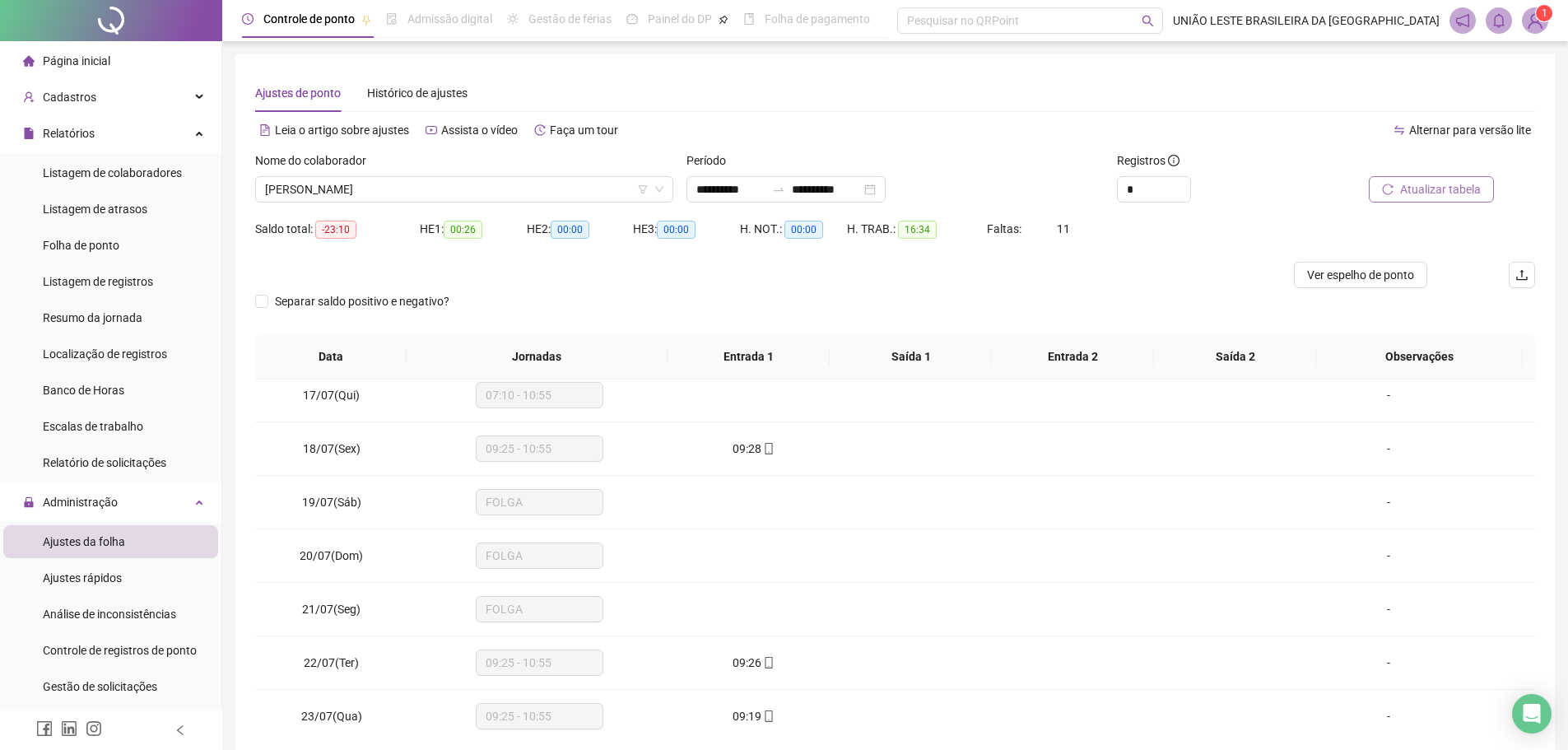
scroll to position [868, 0]
click at [1393, 271] on span "Ver espelho de ponto" at bounding box center [1361, 274] width 107 height 18
